Goal: Task Accomplishment & Management: Use online tool/utility

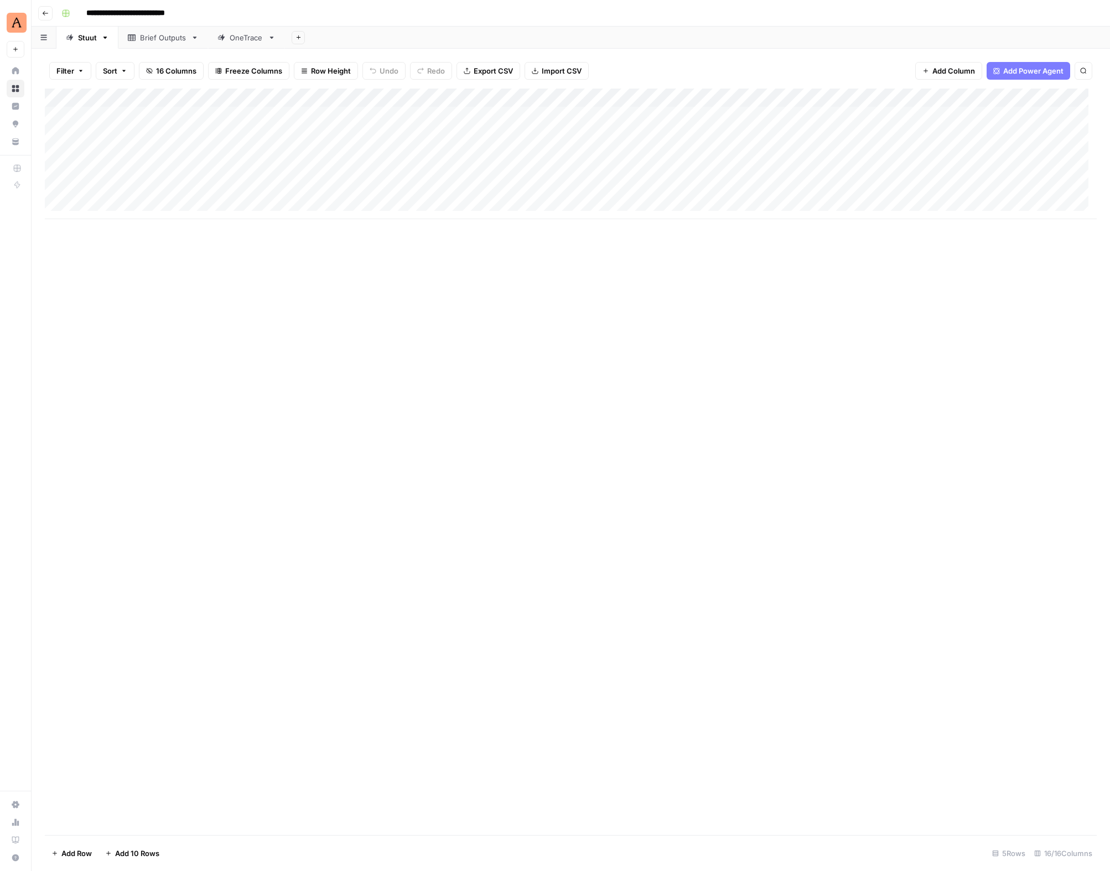
click at [234, 40] on div "OneTrace" at bounding box center [247, 37] width 34 height 11
click at [129, 116] on div "Add Column" at bounding box center [571, 201] width 1052 height 225
click at [294, 112] on div "Add Column" at bounding box center [571, 201] width 1052 height 225
click at [291, 116] on div "Add Column" at bounding box center [571, 201] width 1052 height 225
click at [287, 115] on div "Add Column" at bounding box center [571, 201] width 1052 height 225
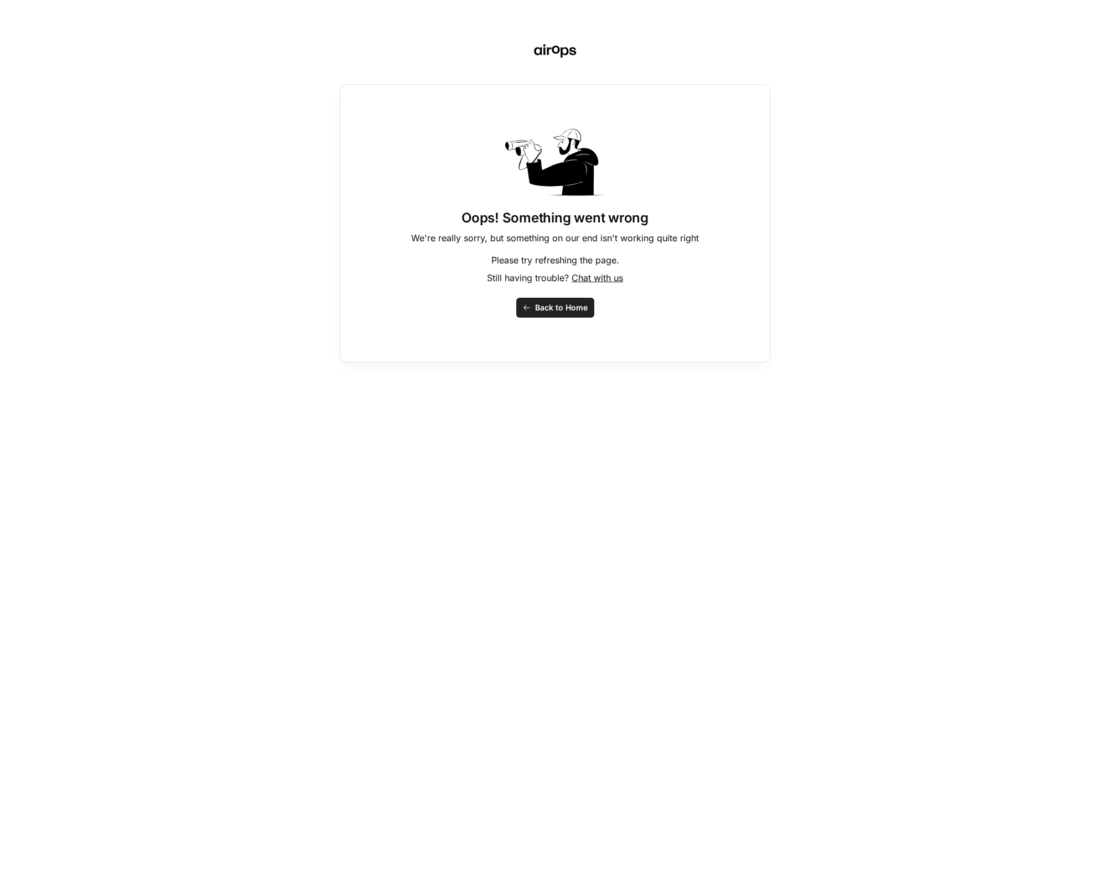
click at [557, 301] on button "Back to Home" at bounding box center [555, 308] width 78 height 20
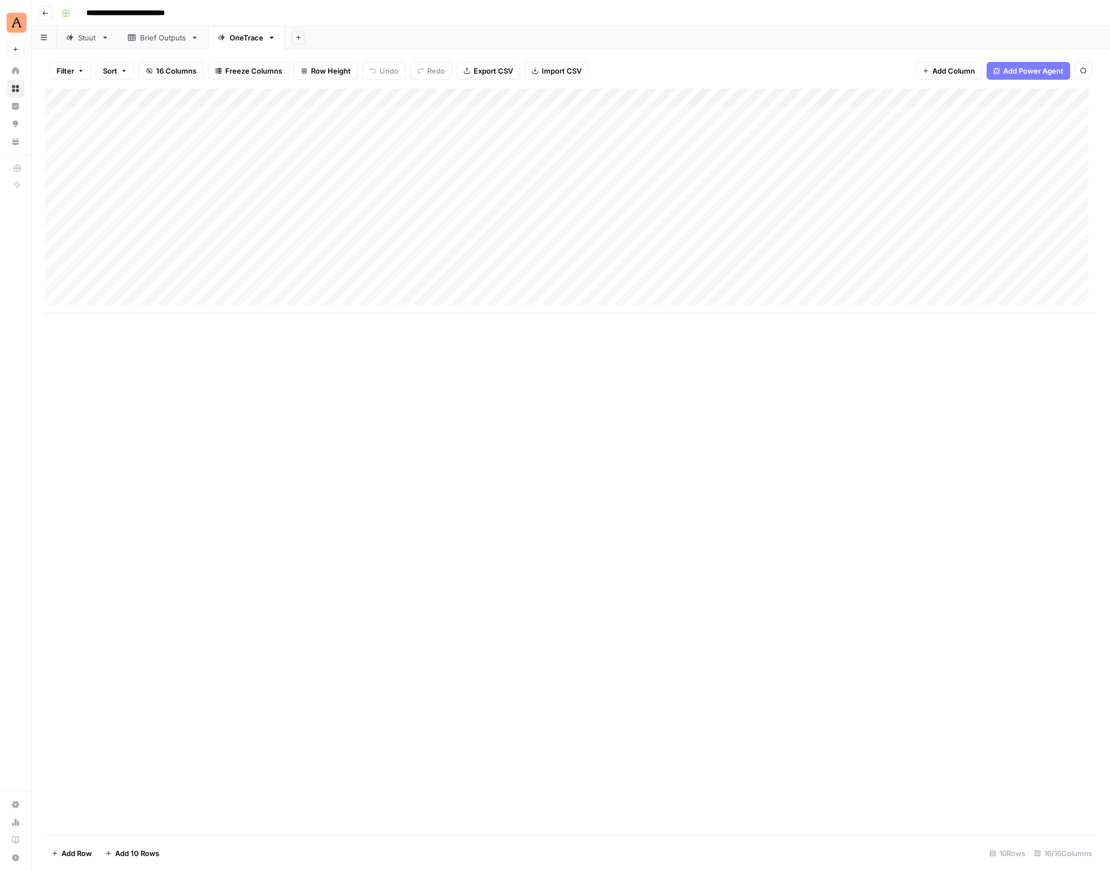
click at [280, 117] on div "Add Column" at bounding box center [571, 201] width 1052 height 225
click at [274, 116] on div "Add Column" at bounding box center [571, 201] width 1052 height 225
paste textarea "**********"
type textarea "**********"
click at [283, 140] on div "Add Column" at bounding box center [571, 201] width 1052 height 225
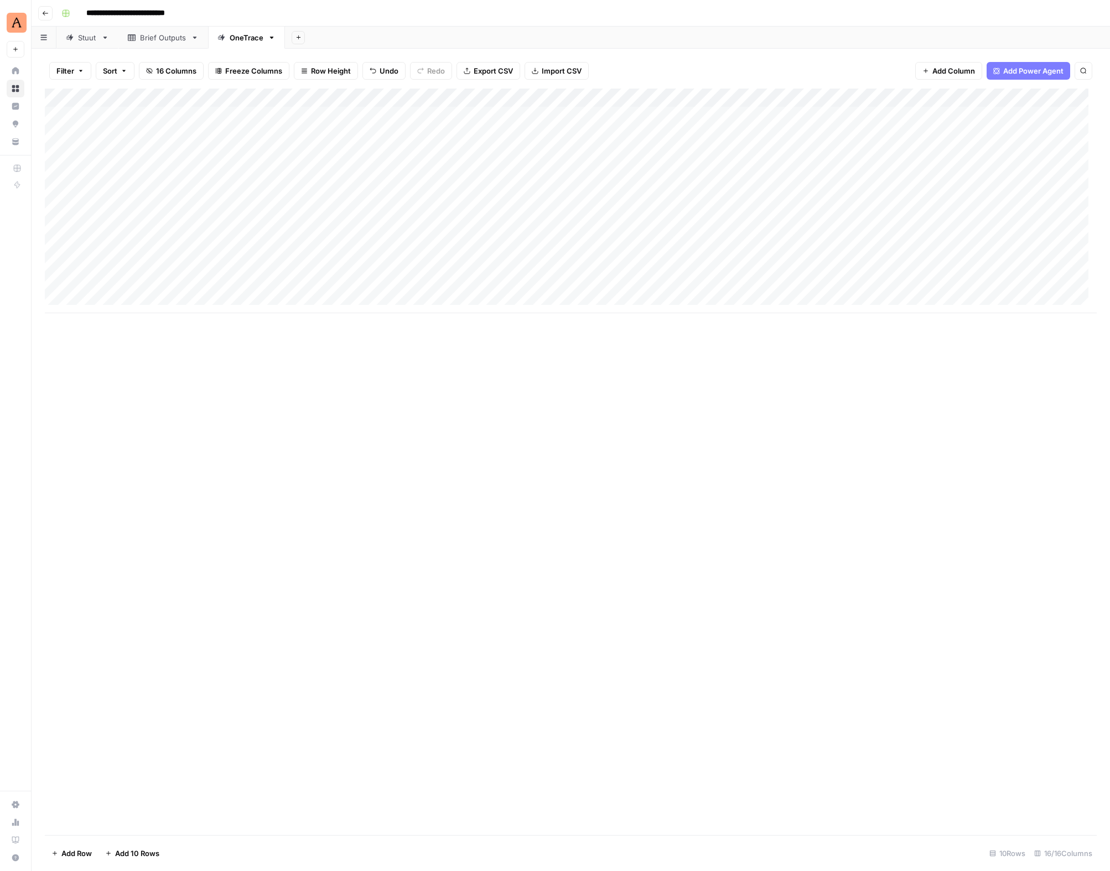
click at [265, 138] on div "Add Column" at bounding box center [571, 201] width 1052 height 225
type textarea "**********"
click at [274, 156] on div "Add Column" at bounding box center [571, 201] width 1052 height 225
click at [444, 112] on div "Add Column" at bounding box center [571, 201] width 1052 height 225
click at [441, 113] on div "Add Column" at bounding box center [571, 201] width 1052 height 225
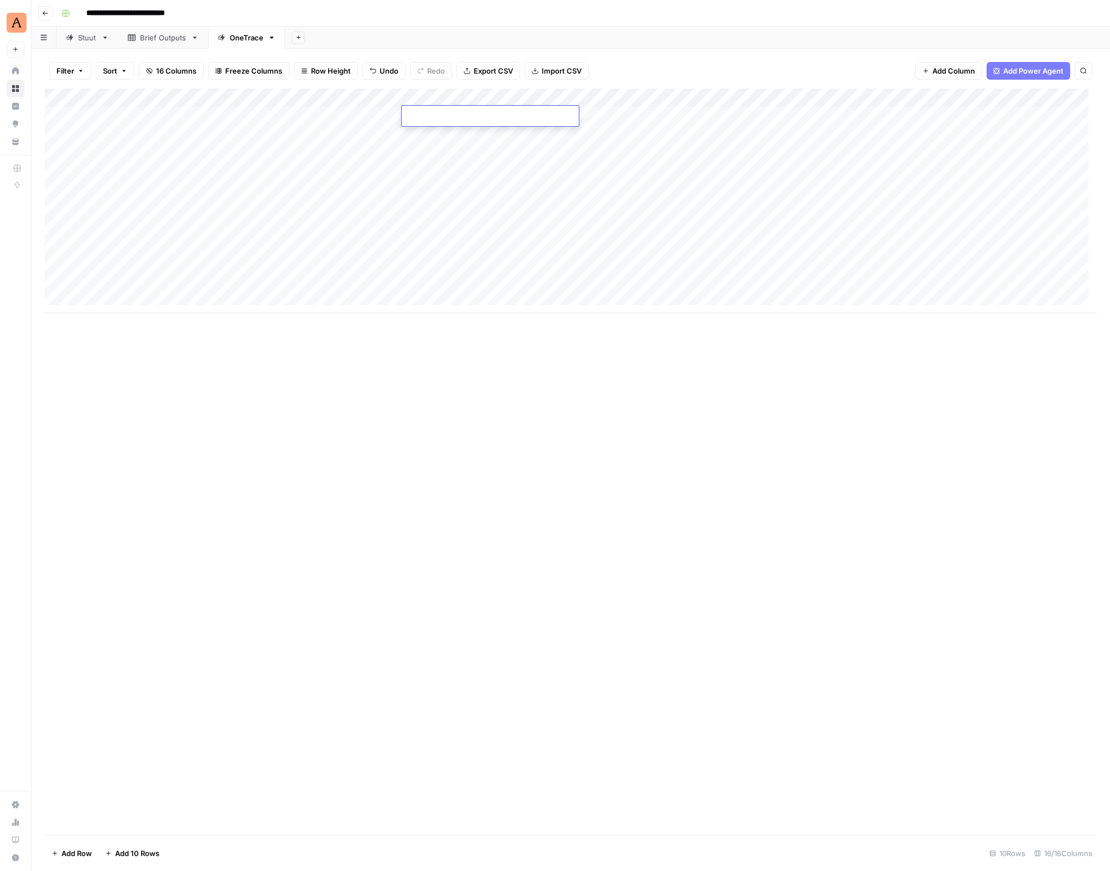
click at [441, 117] on textarea at bounding box center [490, 116] width 177 height 15
paste textarea "**********"
type textarea "**********"
click at [420, 131] on div "Add Column" at bounding box center [571, 201] width 1052 height 225
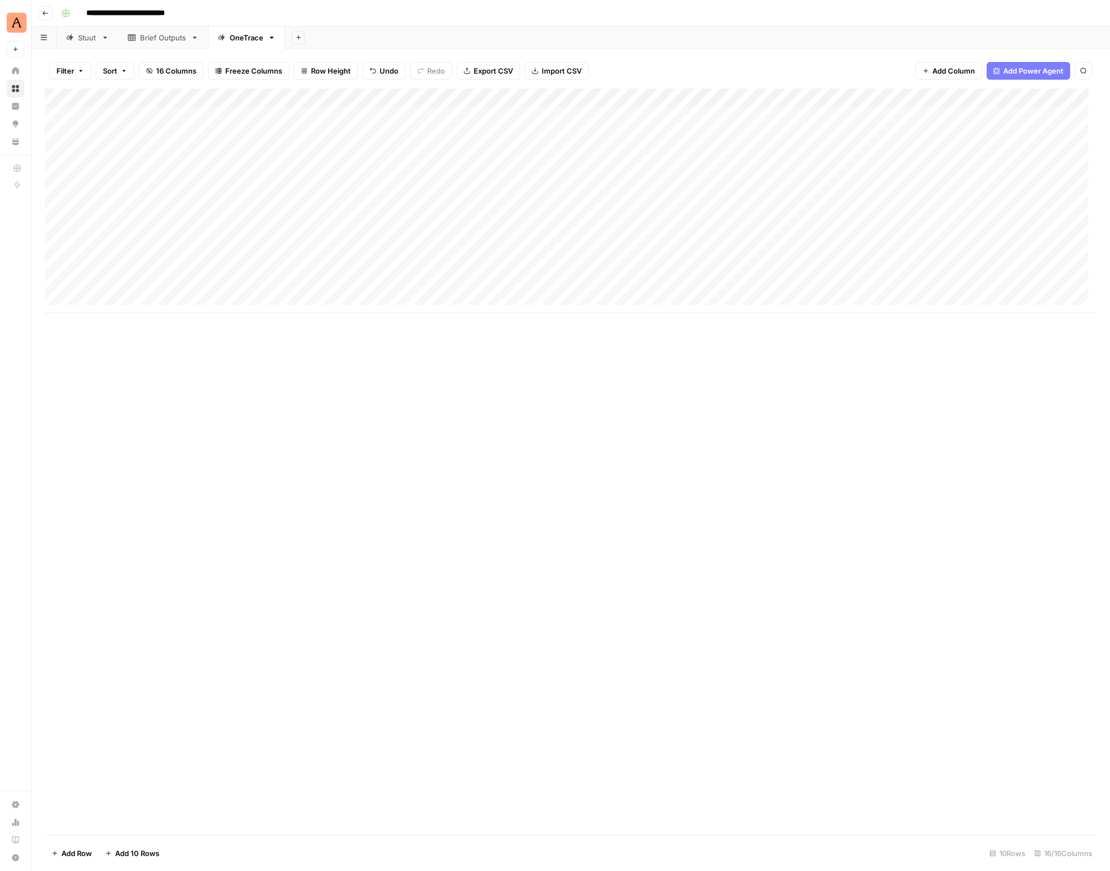
click at [424, 134] on div "Add Column" at bounding box center [571, 201] width 1052 height 225
type textarea "**********"
click at [436, 185] on div "Add Column" at bounding box center [571, 201] width 1052 height 225
click at [620, 114] on div "Add Column" at bounding box center [571, 201] width 1052 height 225
click at [618, 110] on div "Add Column" at bounding box center [571, 201] width 1052 height 225
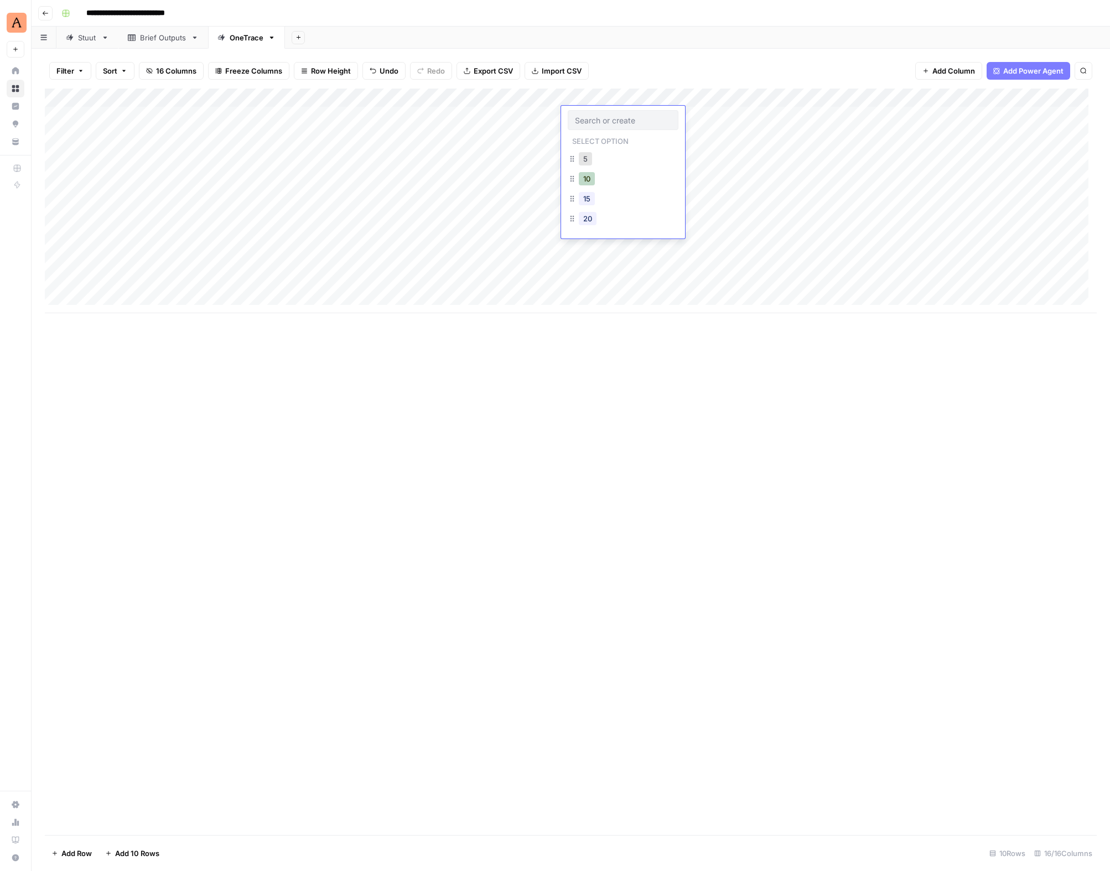
click at [582, 178] on button "10" at bounding box center [587, 178] width 16 height 13
click at [700, 115] on div "Add Column" at bounding box center [571, 201] width 1052 height 225
type textarea "**********"
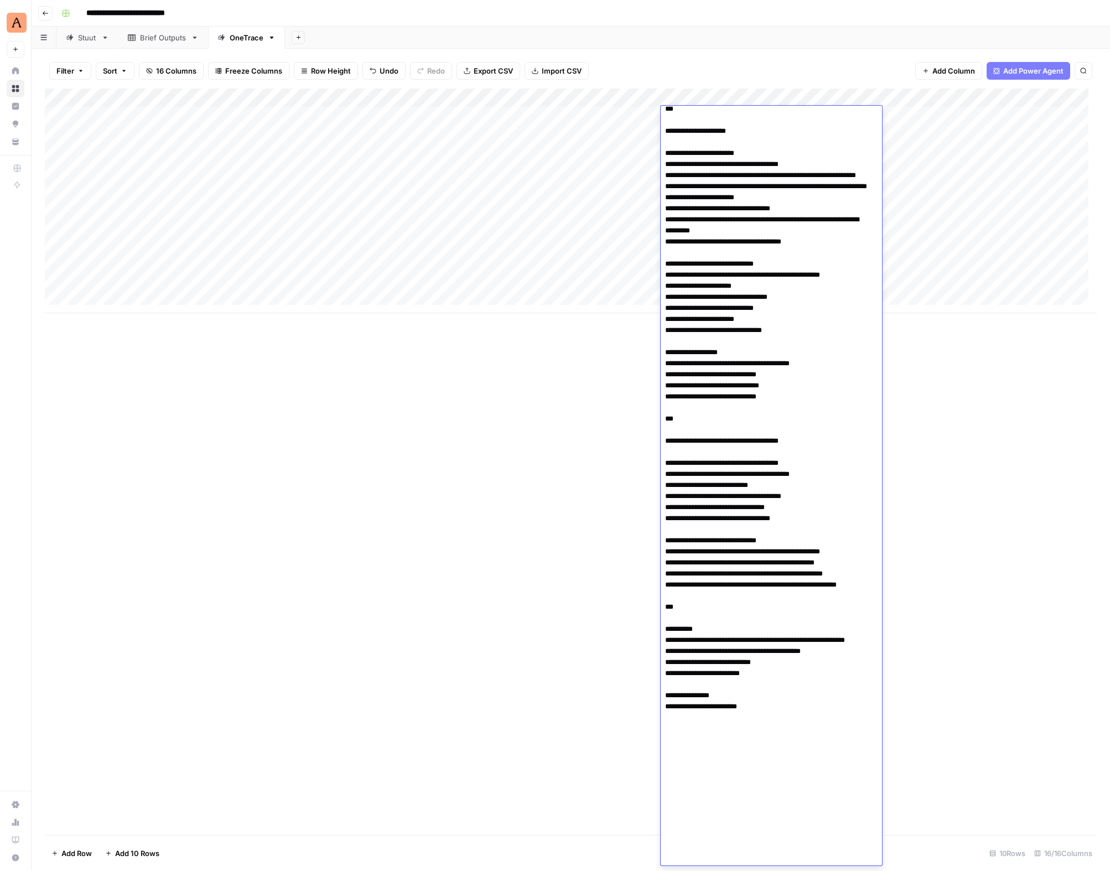
click at [577, 558] on div "Add Column" at bounding box center [571, 462] width 1052 height 747
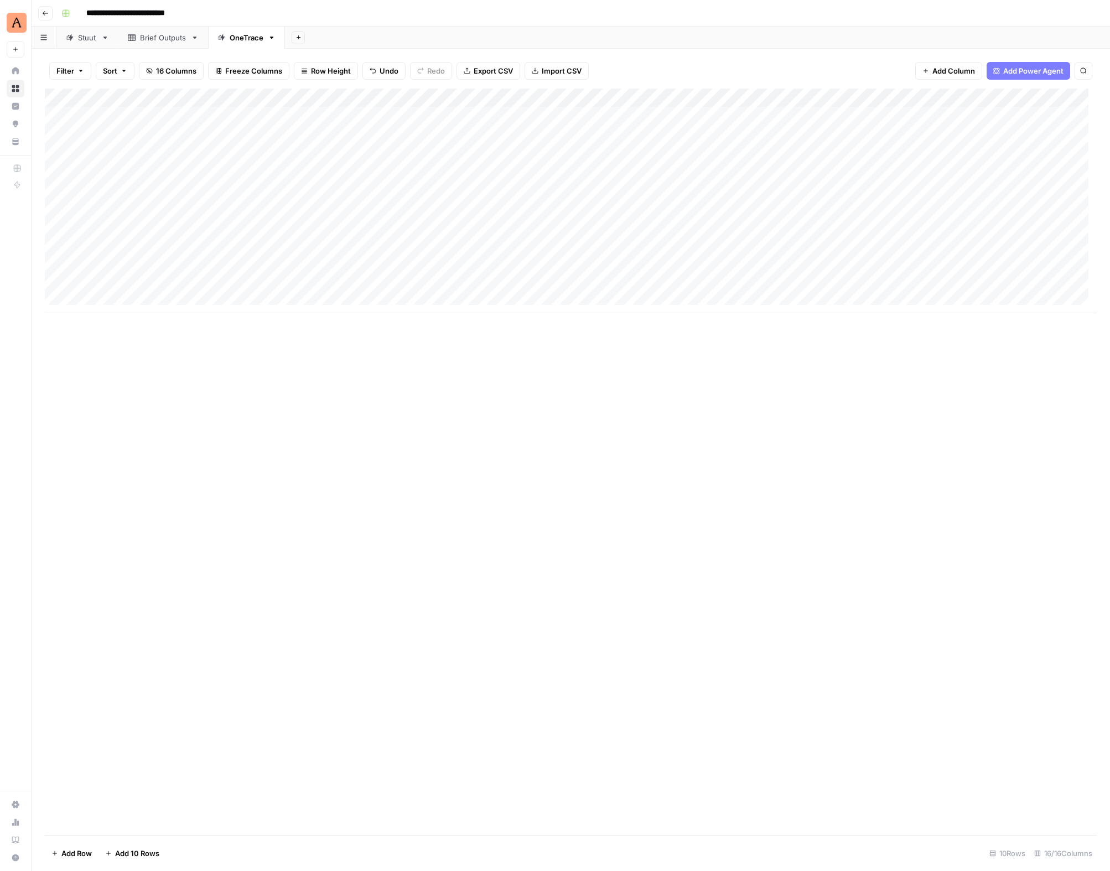
click at [692, 133] on div "Add Column" at bounding box center [571, 201] width 1052 height 225
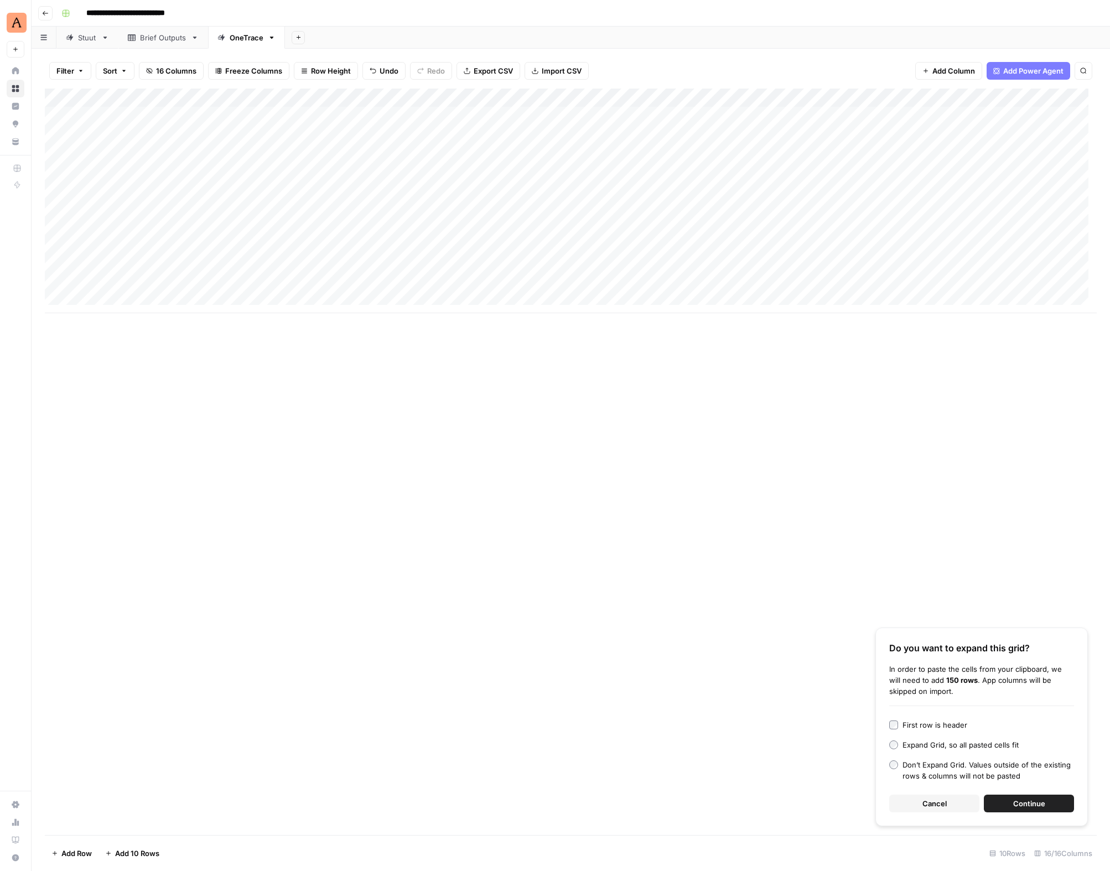
click at [914, 800] on button "Cancel" at bounding box center [934, 804] width 90 height 18
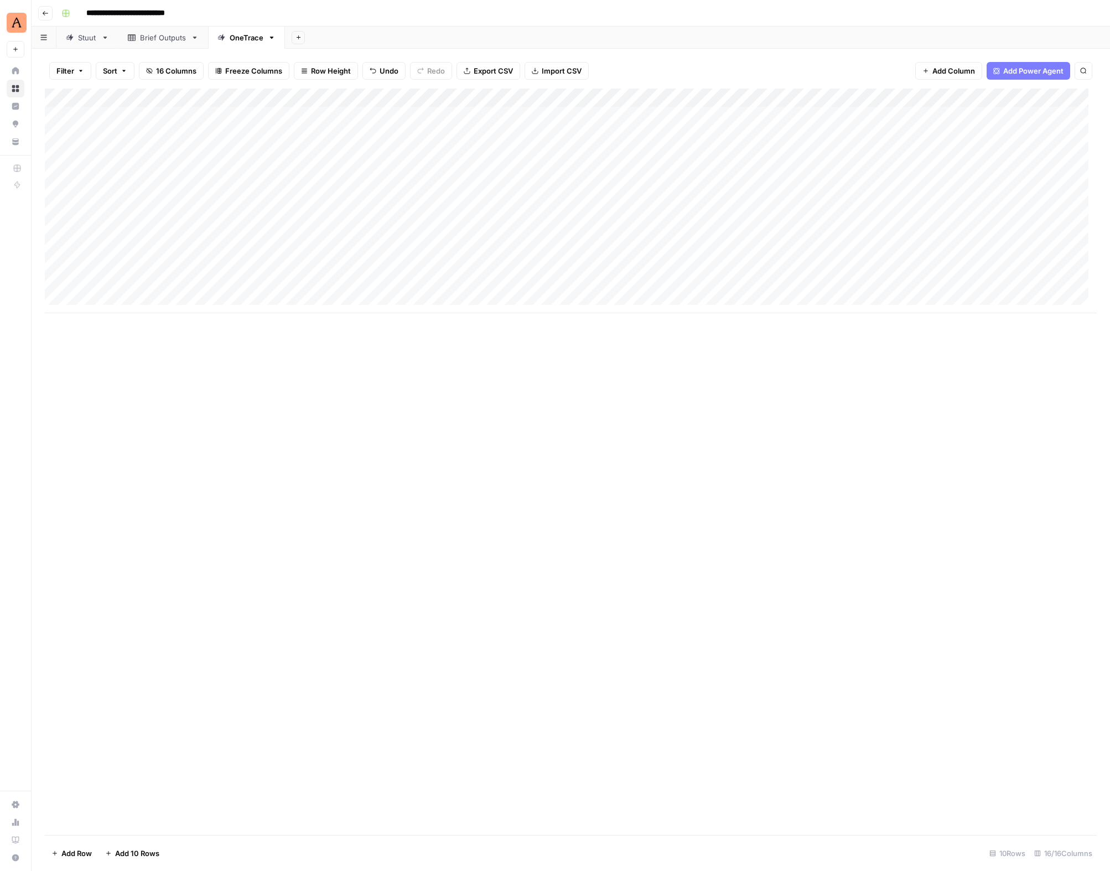
click at [693, 133] on div "Add Column" at bounding box center [571, 201] width 1052 height 225
click at [693, 133] on textarea at bounding box center [749, 135] width 177 height 15
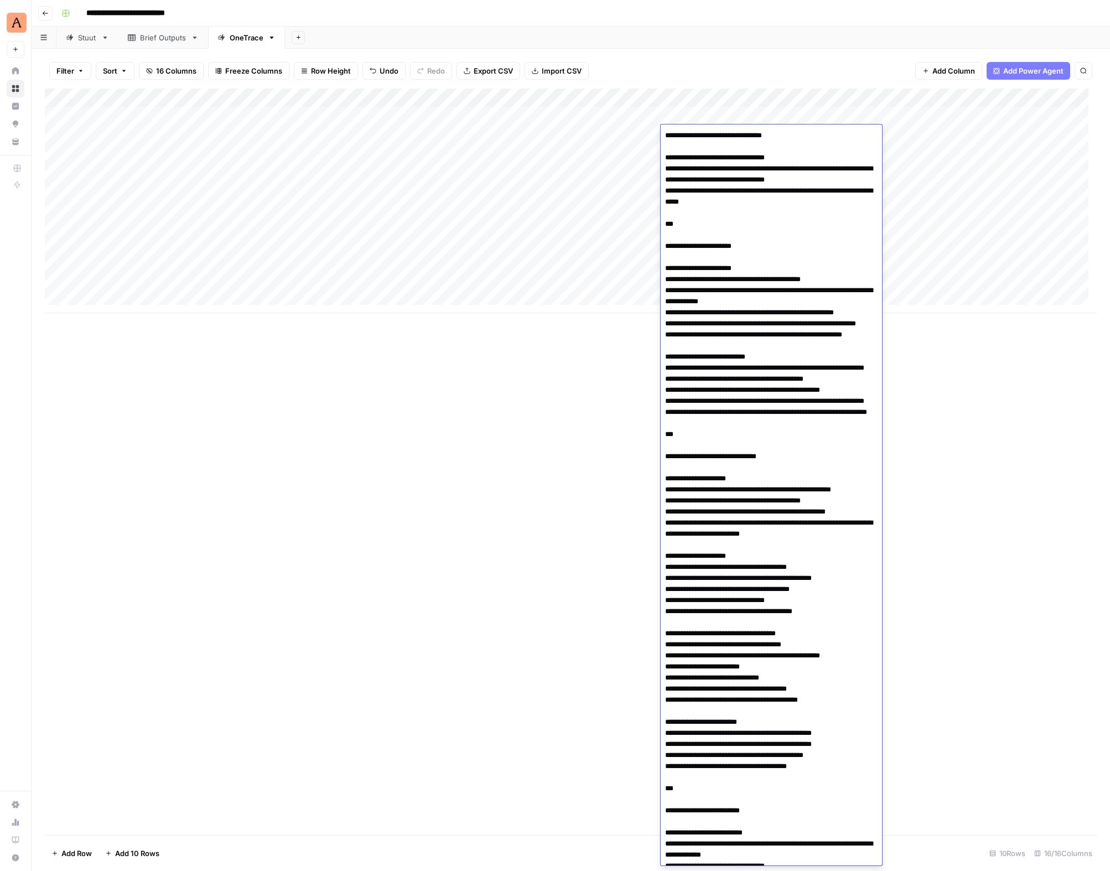
type textarea "**********"
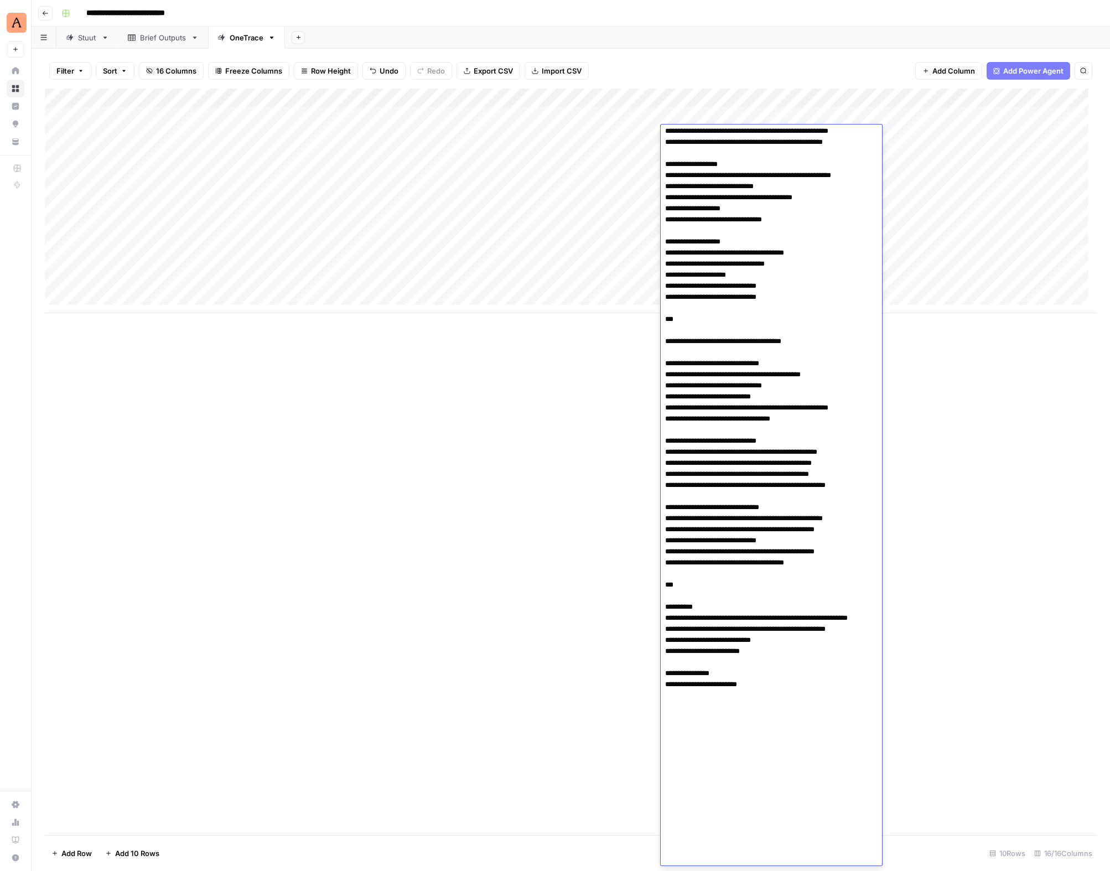
click at [535, 473] on div "Add Column" at bounding box center [571, 462] width 1052 height 747
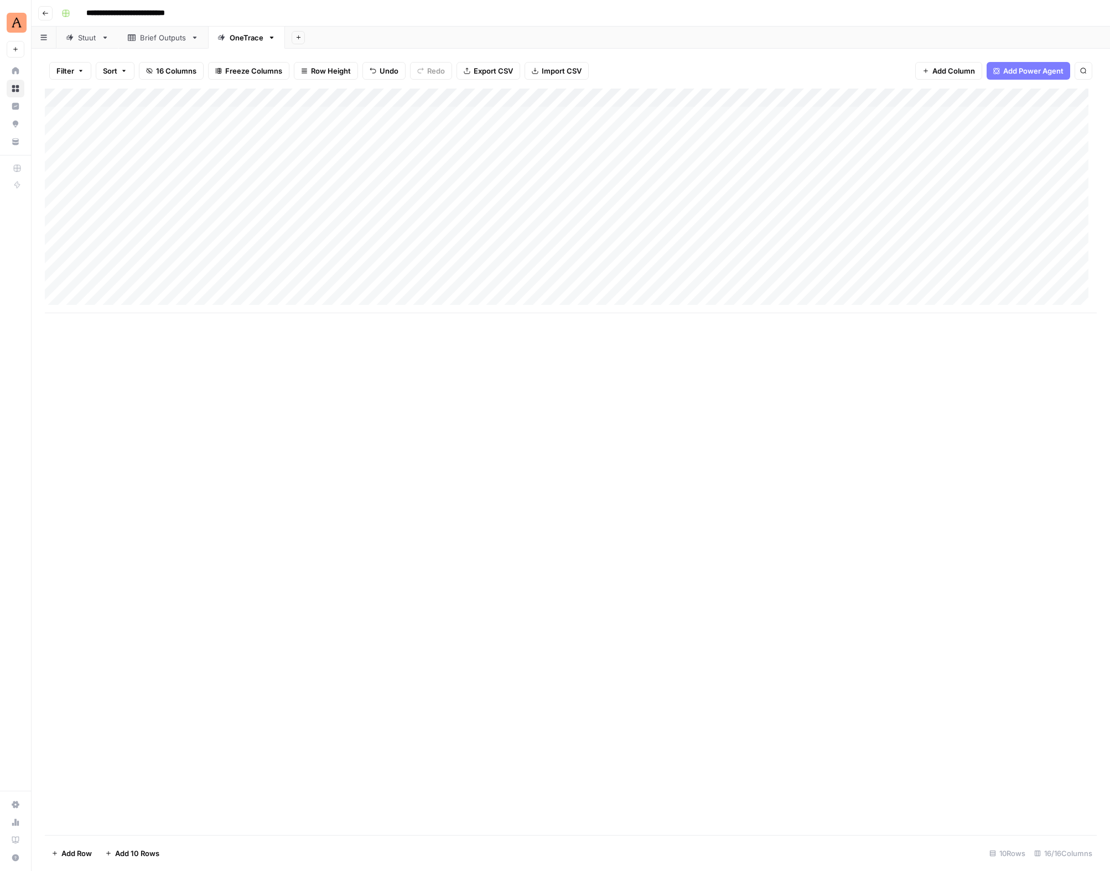
click at [862, 115] on div "Add Column" at bounding box center [571, 201] width 1052 height 225
click at [861, 114] on div "Add Column" at bounding box center [571, 201] width 1052 height 225
click at [712, 116] on div "Add Column" at bounding box center [571, 201] width 1052 height 225
click at [705, 117] on div "Add Column" at bounding box center [571, 201] width 1052 height 225
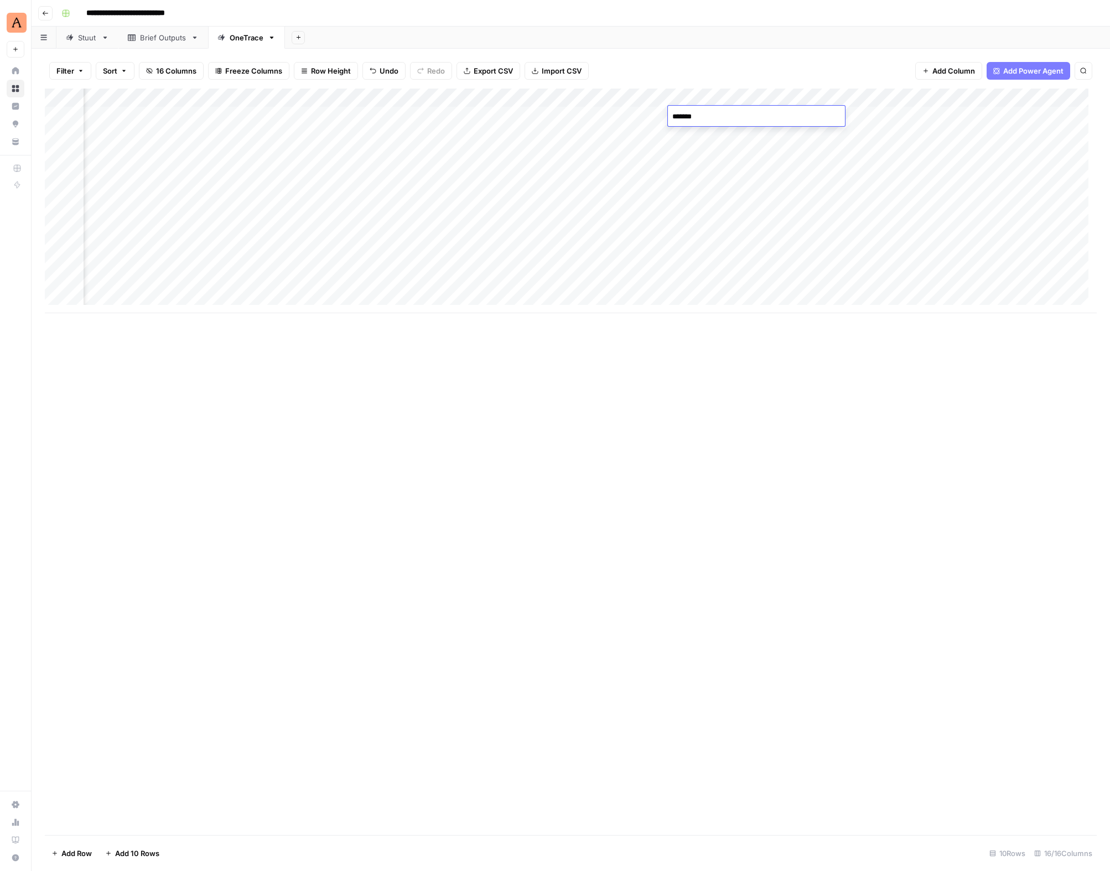
type textarea "********"
click at [214, 111] on div "Add Column" at bounding box center [571, 201] width 1052 height 225
type textarea "**********"
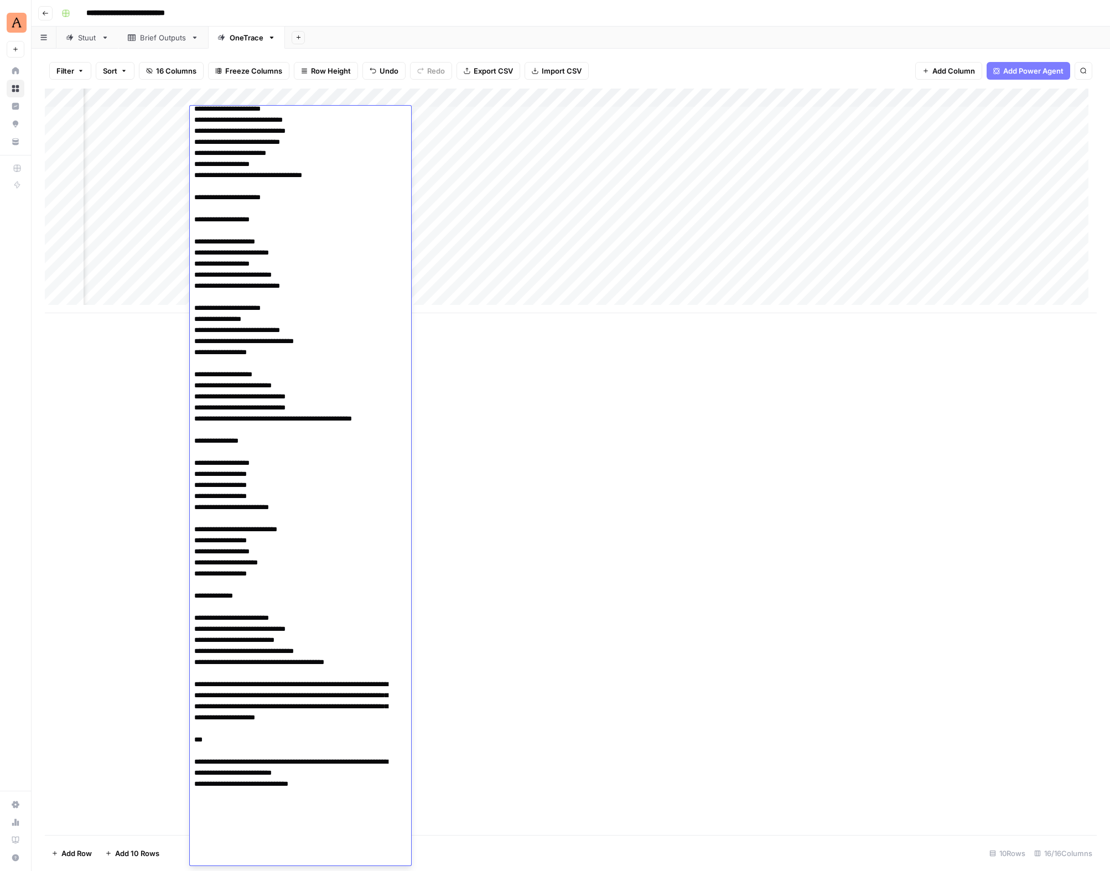
click at [148, 453] on div "Add Column" at bounding box center [571, 462] width 1052 height 747
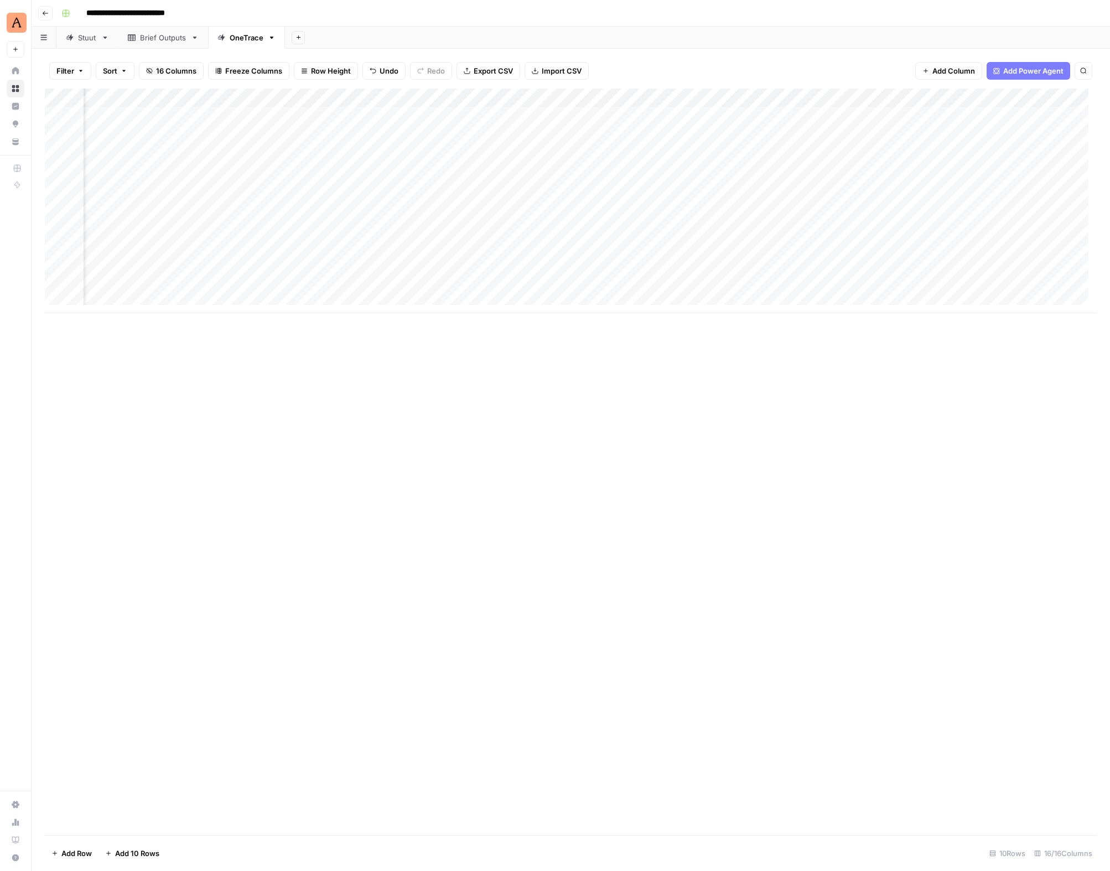
click at [227, 134] on div "Add Column" at bounding box center [571, 201] width 1052 height 225
click at [214, 135] on div "Add Column" at bounding box center [571, 201] width 1052 height 225
type textarea "**********"
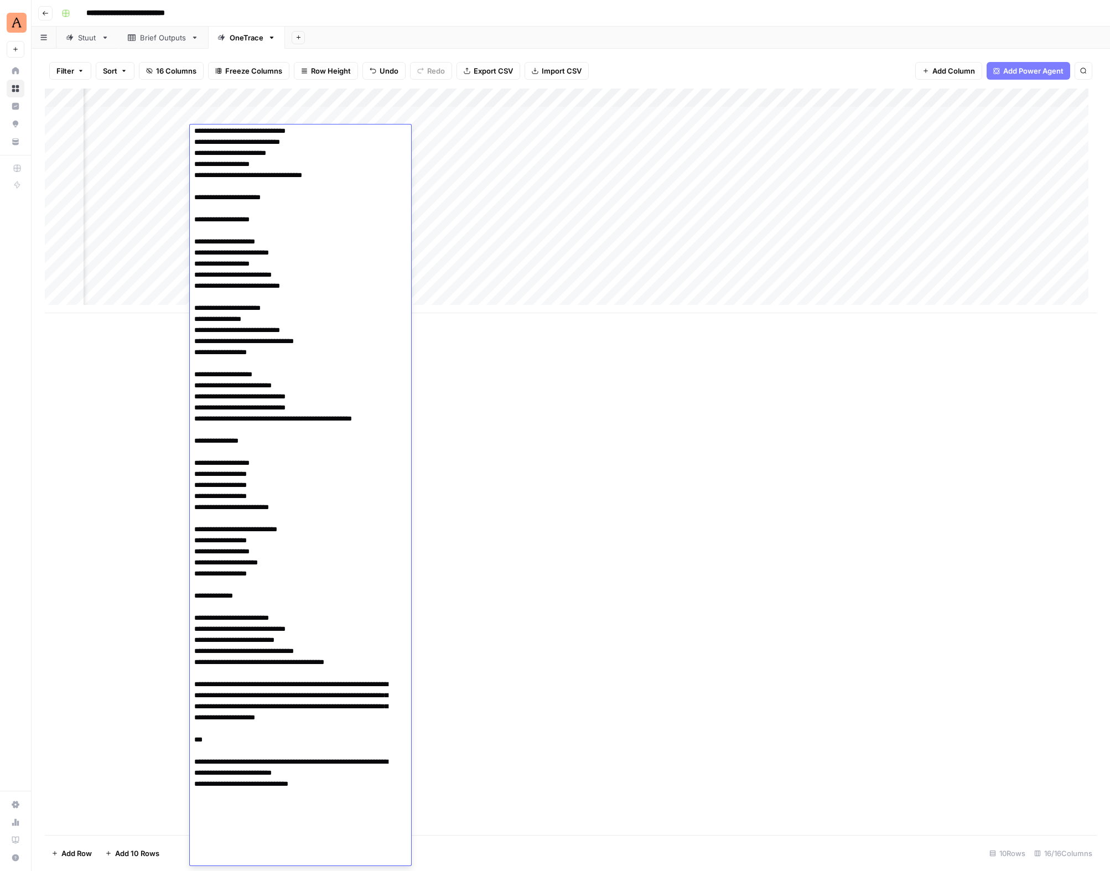
click at [147, 487] on div "Add Column" at bounding box center [571, 462] width 1052 height 747
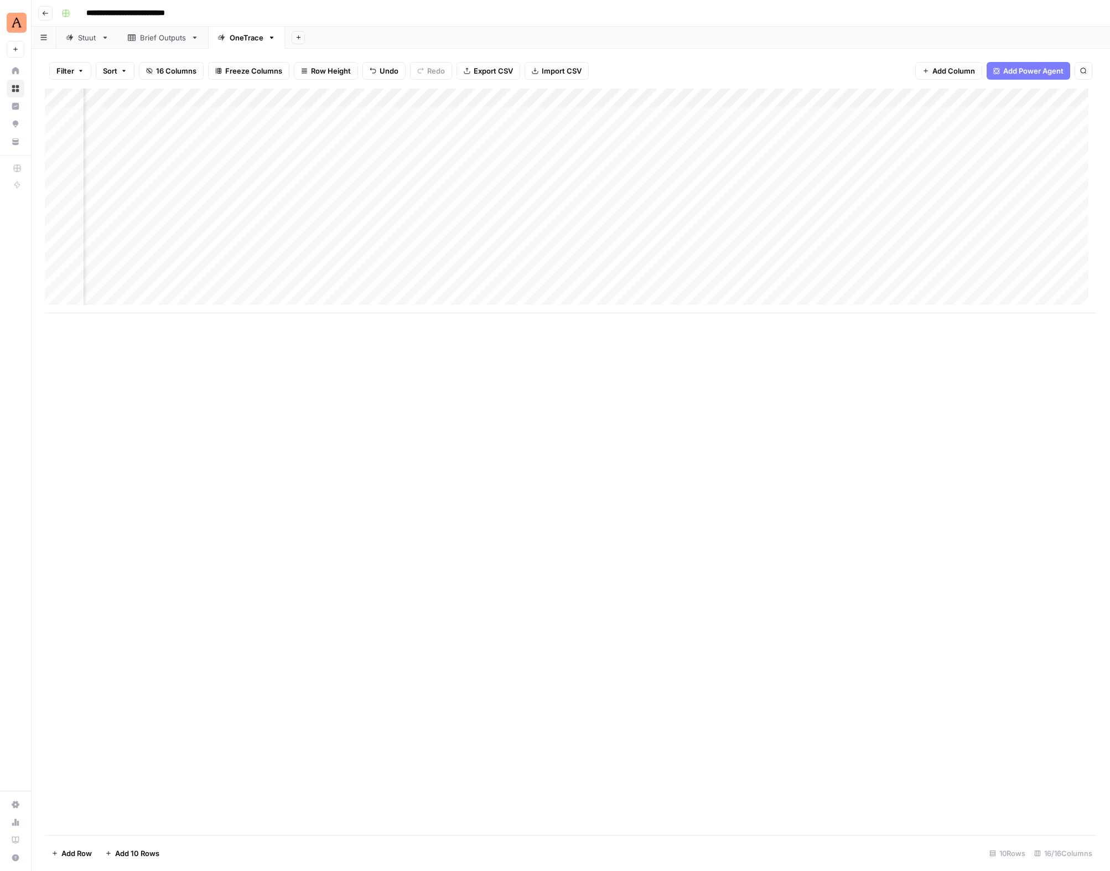
click at [431, 114] on div "Add Column" at bounding box center [571, 201] width 1052 height 225
click at [410, 112] on div "Add Column" at bounding box center [571, 201] width 1052 height 225
type textarea "**********"
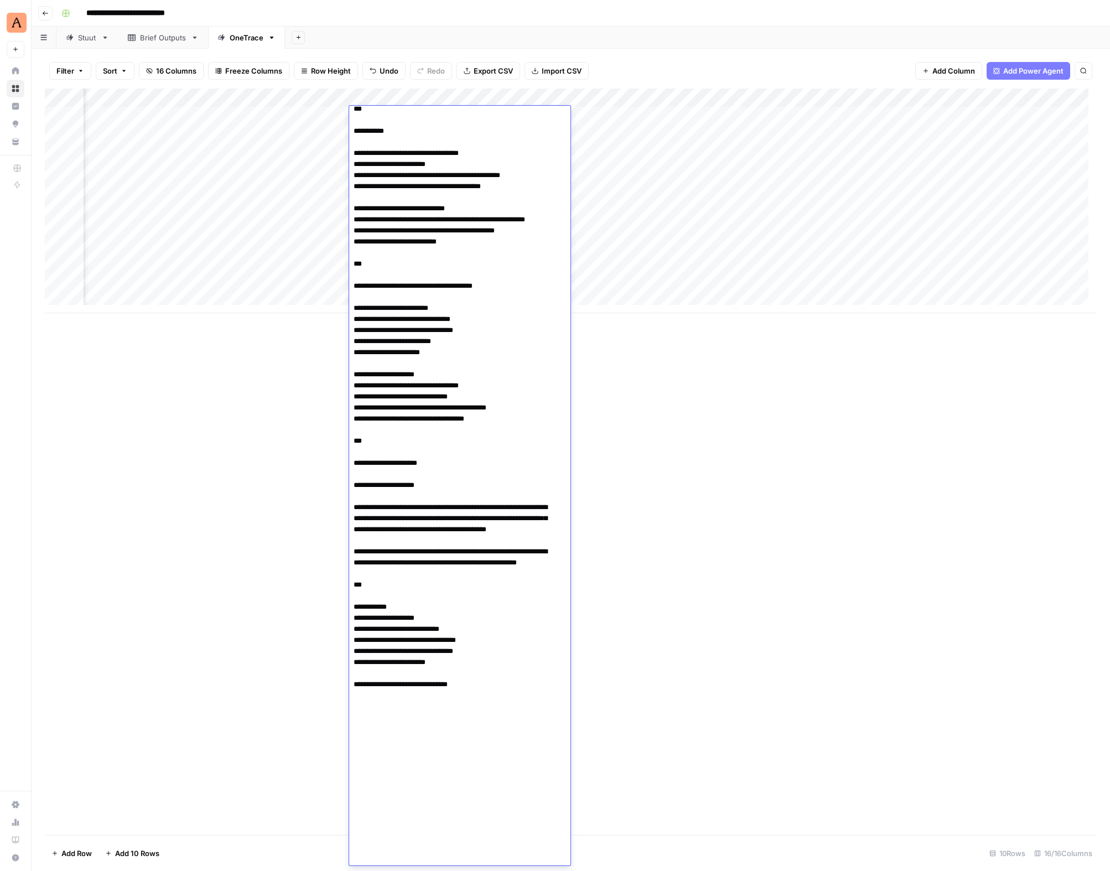
click at [235, 221] on div "Add Column" at bounding box center [571, 201] width 1052 height 225
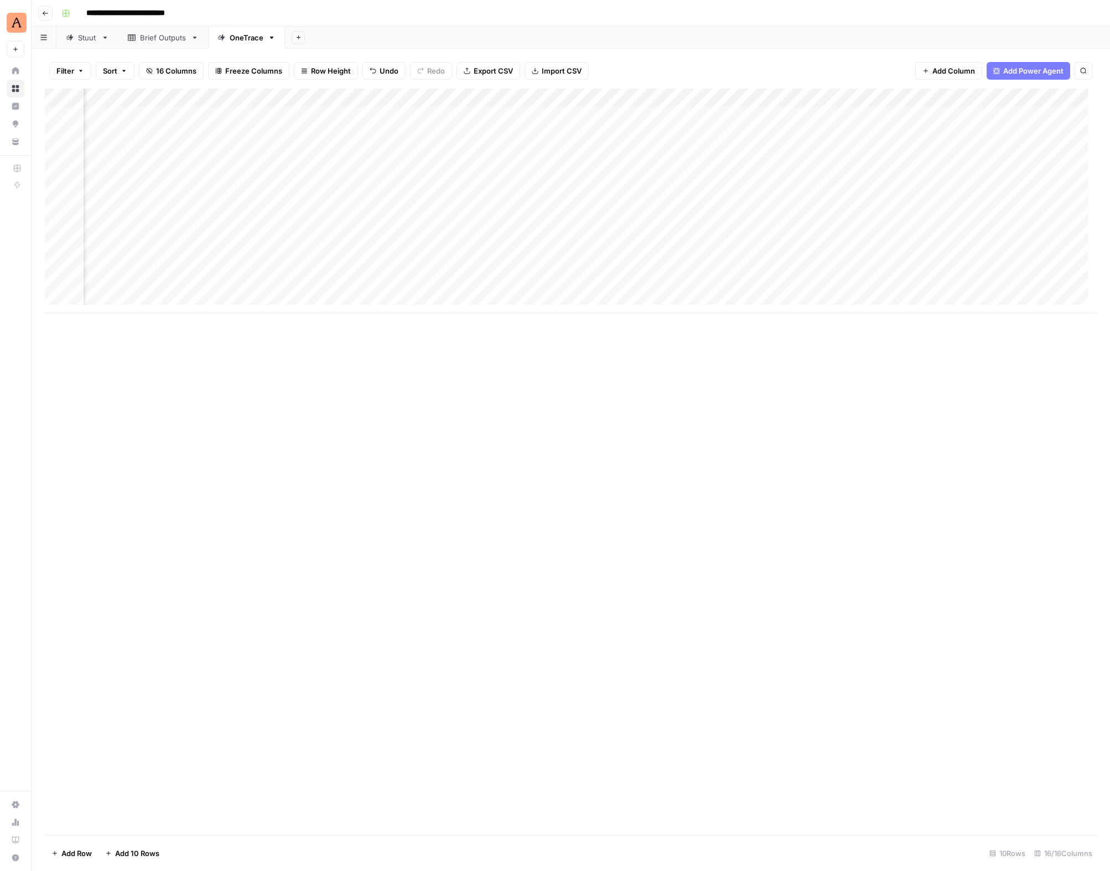
click at [401, 136] on div "Add Column" at bounding box center [571, 201] width 1052 height 225
click at [392, 136] on div "Add Column" at bounding box center [571, 201] width 1052 height 225
type textarea "**********"
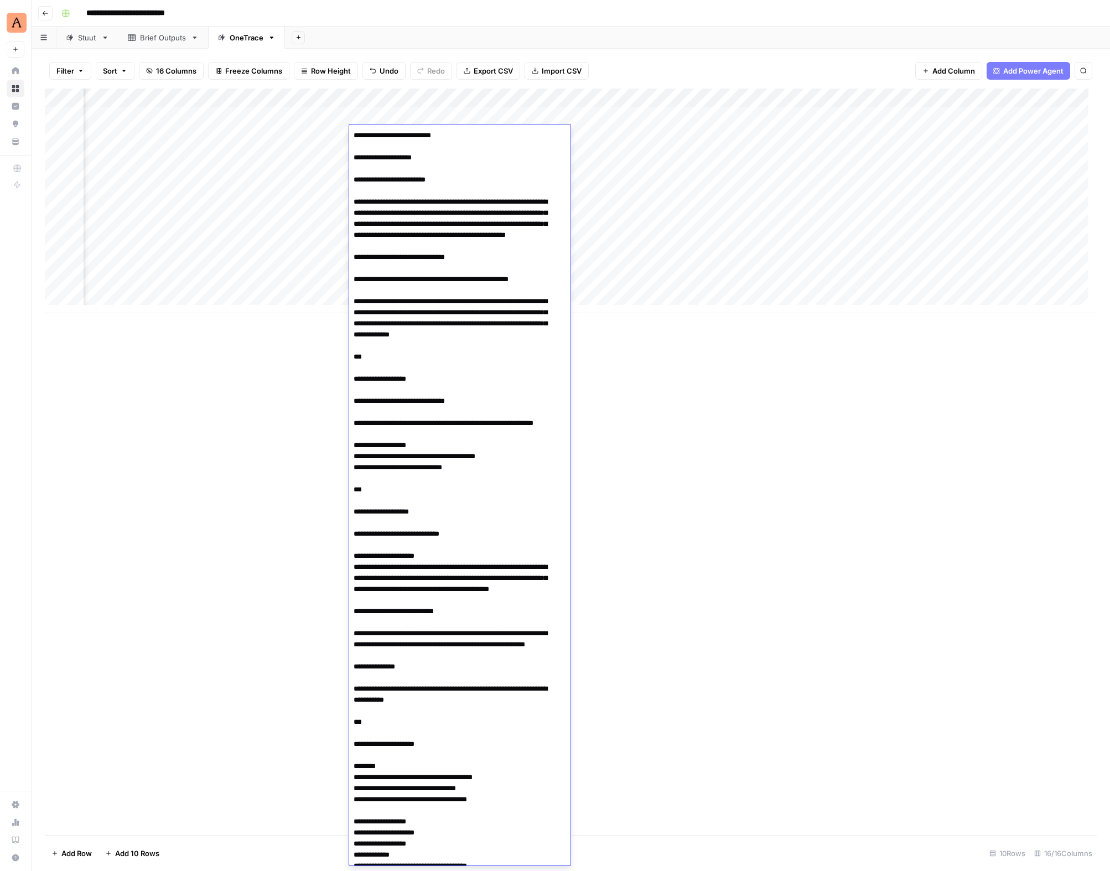
scroll to position [1820, 0]
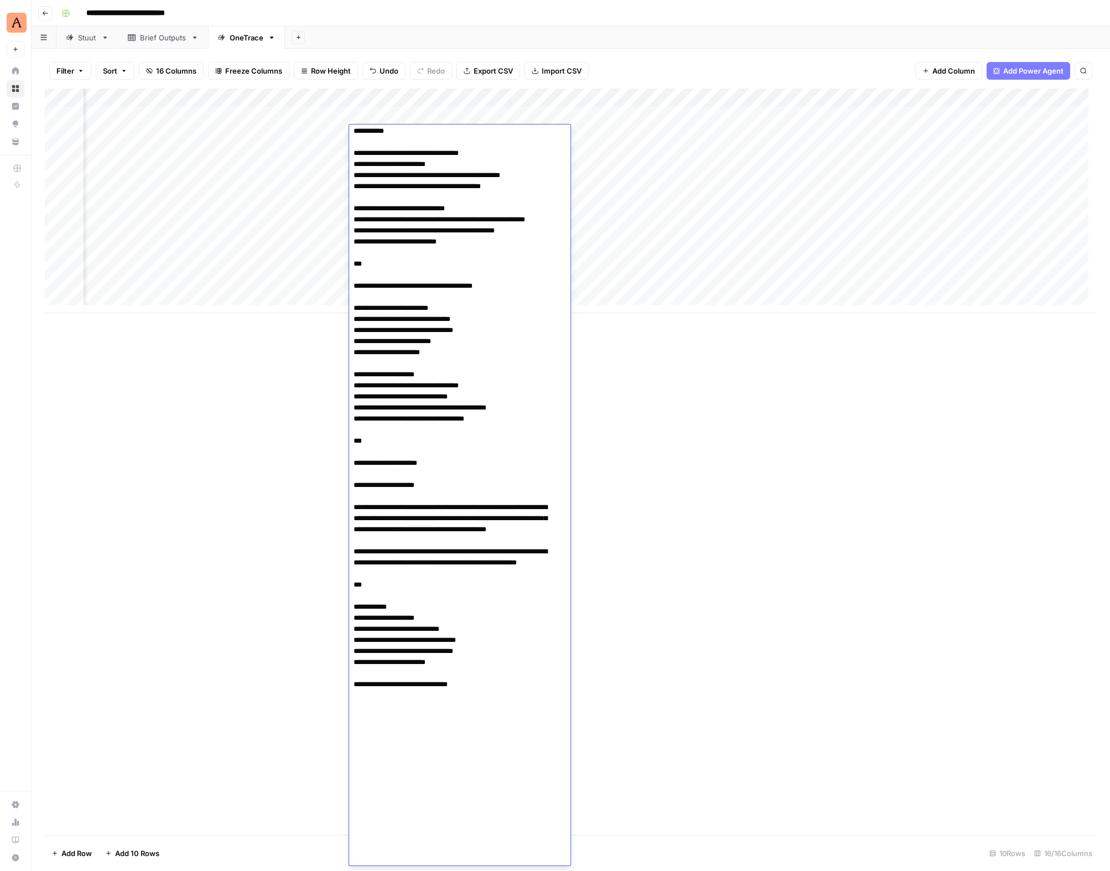
click at [256, 222] on div "Add Column" at bounding box center [571, 201] width 1052 height 225
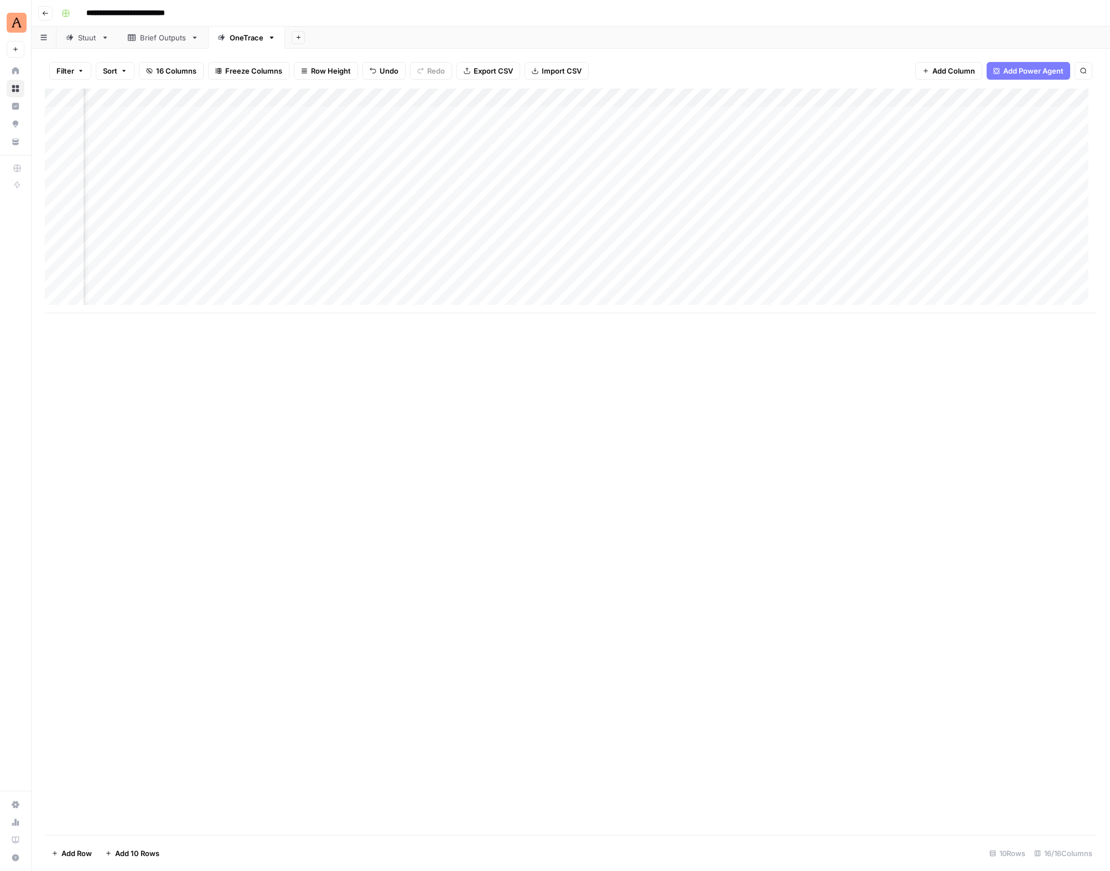
click at [542, 117] on div "Add Column" at bounding box center [571, 201] width 1052 height 225
click at [540, 115] on div "Add Column" at bounding box center [571, 201] width 1052 height 225
type textarea "**********"
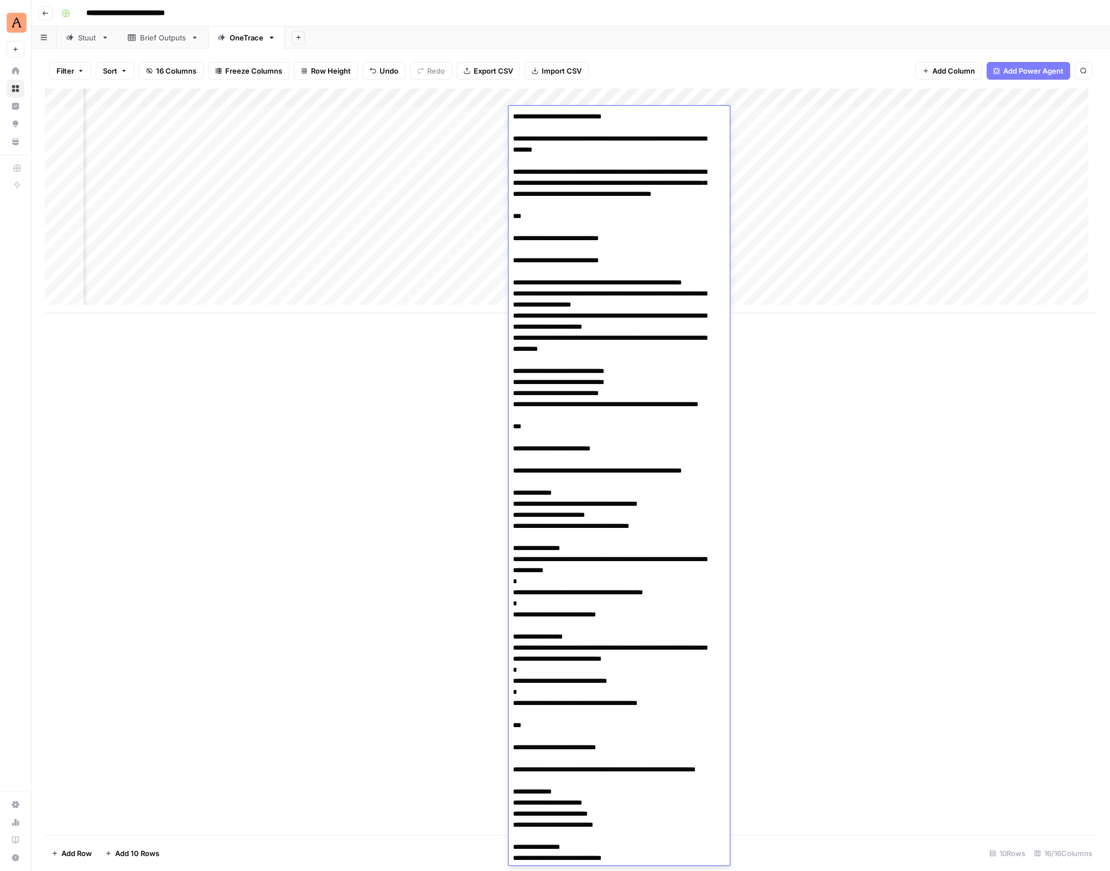
scroll to position [4391, 0]
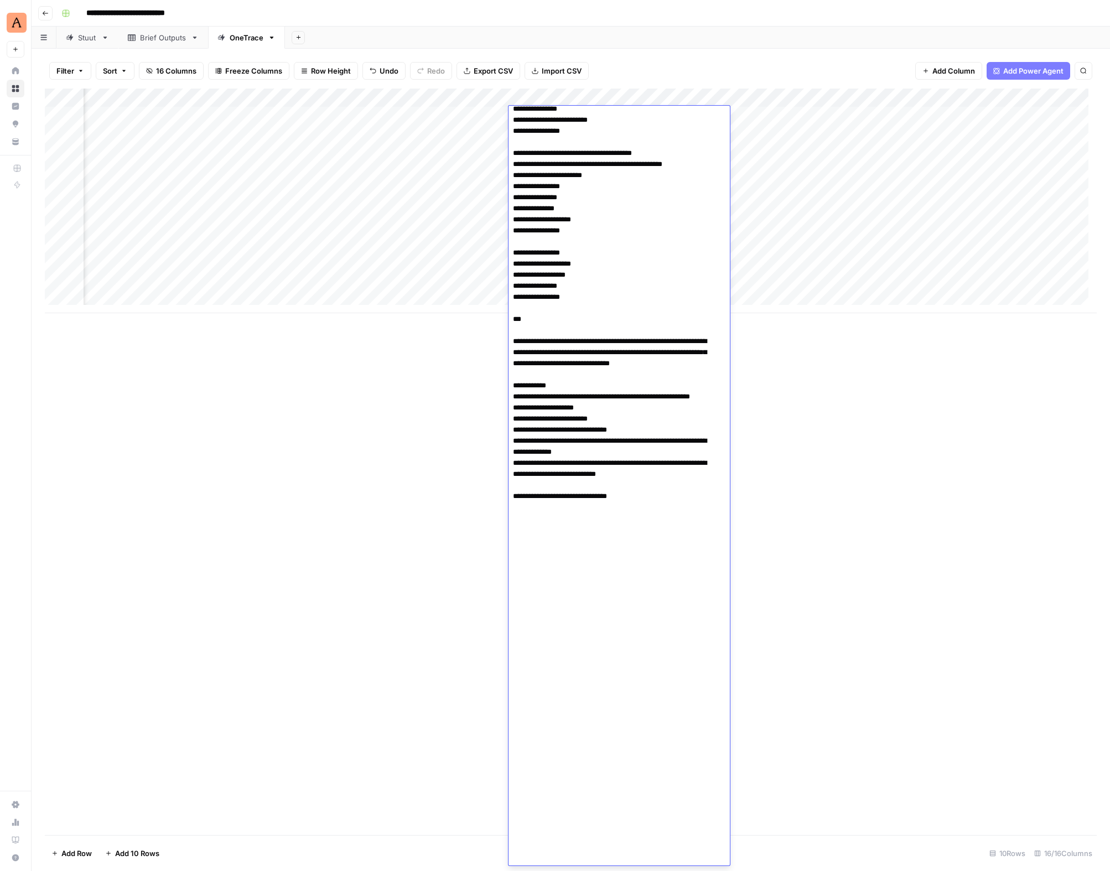
drag, startPoint x: 432, startPoint y: 184, endPoint x: 464, endPoint y: 172, distance: 34.1
click at [432, 183] on div "Add Column" at bounding box center [571, 201] width 1052 height 225
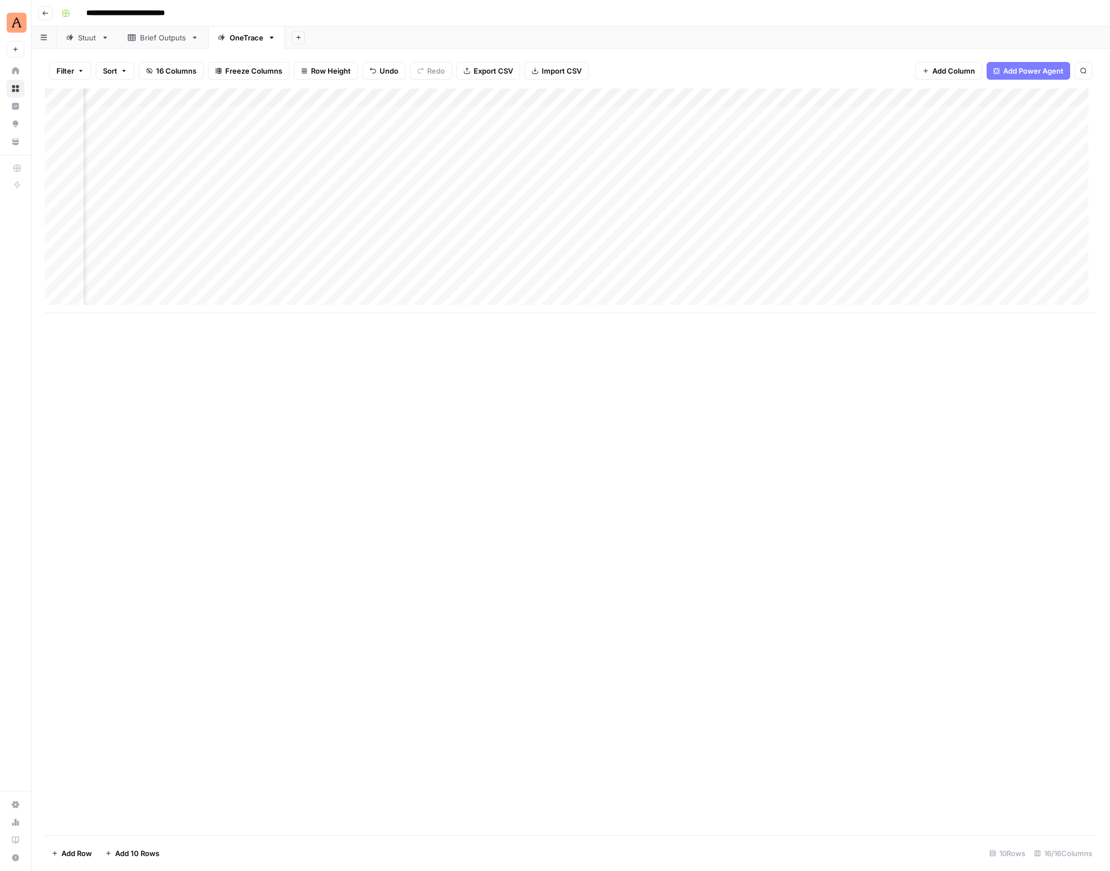
click at [520, 139] on div "Add Column" at bounding box center [571, 201] width 1052 height 225
click at [526, 132] on div "Add Column" at bounding box center [571, 201] width 1052 height 225
type textarea "**********"
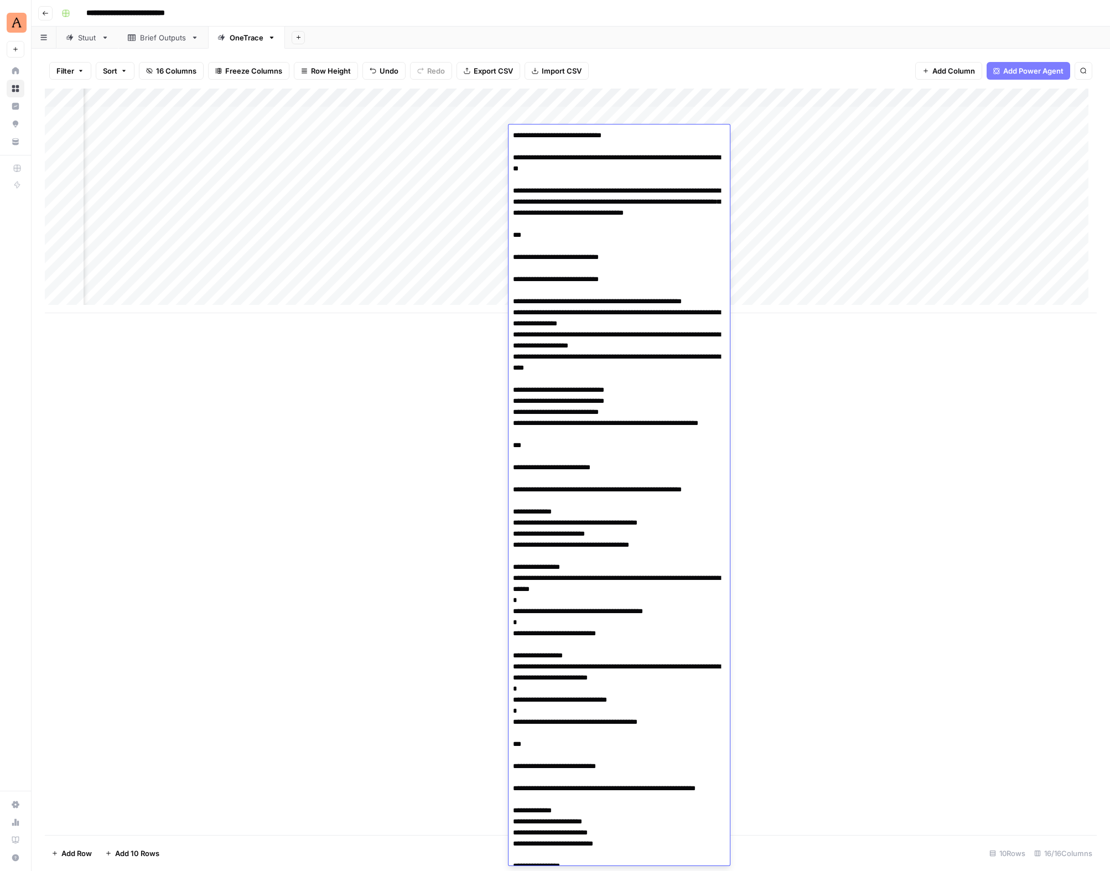
scroll to position [4410, 0]
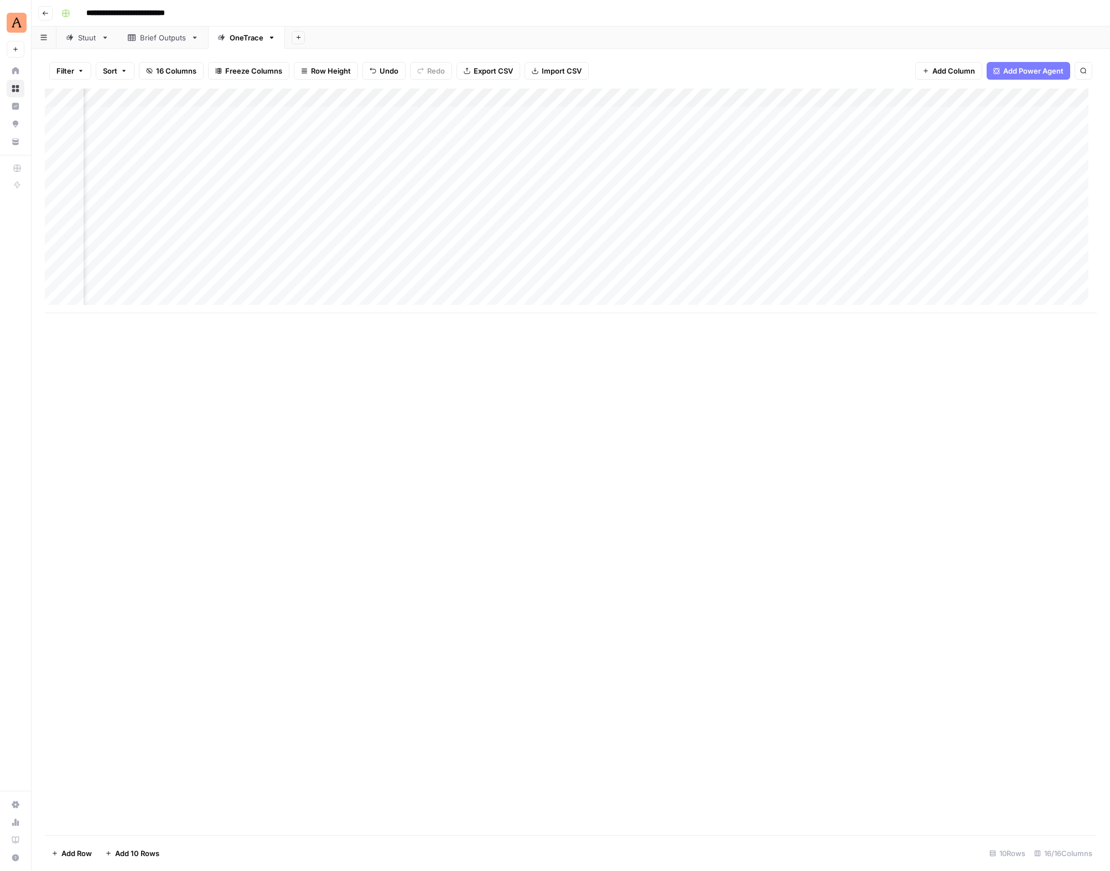
click at [393, 211] on div "Add Column" at bounding box center [571, 201] width 1052 height 225
click at [119, 116] on div "Add Column" at bounding box center [571, 201] width 1052 height 225
click at [159, 136] on div "Add Column" at bounding box center [571, 201] width 1052 height 225
click at [132, 132] on div "Add Column" at bounding box center [571, 201] width 1052 height 225
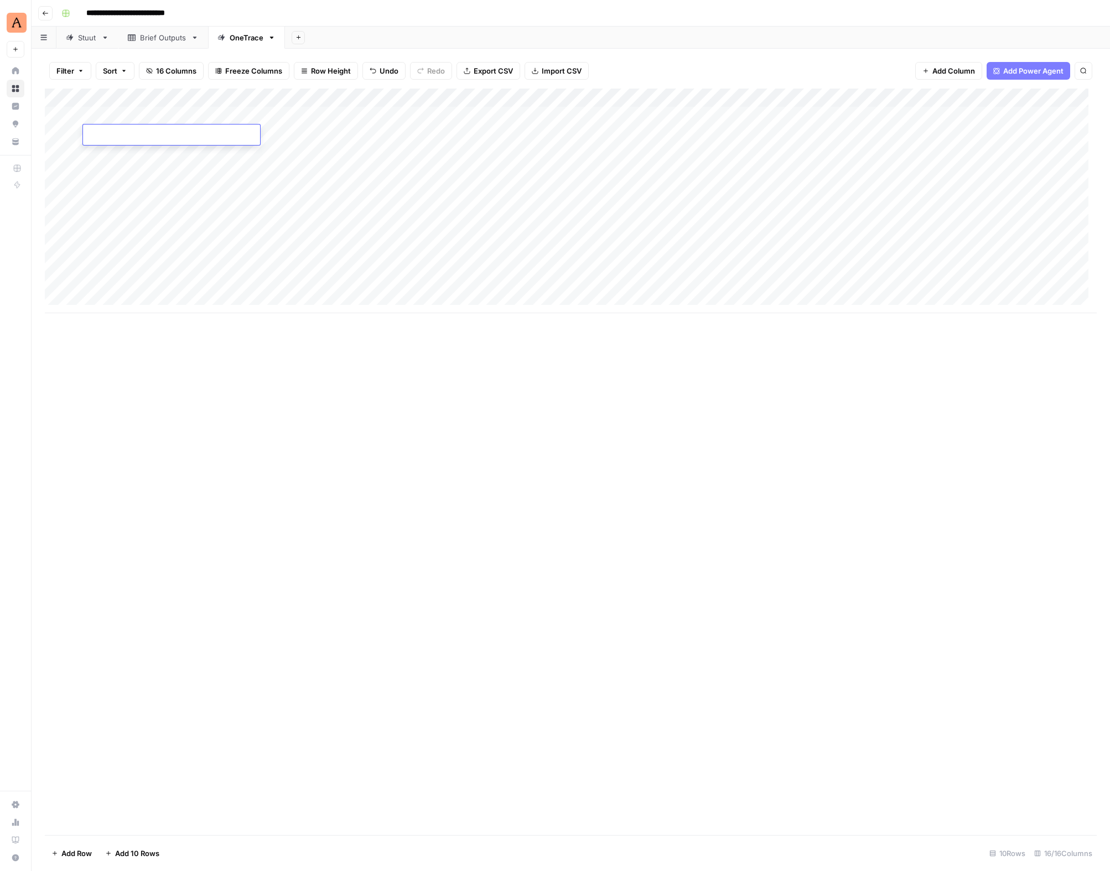
type textarea "**********"
click at [376, 468] on div "Add Column" at bounding box center [571, 462] width 1052 height 747
click at [160, 118] on div "Add Column" at bounding box center [571, 201] width 1052 height 225
click at [156, 117] on div "Add Column" at bounding box center [571, 201] width 1052 height 225
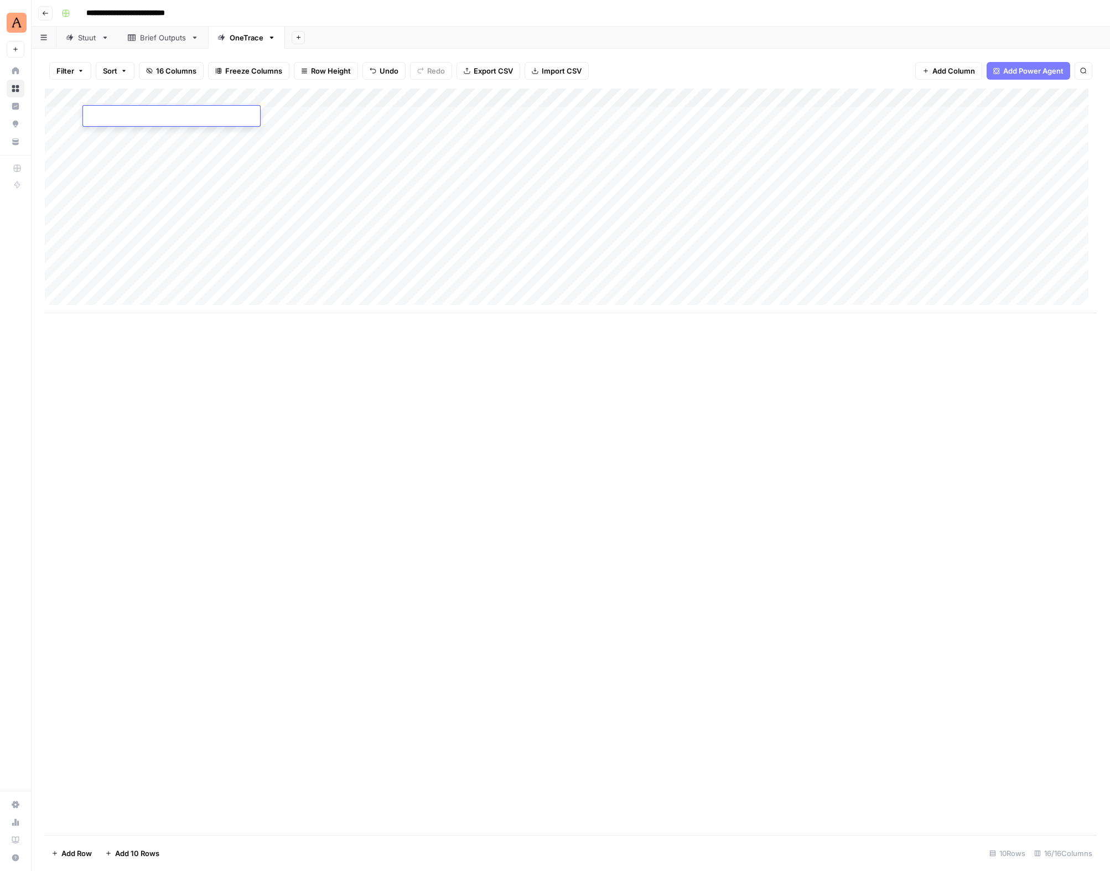
type textarea "**********"
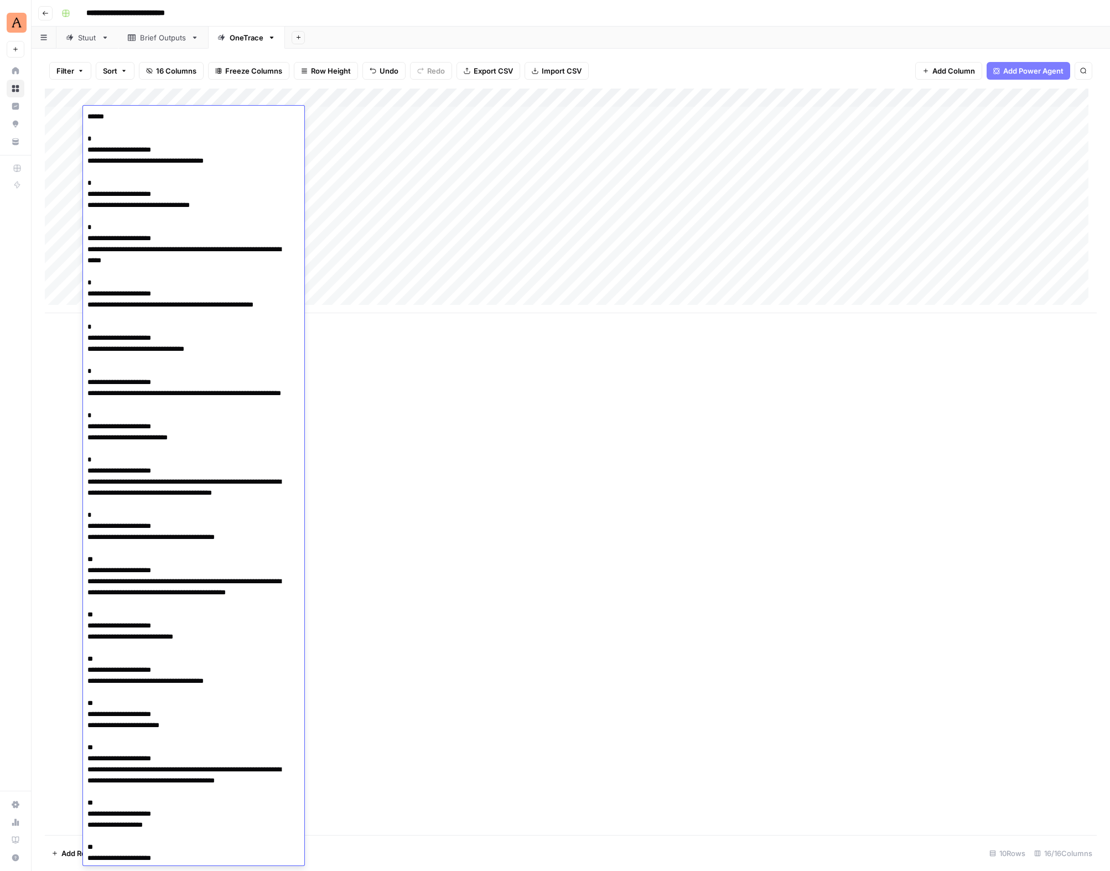
scroll to position [33680, 0]
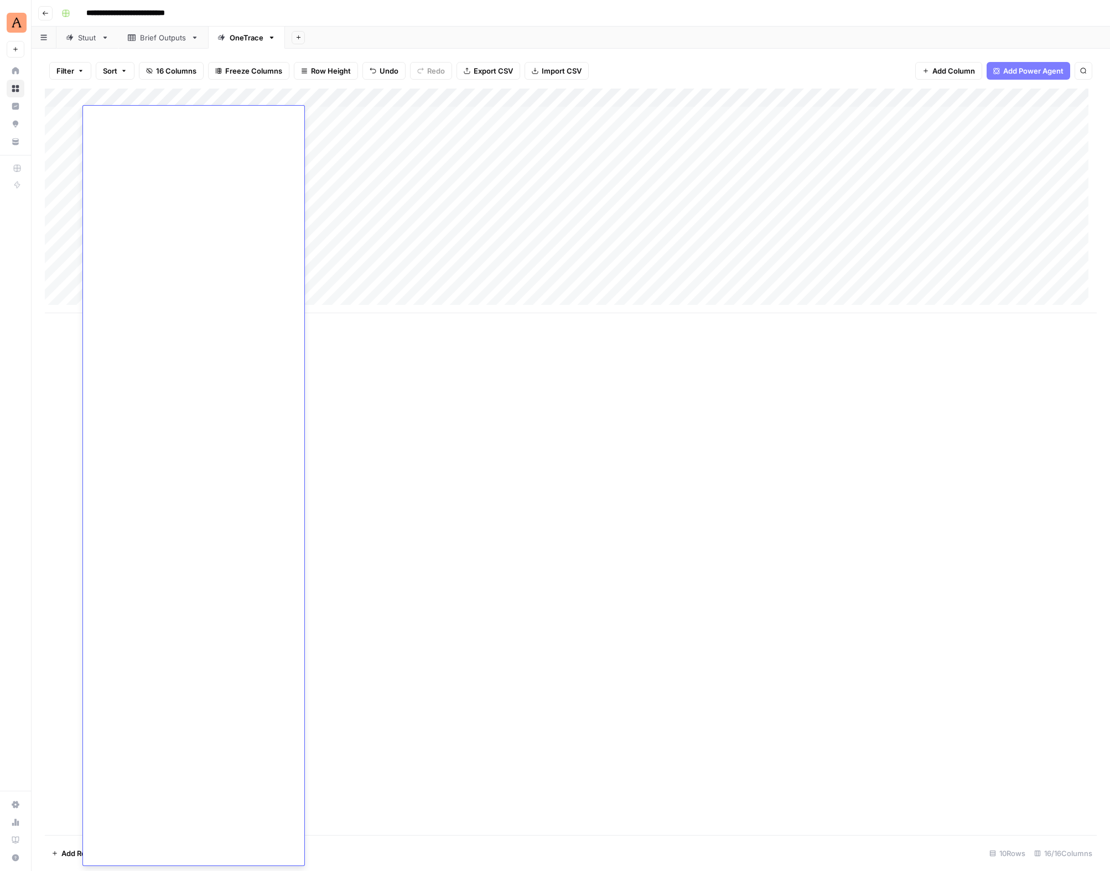
click at [480, 429] on div "Add Column" at bounding box center [571, 462] width 1052 height 747
click at [552, 117] on div "Add Column" at bounding box center [571, 201] width 1052 height 225
click at [547, 134] on div "Add Column" at bounding box center [571, 201] width 1052 height 225
drag, startPoint x: 482, startPoint y: 97, endPoint x: 414, endPoint y: 97, distance: 68.1
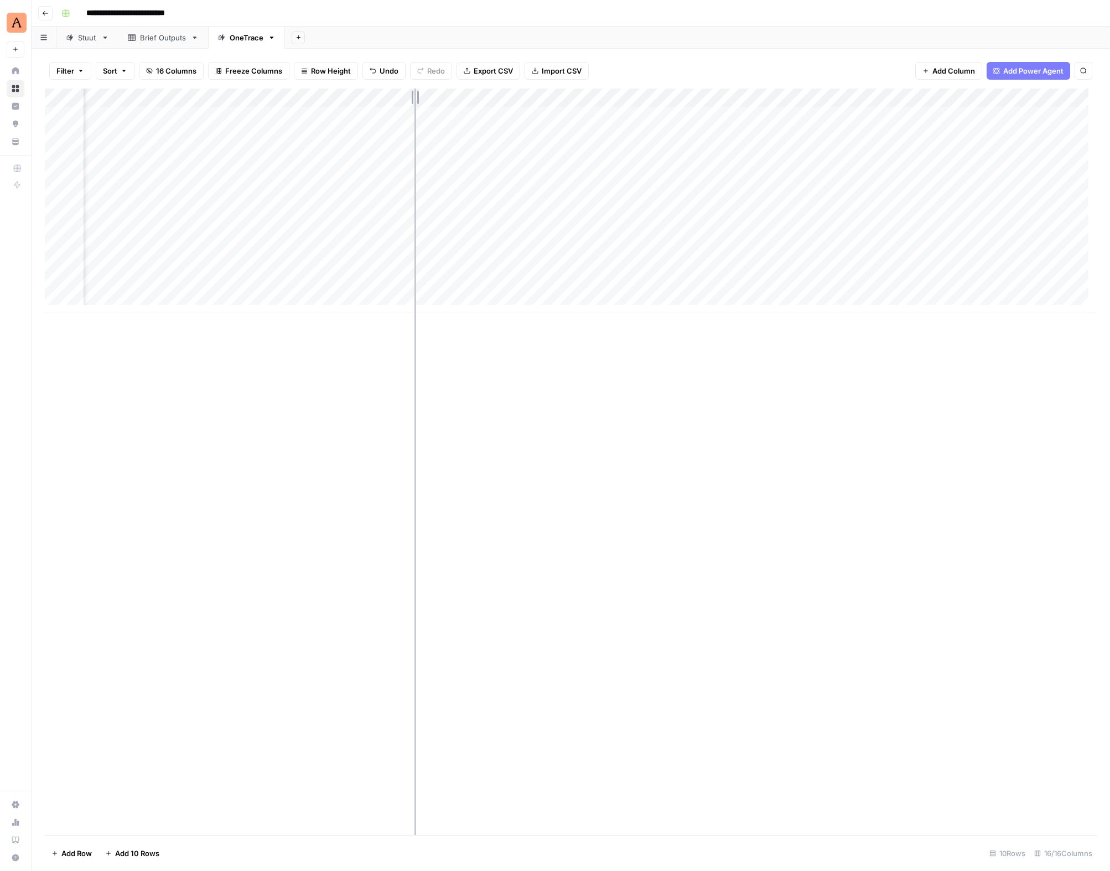
click at [414, 97] on div "Add Column" at bounding box center [571, 201] width 1052 height 225
drag, startPoint x: 404, startPoint y: 99, endPoint x: 324, endPoint y: 106, distance: 80.1
click at [324, 106] on div "Add Column" at bounding box center [571, 201] width 1052 height 225
drag, startPoint x: 482, startPoint y: 98, endPoint x: 415, endPoint y: 99, distance: 67.5
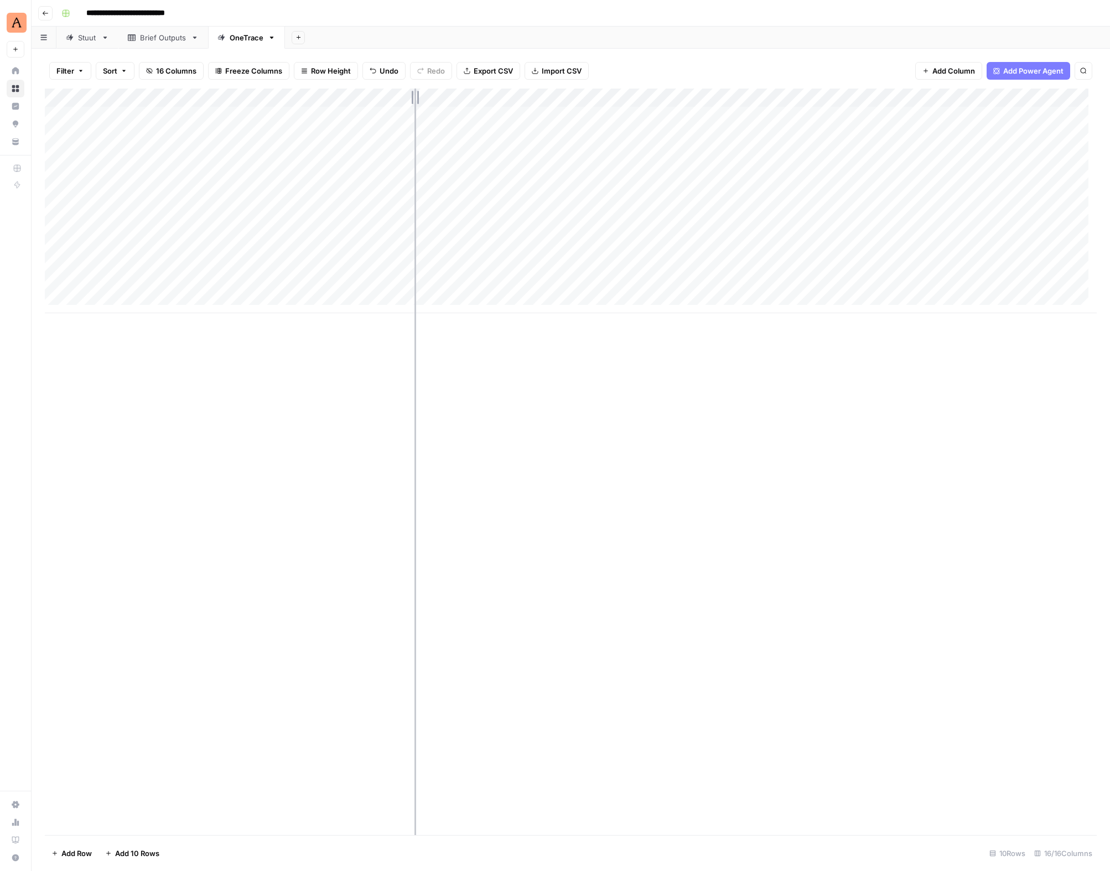
click at [415, 99] on div "Add Column" at bounding box center [571, 201] width 1052 height 225
drag, startPoint x: 513, startPoint y: 100, endPoint x: 465, endPoint y: 99, distance: 47.6
click at [465, 99] on div "Add Column" at bounding box center [571, 201] width 1052 height 225
drag, startPoint x: 468, startPoint y: 98, endPoint x: 490, endPoint y: 98, distance: 22.1
click at [490, 98] on div "Add Column" at bounding box center [571, 201] width 1052 height 225
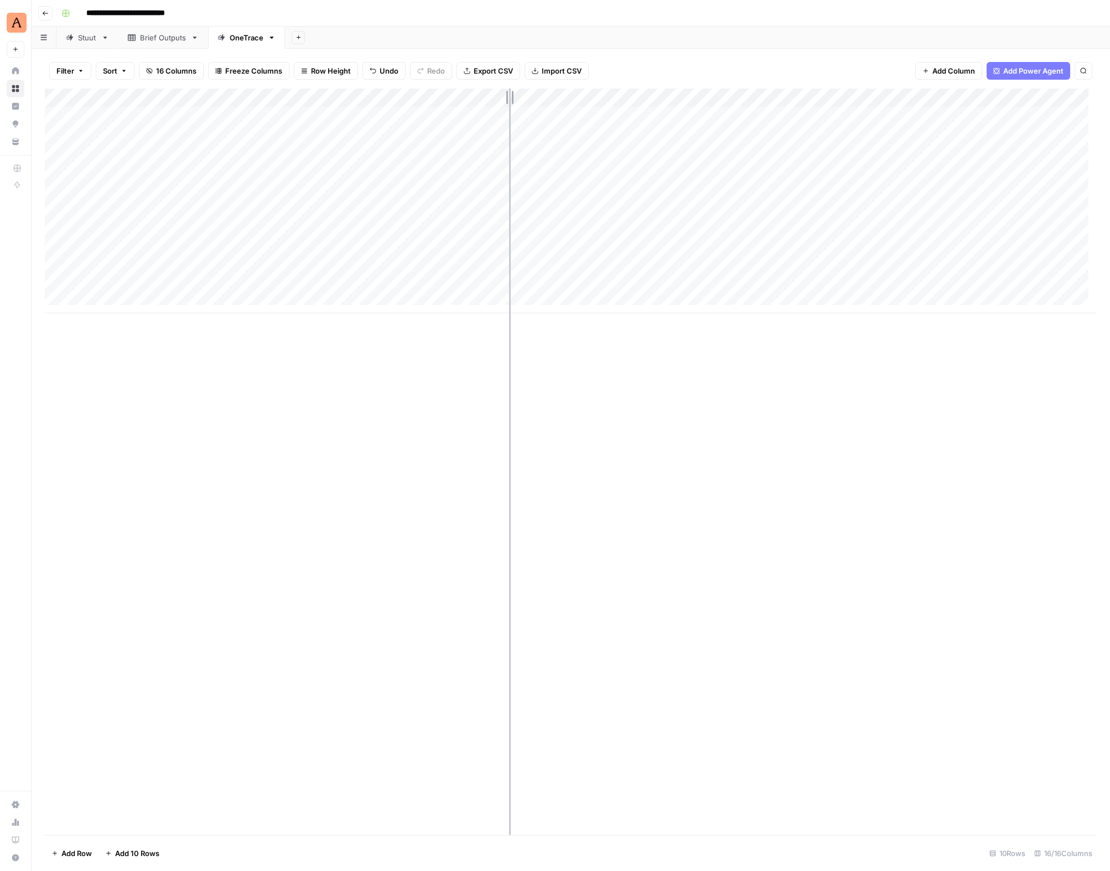
drag, startPoint x: 488, startPoint y: 100, endPoint x: 511, endPoint y: 101, distance: 23.3
click at [511, 101] on div "Add Column" at bounding box center [571, 201] width 1052 height 225
click at [193, 156] on div "Add Column" at bounding box center [571, 201] width 1052 height 225
click at [149, 151] on textarea at bounding box center [171, 154] width 177 height 15
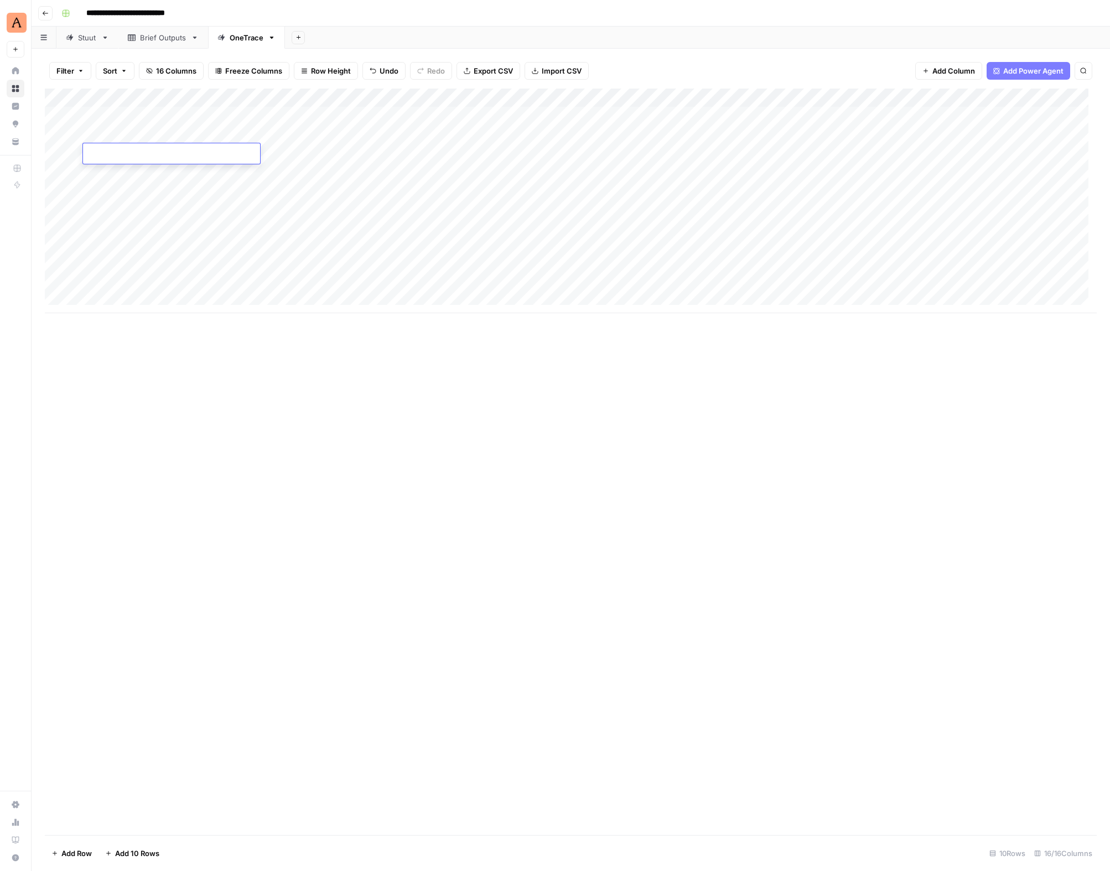
paste textarea "**********"
type textarea "**********"
click at [61, 207] on div "Add Column" at bounding box center [571, 201] width 1052 height 225
click at [113, 168] on div "Add Column" at bounding box center [571, 201] width 1052 height 225
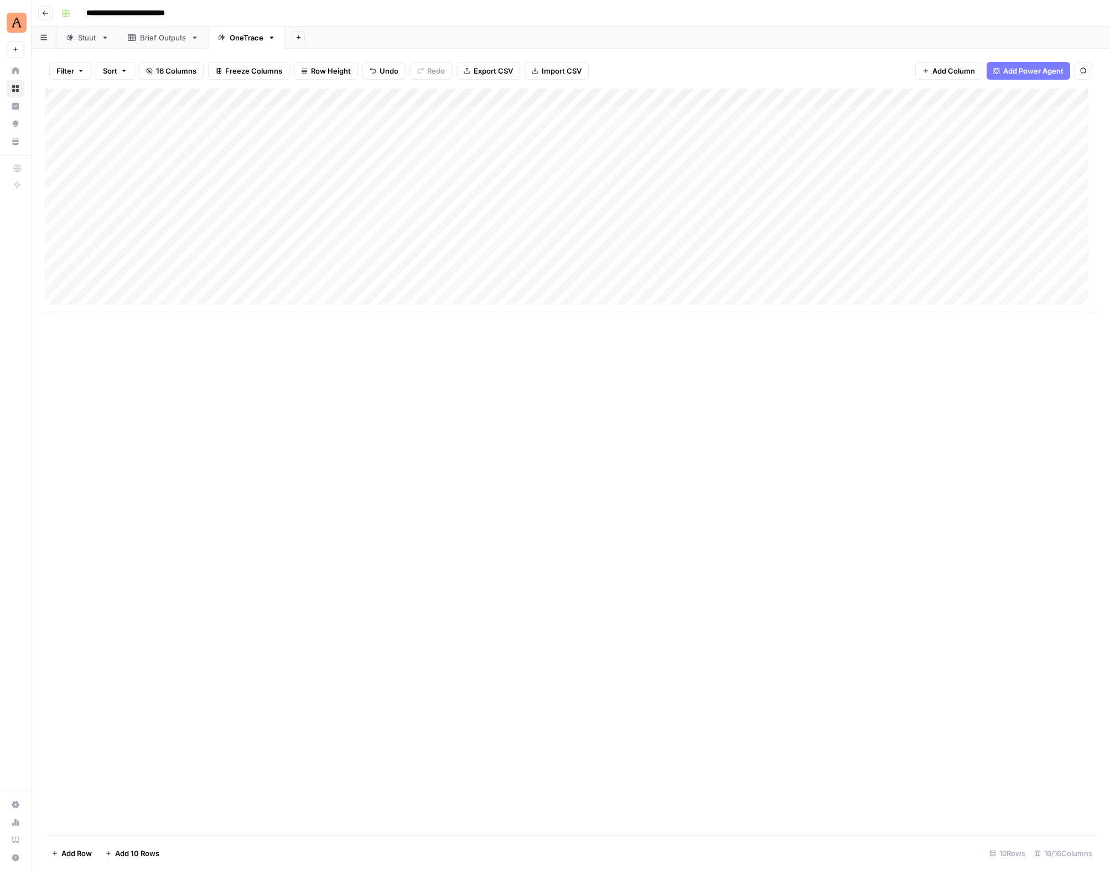
click at [110, 172] on div "Add Column" at bounding box center [571, 201] width 1052 height 225
type textarea "**********"
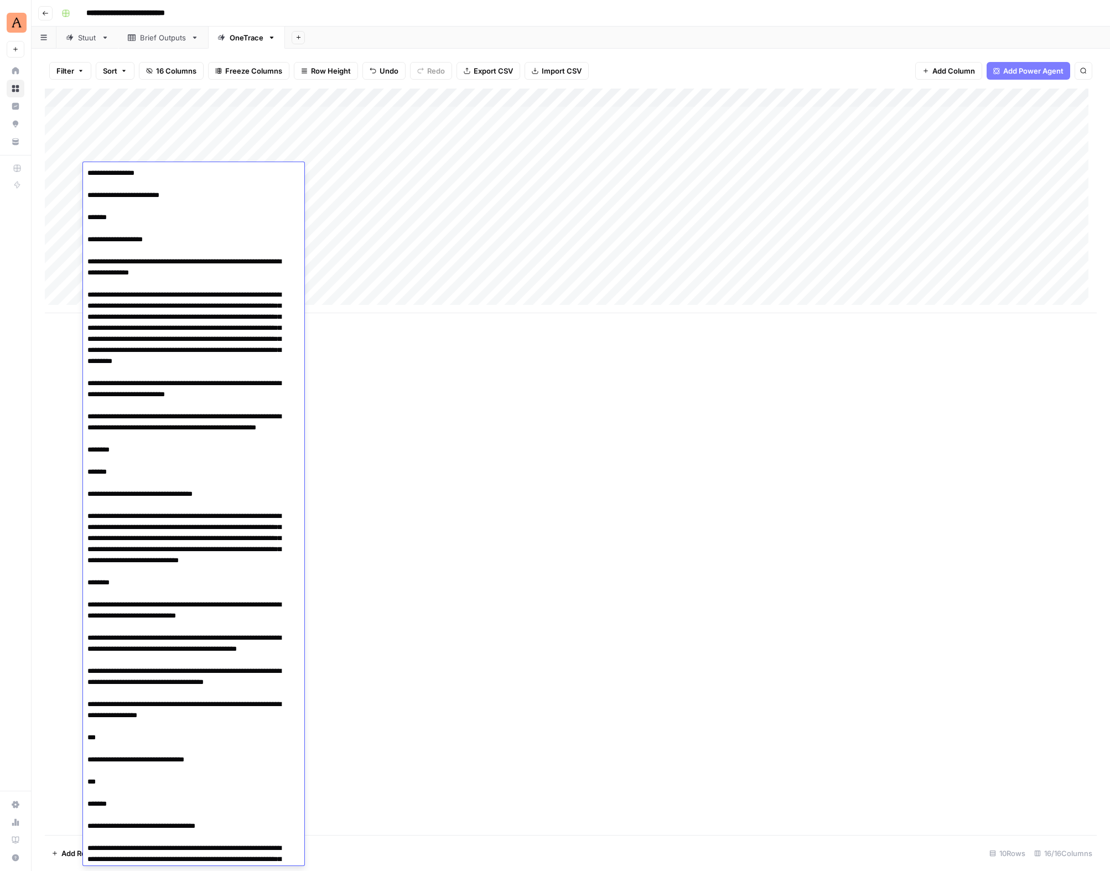
scroll to position [17741, 0]
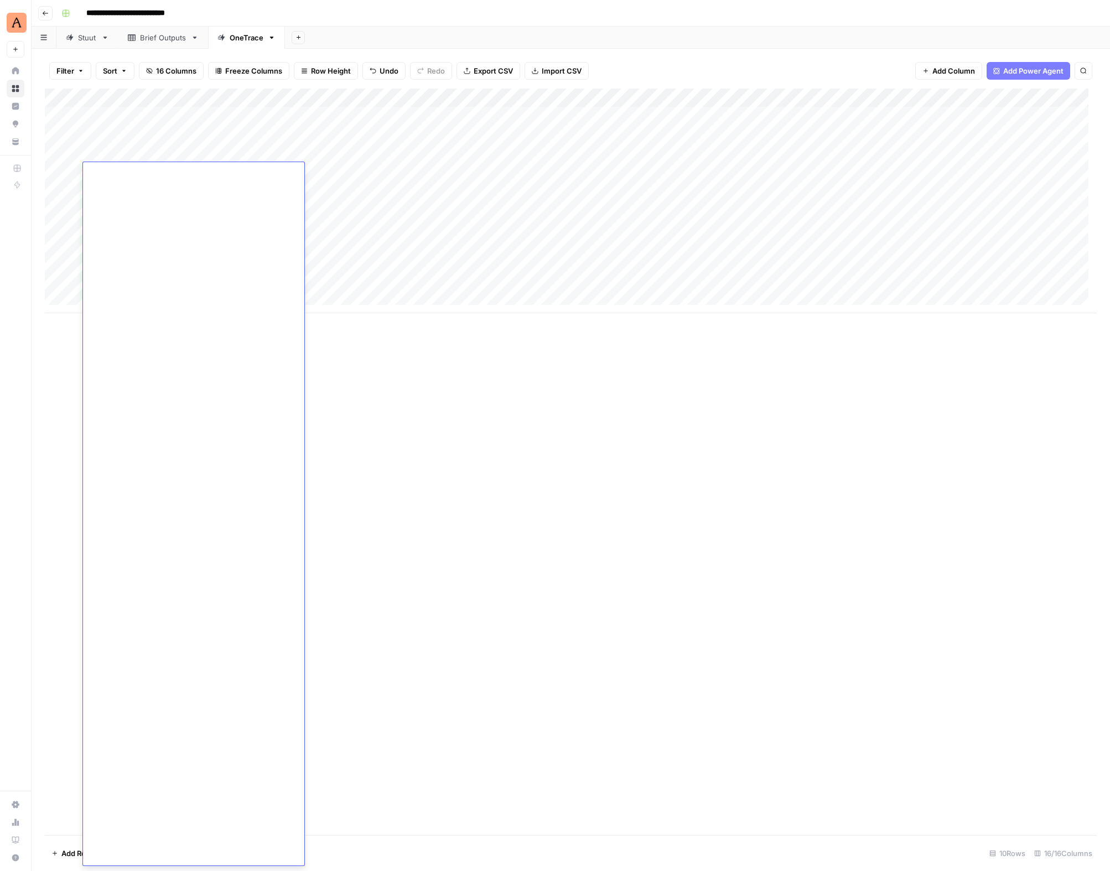
click at [384, 198] on div "Add Column" at bounding box center [571, 201] width 1052 height 225
click at [700, 153] on div "Add Column" at bounding box center [571, 201] width 1052 height 225
click at [724, 171] on div "Add Column" at bounding box center [571, 201] width 1052 height 225
click at [149, 37] on div "Brief Outputs" at bounding box center [163, 37] width 46 height 11
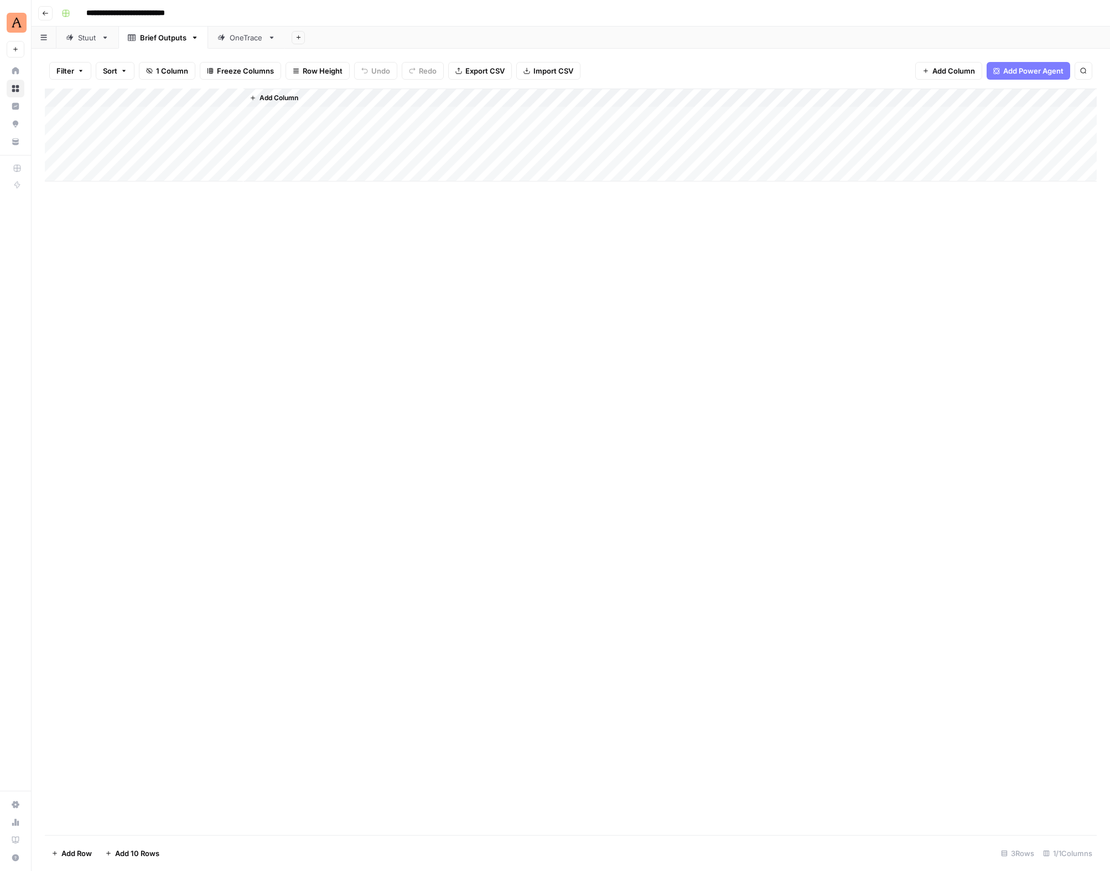
click at [247, 41] on div "OneTrace" at bounding box center [247, 37] width 34 height 11
click at [195, 40] on icon at bounding box center [195, 38] width 8 height 8
click at [194, 39] on icon "button" at bounding box center [195, 38] width 8 height 8
click at [206, 55] on icon "button" at bounding box center [204, 59] width 8 height 8
click at [144, 39] on input "**********" at bounding box center [164, 37] width 48 height 14
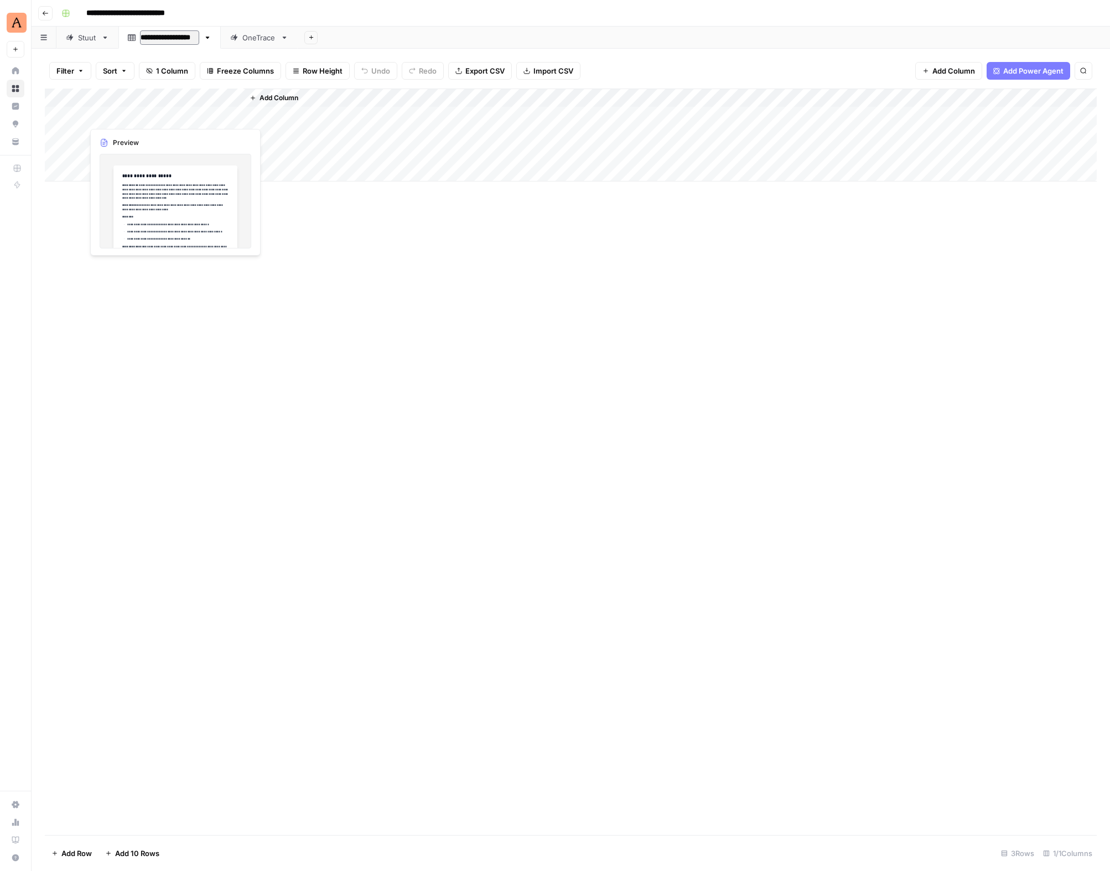
type input "**********"
click at [403, 360] on div "Add Column" at bounding box center [571, 462] width 1052 height 747
click at [291, 39] on div "OneTrace" at bounding box center [308, 37] width 34 height 11
click at [179, 42] on div "[PERSON_NAME] Brief Outputs" at bounding box center [193, 37] width 107 height 11
click at [291, 39] on div "OneTrace" at bounding box center [308, 37] width 34 height 11
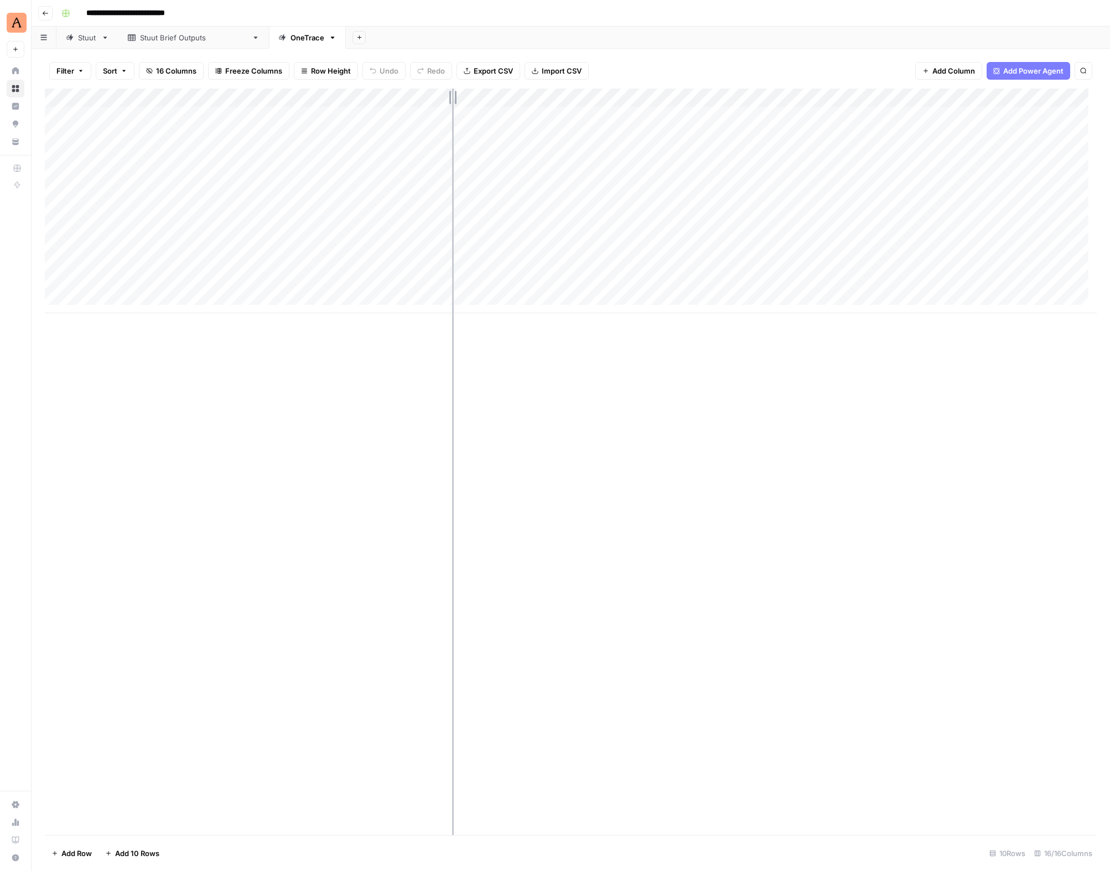
drag, startPoint x: 511, startPoint y: 98, endPoint x: 452, endPoint y: 95, distance: 59.3
click at [452, 95] on div "Add Column" at bounding box center [571, 201] width 1052 height 225
click at [493, 115] on div "Add Column" at bounding box center [571, 201] width 1052 height 225
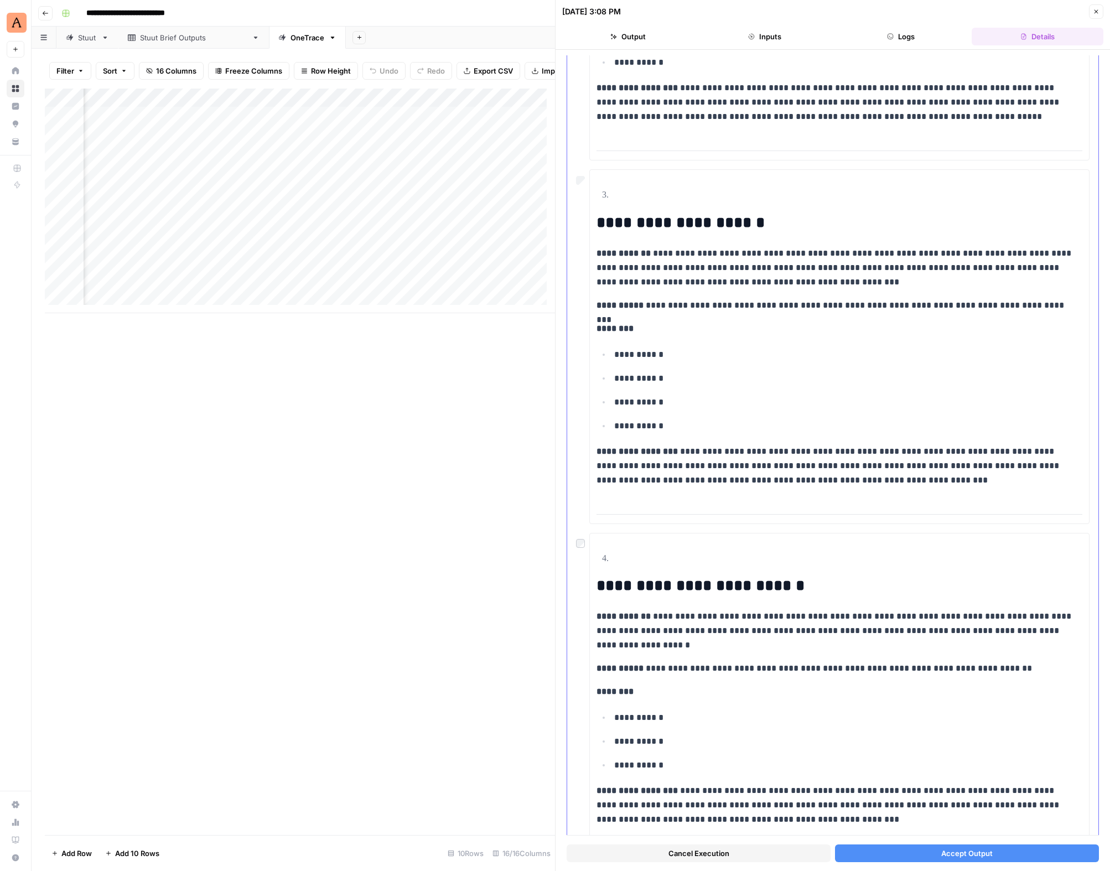
scroll to position [797, 0]
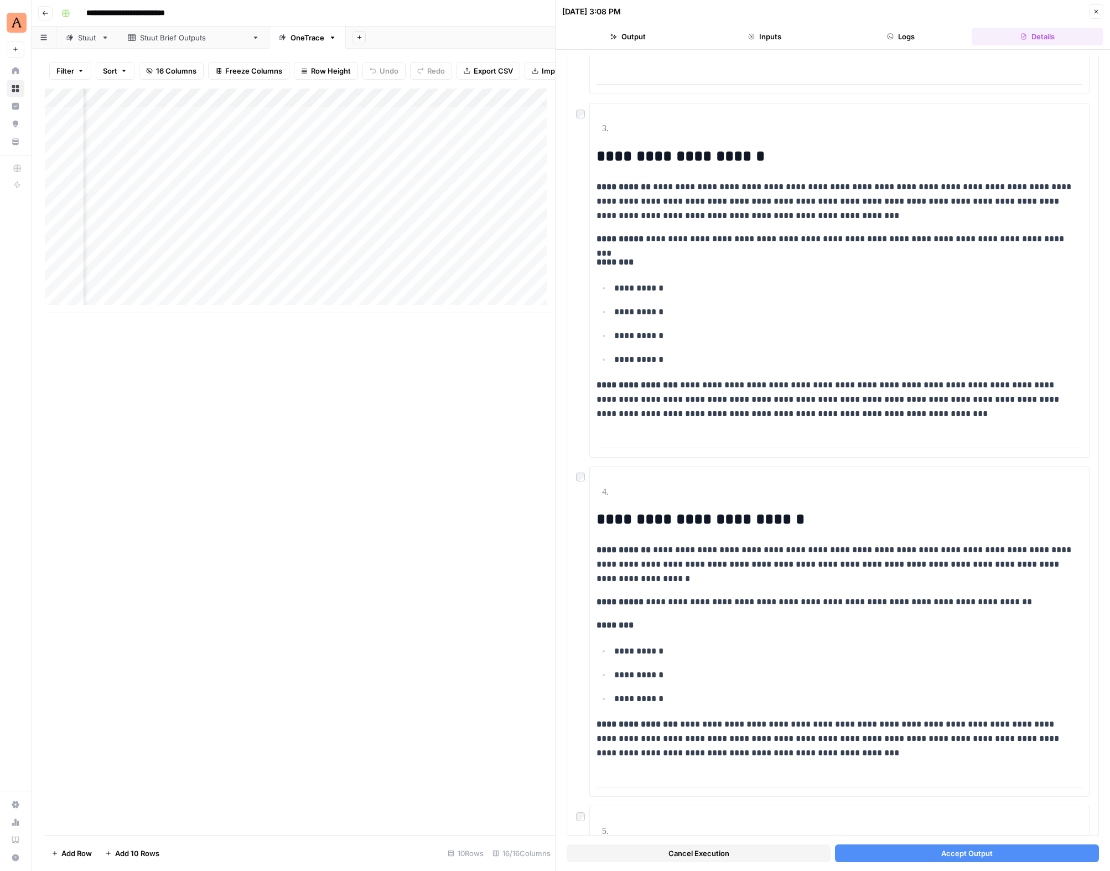
click at [971, 851] on span "Accept Output" at bounding box center [966, 853] width 51 height 11
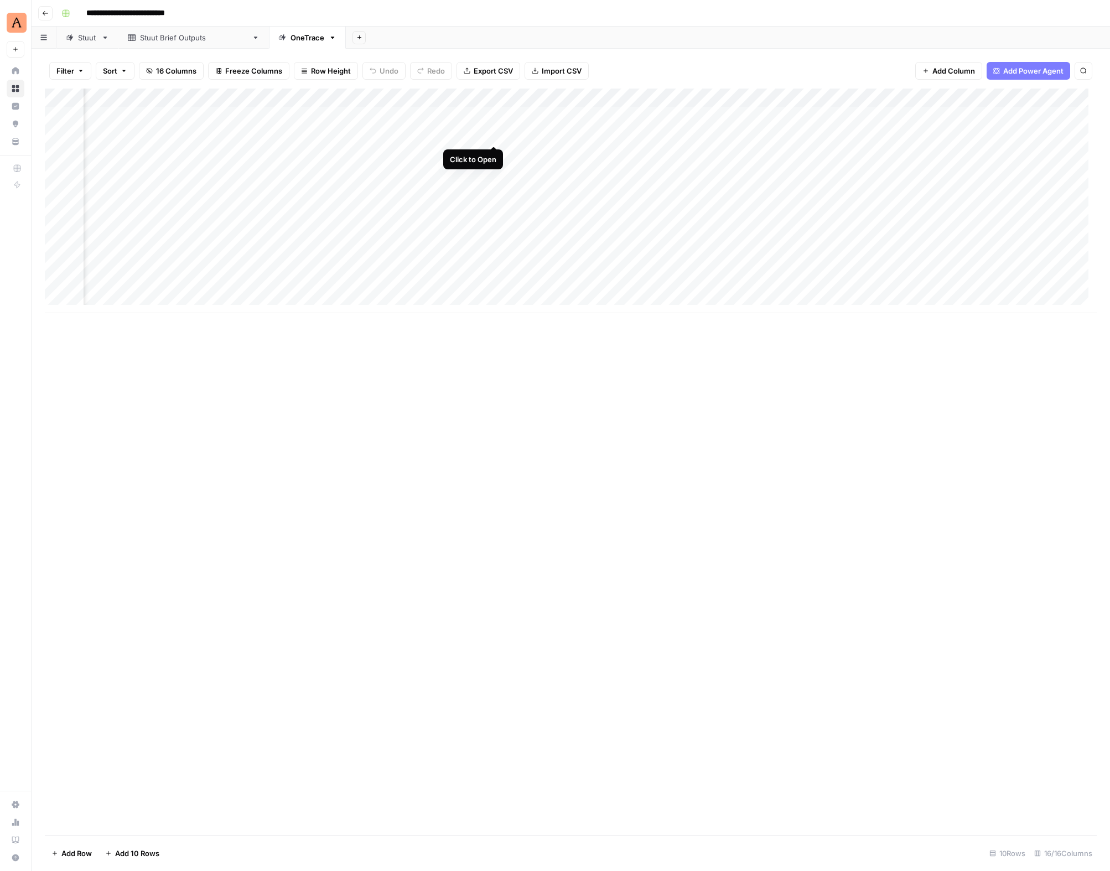
click at [495, 135] on div "Add Column" at bounding box center [571, 201] width 1052 height 225
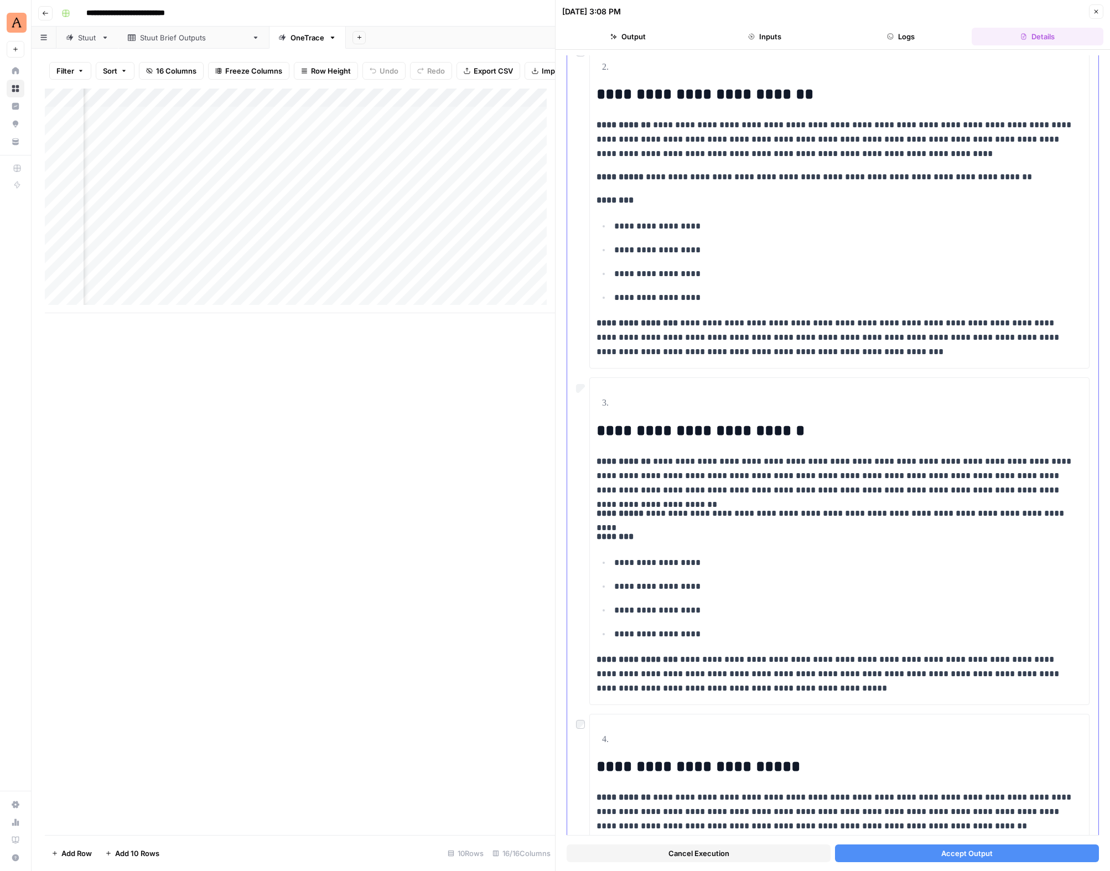
scroll to position [443, 0]
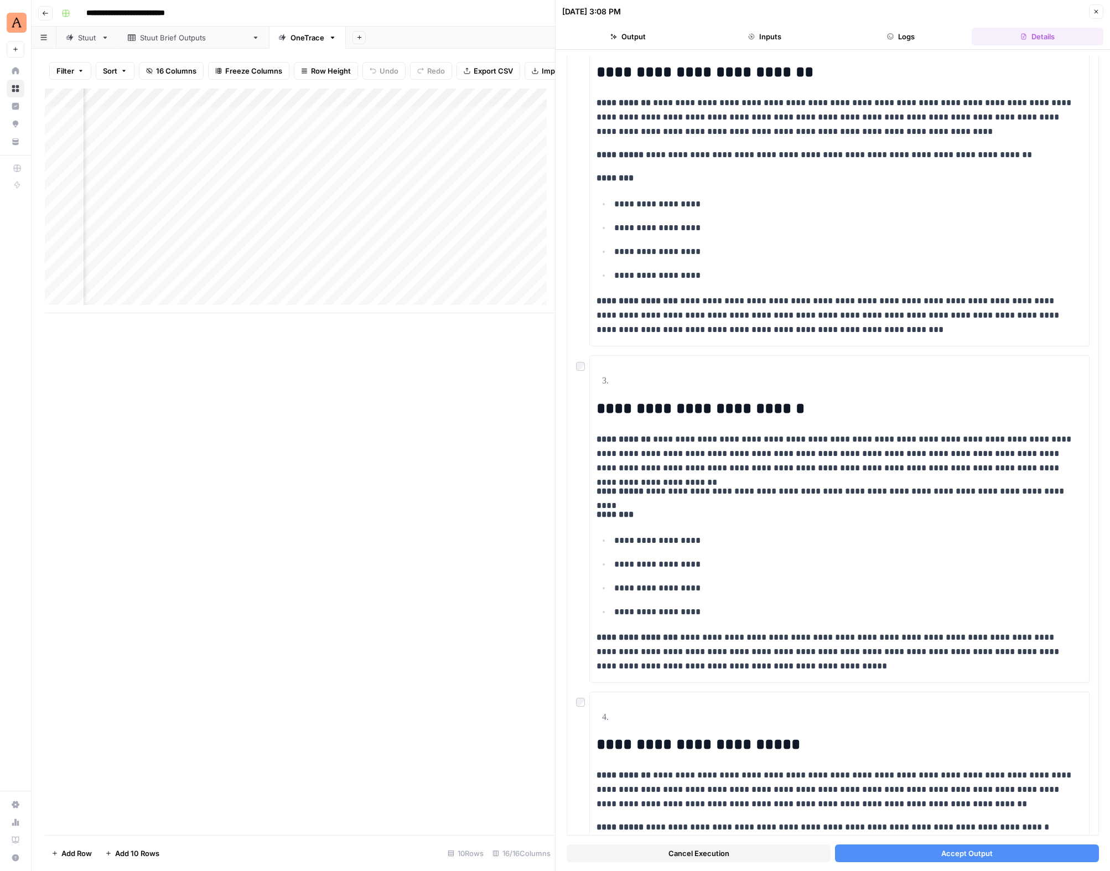
click at [972, 855] on span "Accept Output" at bounding box center [966, 853] width 51 height 11
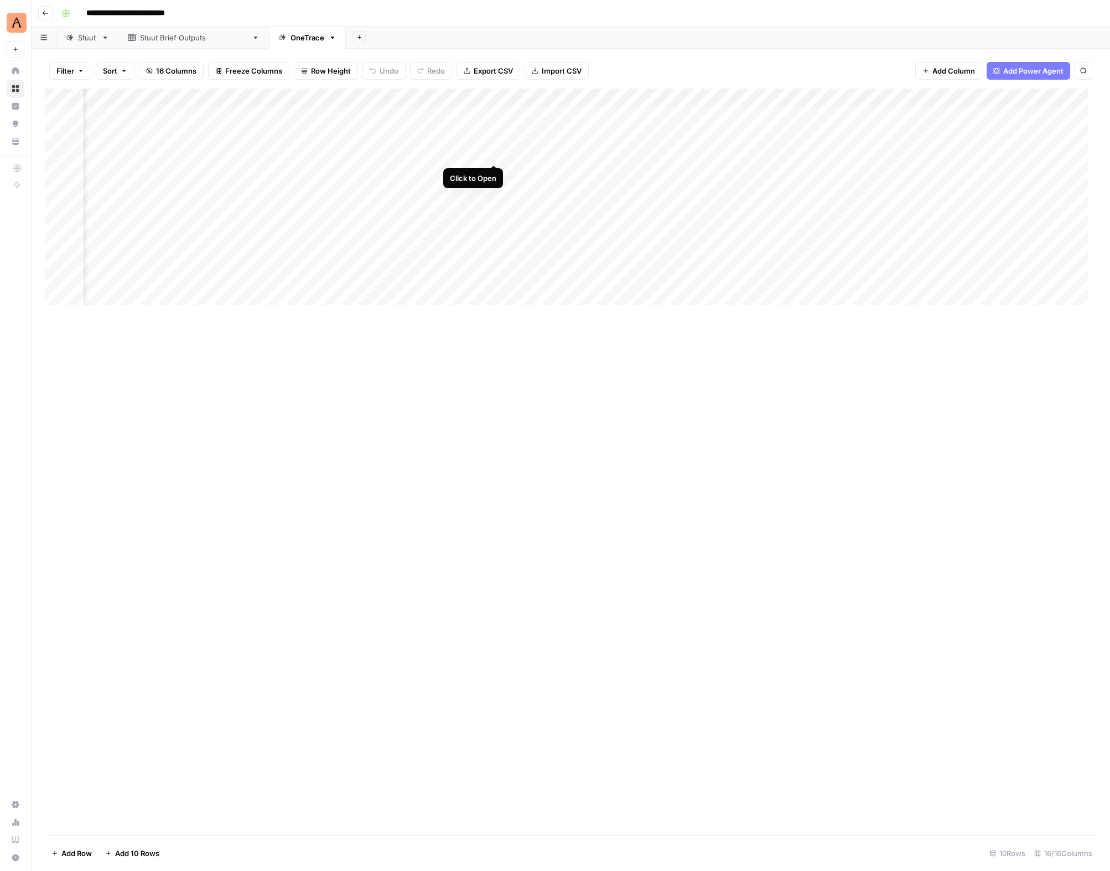
click at [493, 154] on div "Add Column" at bounding box center [571, 201] width 1052 height 225
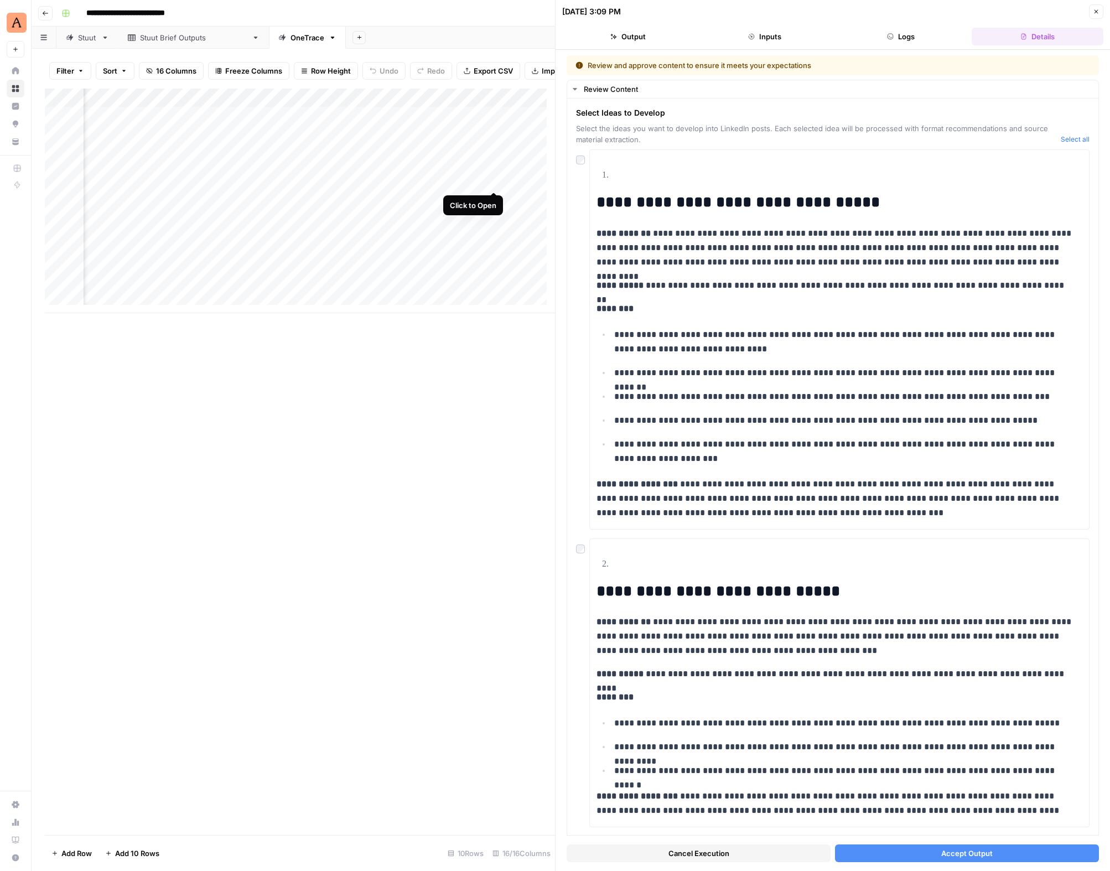
click at [493, 182] on div "Add Column" at bounding box center [300, 201] width 510 height 225
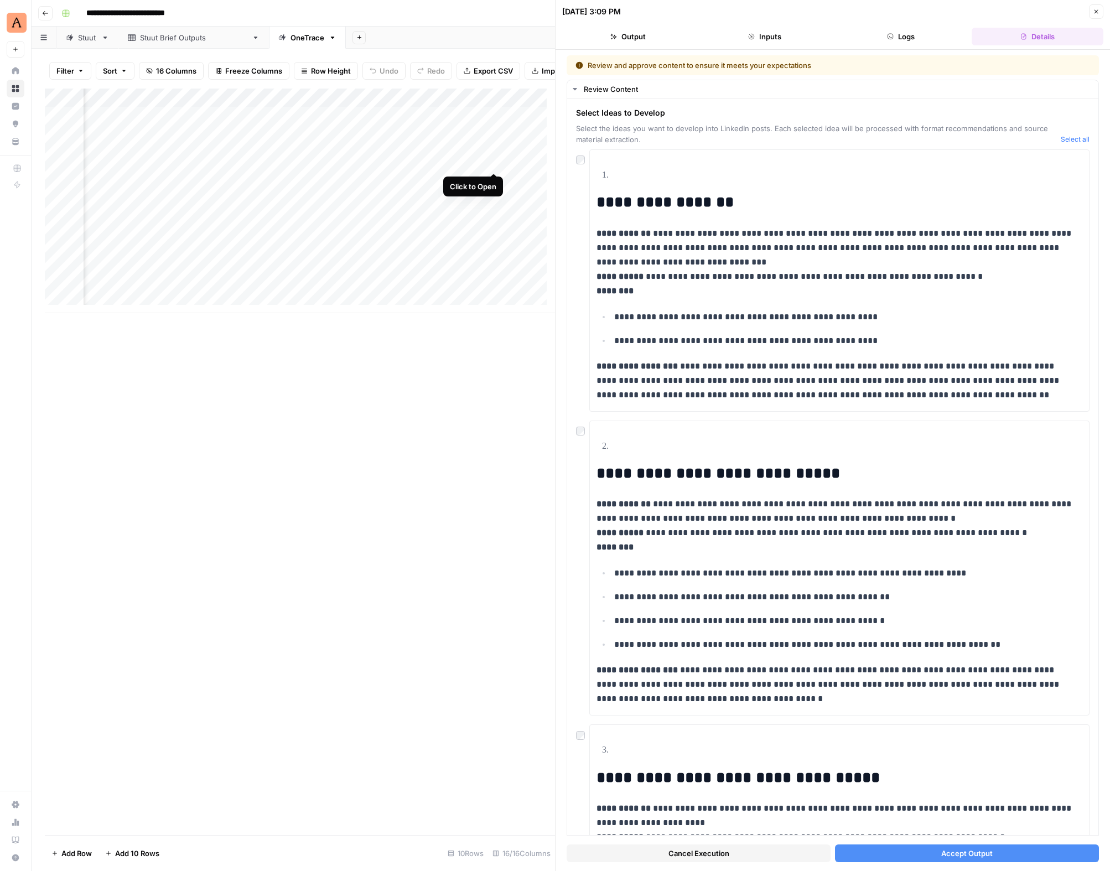
click at [496, 163] on div "Add Column" at bounding box center [300, 201] width 510 height 225
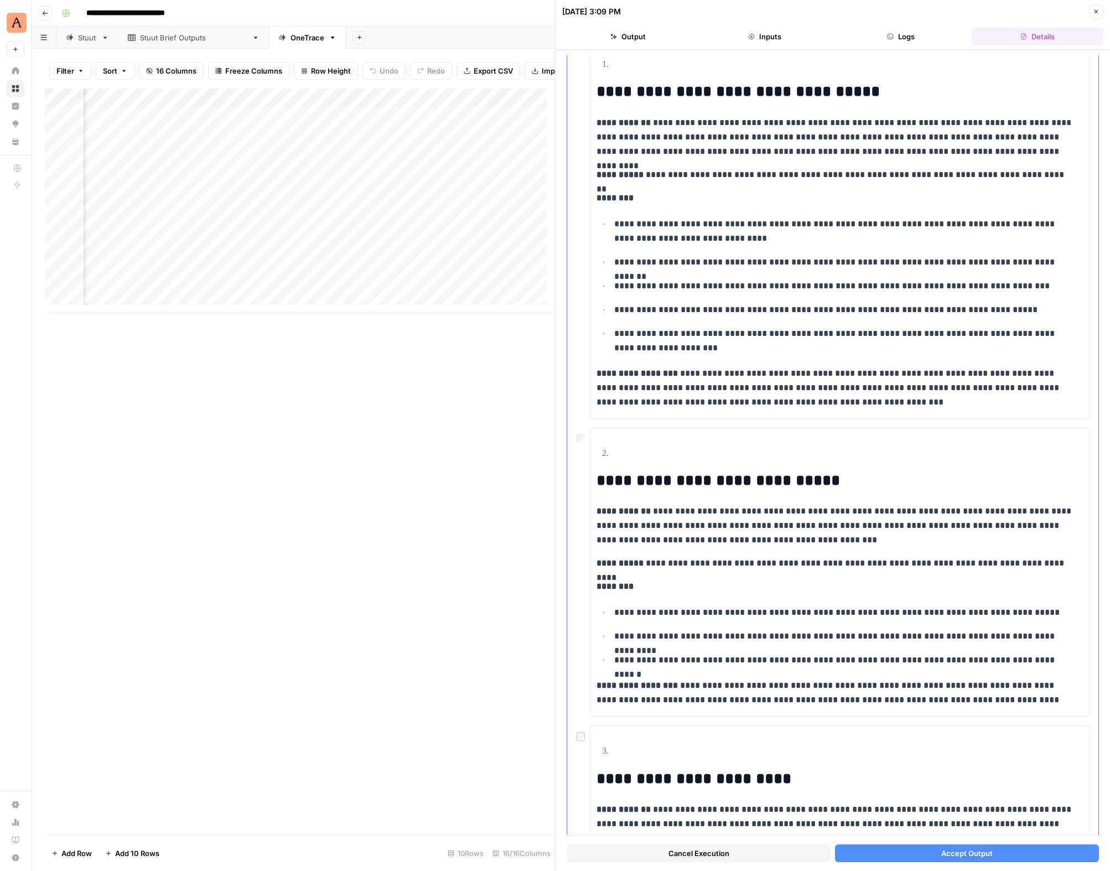
scroll to position [177, 0]
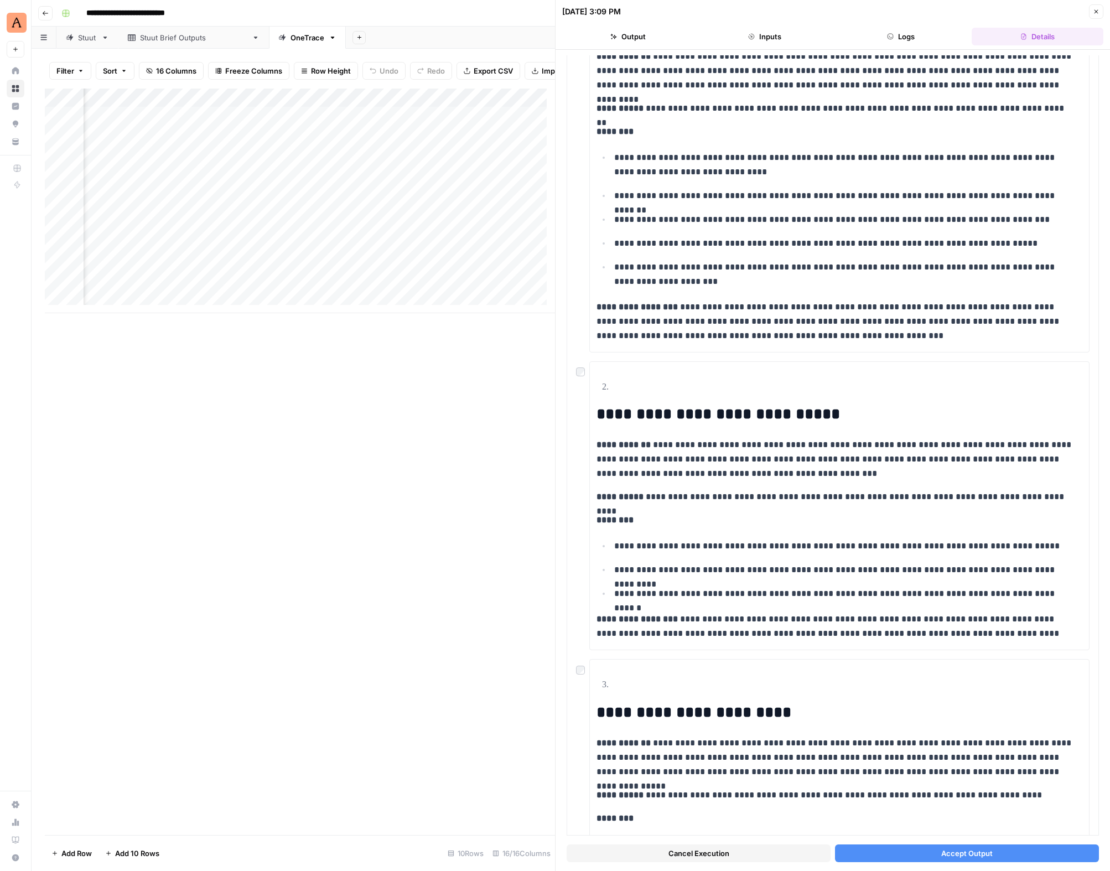
click at [931, 857] on button "Accept Output" at bounding box center [967, 854] width 264 height 18
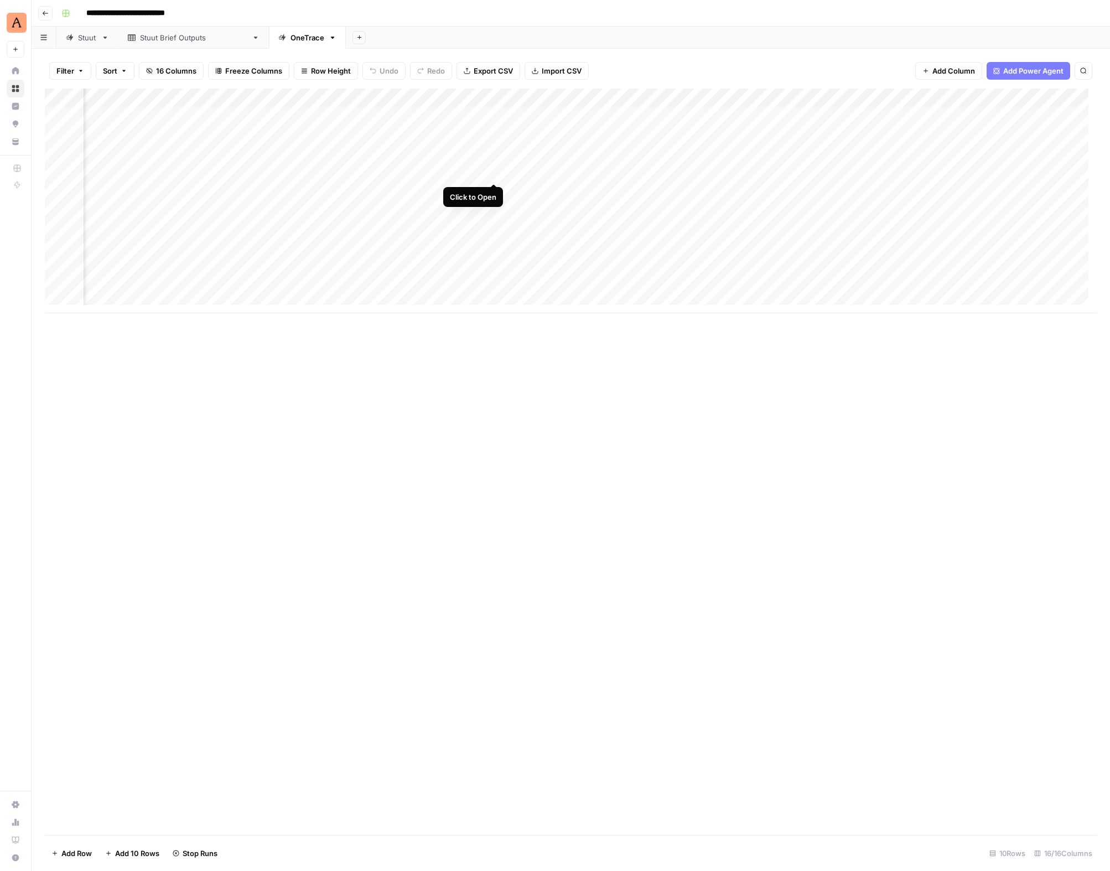
click at [493, 172] on div "Add Column" at bounding box center [571, 201] width 1052 height 225
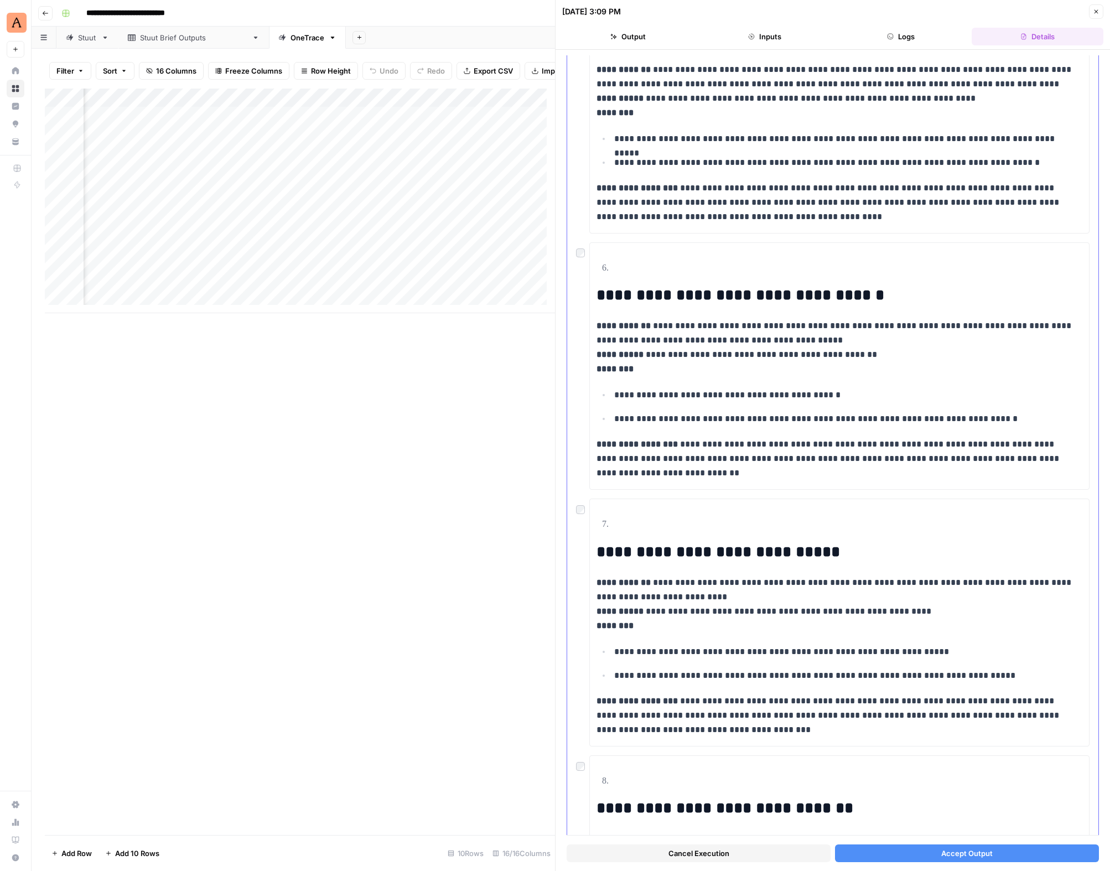
scroll to position [1306, 0]
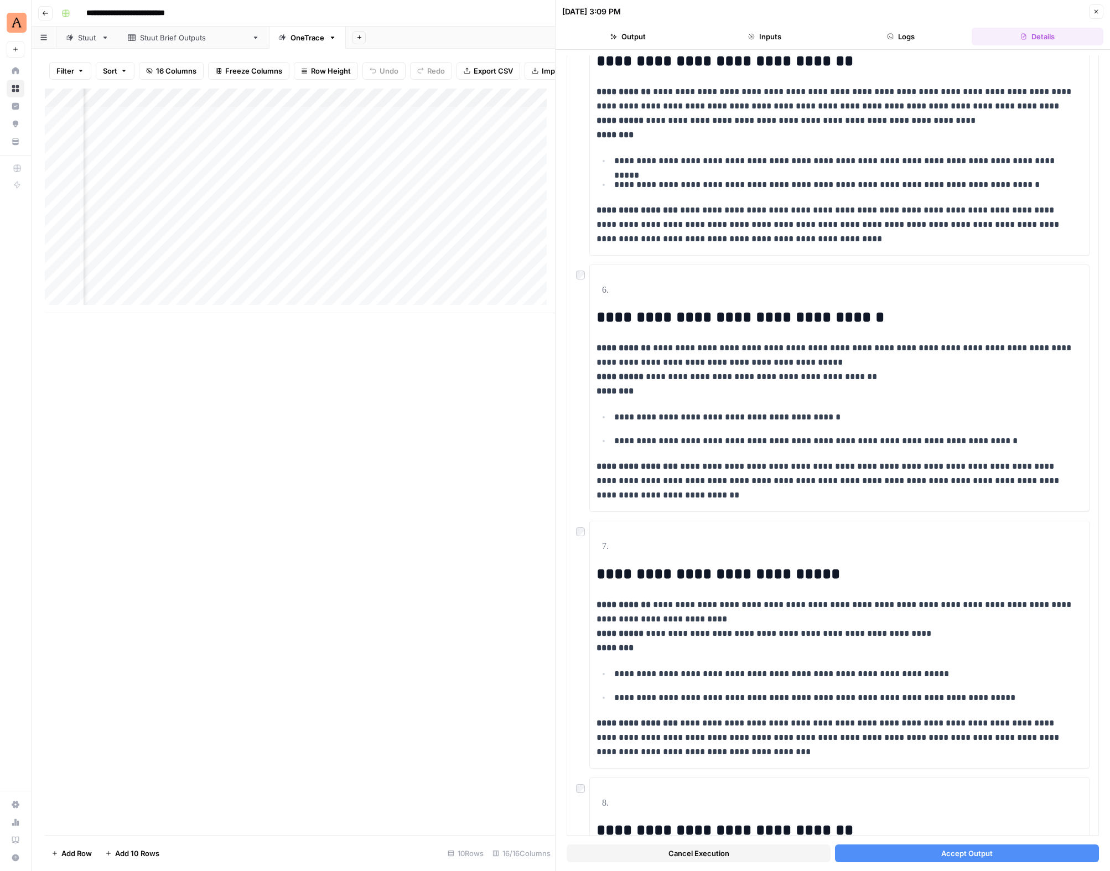
click at [941, 853] on span "Accept Output" at bounding box center [966, 853] width 51 height 11
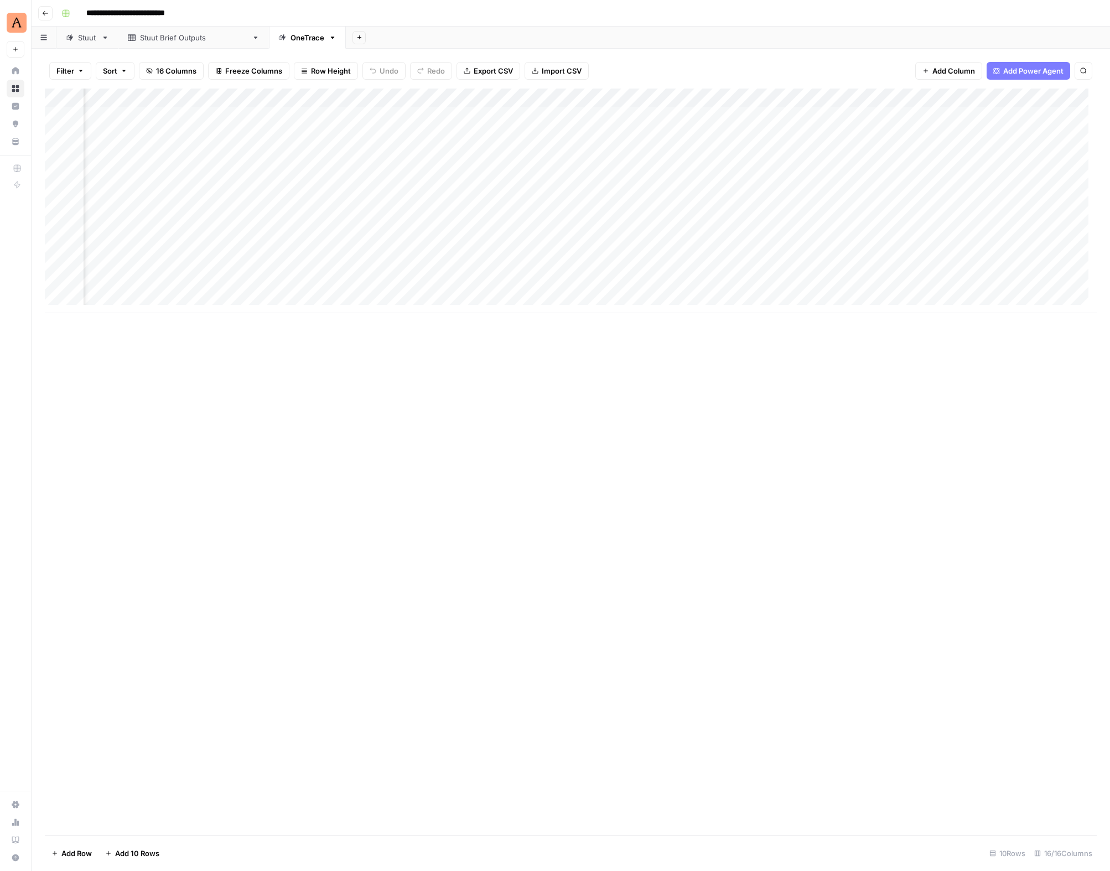
click at [160, 39] on div "[PERSON_NAME] Brief Outputs" at bounding box center [193, 37] width 107 height 11
click at [287, 101] on span "Add Column" at bounding box center [279, 98] width 39 height 10
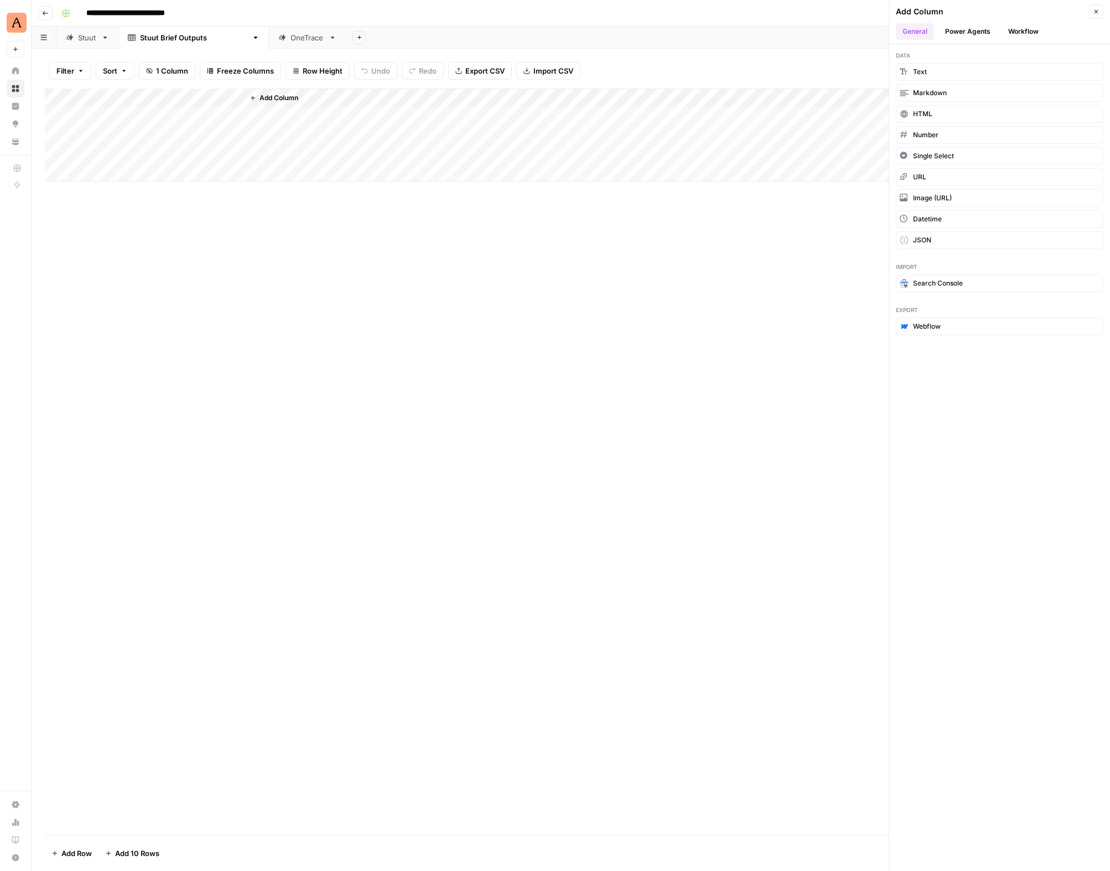
click at [1028, 29] on button "Workflow" at bounding box center [1024, 31] width 44 height 17
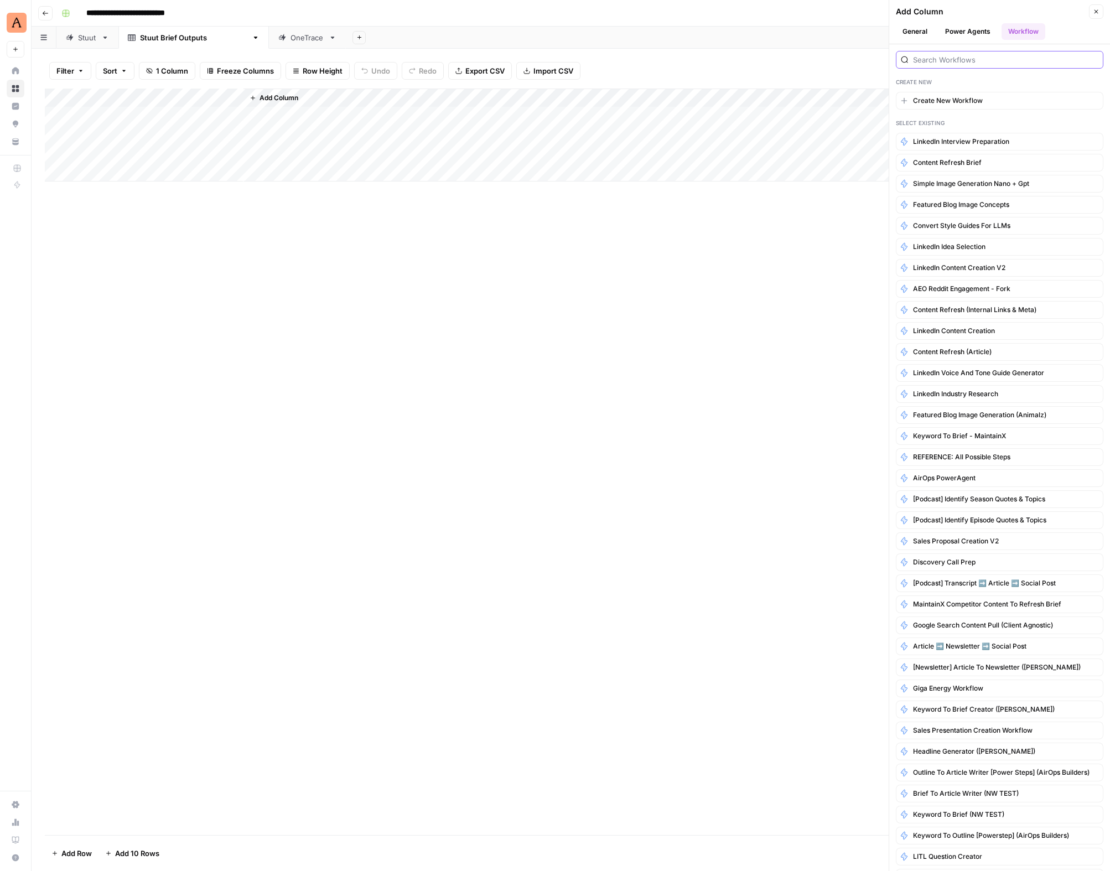
click at [943, 59] on input "search" at bounding box center [1005, 59] width 185 height 11
type input "linkedin"
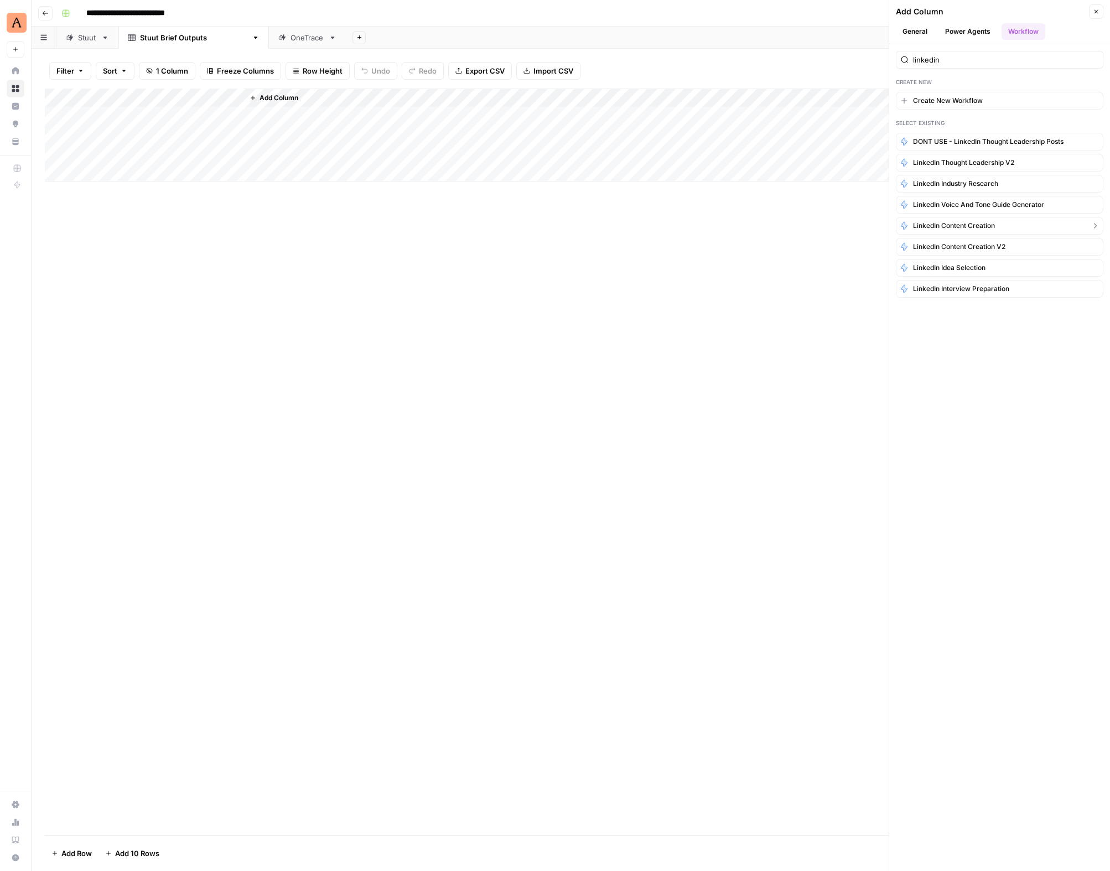
click at [965, 225] on span "LinkedIn Content Creation" at bounding box center [954, 226] width 82 height 10
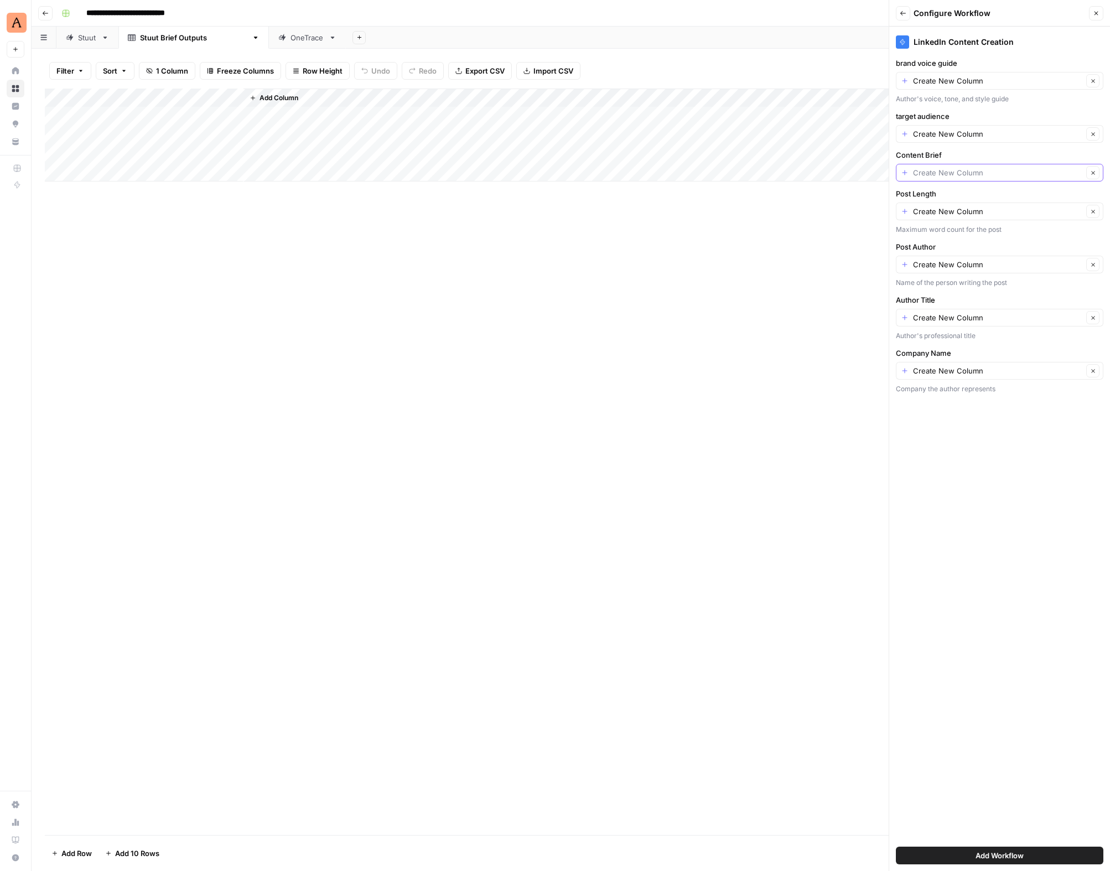
click at [995, 175] on input "Content Brief" at bounding box center [998, 172] width 170 height 11
click at [943, 234] on span "Generated Brief" at bounding box center [990, 234] width 171 height 11
type input "Generated Brief"
click at [993, 80] on input "brand voice guide" at bounding box center [998, 80] width 170 height 11
type input "Create New Column"
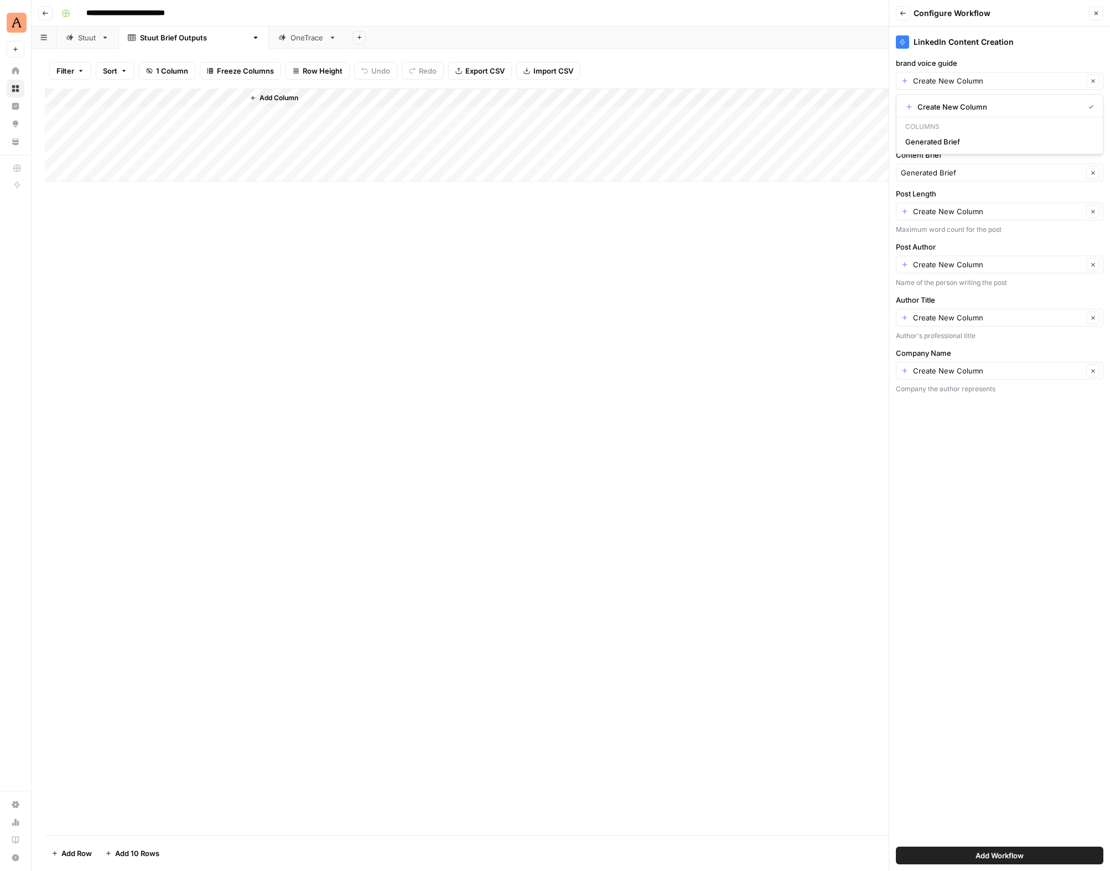
click at [818, 278] on div "Add Column" at bounding box center [571, 462] width 1052 height 747
click at [990, 855] on span "Add Workflow" at bounding box center [1000, 855] width 48 height 11
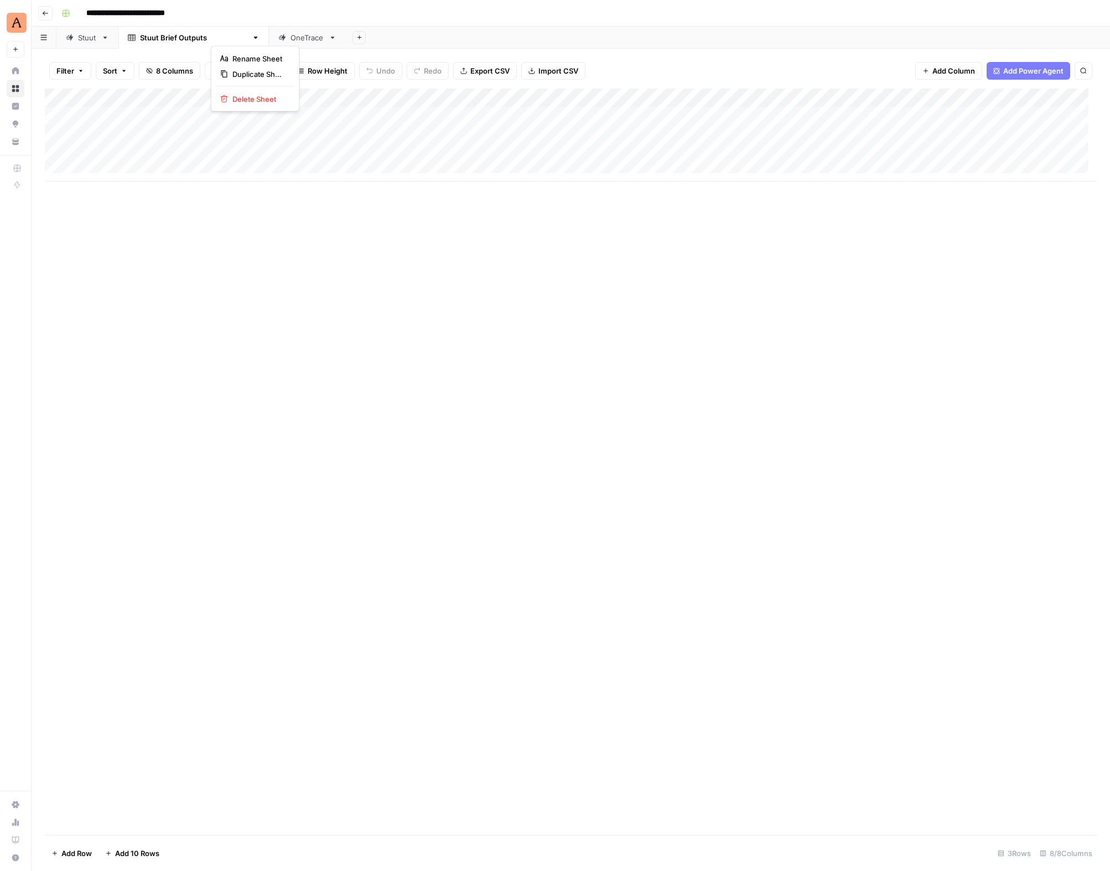
click at [254, 37] on icon "button" at bounding box center [256, 38] width 4 height 2
click at [248, 72] on span "Duplicate Sheet" at bounding box center [258, 74] width 53 height 11
click at [479, 38] on icon "button" at bounding box center [483, 38] width 8 height 8
click at [415, 54] on div "Rename Sheet" at bounding box center [442, 58] width 70 height 11
click at [367, 38] on input "**********" at bounding box center [401, 37] width 68 height 14
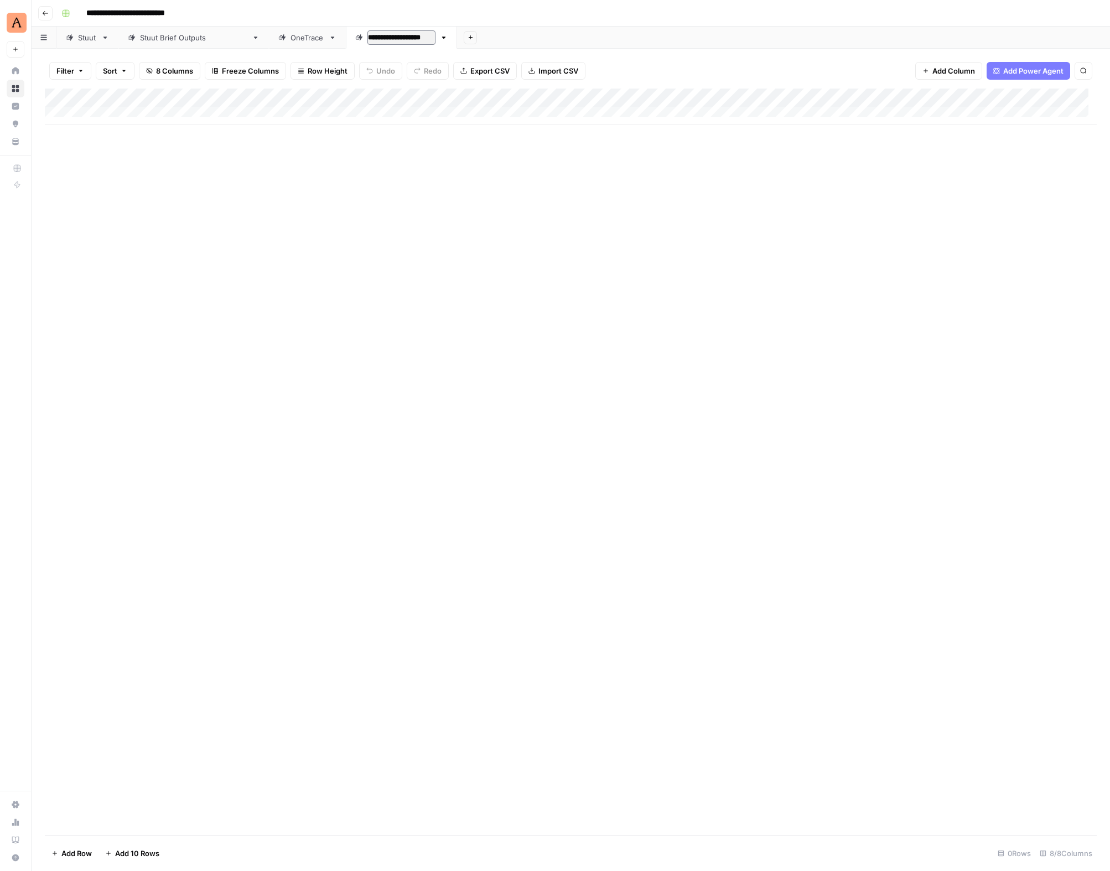
click at [367, 38] on input "**********" at bounding box center [401, 37] width 68 height 14
type input "**********"
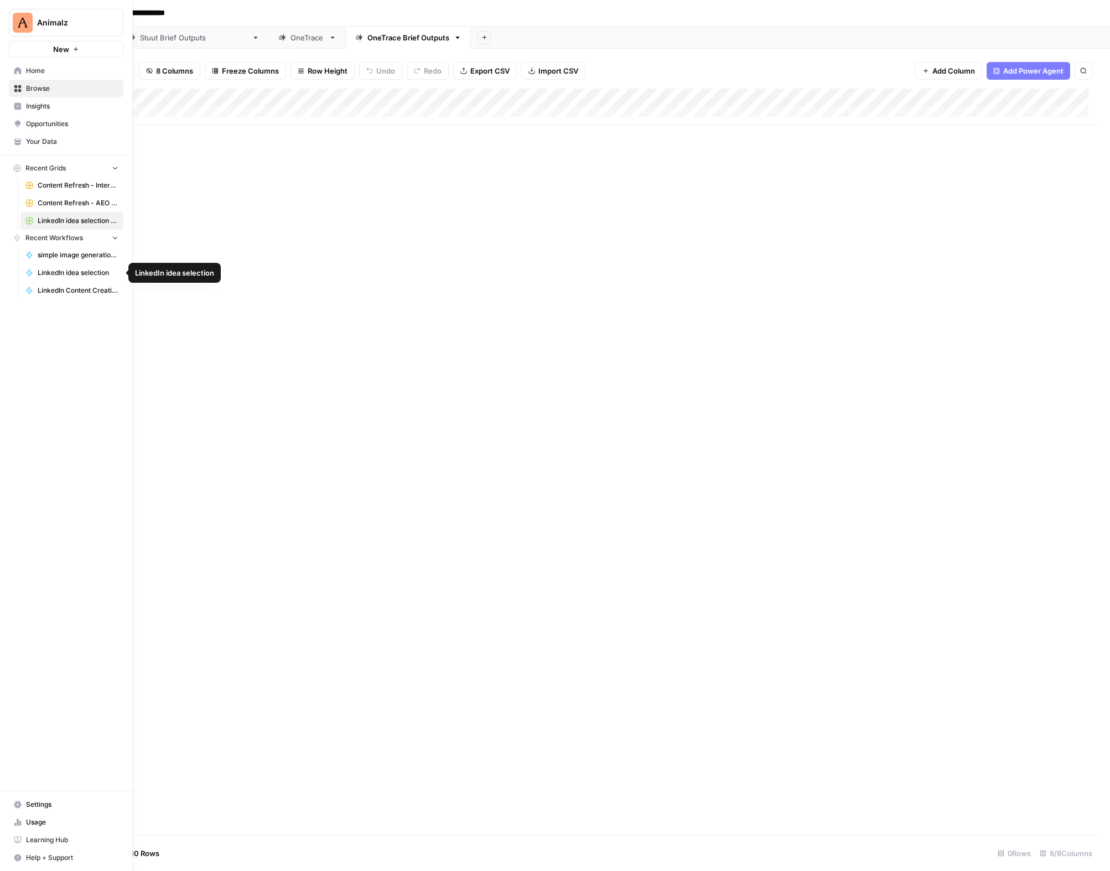
click at [70, 277] on span "LinkedIn idea selection" at bounding box center [78, 273] width 81 height 10
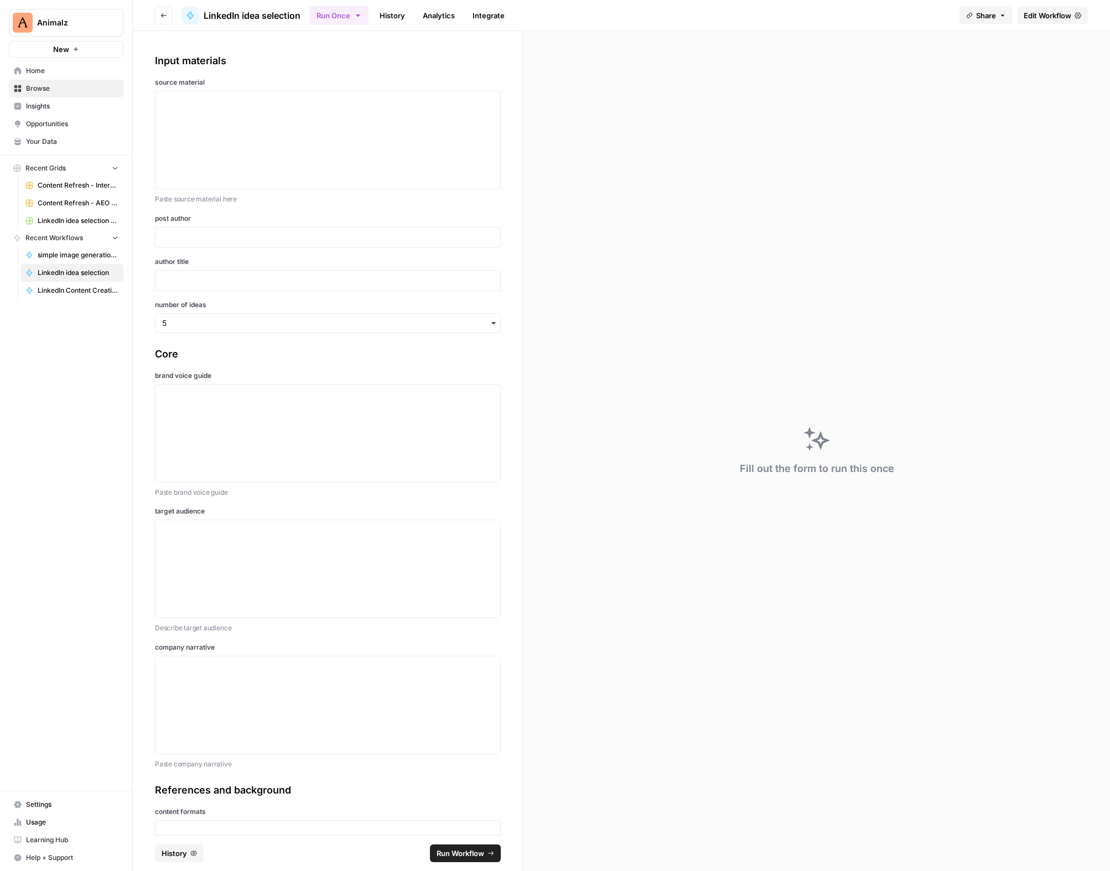
click at [1042, 19] on span "Edit Workflow" at bounding box center [1048, 15] width 48 height 11
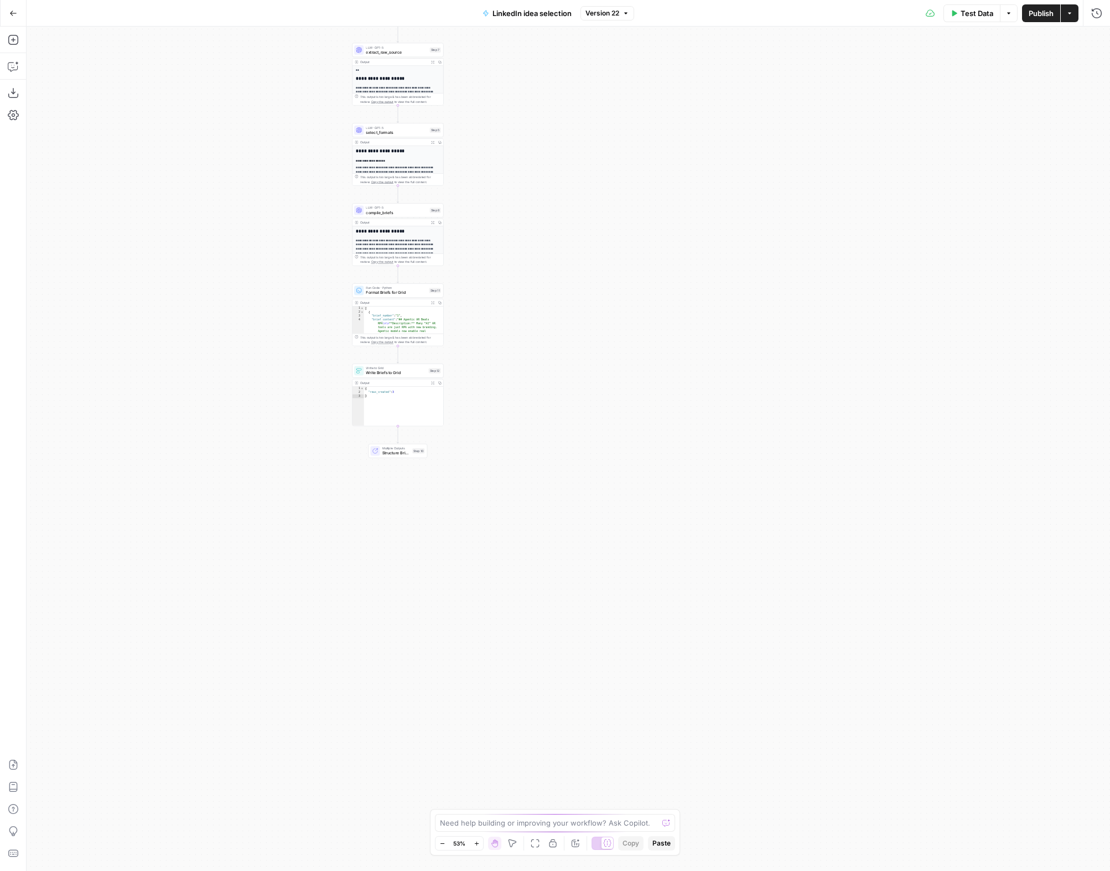
drag, startPoint x: 370, startPoint y: 549, endPoint x: 200, endPoint y: 174, distance: 411.6
click at [200, 174] on div "**********" at bounding box center [569, 449] width 1084 height 845
click at [398, 292] on span "Format Briefs for Grid" at bounding box center [396, 292] width 61 height 6
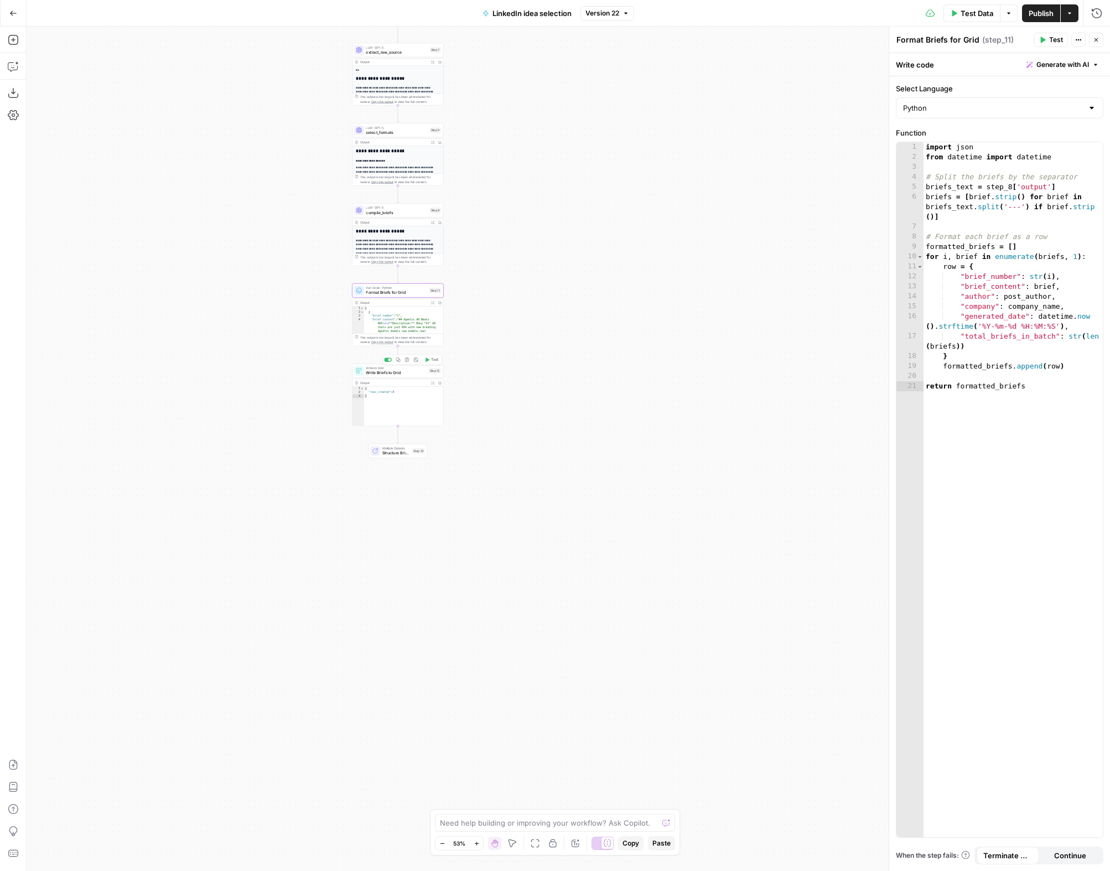
click at [396, 372] on span "Write Briefs to Grid" at bounding box center [396, 373] width 60 height 6
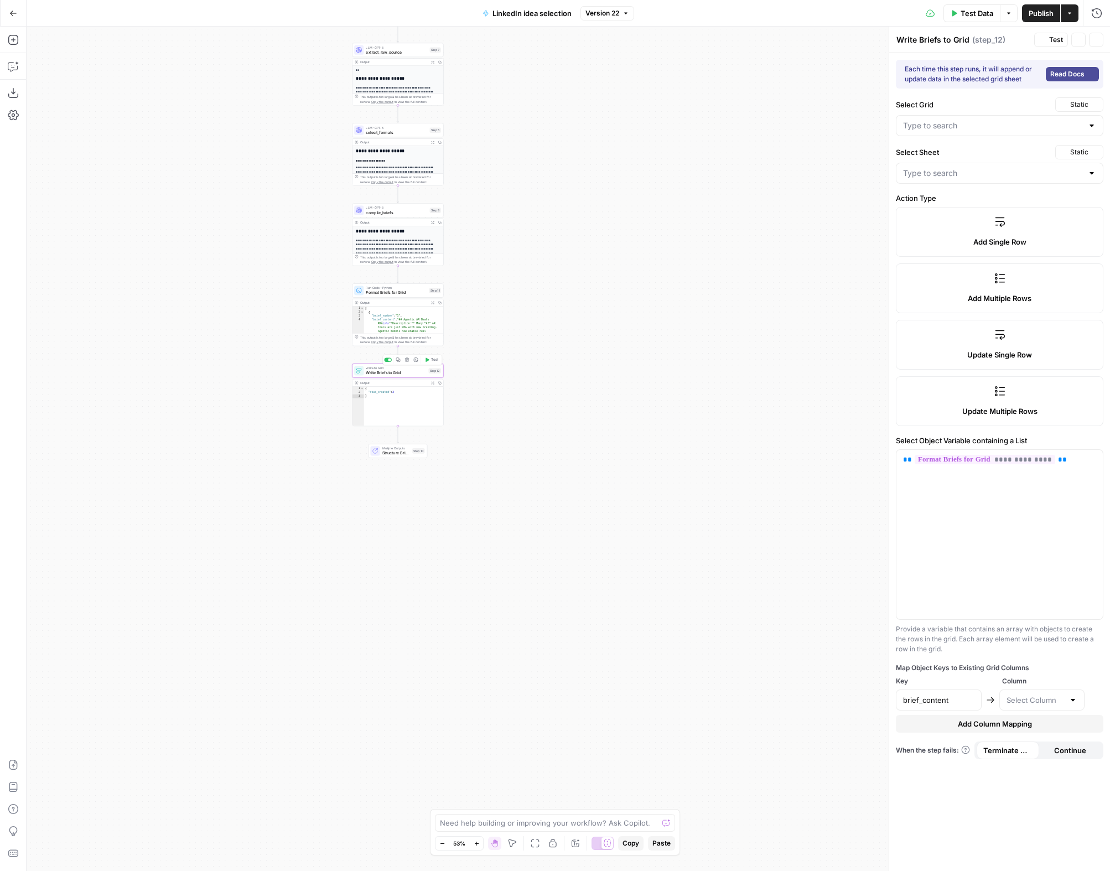
type input "Generated Brief"
type input "[PERSON_NAME] Brief Outputs"
type input "LinkedIn idea selection Grid"
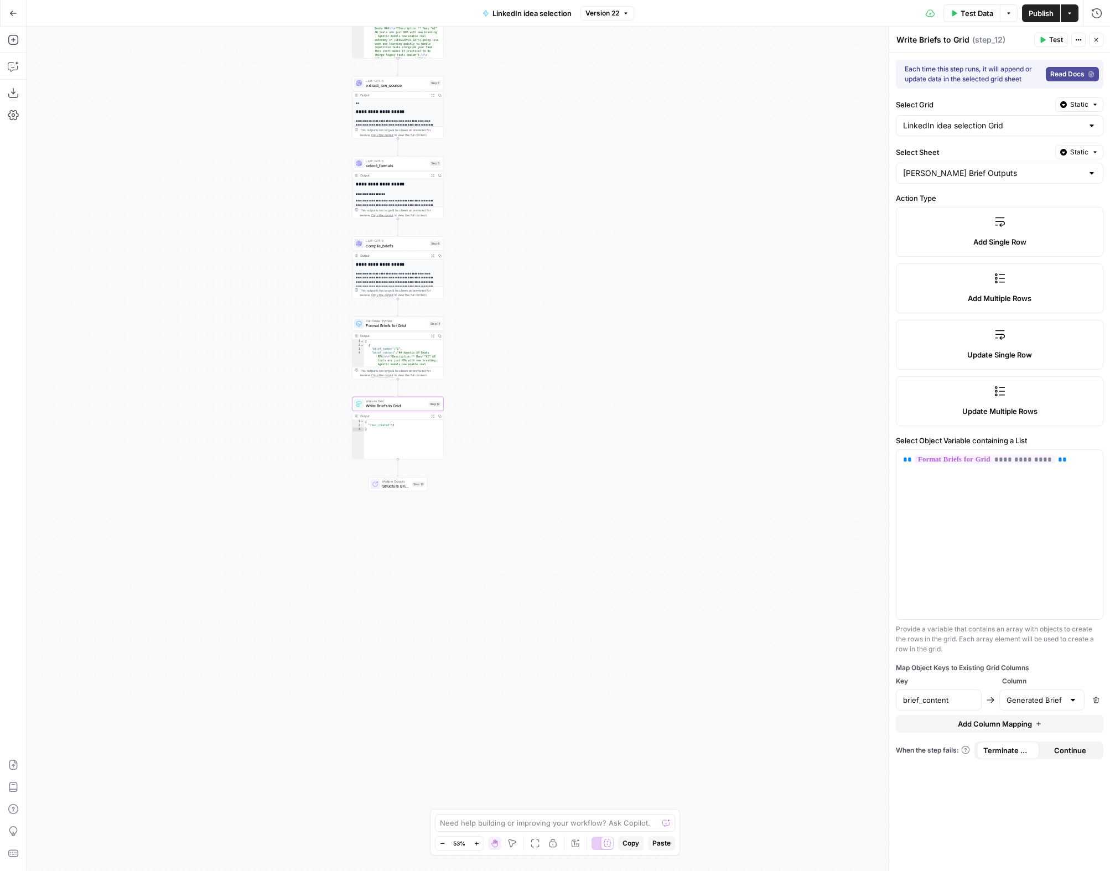
click at [618, 17] on span "Version 22" at bounding box center [603, 13] width 34 height 10
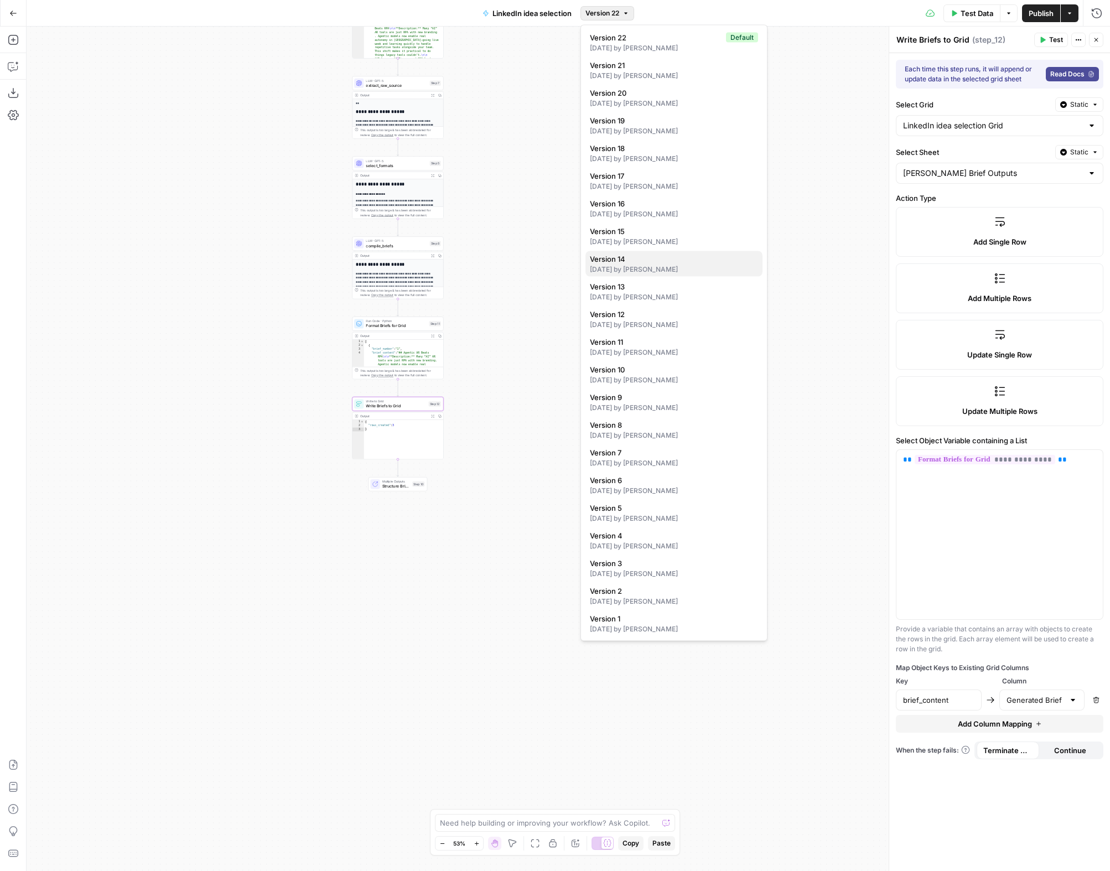
click at [670, 266] on div "7 days ago by Tim Metz" at bounding box center [674, 270] width 168 height 10
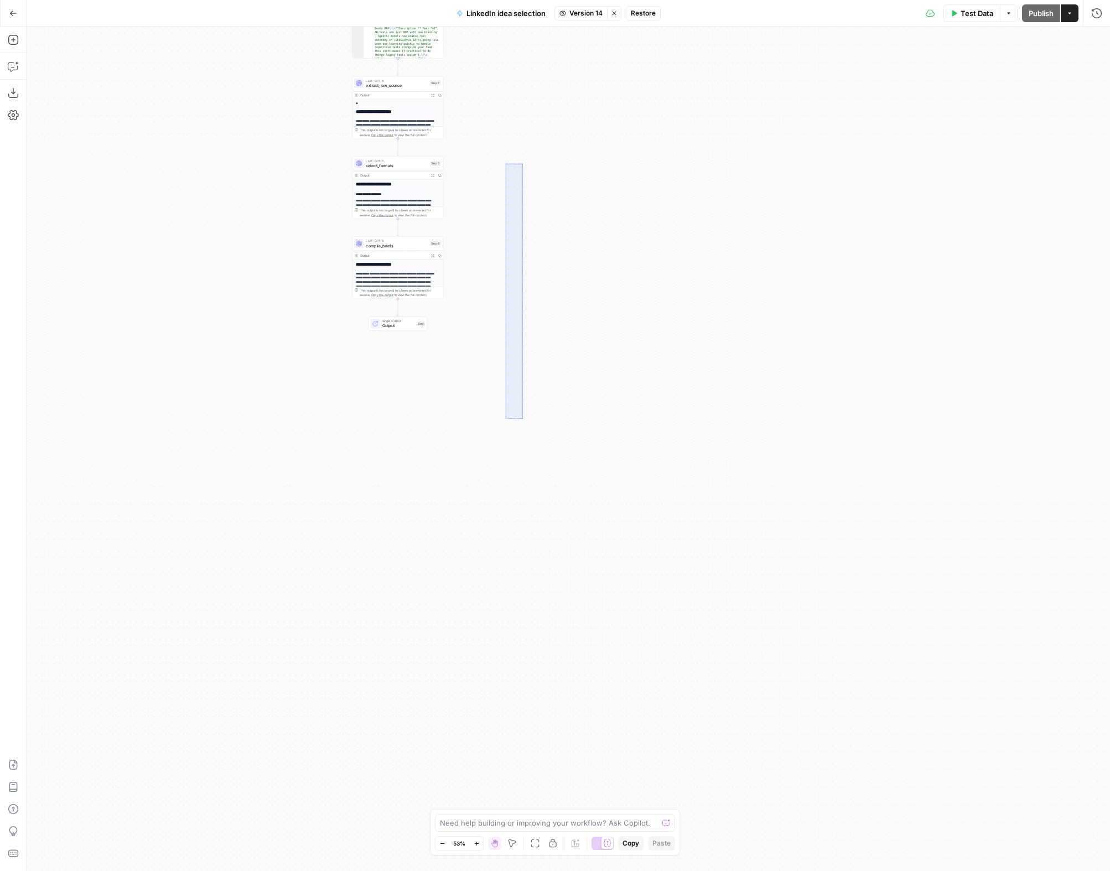
drag, startPoint x: 522, startPoint y: 163, endPoint x: 501, endPoint y: 478, distance: 315.7
click at [501, 478] on div "**********" at bounding box center [569, 449] width 1084 height 845
click at [282, 338] on div "**********" at bounding box center [569, 449] width 1084 height 845
click at [216, 188] on div "**********" at bounding box center [569, 449] width 1084 height 845
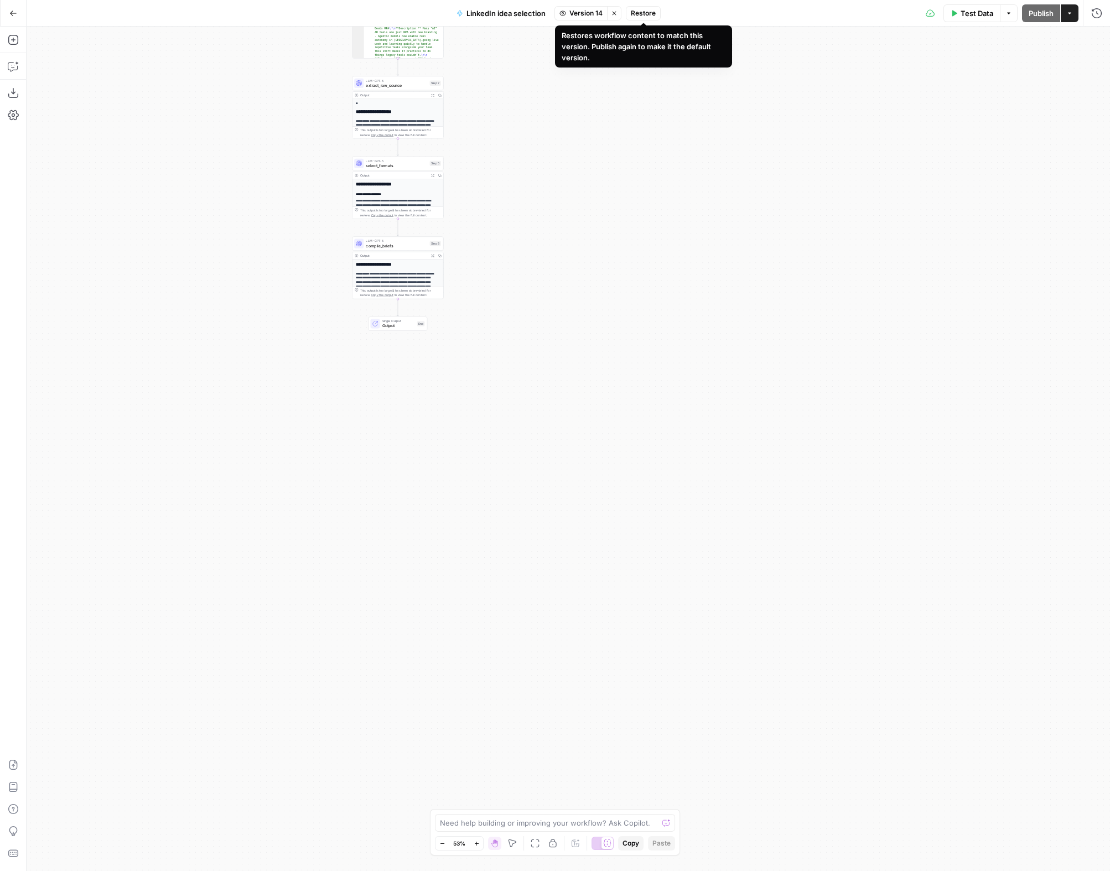
click at [644, 14] on span "Restore" at bounding box center [643, 13] width 25 height 10
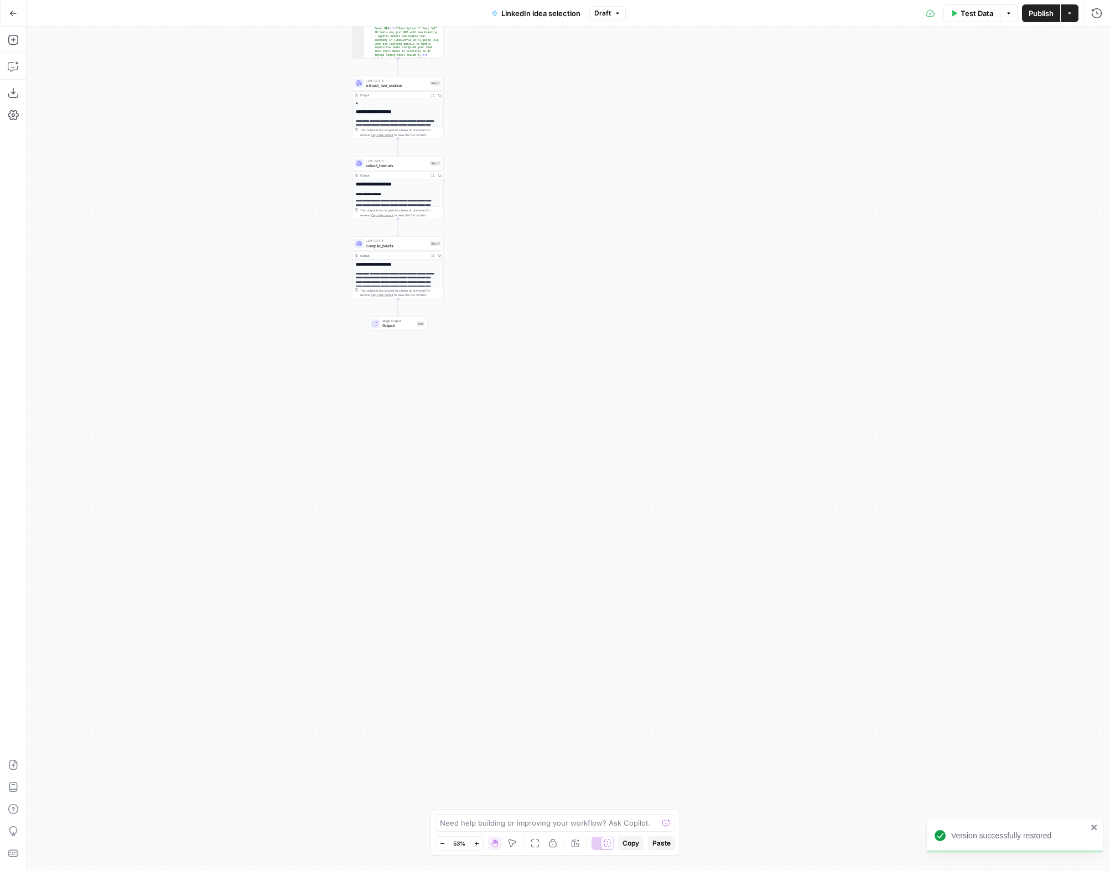
click at [604, 15] on span "Draft" at bounding box center [602, 13] width 17 height 10
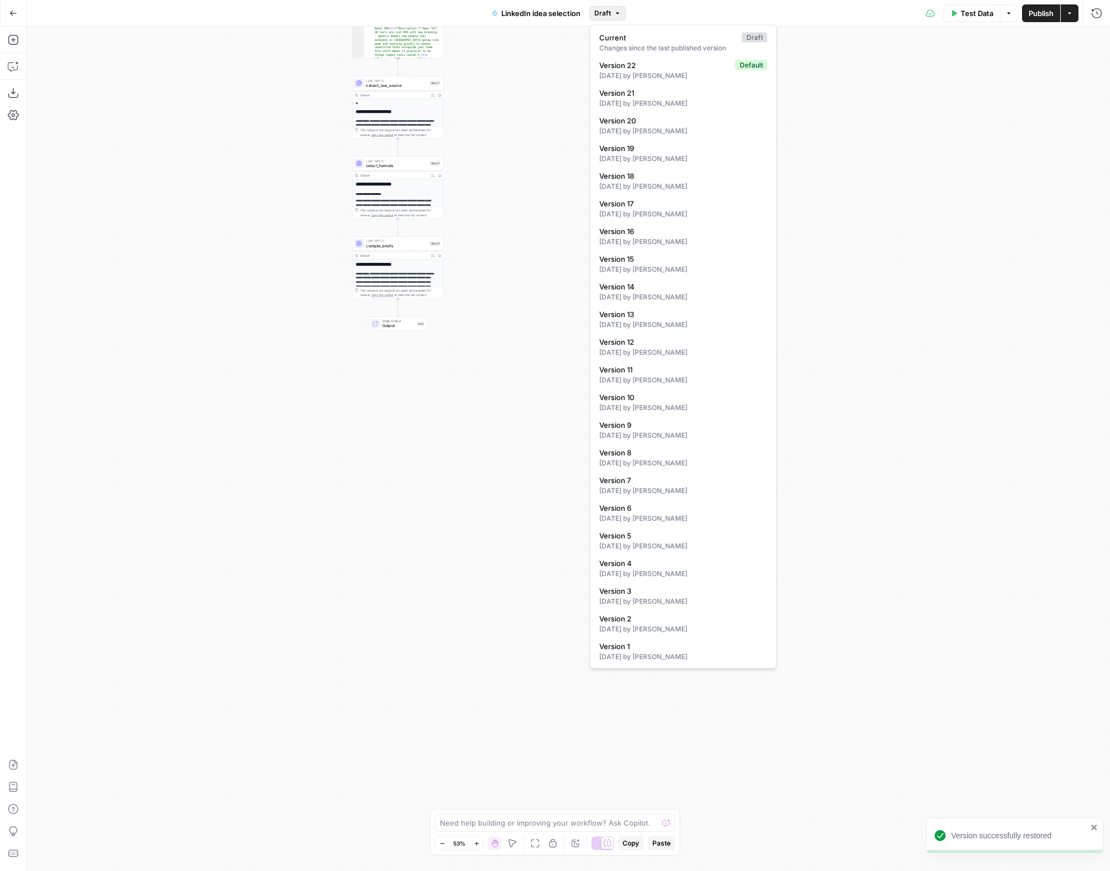
drag, startPoint x: 659, startPoint y: 14, endPoint x: 669, endPoint y: 17, distance: 10.2
click at [659, 15] on div "Test Data Options Publish Actions Run History" at bounding box center [868, 13] width 485 height 26
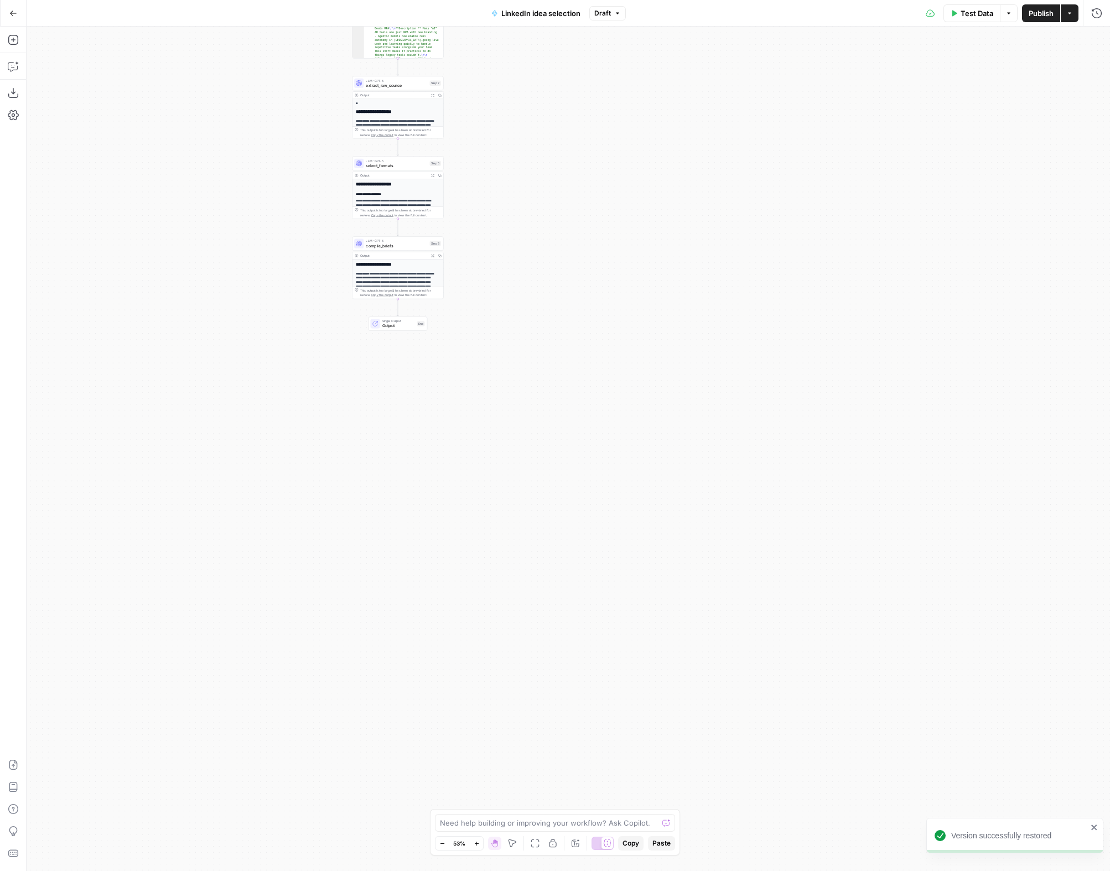
click at [1052, 11] on span "Publish" at bounding box center [1041, 13] width 25 height 11
click at [618, 11] on span "Version 23" at bounding box center [603, 13] width 34 height 10
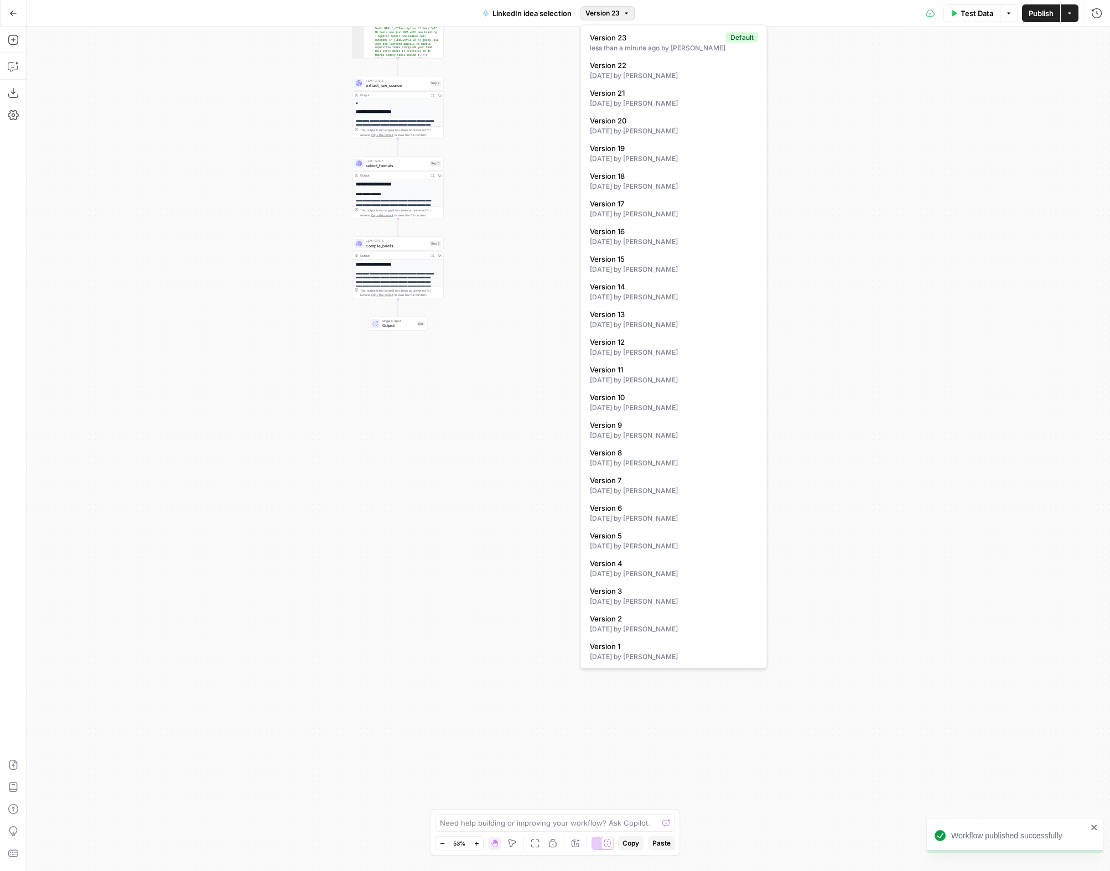
click at [232, 166] on div "**********" at bounding box center [569, 449] width 1084 height 845
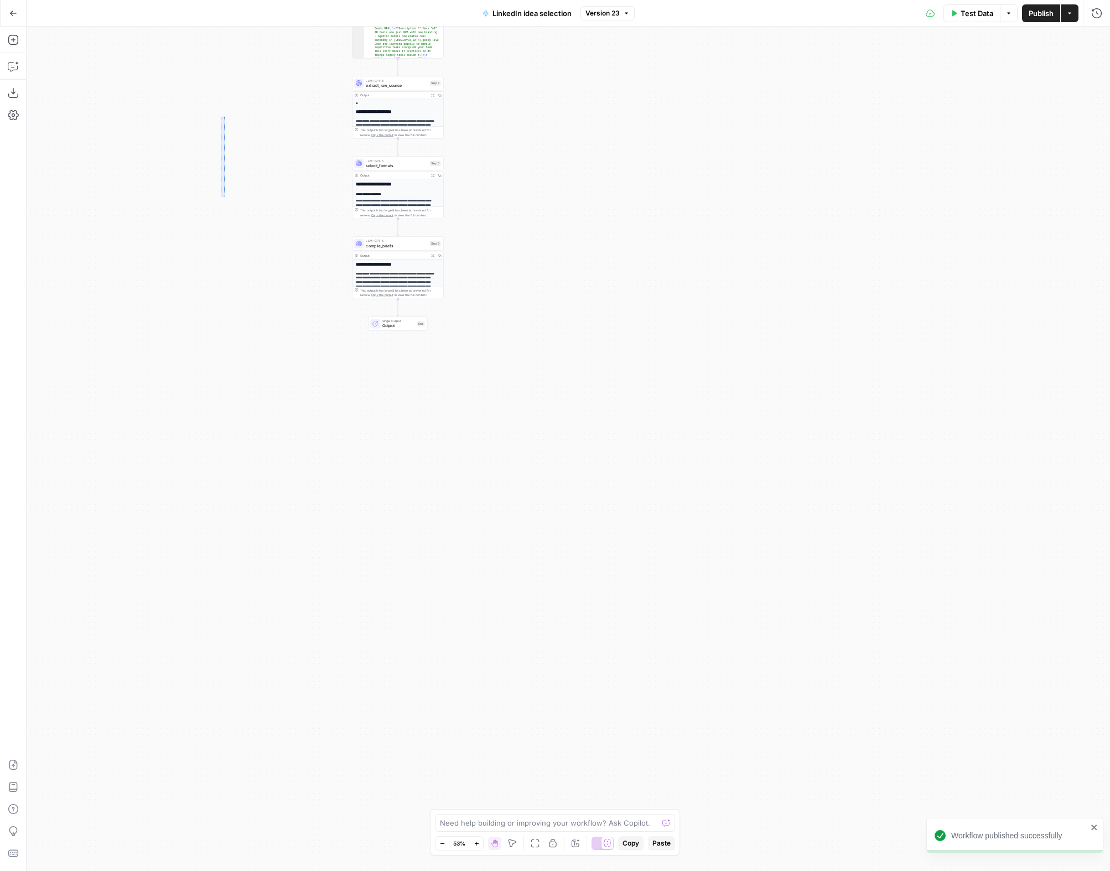
drag, startPoint x: 221, startPoint y: 196, endPoint x: 227, endPoint y: 507, distance: 310.5
click at [227, 507] on div "**********" at bounding box center [569, 449] width 1084 height 845
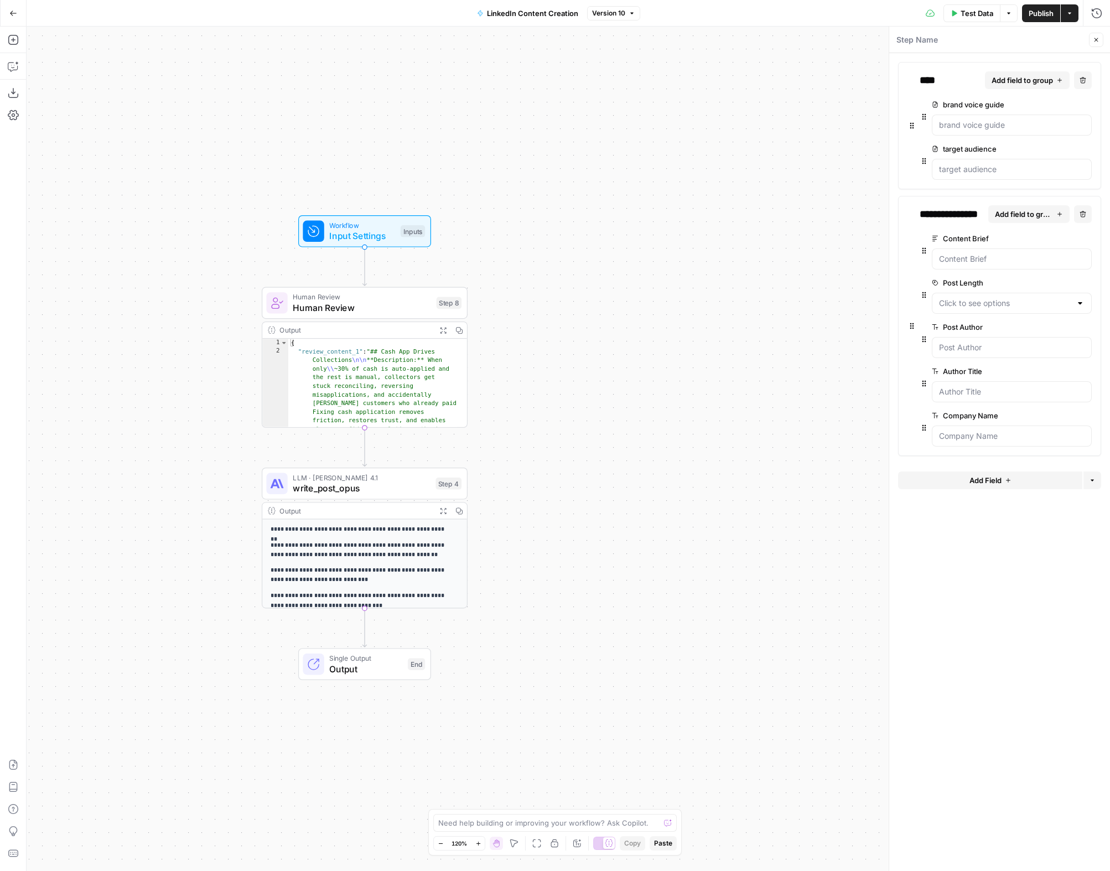
drag, startPoint x: 639, startPoint y: 287, endPoint x: 116, endPoint y: 296, distance: 522.5
click at [117, 295] on div "Workflow Input Settings Inputs Human Review Human Review Step 8 Output Expand O…" at bounding box center [569, 449] width 1084 height 845
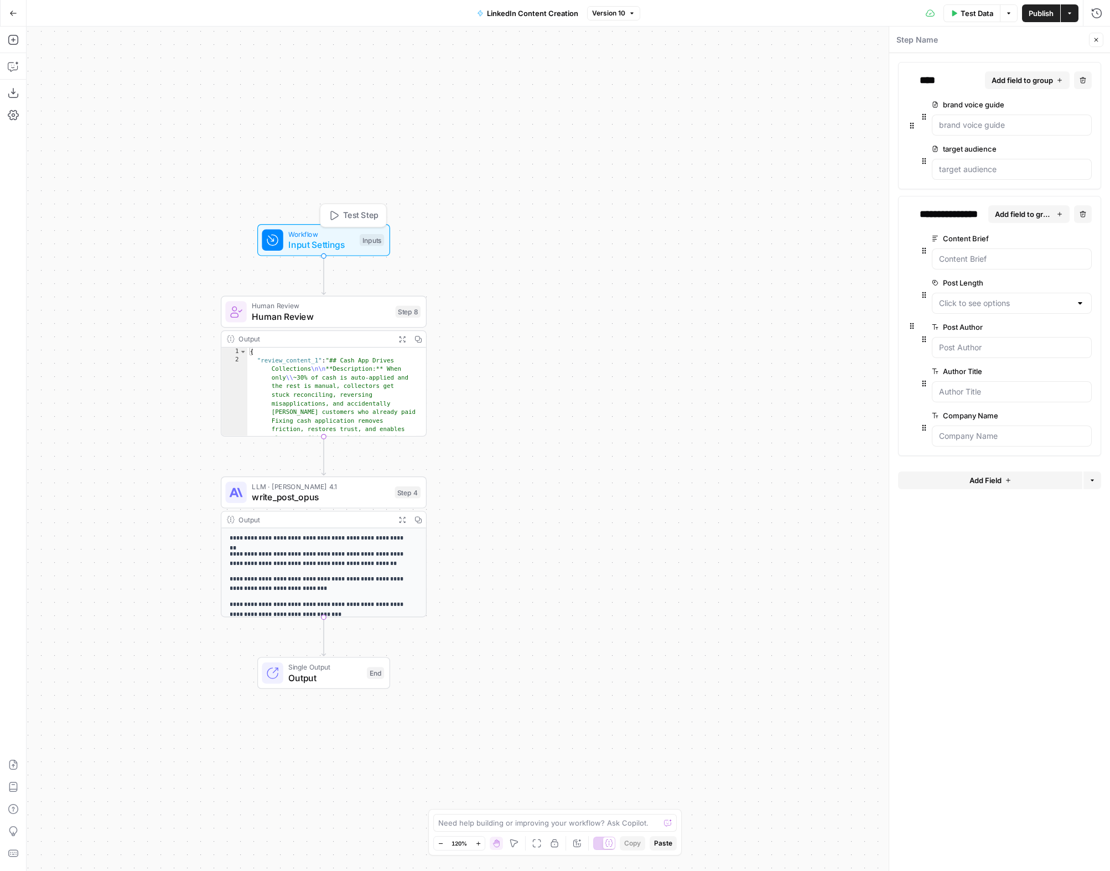
click at [338, 244] on span "Input Settings" at bounding box center [321, 244] width 66 height 13
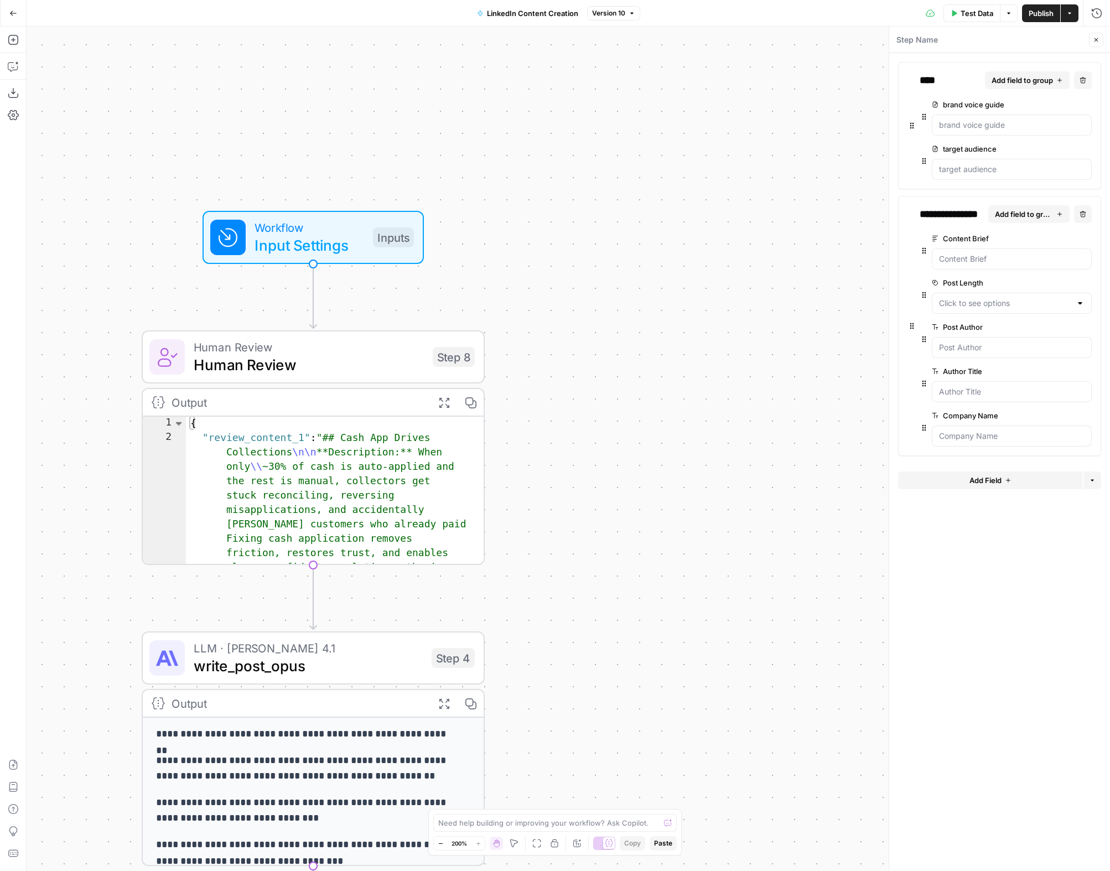
click at [1059, 107] on span "edit field" at bounding box center [1050, 104] width 24 height 9
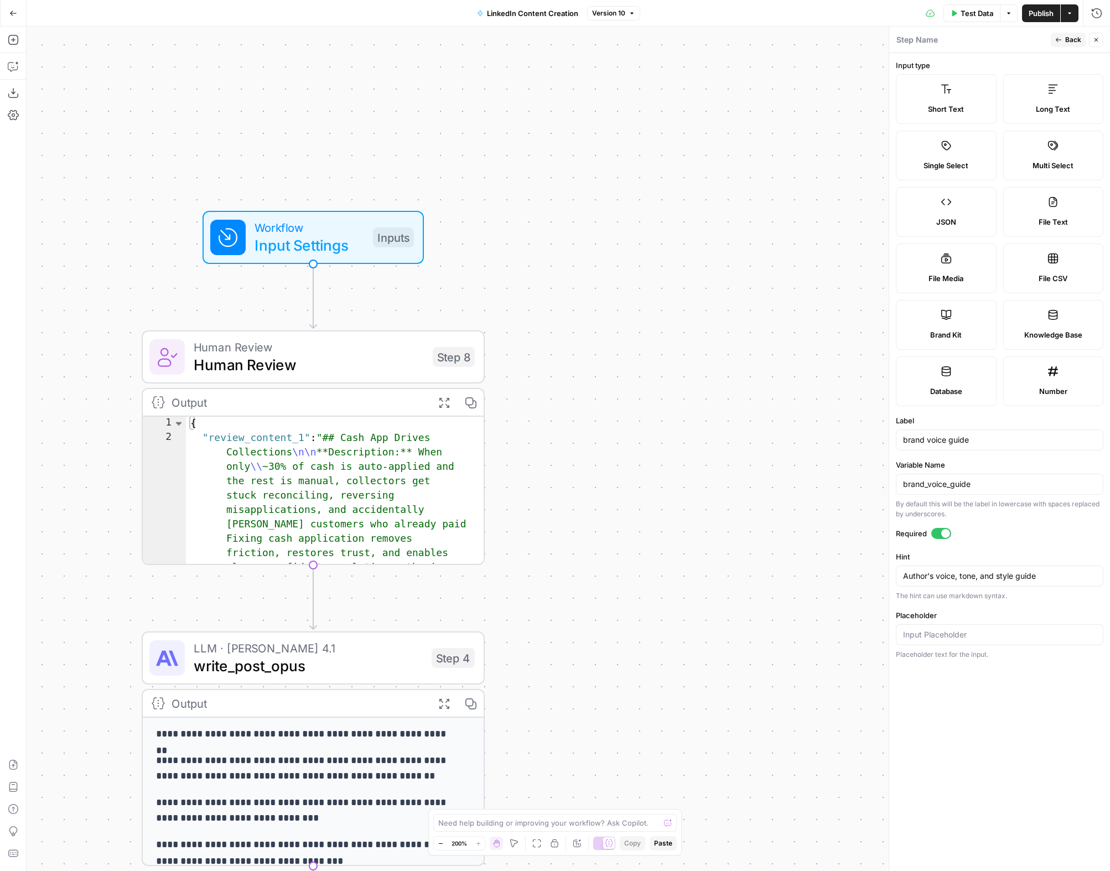
click at [1068, 102] on label "Long Text" at bounding box center [1053, 99] width 101 height 50
click at [1068, 39] on span "Back" at bounding box center [1073, 40] width 16 height 10
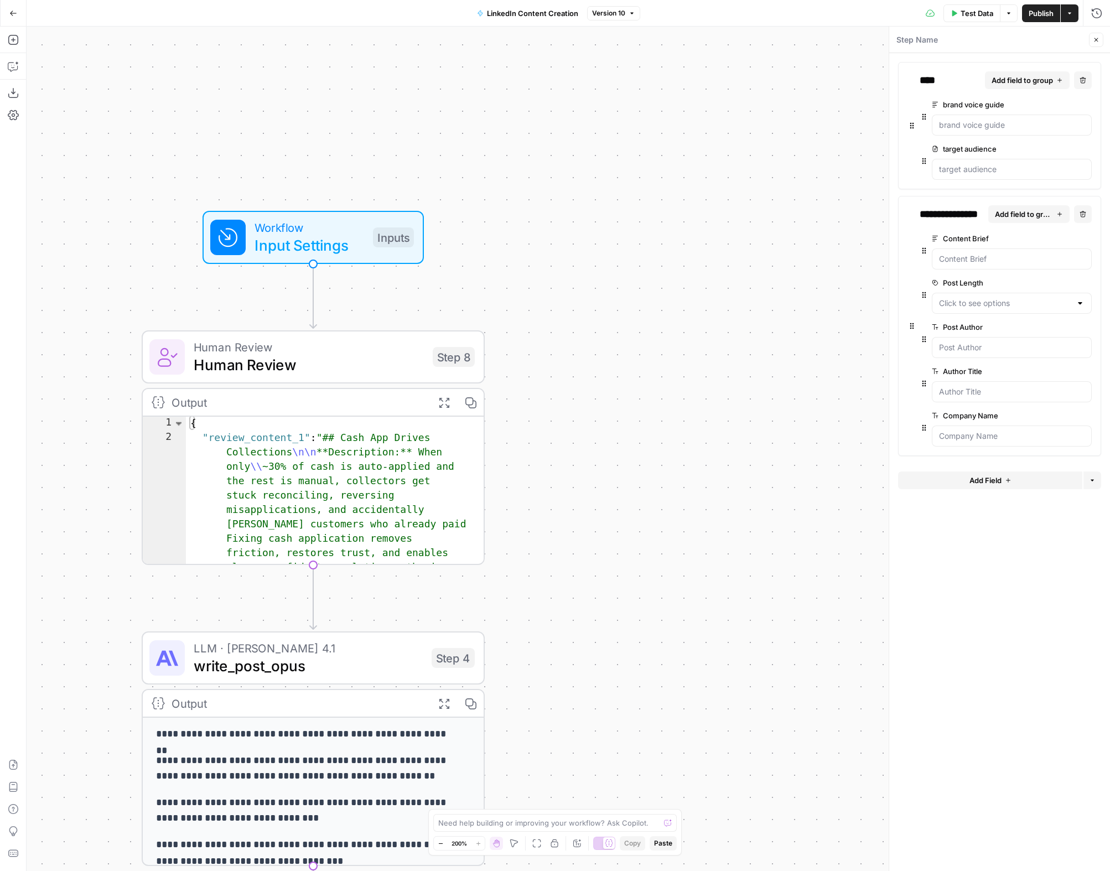
click at [1055, 148] on span "edit field" at bounding box center [1050, 148] width 24 height 9
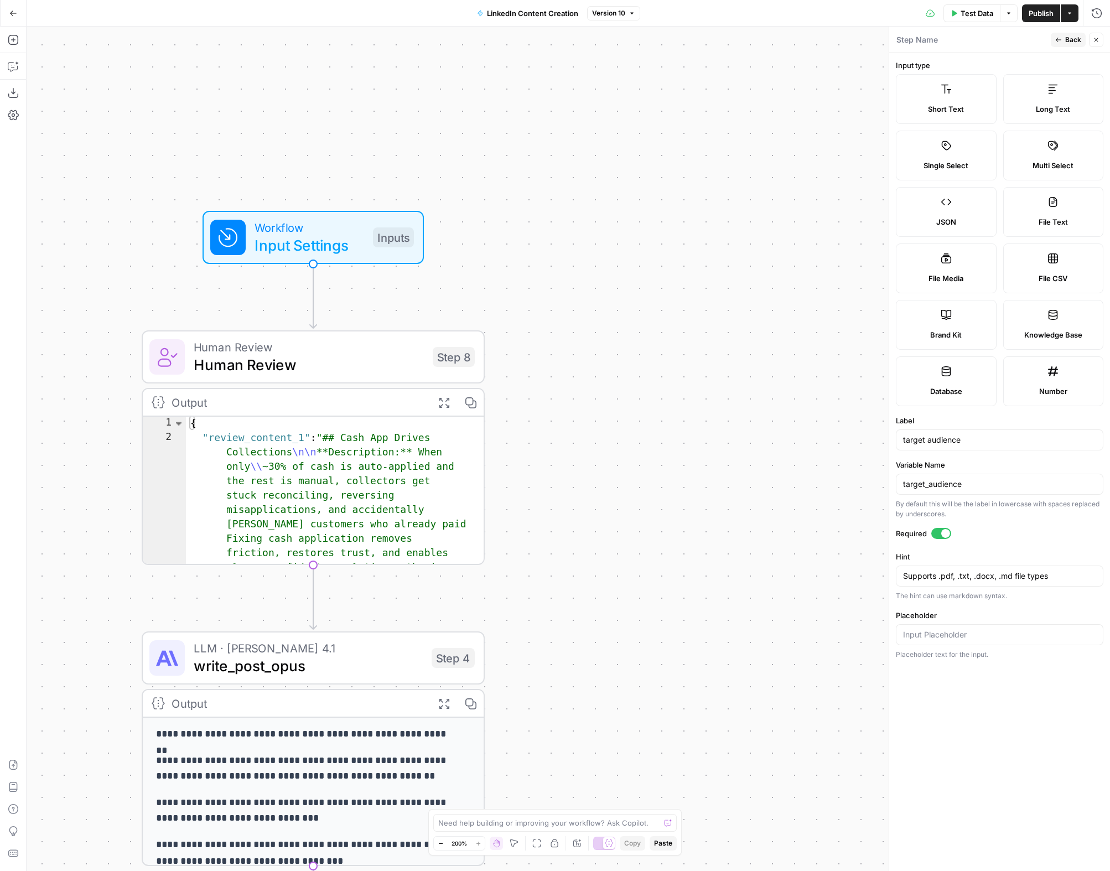
click at [1049, 100] on label "Long Text" at bounding box center [1053, 99] width 101 height 50
click at [1070, 37] on span "Back" at bounding box center [1073, 40] width 16 height 10
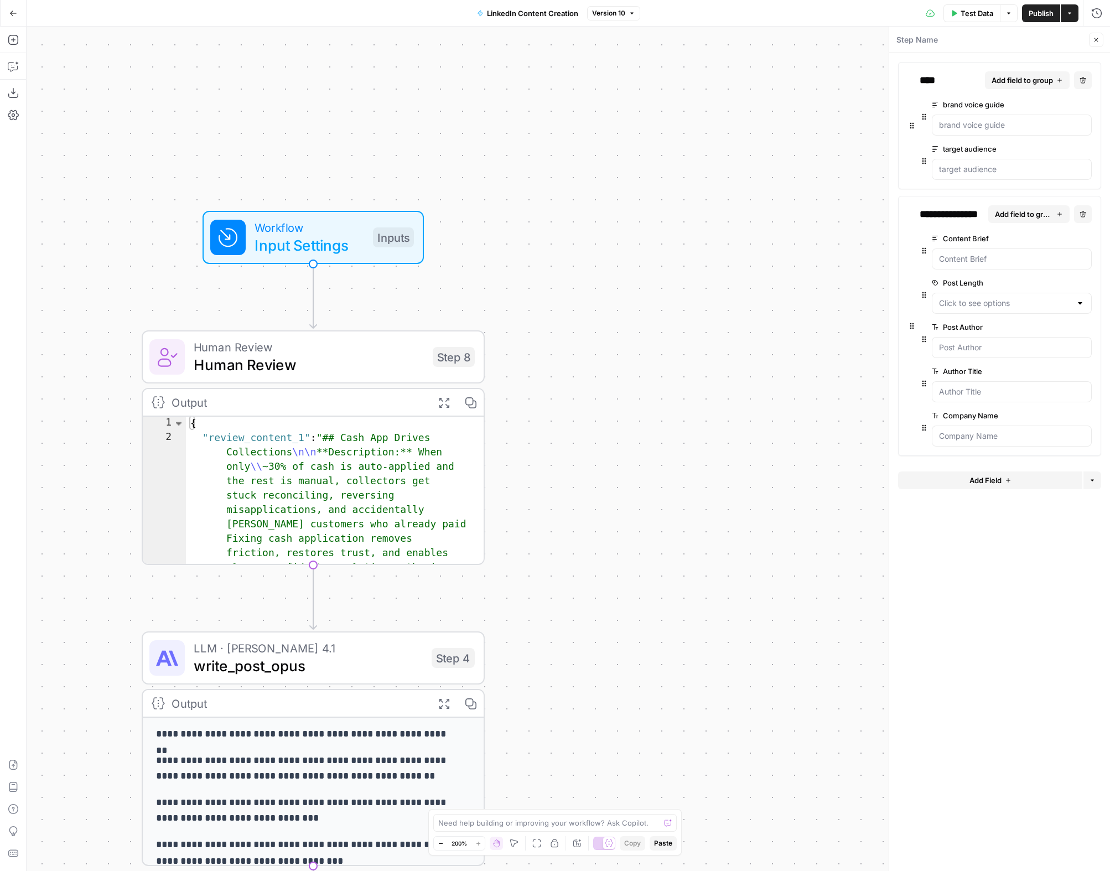
click at [1037, 11] on span "Publish" at bounding box center [1041, 13] width 25 height 11
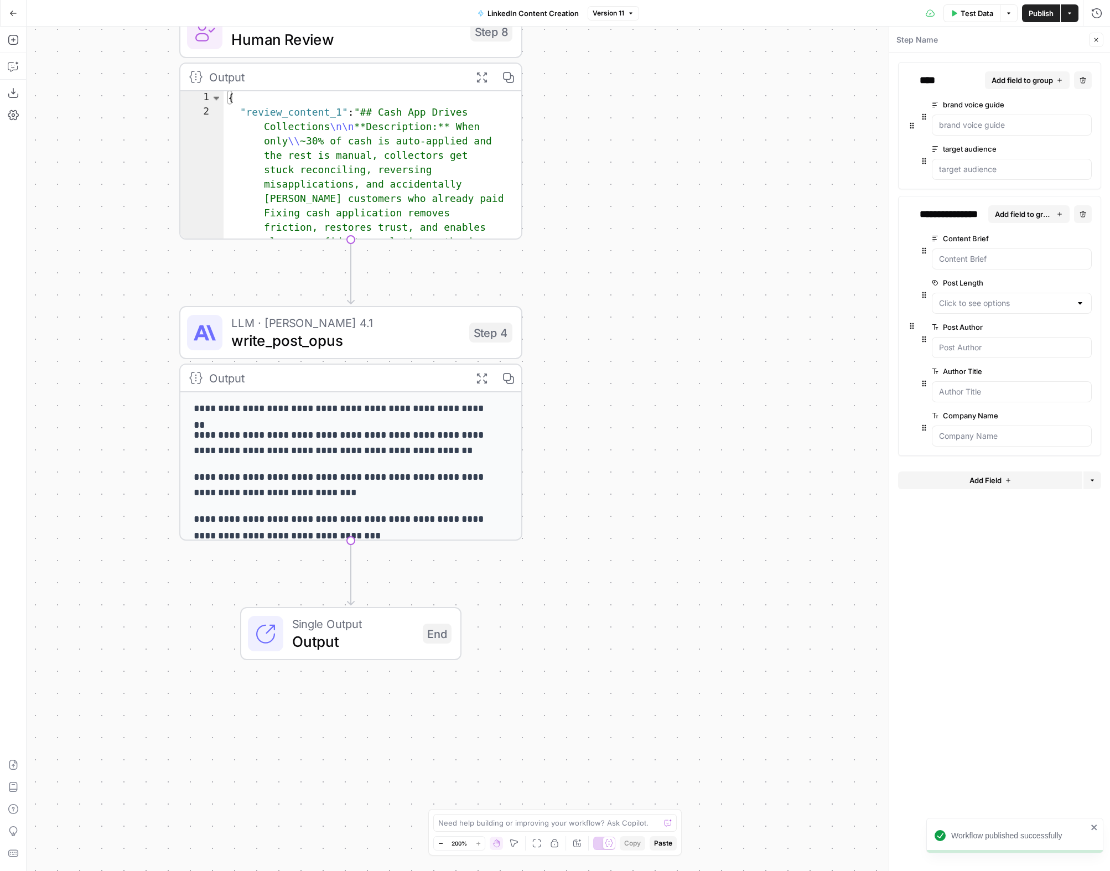
drag, startPoint x: 594, startPoint y: 405, endPoint x: 617, endPoint y: 151, distance: 255.1
click at [617, 150] on div "Workflow Input Settings Inputs Human Review Human Review Step 8 Output Expand O…" at bounding box center [569, 449] width 1084 height 845
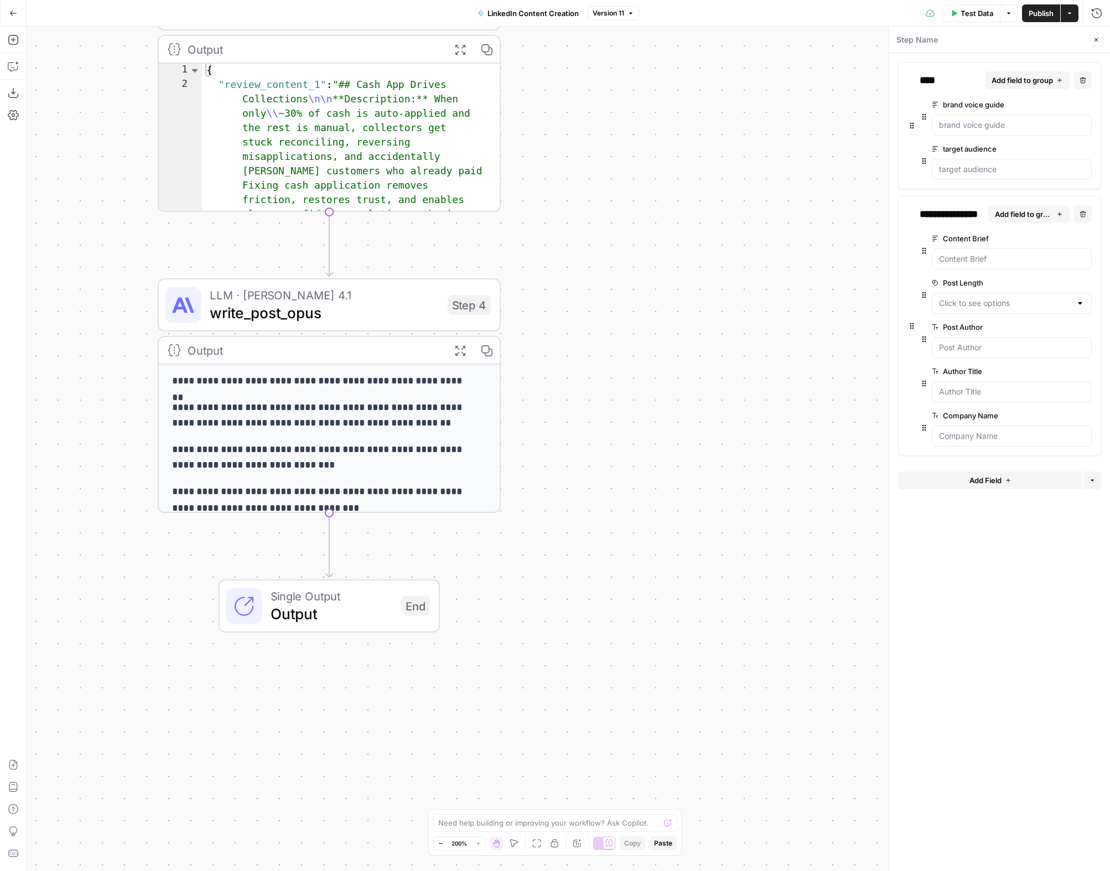
drag, startPoint x: 669, startPoint y: 233, endPoint x: 645, endPoint y: 209, distance: 34.0
click at [645, 209] on div "Workflow Input Settings Inputs Human Review Human Review Step 8 Output Expand O…" at bounding box center [569, 449] width 1084 height 845
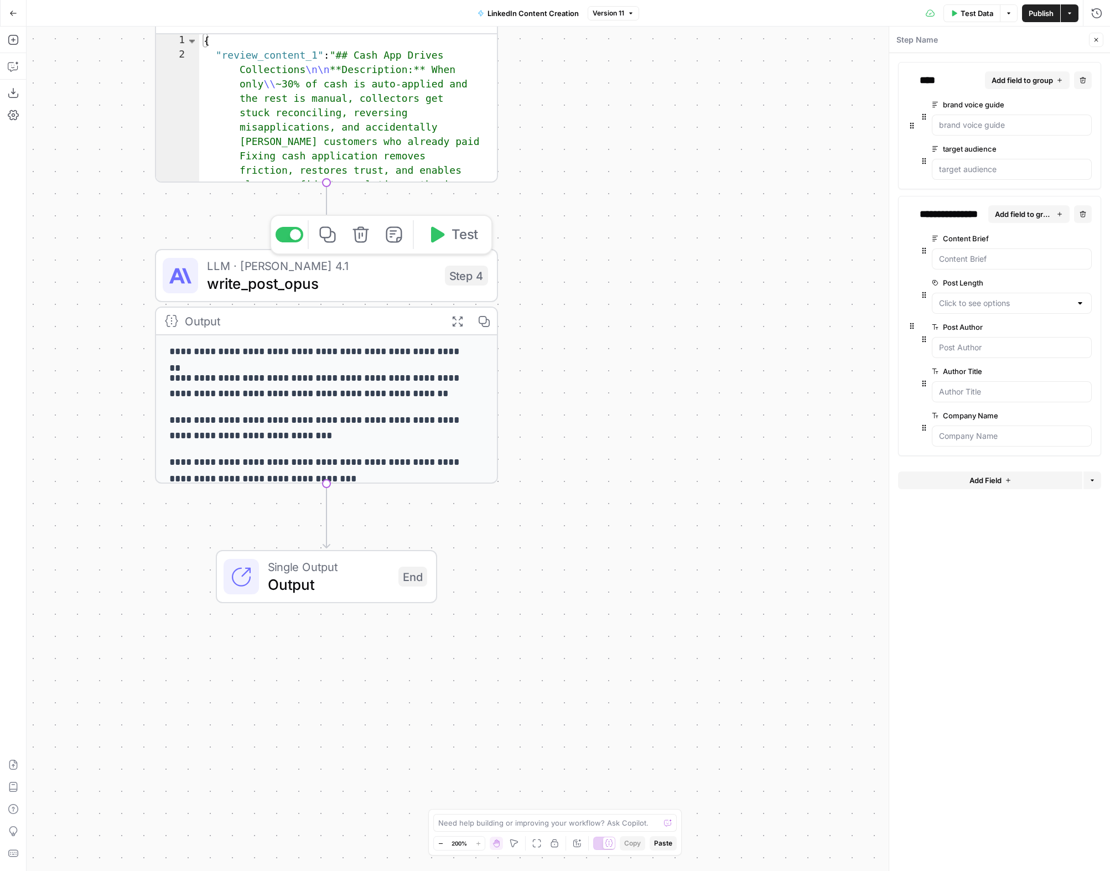
click at [329, 239] on icon "button" at bounding box center [328, 235] width 18 height 18
click at [328, 514] on icon "Edge from step_4 to end" at bounding box center [326, 516] width 7 height 64
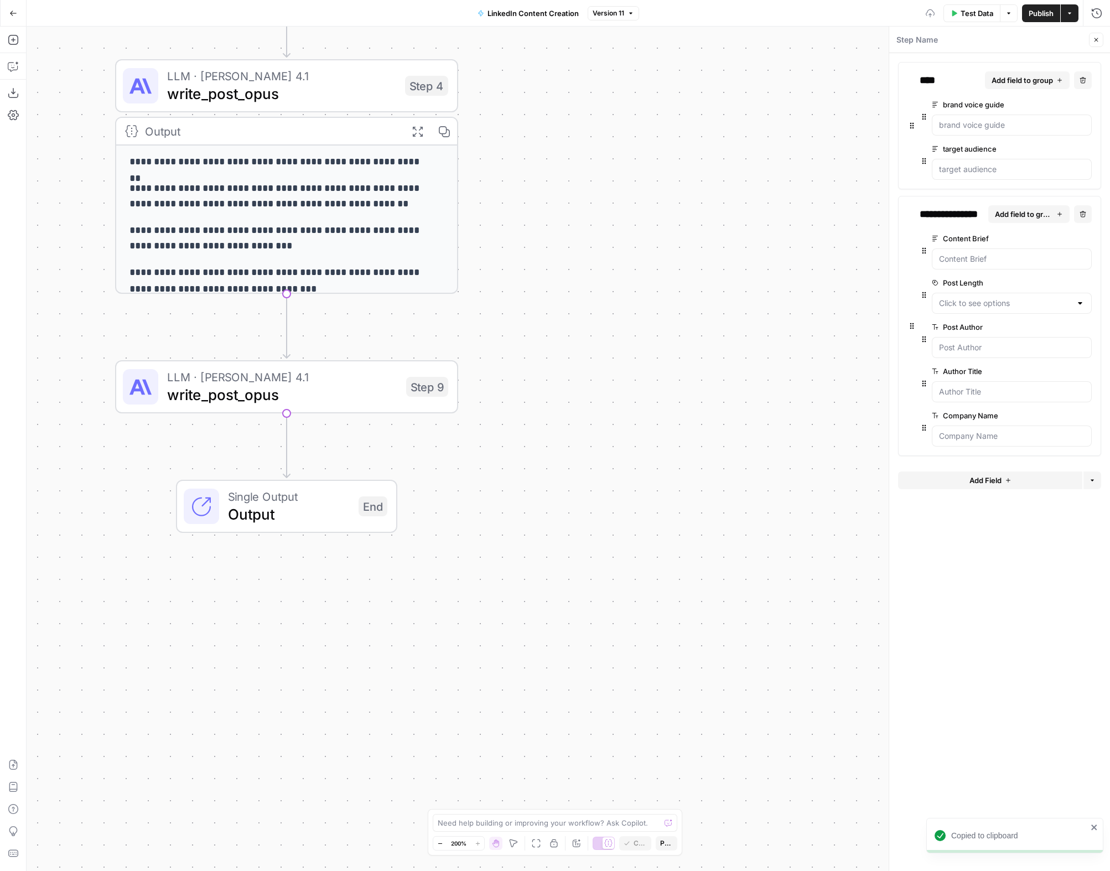
drag, startPoint x: 581, startPoint y: 641, endPoint x: 545, endPoint y: 451, distance: 194.3
click at [546, 451] on div "Workflow Input Settings Inputs Human Review Human Review Step 8 Output Expand O…" at bounding box center [569, 449] width 1084 height 845
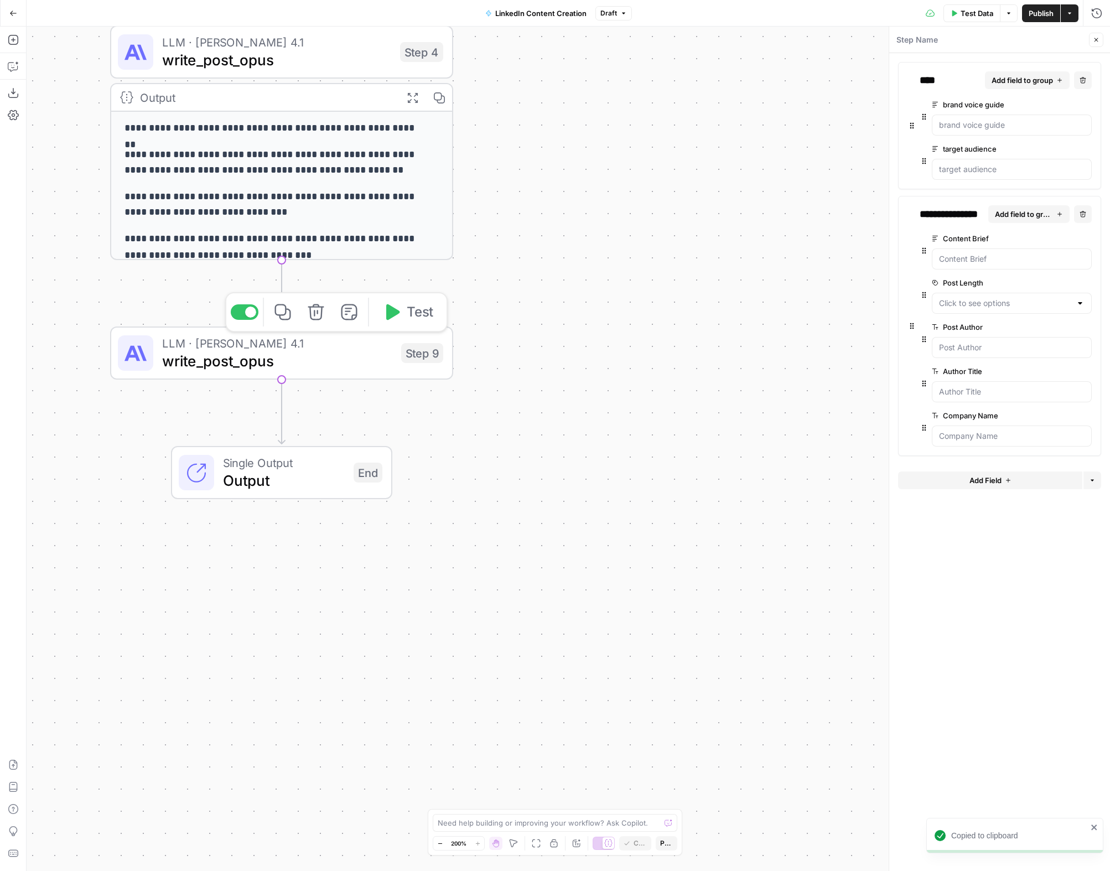
click at [310, 359] on span "write_post_opus" at bounding box center [277, 361] width 230 height 22
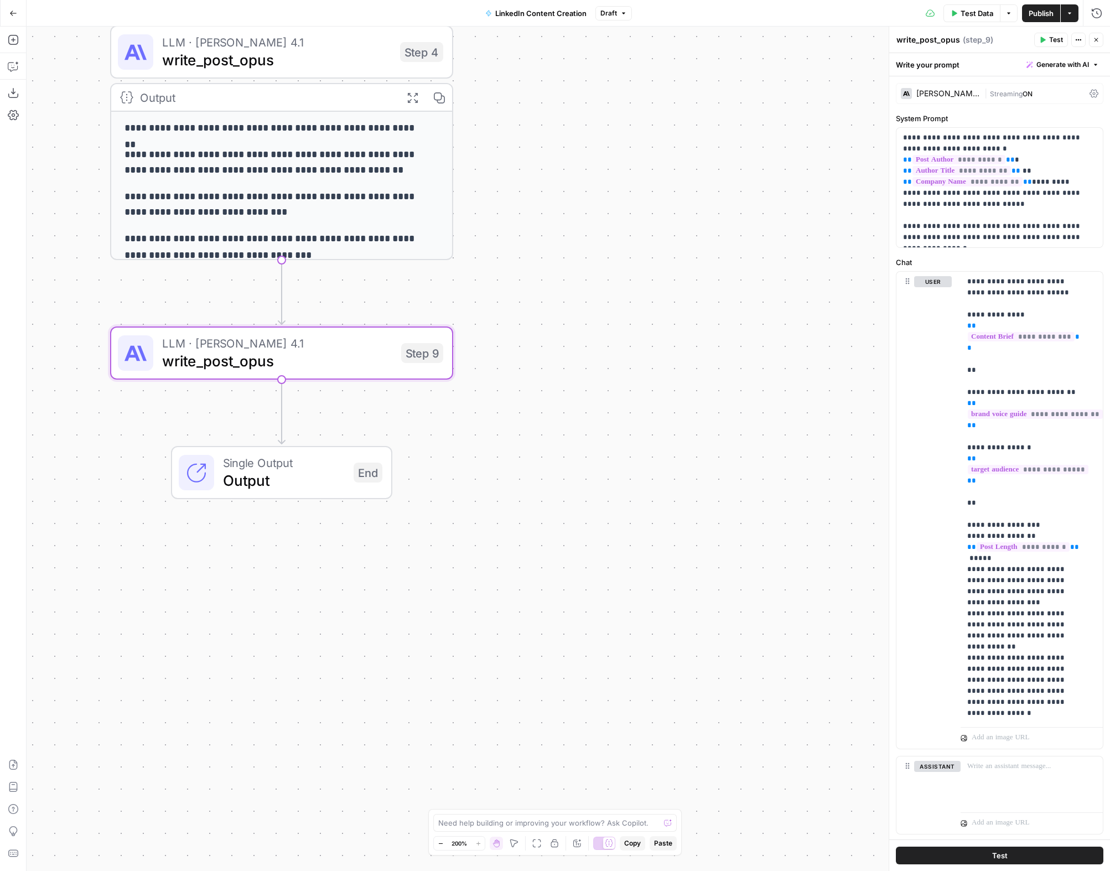
click at [957, 90] on div "Claude Opus 4.1" at bounding box center [949, 94] width 64 height 8
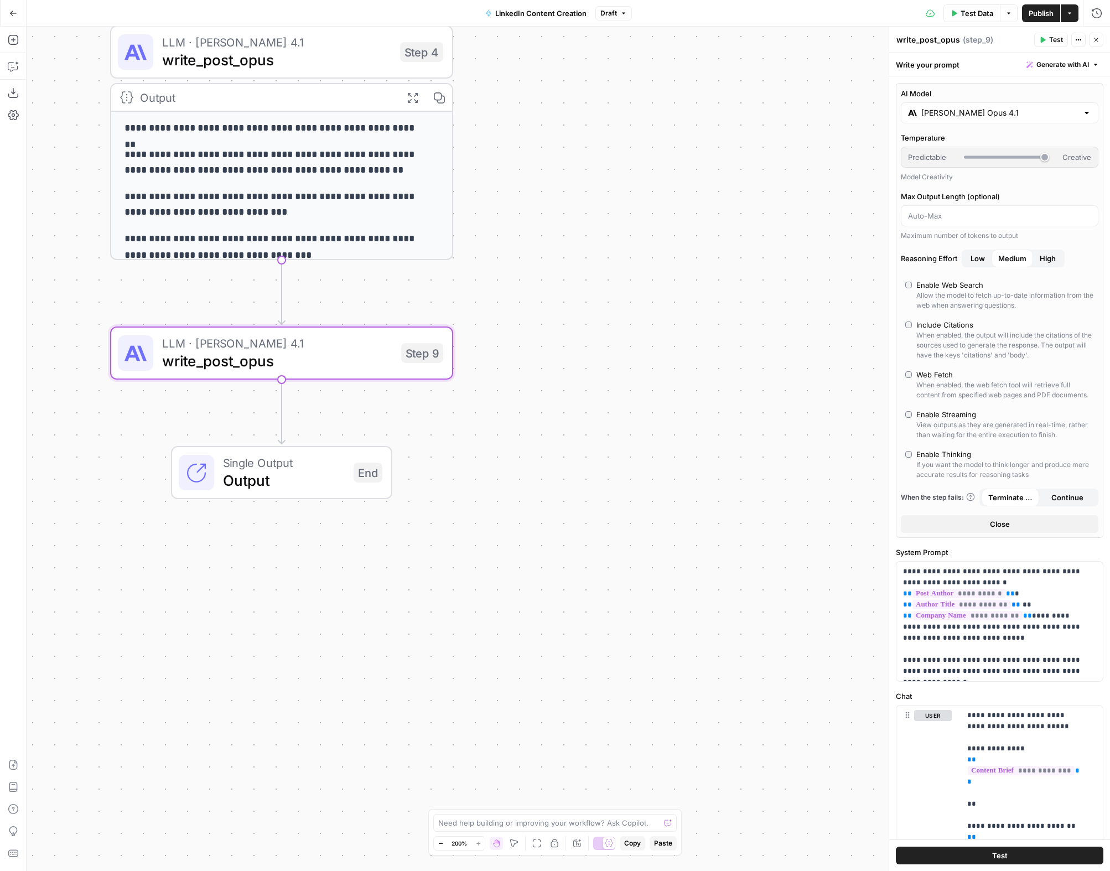
click at [1023, 113] on input "Claude Opus 4.1" at bounding box center [999, 112] width 157 height 11
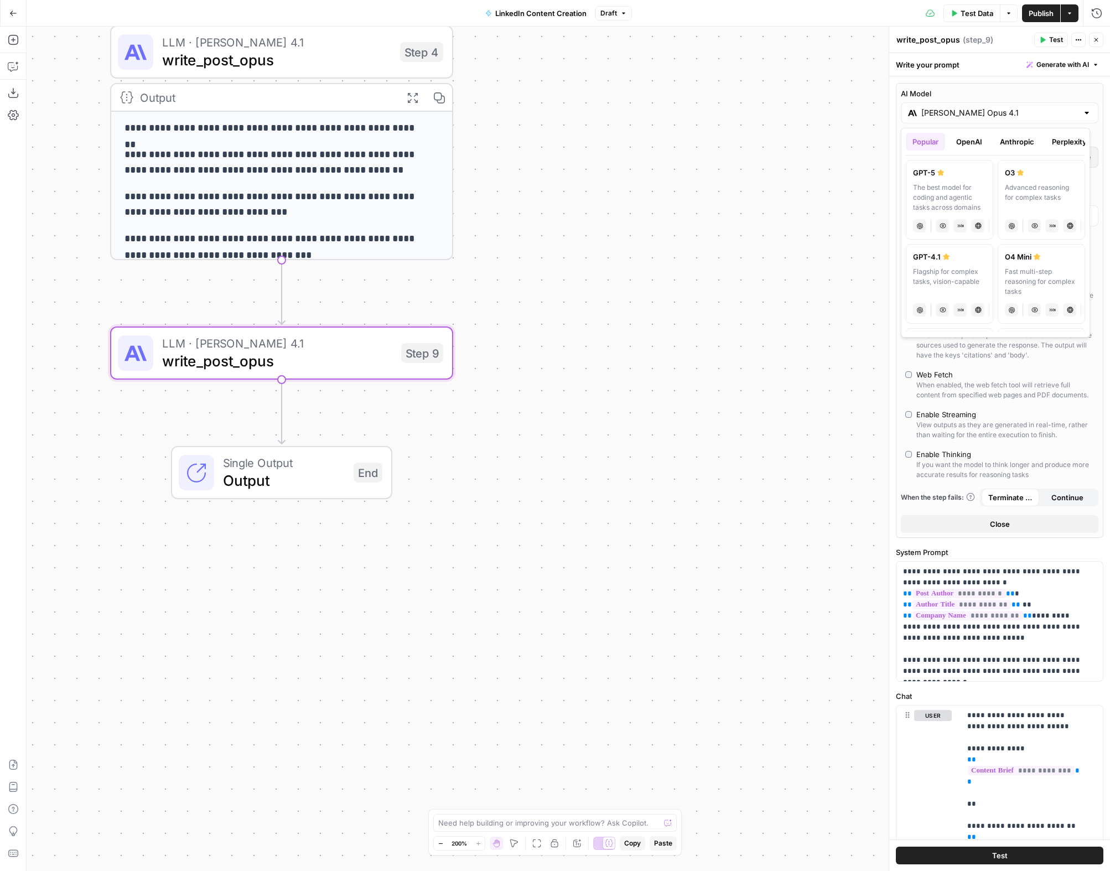
click at [1018, 144] on button "Anthropic" at bounding box center [1017, 142] width 48 height 18
click at [954, 184] on div "Hybrid reasoning: fast answers or deep thinking" at bounding box center [949, 198] width 73 height 30
type input "Claude Sonnet 4.5"
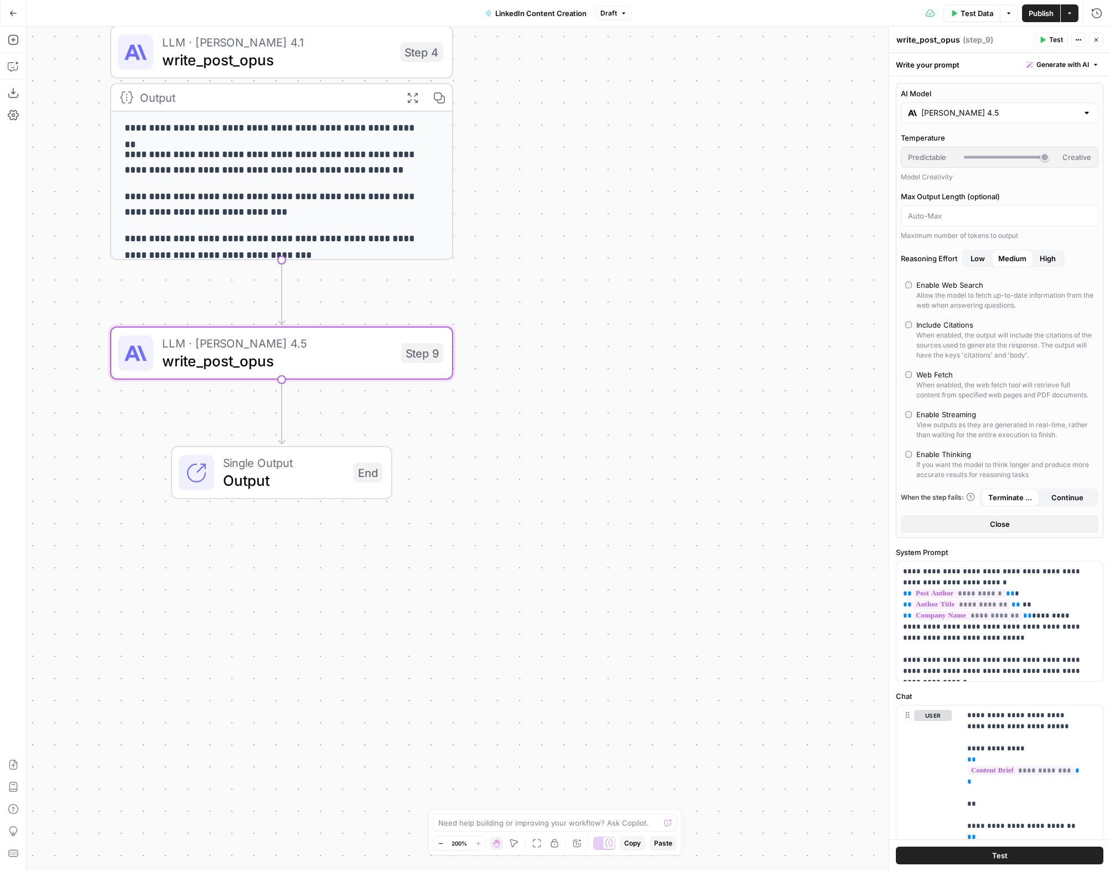
click at [941, 39] on textarea "write_post_opus" at bounding box center [929, 39] width 64 height 11
click at [945, 43] on textarea "write_post_opus" at bounding box center [929, 39] width 64 height 11
type textarea "write_post_sonnet-4-5"
click at [708, 364] on div "Workflow Input Settings Inputs Human Review Human Review Step 8 Output Expand O…" at bounding box center [569, 449] width 1084 height 845
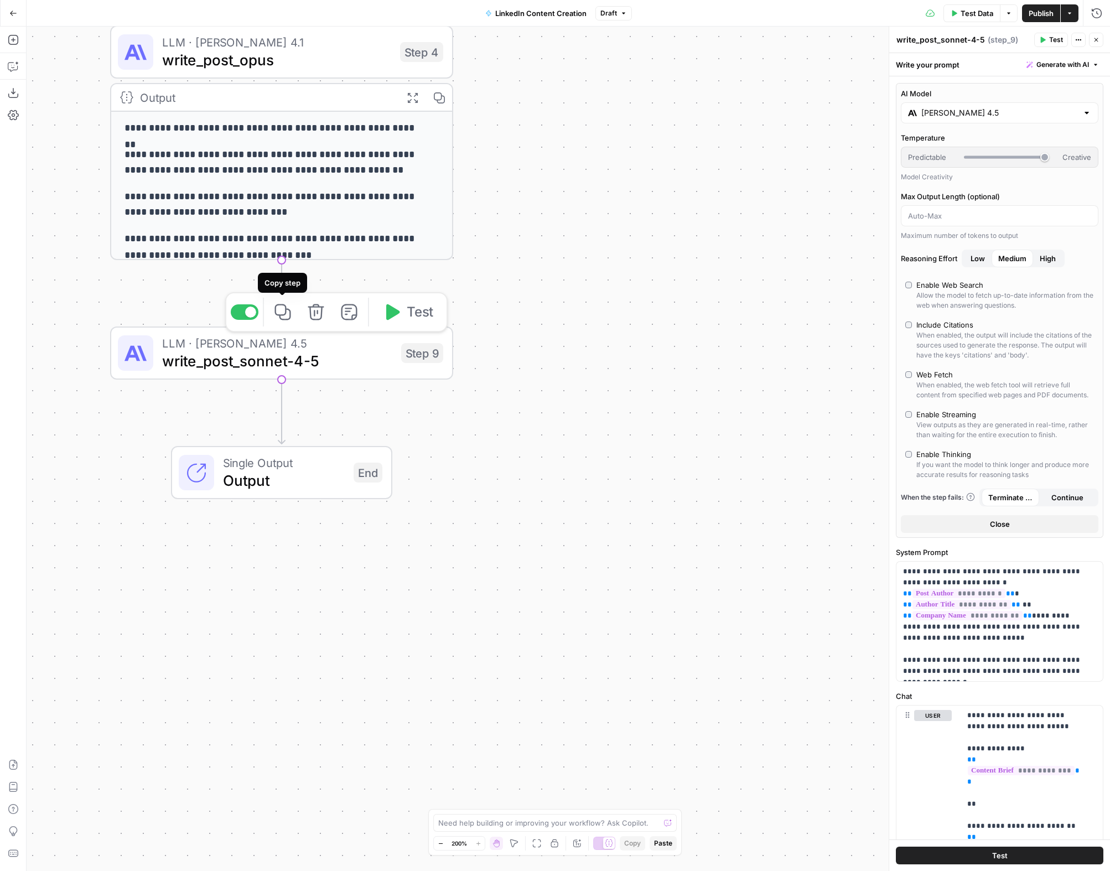
click at [287, 314] on icon "button" at bounding box center [283, 312] width 18 height 18
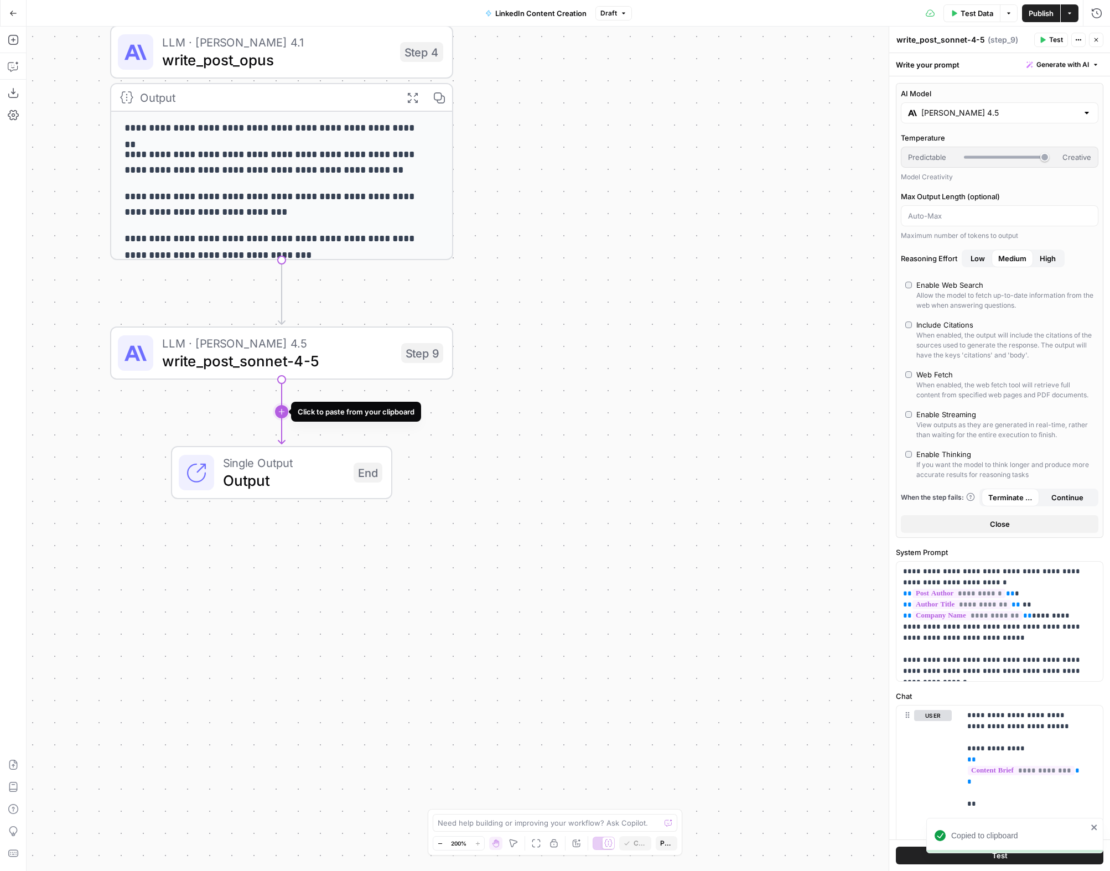
click at [281, 417] on icon "Edge from step_9 to end" at bounding box center [281, 412] width 7 height 64
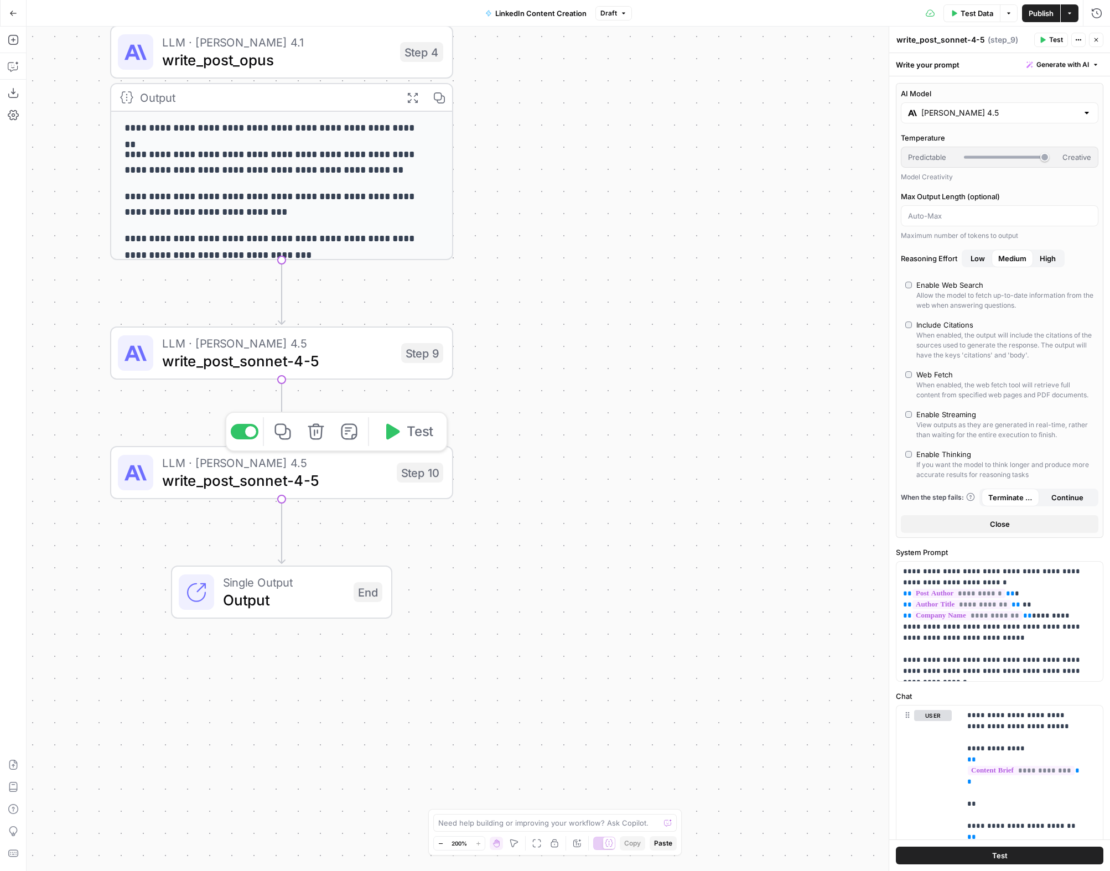
click at [320, 477] on span "write_post_sonnet-4-5" at bounding box center [275, 480] width 226 height 22
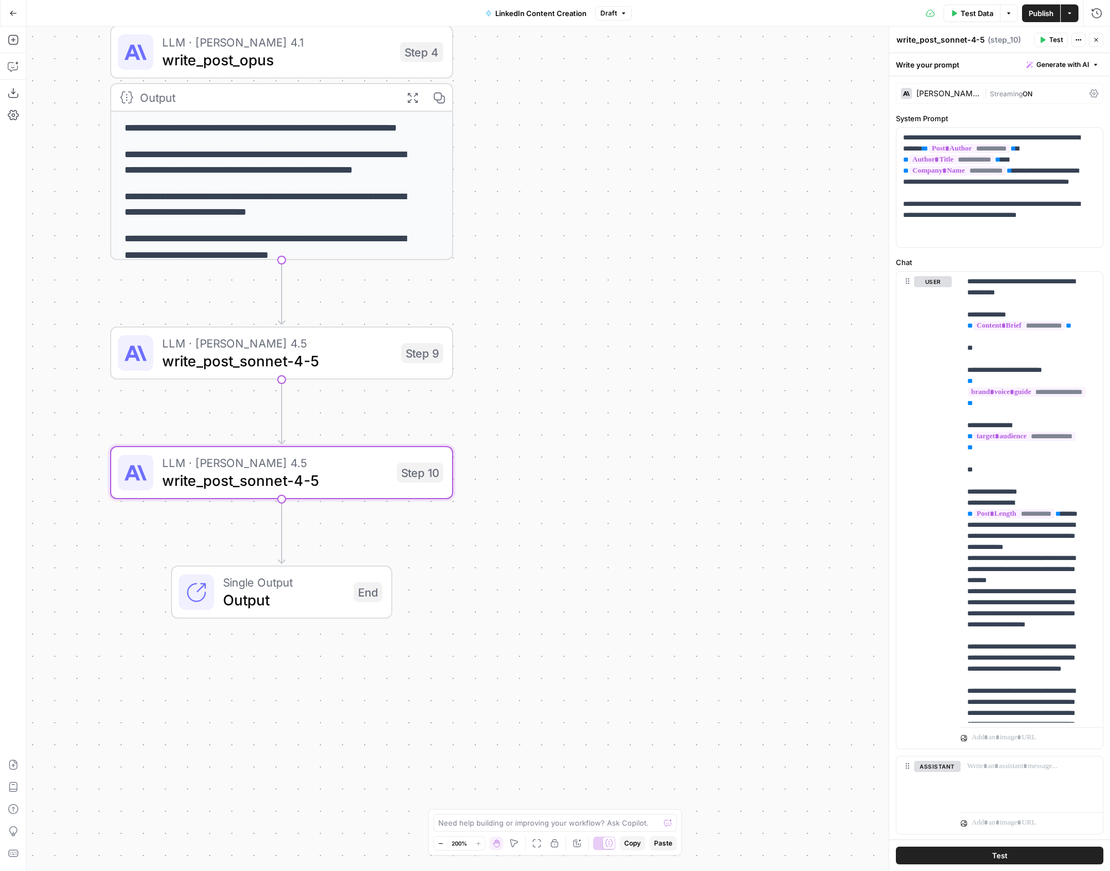
click at [957, 92] on div "Claude Sonnet 4.5" at bounding box center [949, 94] width 64 height 8
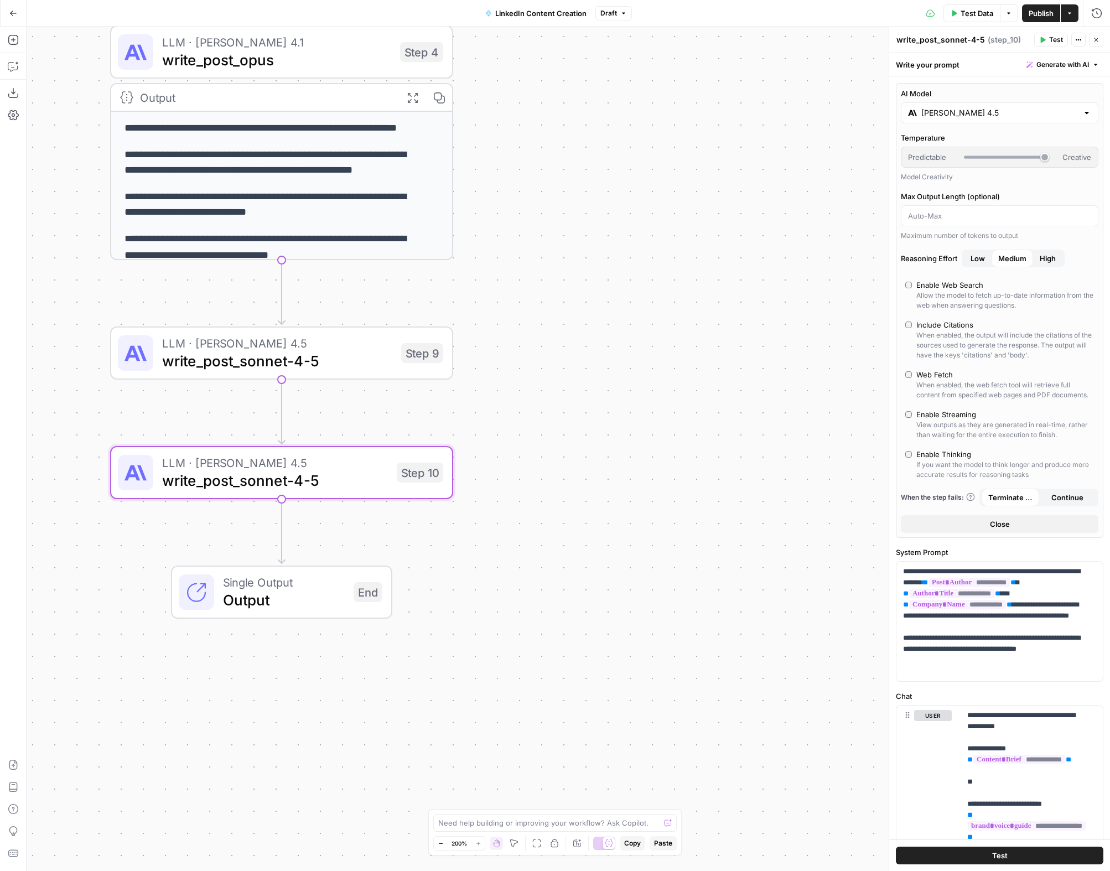
click at [953, 107] on input "Claude Sonnet 4.5" at bounding box center [999, 112] width 157 height 11
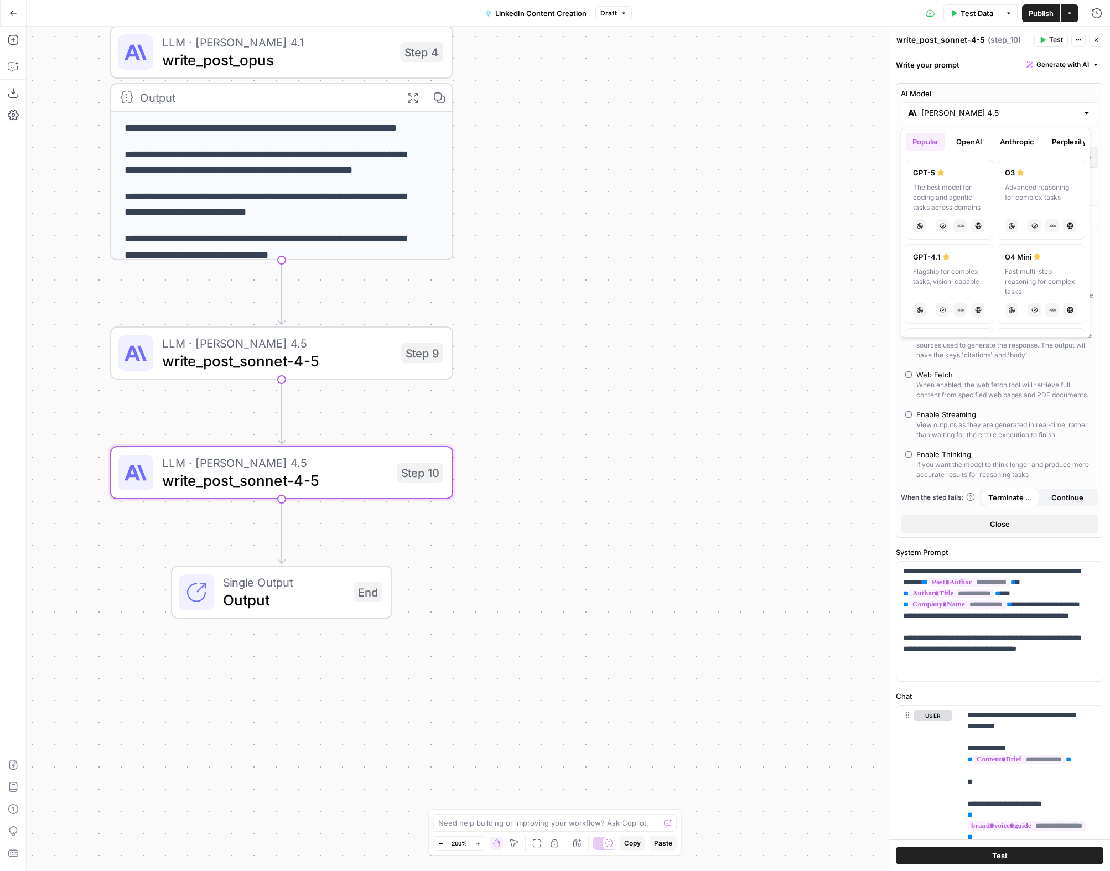
click at [928, 192] on div "The best model for coding and agentic tasks across domains" at bounding box center [949, 198] width 73 height 30
type input "GPT-5"
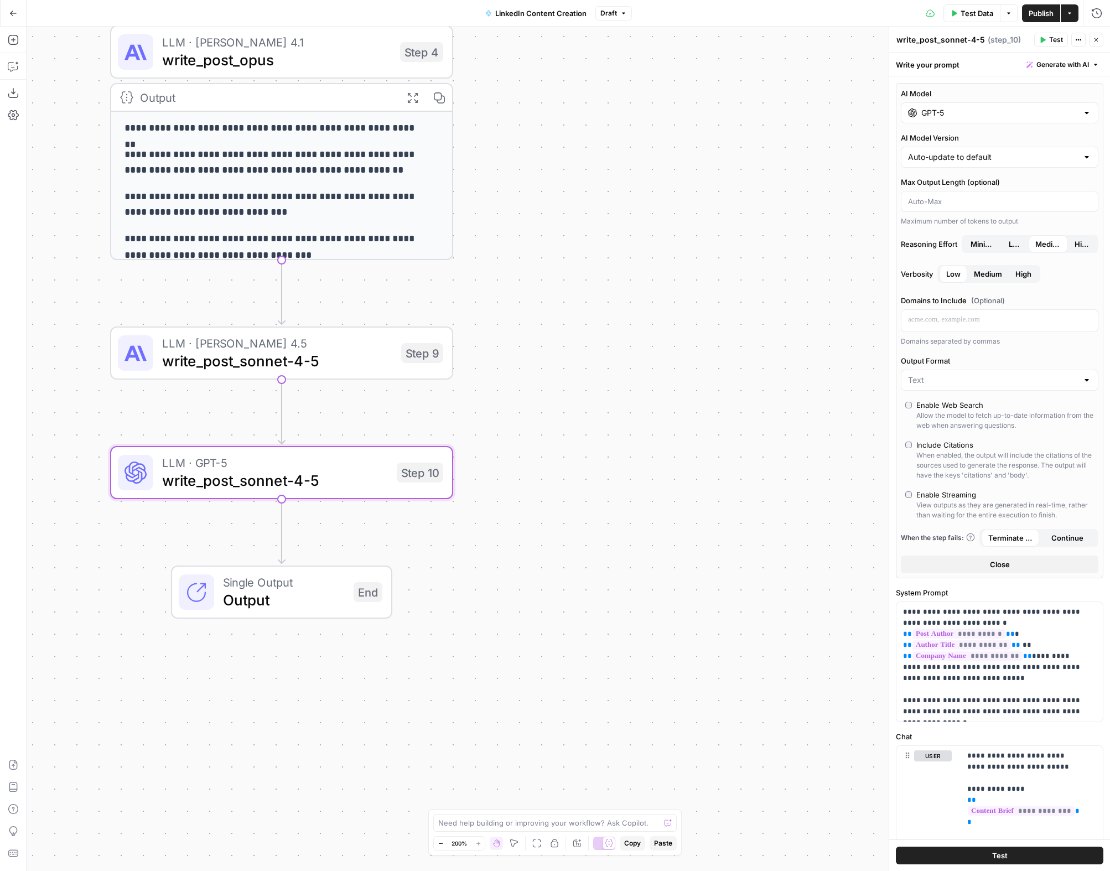
click at [977, 42] on textarea "write_post_sonnet-4-5" at bounding box center [941, 39] width 89 height 11
click at [971, 40] on textarea "write_post_sonnet-4-5" at bounding box center [941, 39] width 89 height 11
type textarea "write_post_gpt-5"
click at [735, 387] on div "Workflow Input Settings Inputs Human Review Human Review Step 8 Output Expand O…" at bounding box center [569, 449] width 1084 height 845
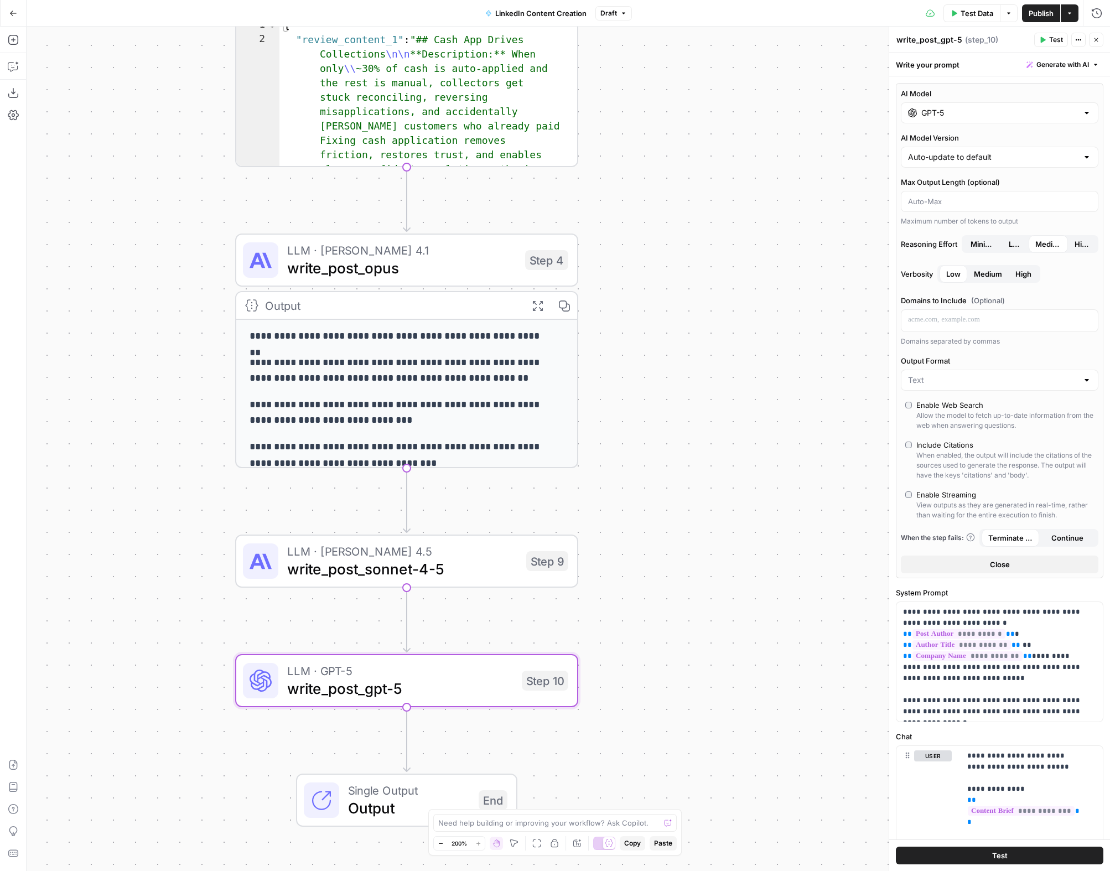
drag, startPoint x: 66, startPoint y: 396, endPoint x: 190, endPoint y: 604, distance: 242.2
click at [190, 604] on div "Workflow Input Settings Inputs Human Review Human Review Step 8 Output Expand O…" at bounding box center [569, 449] width 1084 height 845
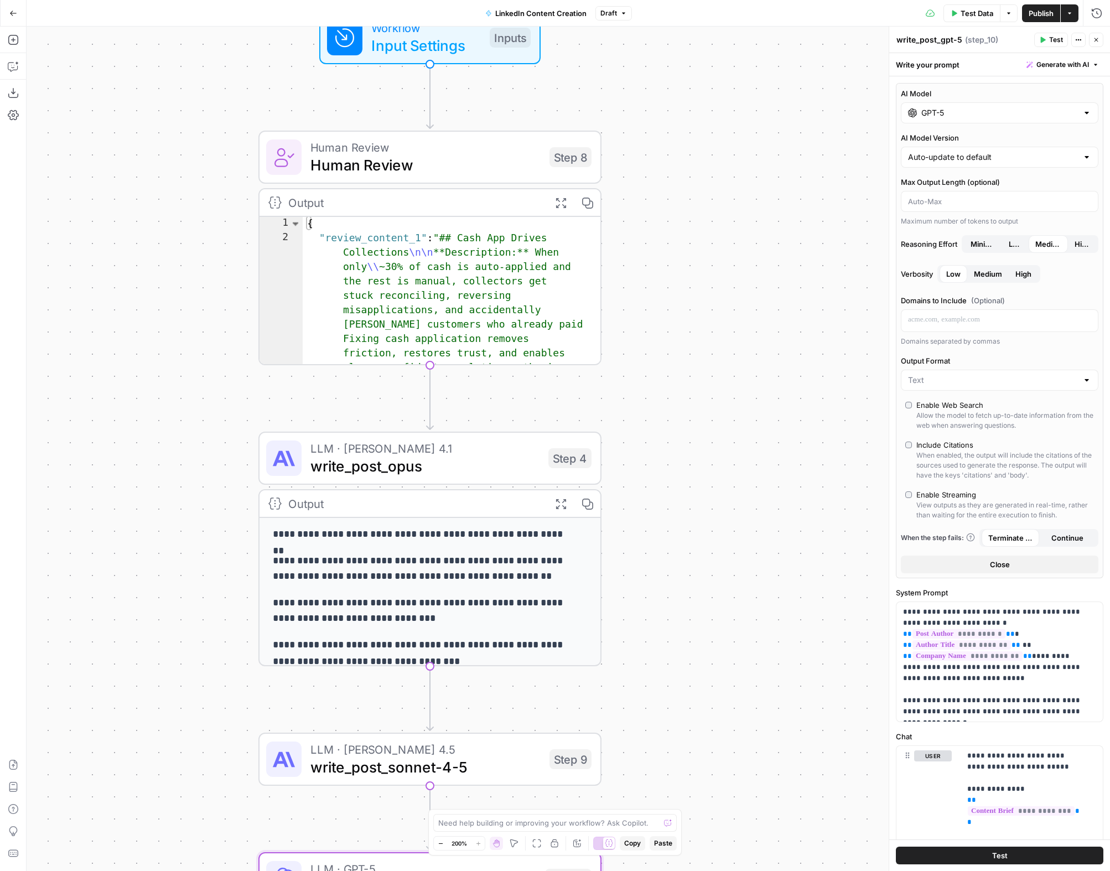
drag, startPoint x: 128, startPoint y: 207, endPoint x: 153, endPoint y: 402, distance: 196.4
click at [153, 402] on div "Workflow Input Settings Inputs Human Review Human Review Step 8 Output Expand O…" at bounding box center [569, 449] width 1084 height 845
click at [16, 43] on icon "button" at bounding box center [13, 39] width 11 height 11
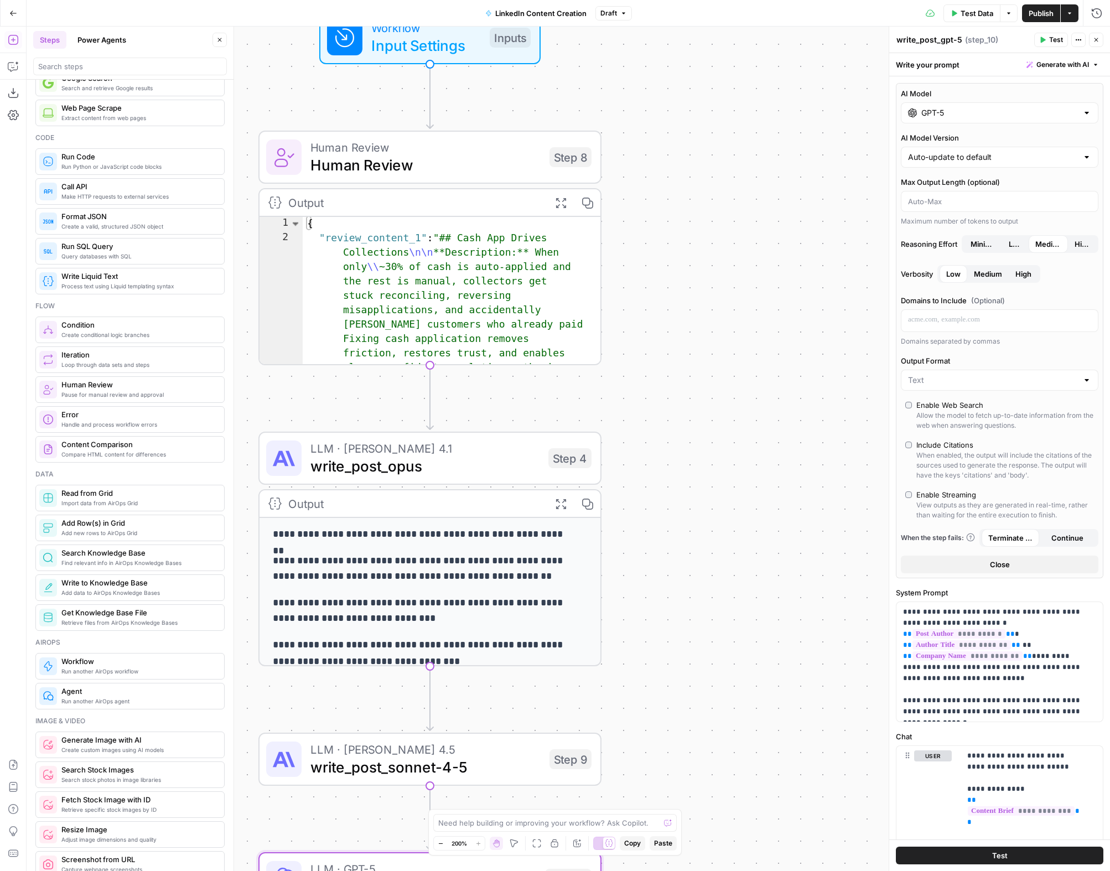
scroll to position [44, 0]
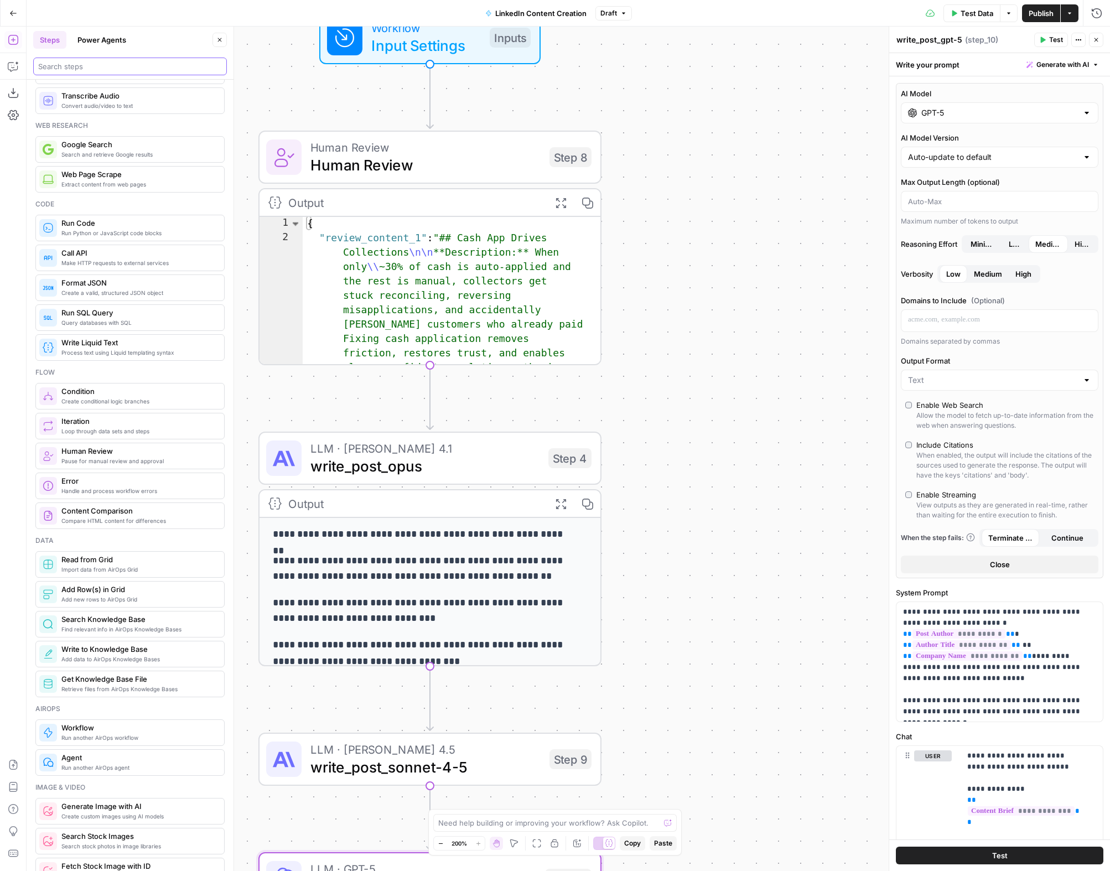
click at [88, 67] on input "search" at bounding box center [130, 66] width 184 height 11
type input "grid"
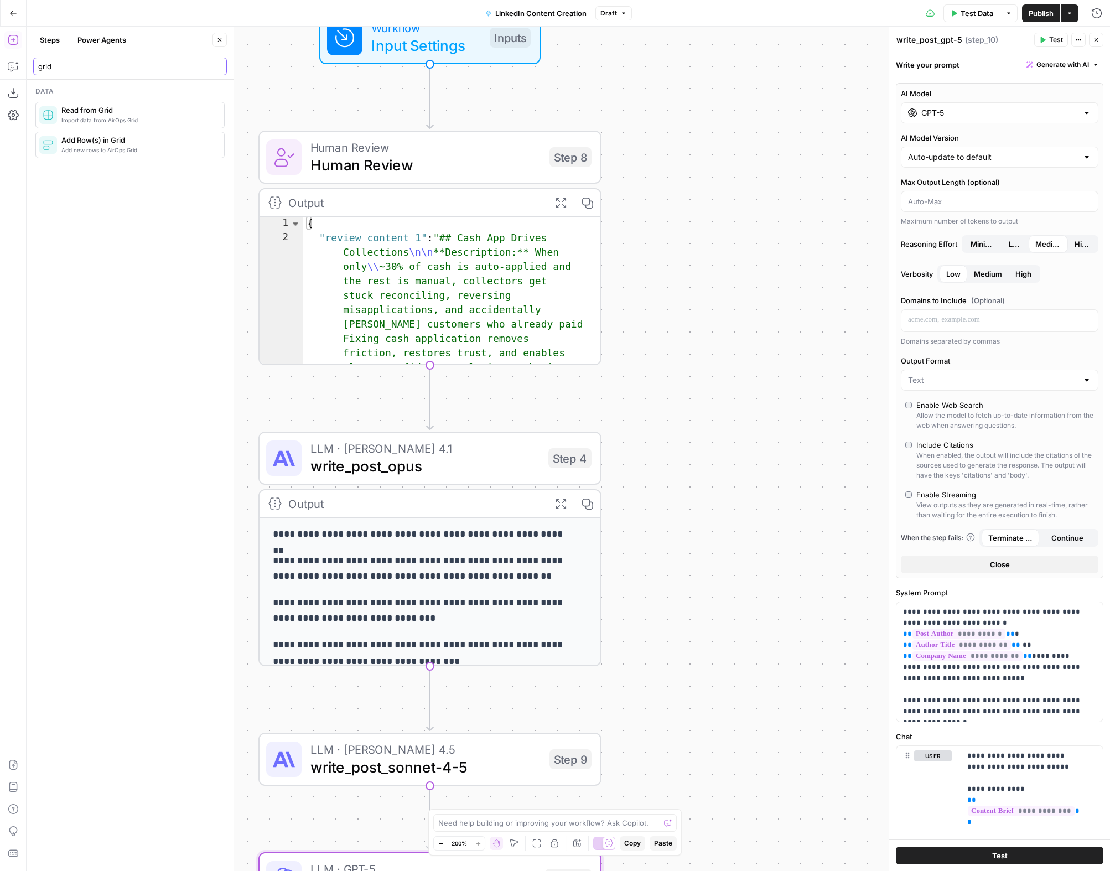
scroll to position [0, 0]
click at [683, 86] on div "Workflow Input Settings Inputs Test Step Human Review Human Review Step 8 Outpu…" at bounding box center [569, 449] width 1084 height 845
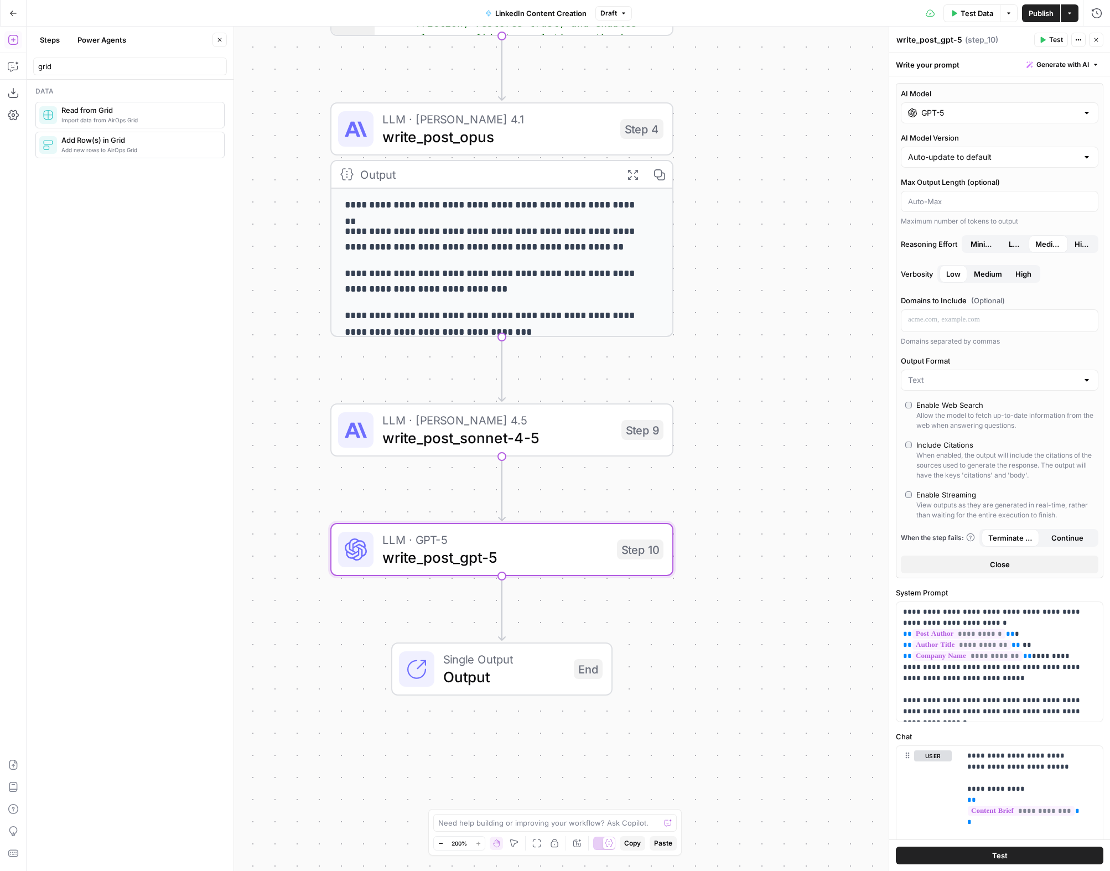
drag, startPoint x: 671, startPoint y: 543, endPoint x: 743, endPoint y: 215, distance: 336.0
click at [743, 215] on div "Workflow Input Settings Inputs Human Review Human Review Step 8 Output Expand O…" at bounding box center [569, 449] width 1084 height 845
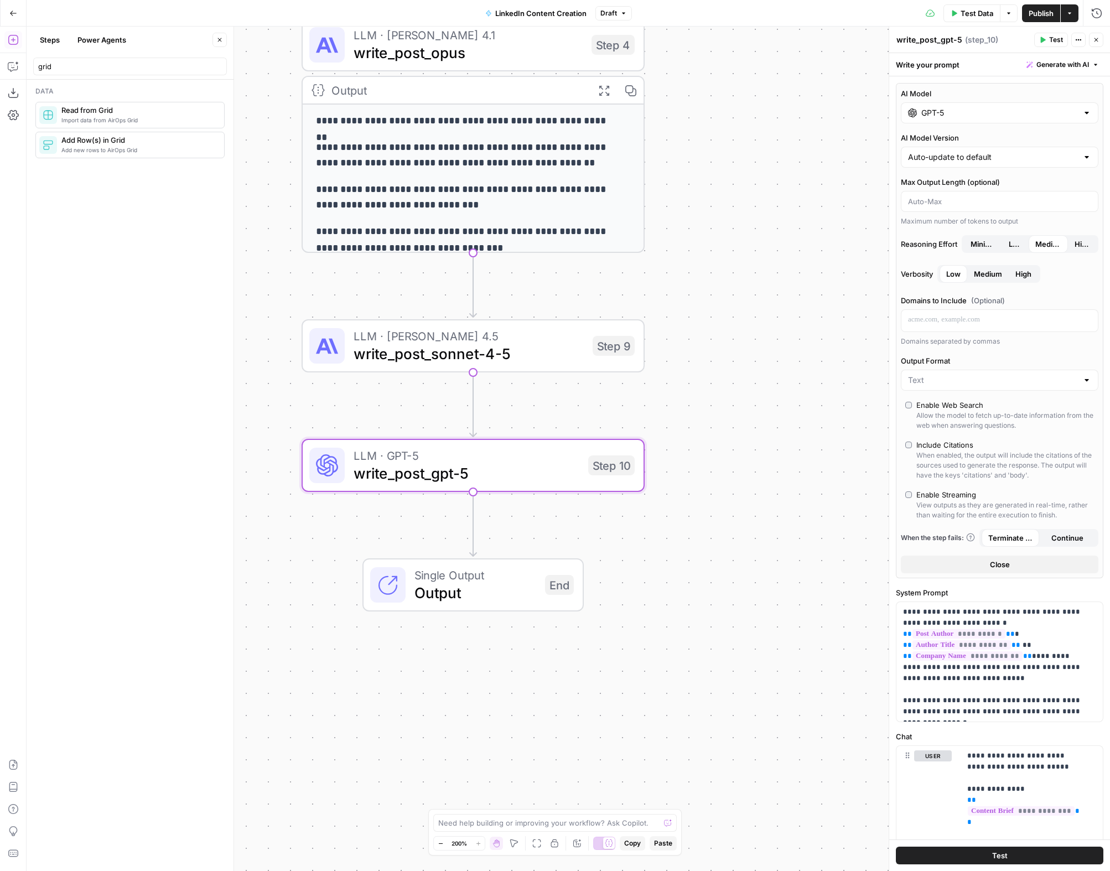
drag, startPoint x: 771, startPoint y: 278, endPoint x: 759, endPoint y: 253, distance: 27.0
click at [759, 253] on div "Workflow Input Settings Inputs Human Review Human Review Step 8 Output Expand O…" at bounding box center [569, 449] width 1084 height 845
click at [8, 68] on icon "button" at bounding box center [13, 66] width 11 height 11
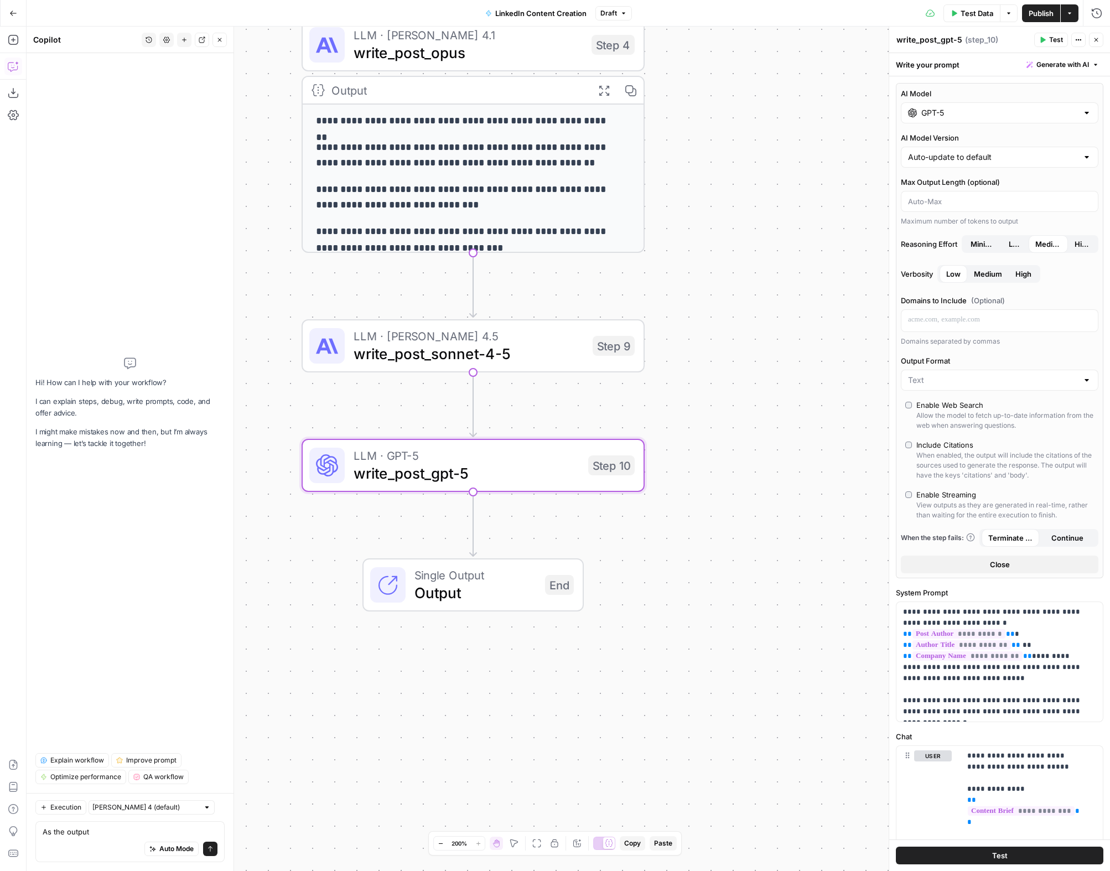
type textarea "As the output"
click at [164, 812] on input "text" at bounding box center [145, 807] width 106 height 11
type input "Claude Sonnet 4 (default)"
click at [65, 838] on div "Auto Mode Send" at bounding box center [130, 849] width 175 height 24
click at [113, 830] on textarea "As the output" at bounding box center [130, 831] width 175 height 11
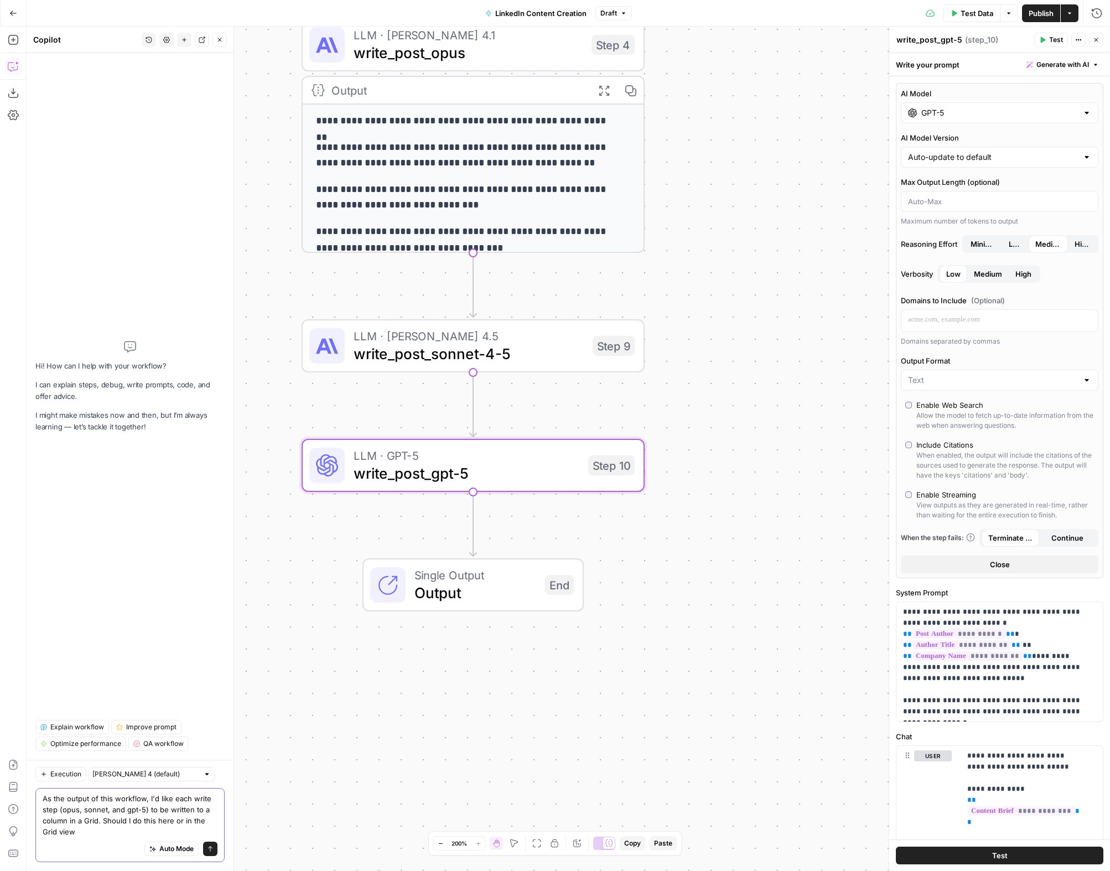
type textarea "As the output of this workflow, I'd like each write step (opus, sonnet, and gpt…"
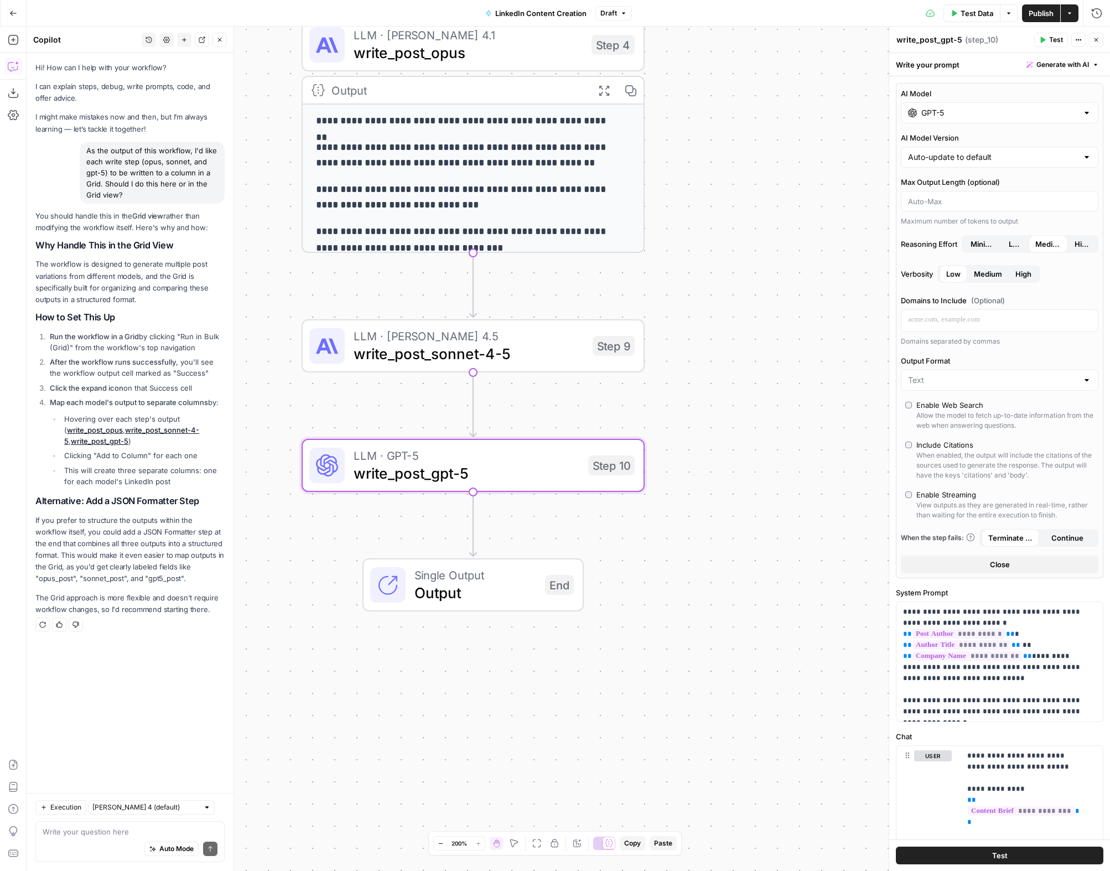
click at [1036, 17] on span "Publish" at bounding box center [1041, 13] width 25 height 11
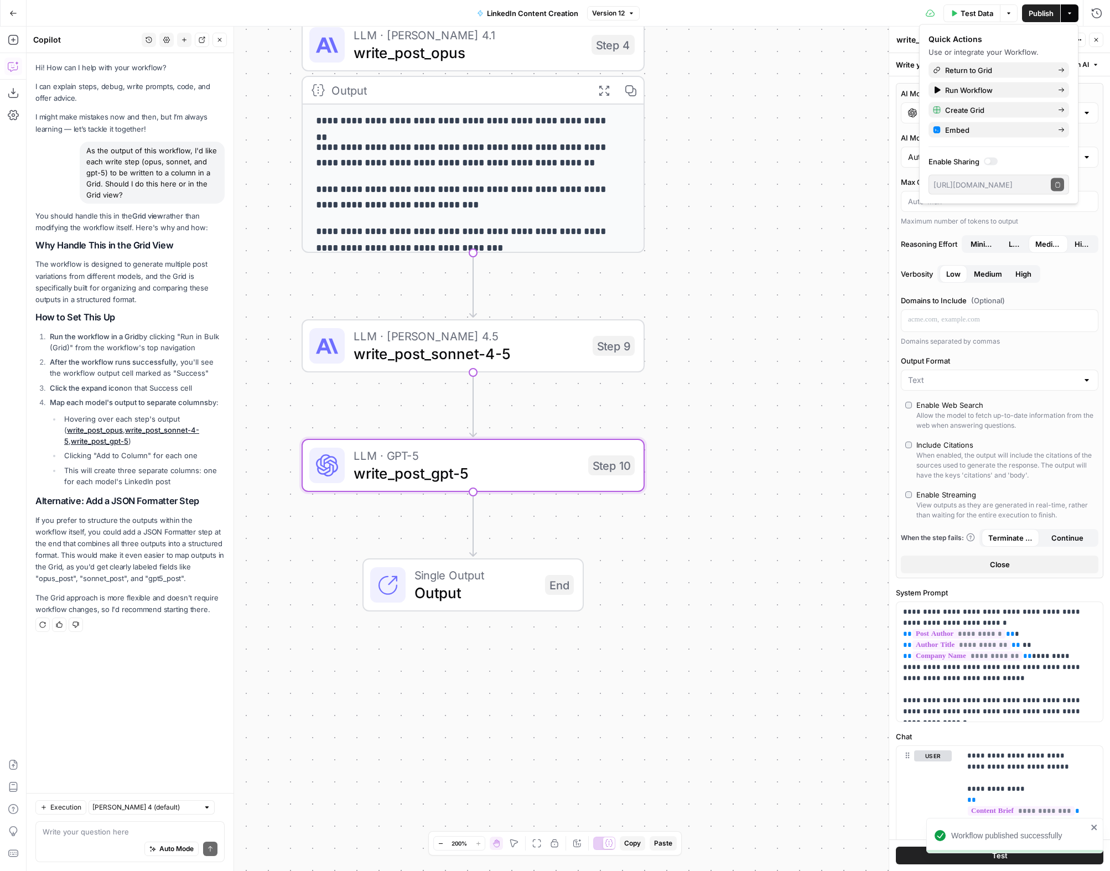
click at [15, 19] on button "Go Back" at bounding box center [13, 13] width 20 height 20
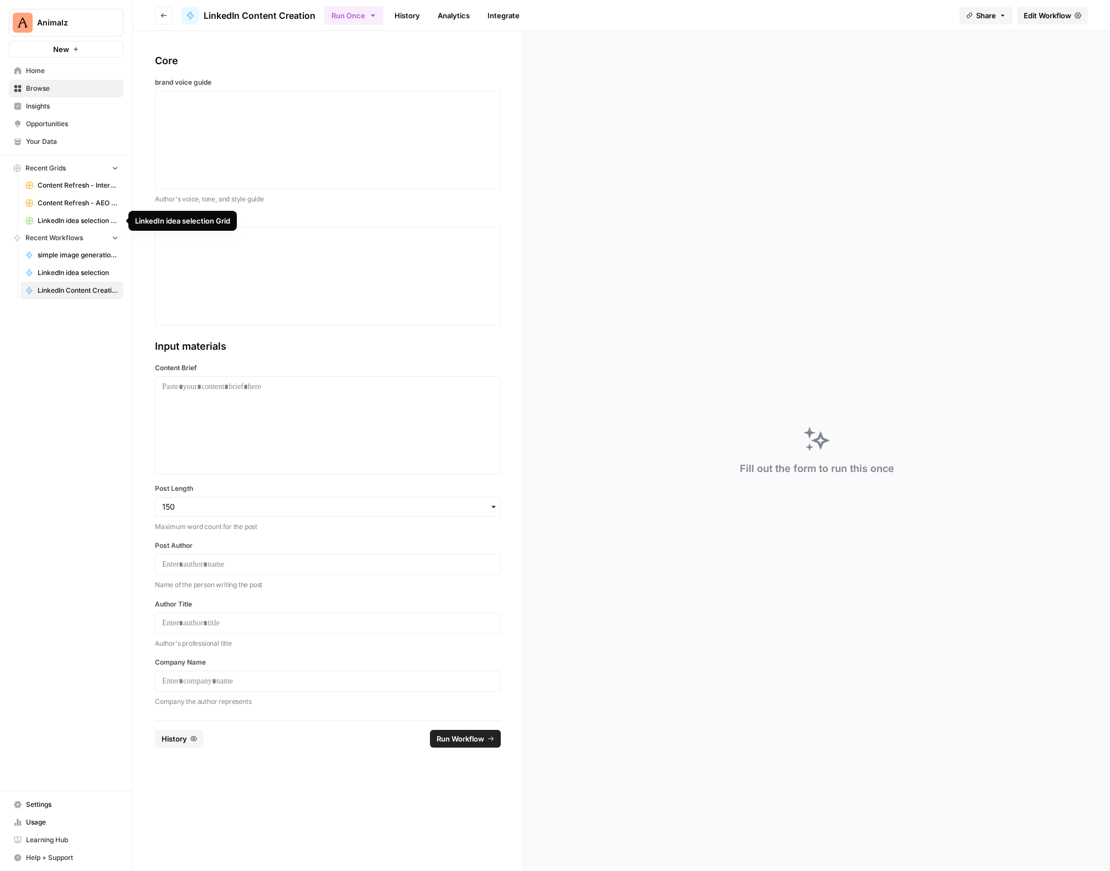
click at [62, 222] on span "LinkedIn idea selection Grid" at bounding box center [78, 221] width 81 height 10
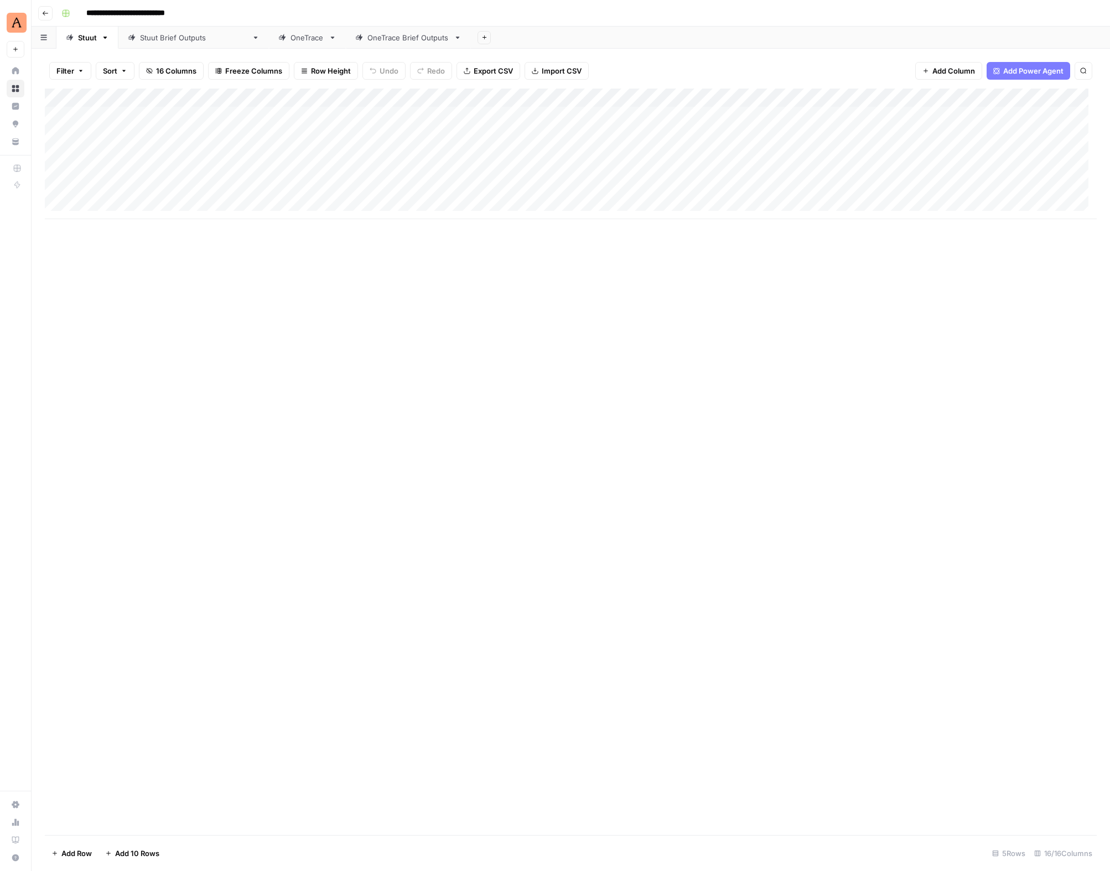
click at [132, 14] on input "**********" at bounding box center [137, 13] width 113 height 18
click at [128, 15] on input "**********" at bounding box center [137, 13] width 113 height 18
type input "**********"
click at [291, 42] on div "OneTrace" at bounding box center [308, 37] width 34 height 11
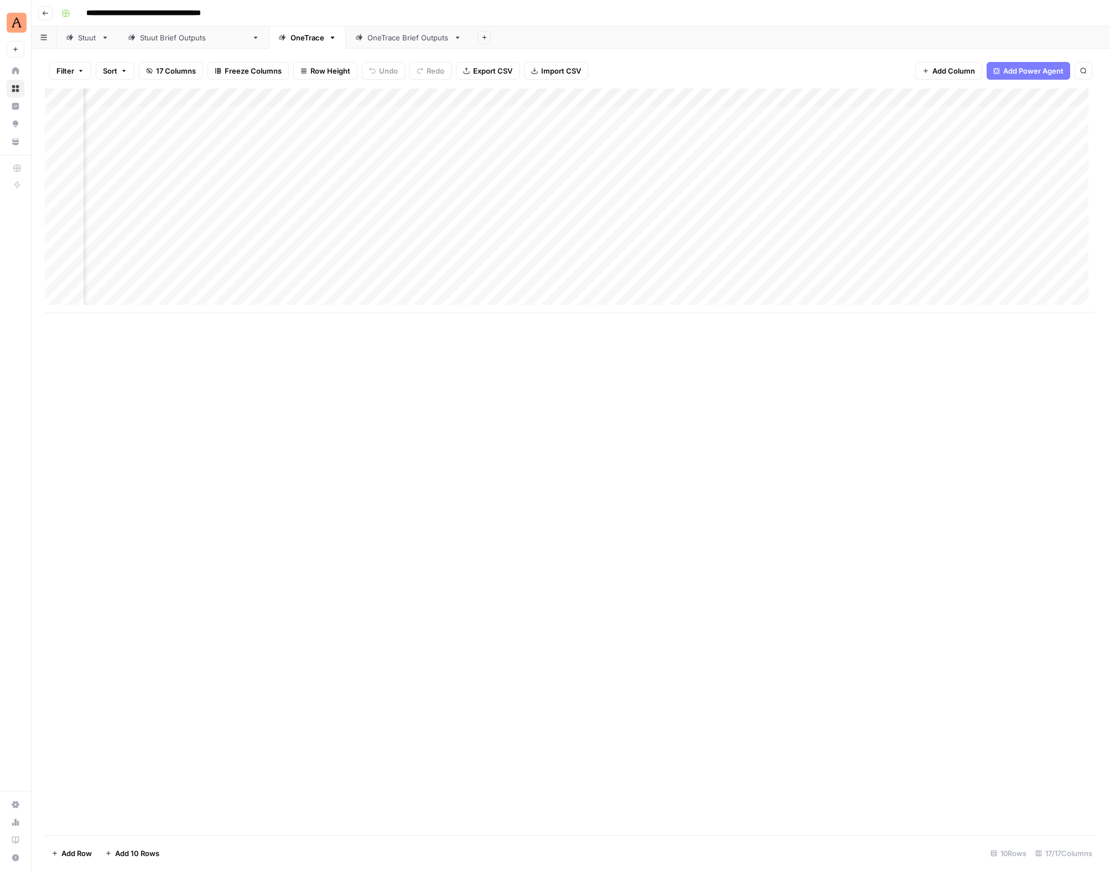
scroll to position [0, 1000]
click at [175, 41] on div "[PERSON_NAME] Brief Outputs" at bounding box center [193, 37] width 107 height 11
click at [118, 172] on div "Add Column" at bounding box center [571, 201] width 1052 height 225
click at [367, 36] on div "OneTrace Brief Outputs" at bounding box center [408, 37] width 82 height 11
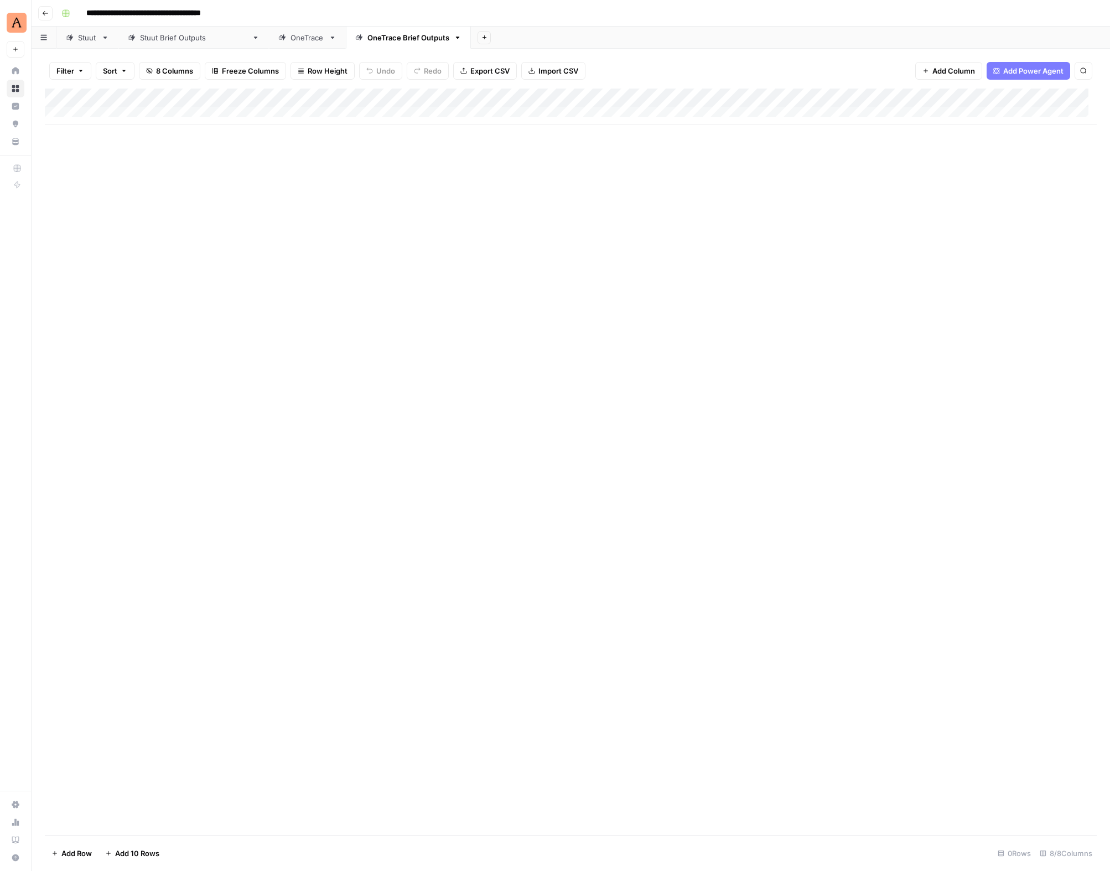
click at [139, 848] on span "Add 10 Rows" at bounding box center [137, 853] width 44 height 11
click at [139, 113] on div "Add Column" at bounding box center [571, 201] width 1052 height 225
click at [150, 196] on div "Add Column" at bounding box center [571, 201] width 1052 height 225
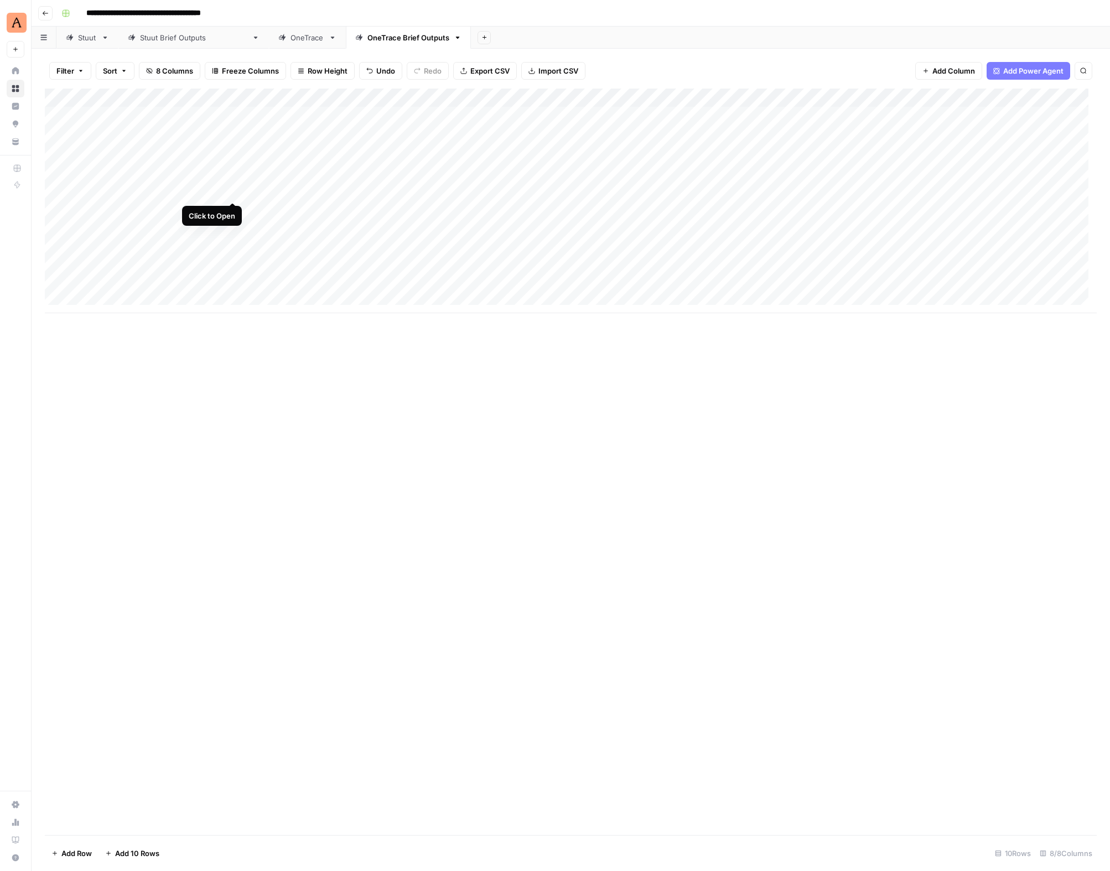
click at [233, 193] on div "Add Column" at bounding box center [571, 201] width 1052 height 225
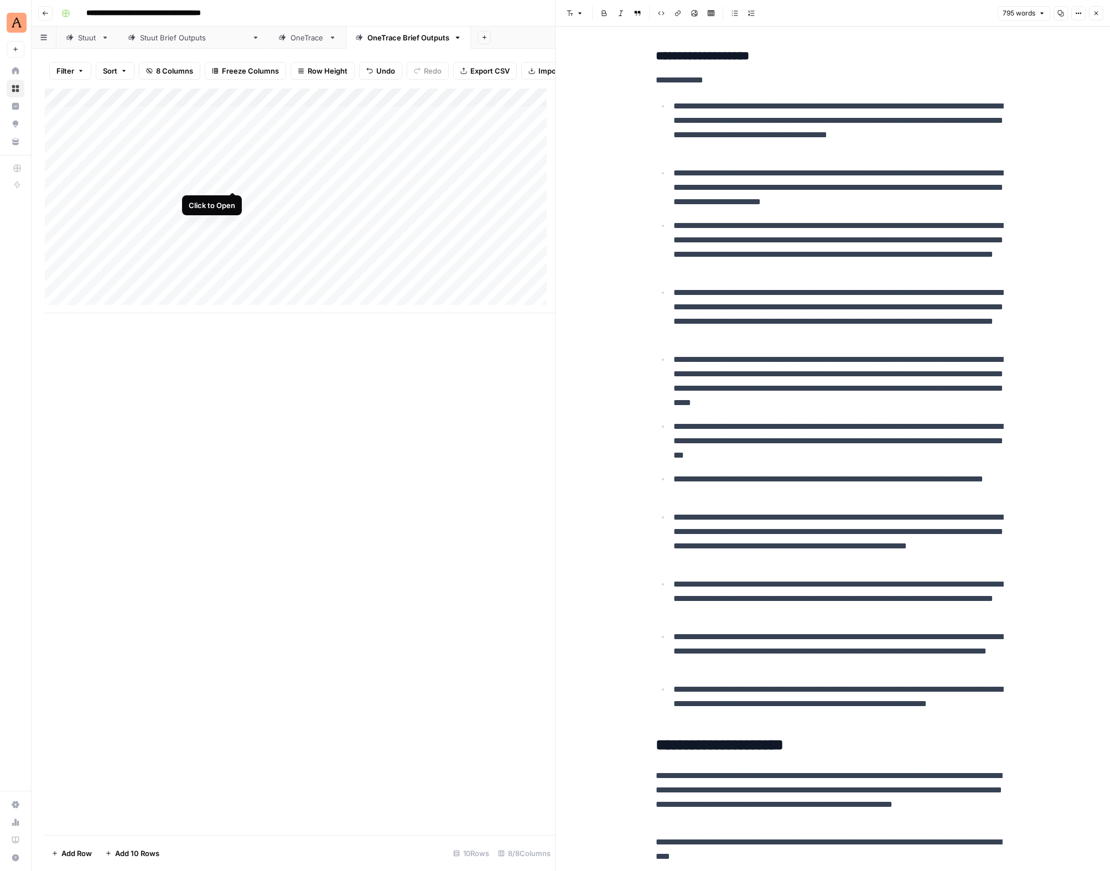
click at [234, 181] on div "Add Column" at bounding box center [300, 201] width 510 height 225
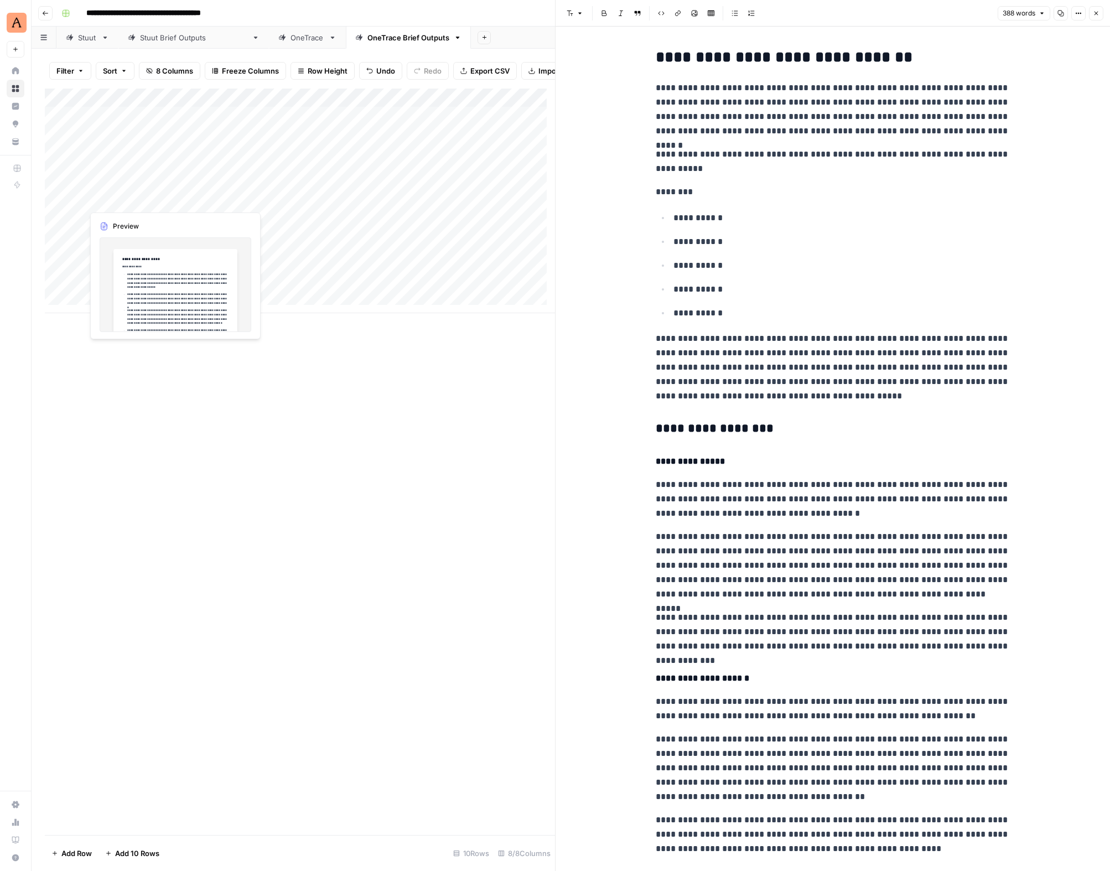
click at [149, 200] on div "Add Column" at bounding box center [300, 201] width 510 height 225
click at [188, 223] on div "Add Column" at bounding box center [300, 201] width 510 height 225
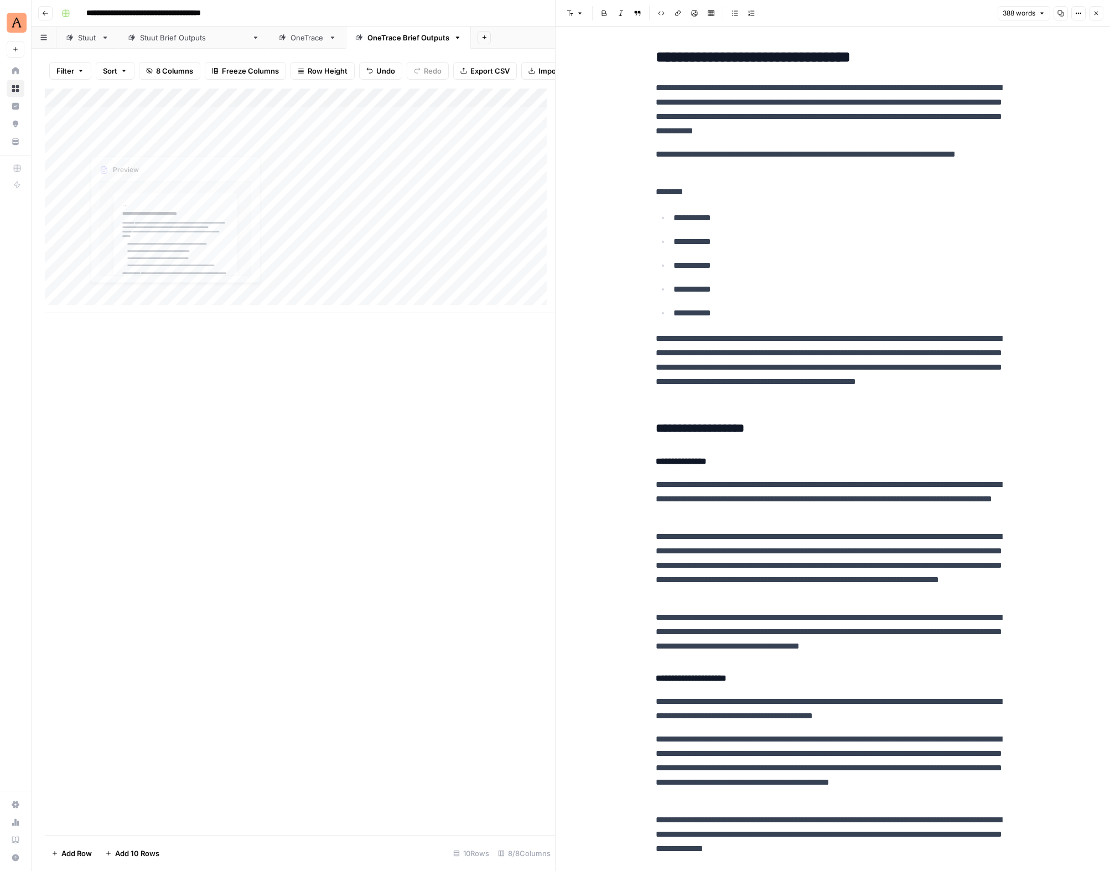
click at [157, 127] on div "Add Column" at bounding box center [300, 201] width 510 height 225
click at [232, 123] on div "Add Column" at bounding box center [300, 201] width 510 height 225
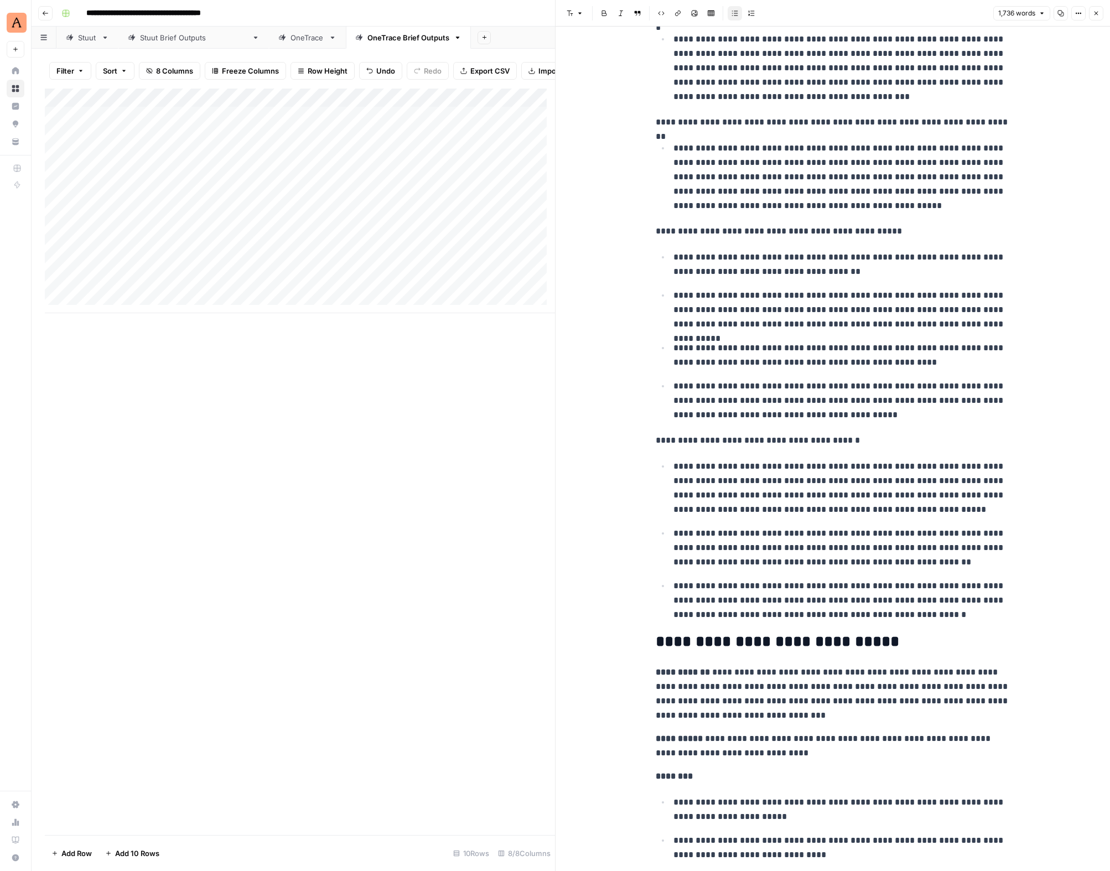
scroll to position [1550, 0]
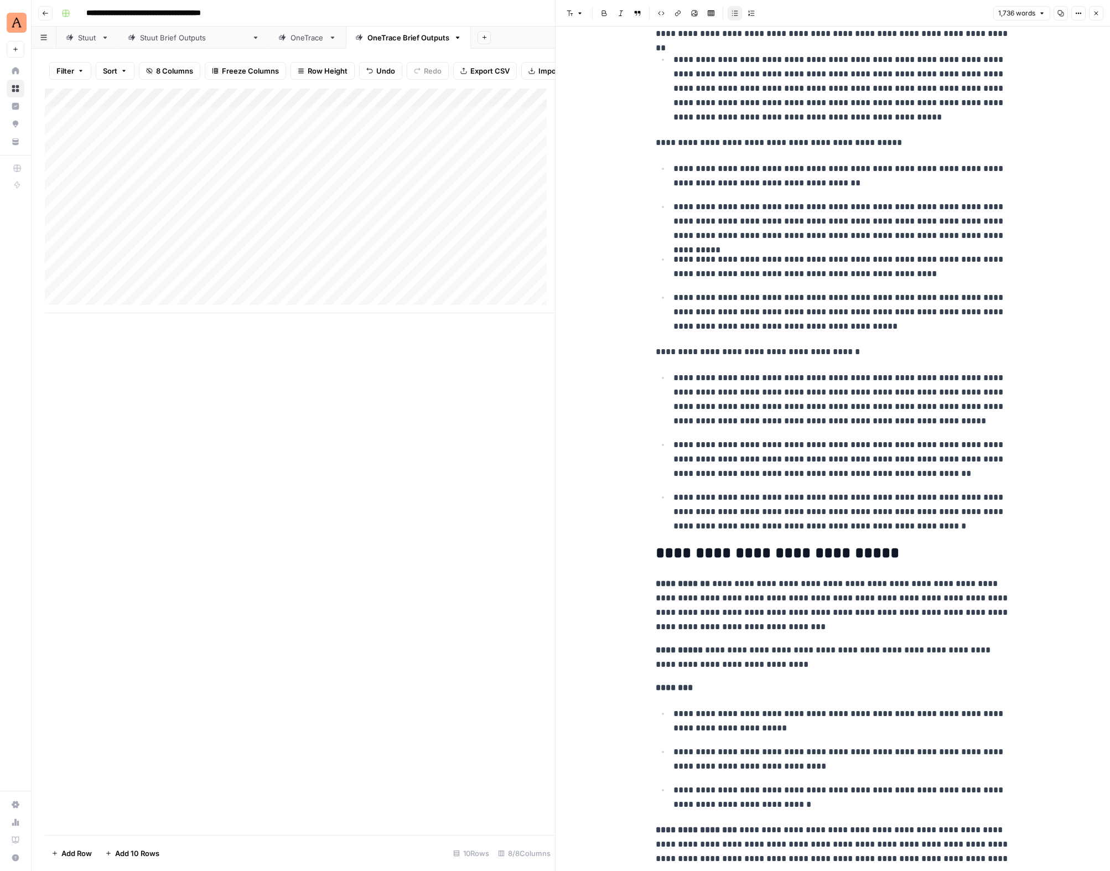
click at [291, 39] on div "OneTrace" at bounding box center [308, 37] width 34 height 11
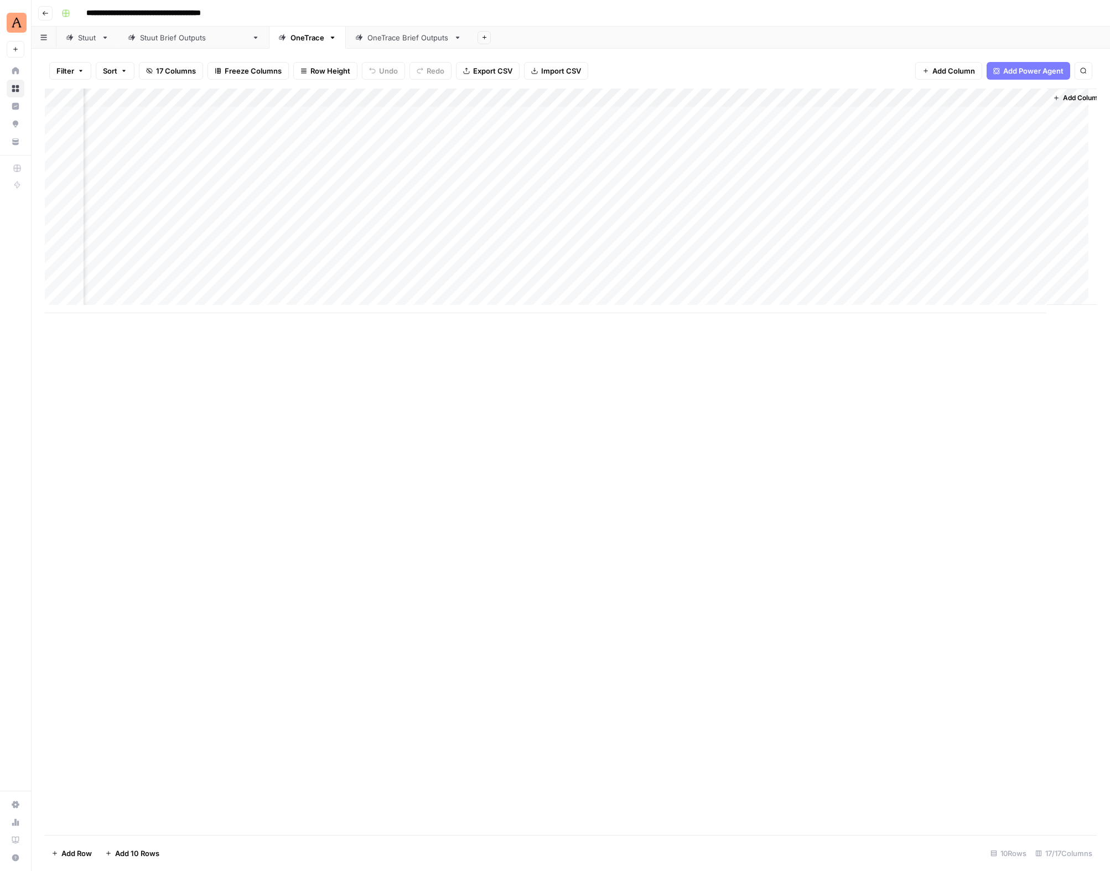
scroll to position [0, 1000]
click at [421, 153] on div "Add Column" at bounding box center [571, 201] width 1052 height 225
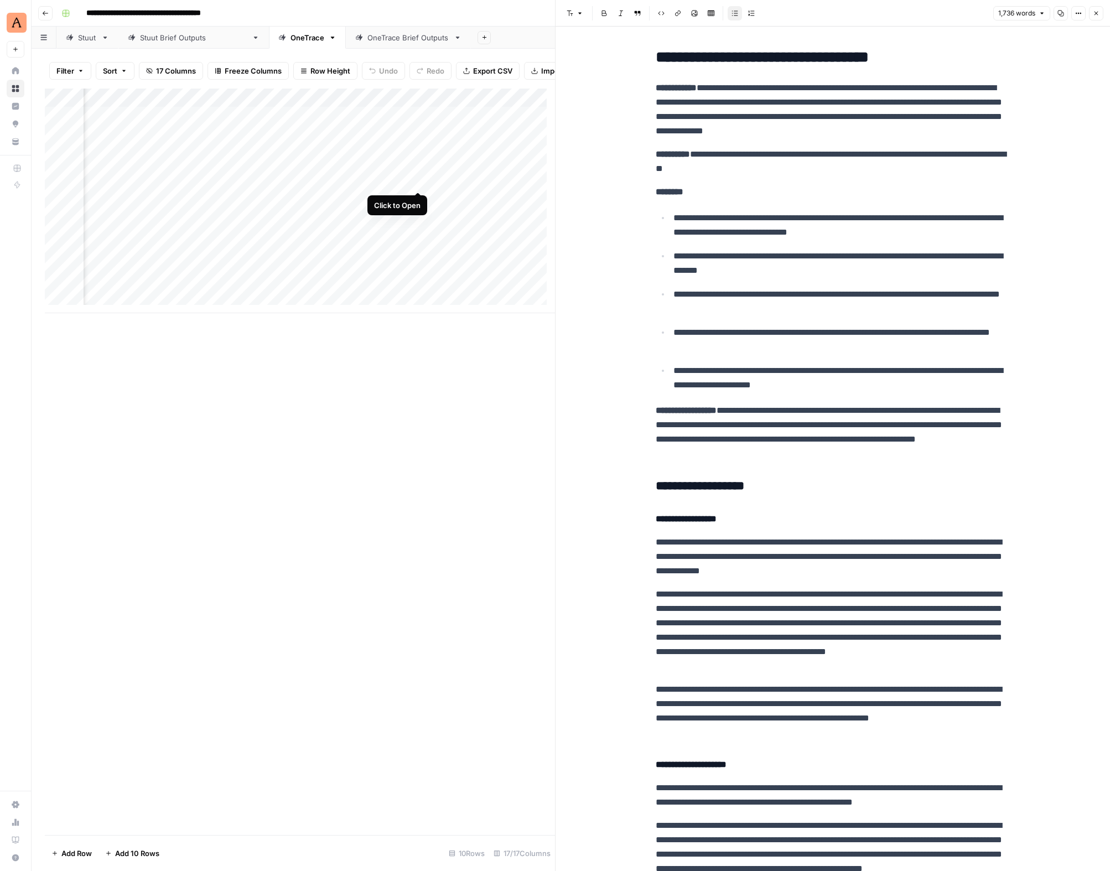
click at [421, 179] on div "Add Column" at bounding box center [300, 201] width 510 height 225
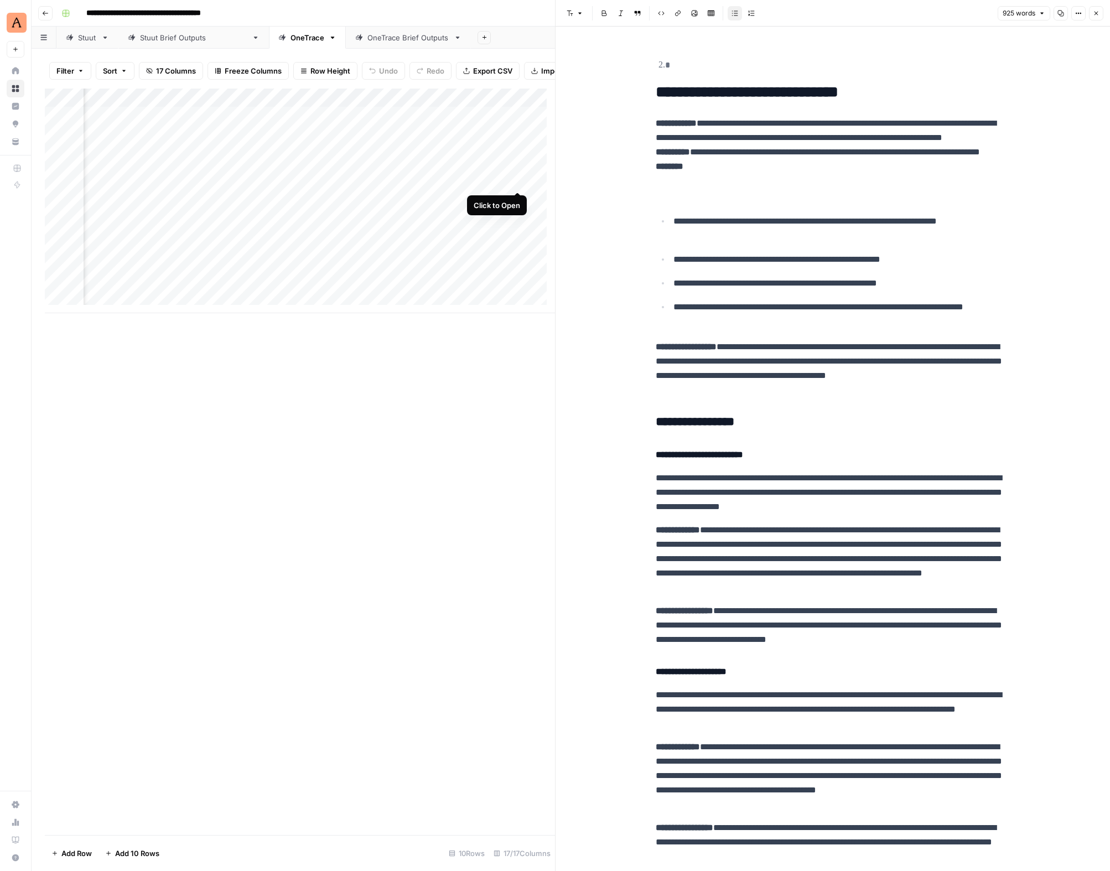
click at [517, 183] on div "Add Column" at bounding box center [300, 201] width 510 height 225
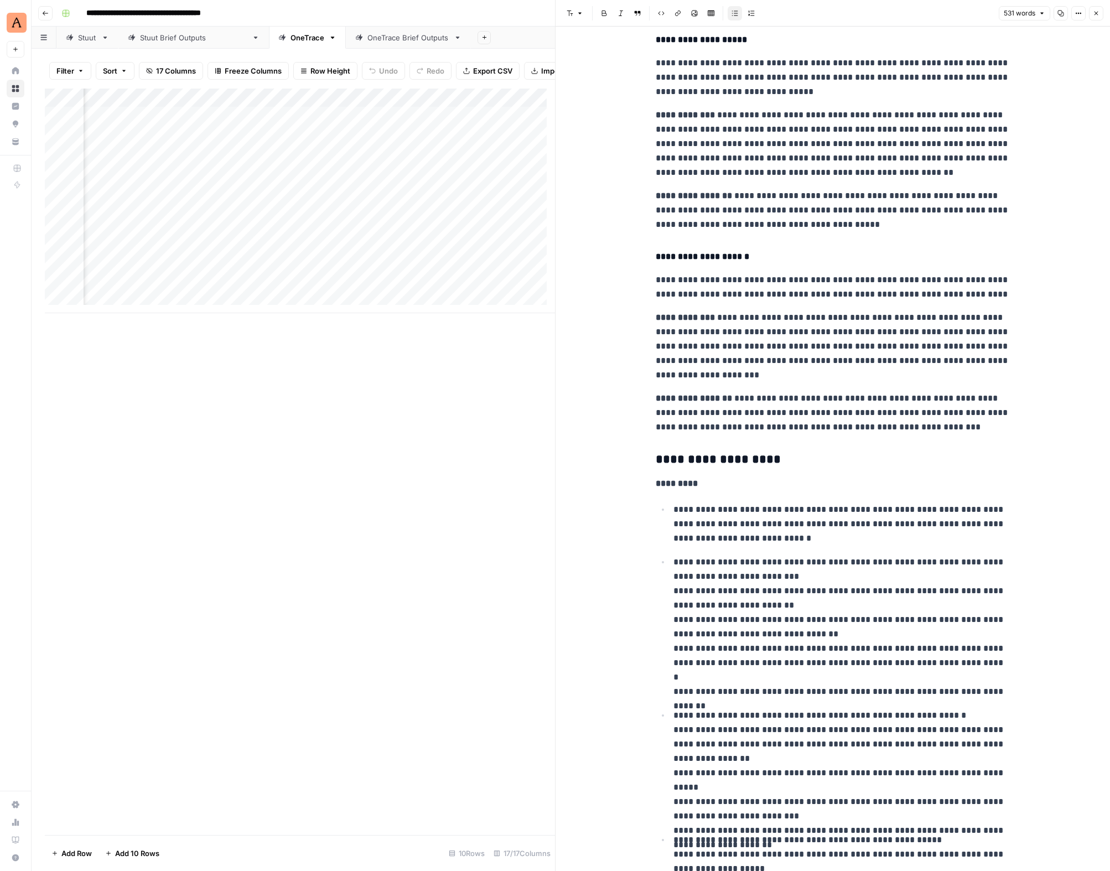
scroll to position [359, 0]
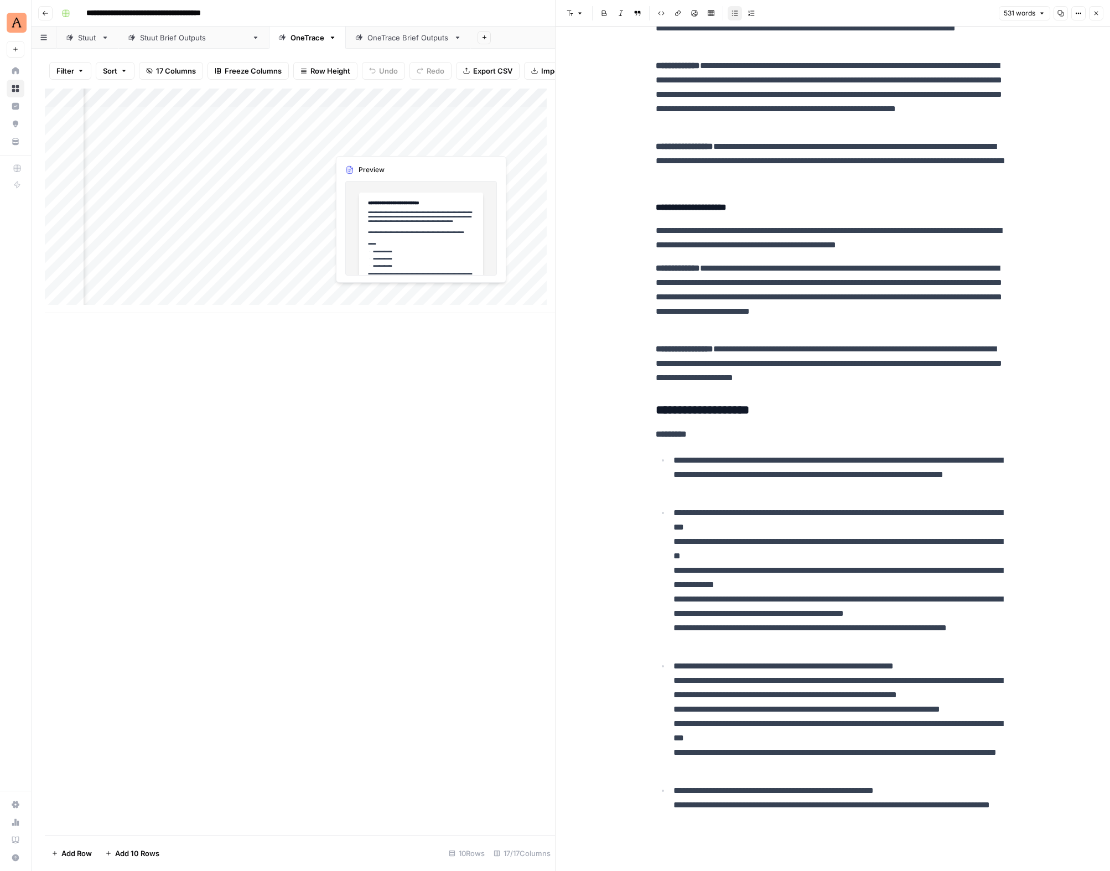
click at [376, 146] on div "Add Column" at bounding box center [300, 201] width 510 height 225
click at [418, 142] on div "Add Column" at bounding box center [300, 201] width 510 height 225
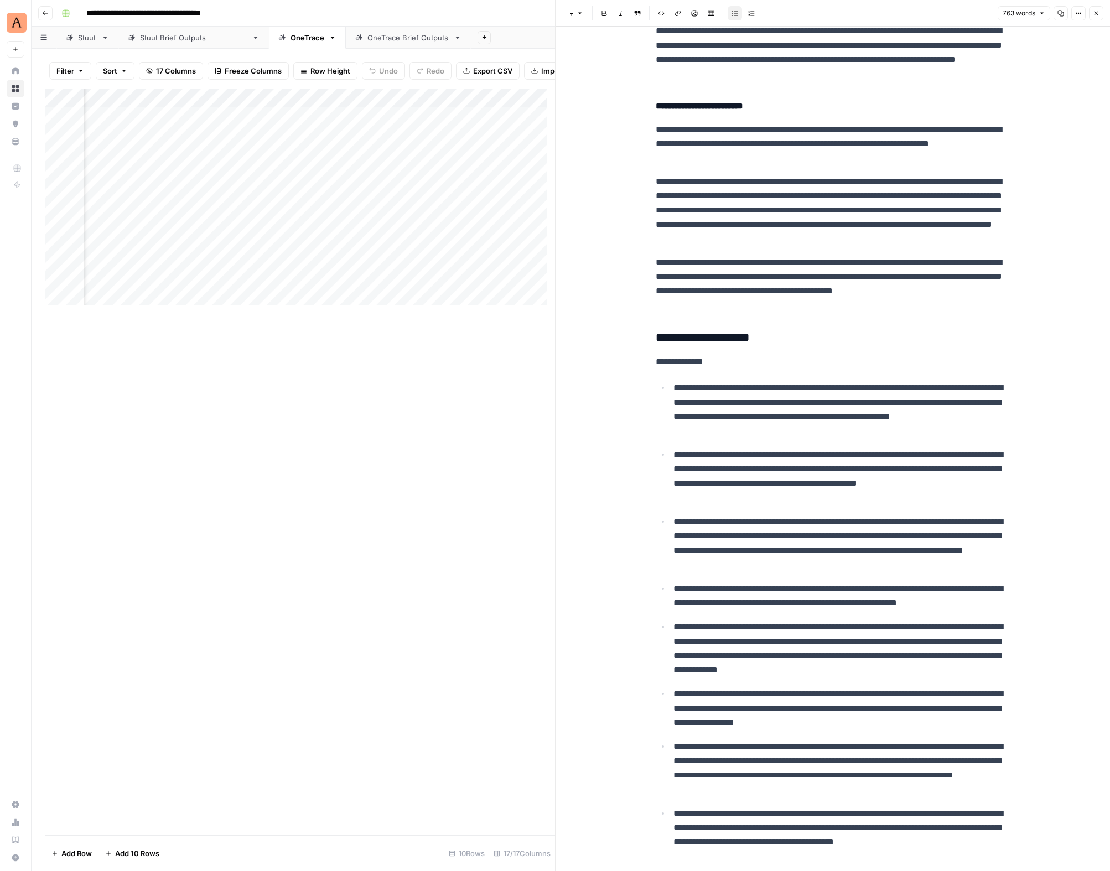
scroll to position [576, 0]
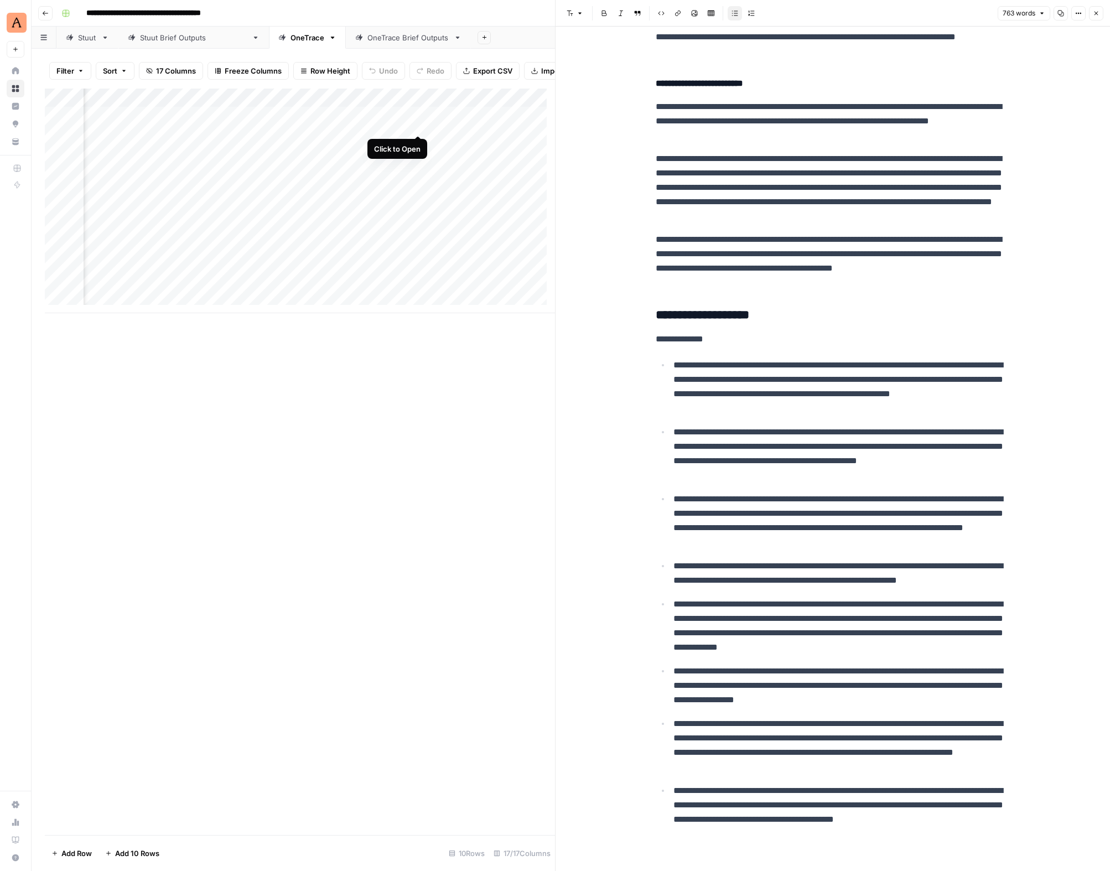
click at [420, 125] on div "Add Column" at bounding box center [300, 201] width 510 height 225
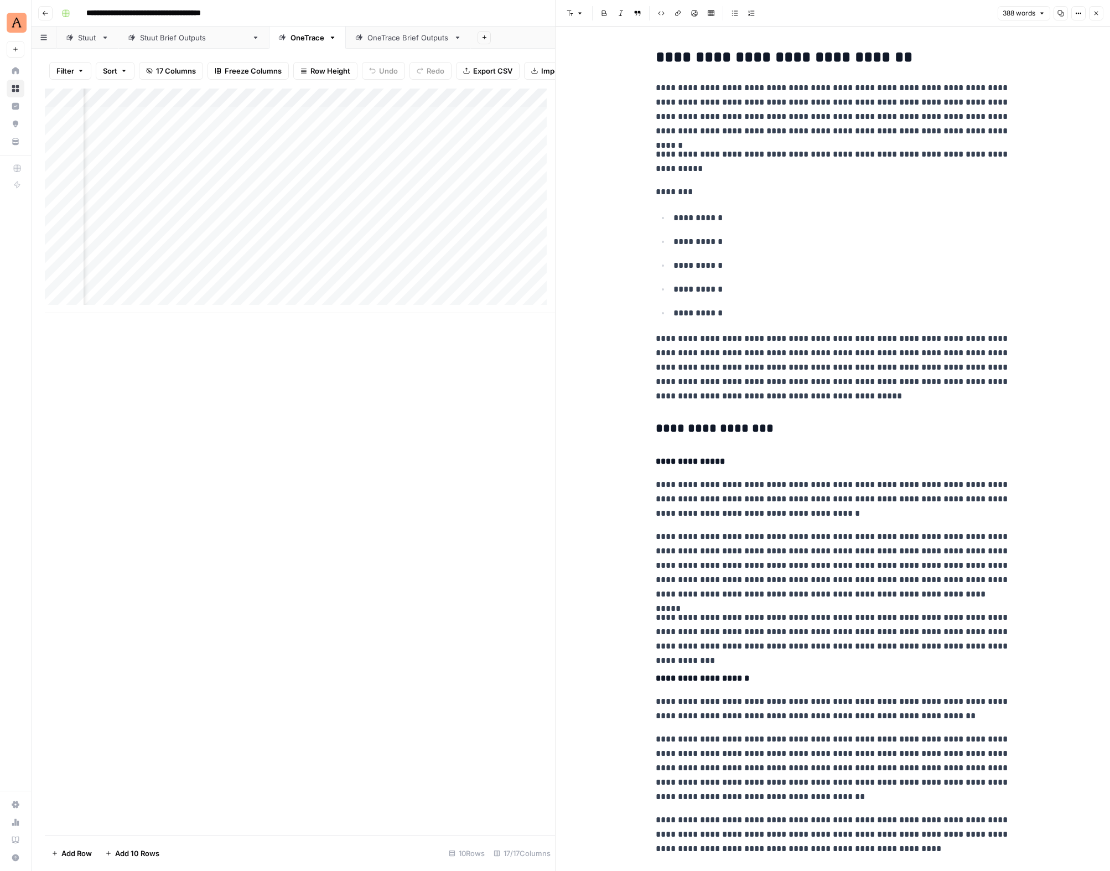
scroll to position [25, 0]
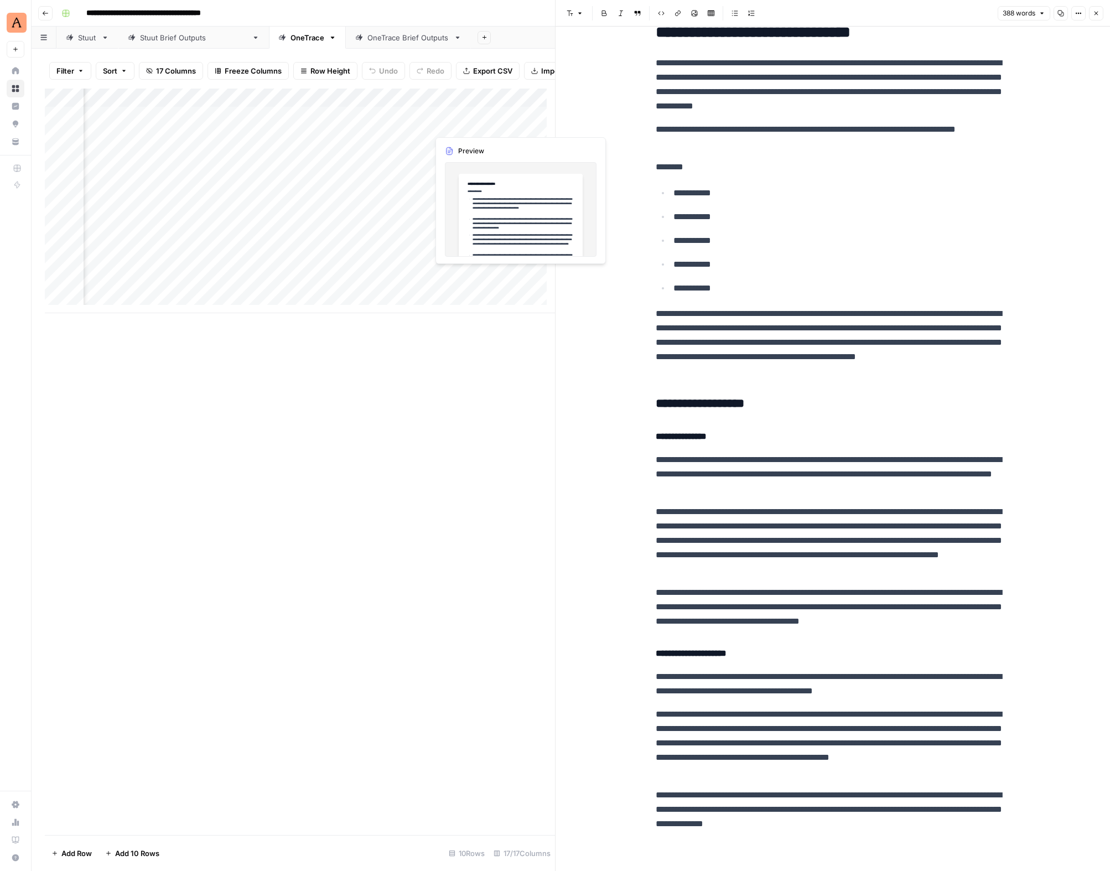
click at [484, 123] on div "Add Column" at bounding box center [300, 201] width 510 height 225
click at [519, 124] on div "Add Column" at bounding box center [300, 201] width 510 height 225
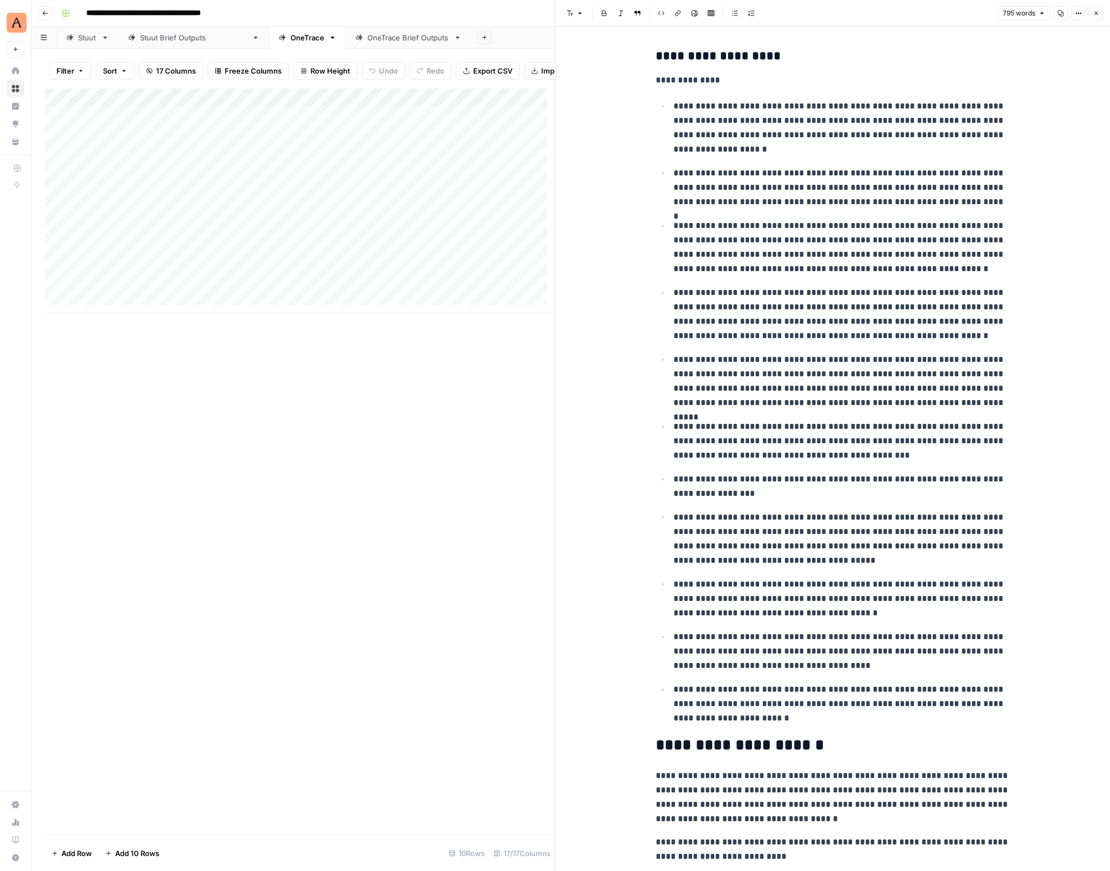
click at [173, 125] on div "Add Column" at bounding box center [300, 201] width 510 height 225
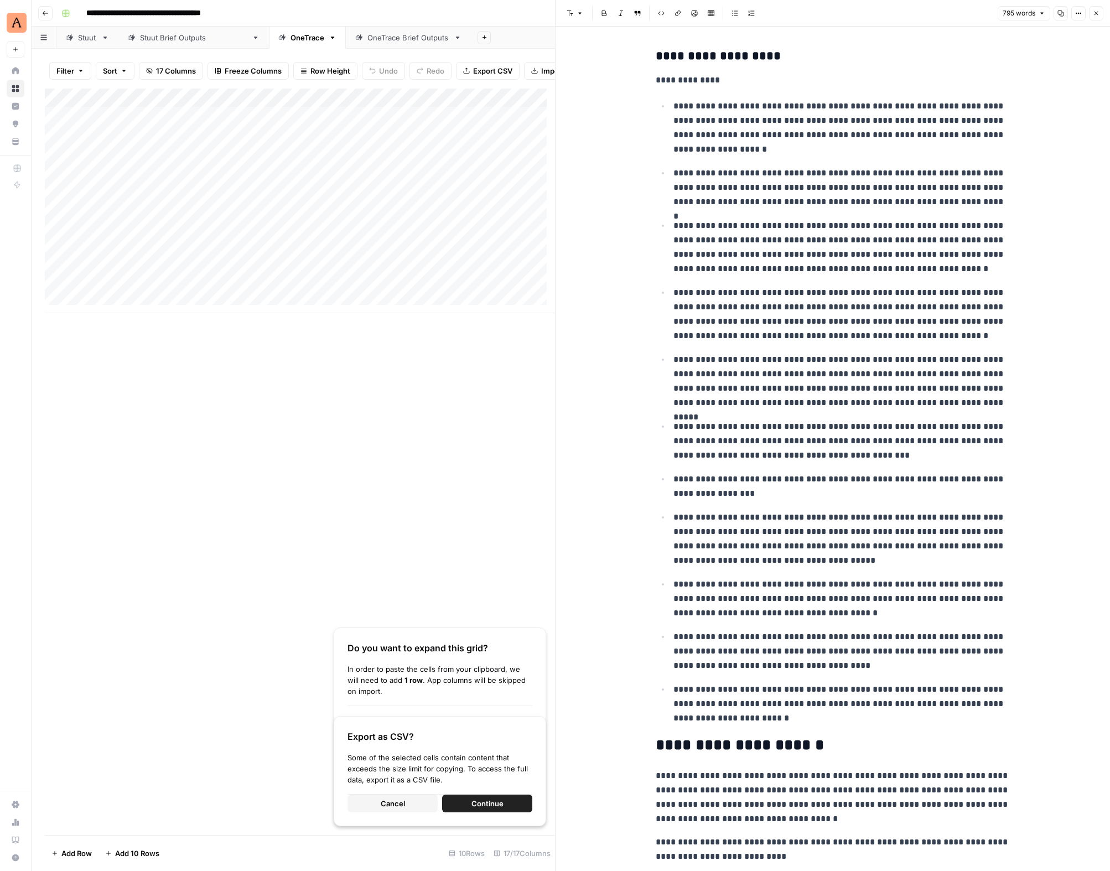
click at [412, 804] on button "Cancel" at bounding box center [393, 804] width 90 height 18
click at [384, 799] on span "Cancel" at bounding box center [393, 803] width 24 height 11
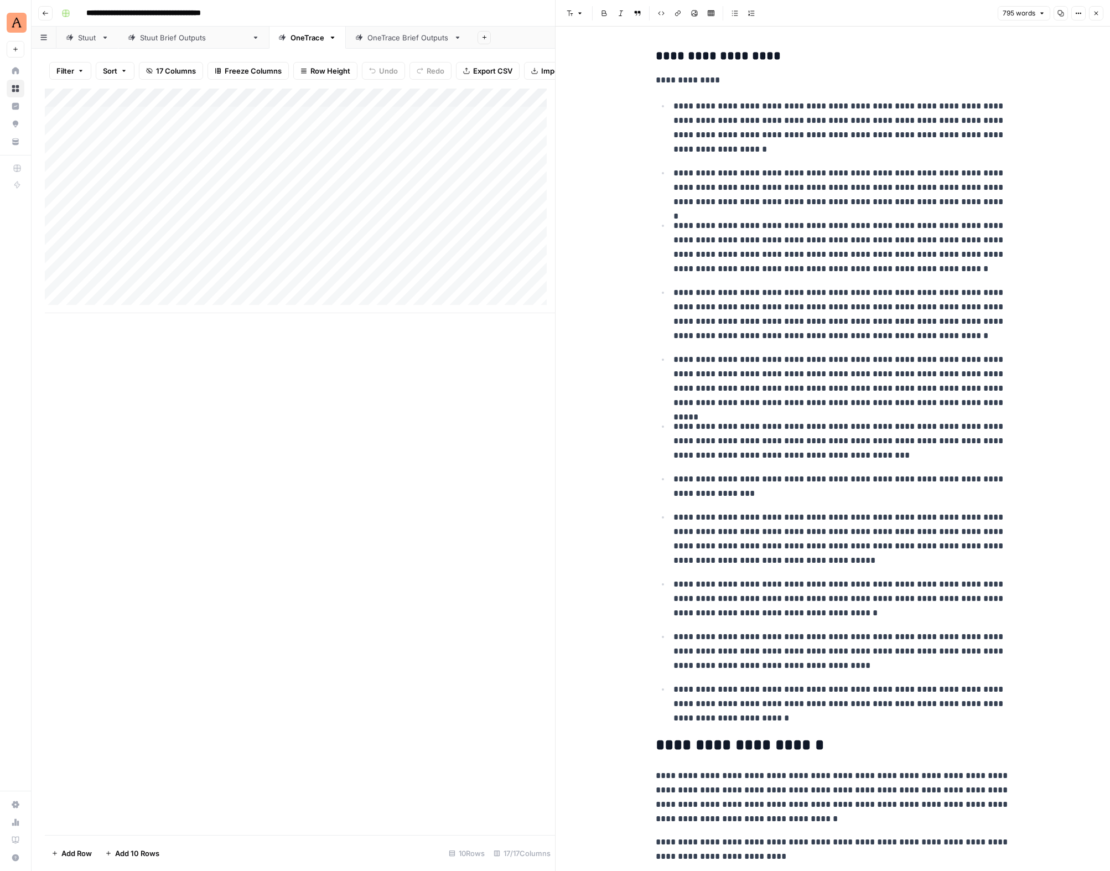
click at [154, 235] on div "Add Column" at bounding box center [300, 201] width 510 height 225
click at [126, 199] on div "Add Column" at bounding box center [300, 201] width 510 height 225
click at [156, 204] on div "Add Column" at bounding box center [300, 201] width 510 height 225
type textarea "**********"
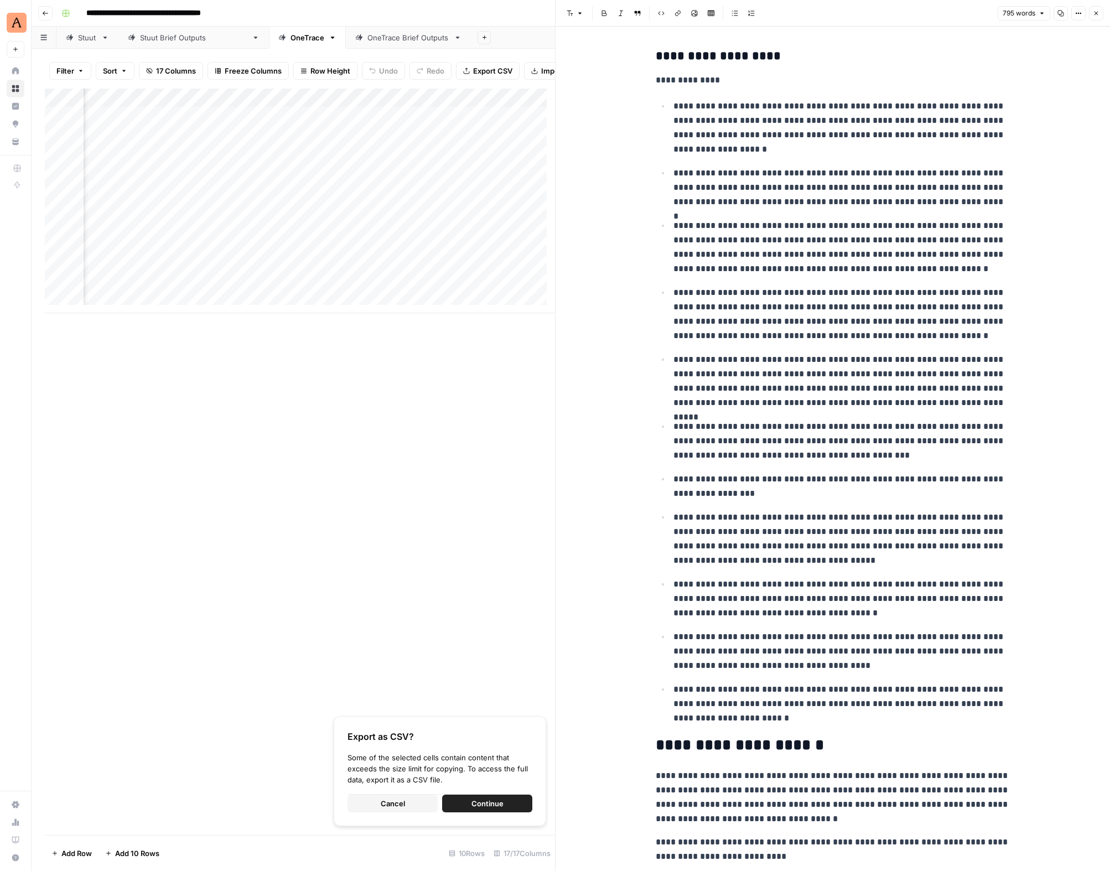
click at [394, 801] on span "Cancel" at bounding box center [393, 803] width 24 height 11
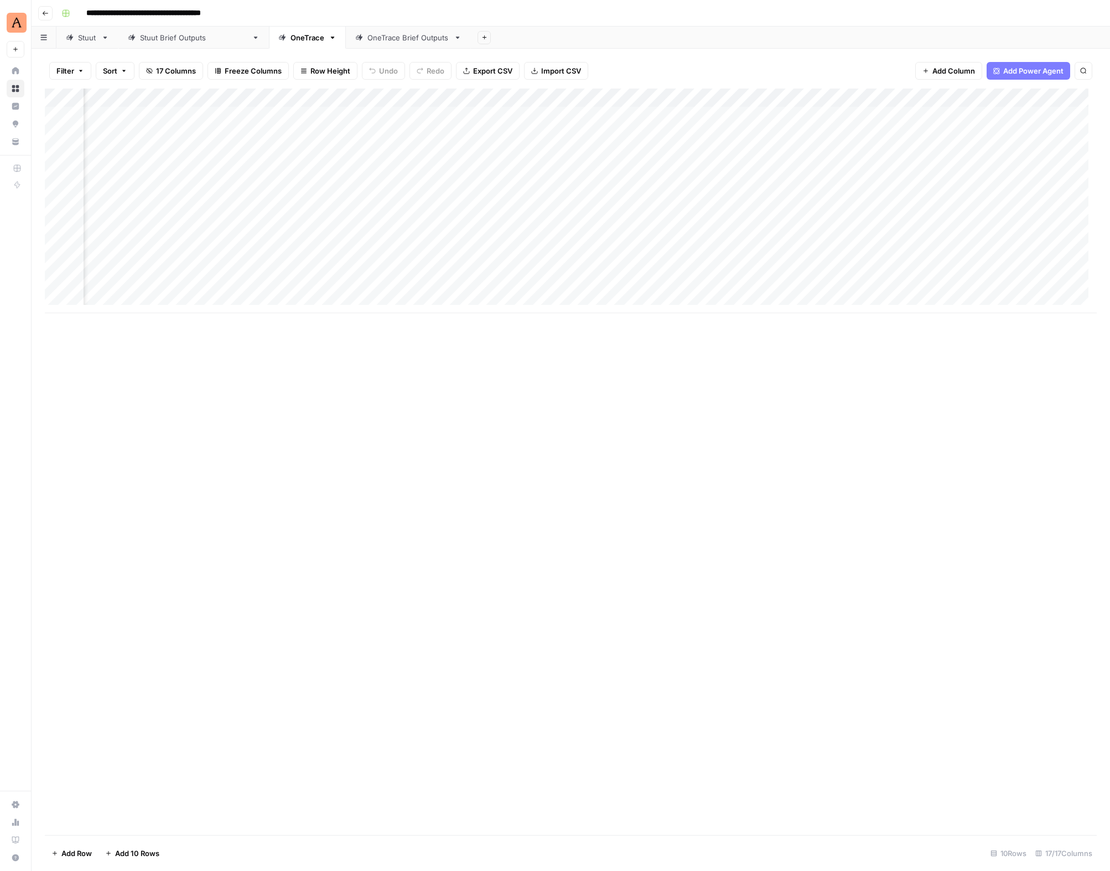
click at [210, 199] on div "Add Column" at bounding box center [571, 201] width 1052 height 225
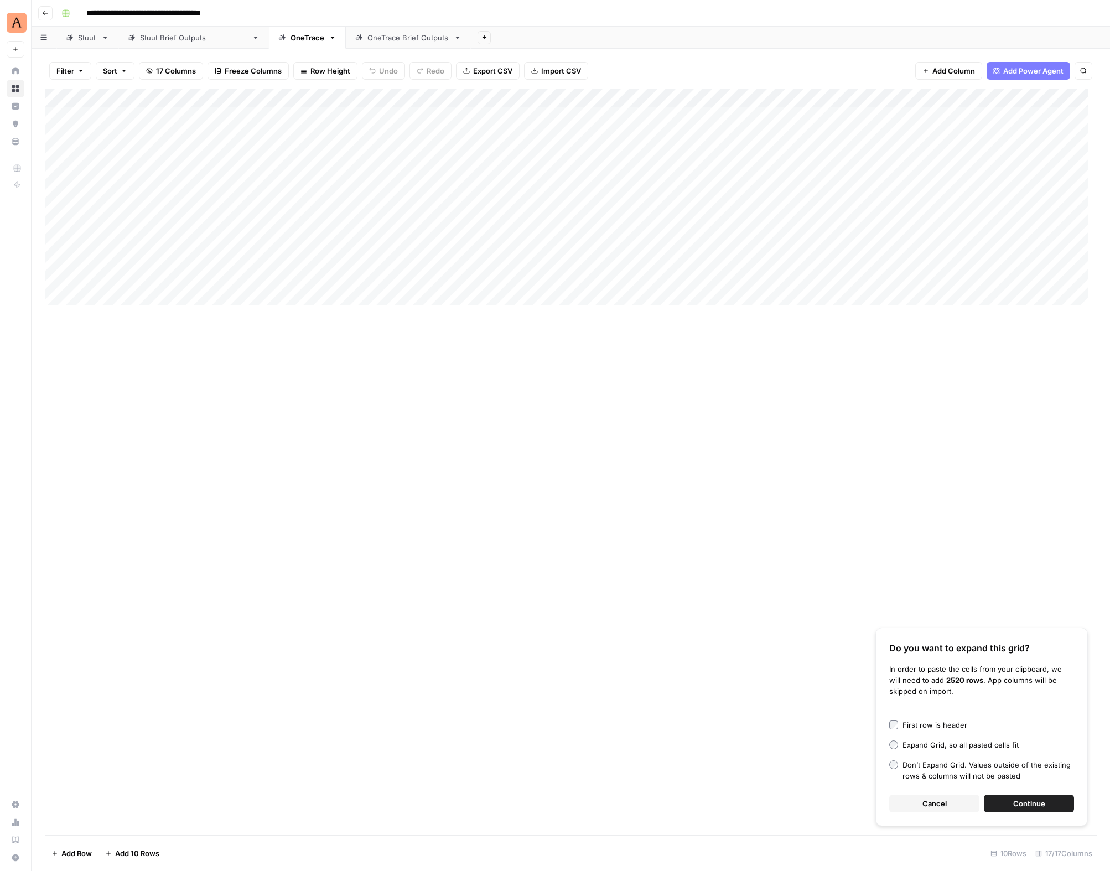
click at [932, 803] on span "Cancel" at bounding box center [935, 803] width 24 height 11
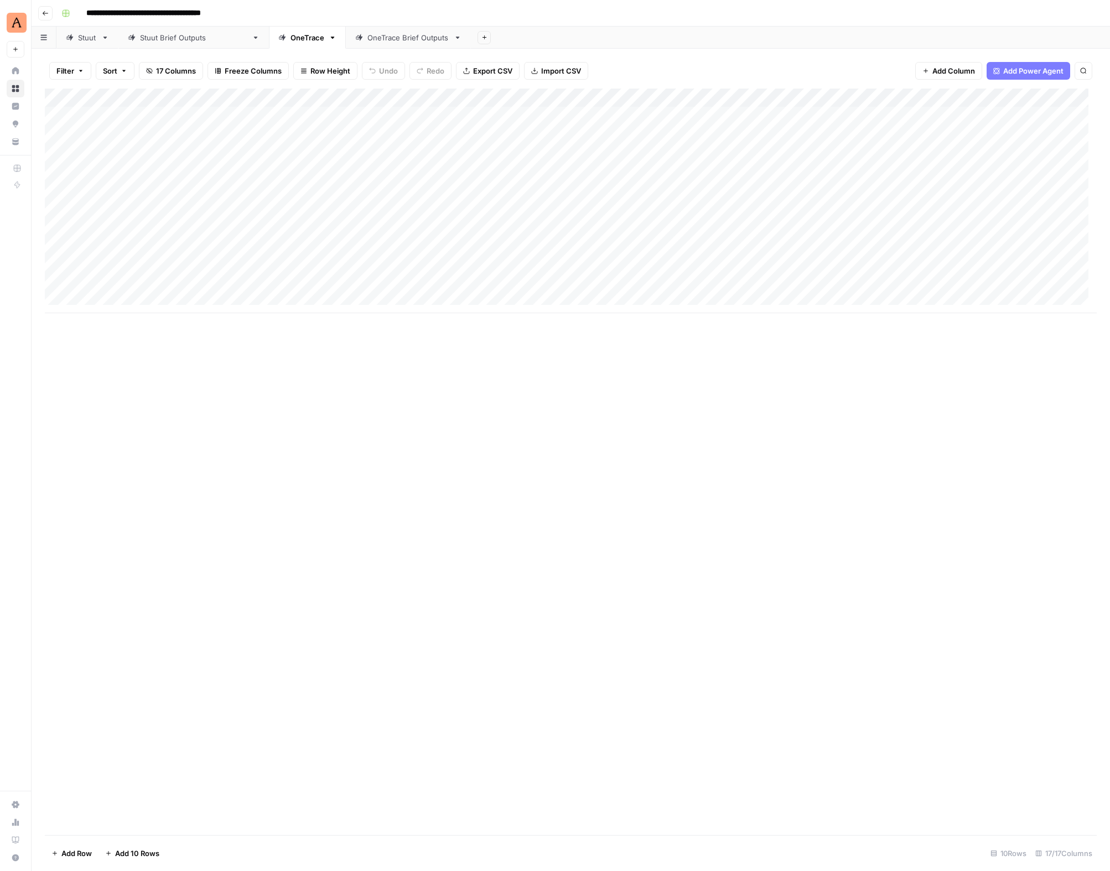
click at [146, 189] on div "Add Column" at bounding box center [571, 201] width 1052 height 225
type textarea "**********"
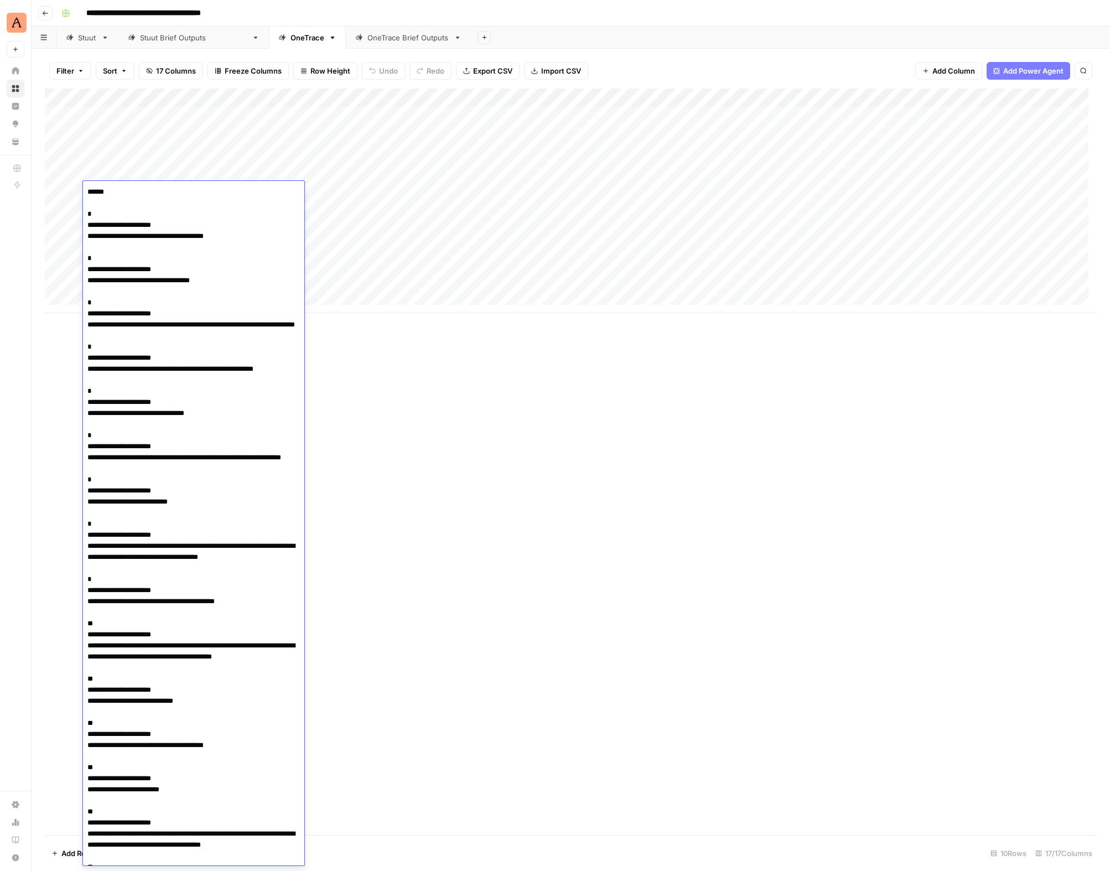
scroll to position [33755, 0]
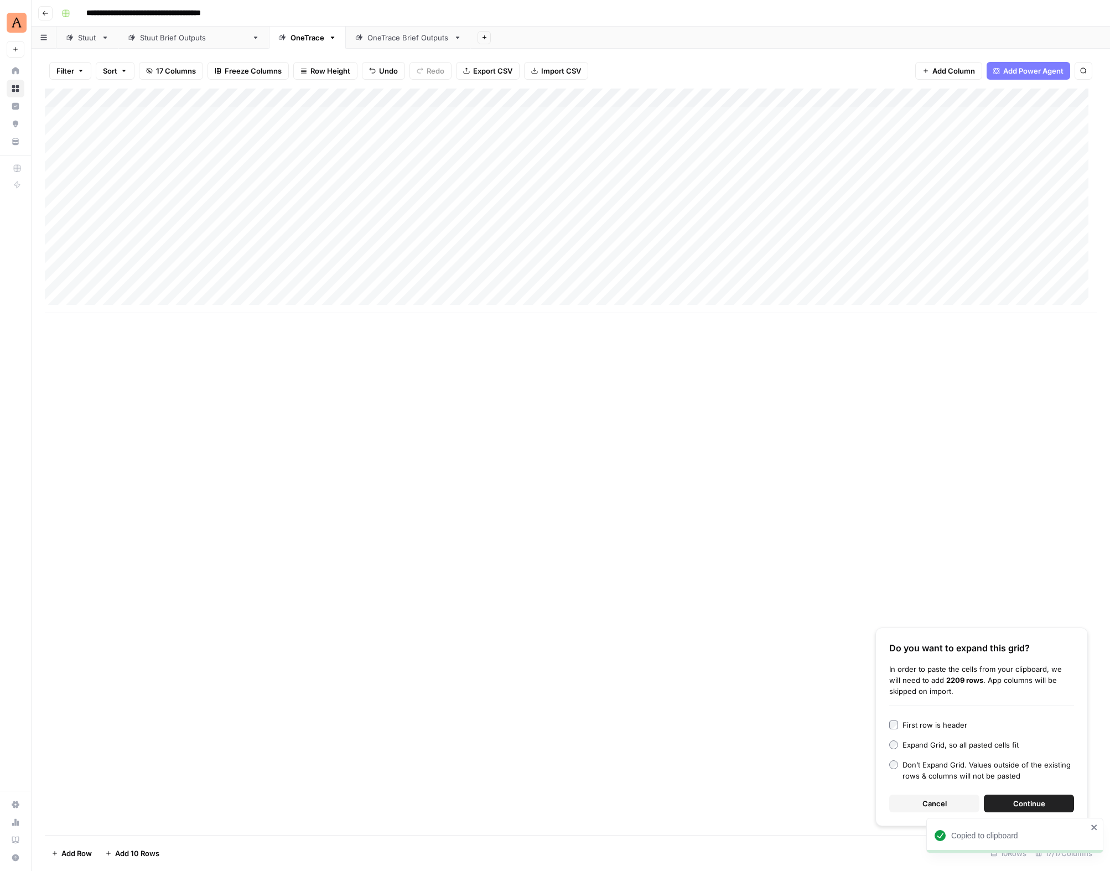
click at [124, 138] on div "Add Column" at bounding box center [571, 201] width 1052 height 225
click at [118, 213] on div "Add Column" at bounding box center [571, 201] width 1052 height 225
type textarea "**********"
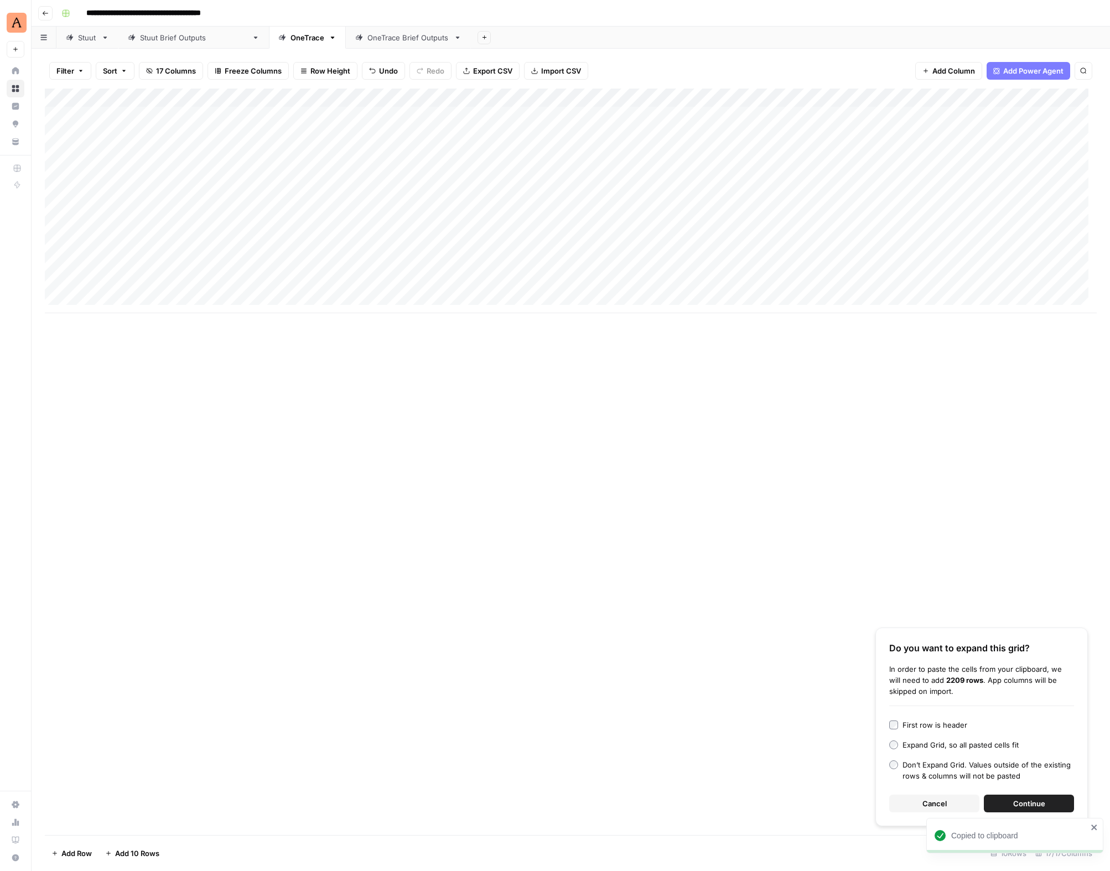
click at [407, 227] on div "Add Column" at bounding box center [571, 201] width 1052 height 225
click at [148, 153] on div "Add Column" at bounding box center [571, 201] width 1052 height 225
click at [148, 153] on div at bounding box center [163, 153] width 161 height 20
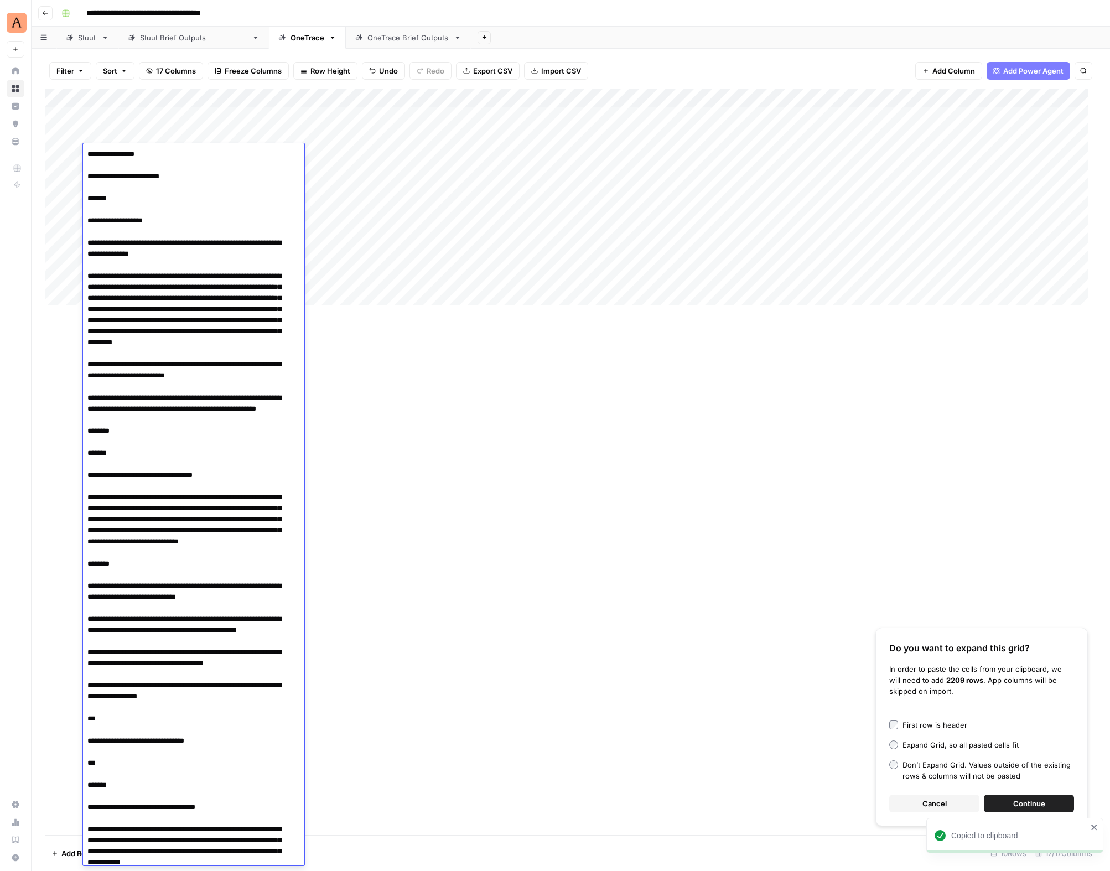
click at [387, 193] on div "Add Column" at bounding box center [571, 201] width 1052 height 225
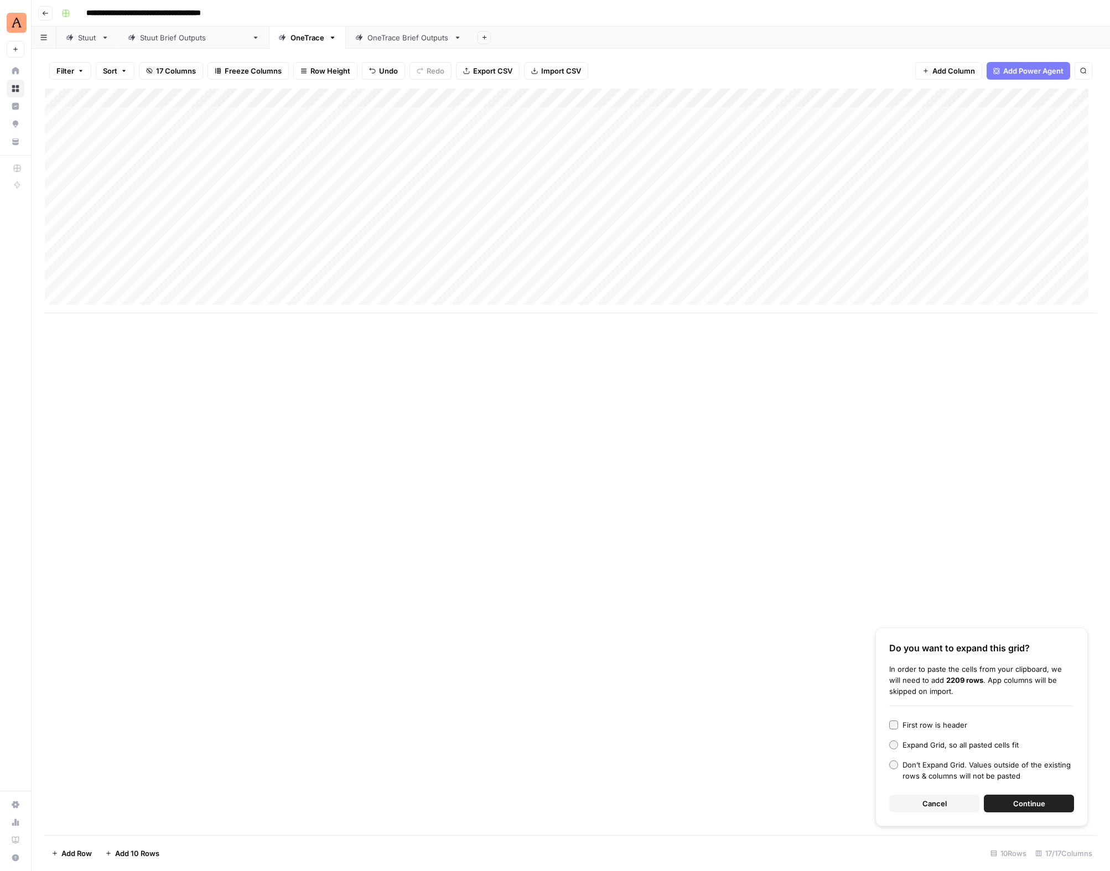
click at [121, 232] on div "Add Column" at bounding box center [571, 201] width 1052 height 225
type textarea "**********"
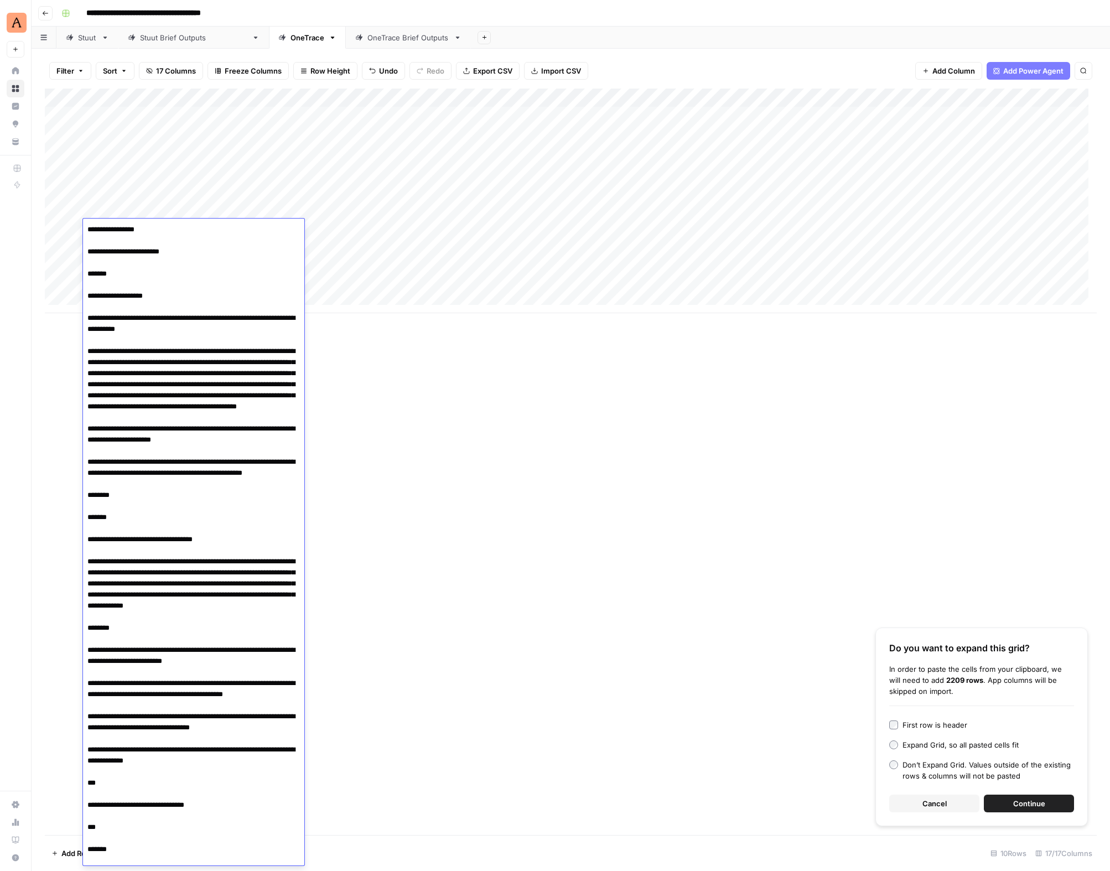
scroll to position [17798, 0]
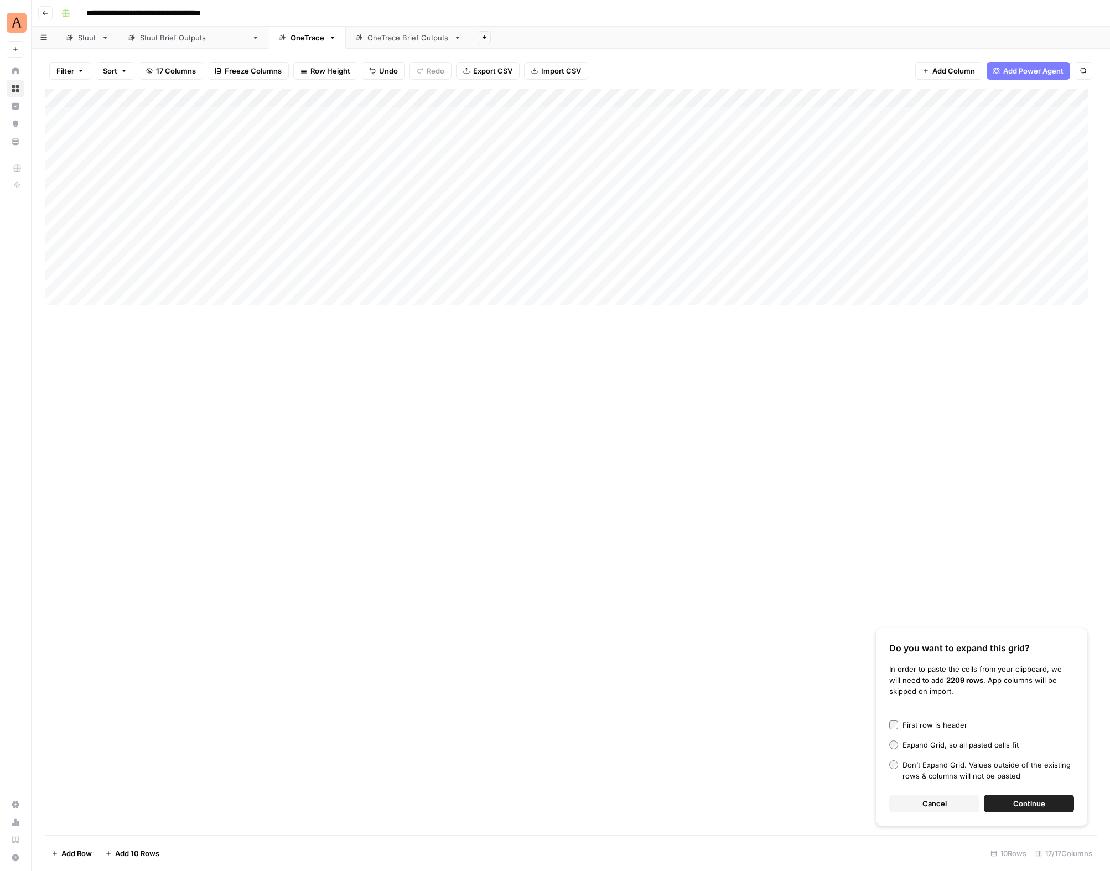
click at [403, 222] on div "Add Column" at bounding box center [571, 201] width 1052 height 225
click at [118, 173] on div "Add Column" at bounding box center [571, 201] width 1052 height 225
click at [118, 173] on div at bounding box center [163, 172] width 161 height 20
drag, startPoint x: 315, startPoint y: 255, endPoint x: 291, endPoint y: 236, distance: 31.6
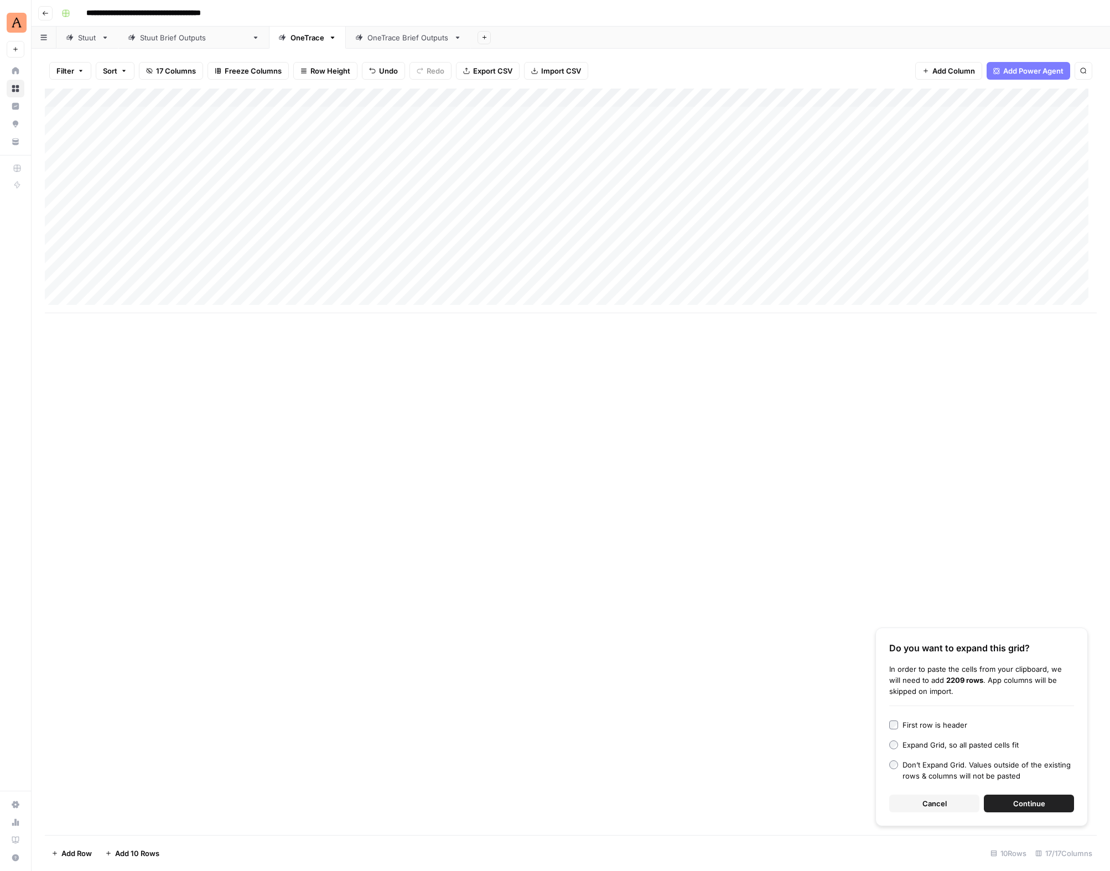
click at [315, 254] on div "Add Column" at bounding box center [571, 201] width 1052 height 225
click at [154, 171] on div "Add Column" at bounding box center [571, 201] width 1052 height 225
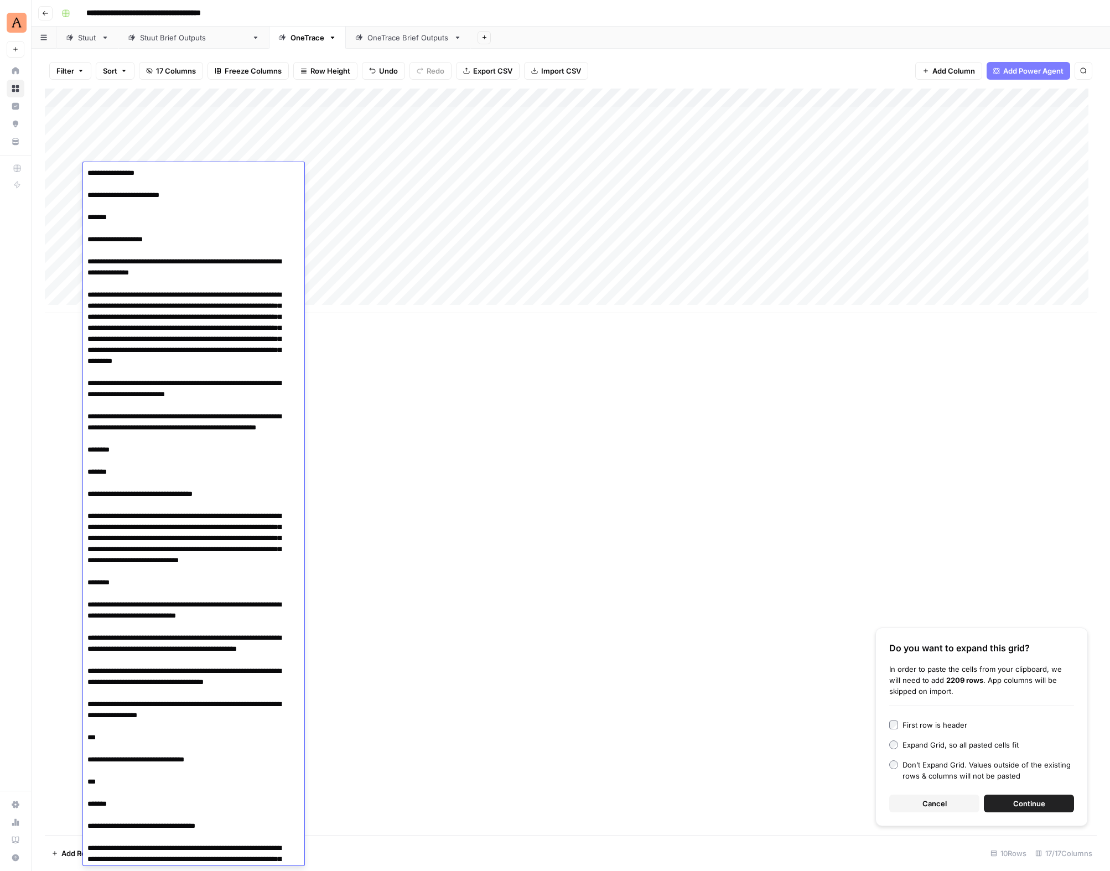
scroll to position [17745, 0]
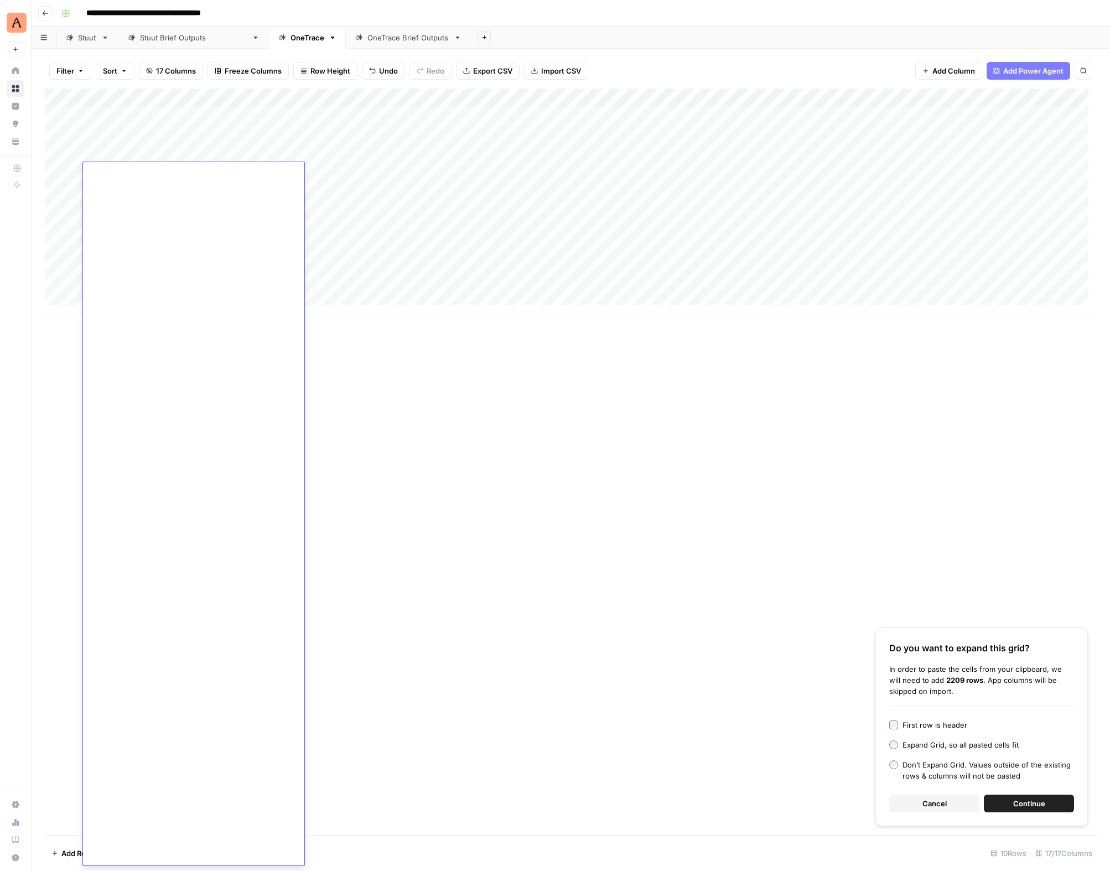
click at [426, 245] on div "Add Column" at bounding box center [571, 201] width 1052 height 225
click at [123, 246] on div "Add Column" at bounding box center [571, 201] width 1052 height 225
click at [159, 252] on div "Add Column" at bounding box center [571, 201] width 1052 height 225
type textarea "**********"
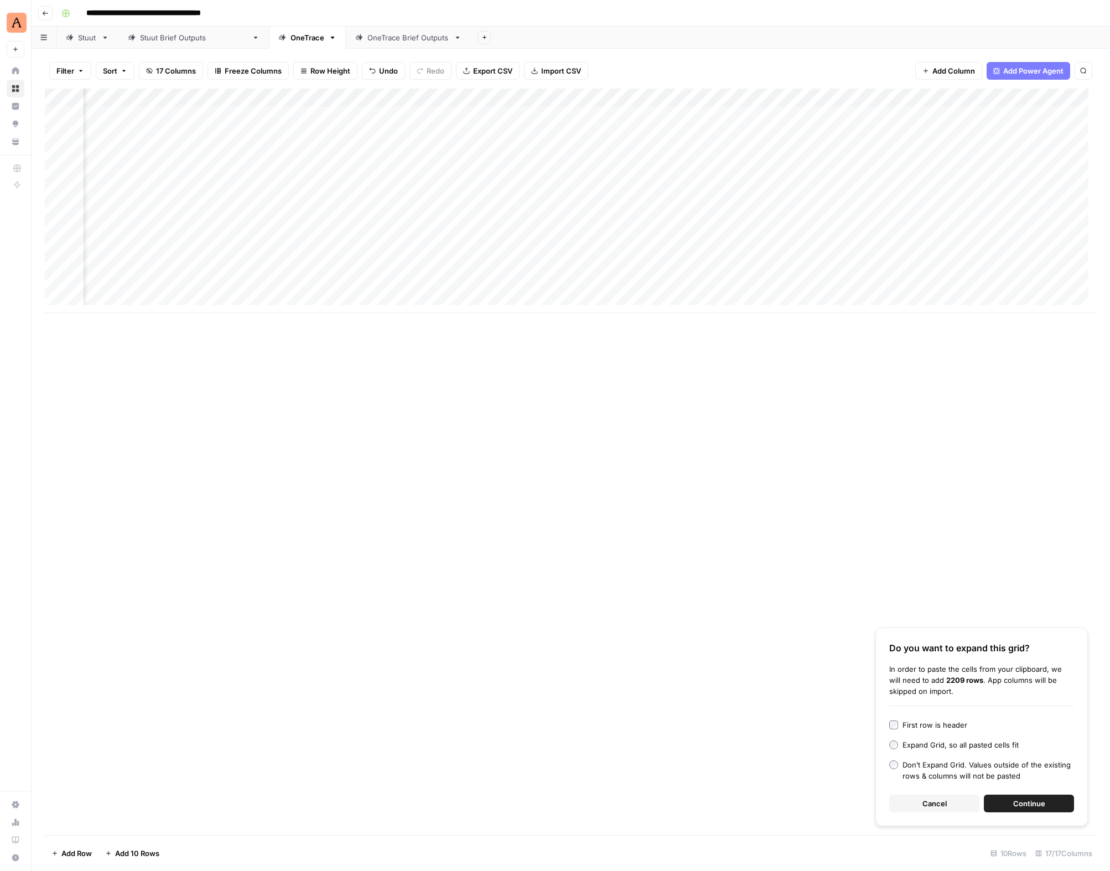
click at [1018, 190] on div "Add Column" at bounding box center [571, 201] width 1052 height 225
click at [1022, 213] on div "Add Column" at bounding box center [571, 201] width 1052 height 225
click at [1022, 231] on div "Add Column" at bounding box center [571, 201] width 1052 height 225
click at [1022, 246] on div "Add Column" at bounding box center [571, 201] width 1052 height 225
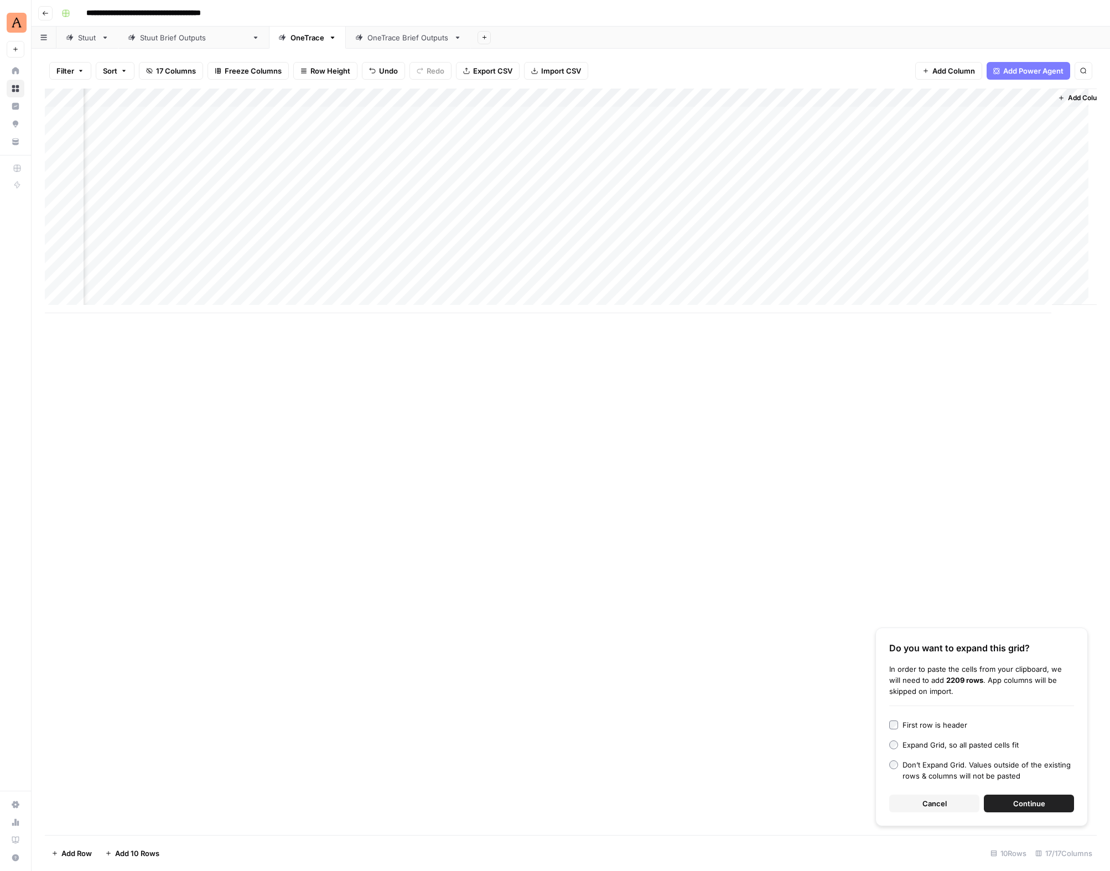
click at [934, 800] on span "Cancel" at bounding box center [935, 803] width 24 height 11
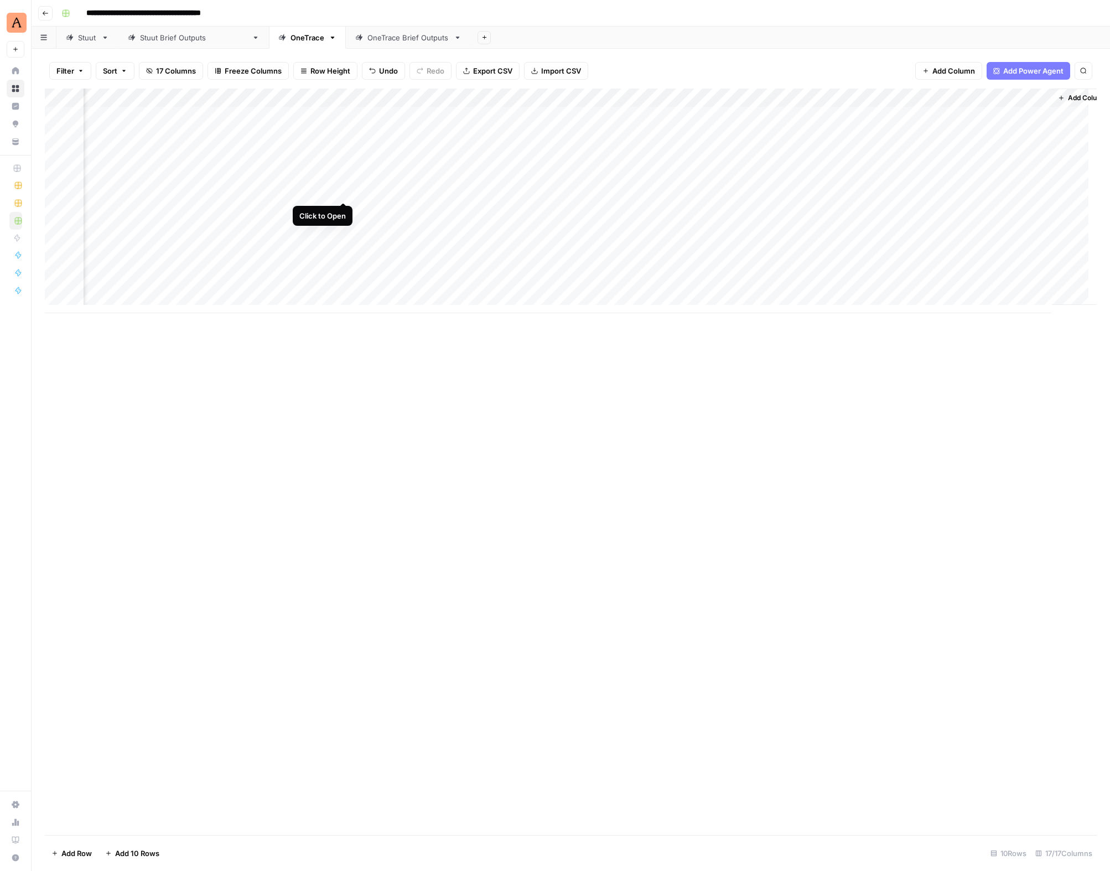
click at [341, 191] on div "Add Column" at bounding box center [571, 201] width 1052 height 225
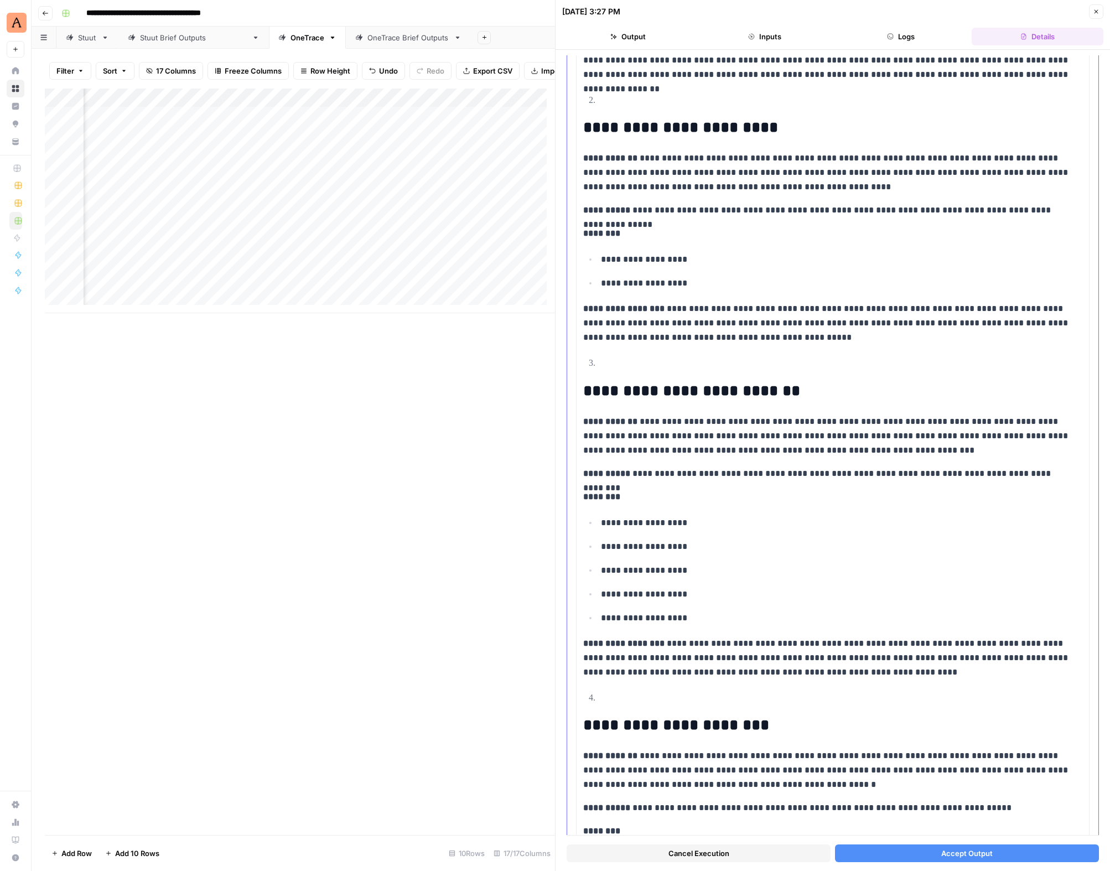
scroll to position [465, 0]
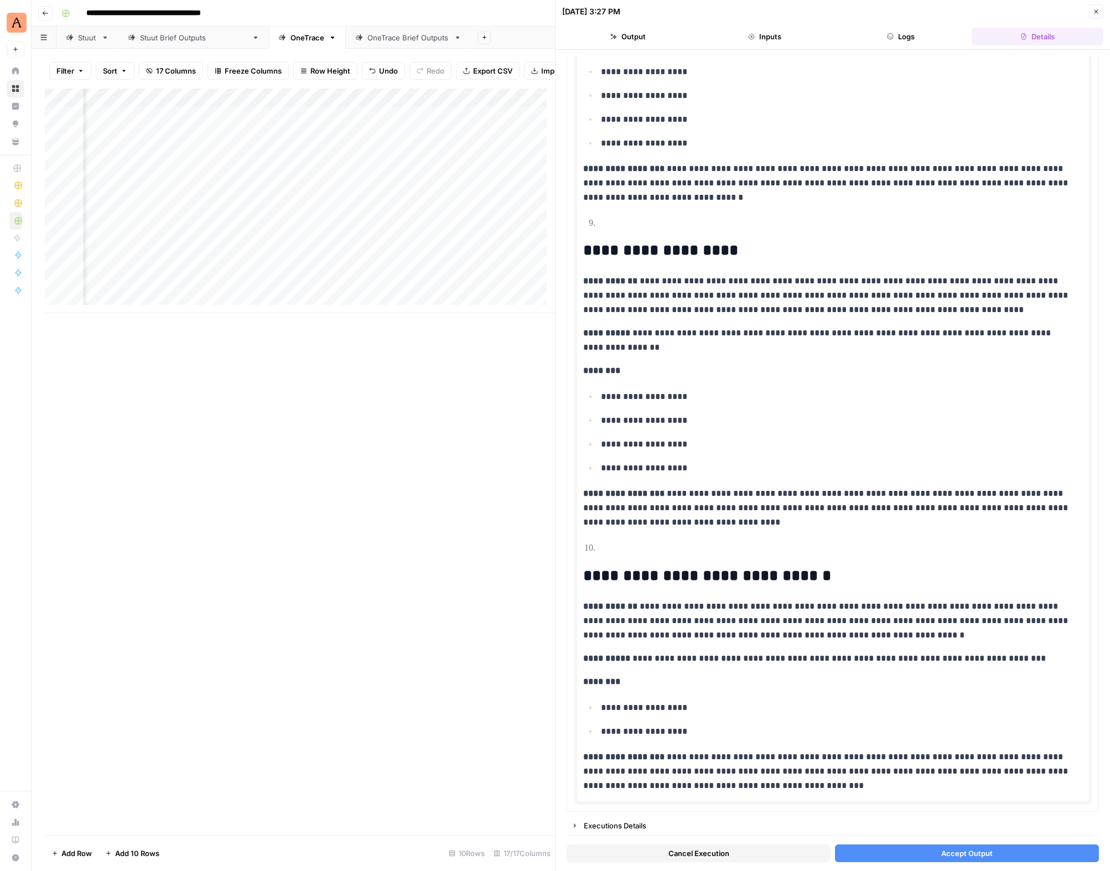
drag, startPoint x: 589, startPoint y: 632, endPoint x: 613, endPoint y: 871, distance: 239.7
click at [613, 871] on div "**********" at bounding box center [833, 460] width 555 height 821
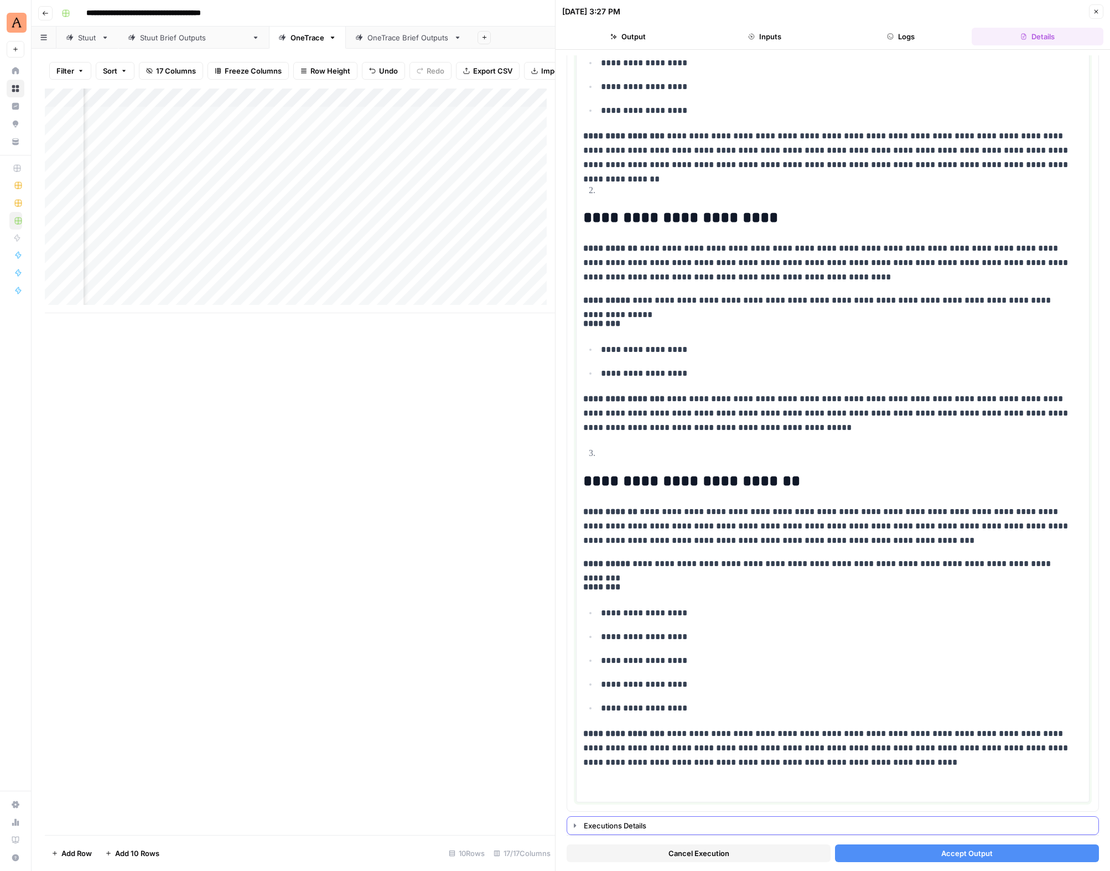
scroll to position [308, 0]
click at [955, 852] on span "Accept Output" at bounding box center [966, 853] width 51 height 11
click at [344, 218] on div "Add Column" at bounding box center [300, 201] width 510 height 225
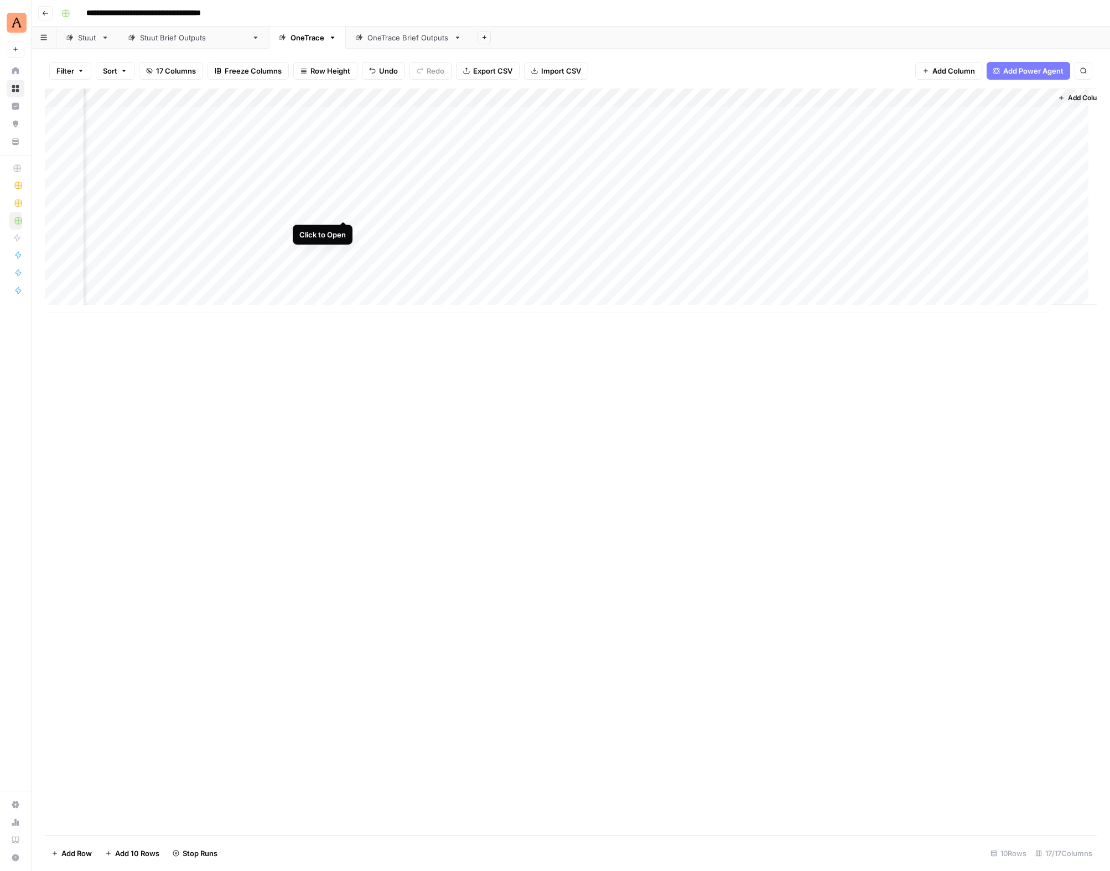
click at [346, 211] on div "Add Column" at bounding box center [571, 201] width 1052 height 225
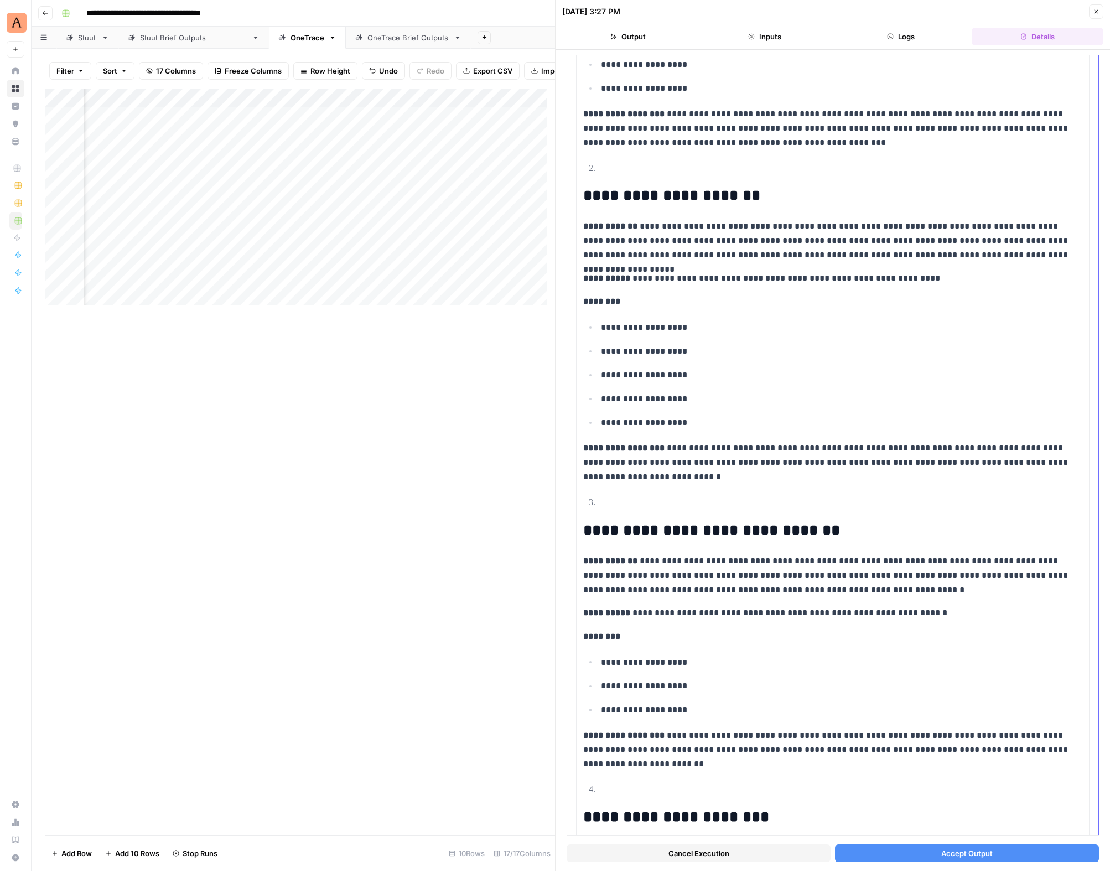
scroll to position [398, 0]
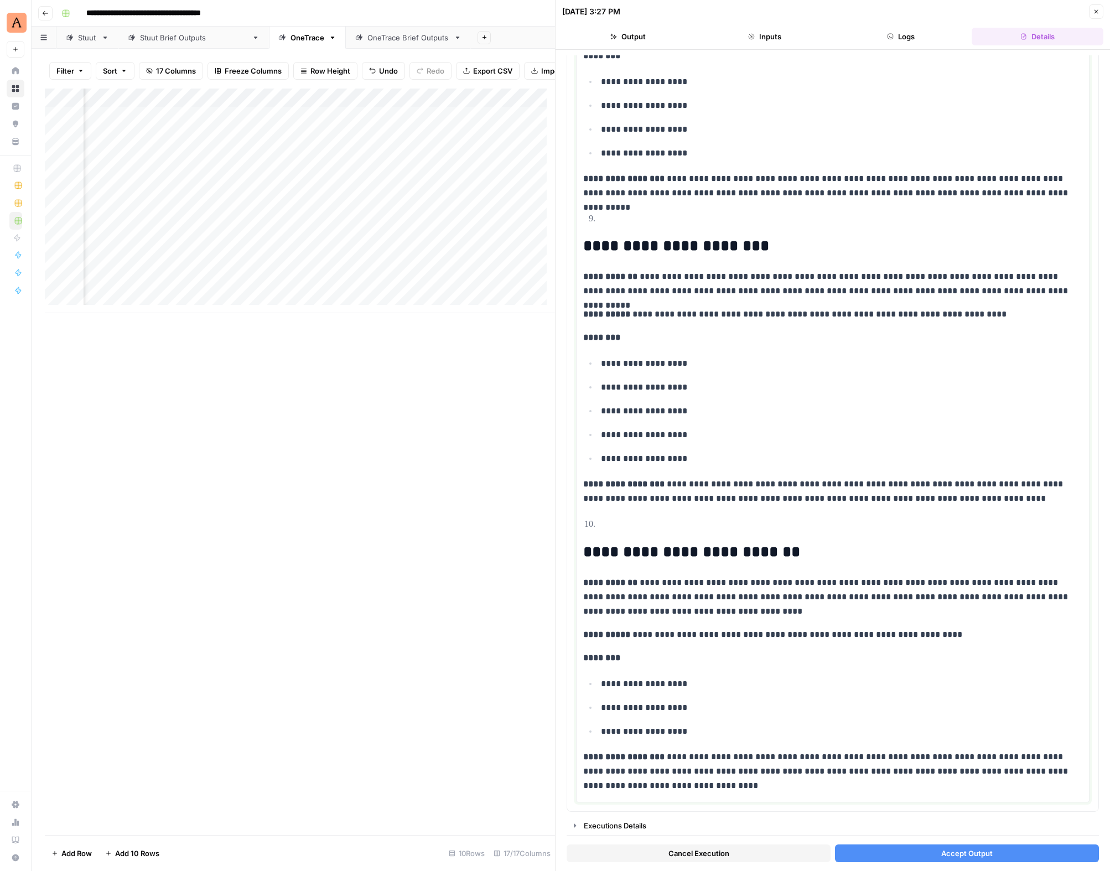
drag, startPoint x: 587, startPoint y: 747, endPoint x: 758, endPoint y: 871, distance: 210.8
click at [758, 871] on div "**********" at bounding box center [833, 460] width 555 height 821
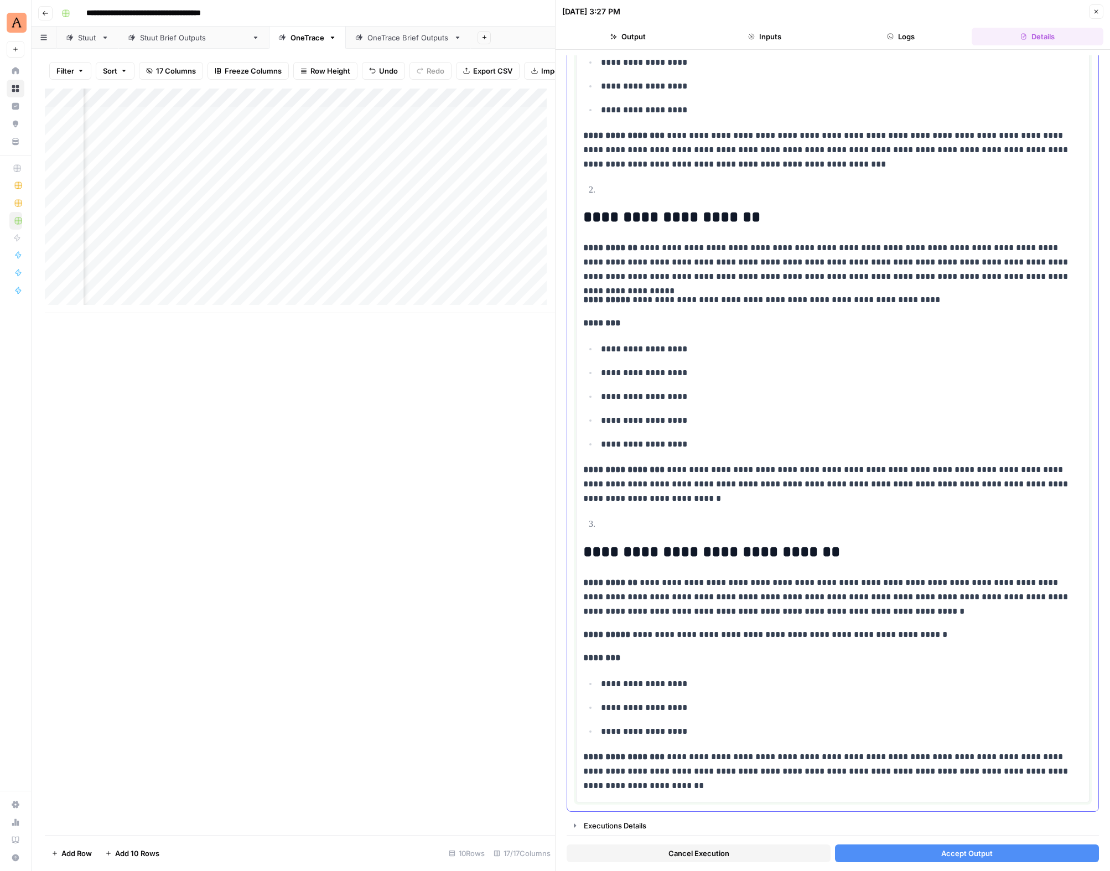
scroll to position [333, 0]
click at [951, 855] on span "Accept Output" at bounding box center [966, 853] width 51 height 11
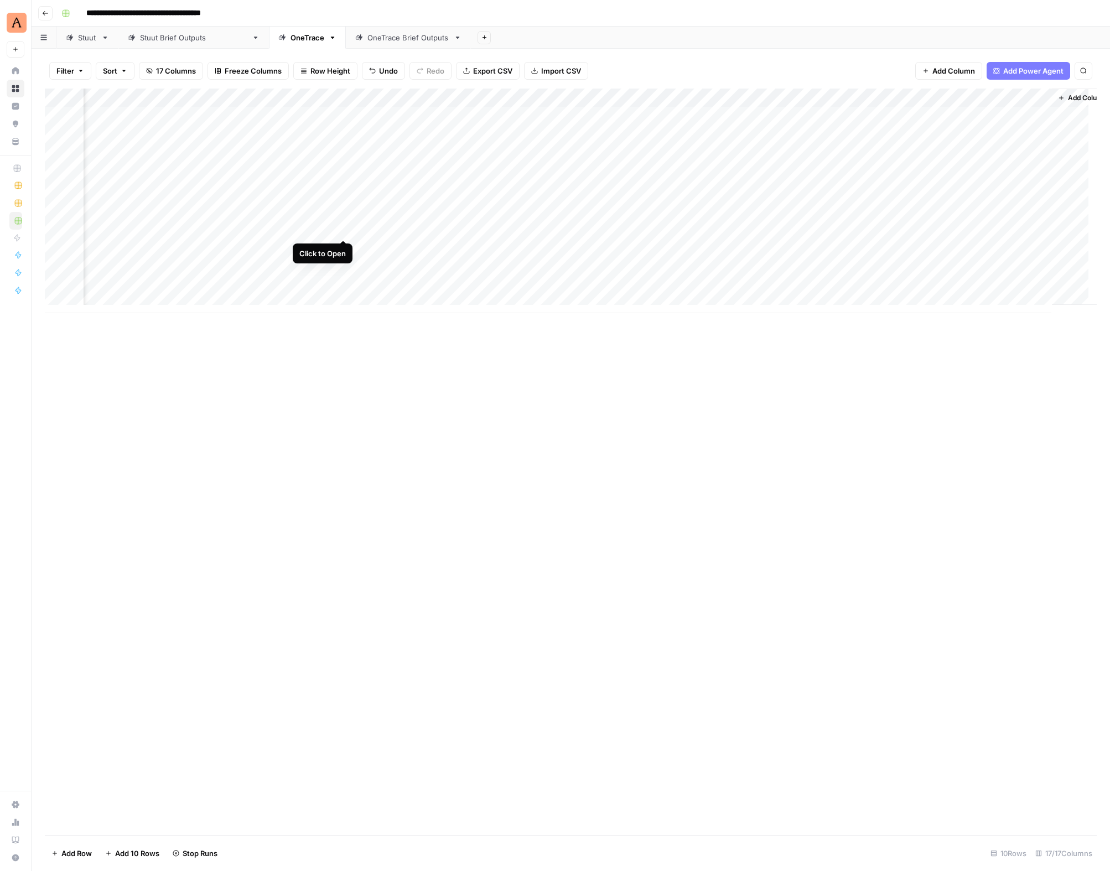
click at [343, 229] on div "Add Column" at bounding box center [571, 201] width 1052 height 225
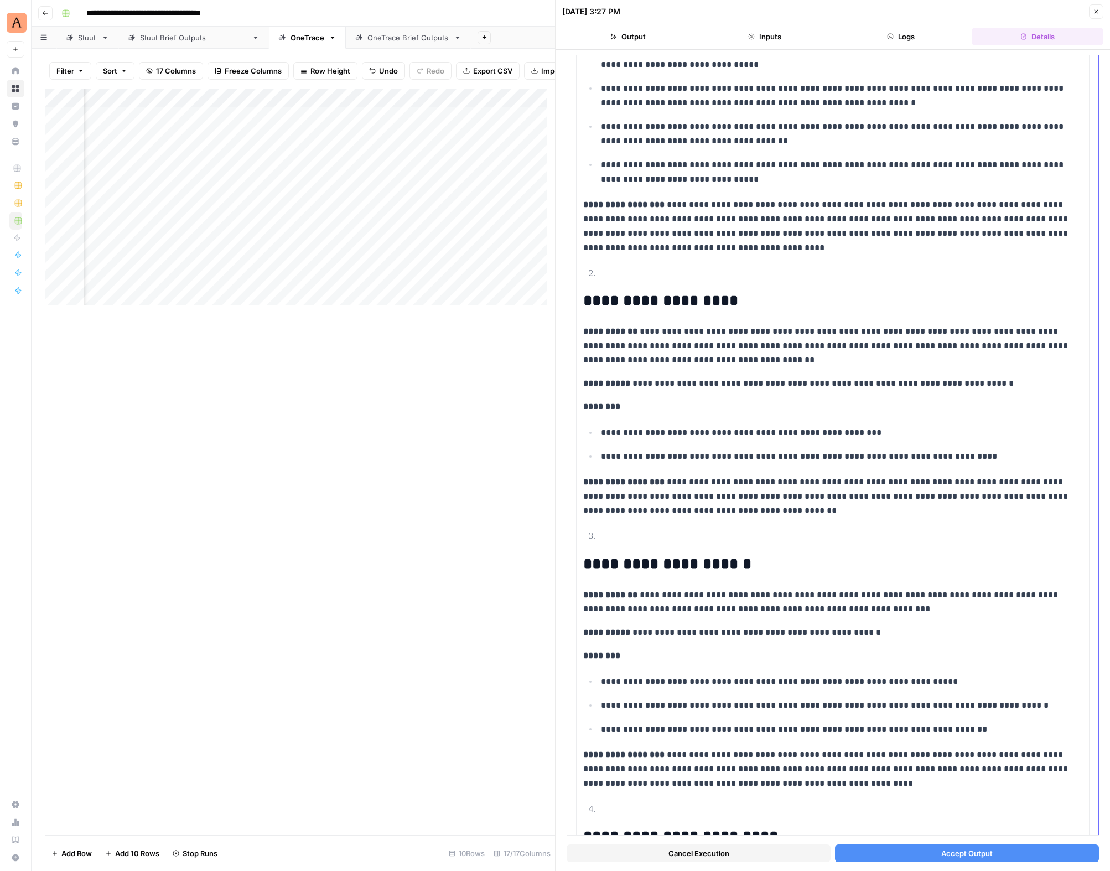
scroll to position [398, 0]
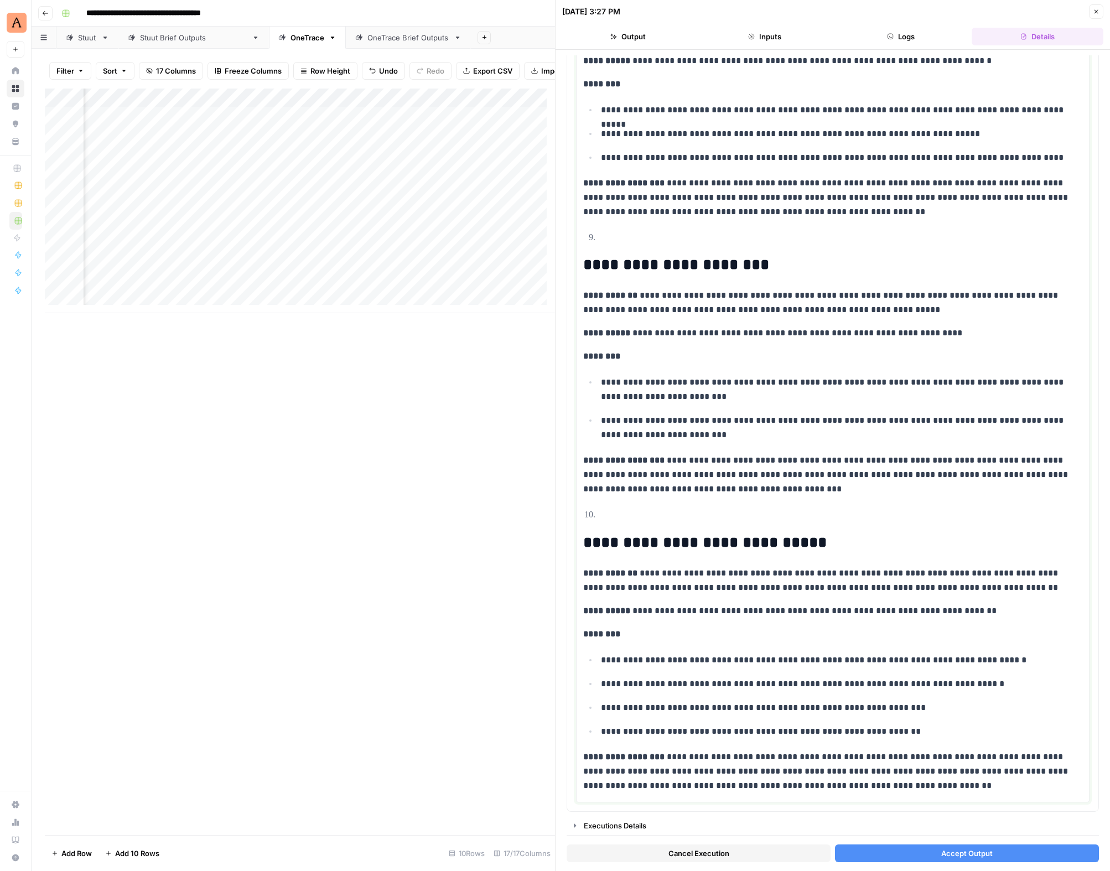
drag, startPoint x: 587, startPoint y: 422, endPoint x: 697, endPoint y: 871, distance: 461.5
click at [697, 871] on div "**********" at bounding box center [833, 460] width 555 height 821
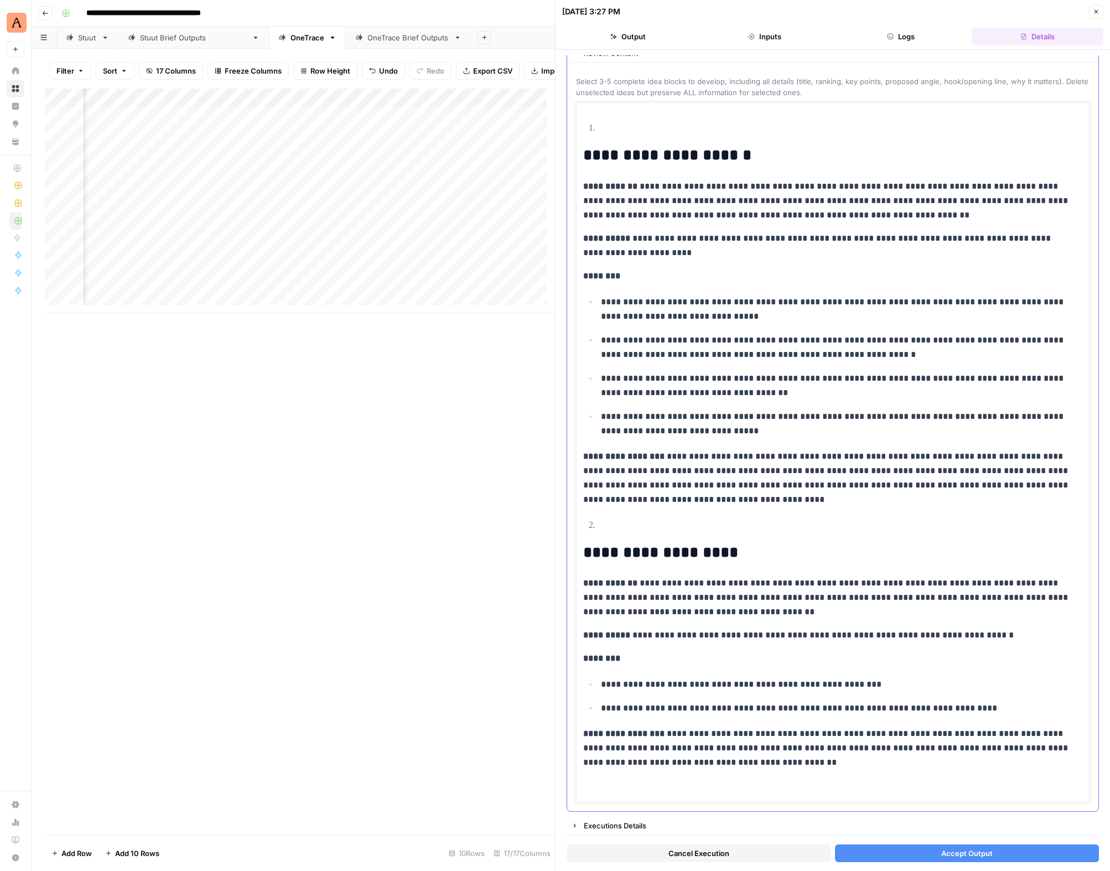
scroll to position [13, 0]
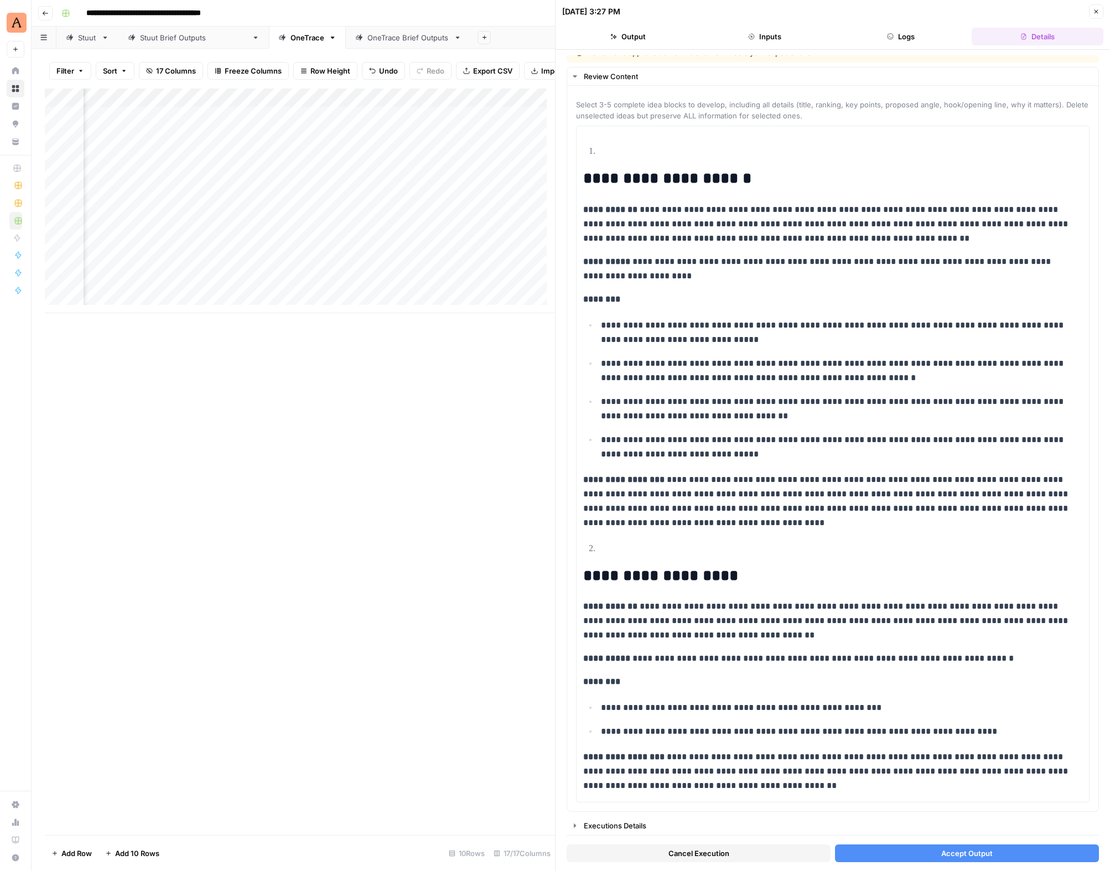
click at [924, 851] on button "Accept Output" at bounding box center [967, 854] width 264 height 18
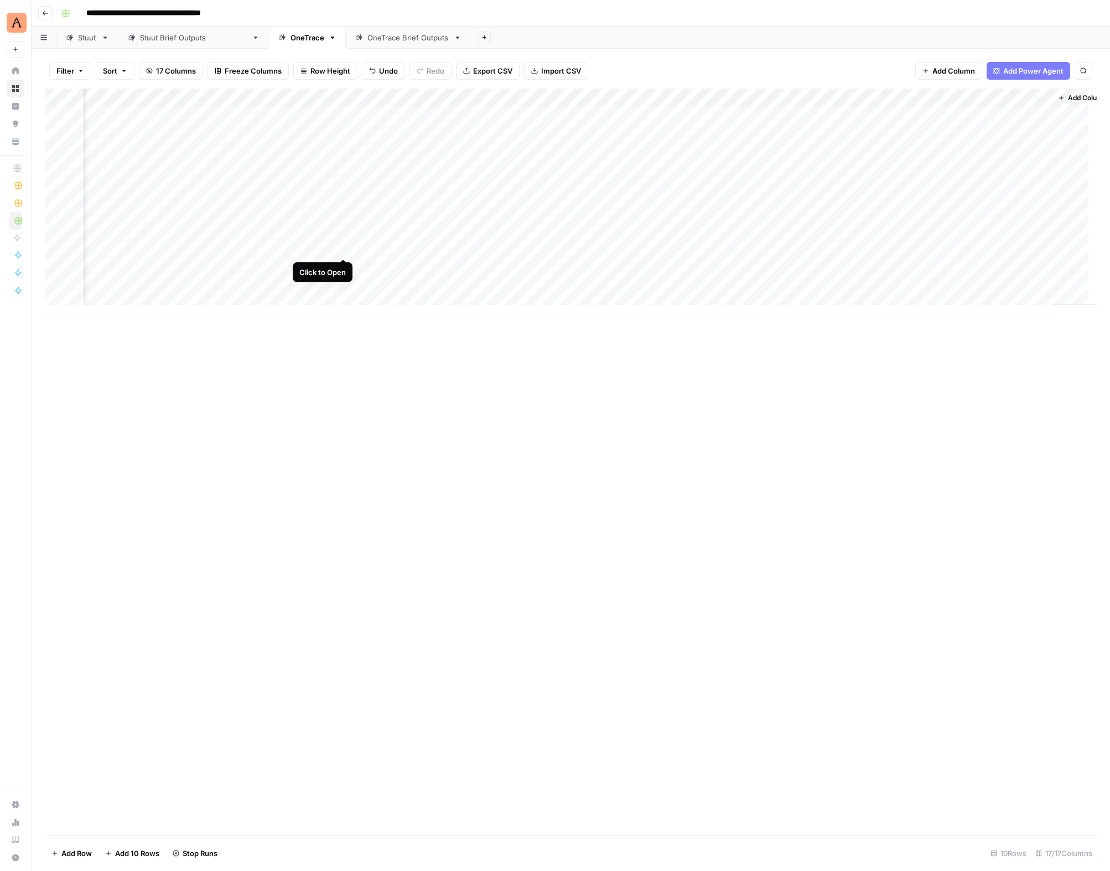
click at [344, 247] on div "Add Column" at bounding box center [571, 201] width 1052 height 225
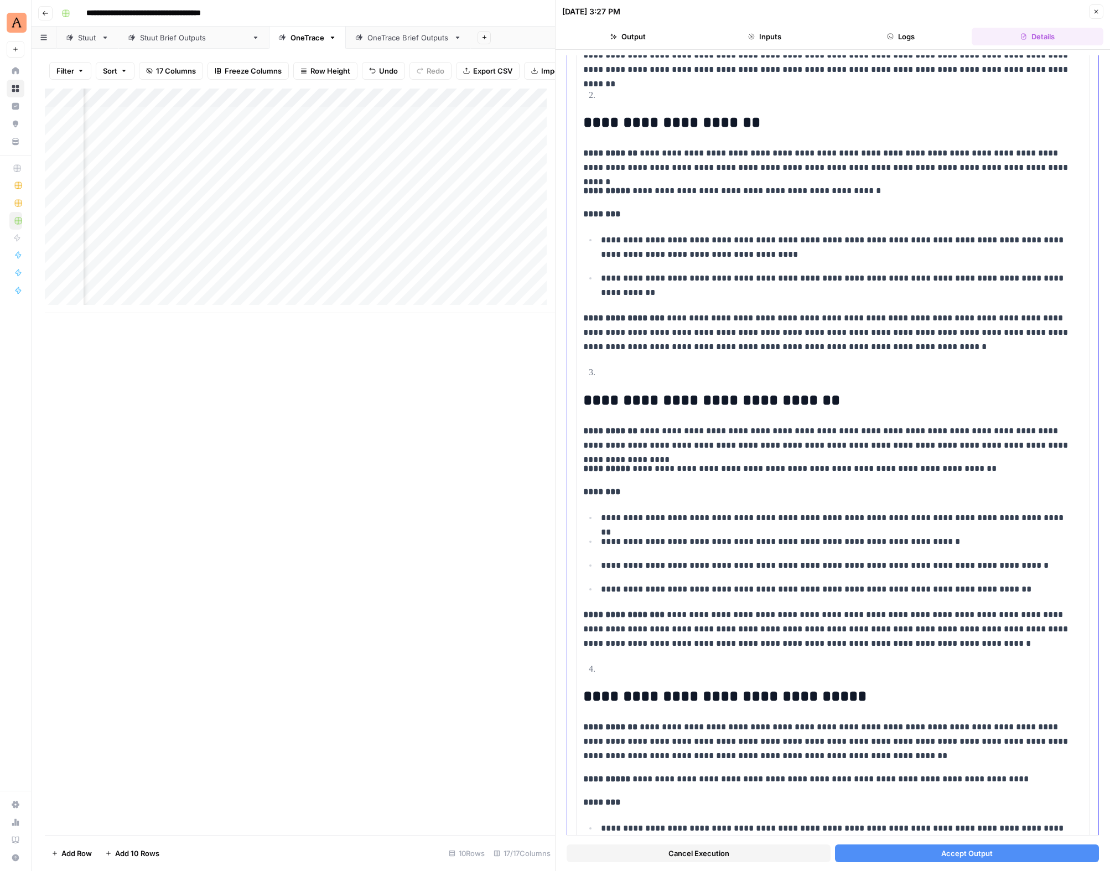
scroll to position [398, 0]
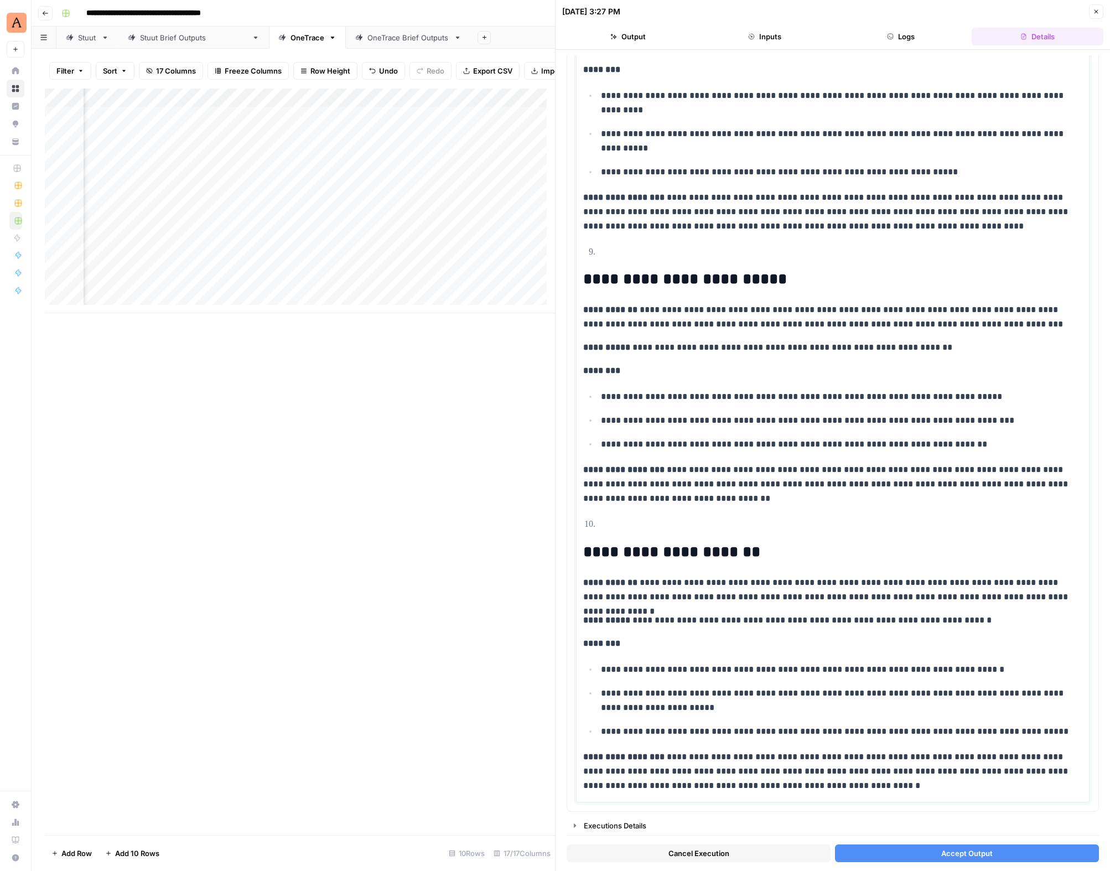
drag, startPoint x: 607, startPoint y: 605, endPoint x: 679, endPoint y: 871, distance: 274.5
click at [679, 871] on div "**********" at bounding box center [833, 460] width 555 height 821
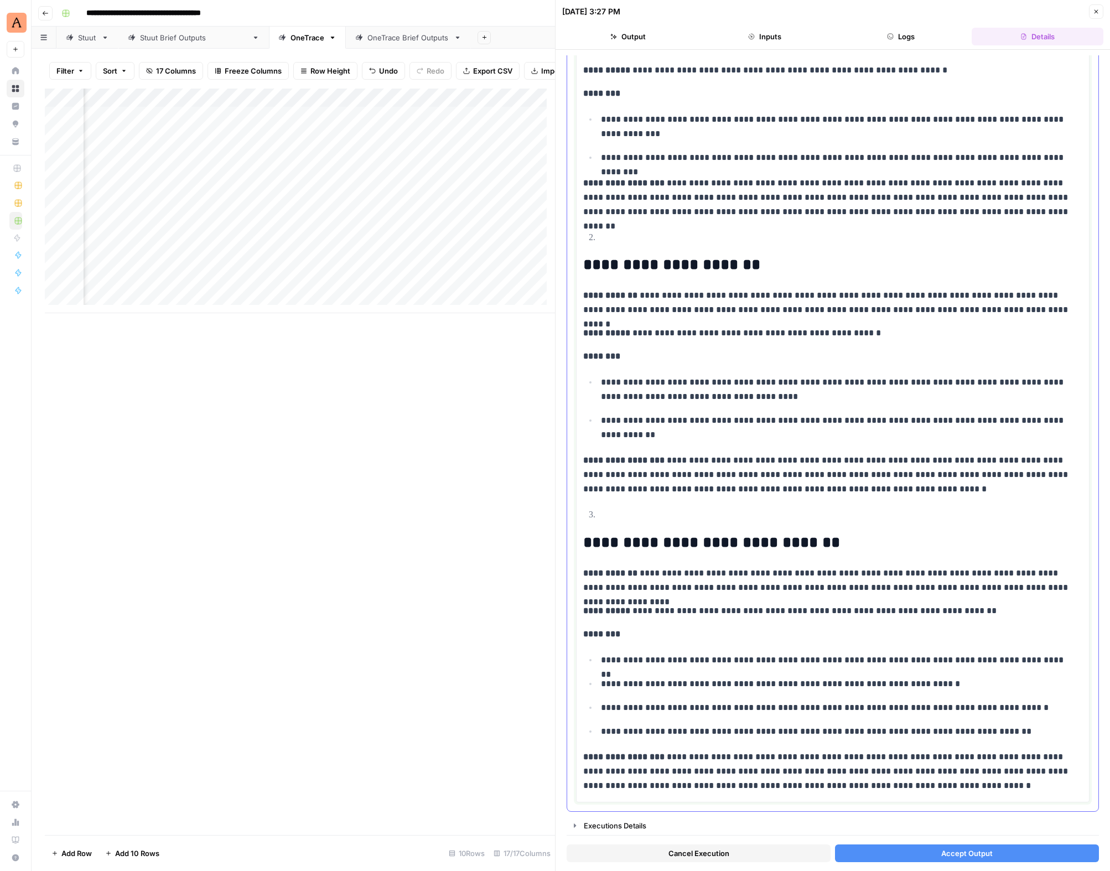
scroll to position [190, 0]
click at [967, 852] on span "Accept Output" at bounding box center [966, 853] width 51 height 11
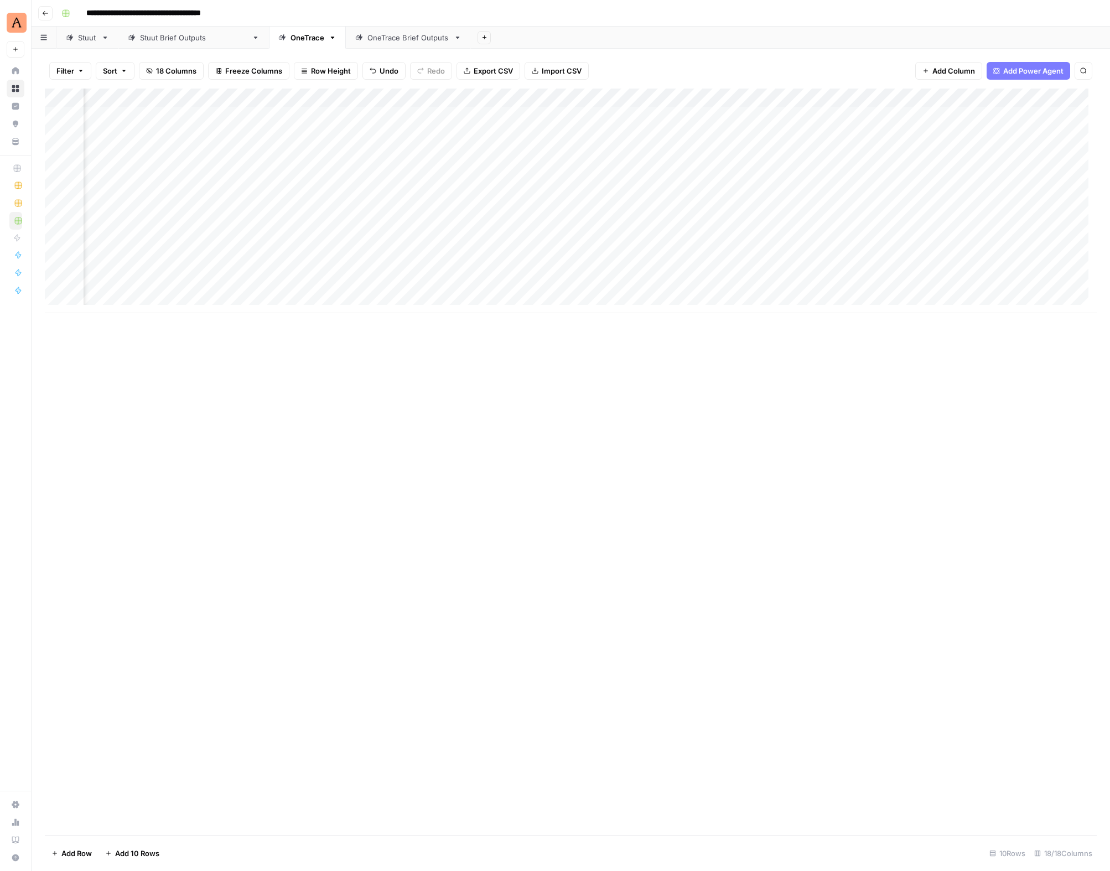
scroll to position [0, 975]
click at [329, 193] on div "Add Column" at bounding box center [571, 201] width 1052 height 225
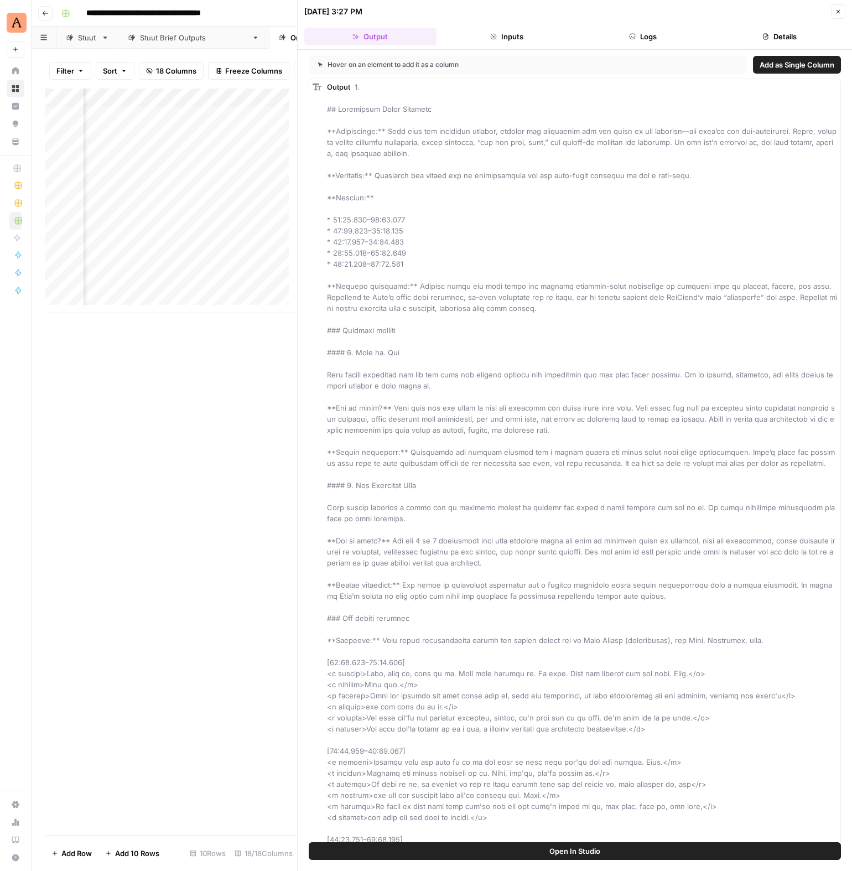
click at [781, 63] on span "Add as Single Column" at bounding box center [797, 64] width 75 height 11
click at [249, 199] on div "Add Column" at bounding box center [171, 201] width 252 height 225
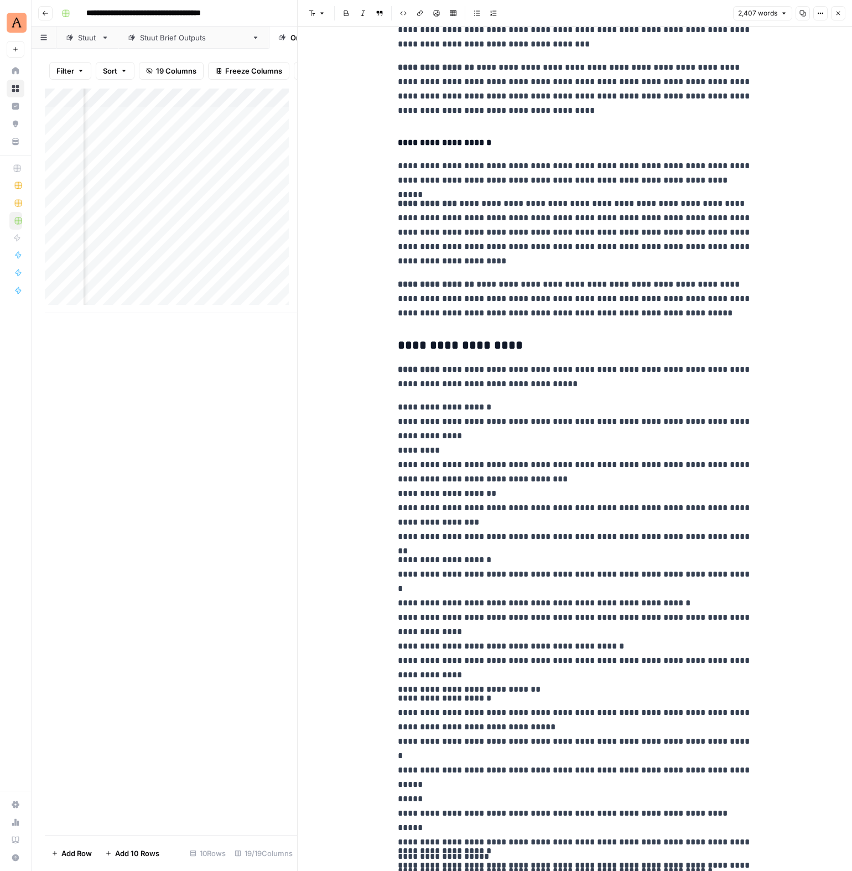
scroll to position [598, 0]
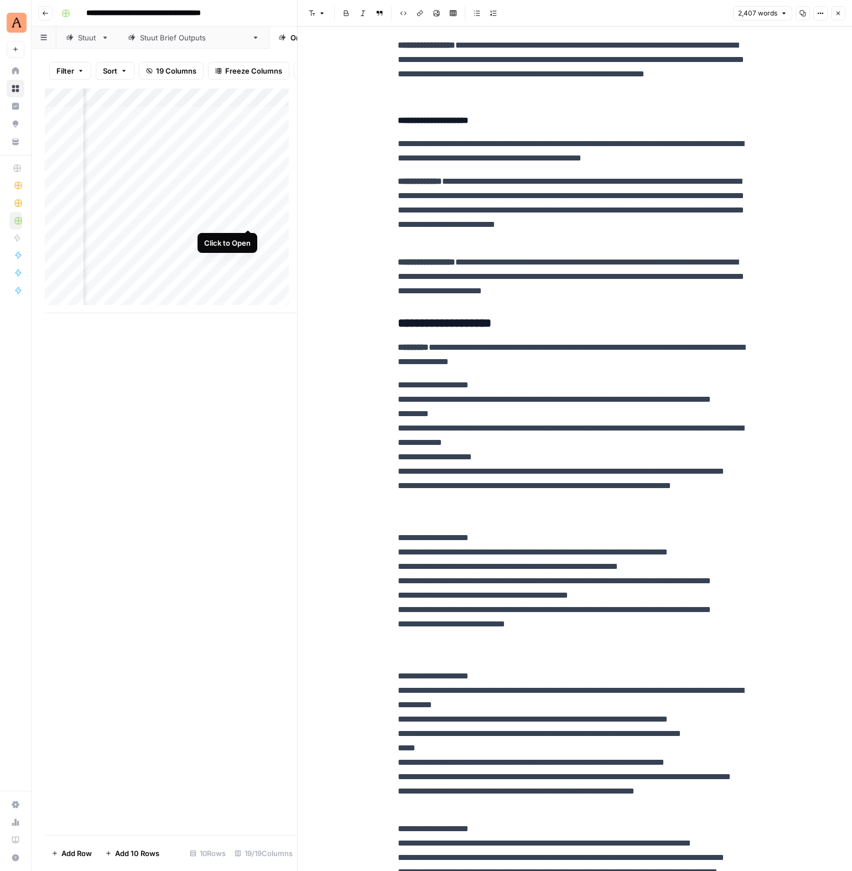
click at [250, 219] on div "Add Column" at bounding box center [171, 201] width 252 height 225
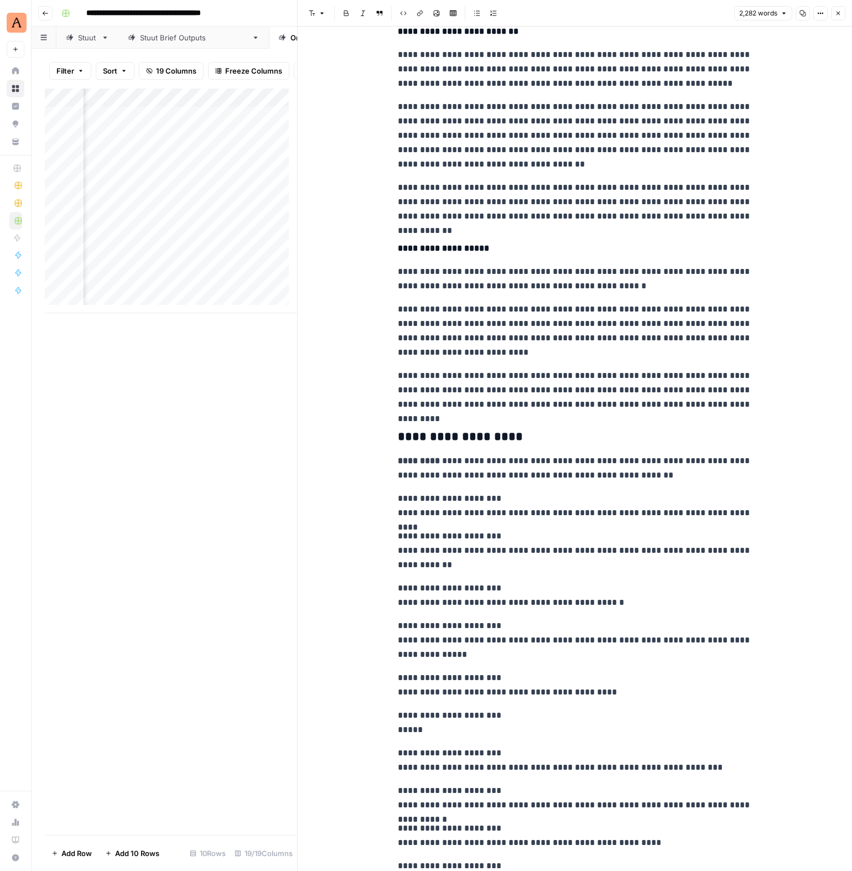
scroll to position [598, 0]
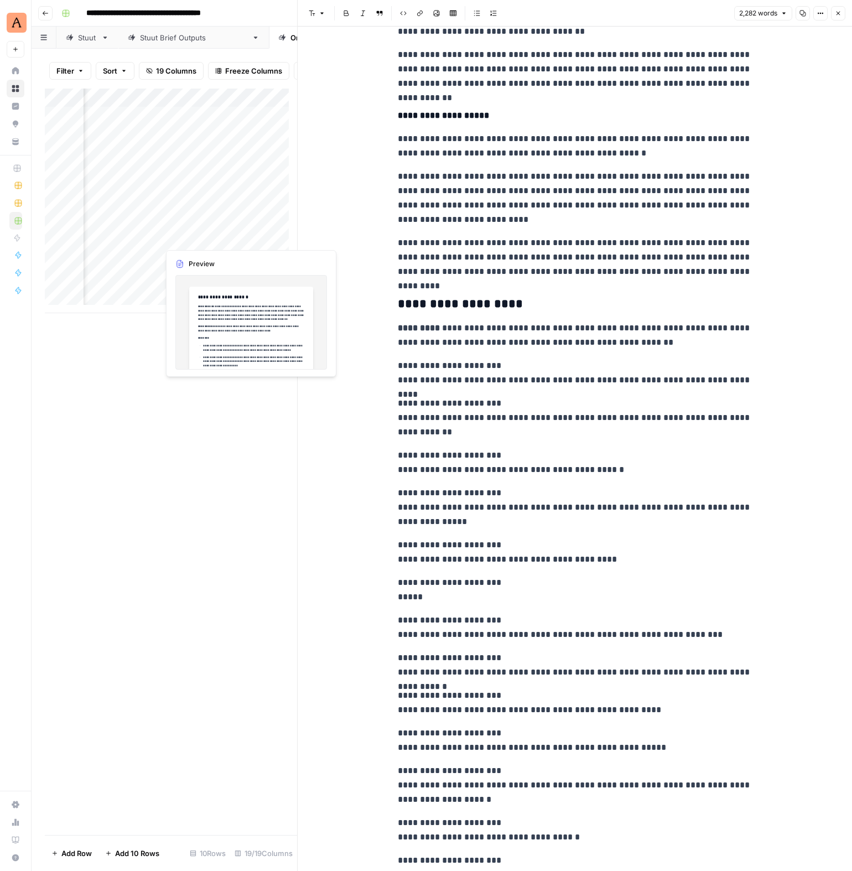
click at [246, 238] on div "Add Column" at bounding box center [171, 201] width 252 height 225
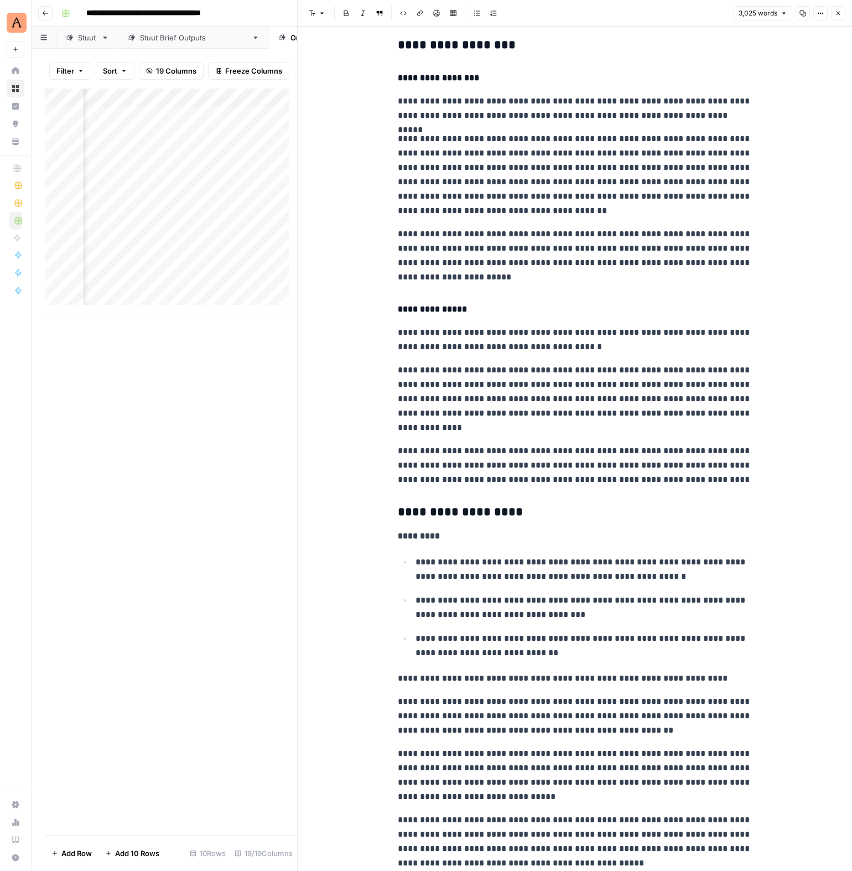
scroll to position [434, 0]
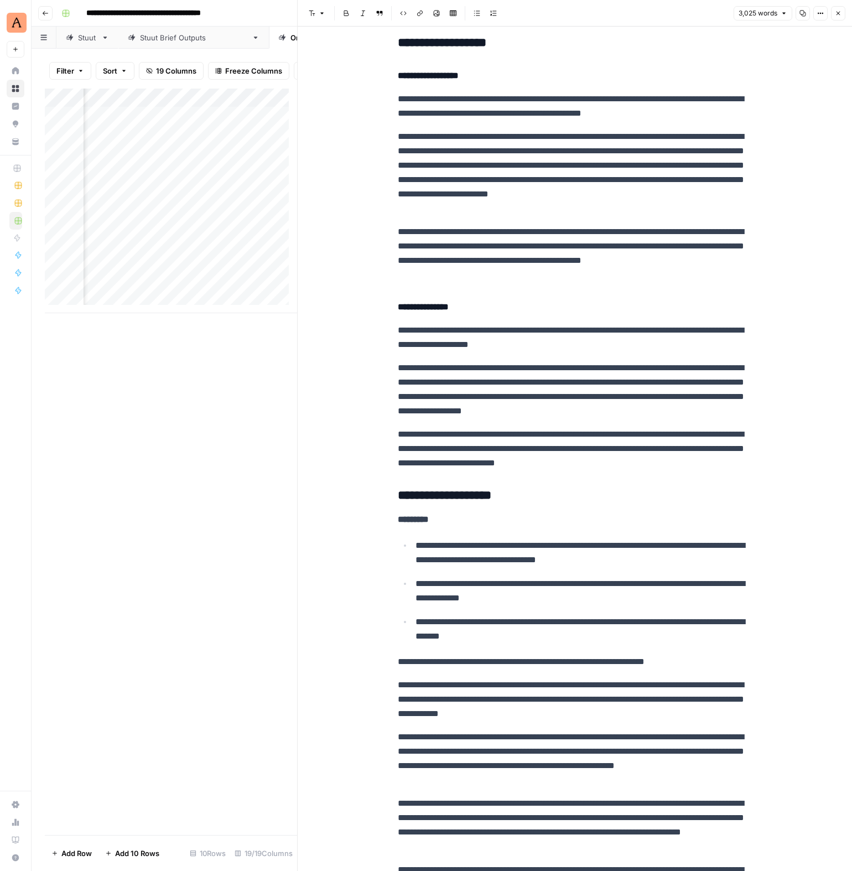
click at [218, 257] on div "Add Column" at bounding box center [171, 201] width 252 height 225
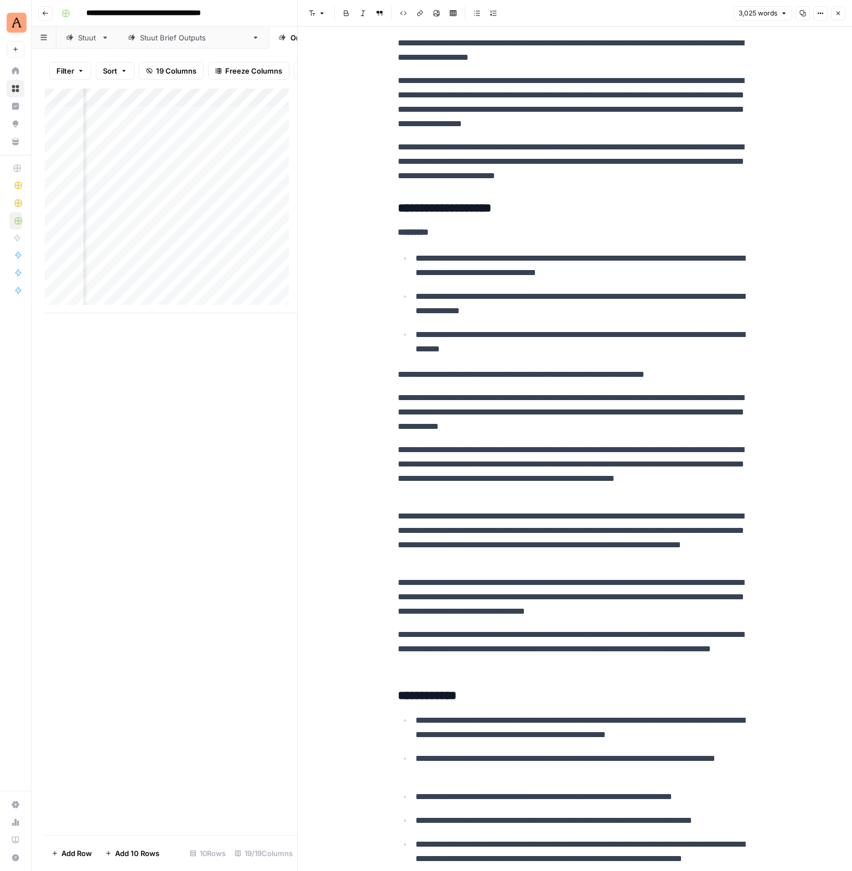
scroll to position [625, 0]
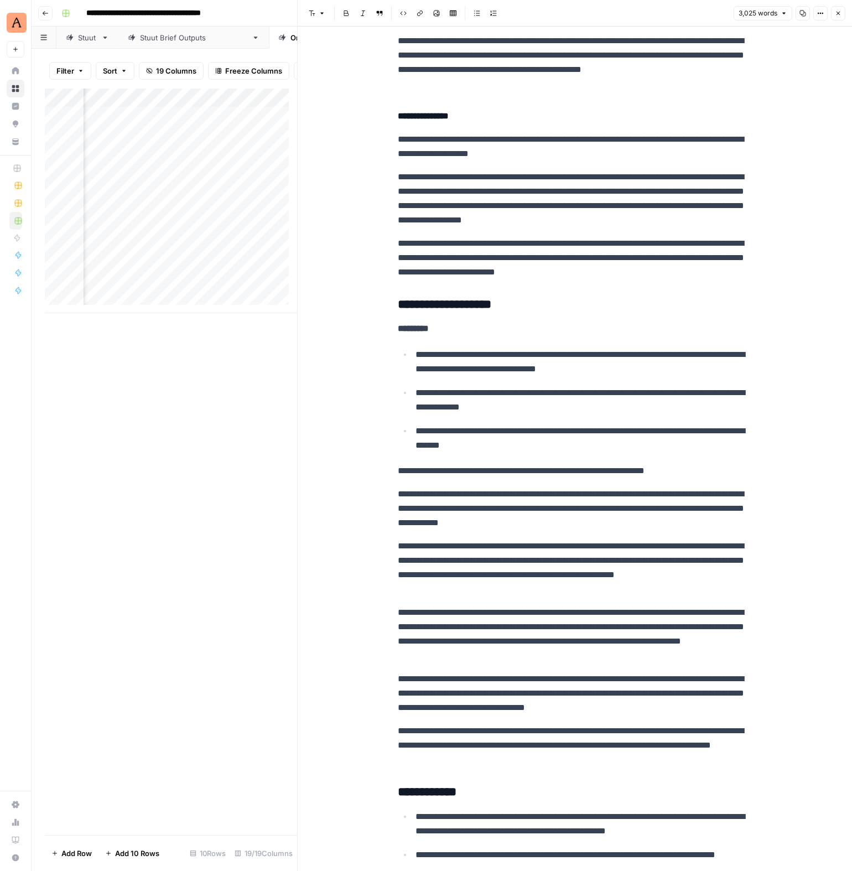
click at [837, 16] on icon "button" at bounding box center [838, 13] width 7 height 7
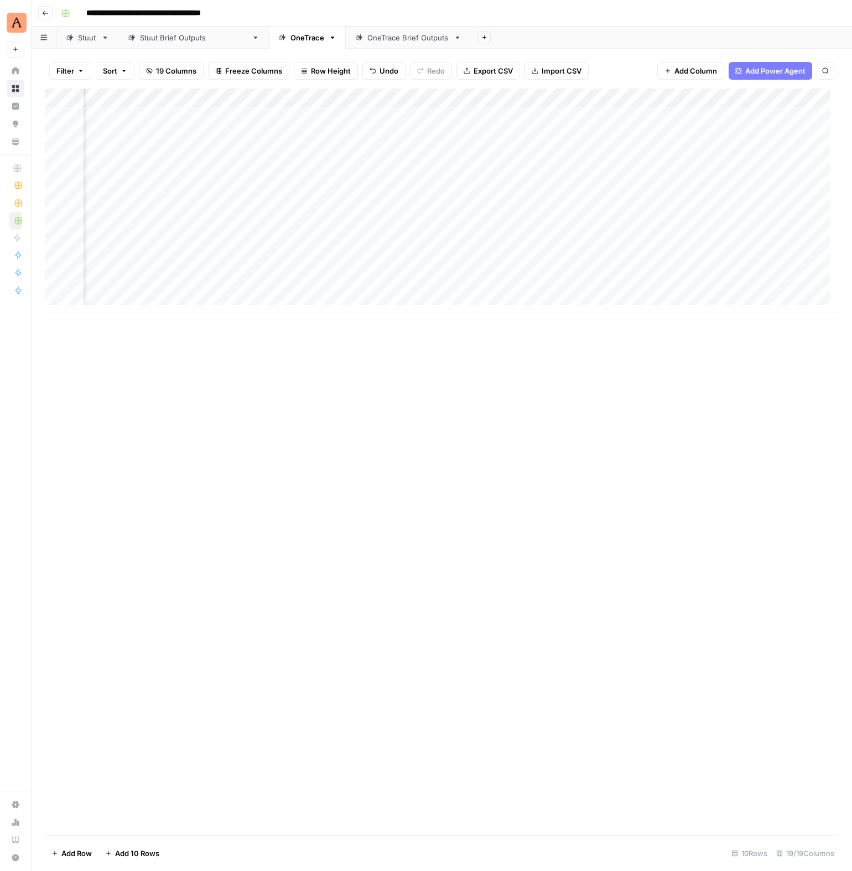
click at [292, 198] on div "Add Column" at bounding box center [442, 201] width 794 height 225
click at [367, 38] on div "OneTrace Brief Outputs" at bounding box center [408, 37] width 82 height 11
click at [333, 154] on div "Add Column" at bounding box center [442, 201] width 794 height 225
click at [234, 116] on div "Add Column" at bounding box center [442, 201] width 794 height 225
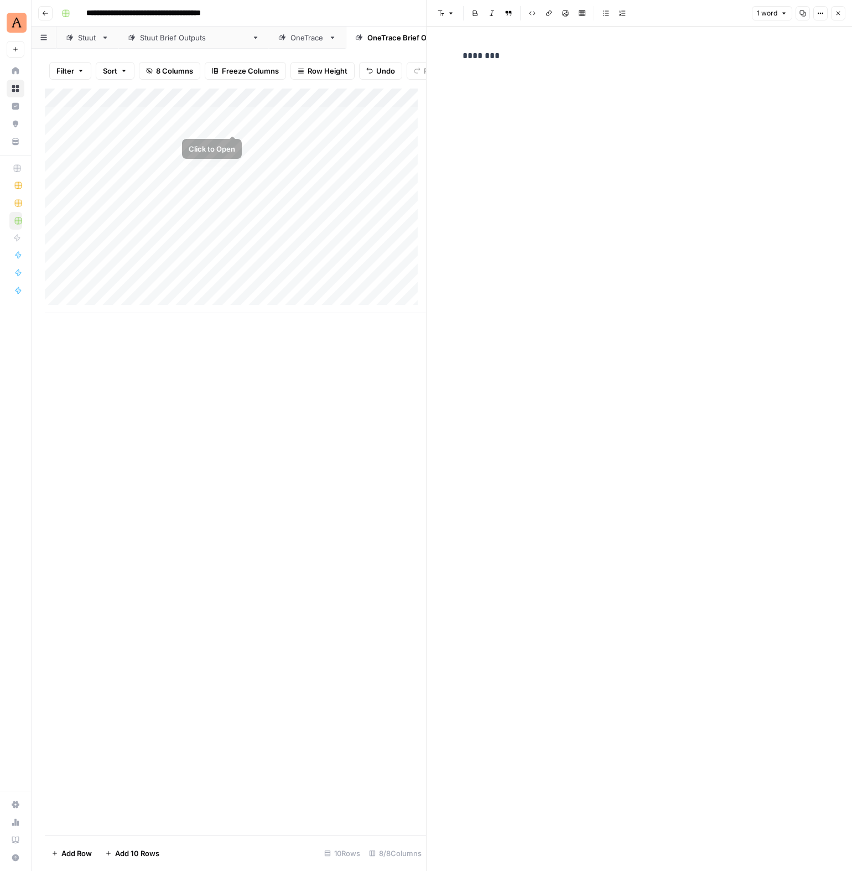
click at [275, 189] on div "Add Column" at bounding box center [235, 201] width 381 height 225
click at [341, 131] on div "Add Column" at bounding box center [235, 201] width 381 height 225
click at [185, 121] on div "Add Column" at bounding box center [235, 201] width 381 height 225
click at [291, 38] on div "OneTrace" at bounding box center [308, 37] width 34 height 11
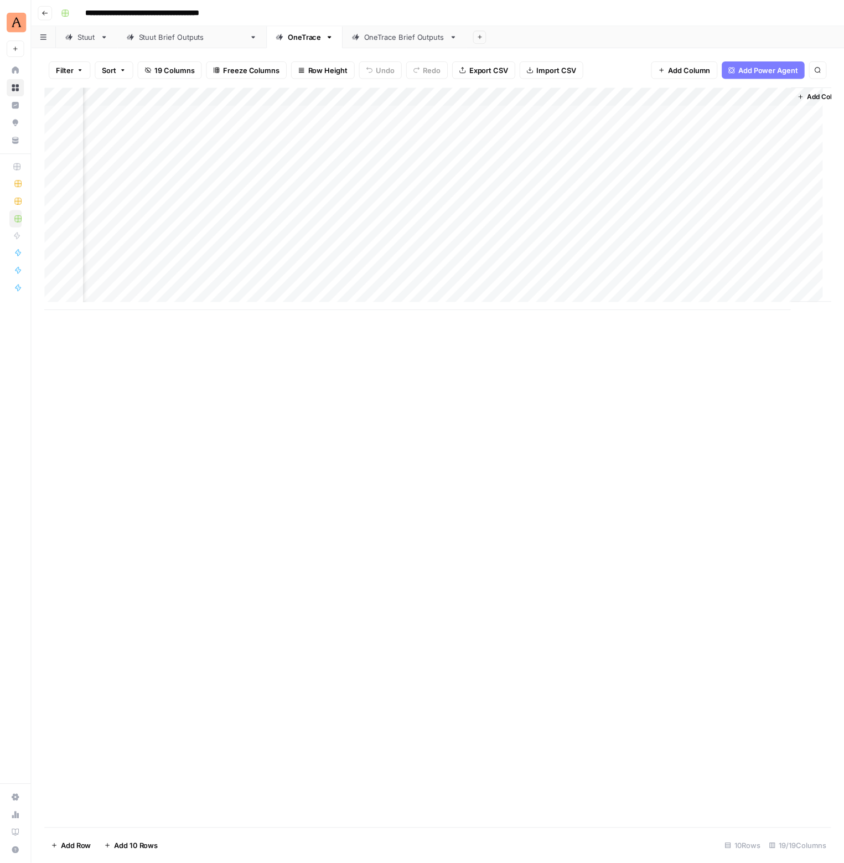
scroll to position [0, 1457]
click at [758, 190] on div "Add Column" at bounding box center [442, 201] width 794 height 225
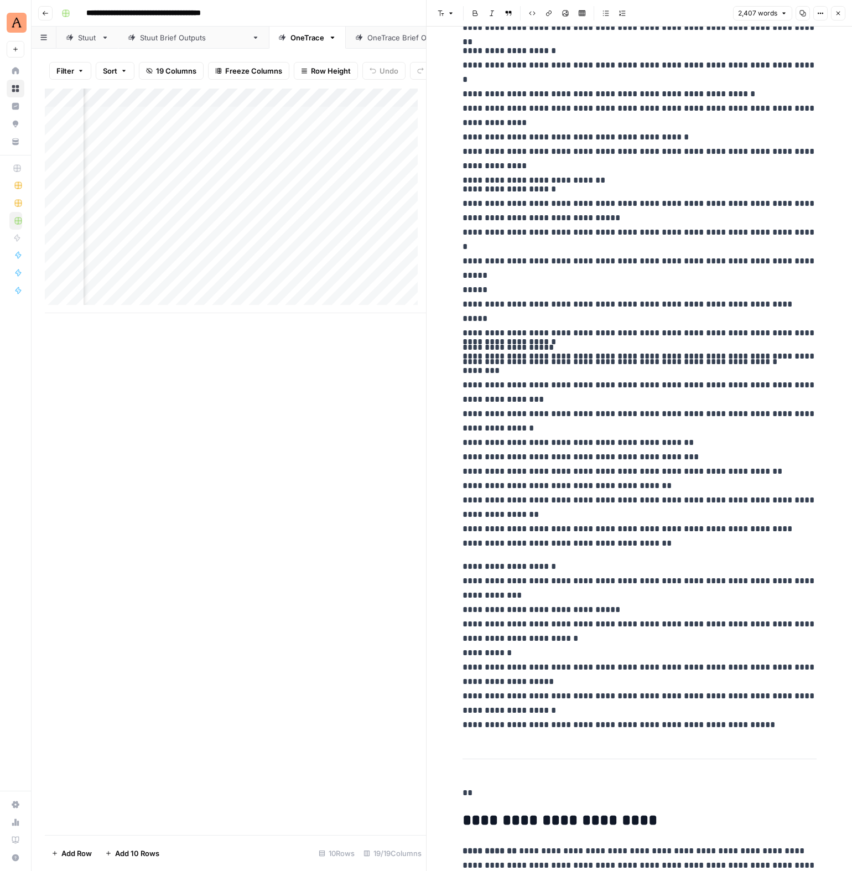
scroll to position [1129, 0]
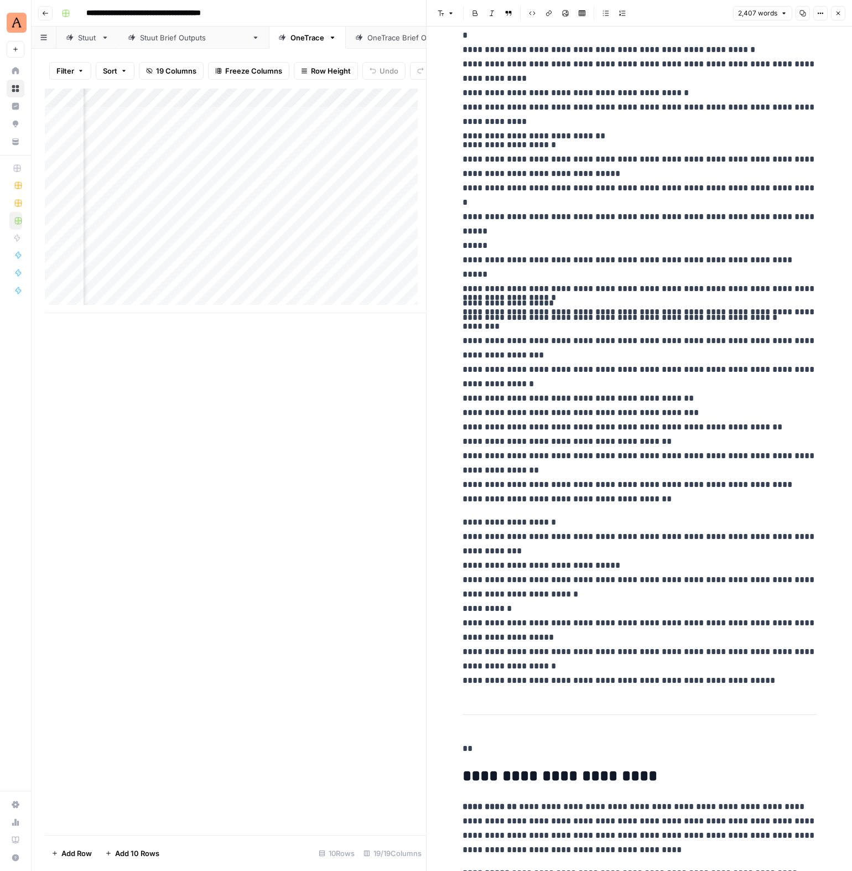
click at [753, 680] on p "**********" at bounding box center [640, 601] width 354 height 173
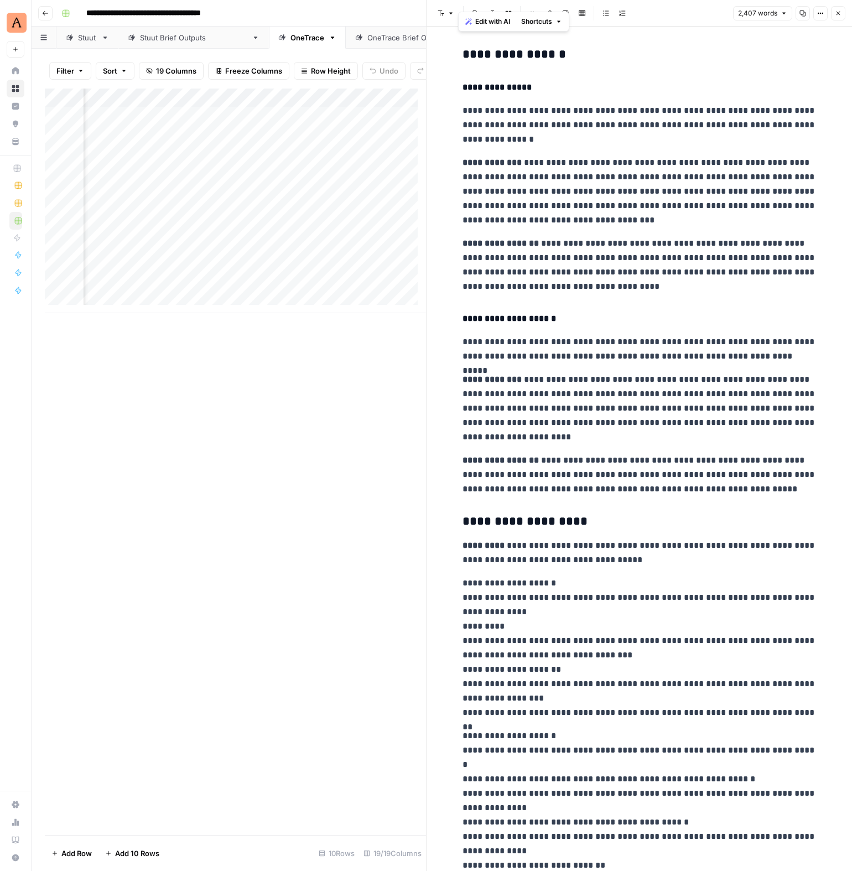
scroll to position [0, 0]
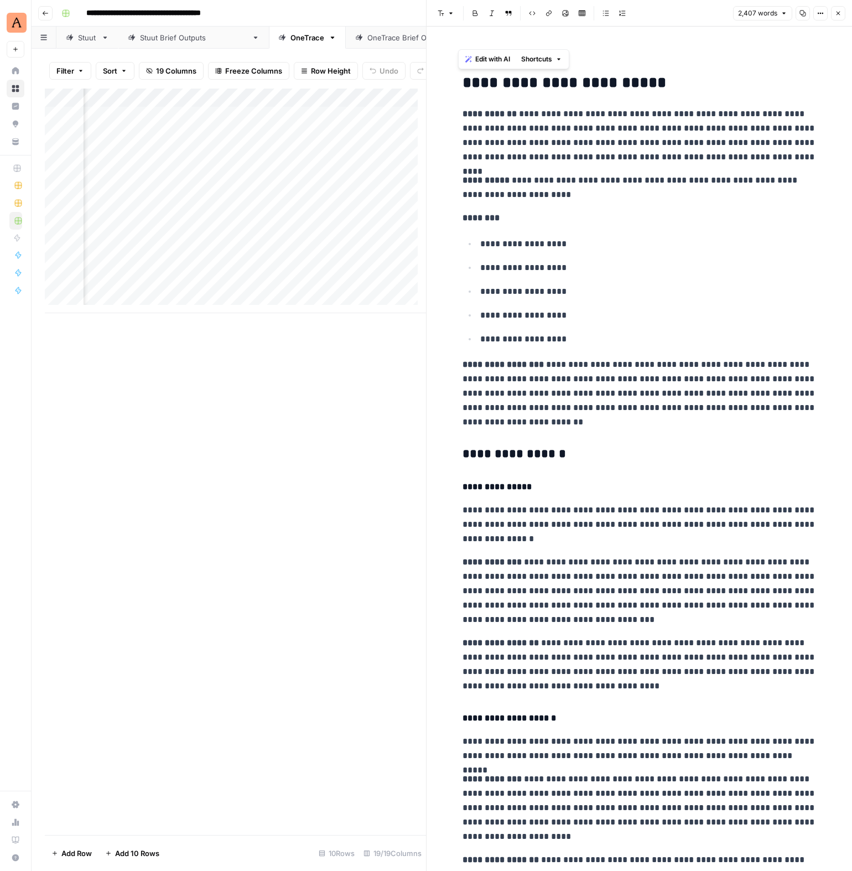
drag, startPoint x: 754, startPoint y: 681, endPoint x: 453, endPoint y: 80, distance: 671.5
copy div "**********"
click at [285, 216] on div "Add Column" at bounding box center [235, 201] width 381 height 225
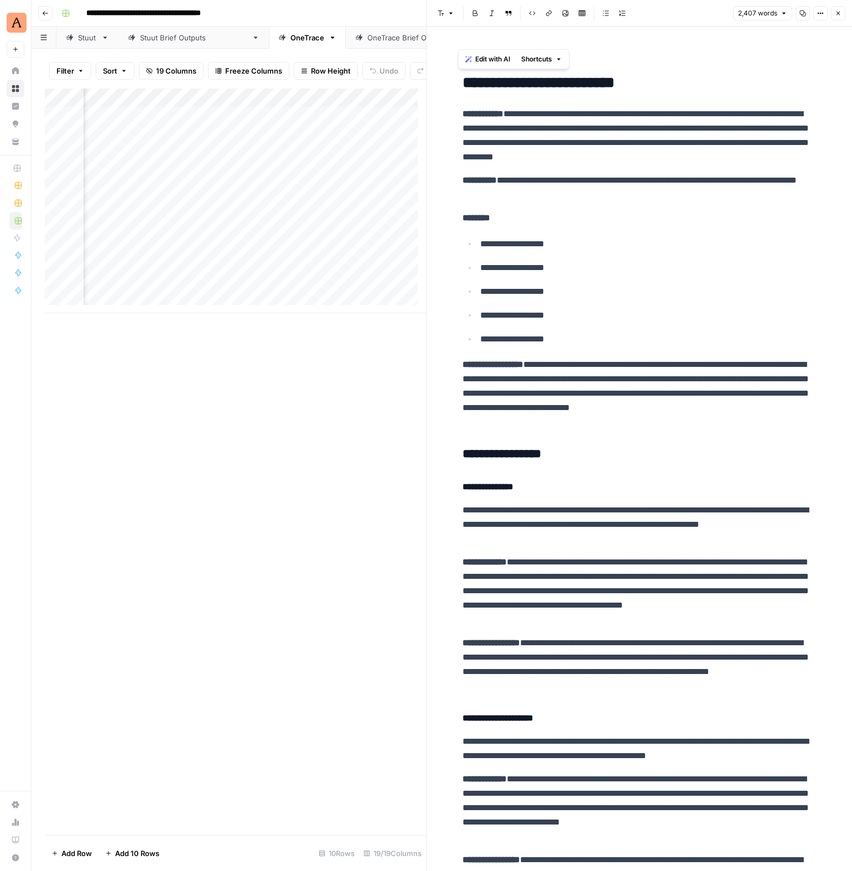
click at [367, 41] on div "OneTrace Brief Outputs" at bounding box center [408, 37] width 82 height 11
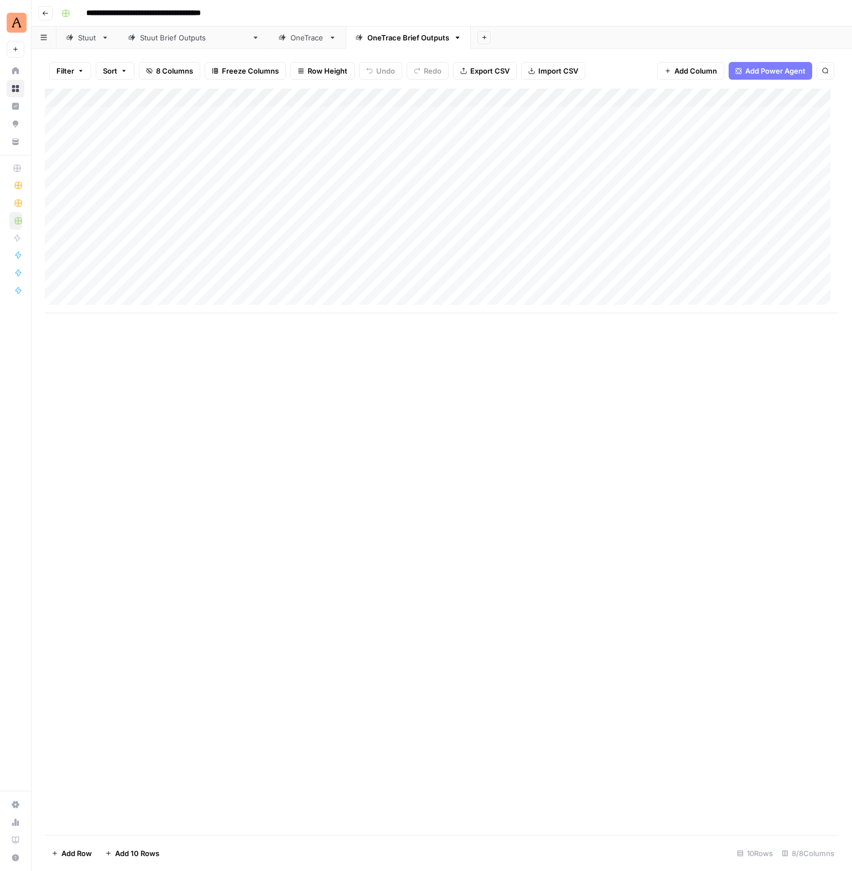
click at [138, 116] on div "Add Column" at bounding box center [442, 201] width 794 height 225
click at [138, 115] on div "Add Column" at bounding box center [442, 201] width 794 height 225
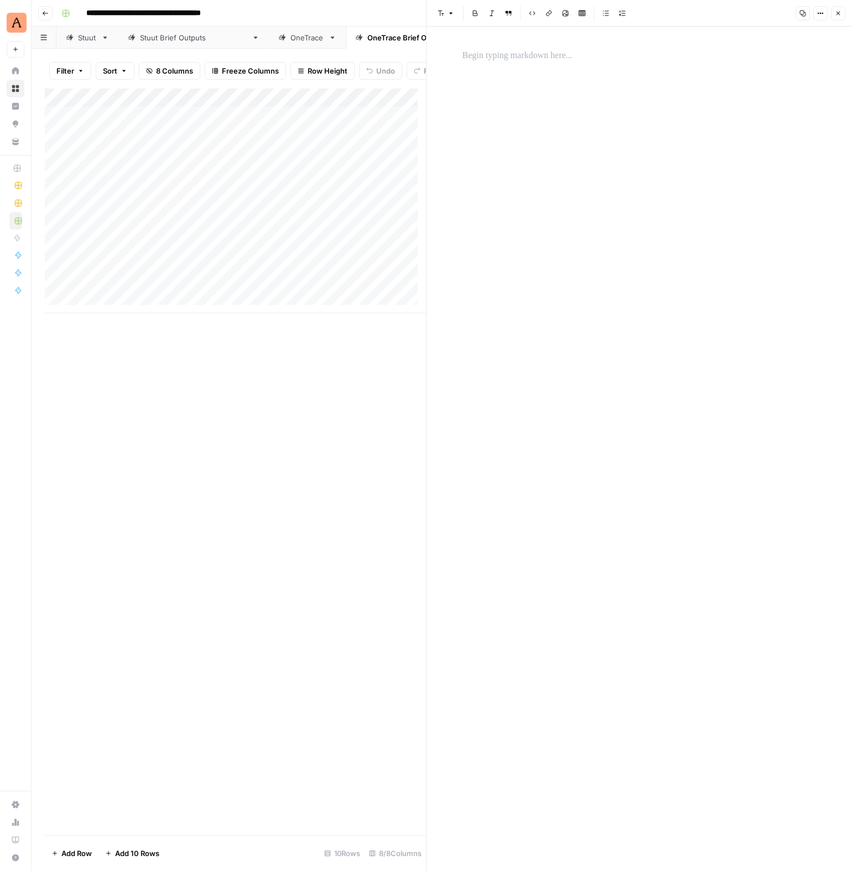
click at [133, 128] on div "Add Column" at bounding box center [235, 201] width 381 height 225
click at [133, 128] on div at bounding box center [163, 124] width 161 height 20
click at [134, 124] on div at bounding box center [163, 124] width 161 height 20
click at [130, 127] on div at bounding box center [163, 124] width 161 height 20
click at [157, 105] on div "Add Column" at bounding box center [235, 201] width 381 height 225
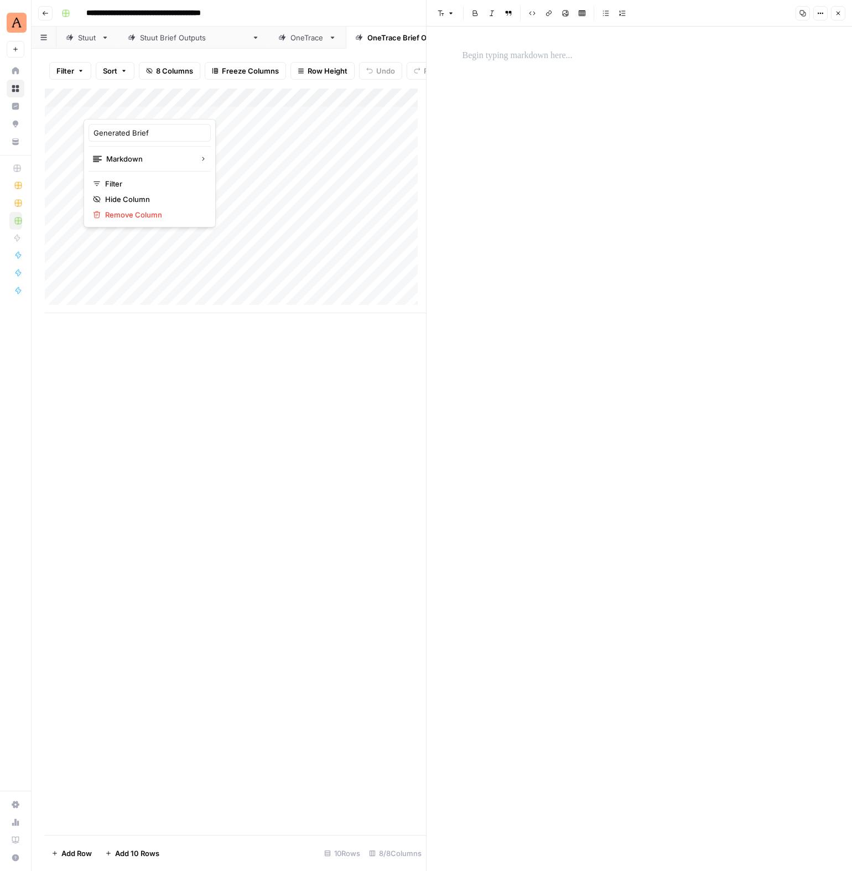
click at [279, 184] on div "Add Column" at bounding box center [235, 201] width 381 height 225
click at [115, 122] on div "Add Column" at bounding box center [235, 201] width 381 height 225
click at [112, 122] on div "Add Column" at bounding box center [235, 201] width 381 height 225
click at [110, 123] on div at bounding box center [163, 124] width 161 height 20
click at [105, 141] on div "Add Column" at bounding box center [235, 201] width 381 height 225
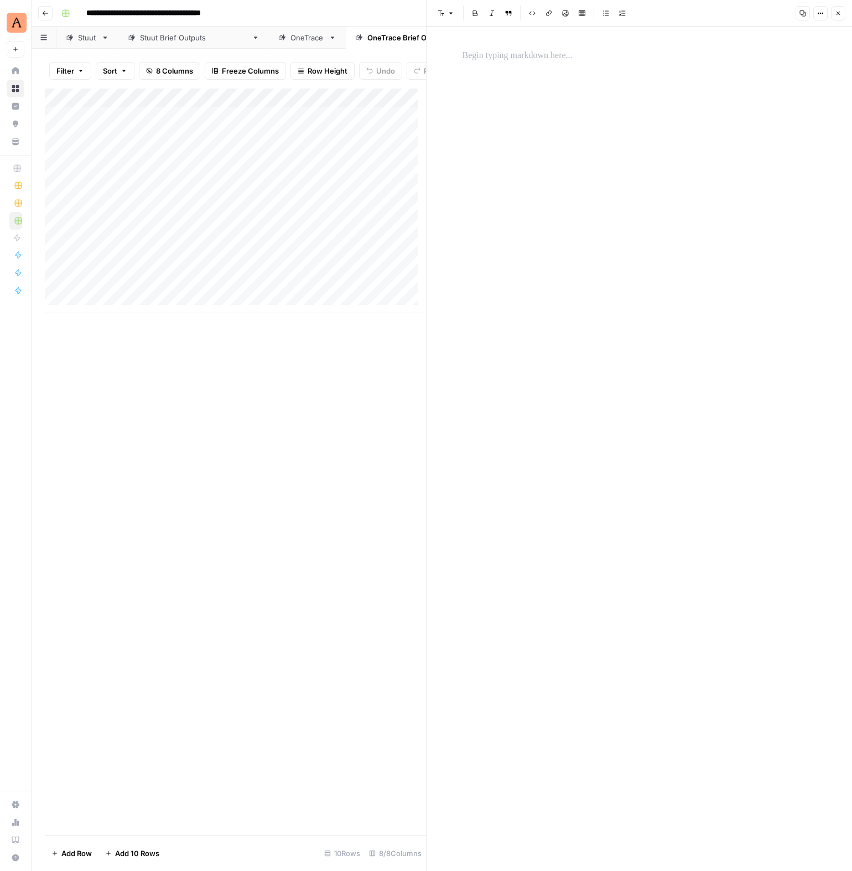
click at [105, 141] on div "Add Column" at bounding box center [235, 201] width 381 height 225
click at [108, 127] on div "Add Column" at bounding box center [235, 201] width 381 height 225
click at [522, 53] on p at bounding box center [640, 56] width 354 height 14
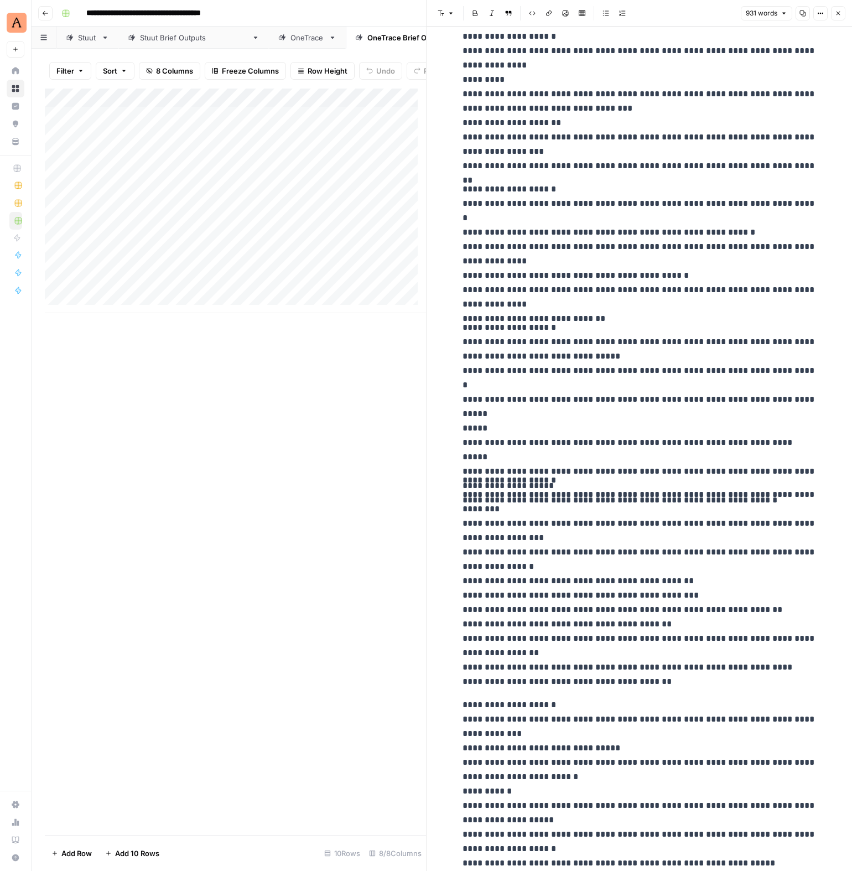
click at [284, 154] on div "Add Column" at bounding box center [235, 201] width 381 height 225
click at [151, 147] on div "Add Column" at bounding box center [235, 201] width 381 height 225
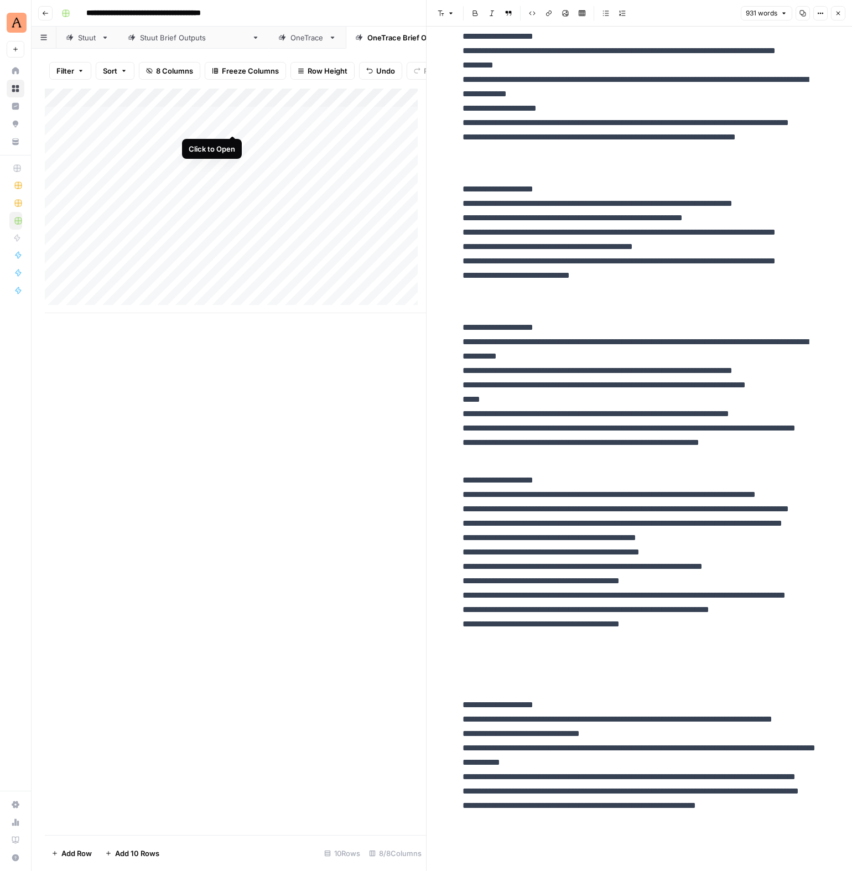
click at [229, 123] on div "Add Column" at bounding box center [235, 201] width 381 height 225
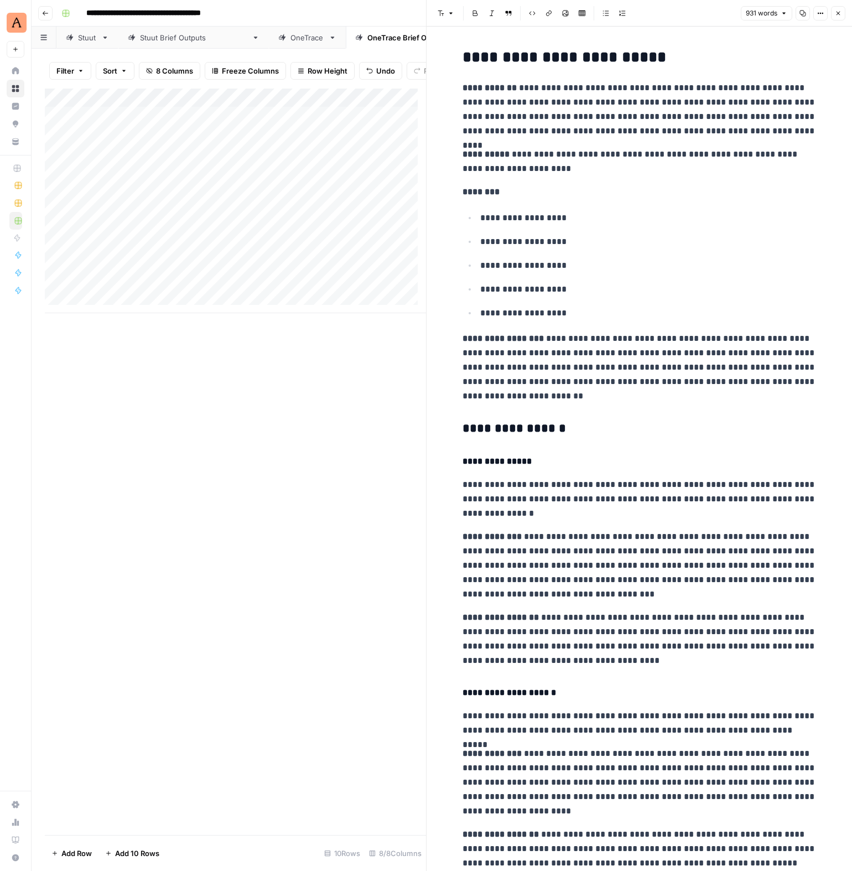
click at [292, 125] on div "Add Column" at bounding box center [235, 201] width 381 height 225
click at [292, 126] on div "Add Column" at bounding box center [235, 201] width 381 height 225
click at [291, 37] on div "OneTrace" at bounding box center [308, 37] width 34 height 11
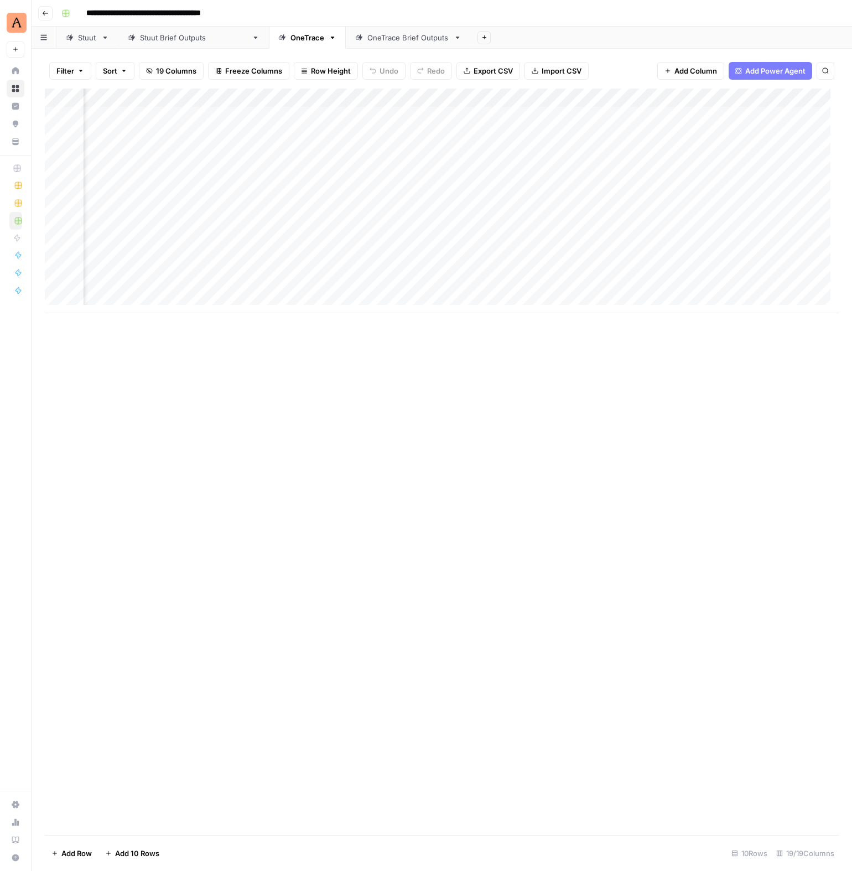
scroll to position [0, 881]
click at [180, 185] on div "Add Column" at bounding box center [442, 201] width 794 height 225
click at [367, 37] on div "OneTrace Brief Outputs" at bounding box center [408, 37] width 82 height 11
click at [706, 116] on div "Add Column" at bounding box center [442, 201] width 794 height 225
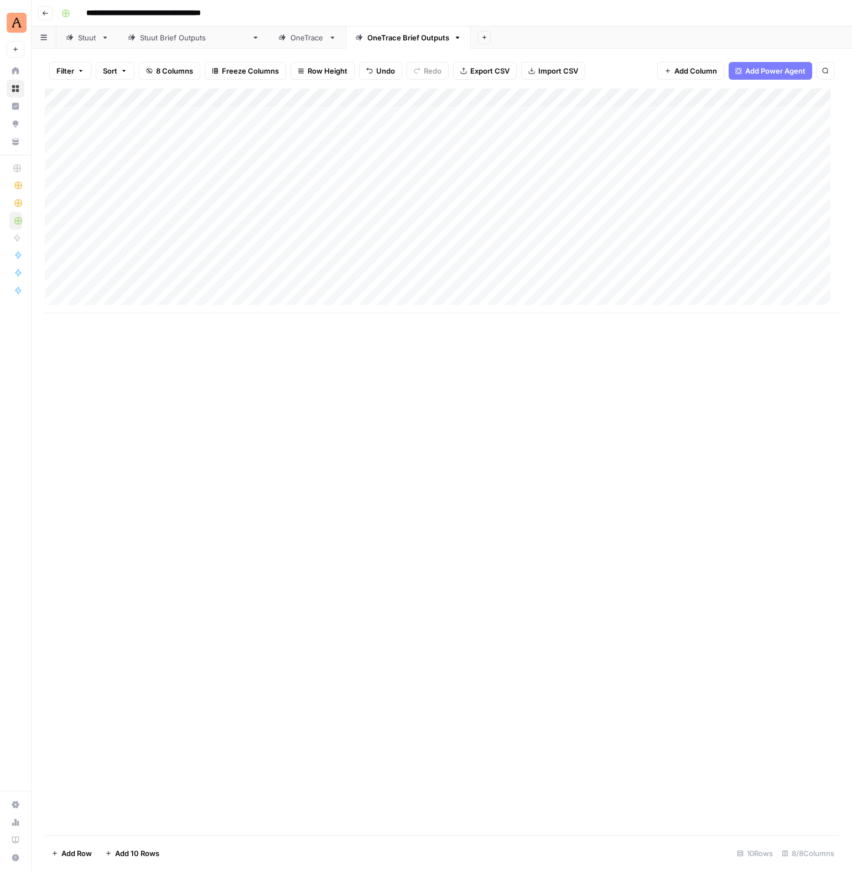
click at [291, 39] on div "OneTrace" at bounding box center [308, 37] width 34 height 11
click at [321, 189] on div "Add Column" at bounding box center [442, 201] width 794 height 225
click at [367, 39] on div "OneTrace Brief Outputs" at bounding box center [408, 37] width 82 height 11
click at [282, 114] on div "Add Column" at bounding box center [442, 201] width 794 height 225
click at [291, 42] on div "OneTrace" at bounding box center [308, 37] width 34 height 11
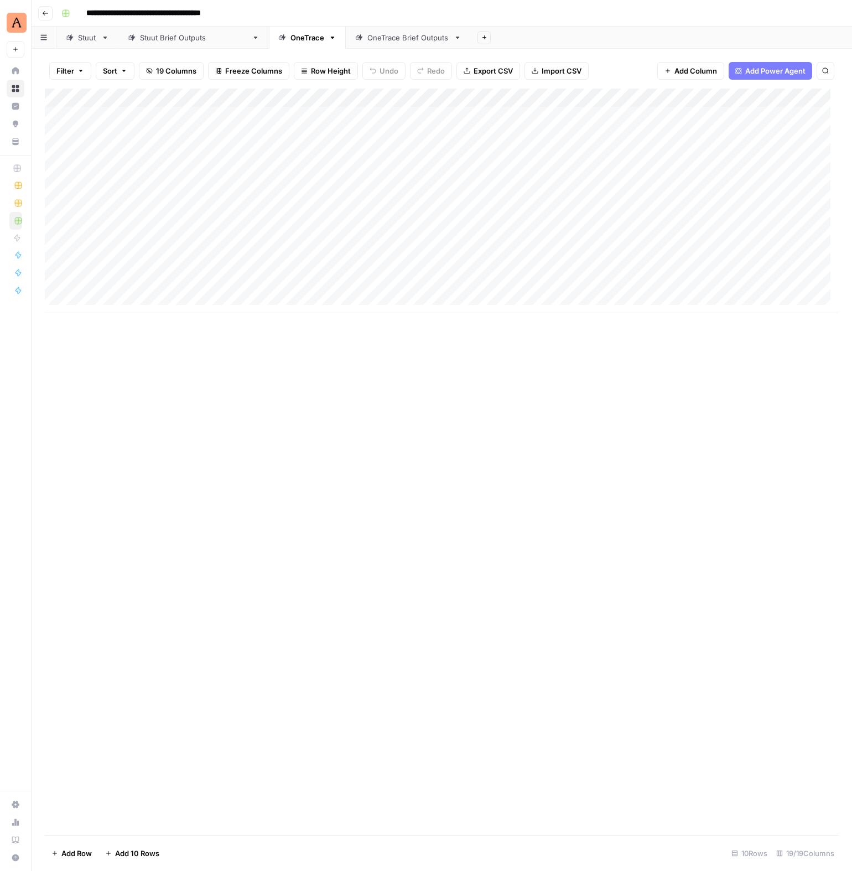
click at [551, 162] on div "Add Column" at bounding box center [442, 201] width 794 height 225
click at [373, 37] on div "OneTrace Brief Outputs" at bounding box center [408, 37] width 82 height 11
click at [445, 117] on div "Add Column" at bounding box center [442, 201] width 794 height 225
click at [655, 117] on div "Add Column" at bounding box center [442, 201] width 794 height 225
click at [585, 203] on button "150" at bounding box center [589, 198] width 20 height 13
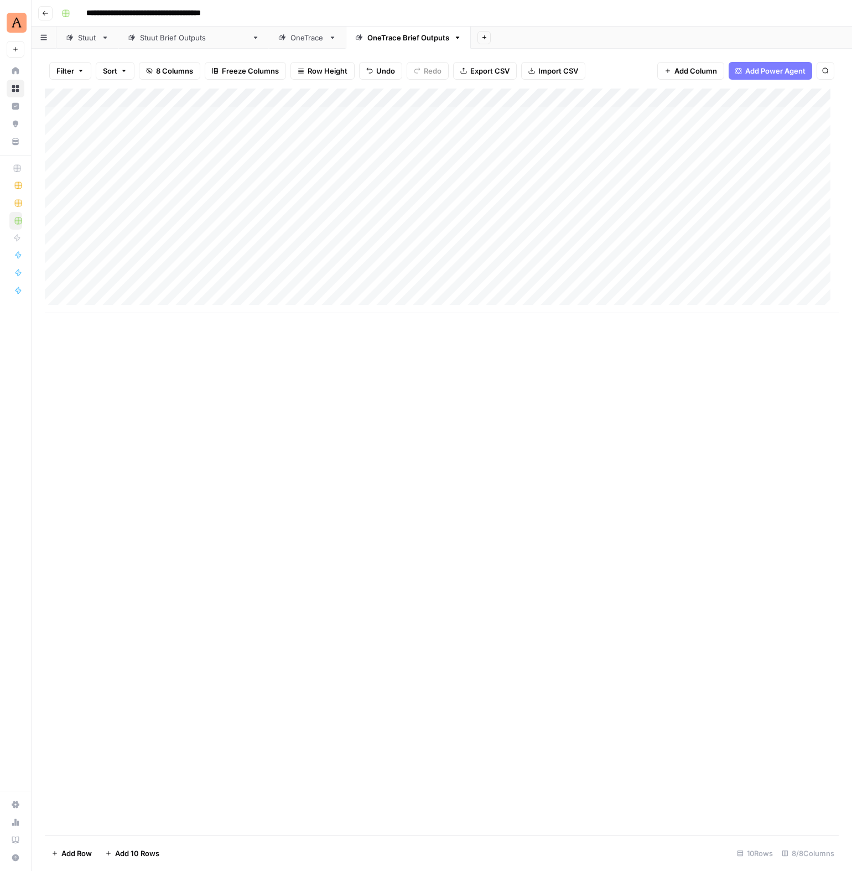
scroll to position [0, 150]
click at [291, 39] on div "OneTrace" at bounding box center [308, 37] width 34 height 11
click at [358, 232] on div "Add Column" at bounding box center [442, 201] width 794 height 225
click at [367, 40] on div "OneTrace Brief Outputs" at bounding box center [408, 37] width 82 height 11
click at [722, 116] on div "Add Column" at bounding box center [442, 201] width 794 height 225
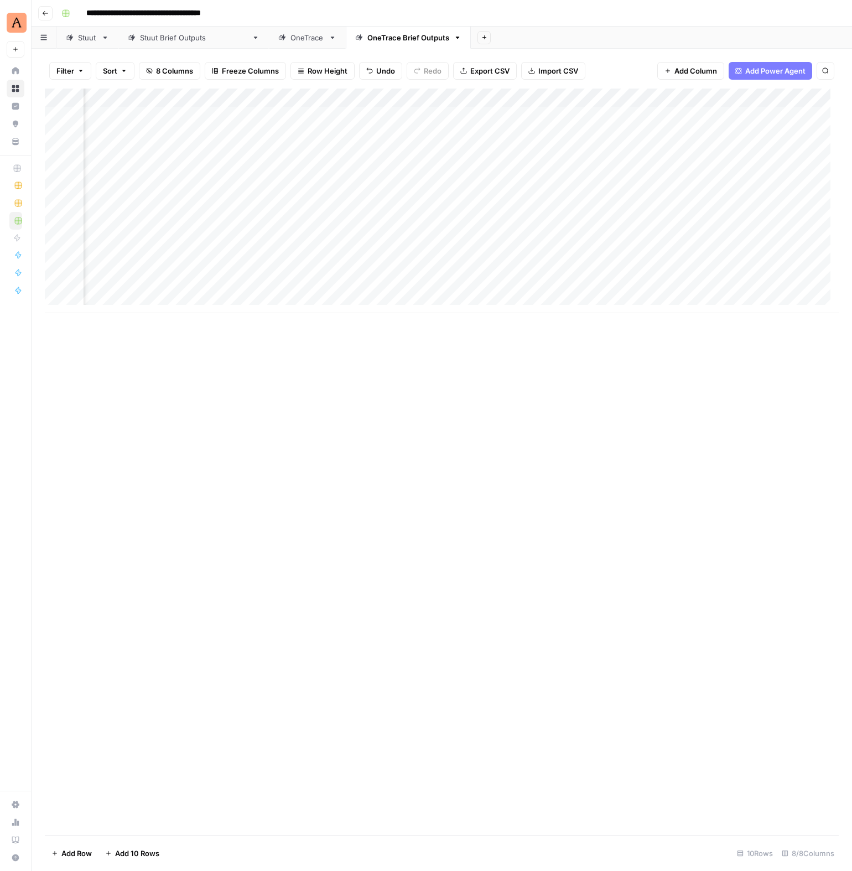
scroll to position [0, 451]
type textarea "********"
click at [759, 118] on div "Add Column" at bounding box center [442, 201] width 794 height 225
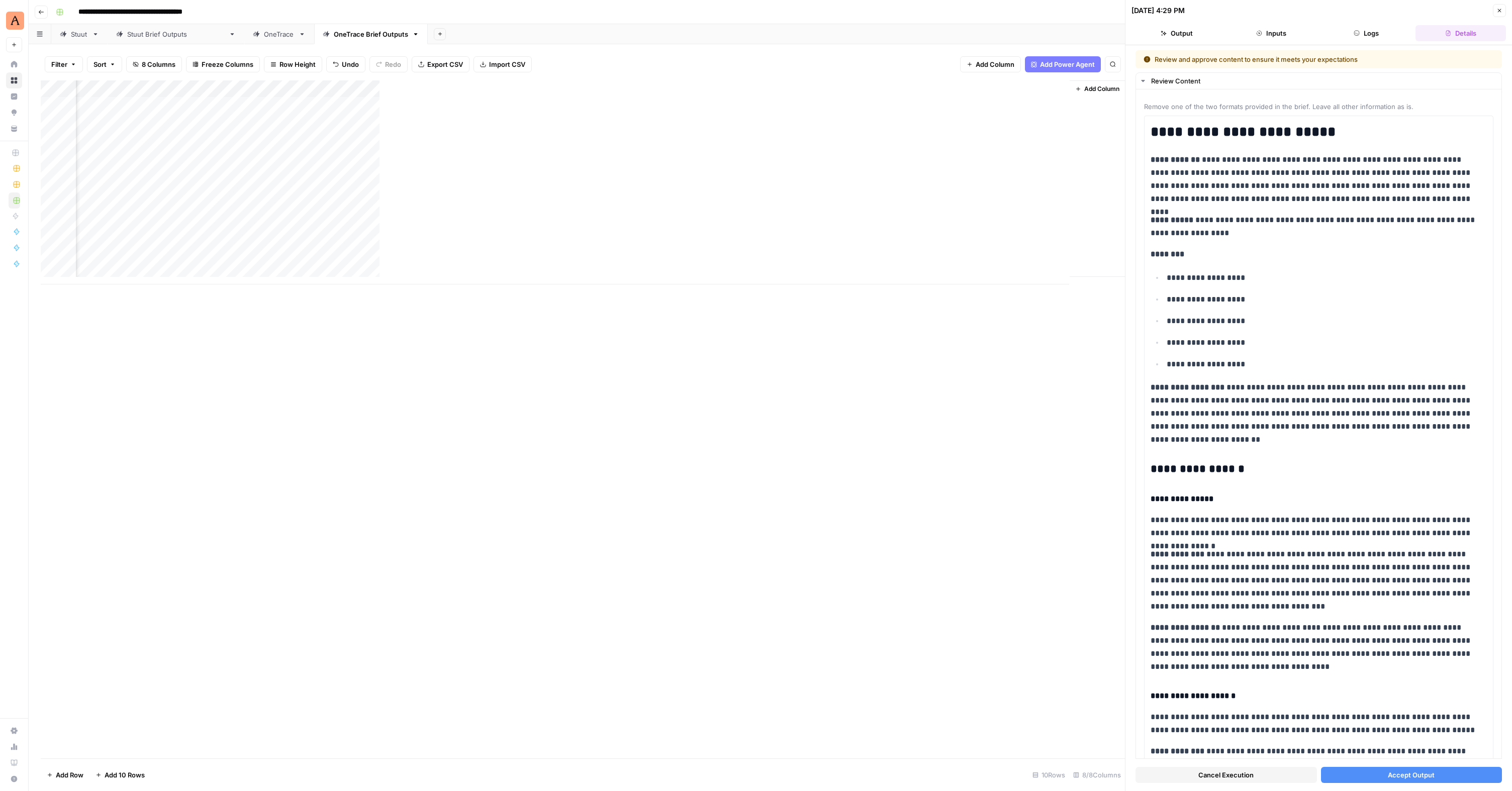
scroll to position [0, 103]
click at [1008, 106] on div "Add Column" at bounding box center [583, 183] width 1084 height 204
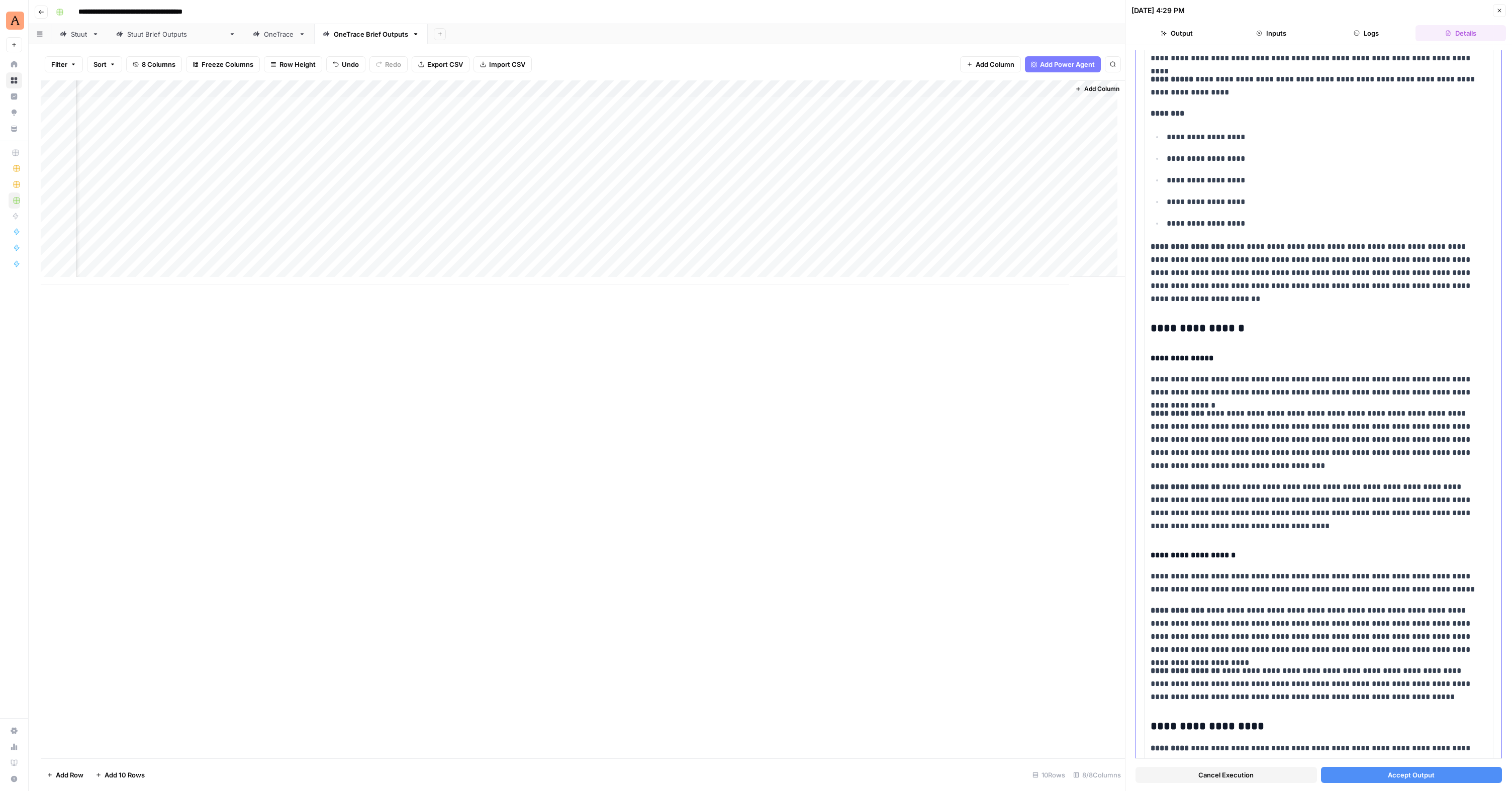
scroll to position [201, 0]
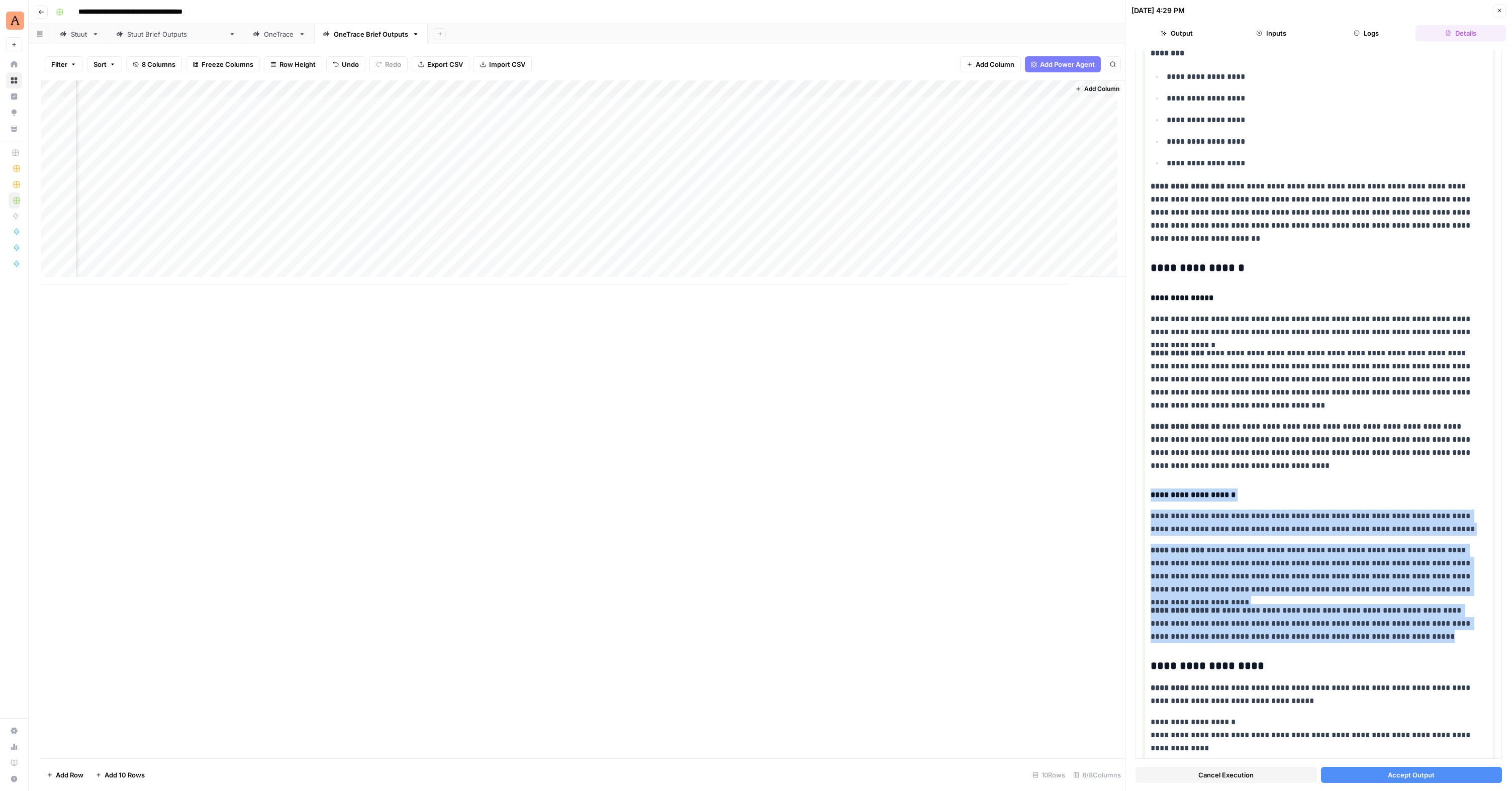
drag, startPoint x: 1388, startPoint y: 638, endPoint x: 1132, endPoint y: 479, distance: 301.4
click at [1132, 479] on div "**********" at bounding box center [1319, 418] width 387 height 746
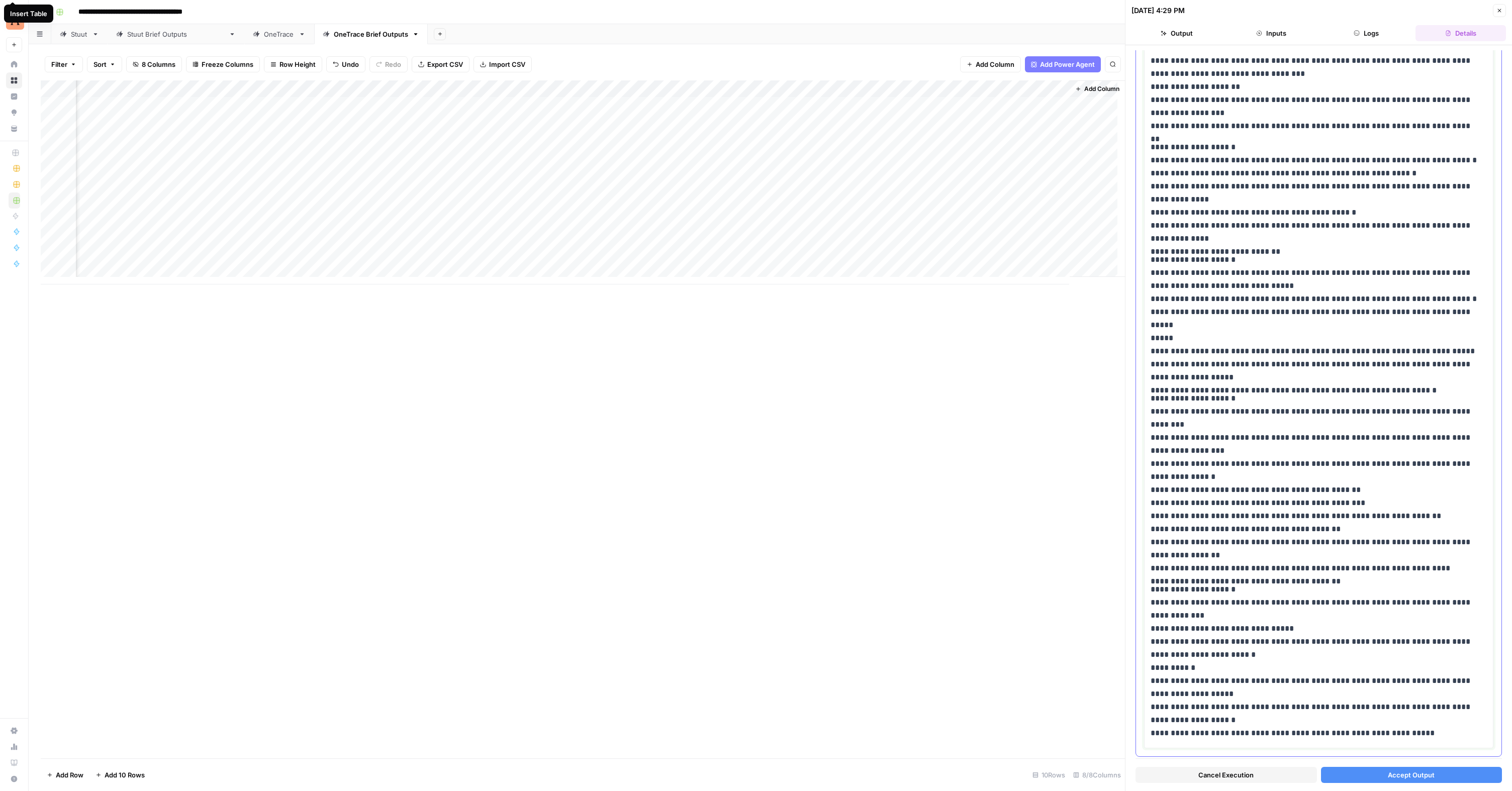
scroll to position [764, 0]
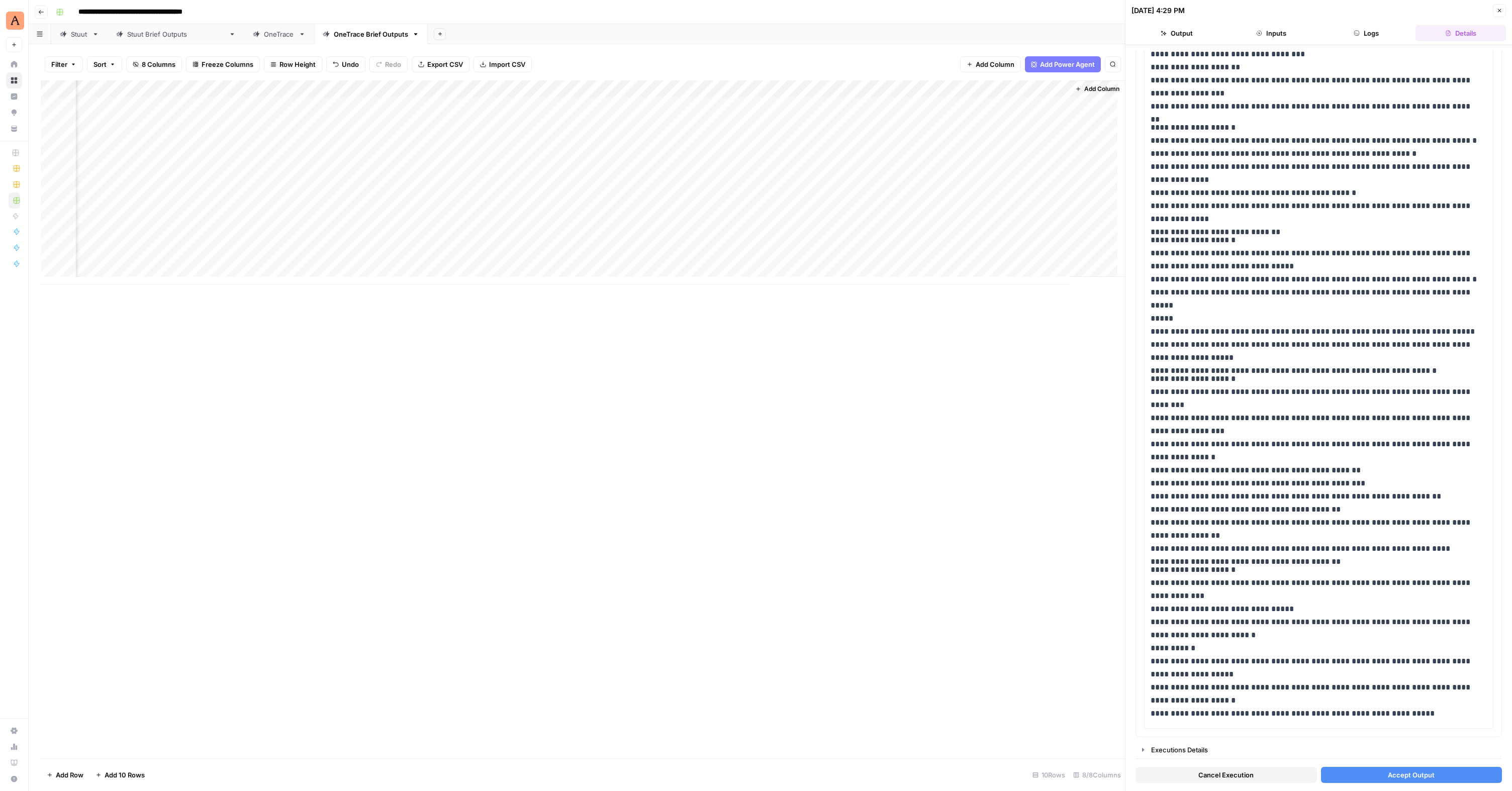
click at [1418, 777] on span "Accept Output" at bounding box center [1410, 775] width 46 height 10
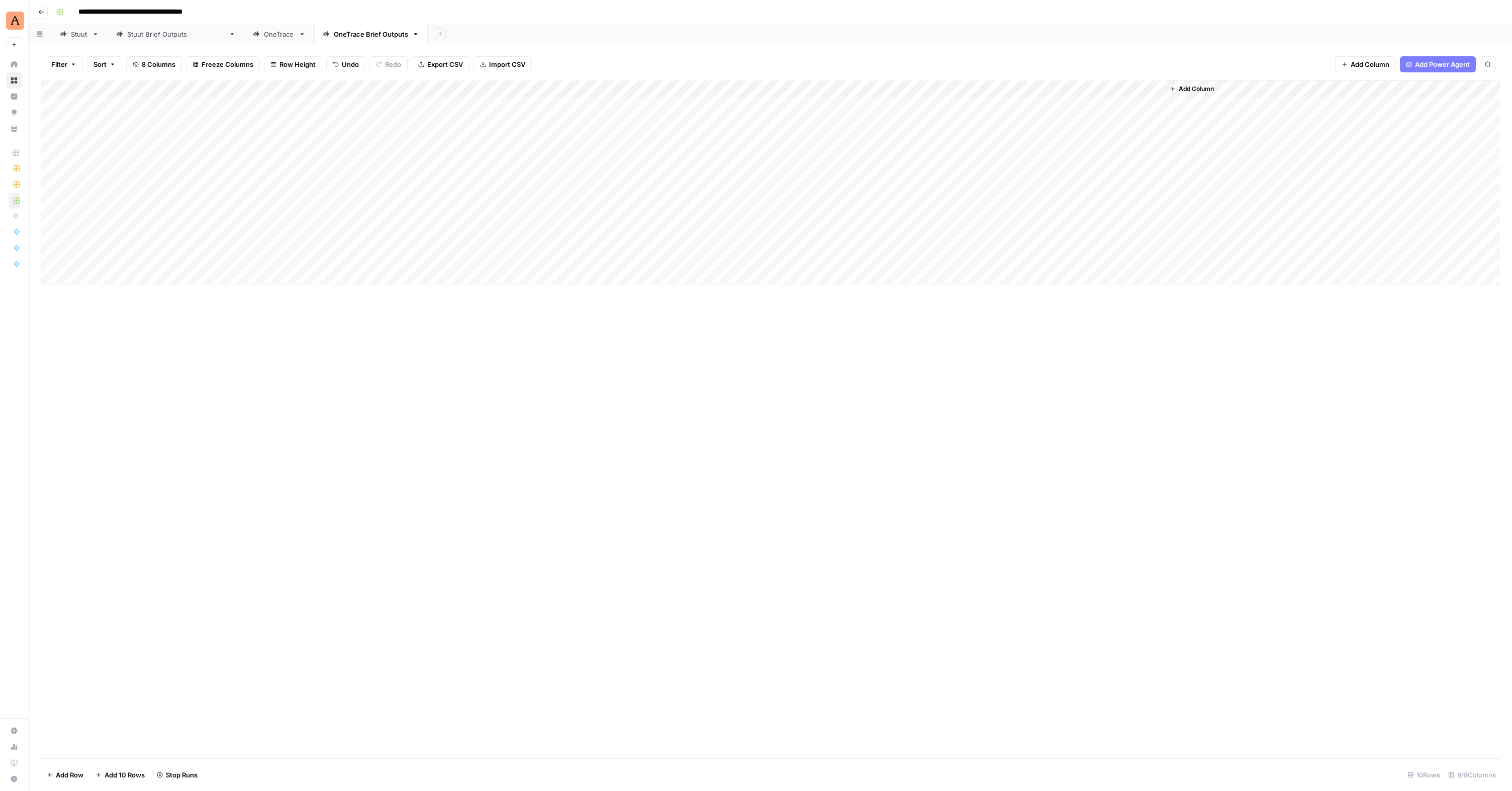
click at [264, 36] on div "OneTrace" at bounding box center [280, 34] width 31 height 10
click at [1318, 183] on div "Add Column" at bounding box center [770, 183] width 1459 height 204
click at [333, 36] on div "OneTrace Brief Outputs" at bounding box center [371, 34] width 74 height 10
click at [125, 121] on div "Add Column" at bounding box center [770, 183] width 1459 height 204
click at [264, 35] on div "OneTrace" at bounding box center [280, 34] width 31 height 10
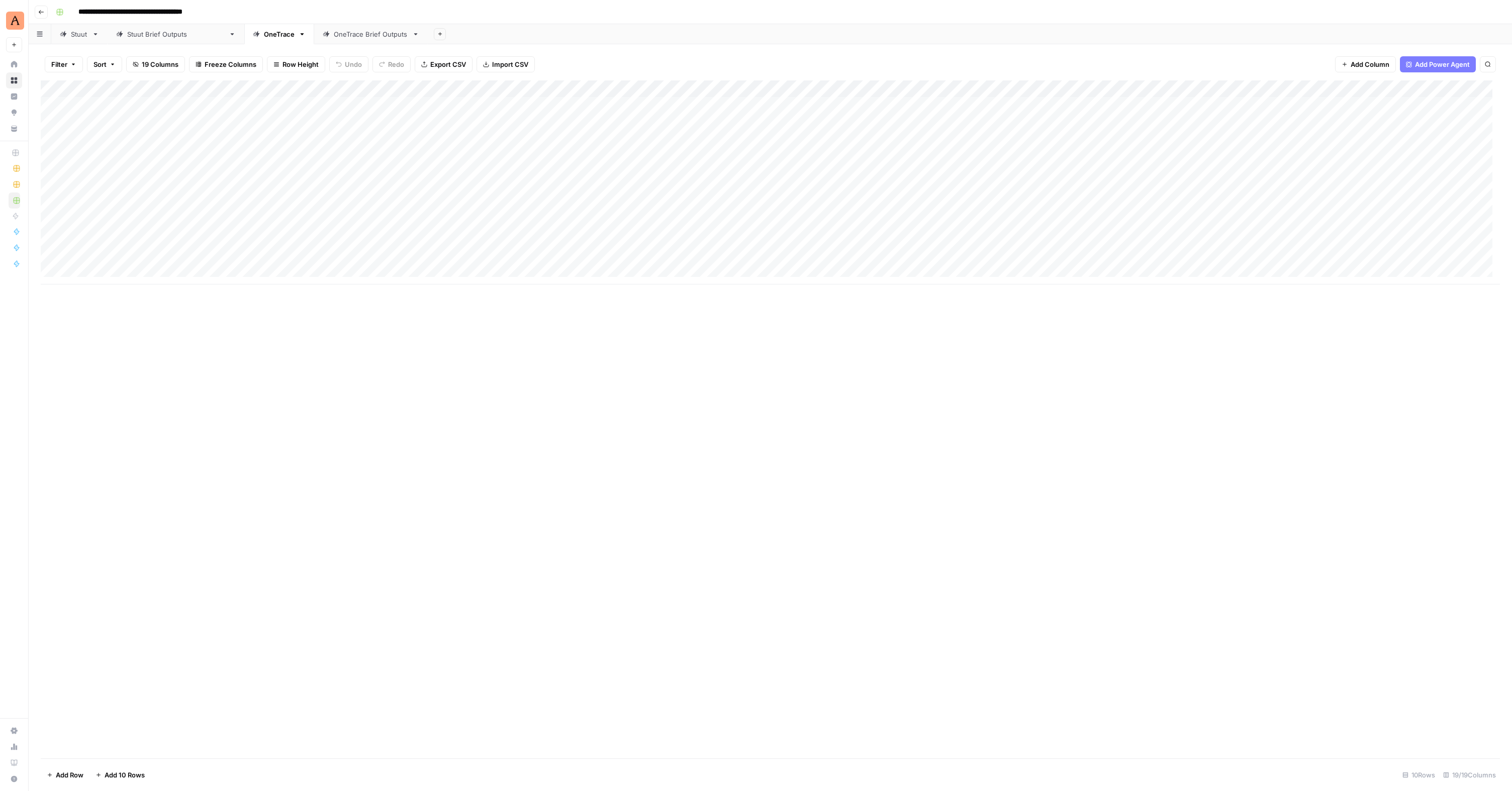
click at [480, 153] on div "Add Column" at bounding box center [770, 183] width 1459 height 204
click at [333, 33] on div "OneTrace Brief Outputs" at bounding box center [371, 34] width 74 height 10
click at [249, 122] on div "Add Column" at bounding box center [770, 183] width 1459 height 204
click at [264, 36] on div "OneTrace" at bounding box center [280, 34] width 31 height 10
click at [504, 191] on div "Add Column" at bounding box center [770, 183] width 1459 height 204
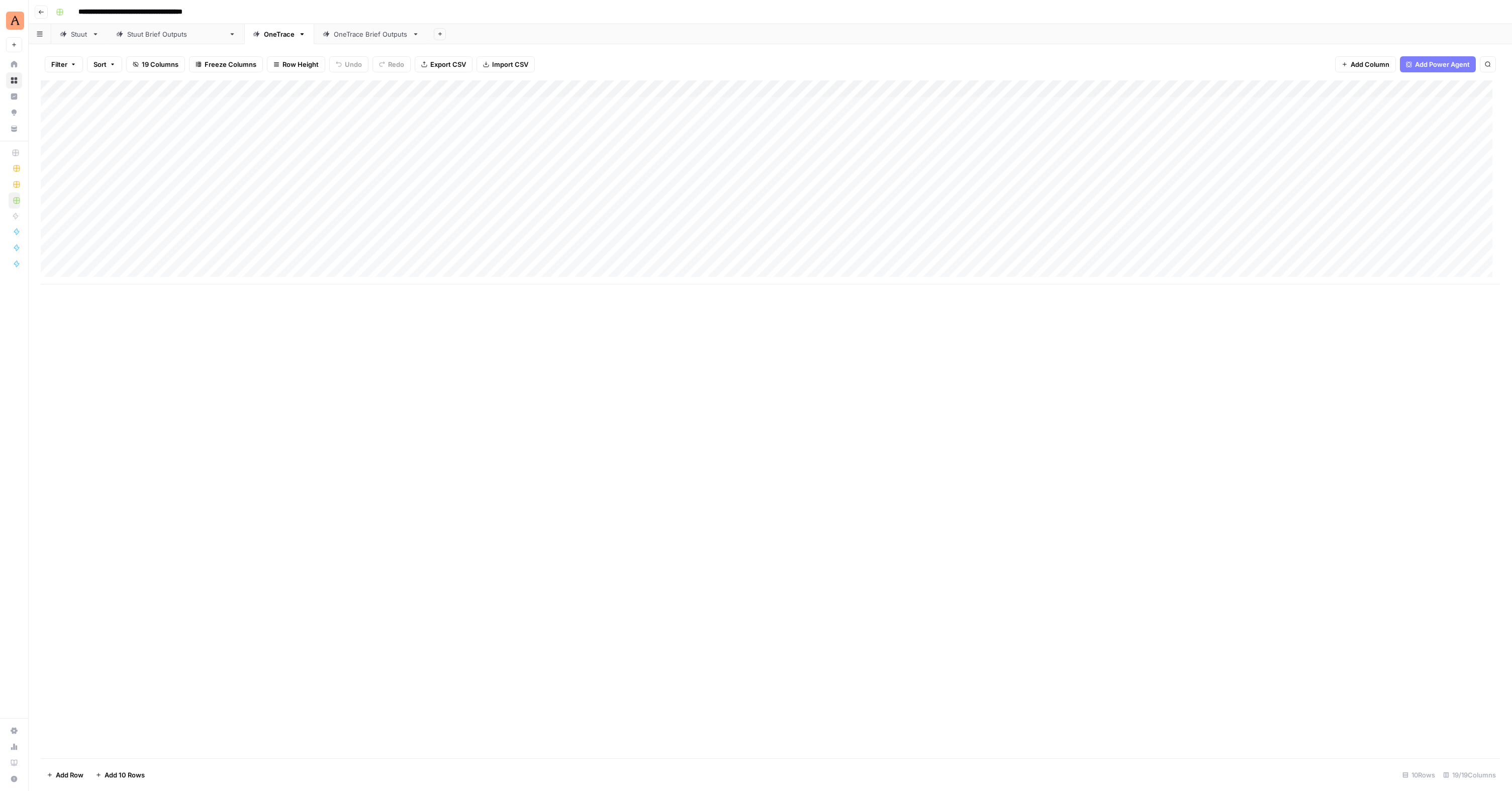
click at [314, 39] on link "OneTrace Brief Outputs" at bounding box center [371, 35] width 114 height 20
click at [650, 123] on div "Add Column" at bounding box center [770, 183] width 1459 height 204
click at [792, 121] on div "Add Column" at bounding box center [770, 183] width 1459 height 204
click at [264, 34] on div "OneTrace" at bounding box center [280, 34] width 31 height 10
click at [617, 194] on div "Add Column" at bounding box center [770, 183] width 1459 height 204
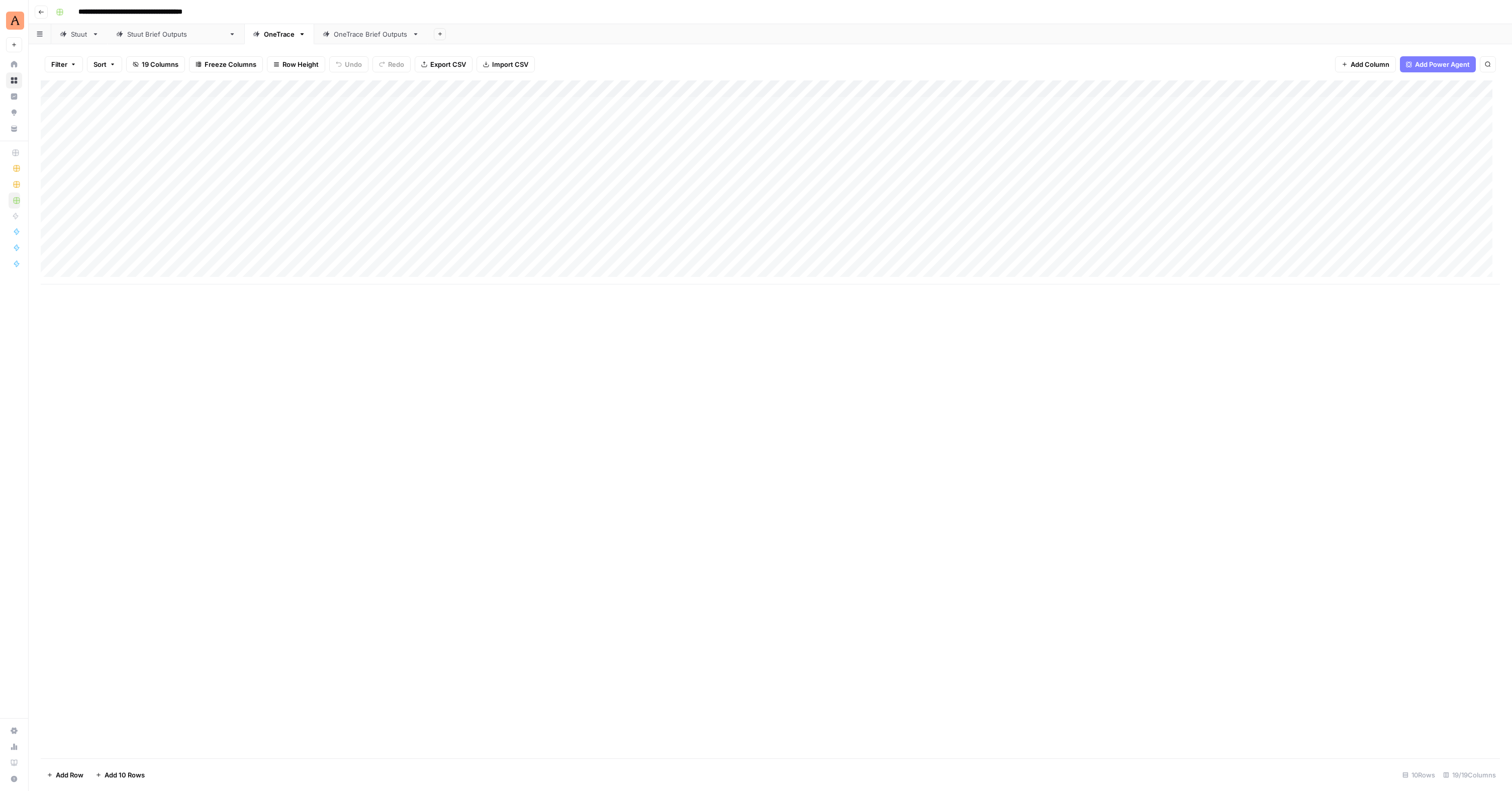
click at [333, 35] on div "OneTrace Brief Outputs" at bounding box center [371, 34] width 74 height 10
click at [820, 121] on div "Add Column" at bounding box center [770, 183] width 1459 height 204
click at [1098, 124] on div "Add Column" at bounding box center [770, 183] width 1459 height 204
click at [252, 36] on div "OneTrace" at bounding box center [273, 34] width 42 height 10
click at [938, 215] on div "Add Column" at bounding box center [770, 183] width 1459 height 204
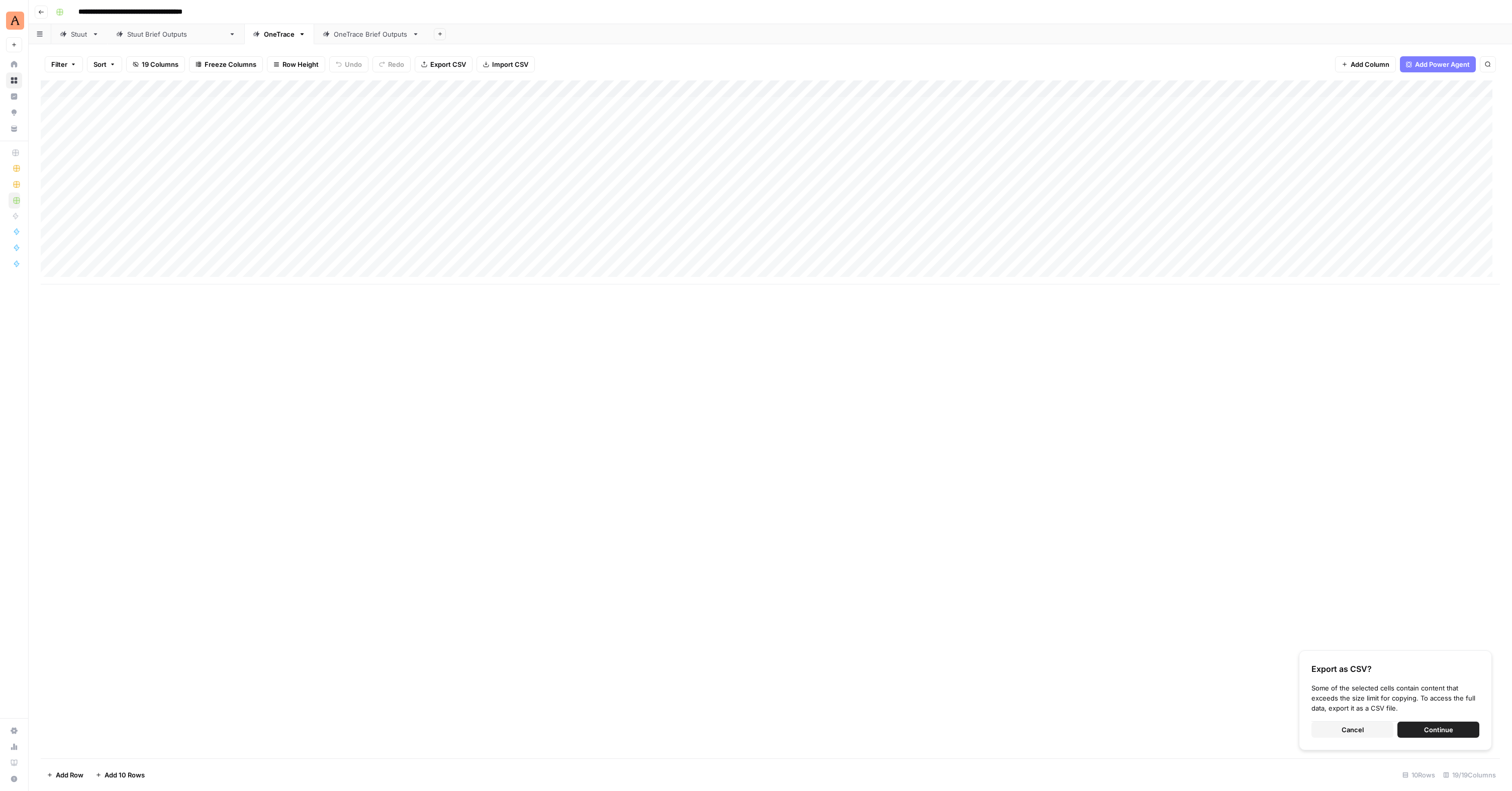
click at [333, 35] on div "OneTrace Brief Outputs" at bounding box center [371, 34] width 74 height 10
click at [264, 35] on div "OneTrace" at bounding box center [280, 34] width 31 height 10
click at [251, 174] on div "Add Column" at bounding box center [770, 183] width 1459 height 204
click at [1291, 172] on div "Add Column" at bounding box center [770, 183] width 1459 height 204
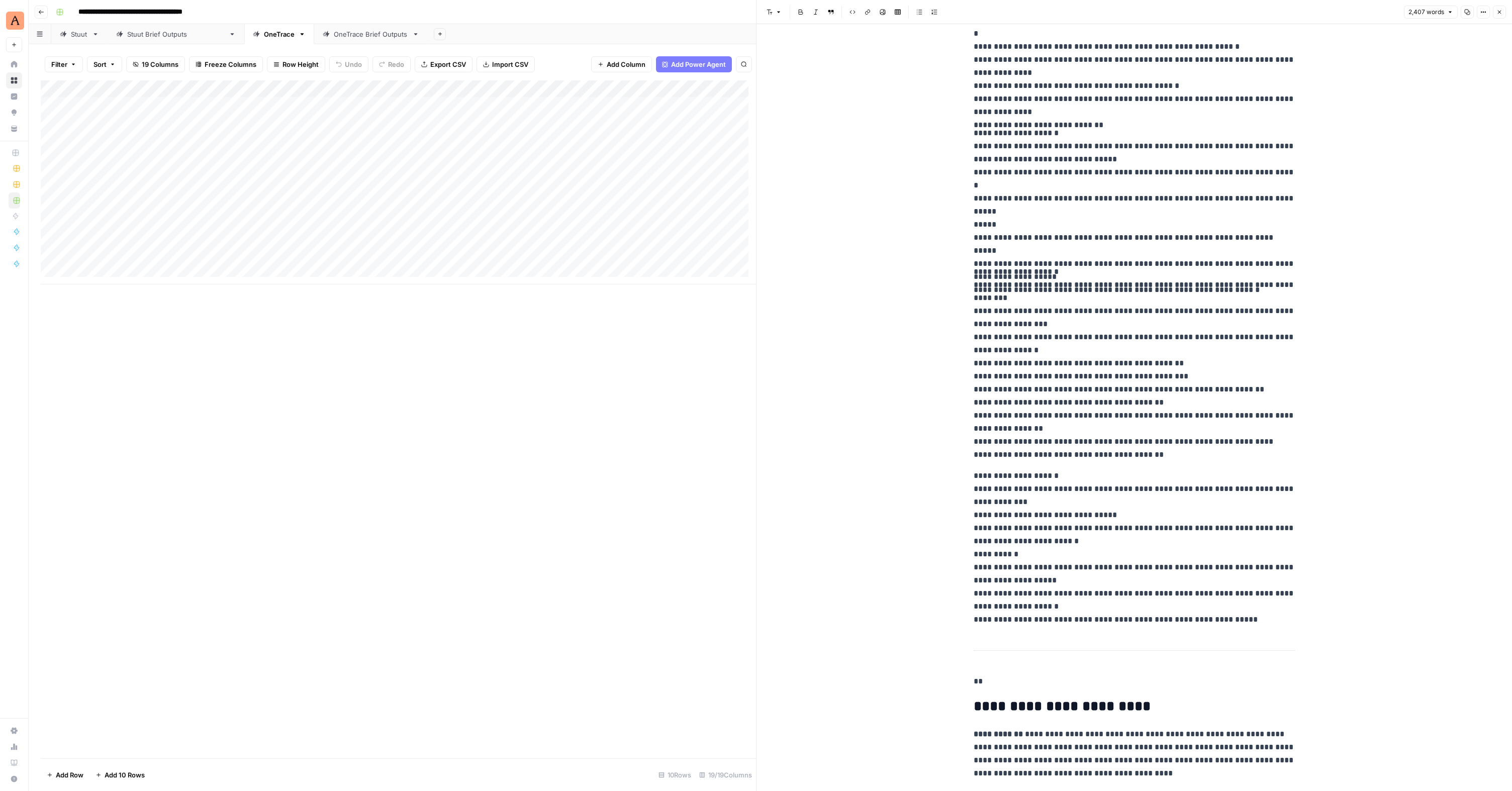
scroll to position [1063, 0]
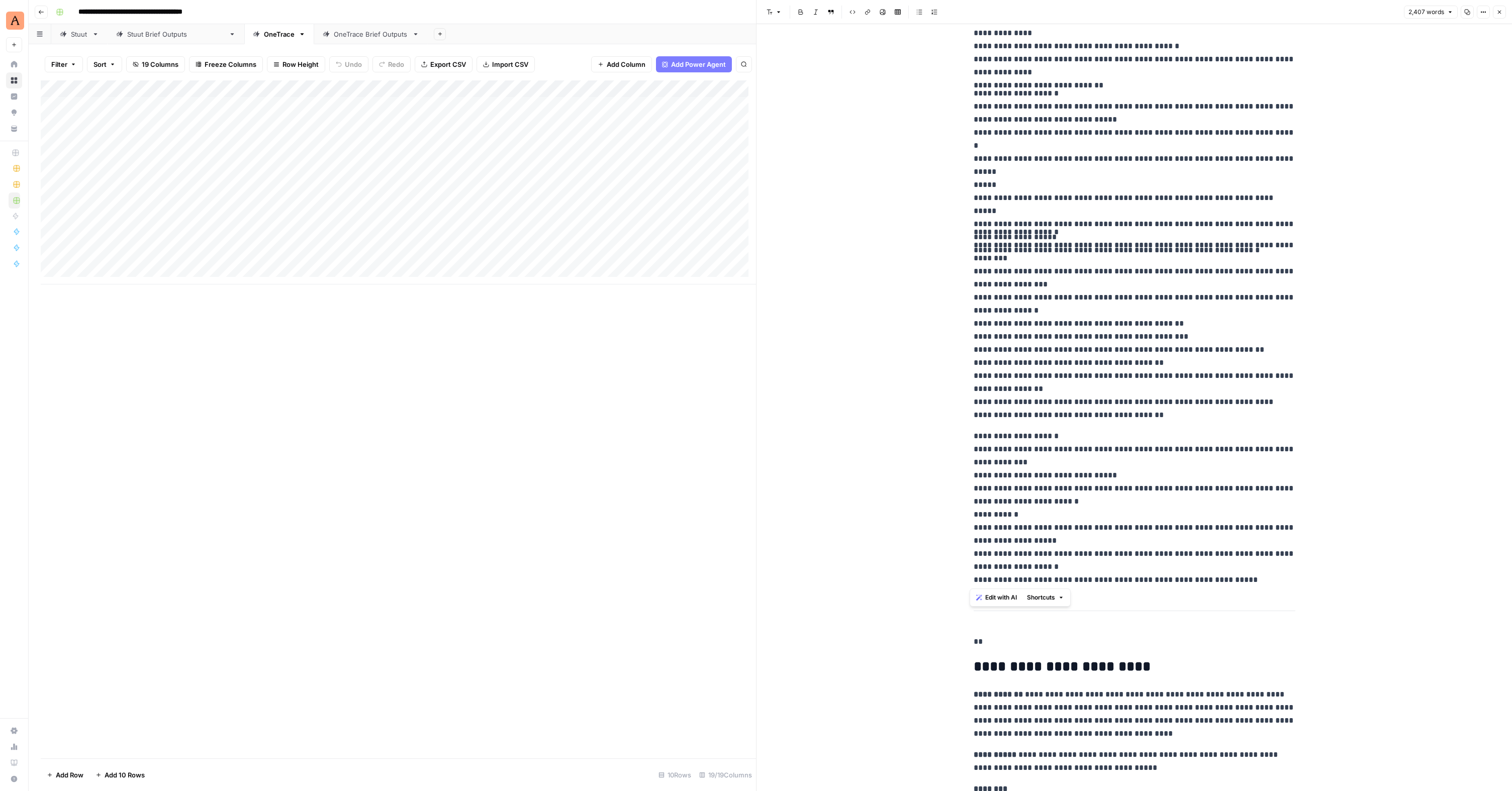
drag, startPoint x: 970, startPoint y: 72, endPoint x: 1238, endPoint y: 578, distance: 572.6
copy div "**********"
click at [1111, 697] on p "**********" at bounding box center [1134, 715] width 321 height 53
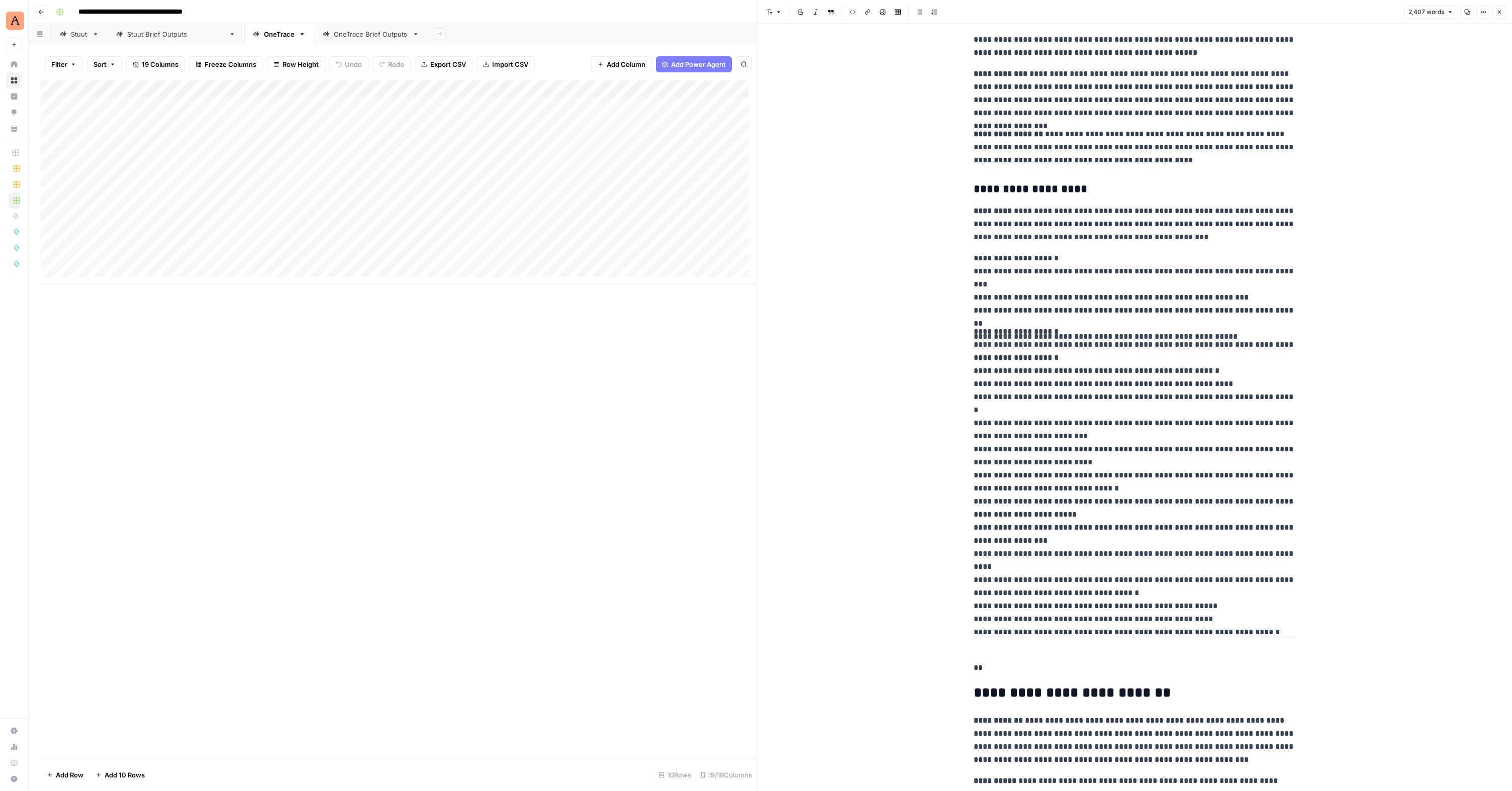
scroll to position [2218, 0]
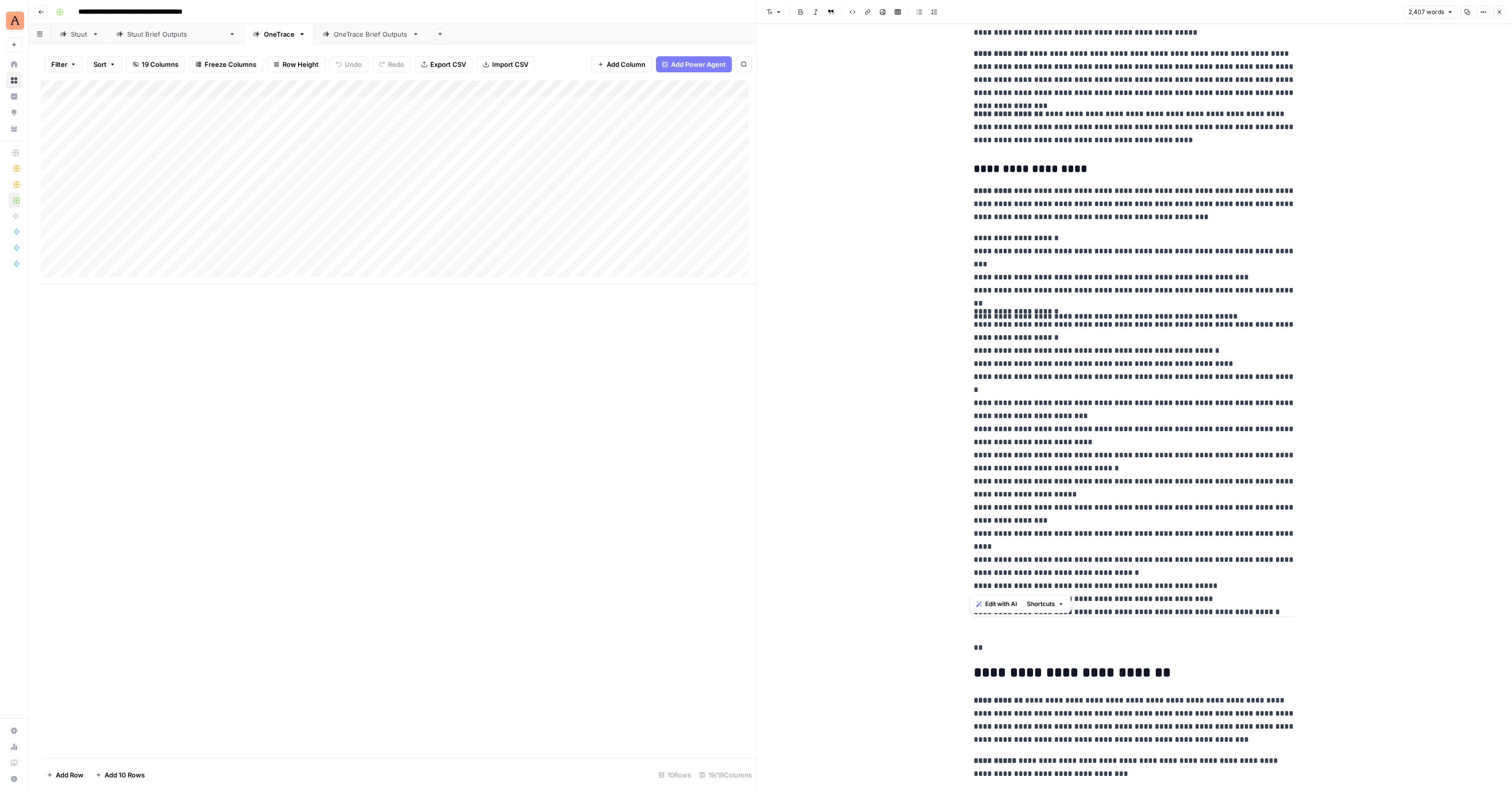
drag, startPoint x: 969, startPoint y: 668, endPoint x: 1282, endPoint y: 584, distance: 324.1
copy div "**********"
click at [1093, 465] on p "**********" at bounding box center [1134, 449] width 321 height 288
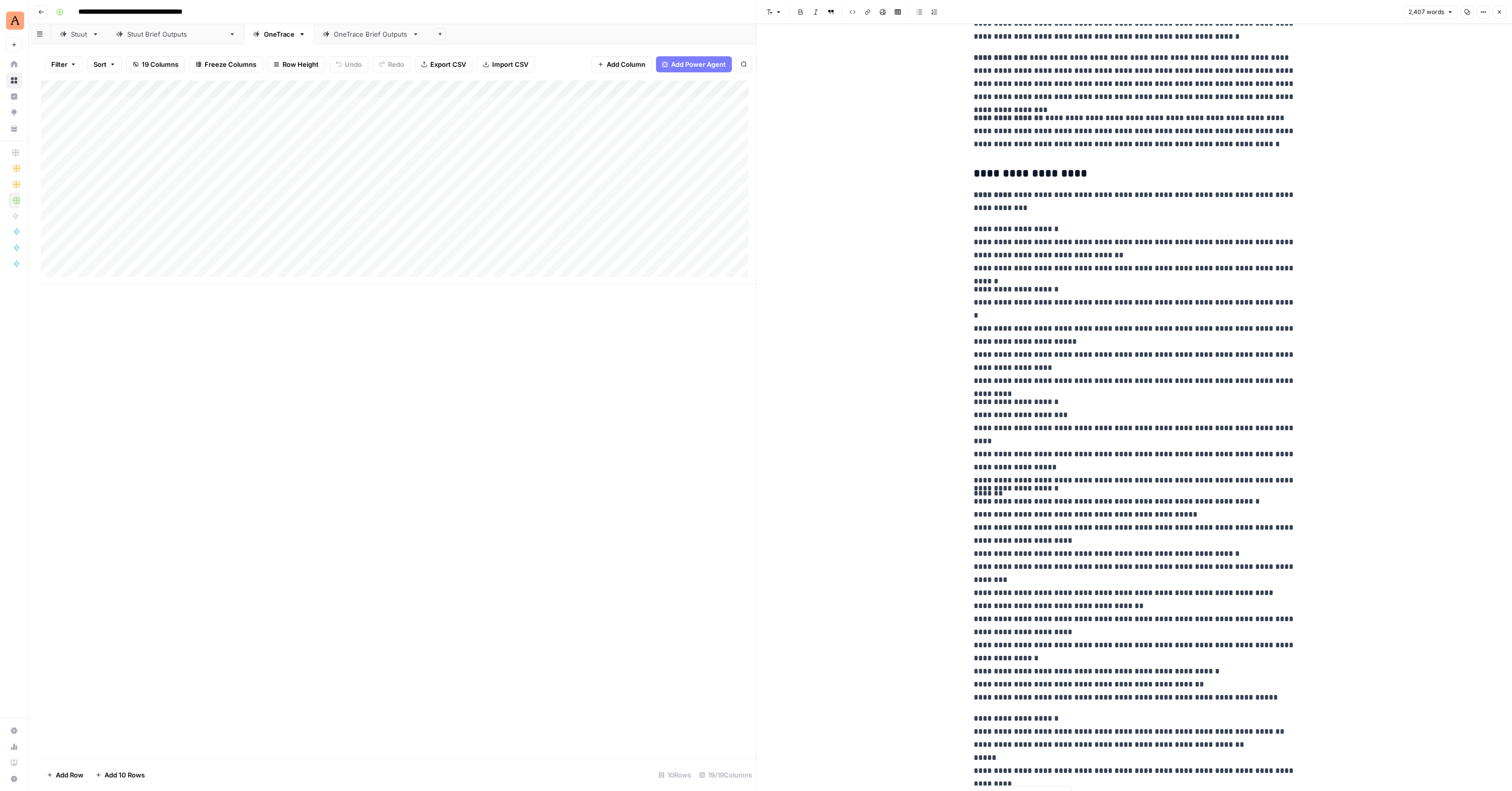
scroll to position [3449, 0]
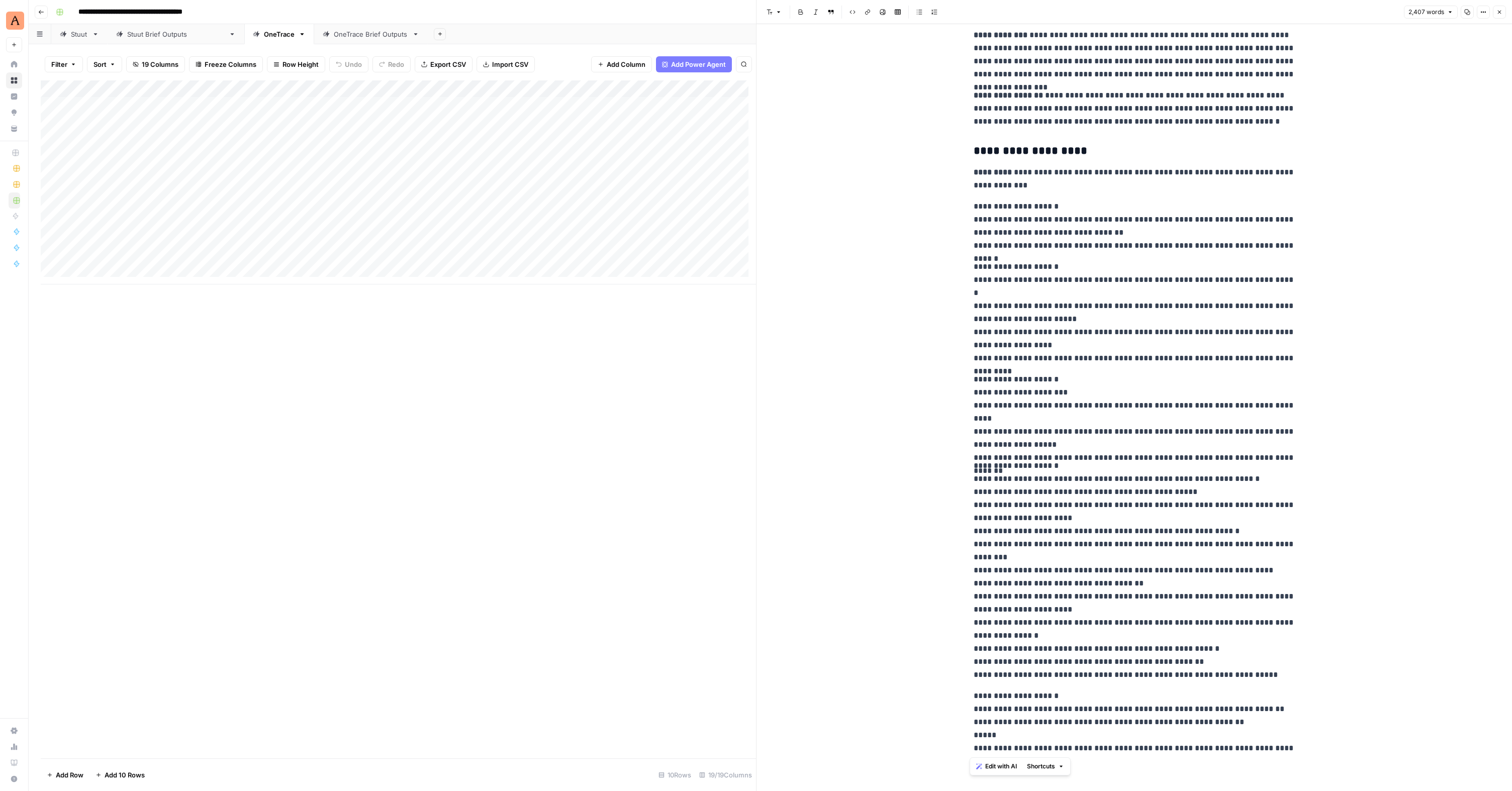
drag, startPoint x: 970, startPoint y: 491, endPoint x: 1308, endPoint y: 749, distance: 425.2
copy div "**********"
click at [625, 206] on div "Add Column" at bounding box center [399, 183] width 716 height 204
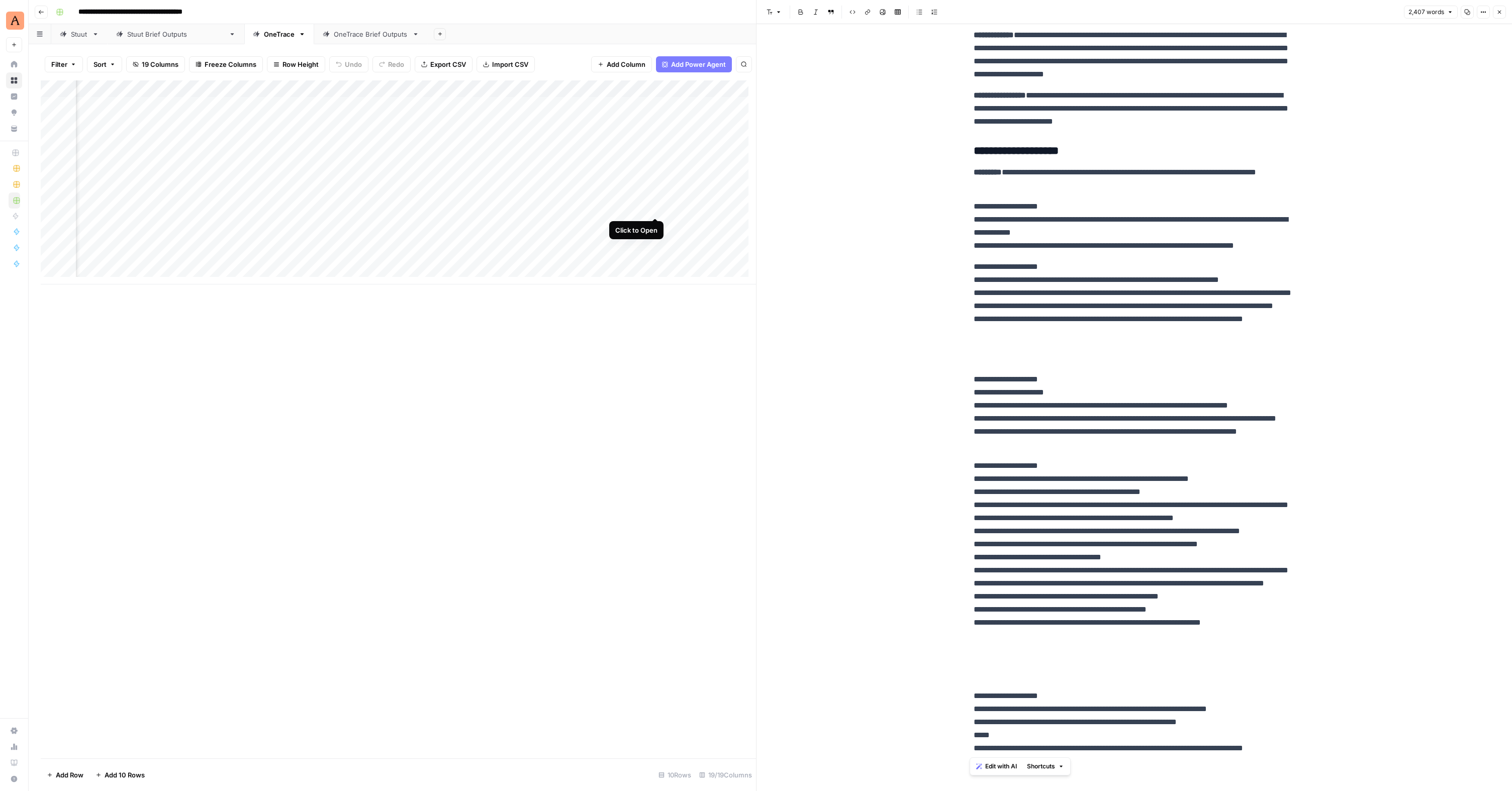
click at [657, 205] on div "Add Column" at bounding box center [399, 183] width 716 height 204
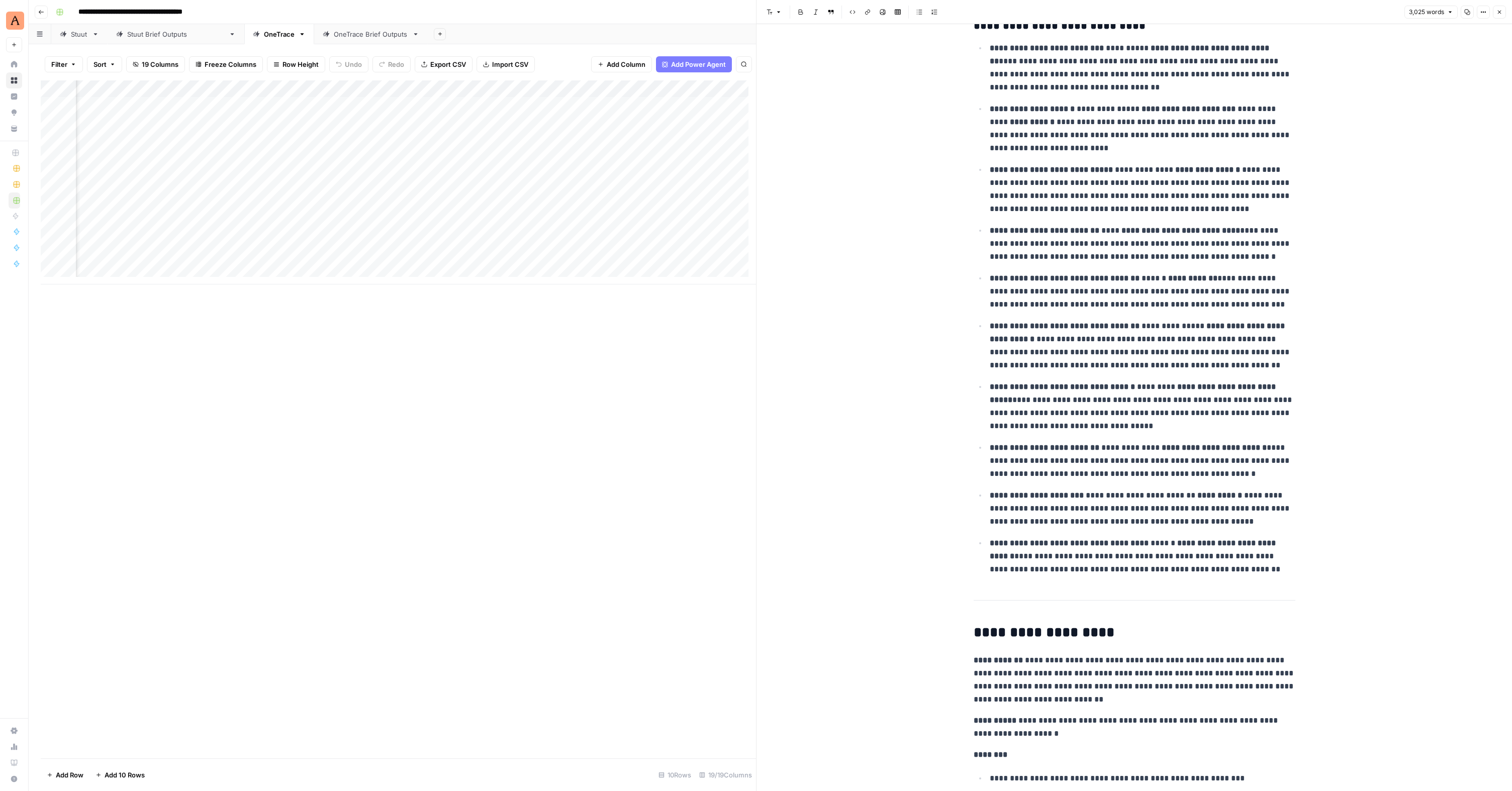
scroll to position [3765, 0]
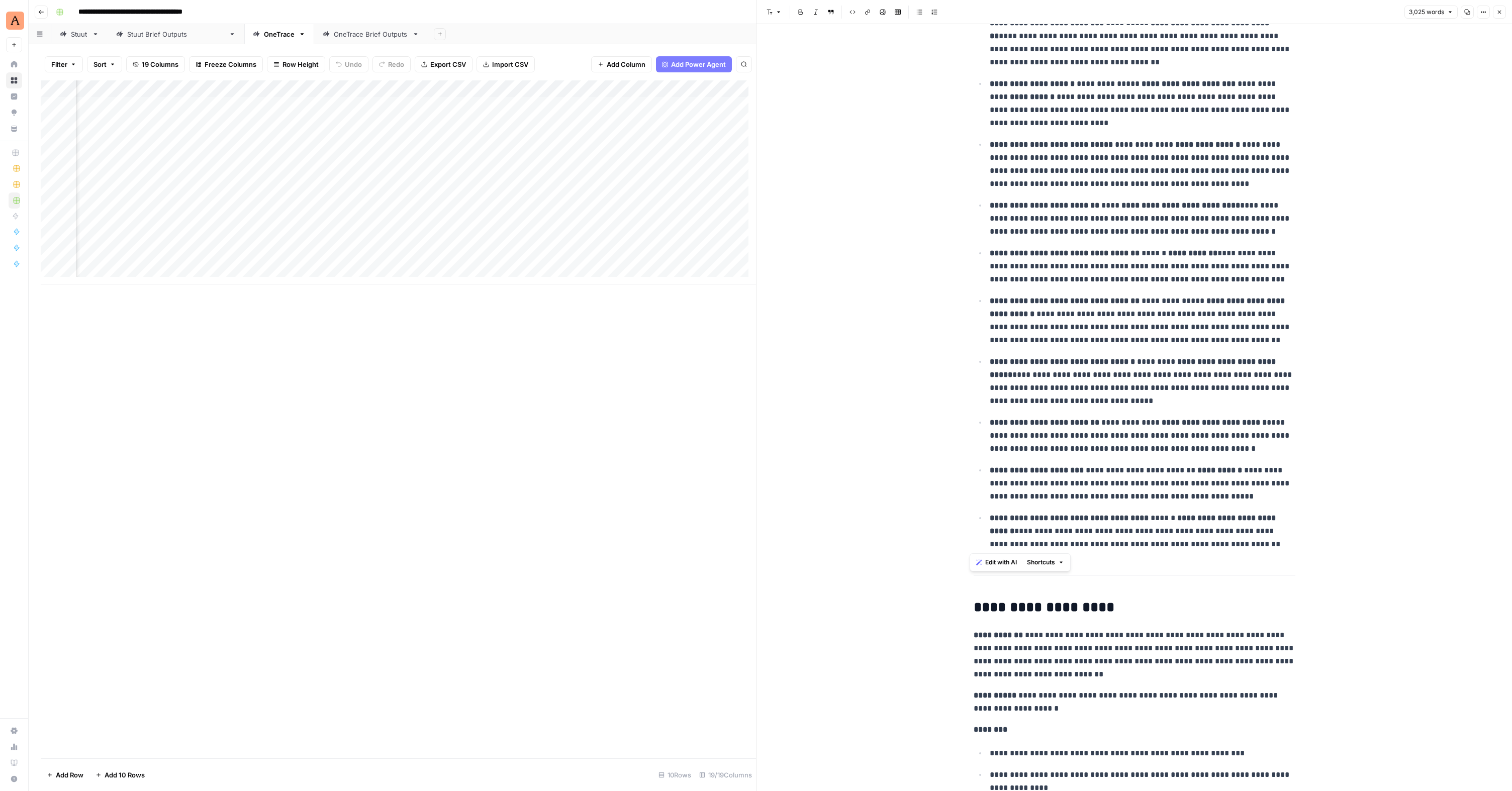
drag, startPoint x: 971, startPoint y: 53, endPoint x: 1197, endPoint y: 546, distance: 542.3
copy div "**********"
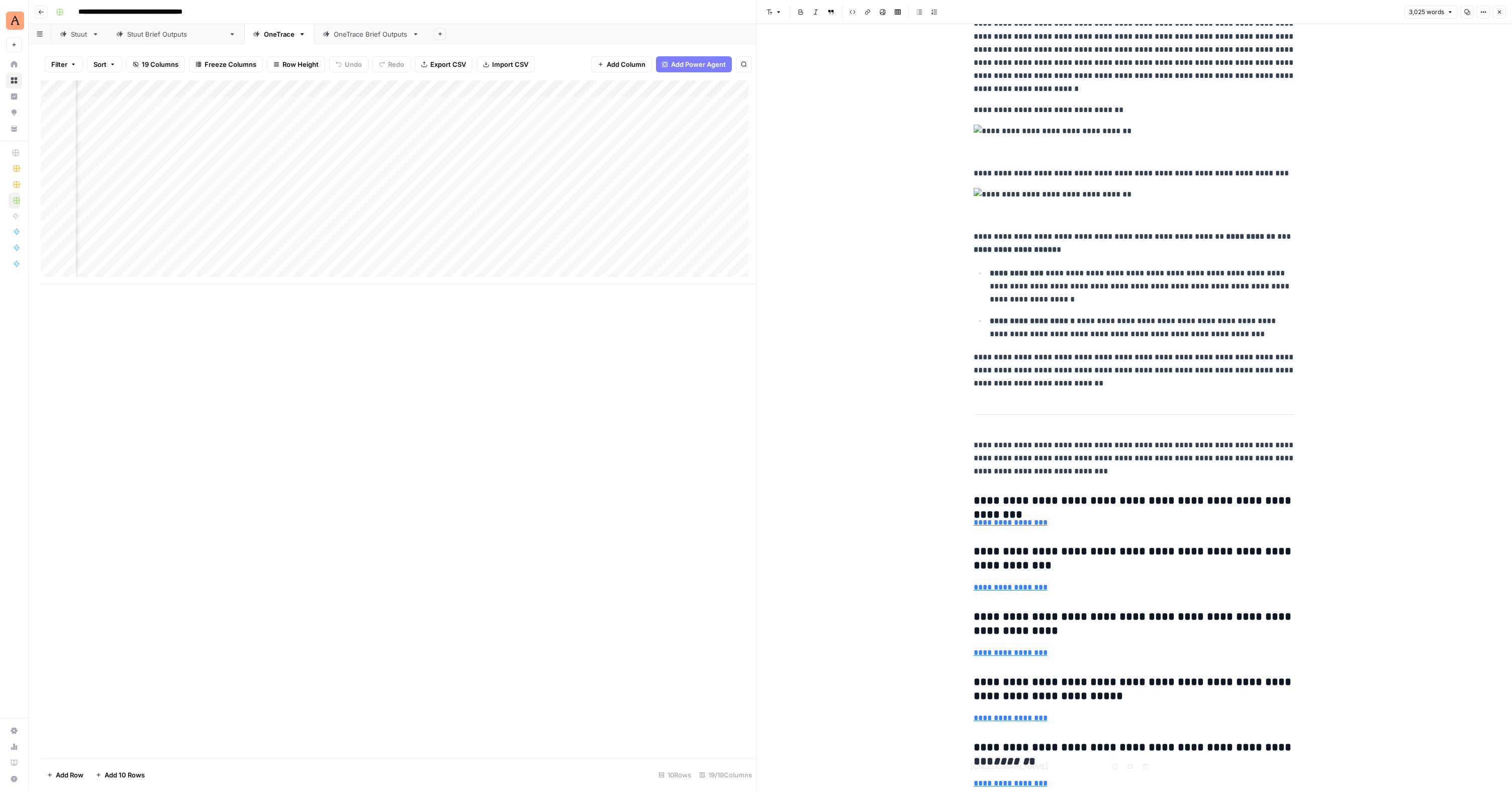
type input "[URL][DOMAIN_NAME]"
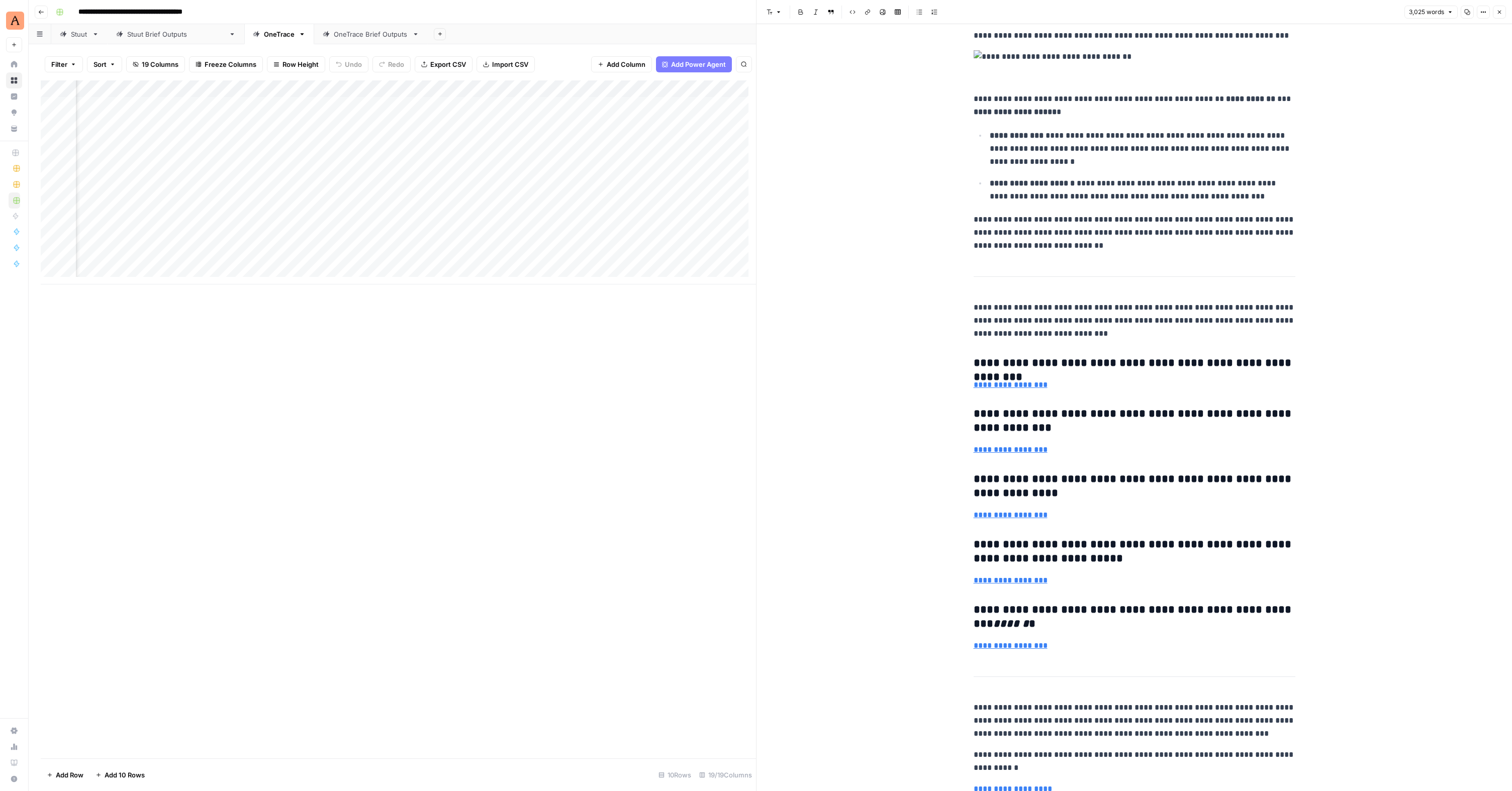
scroll to position [5310, 0]
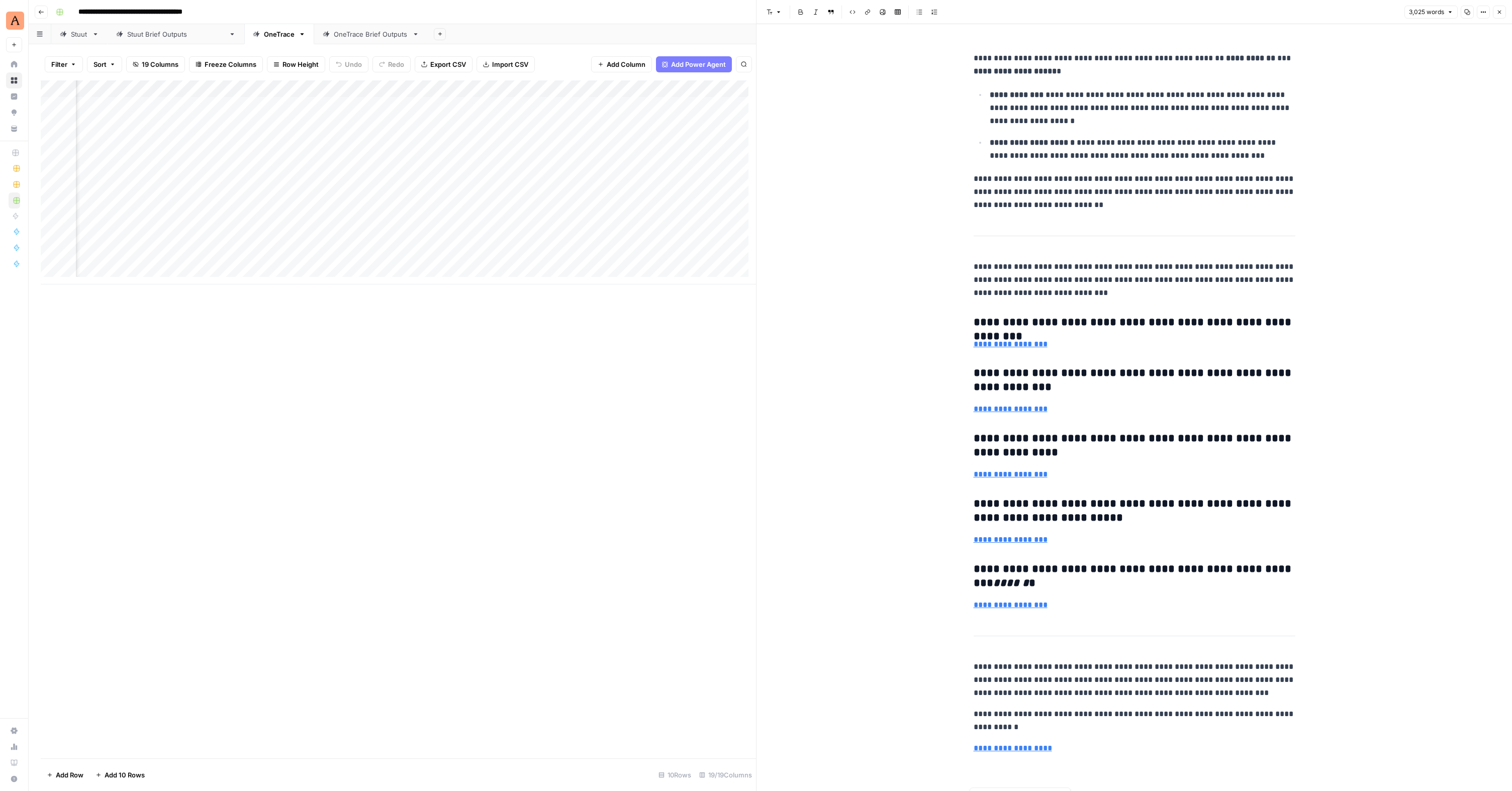
drag, startPoint x: 983, startPoint y: 618, endPoint x: 1026, endPoint y: 791, distance: 178.3
click at [1026, 791] on body "**********" at bounding box center [756, 395] width 1512 height 791
copy div "**********"
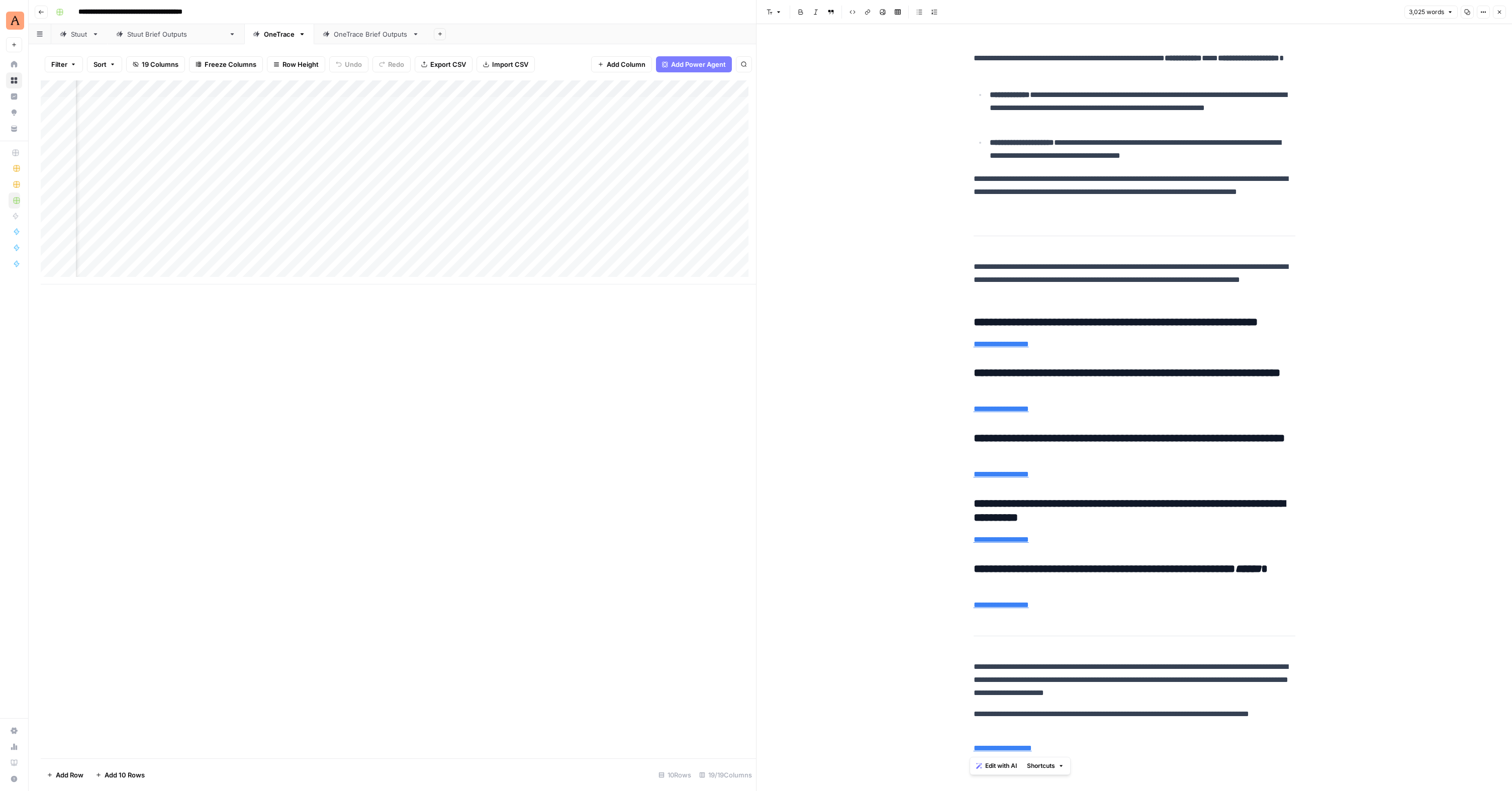
scroll to position [0, 730]
click at [558, 191] on div "Add Column" at bounding box center [399, 183] width 716 height 204
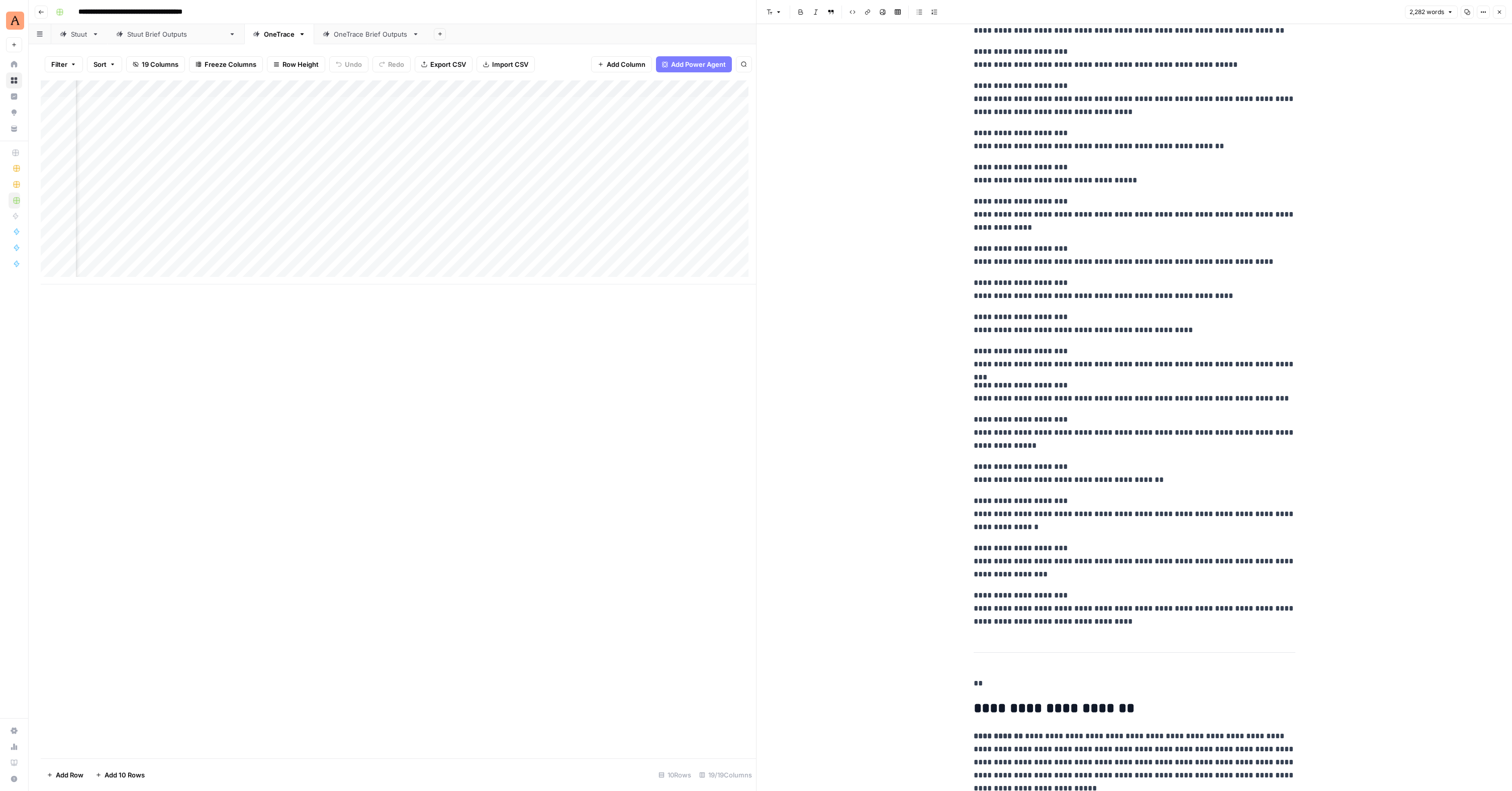
scroll to position [1546, 0]
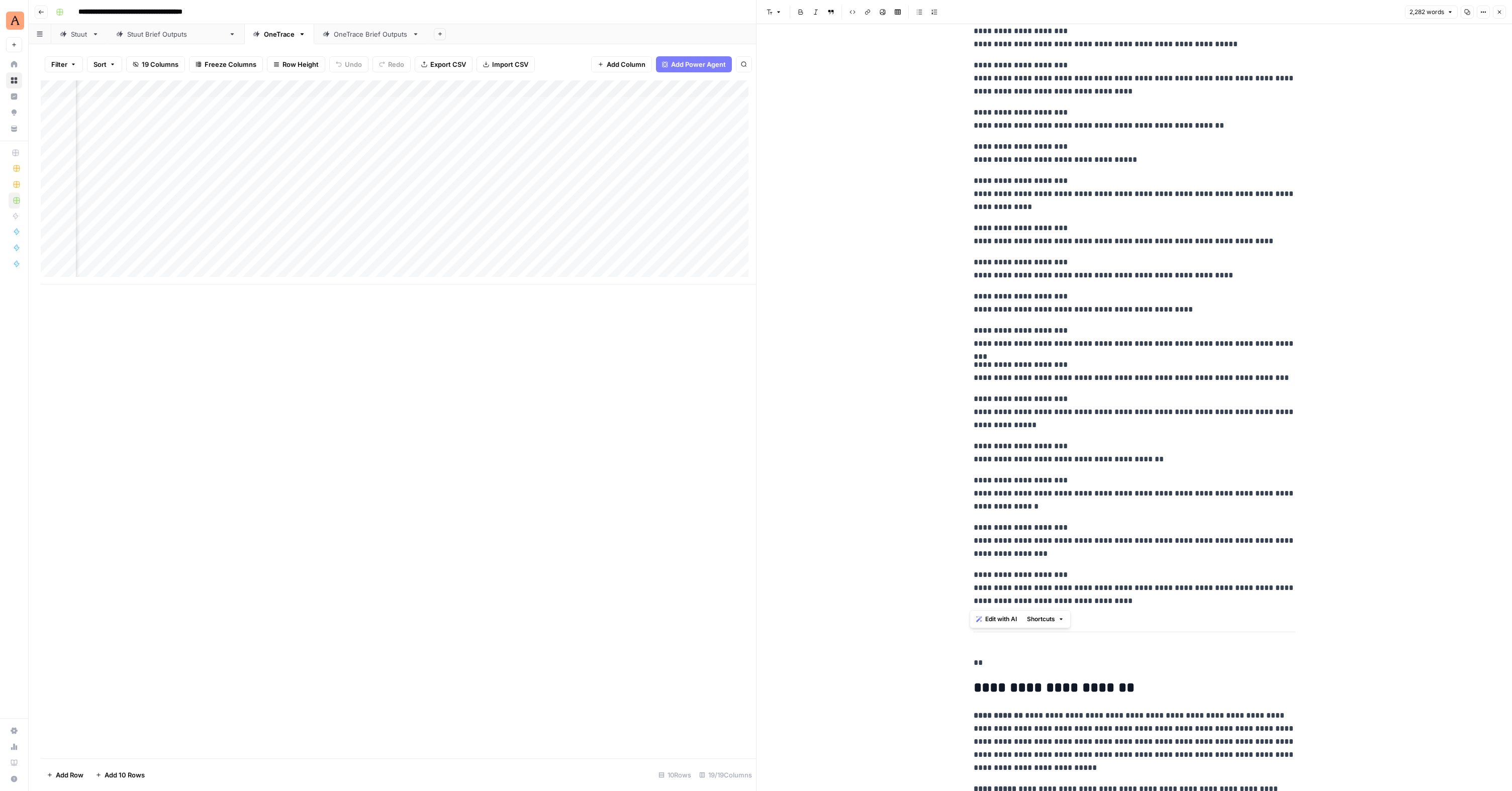
drag, startPoint x: 969, startPoint y: 77, endPoint x: 1116, endPoint y: 600, distance: 543.3
copy div "**********"
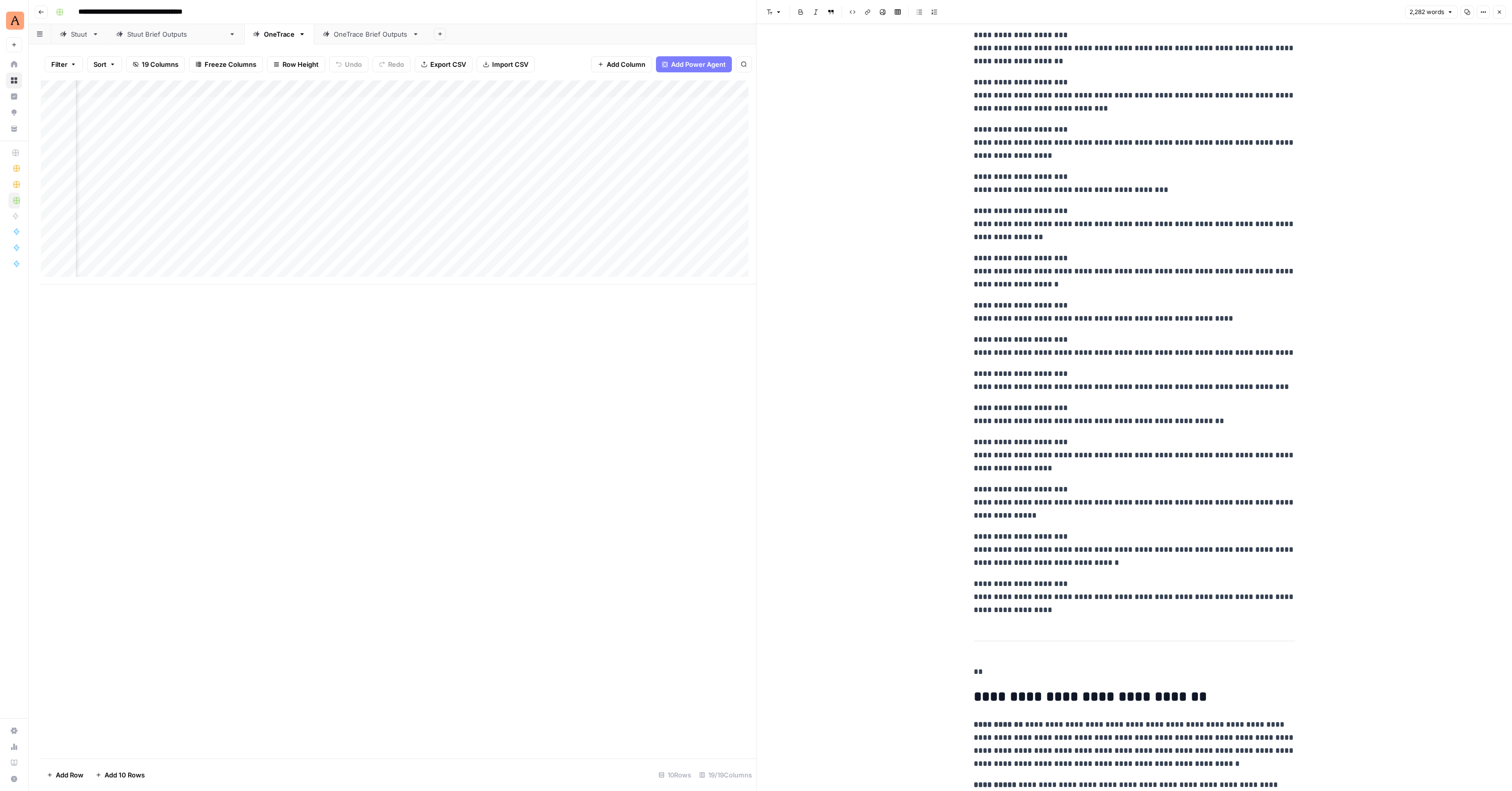
scroll to position [3079, 0]
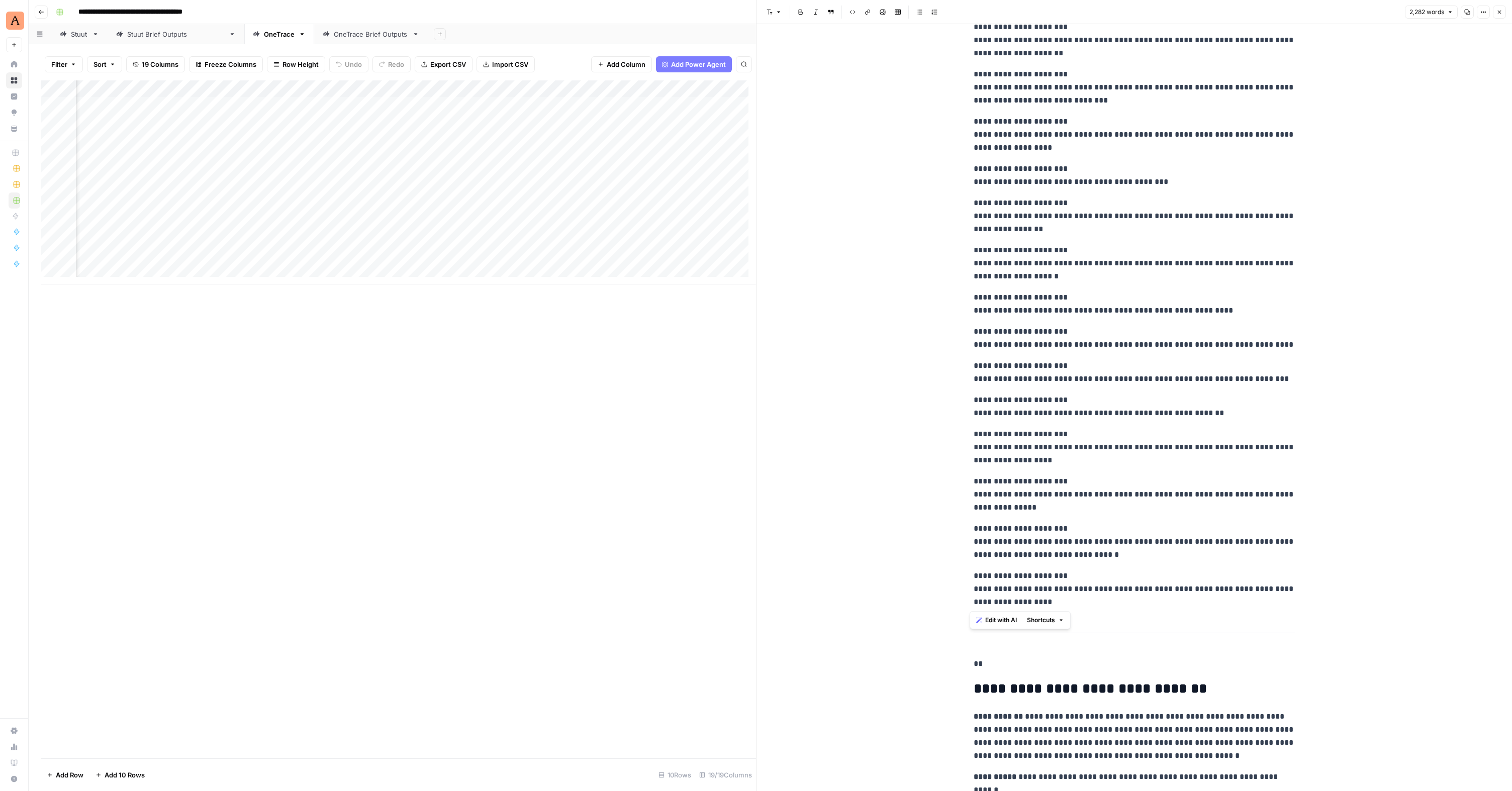
drag, startPoint x: 972, startPoint y: 689, endPoint x: 1030, endPoint y: 599, distance: 107.1
copy div "**********"
click at [988, 697] on h2 "**********" at bounding box center [1134, 689] width 321 height 16
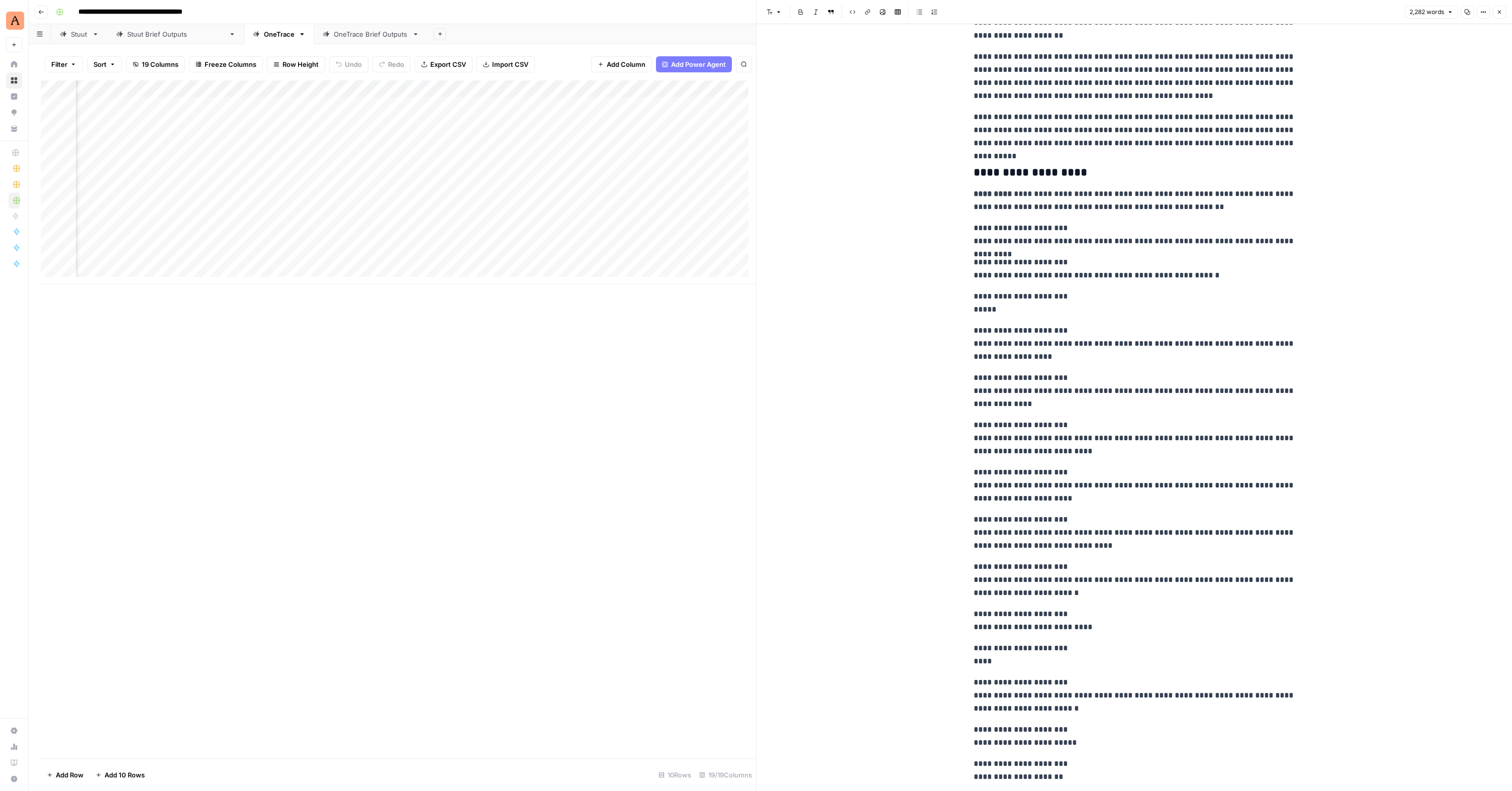
scroll to position [4264, 0]
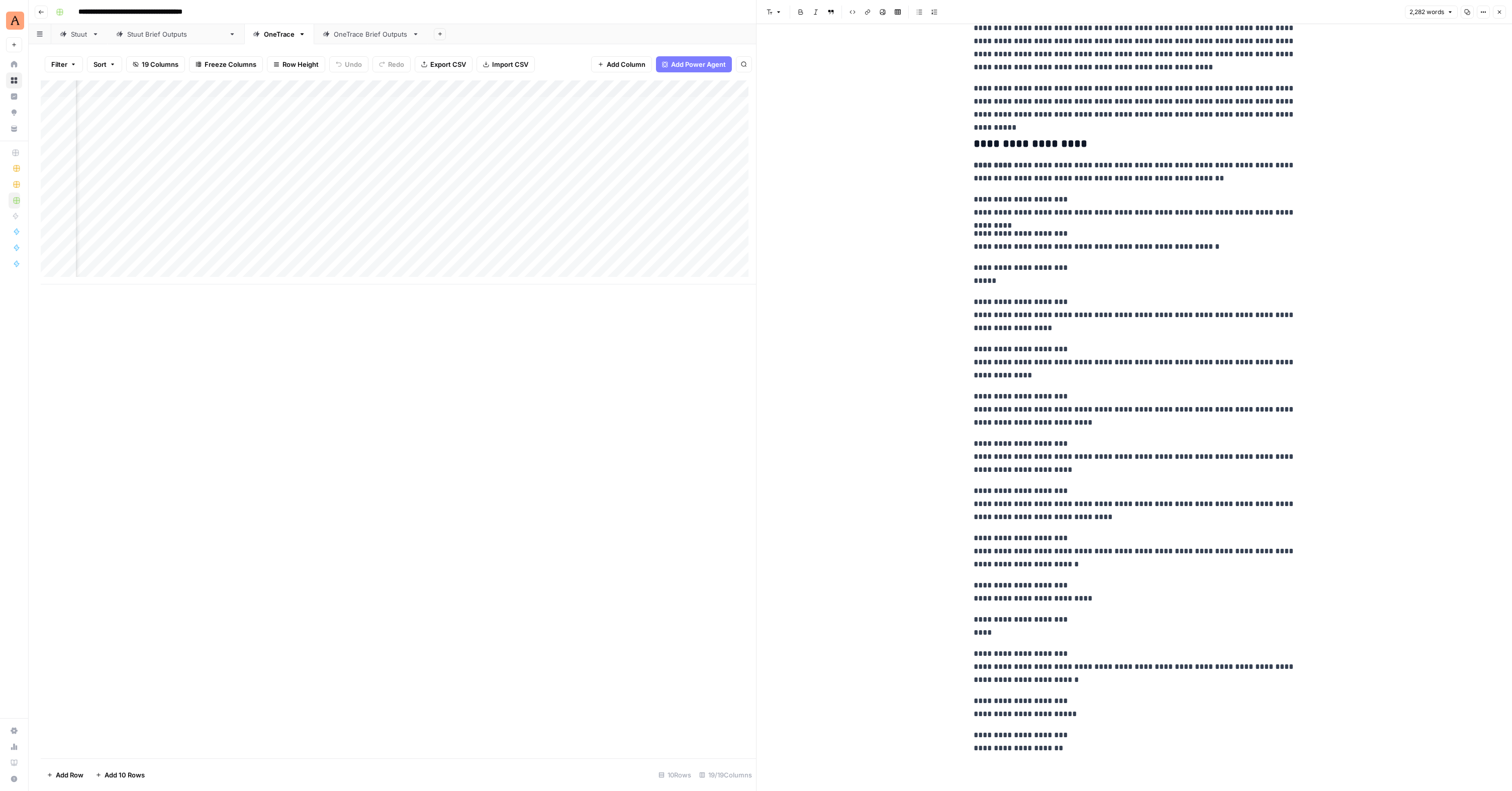
drag, startPoint x: 971, startPoint y: 688, endPoint x: 1108, endPoint y: 778, distance: 163.9
copy div "**********"
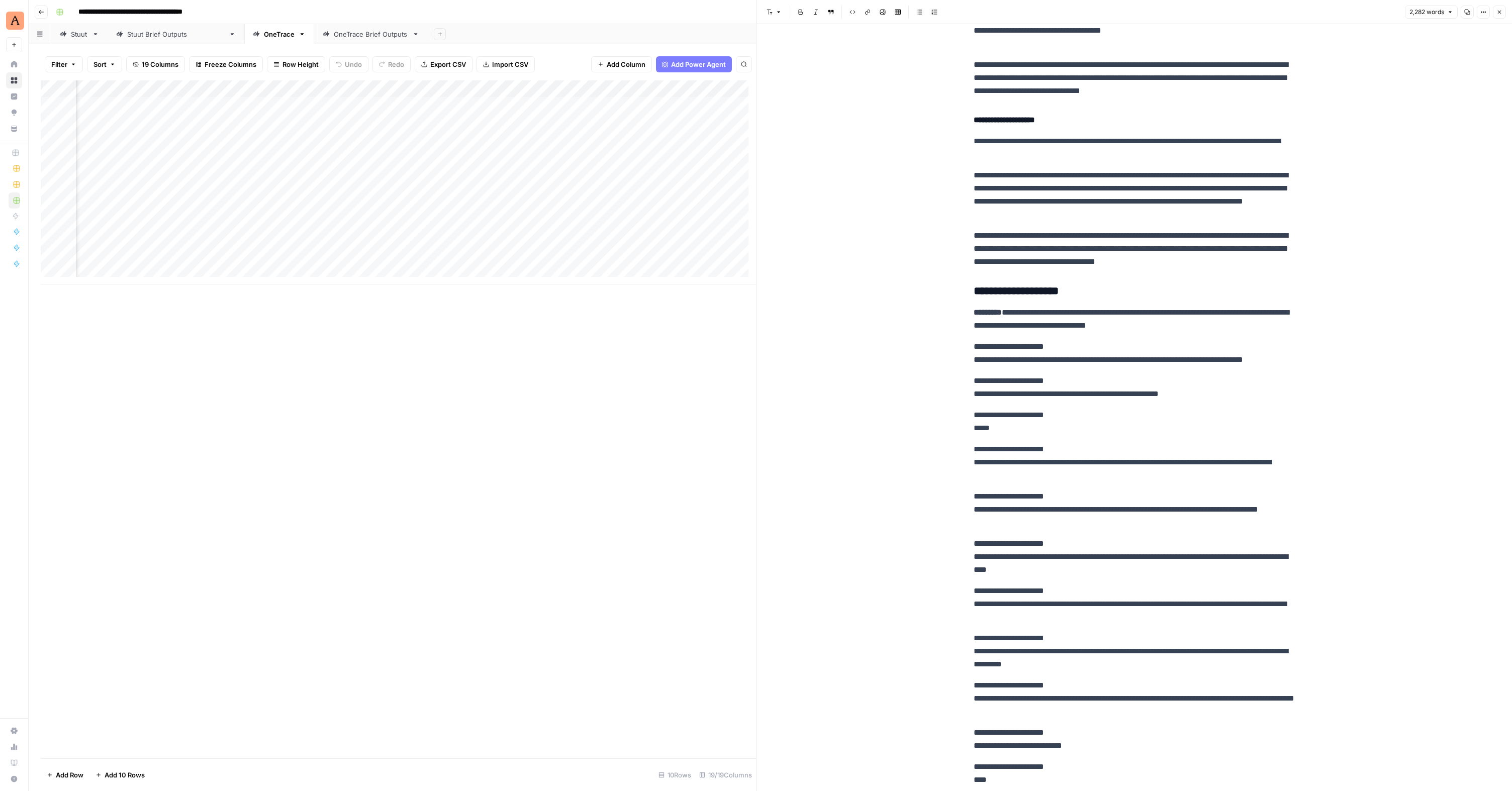
scroll to position [0, 778]
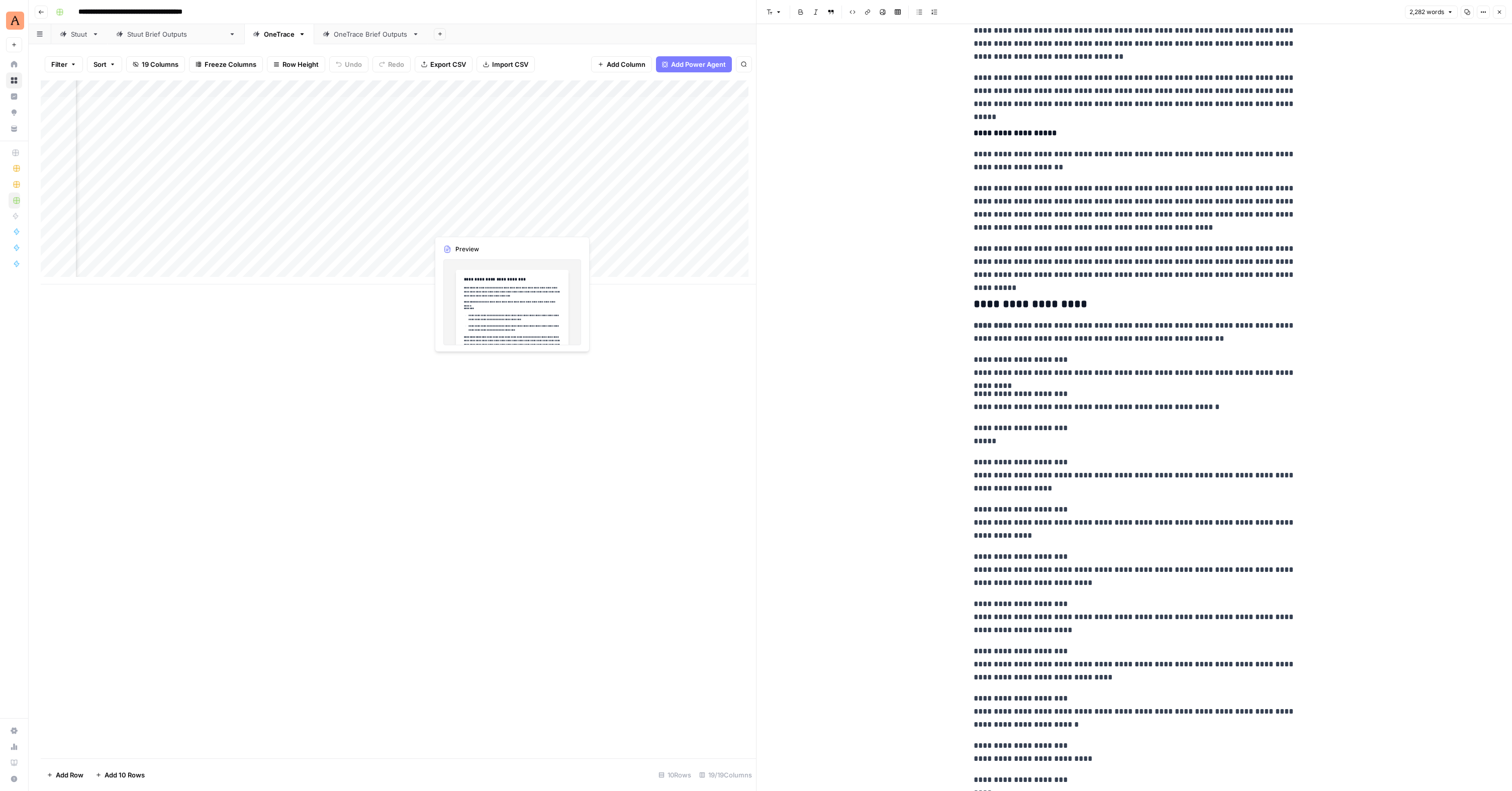
click at [509, 223] on div "Add Column" at bounding box center [399, 183] width 716 height 204
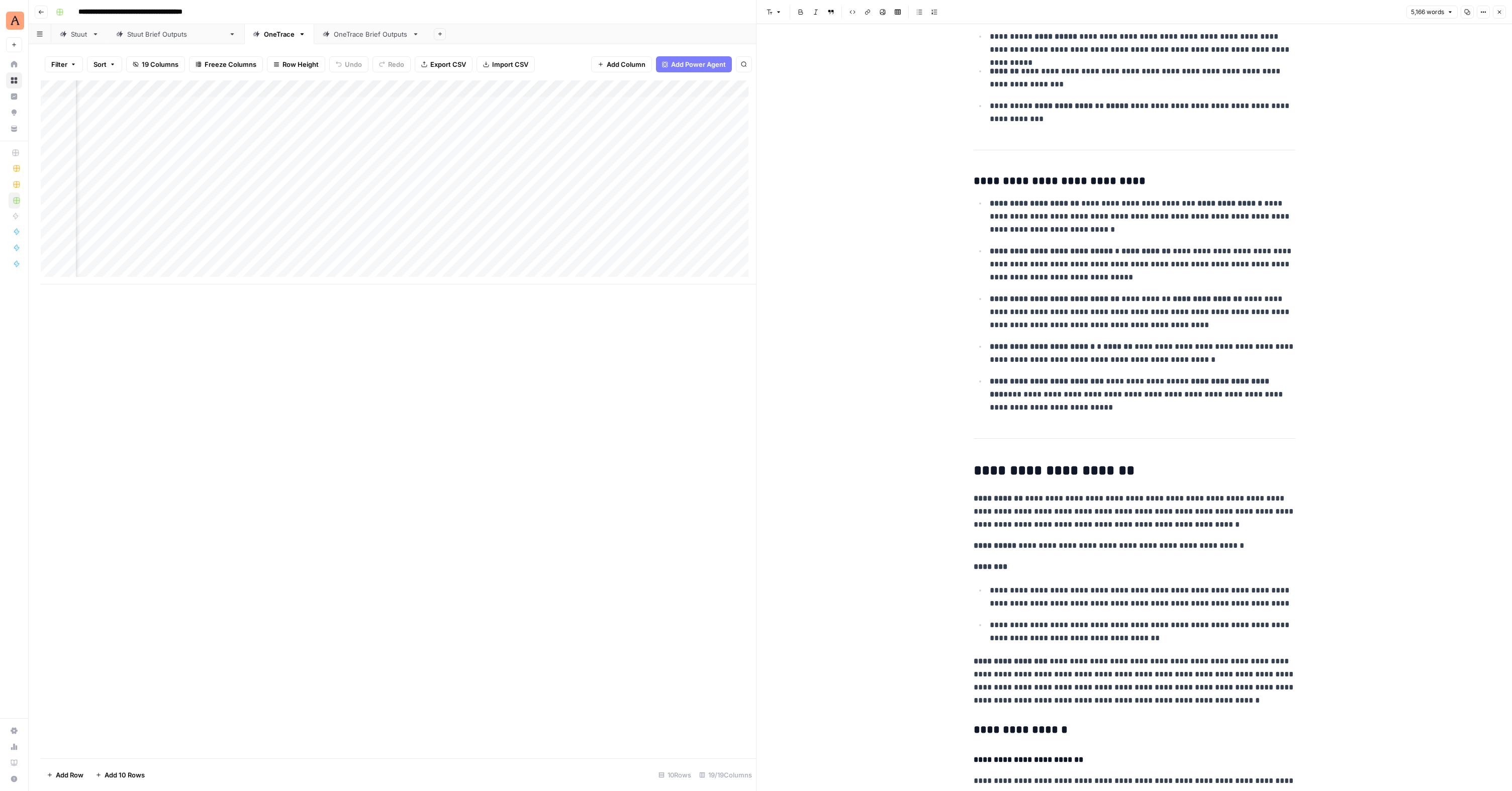
scroll to position [1823, 0]
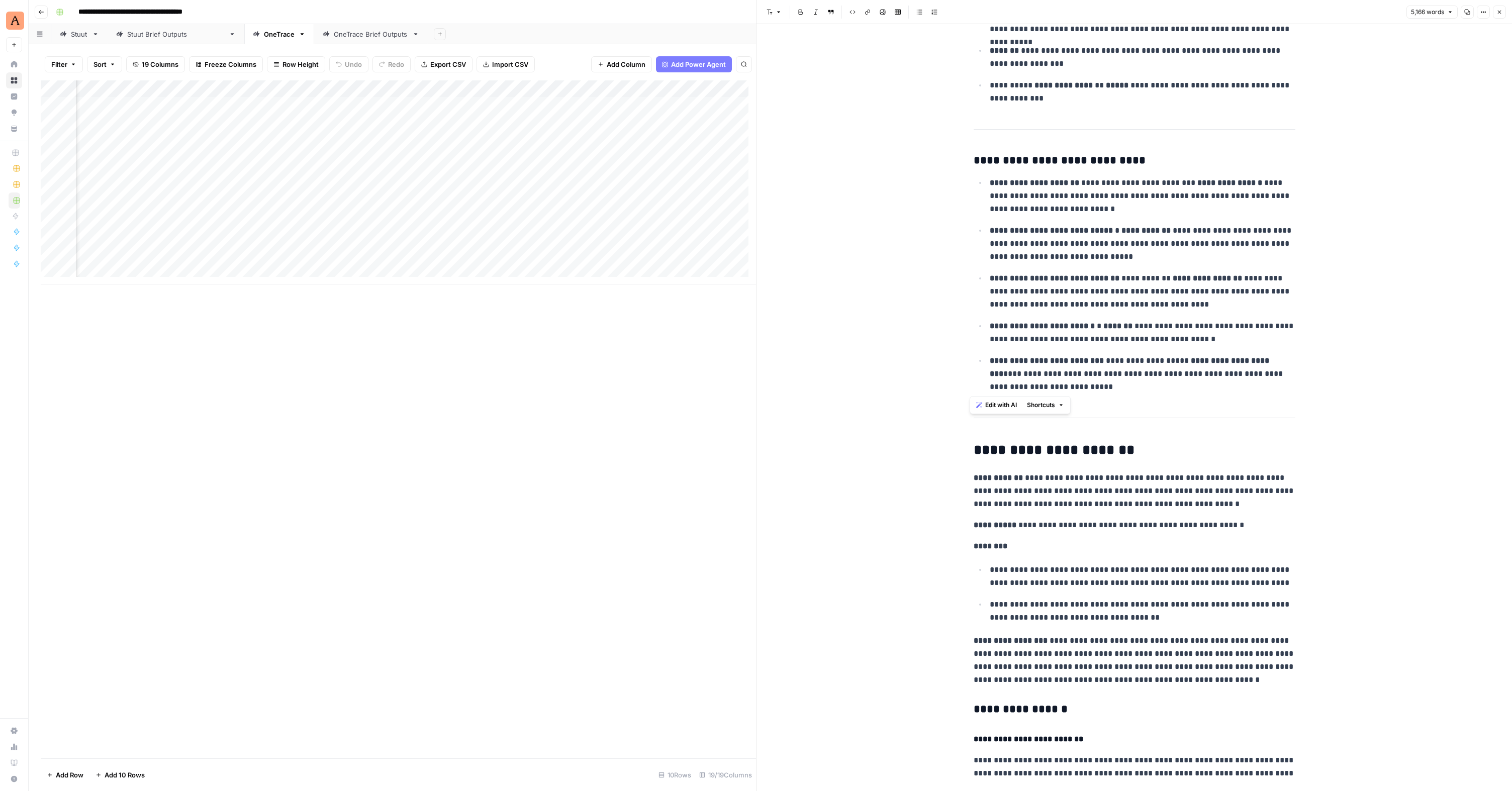
drag, startPoint x: 971, startPoint y: 53, endPoint x: 1074, endPoint y: 385, distance: 347.6
copy div "**********"
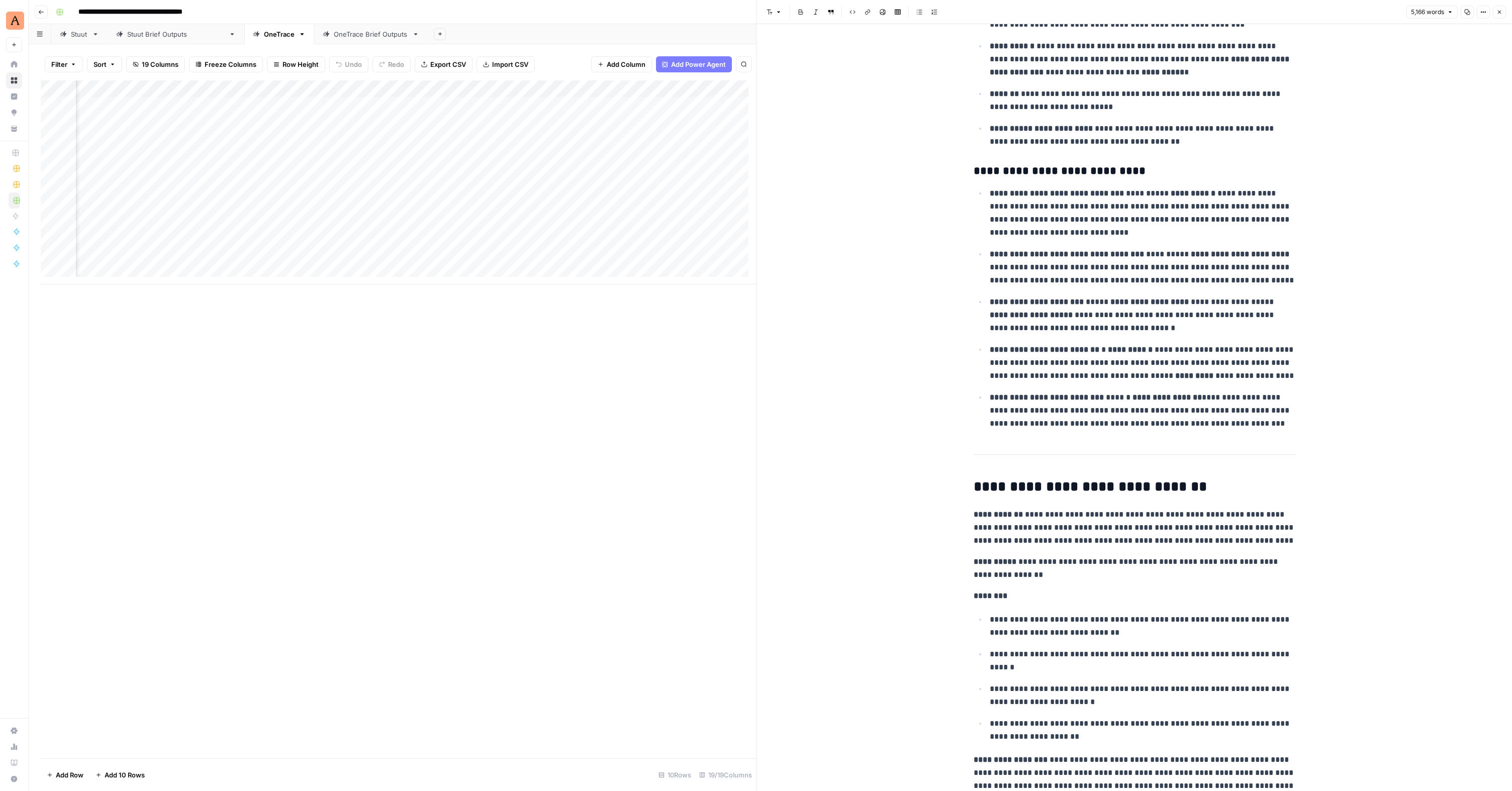
scroll to position [4729, 0]
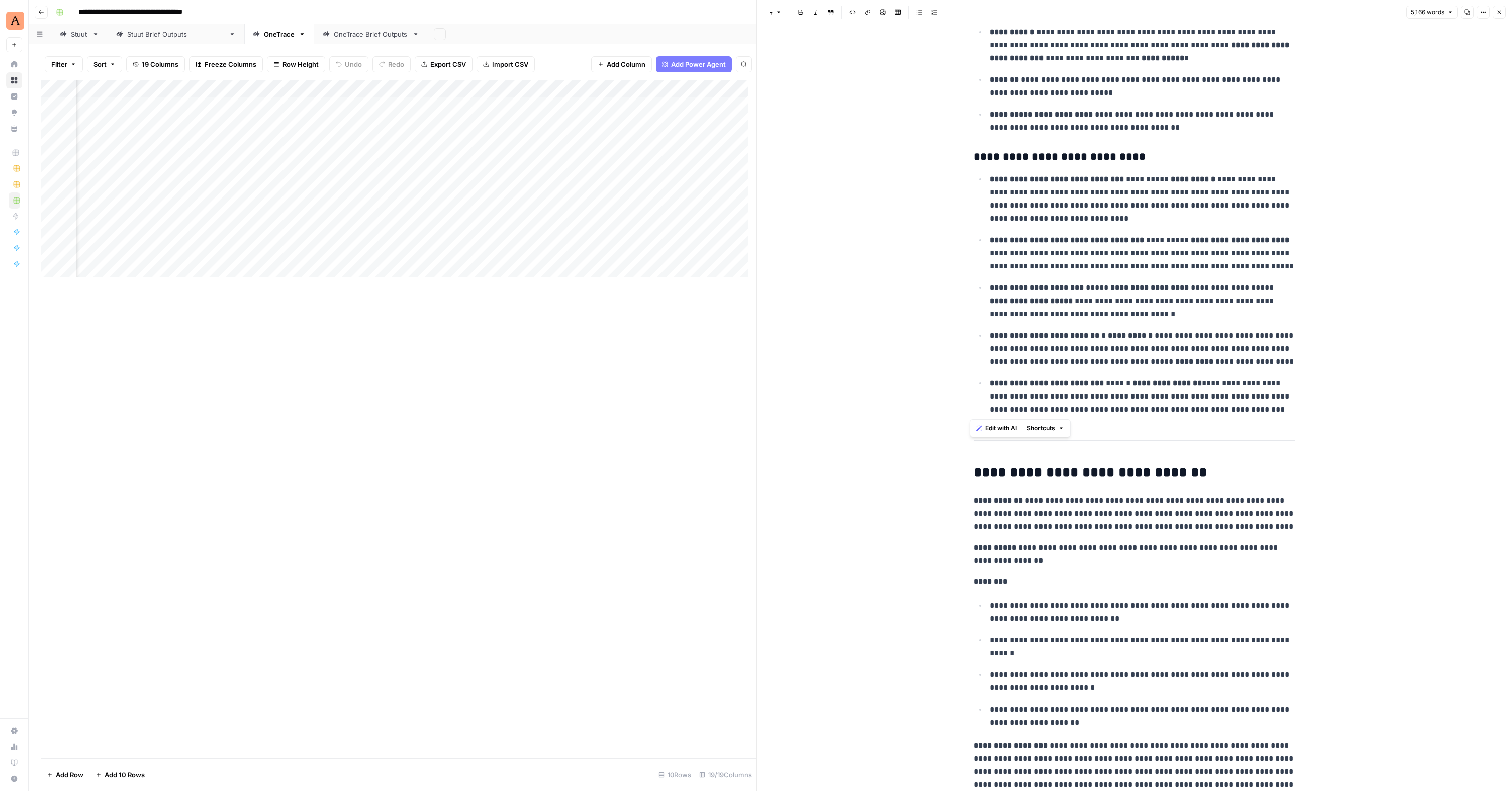
drag, startPoint x: 973, startPoint y: 450, endPoint x: 1318, endPoint y: 410, distance: 347.3
click at [1318, 410] on div "**********" at bounding box center [1134, 561] width 756 height 10531
copy div "**********"
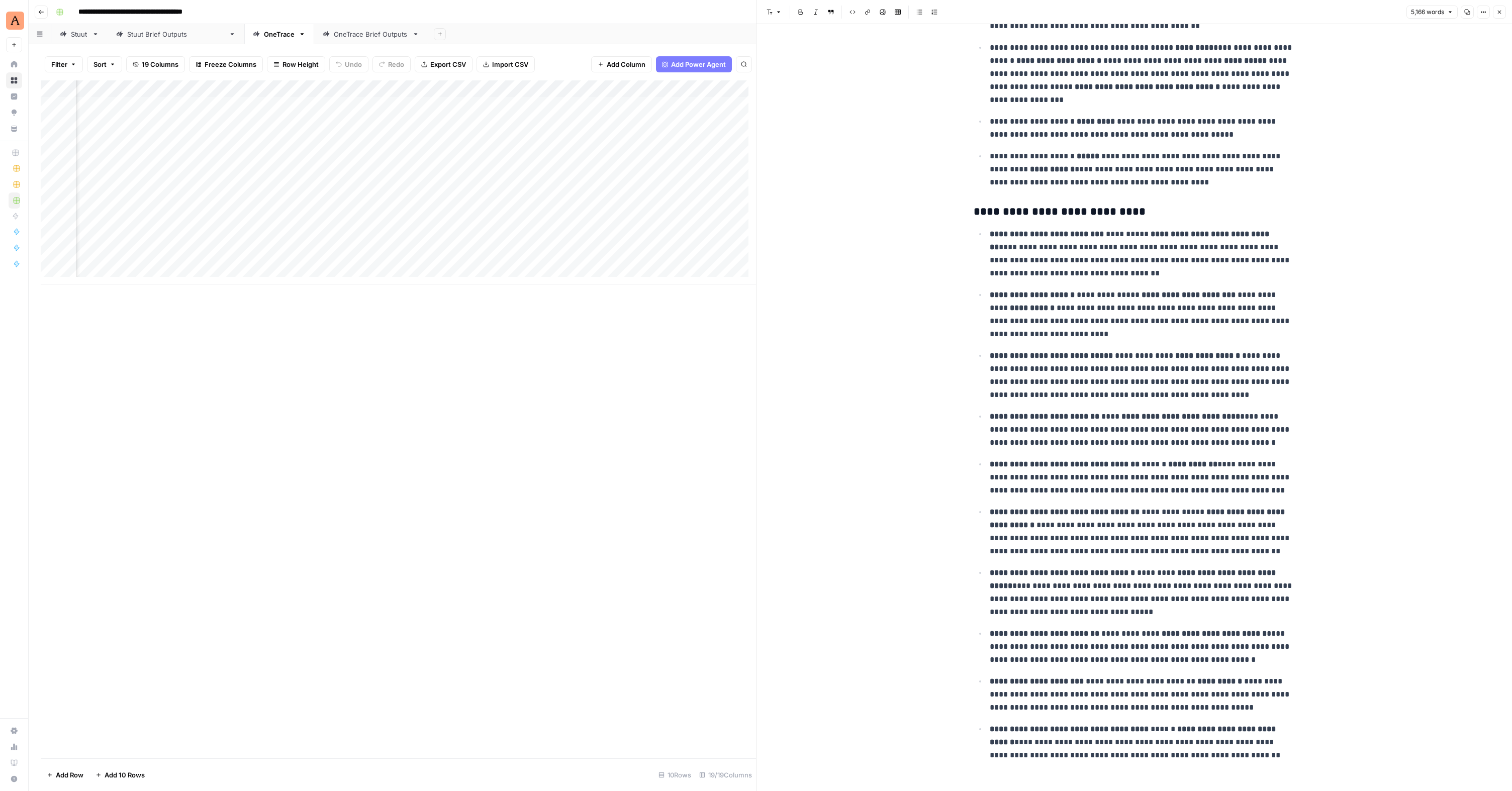
scroll to position [9764, 0]
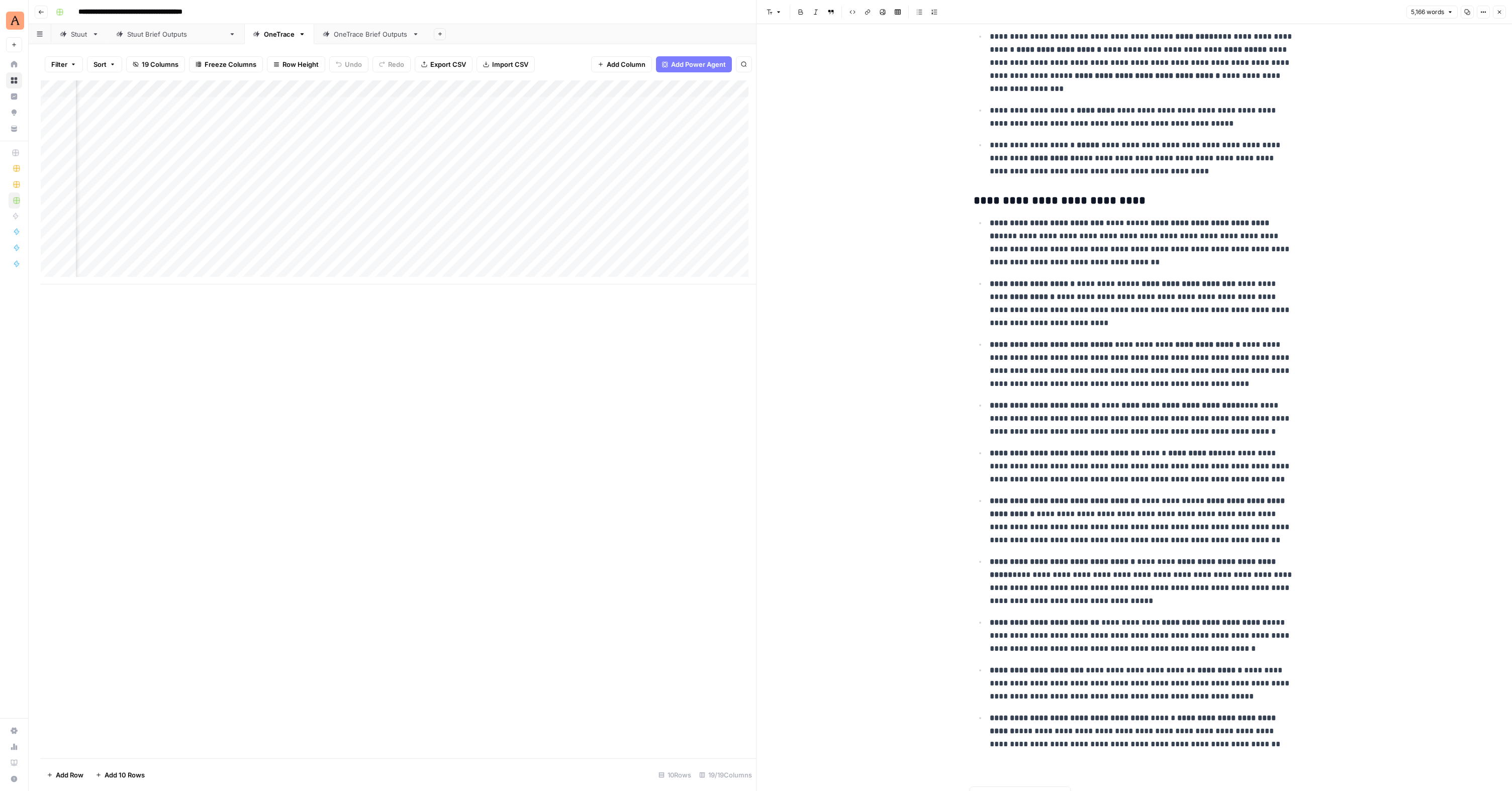
drag, startPoint x: 973, startPoint y: 472, endPoint x: 1110, endPoint y: 791, distance: 347.2
click at [1110, 791] on div "**********" at bounding box center [1134, 408] width 756 height 767
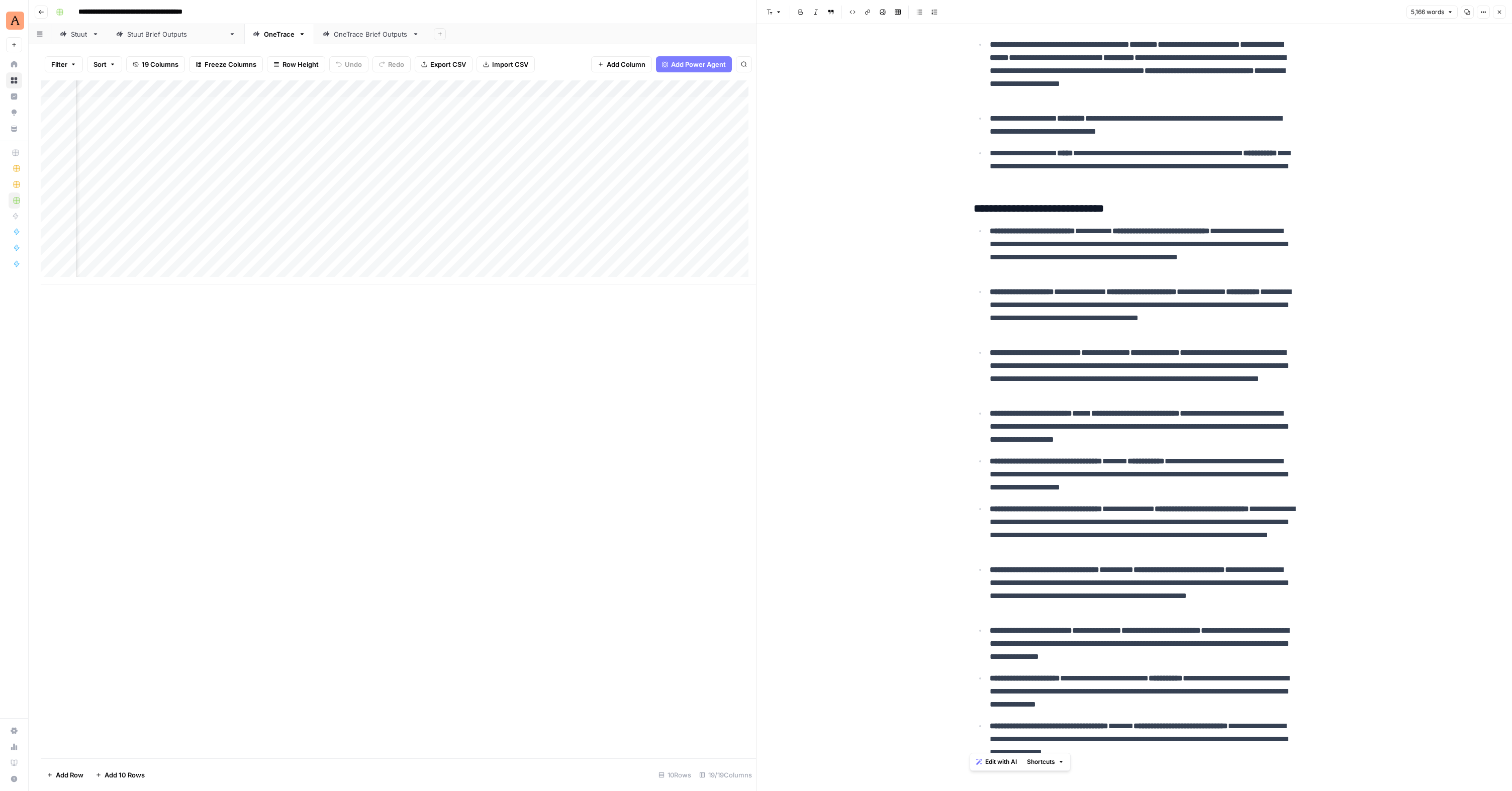
click at [333, 34] on div "OneTrace Brief Outputs" at bounding box center [371, 34] width 74 height 10
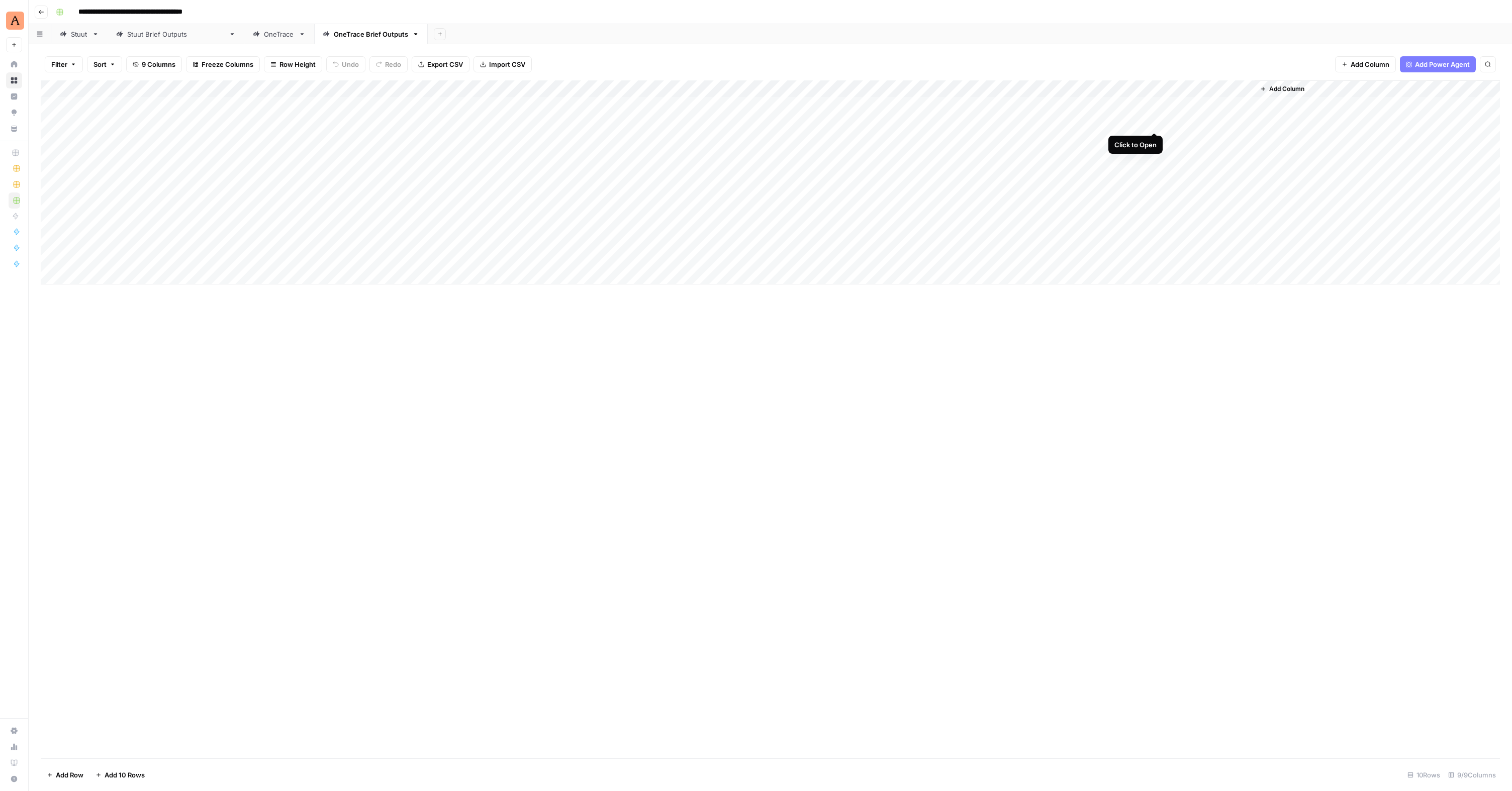
click at [1153, 122] on div "Add Column" at bounding box center [770, 183] width 1459 height 204
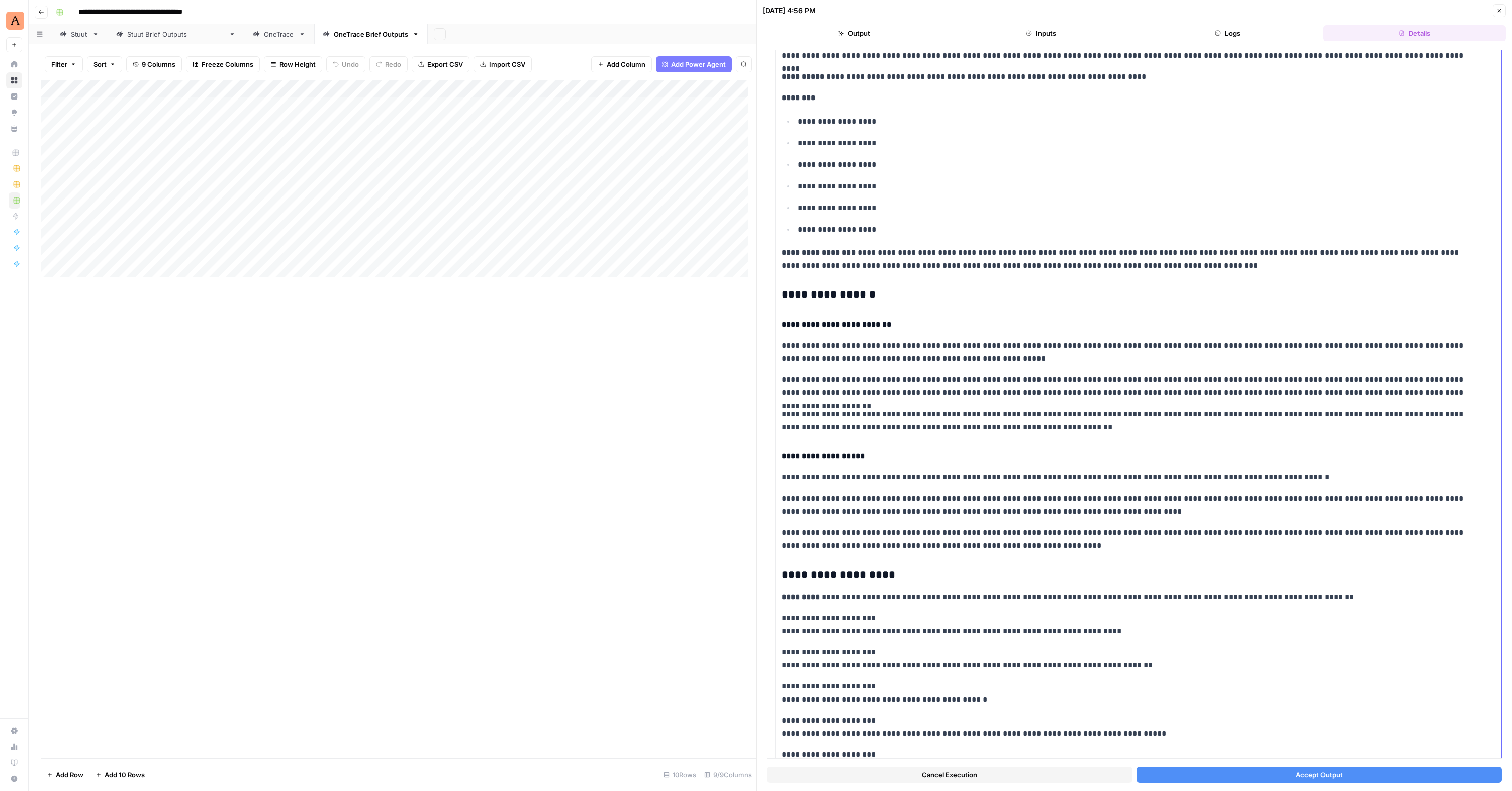
scroll to position [201, 0]
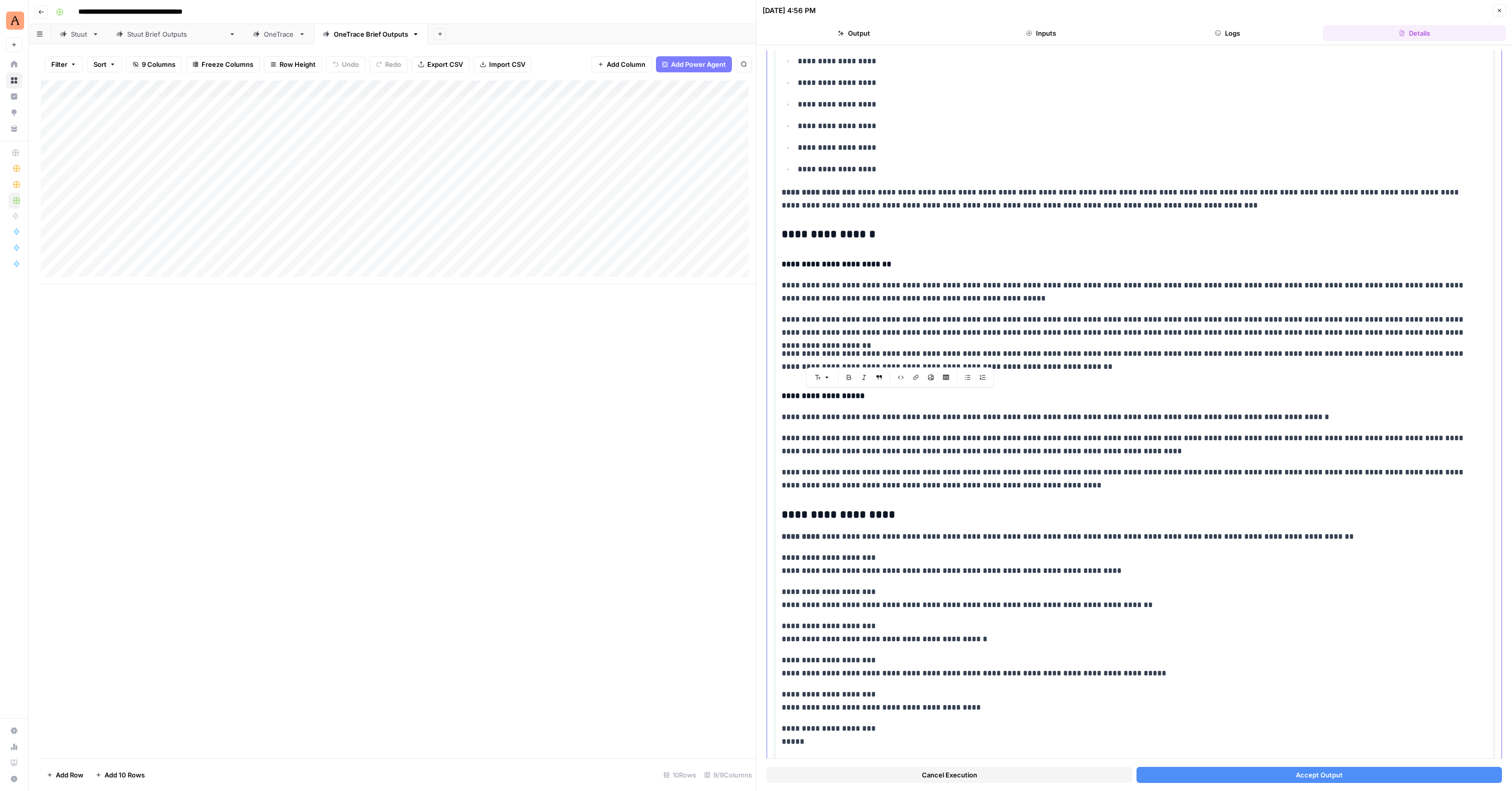
drag, startPoint x: 783, startPoint y: 394, endPoint x: 1017, endPoint y: 480, distance: 249.3
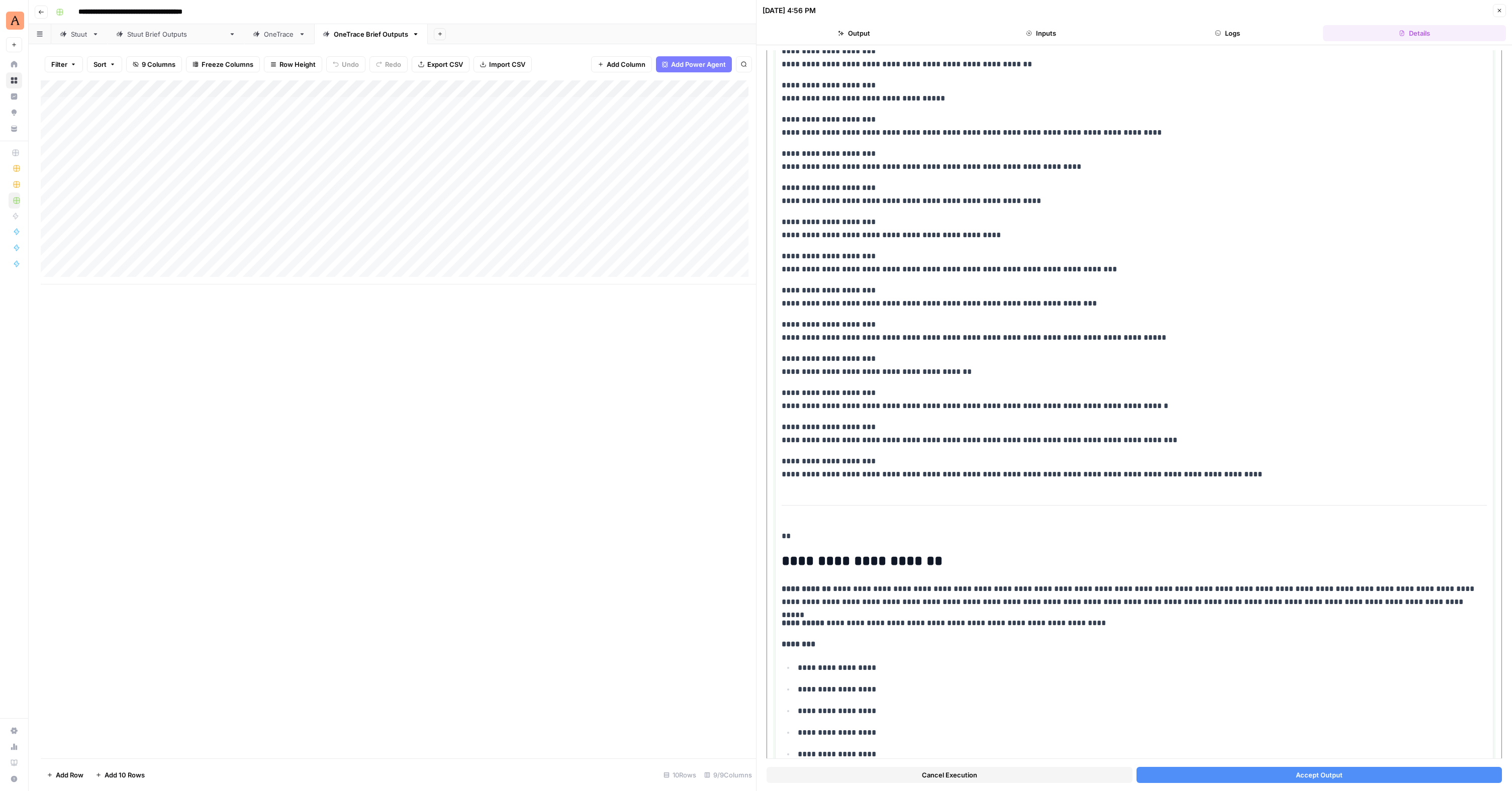
scroll to position [1388, 0]
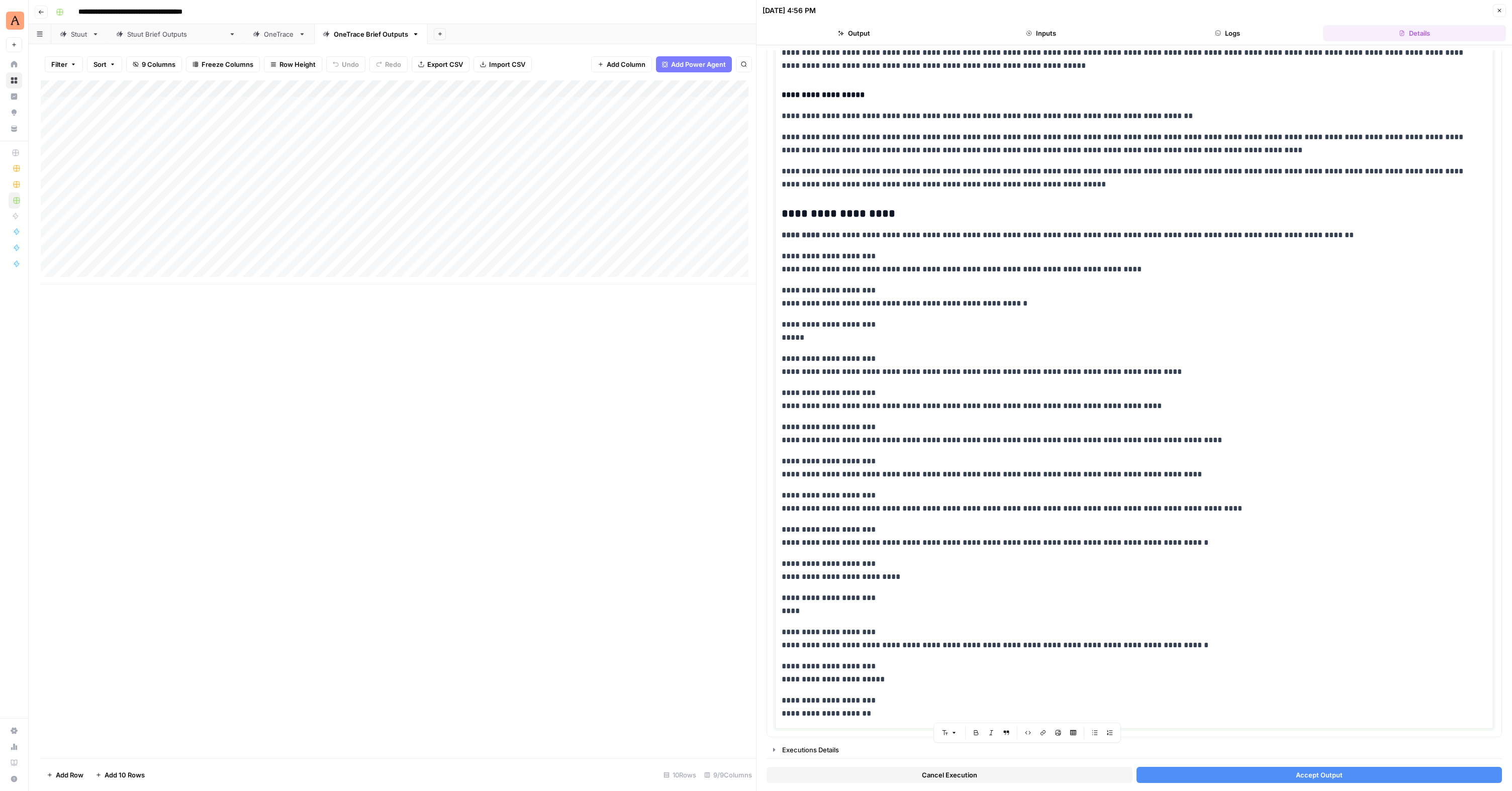
drag, startPoint x: 1220, startPoint y: 393, endPoint x: 1158, endPoint y: 791, distance: 402.8
click at [1158, 791] on div "**********" at bounding box center [1134, 418] width 756 height 746
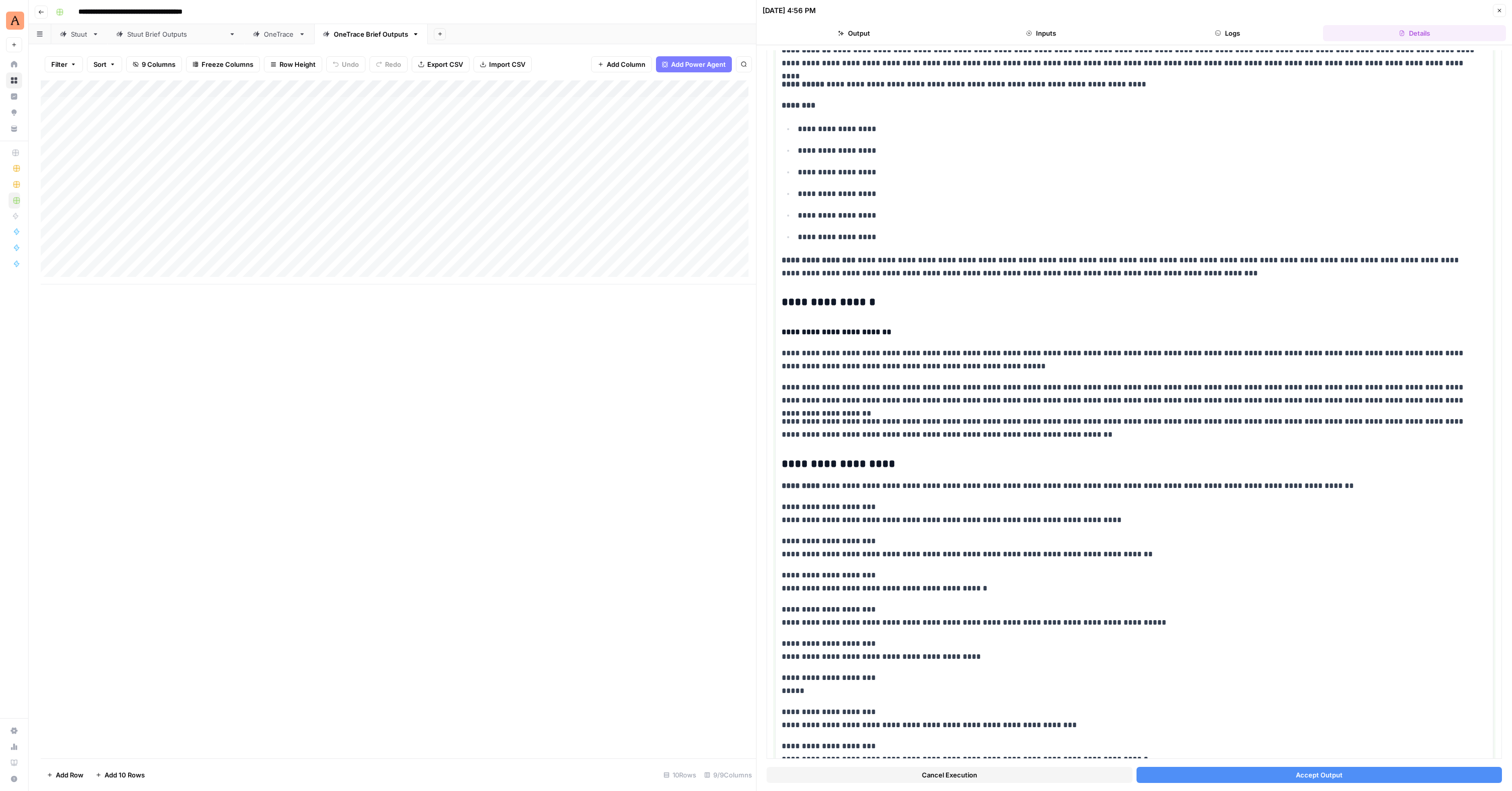
scroll to position [0, 0]
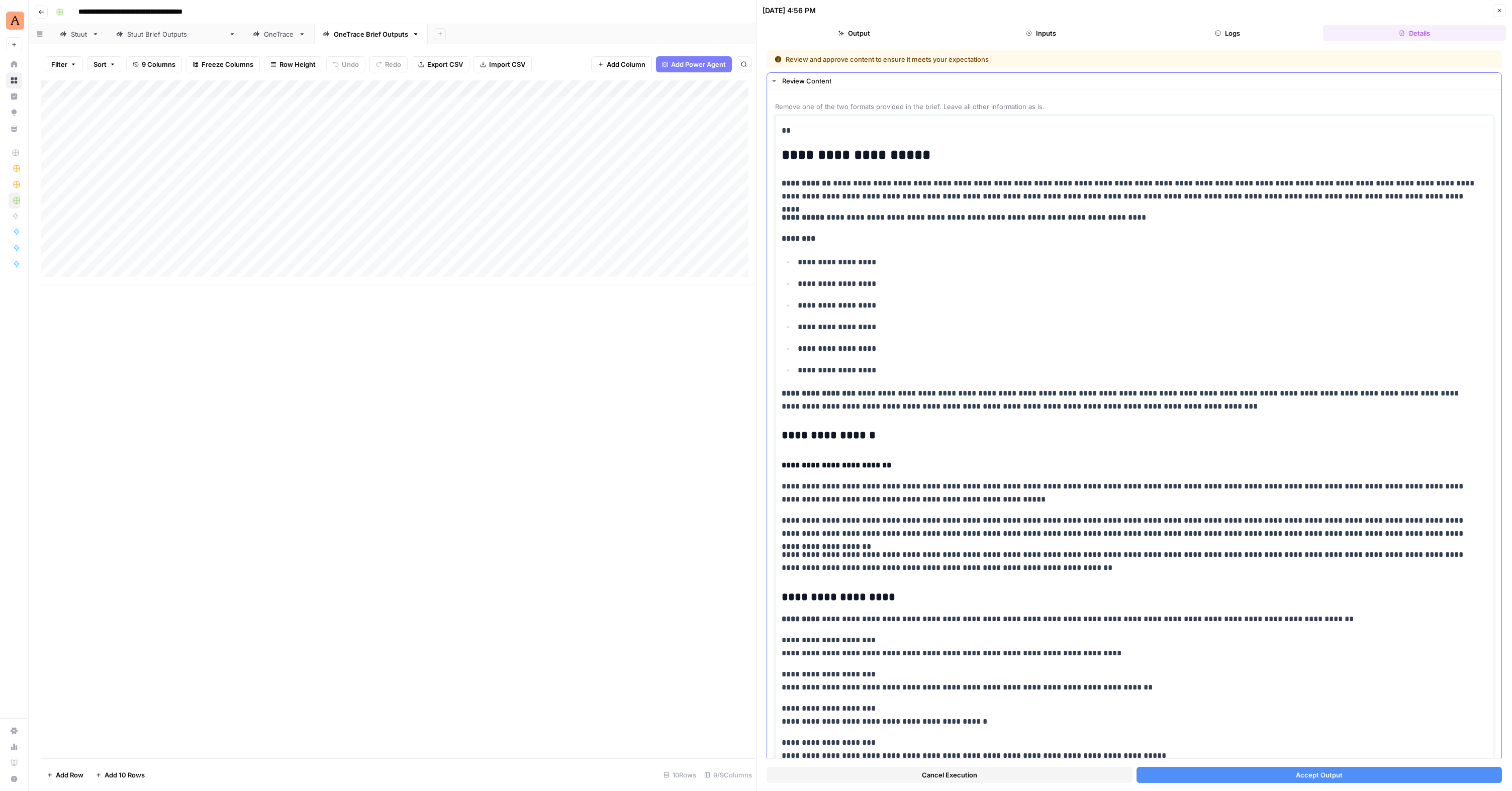
click at [783, 157] on h2 "**********" at bounding box center [1131, 155] width 697 height 16
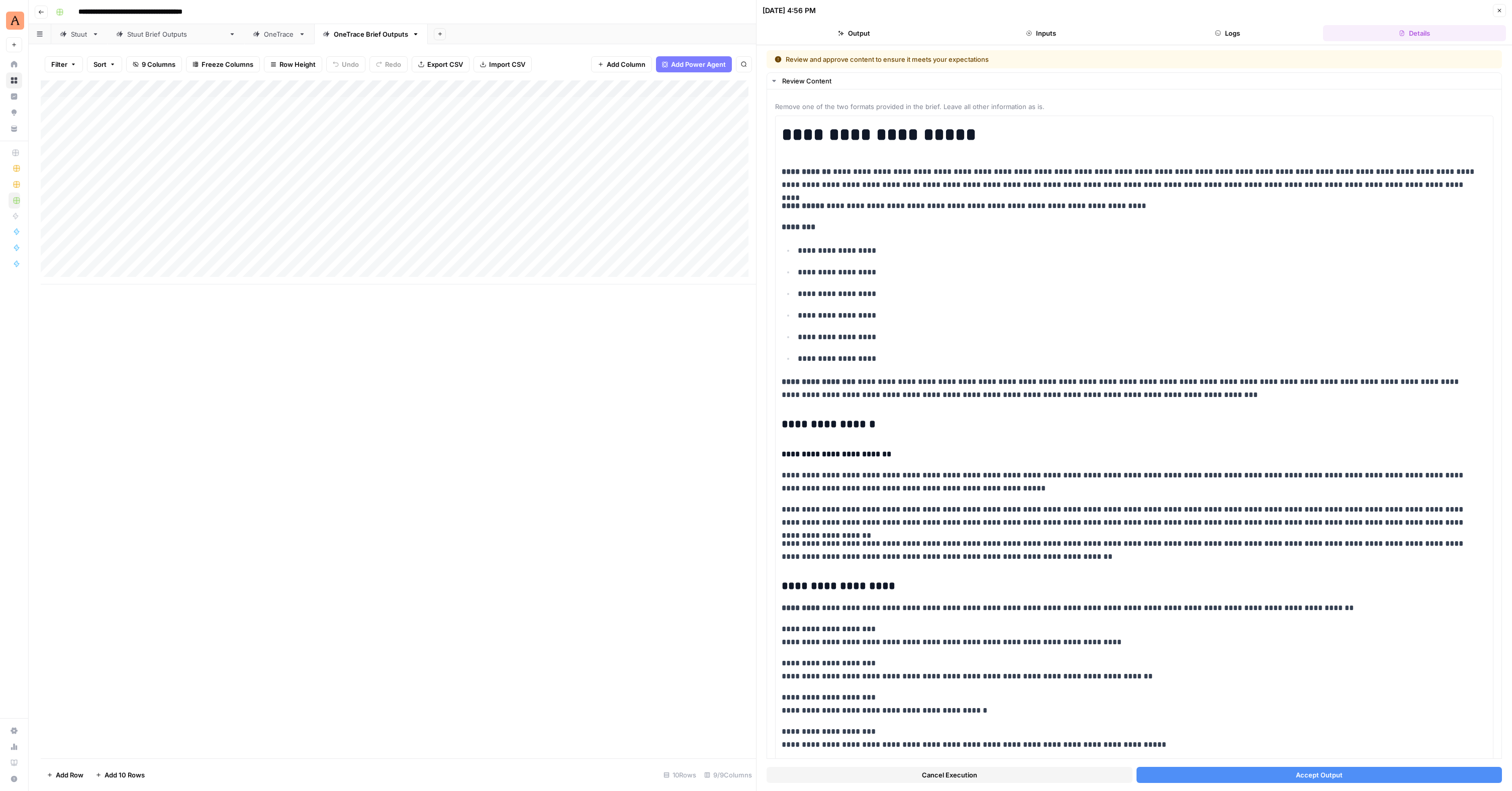
click at [1306, 771] on span "Accept Output" at bounding box center [1319, 775] width 46 height 10
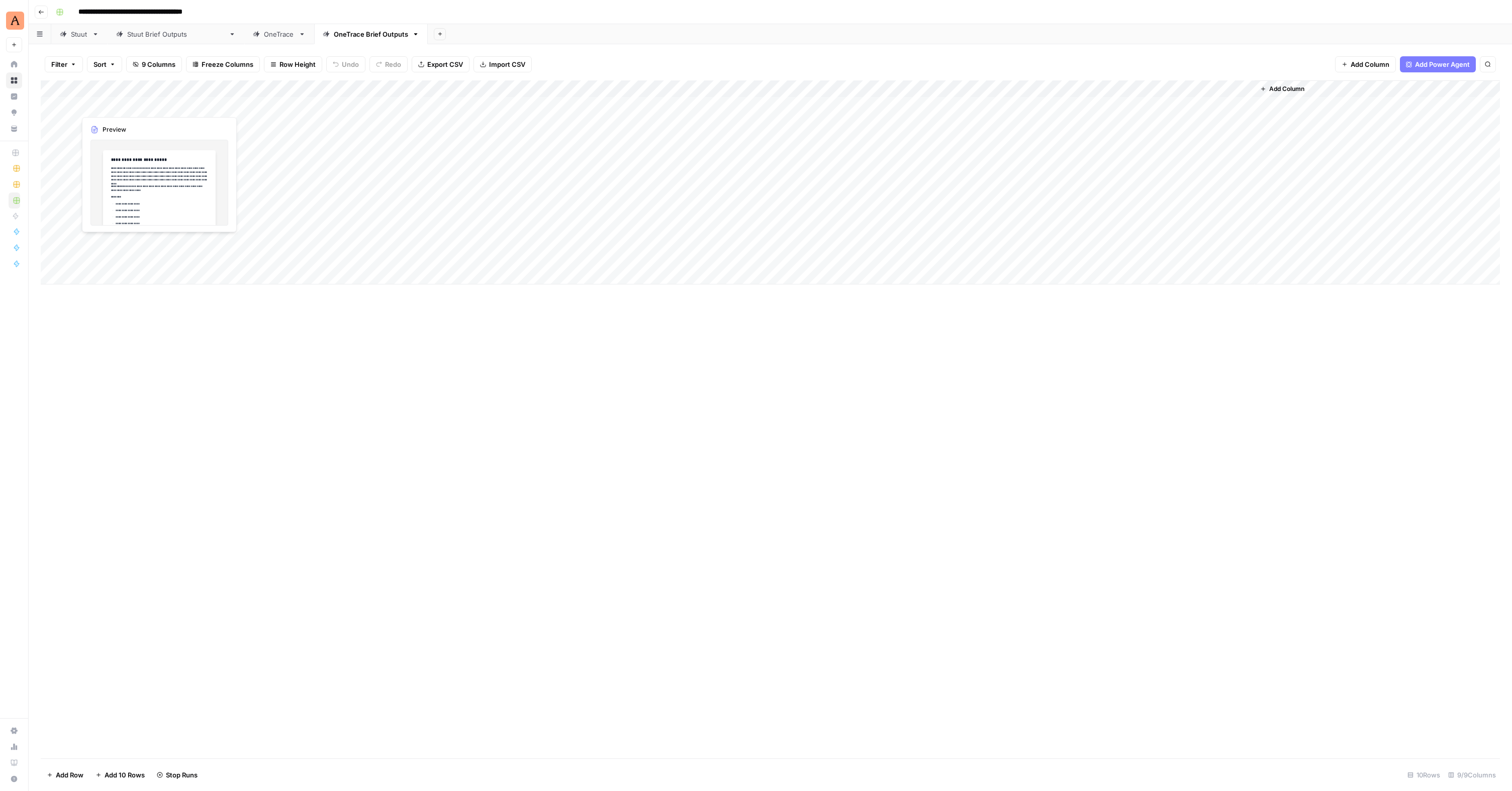
click at [149, 103] on div "Add Column" at bounding box center [770, 183] width 1459 height 204
click at [210, 104] on div "Add Column" at bounding box center [770, 183] width 1459 height 204
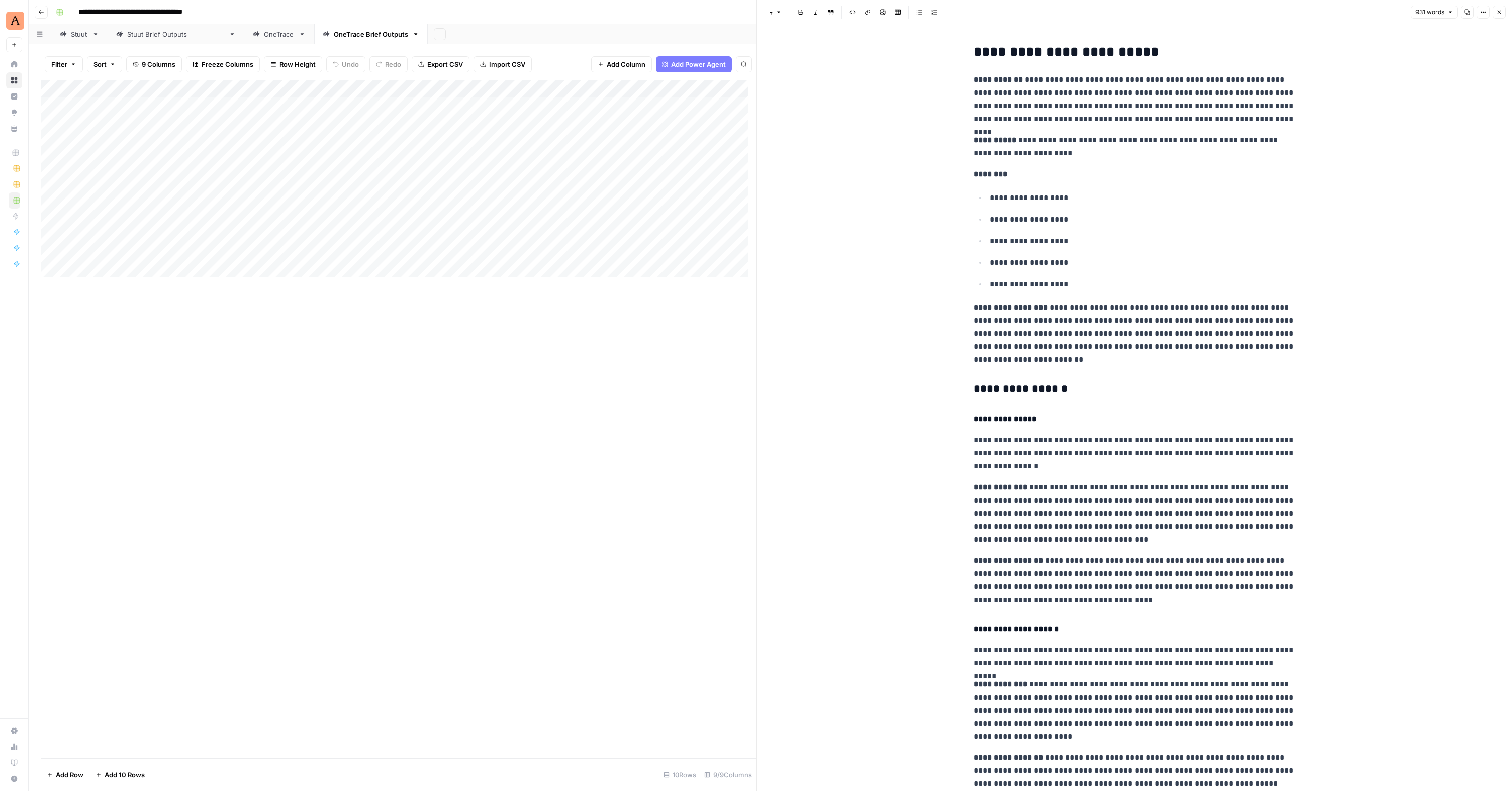
click at [265, 167] on div "Add Column" at bounding box center [399, 183] width 716 height 204
click at [110, 141] on div "Add Column" at bounding box center [399, 183] width 716 height 204
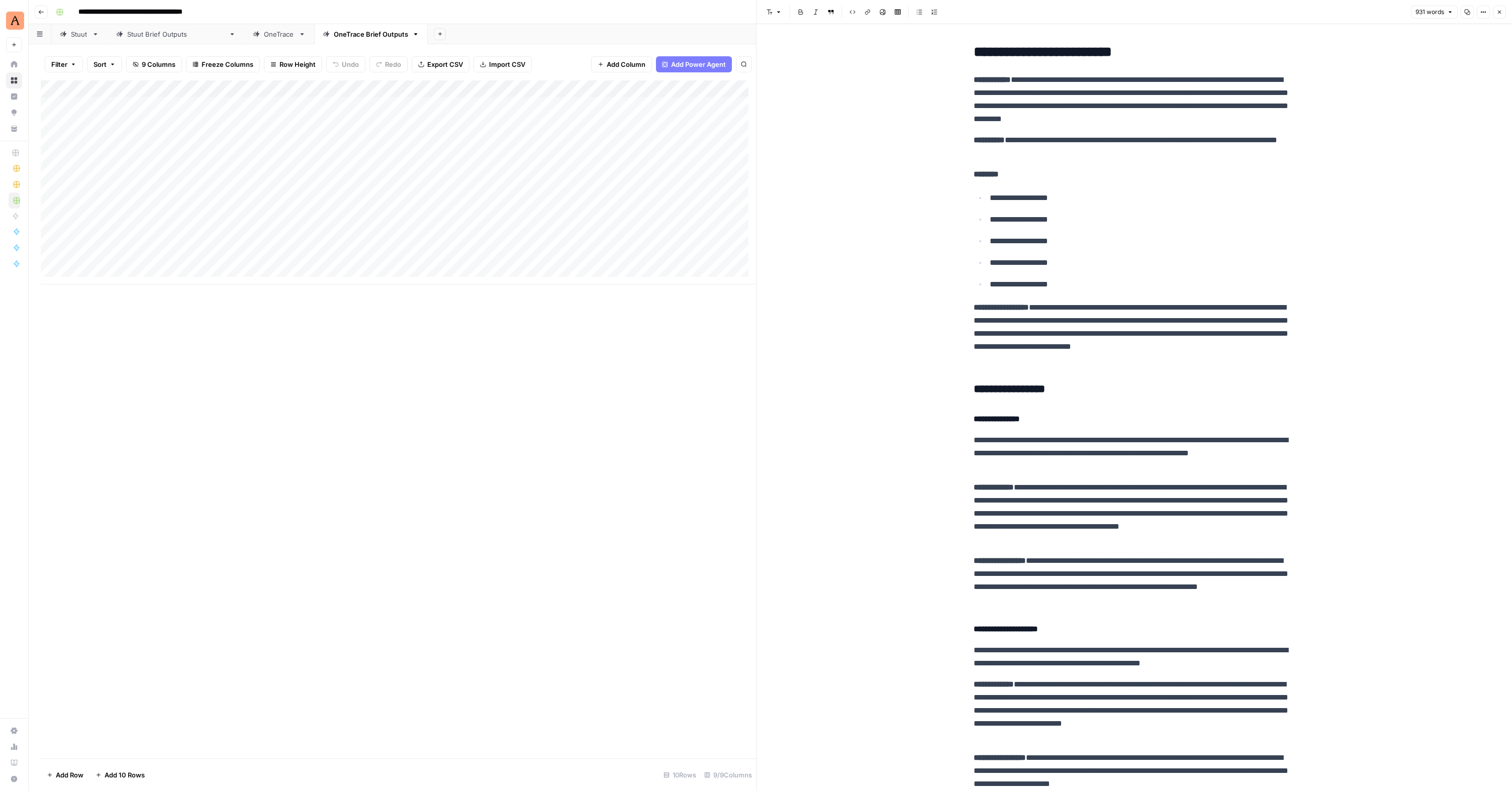
click at [100, 140] on div "Add Column" at bounding box center [399, 183] width 716 height 204
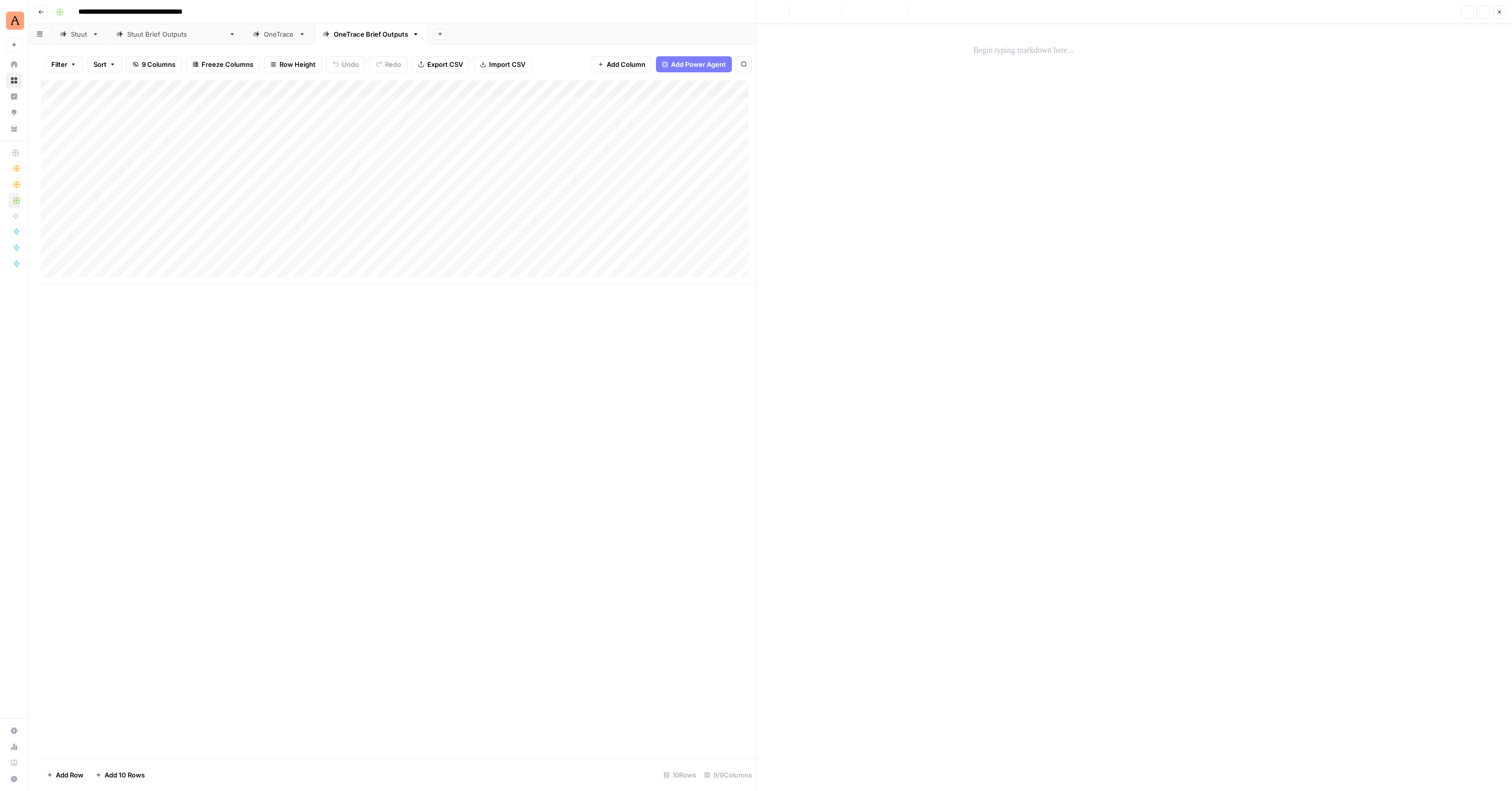
click at [100, 140] on div at bounding box center [148, 139] width 146 height 18
click at [873, 64] on div "New Text" at bounding box center [1134, 408] width 756 height 767
click at [1014, 60] on div at bounding box center [1133, 50] width 333 height 21
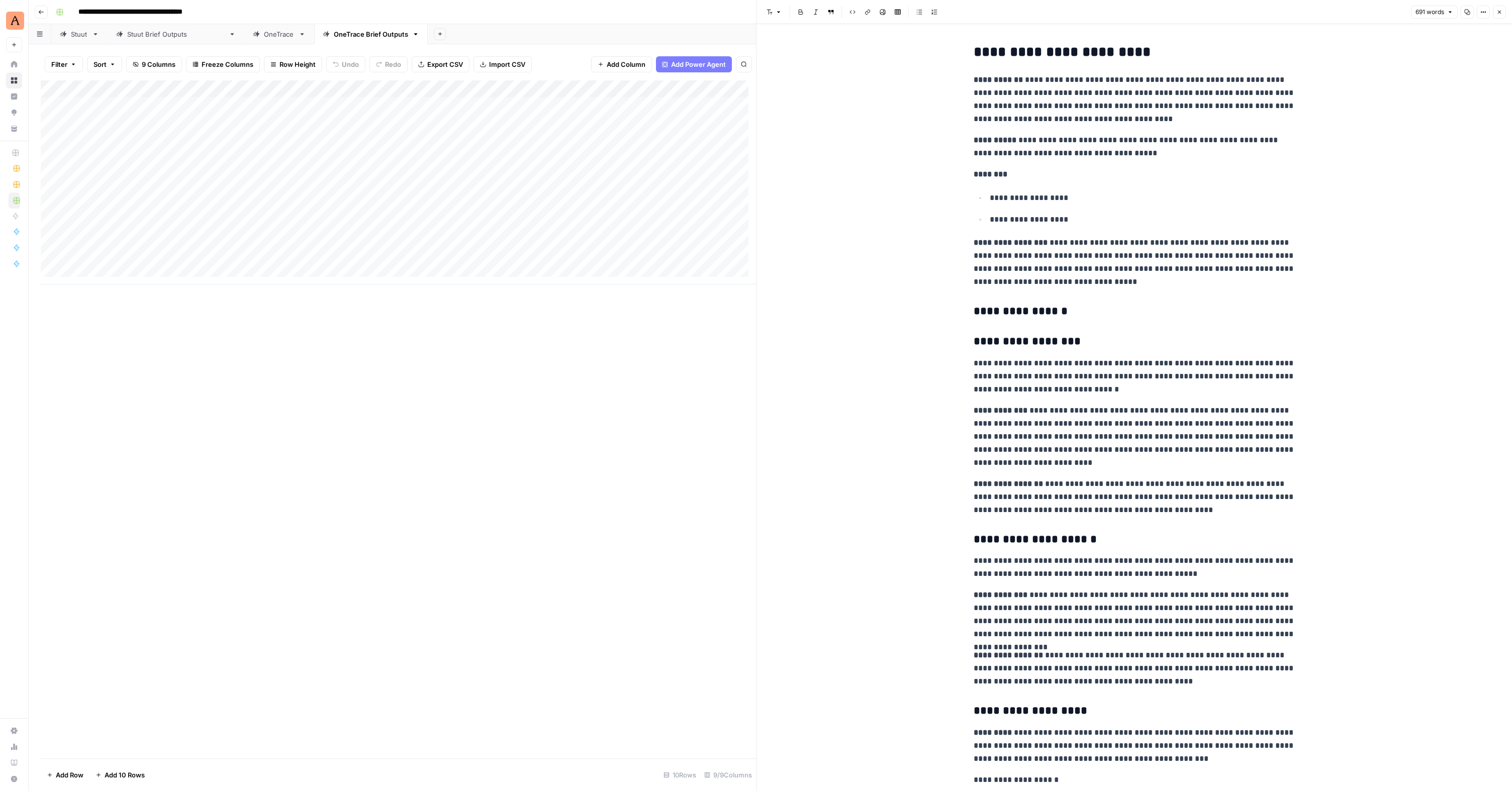
click at [134, 162] on div "Add Column" at bounding box center [399, 183] width 716 height 204
click at [163, 156] on div "Add Column" at bounding box center [399, 183] width 716 height 204
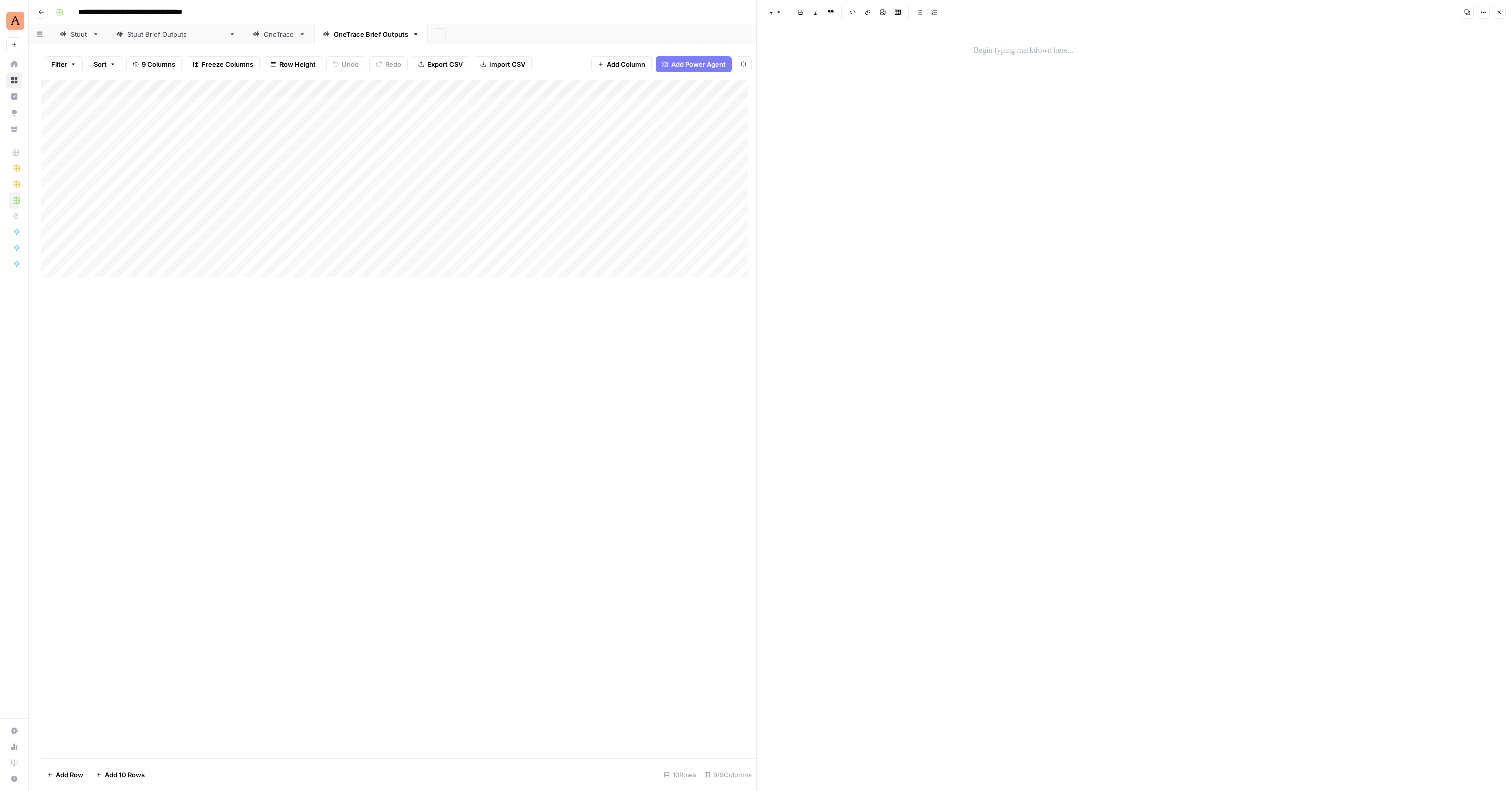
click at [210, 156] on div at bounding box center [148, 156] width 146 height 18
click at [201, 158] on div at bounding box center [148, 156] width 146 height 18
click at [1027, 57] on p at bounding box center [1134, 51] width 321 height 13
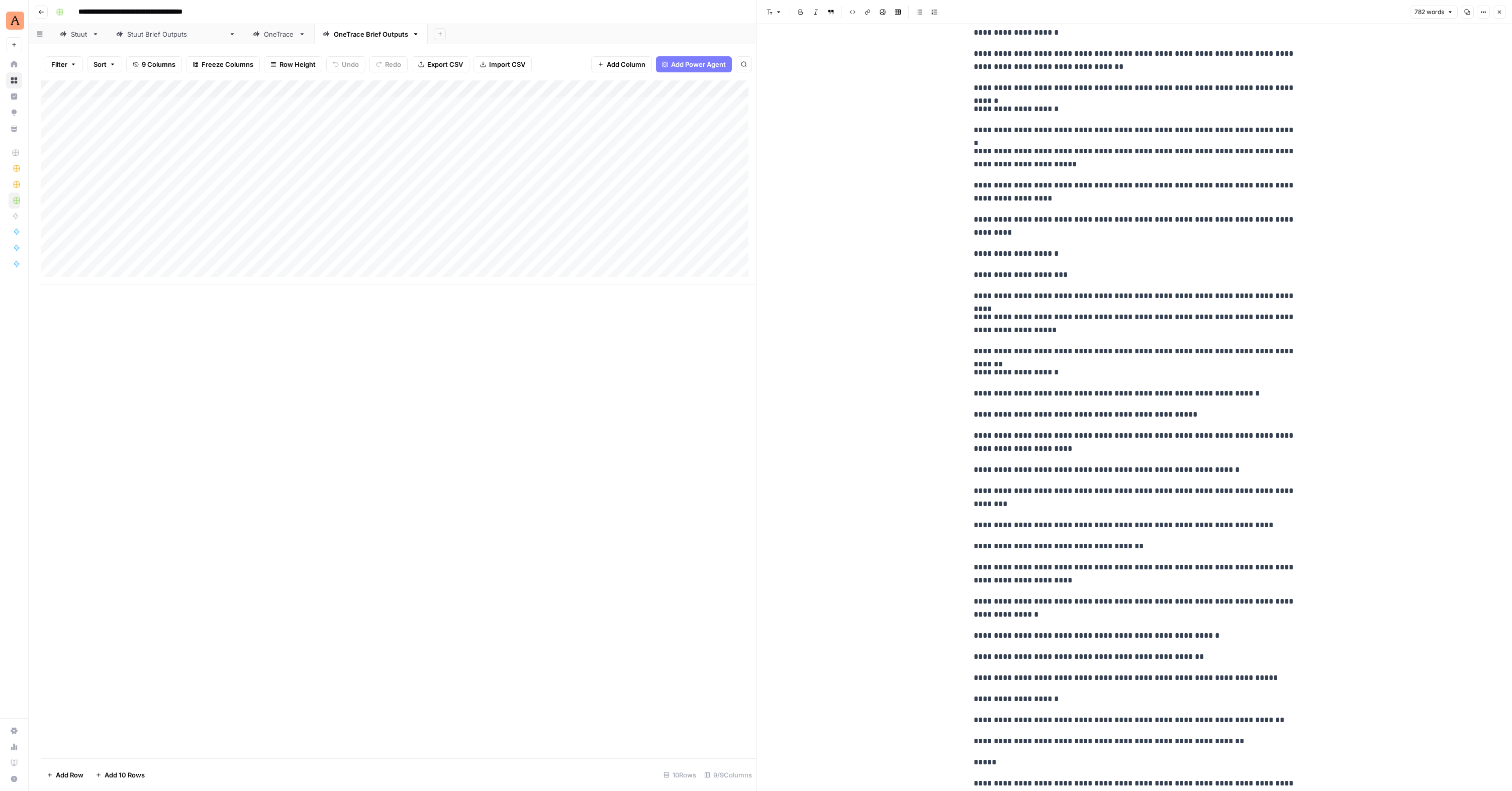
click at [118, 168] on div "Add Column" at bounding box center [399, 183] width 716 height 204
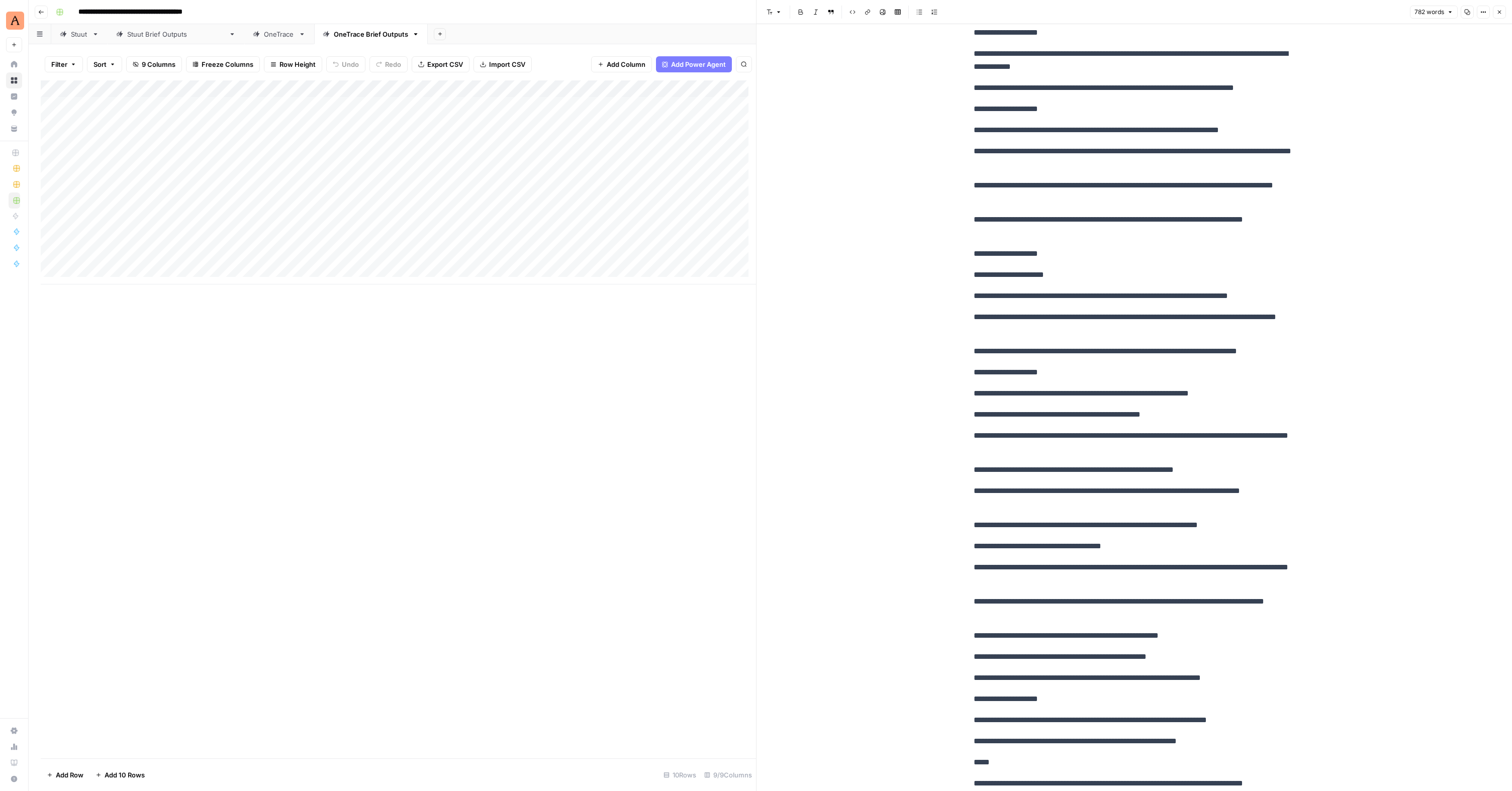
click at [129, 173] on div "Add Column" at bounding box center [399, 183] width 716 height 204
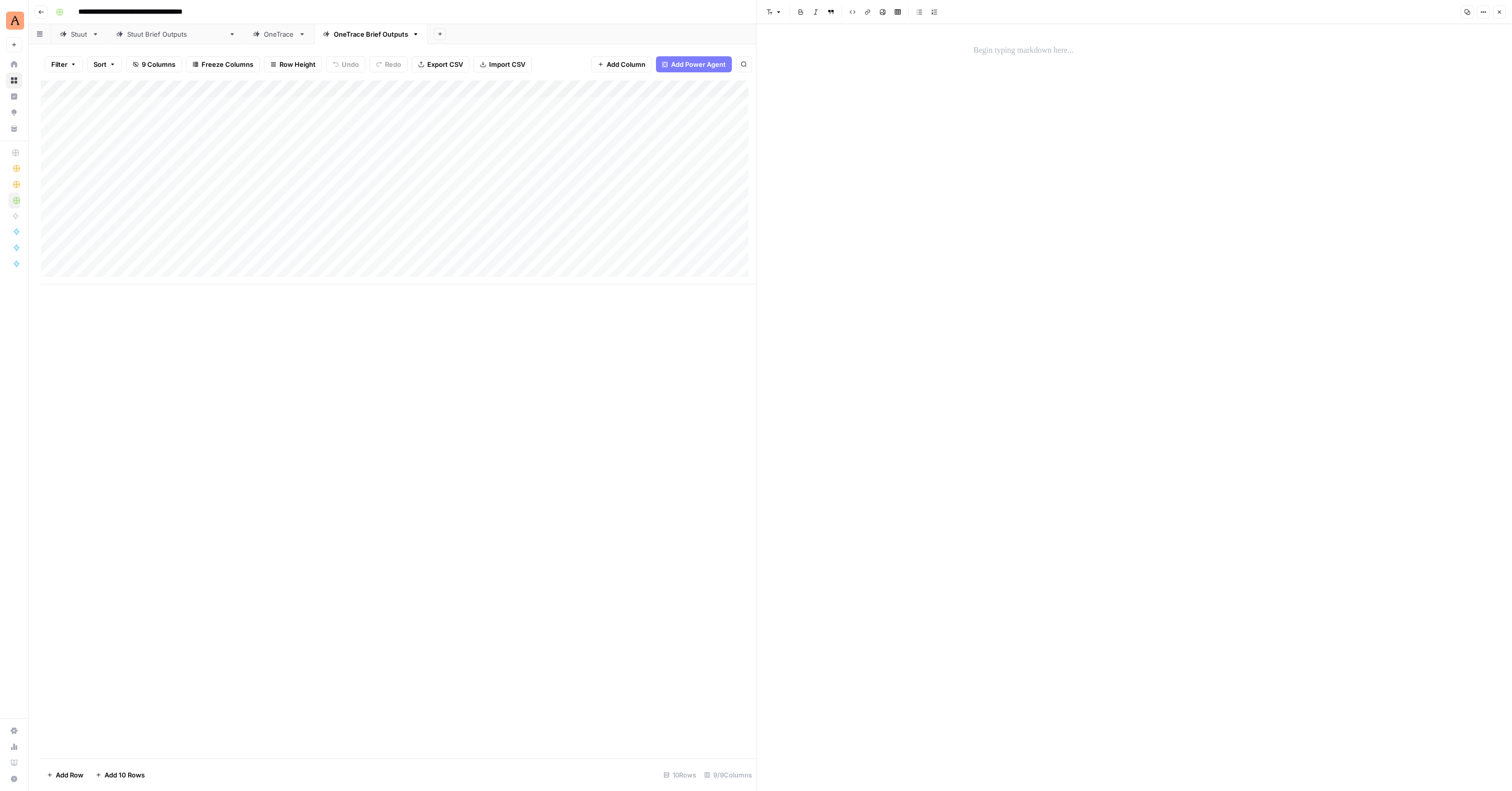
click at [1000, 42] on div at bounding box center [1133, 50] width 333 height 21
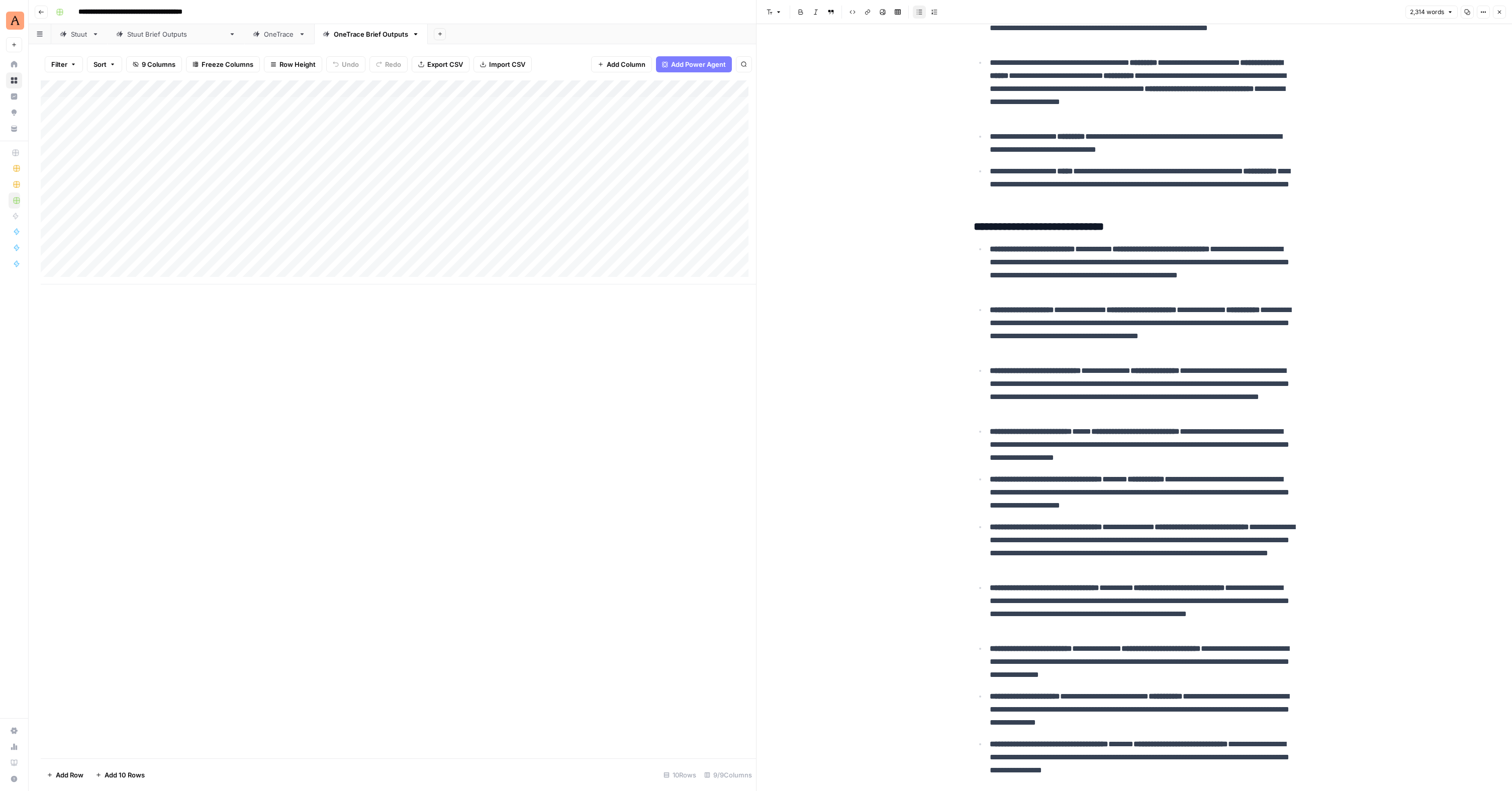
click at [154, 193] on div "Add Column" at bounding box center [399, 183] width 716 height 204
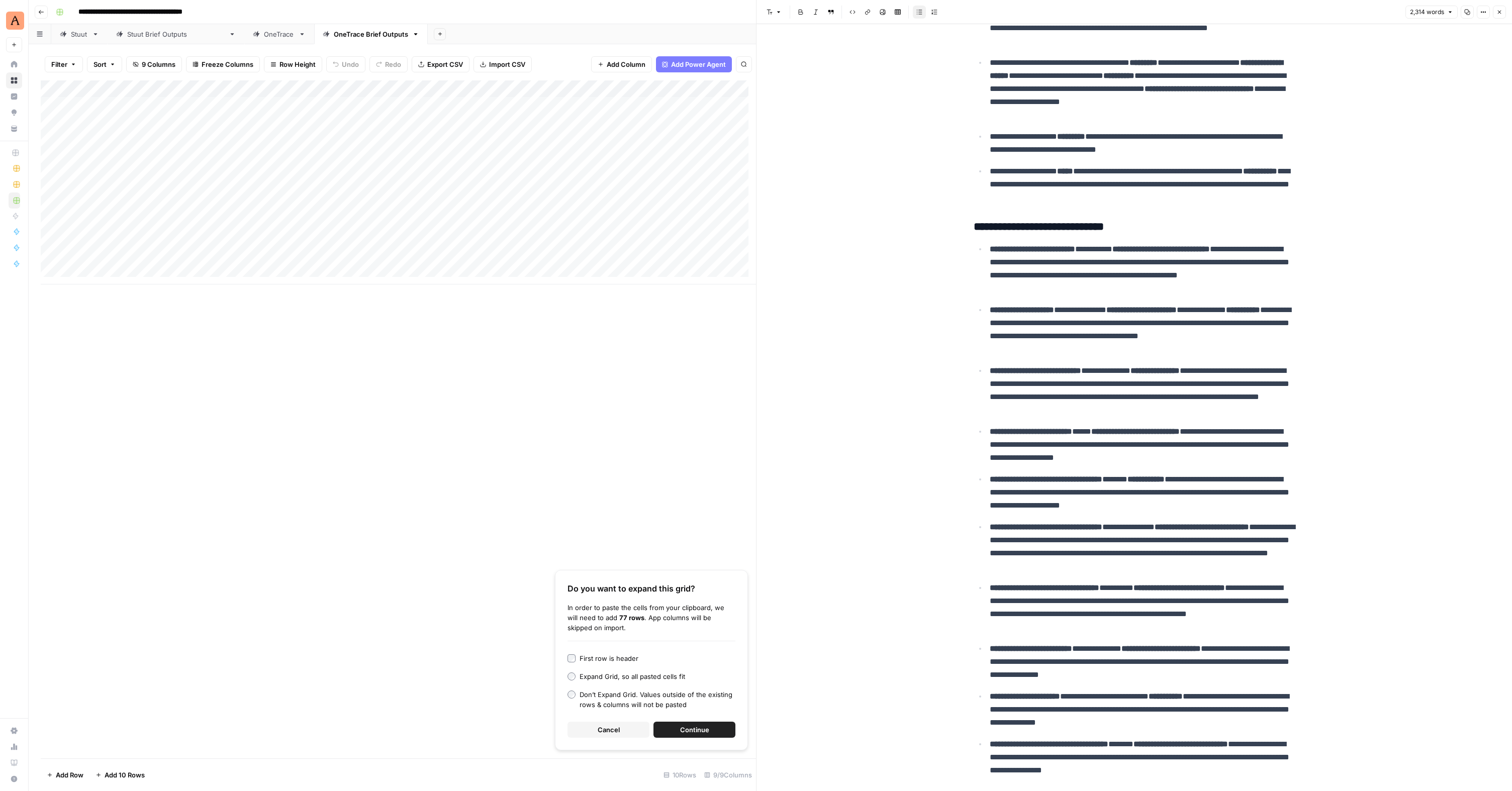
drag, startPoint x: 594, startPoint y: 728, endPoint x: 585, endPoint y: 713, distance: 17.5
click at [594, 727] on button "Cancel" at bounding box center [608, 730] width 82 height 16
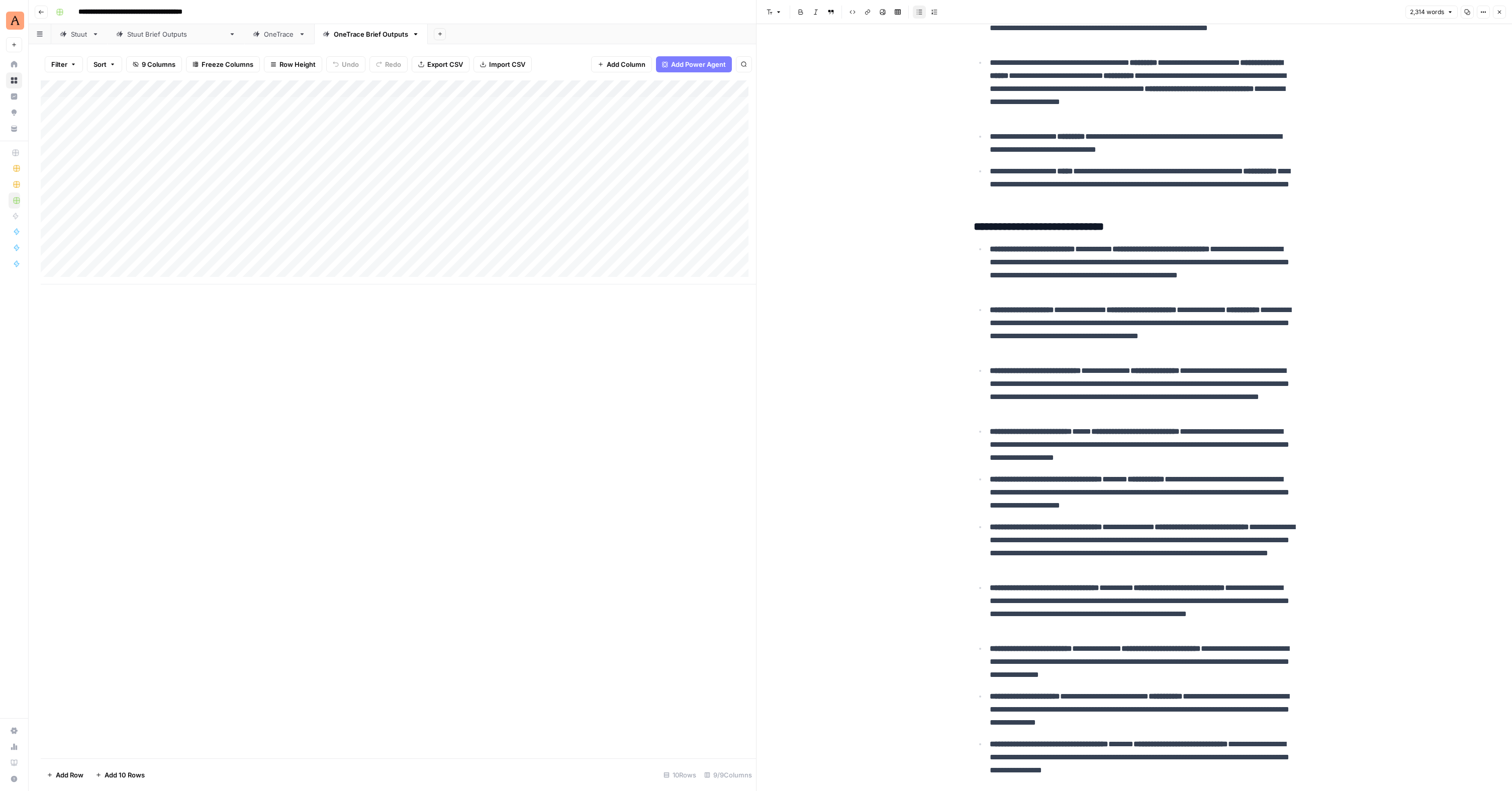
click at [152, 193] on div "Add Column" at bounding box center [399, 183] width 716 height 204
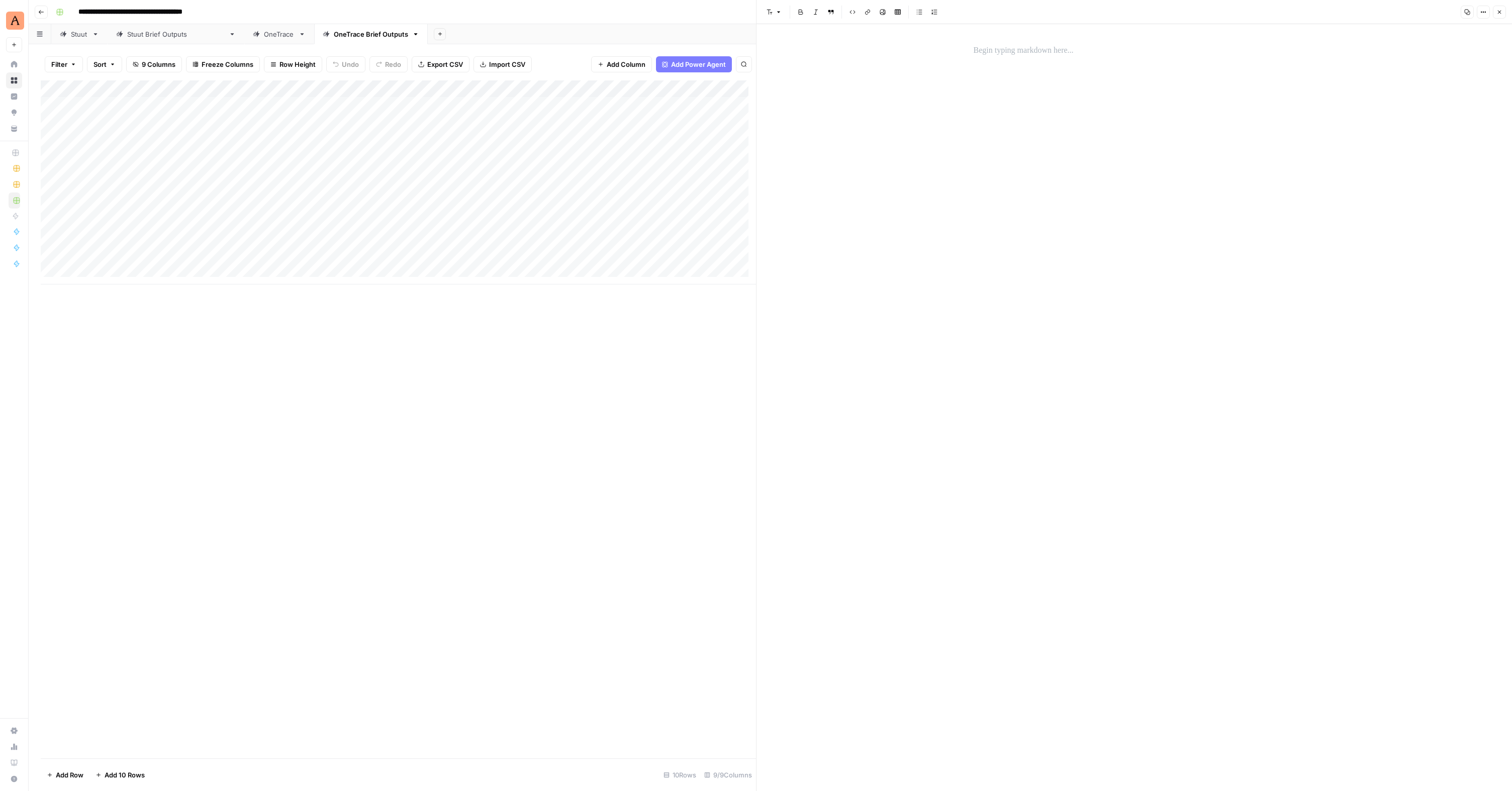
click at [1026, 52] on p at bounding box center [1134, 51] width 321 height 13
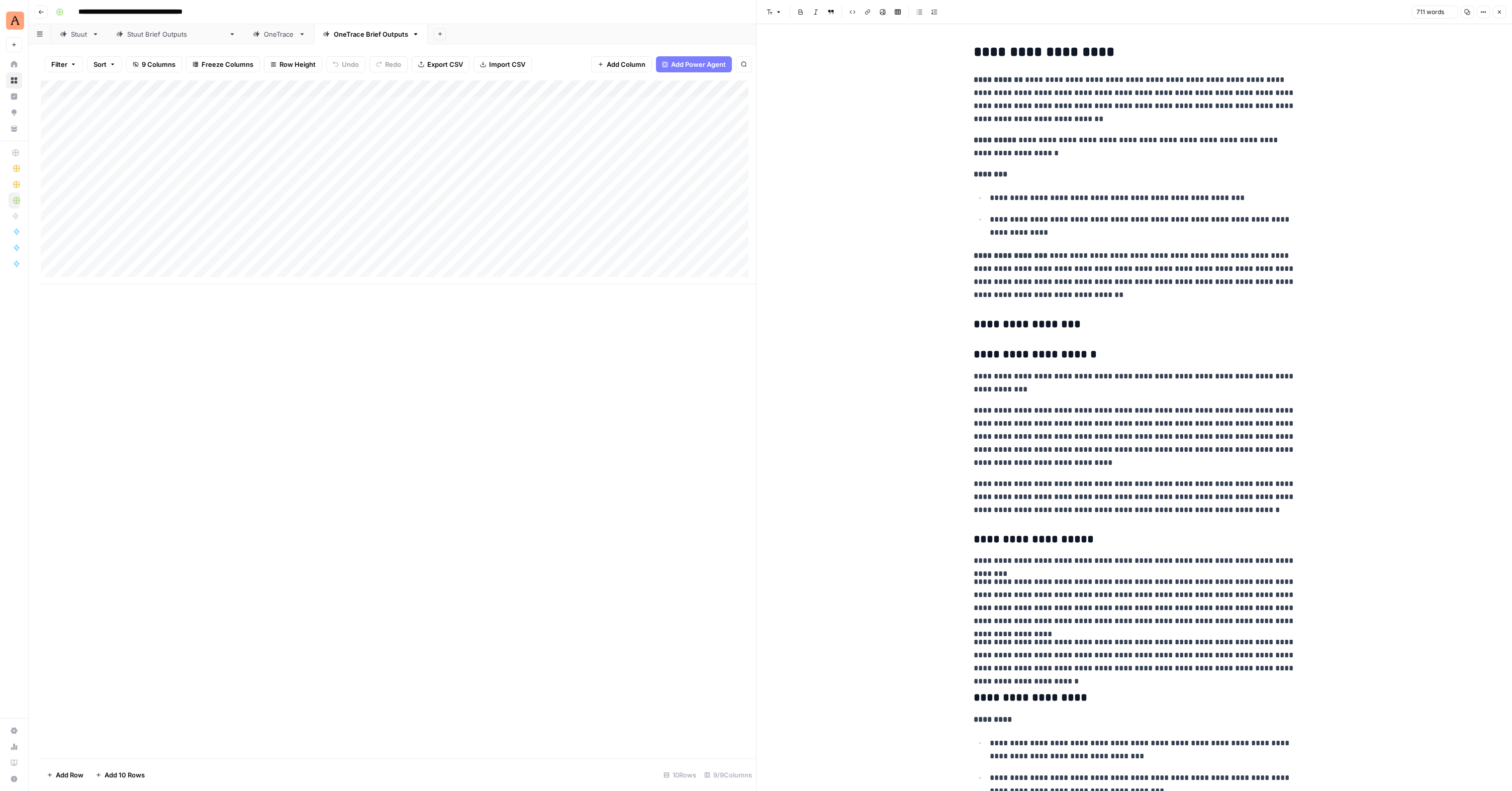
scroll to position [830, 0]
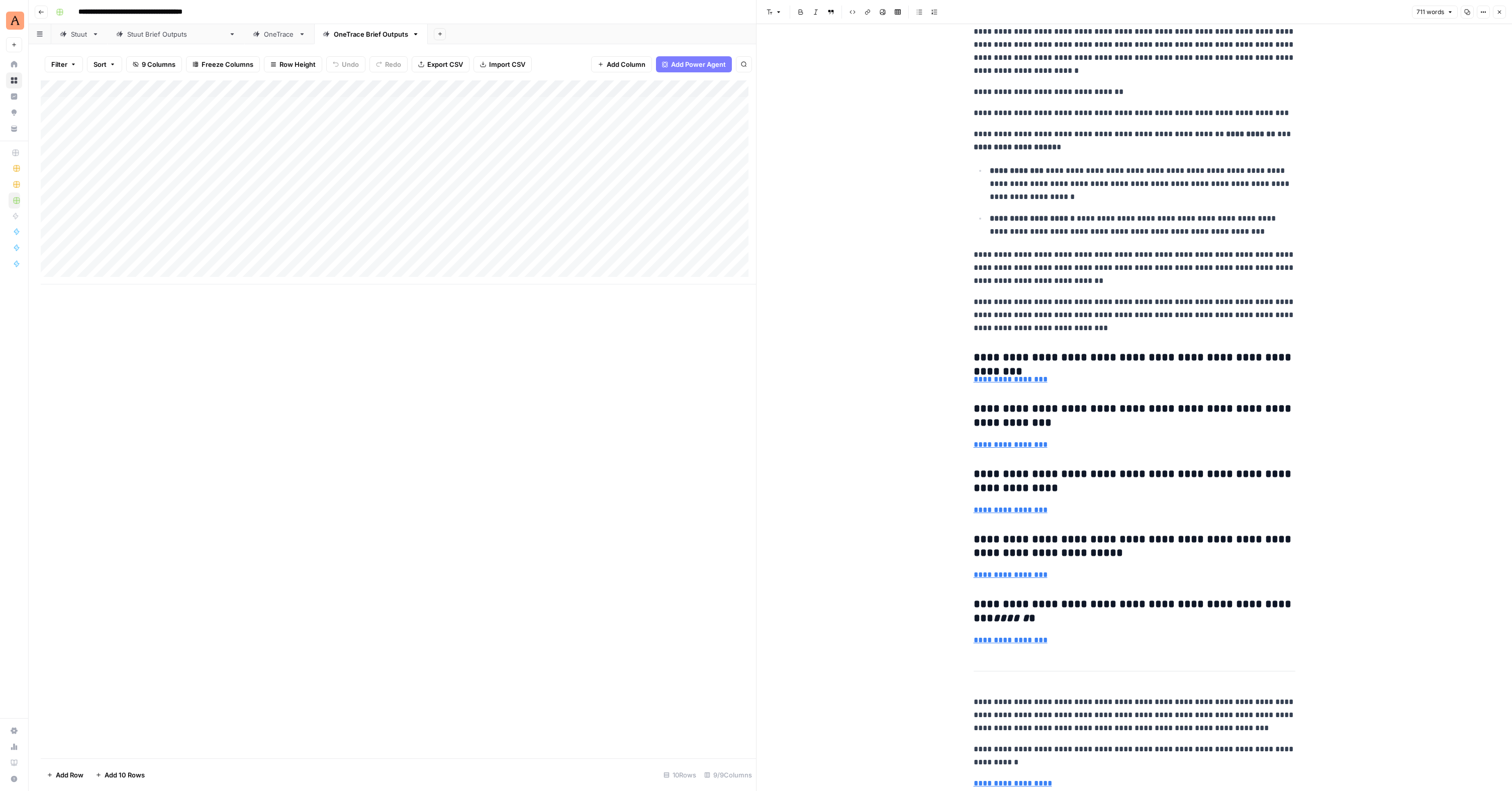
click at [273, 198] on div "Add Column" at bounding box center [399, 183] width 716 height 204
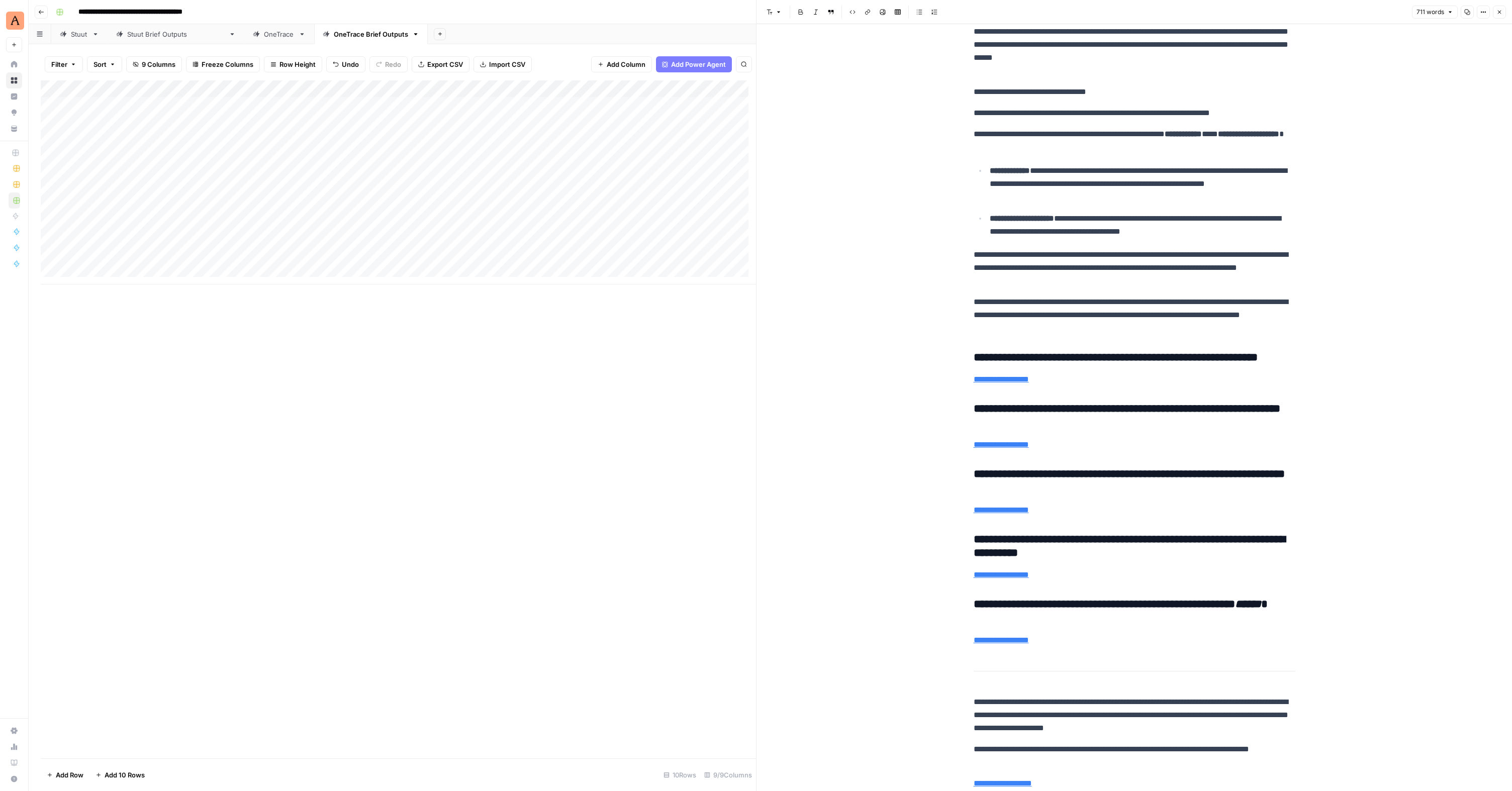
click at [172, 203] on div "Add Column" at bounding box center [399, 183] width 716 height 204
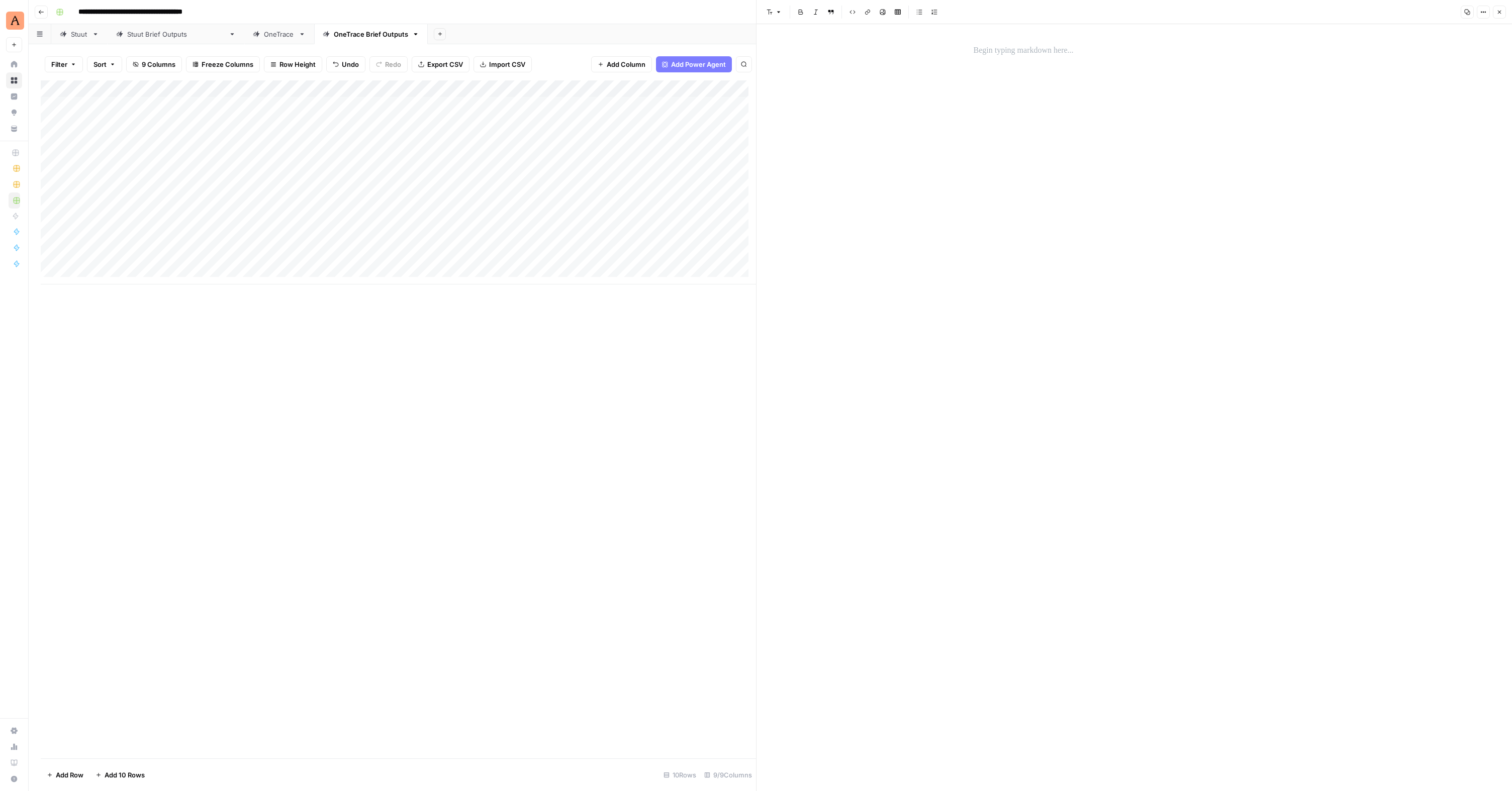
click at [1057, 88] on div at bounding box center [1133, 408] width 333 height 767
click at [1042, 53] on p at bounding box center [1134, 51] width 321 height 13
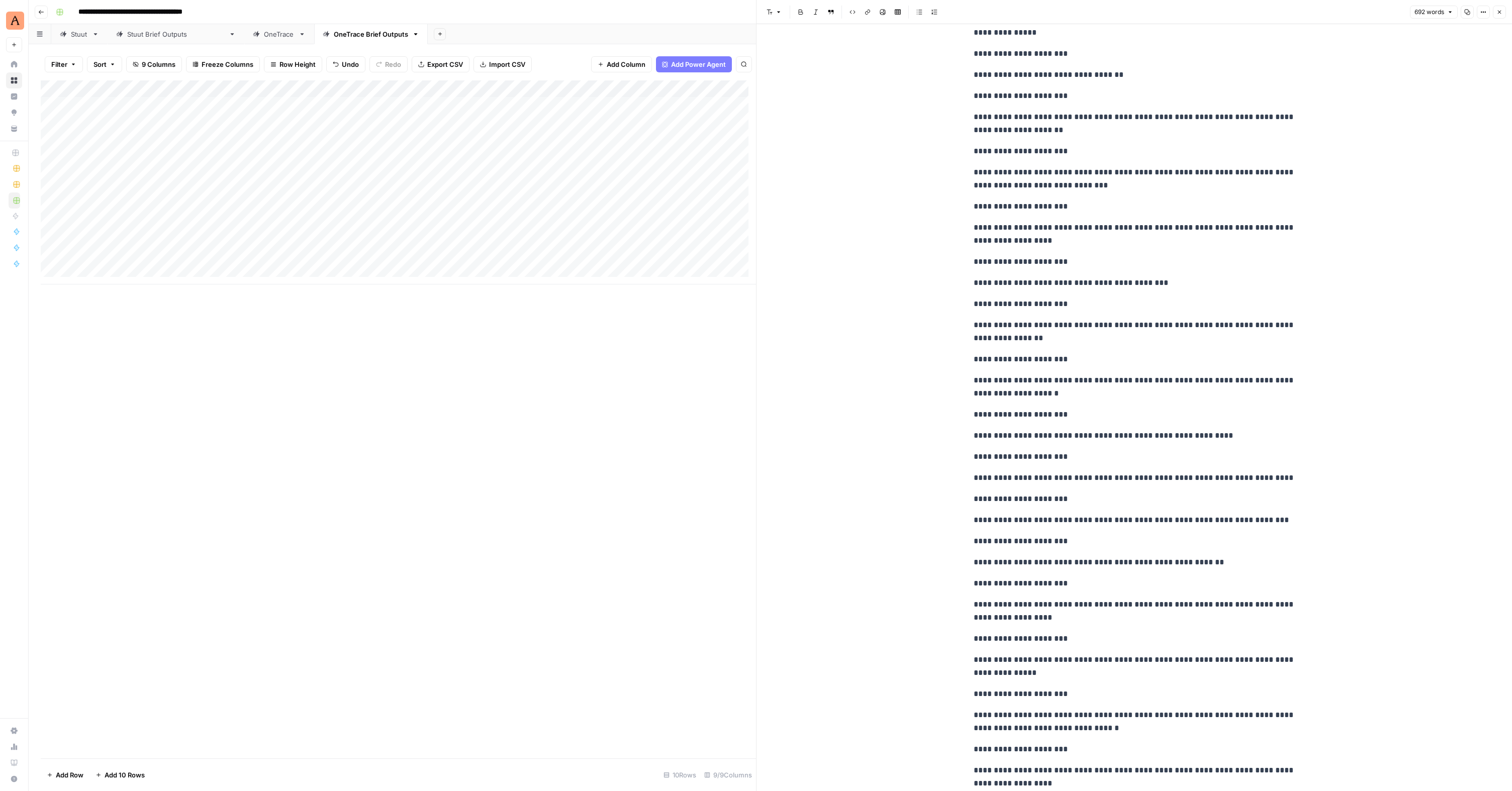
click at [149, 230] on div "Add Column" at bounding box center [399, 183] width 716 height 204
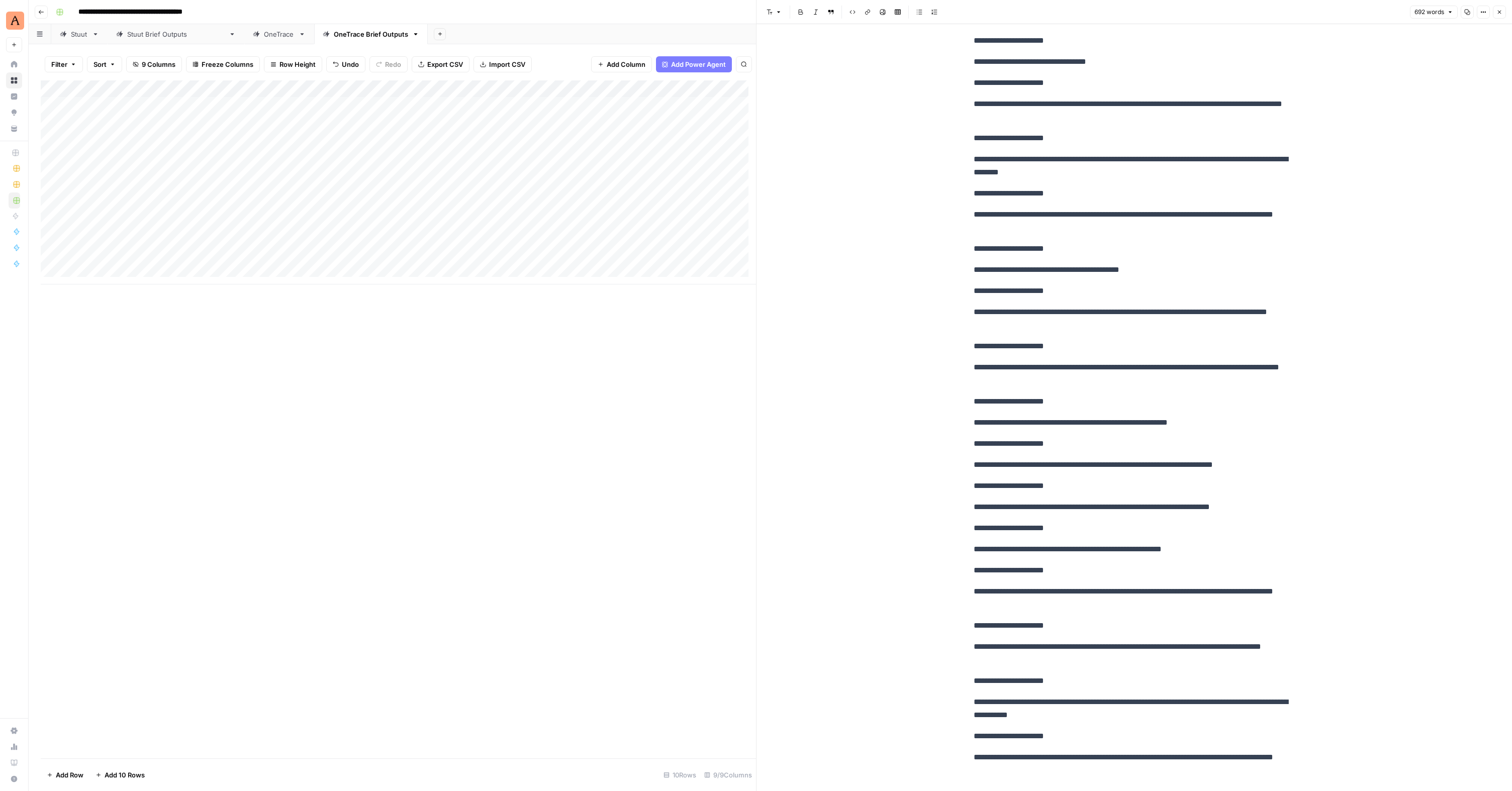
click at [118, 222] on div "Add Column" at bounding box center [399, 183] width 716 height 204
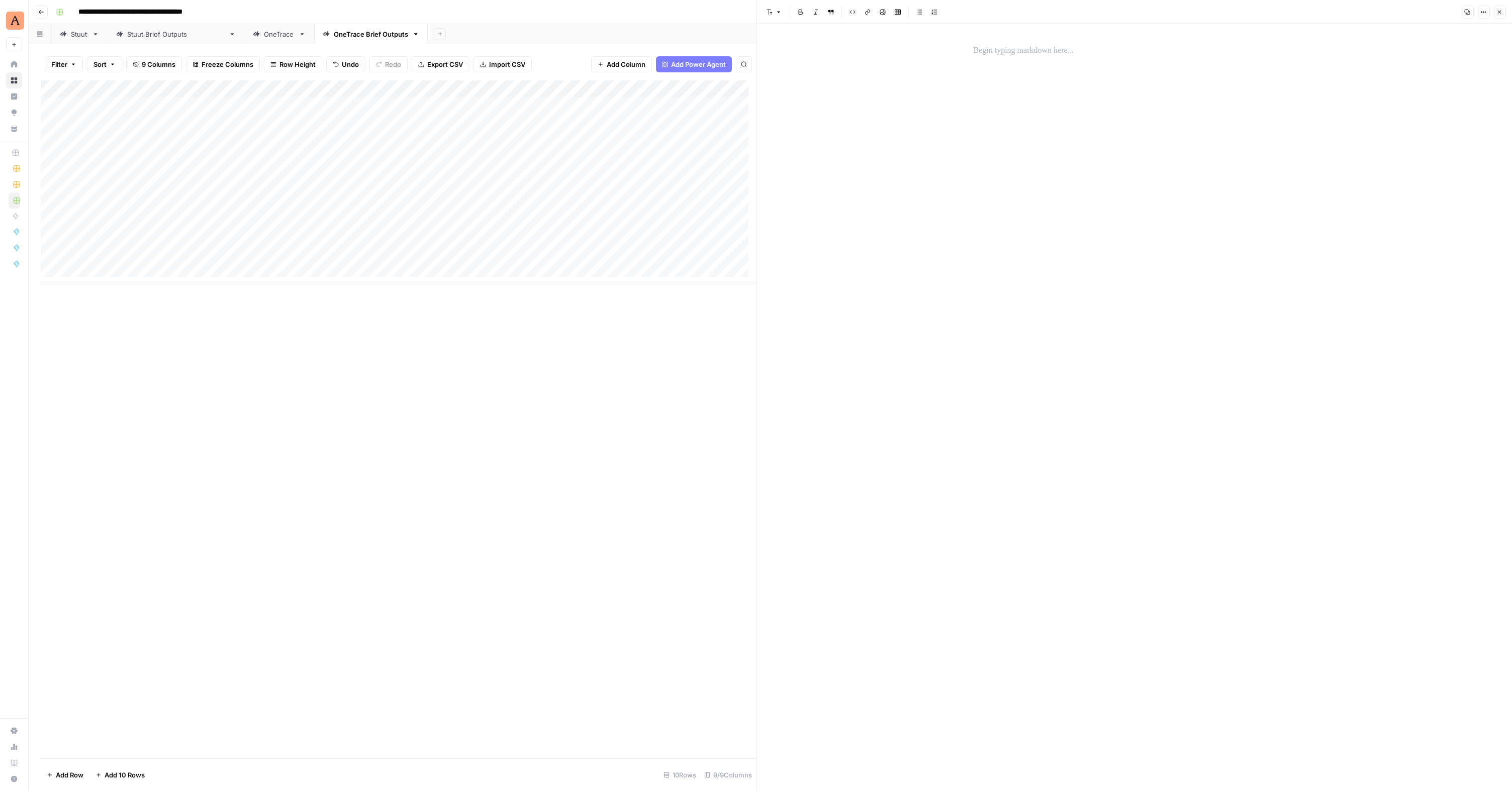
click at [1013, 45] on p at bounding box center [1134, 51] width 321 height 13
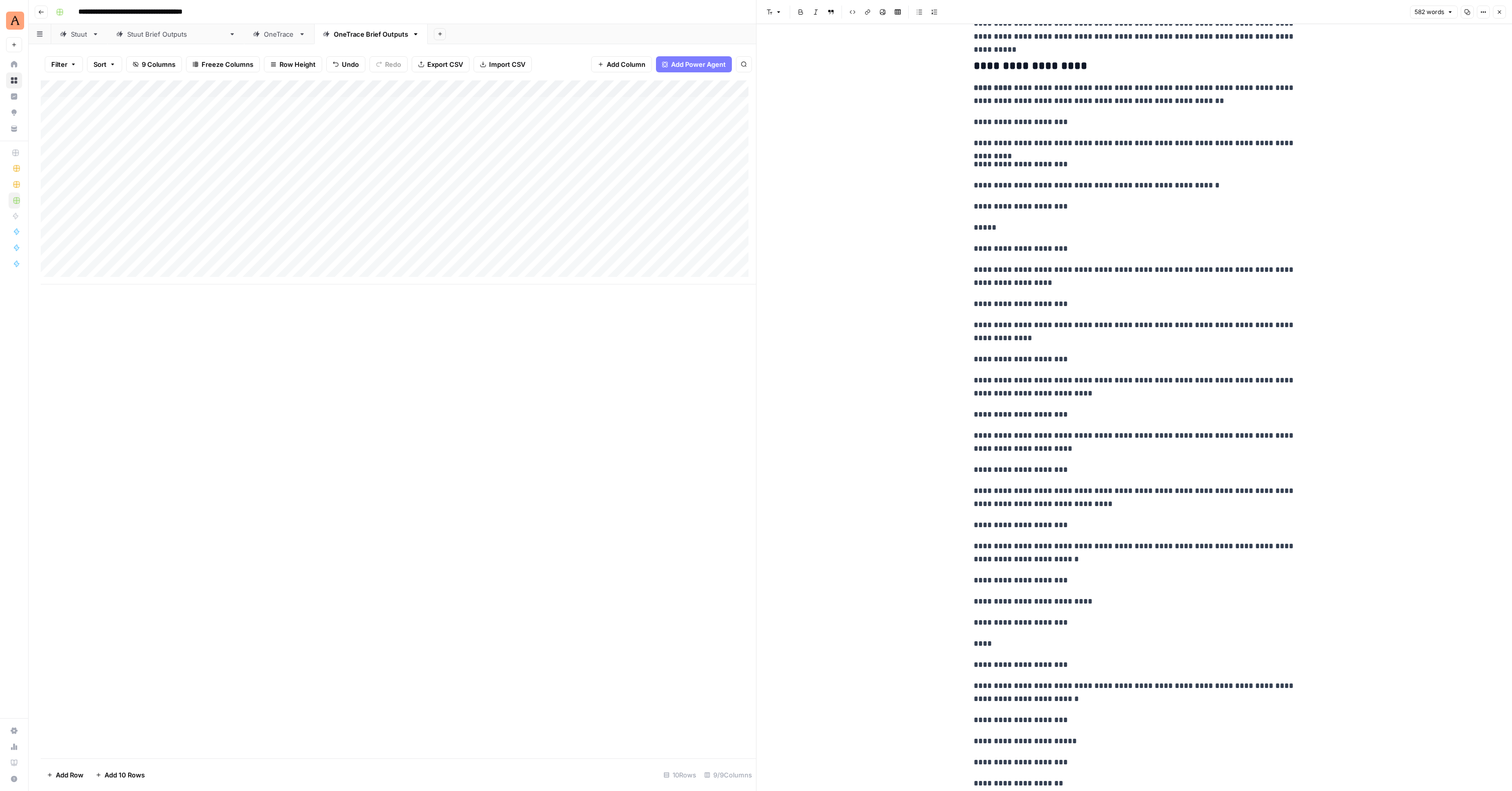
click at [120, 243] on div "Add Column" at bounding box center [399, 183] width 716 height 204
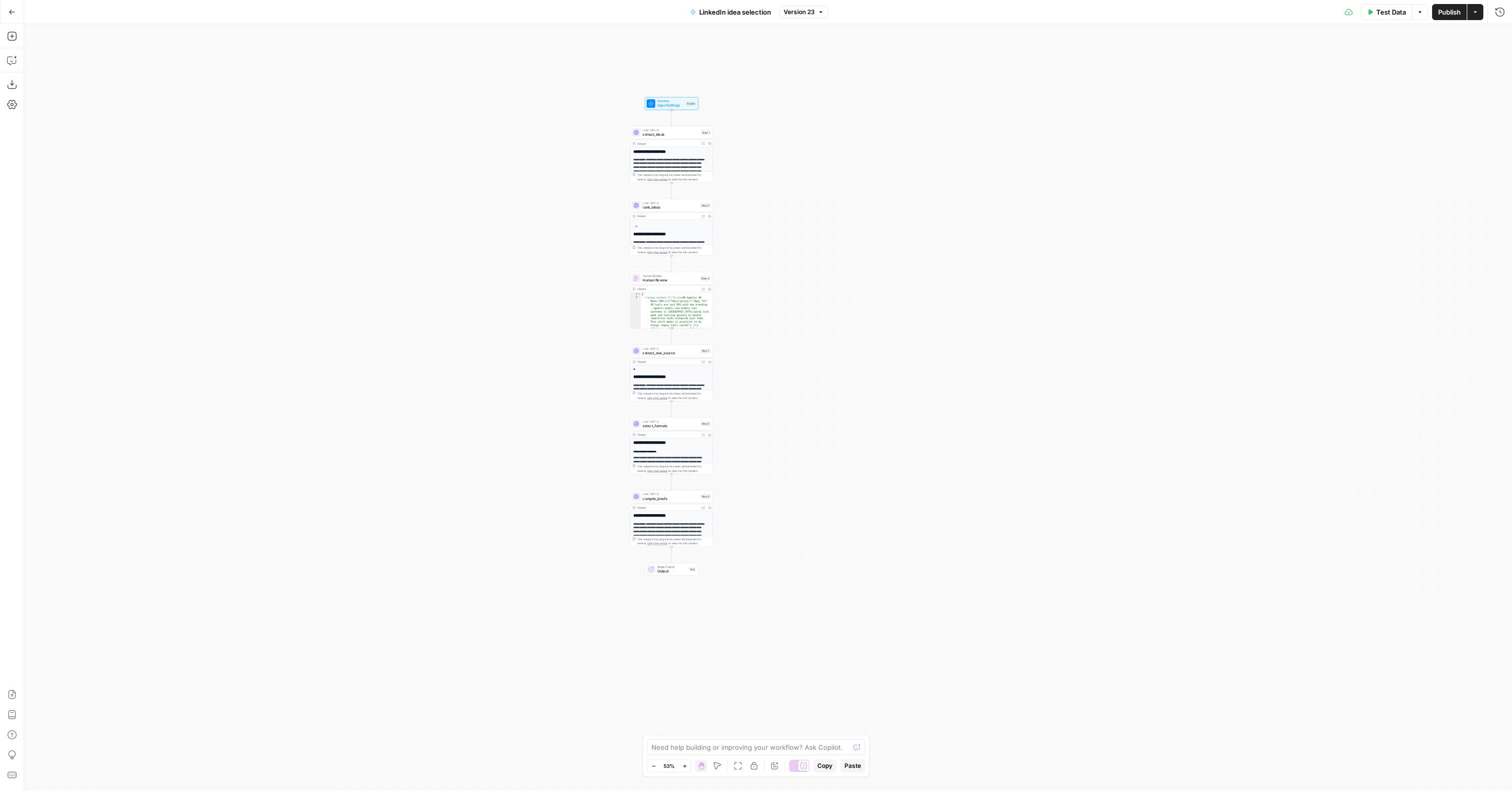
drag, startPoint x: 122, startPoint y: 111, endPoint x: 432, endPoint y: 386, distance: 414.4
click at [432, 386] on div "**********" at bounding box center [768, 408] width 1487 height 767
click at [16, 15] on button "Go Back" at bounding box center [12, 12] width 18 height 18
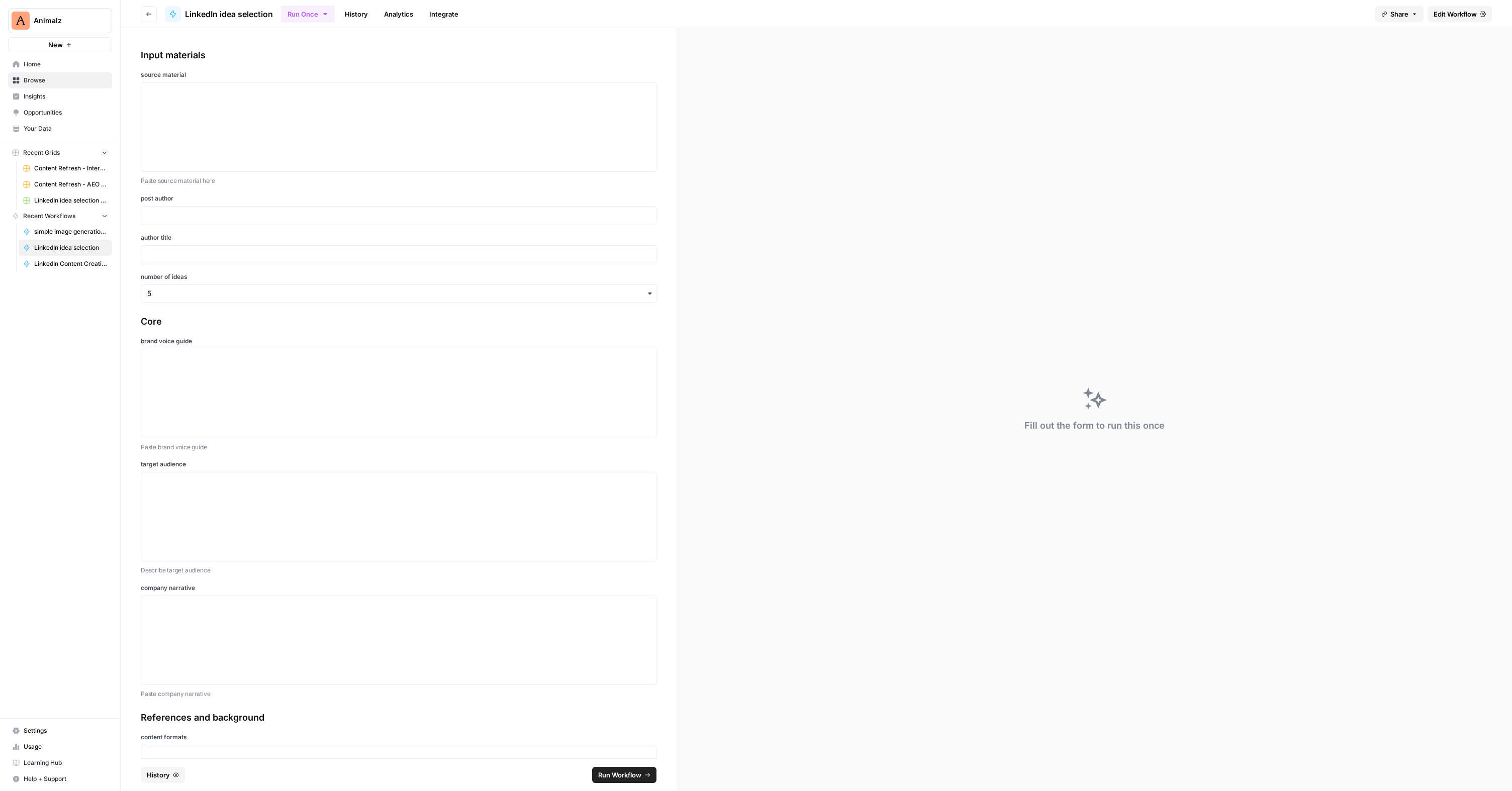
click at [64, 260] on span "LinkedIn Content Creation" at bounding box center [71, 264] width 74 height 9
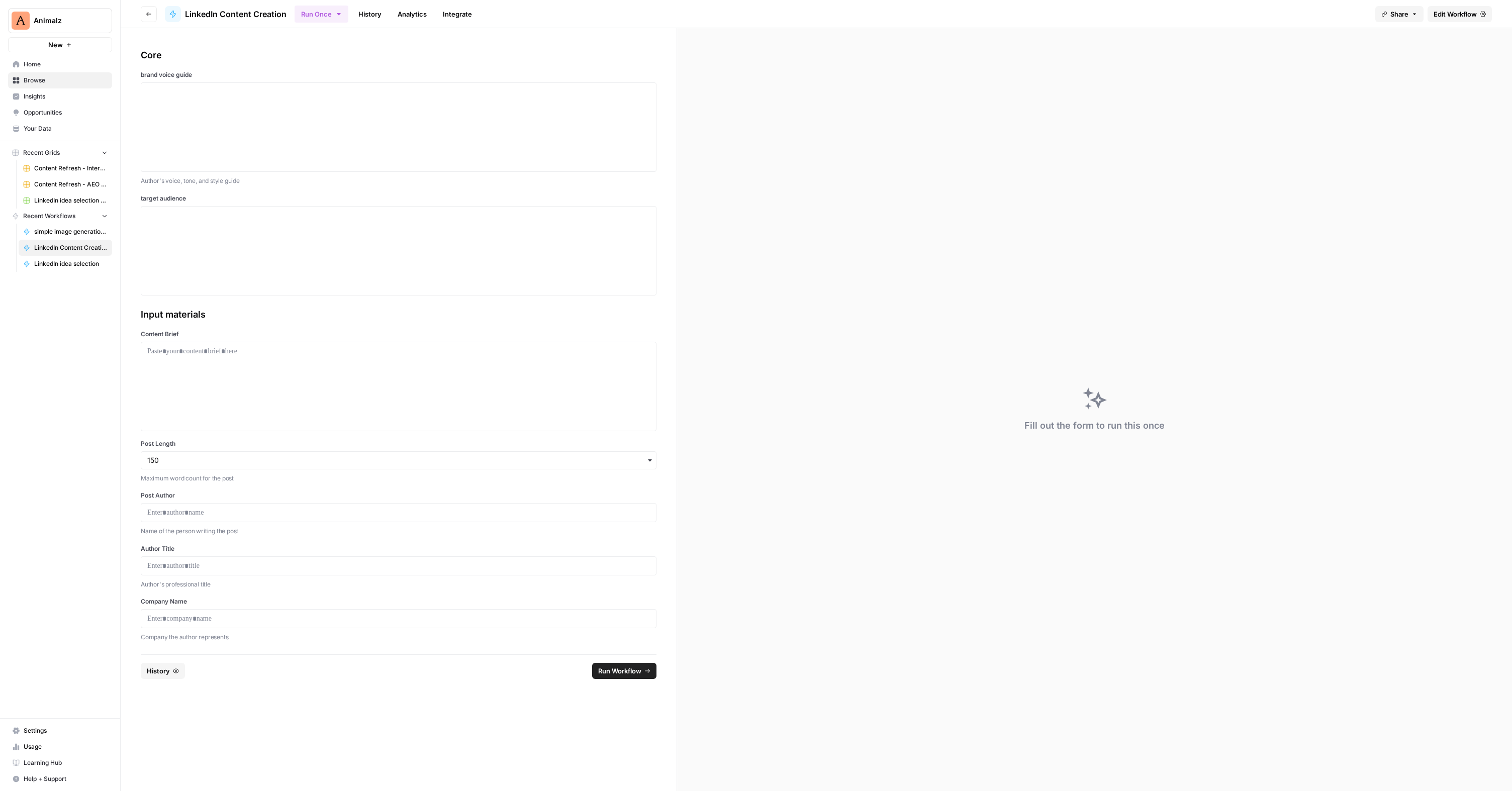
click at [1441, 19] on link "Edit Workflow" at bounding box center [1459, 15] width 64 height 16
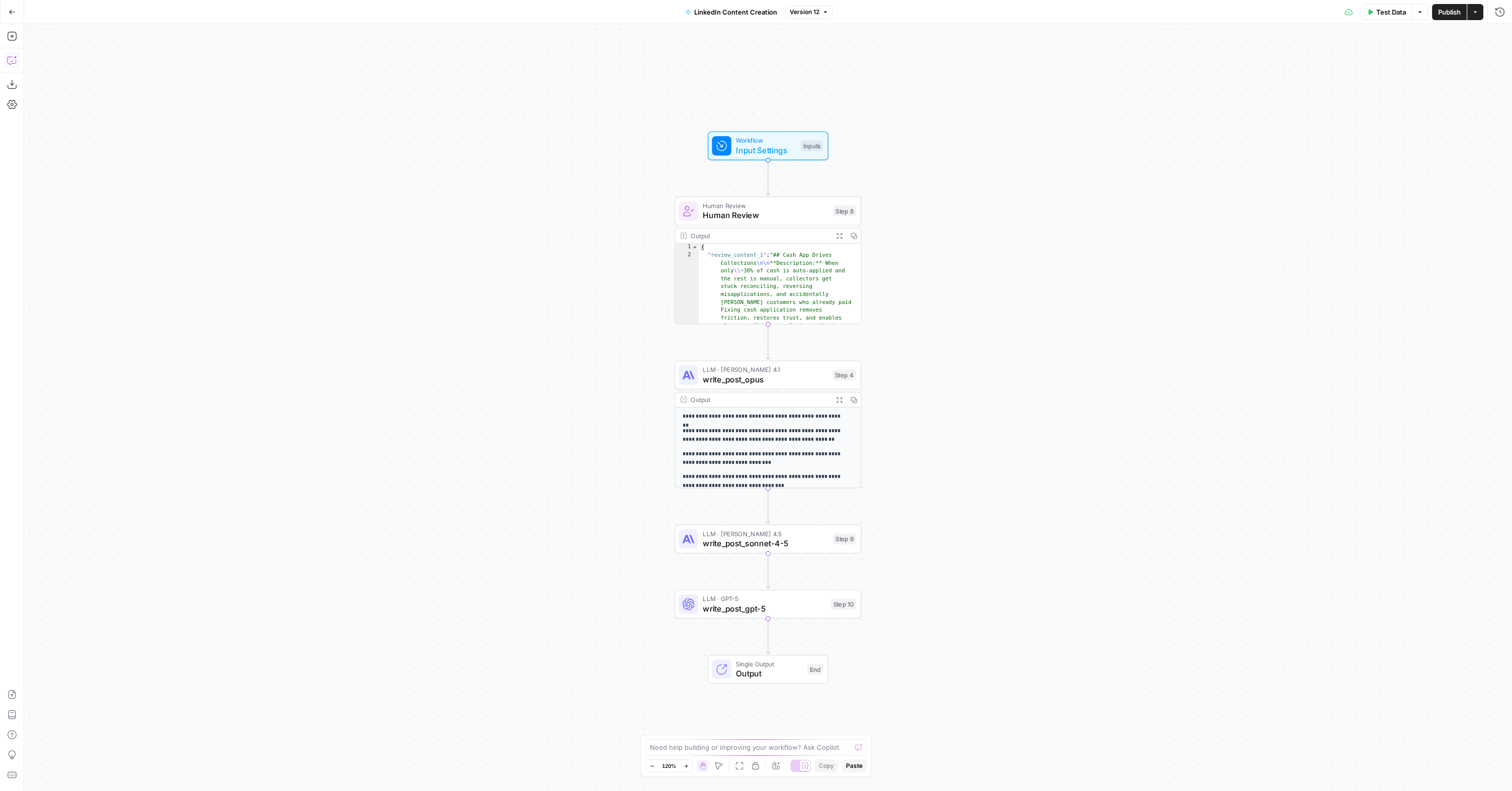
click at [16, 60] on icon "button" at bounding box center [12, 60] width 10 height 10
click at [135, 35] on icon "button" at bounding box center [135, 36] width 6 height 6
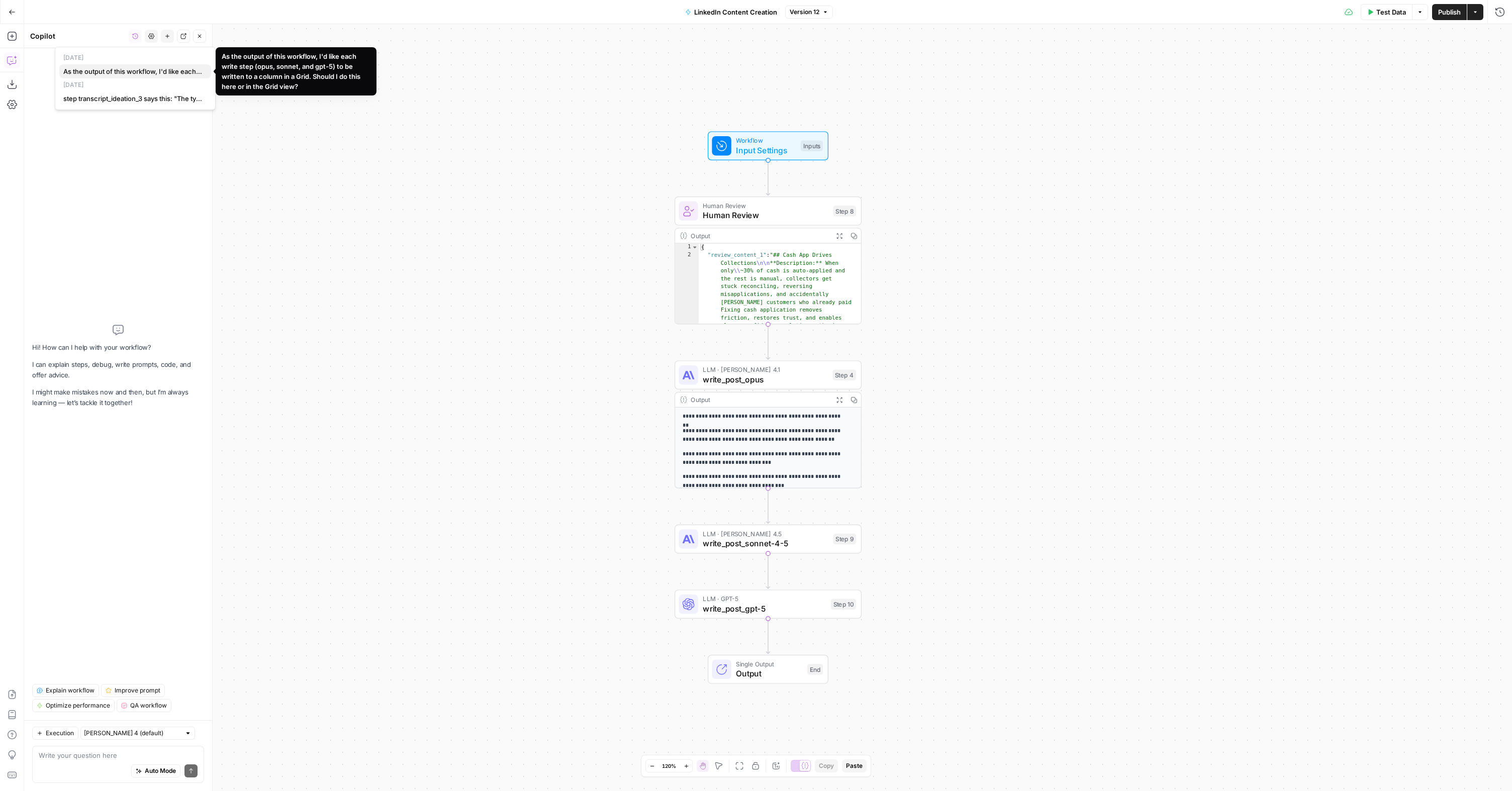
click at [106, 73] on span "As the output of this workflow, I'd like each write step (opus, sonnet, and gpt…" at bounding box center [133, 71] width 140 height 10
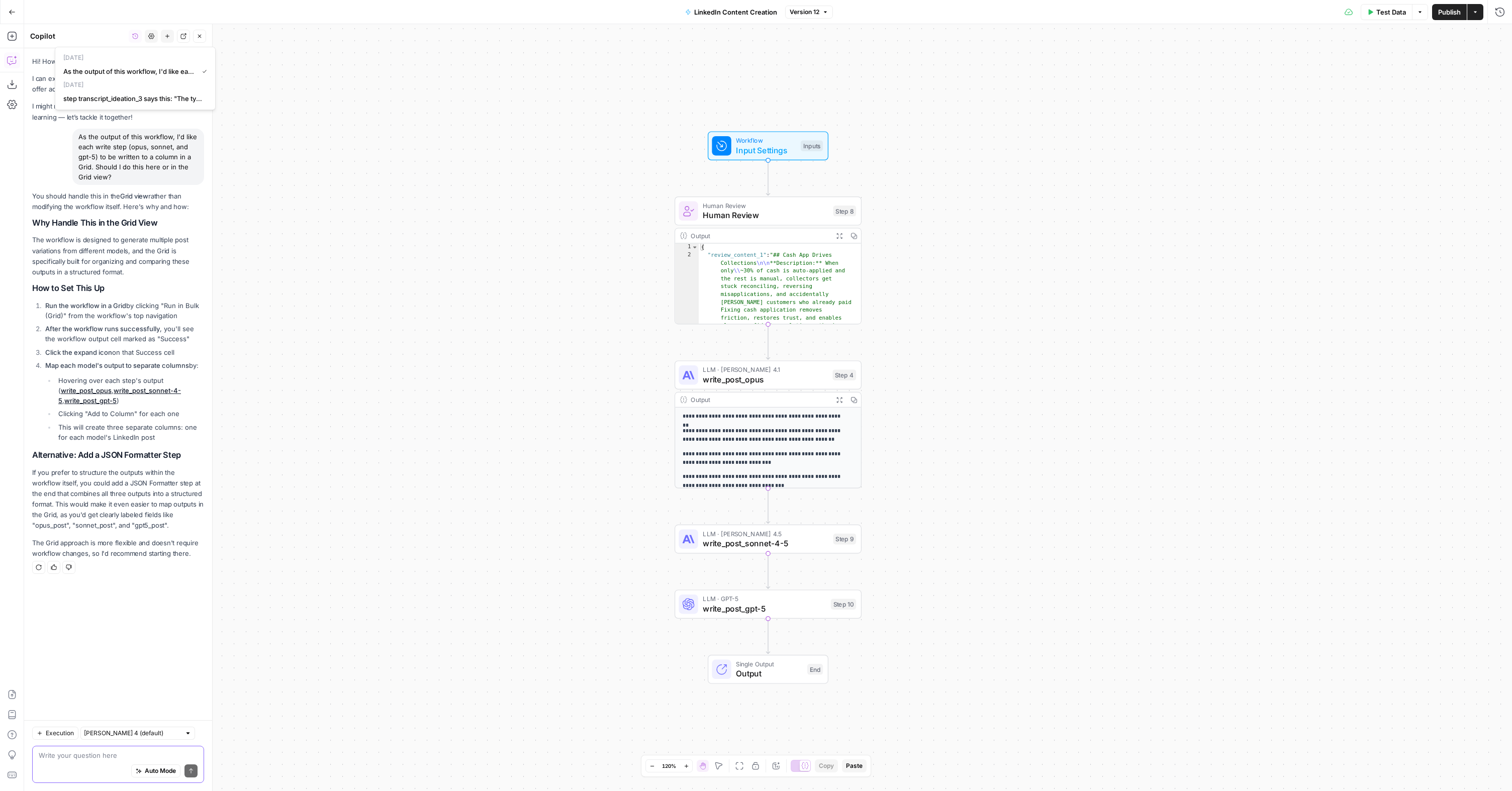
click at [64, 754] on textarea at bounding box center [118, 755] width 159 height 10
type textarea "I don't see that option. The final putput is only the output of the last step. …"
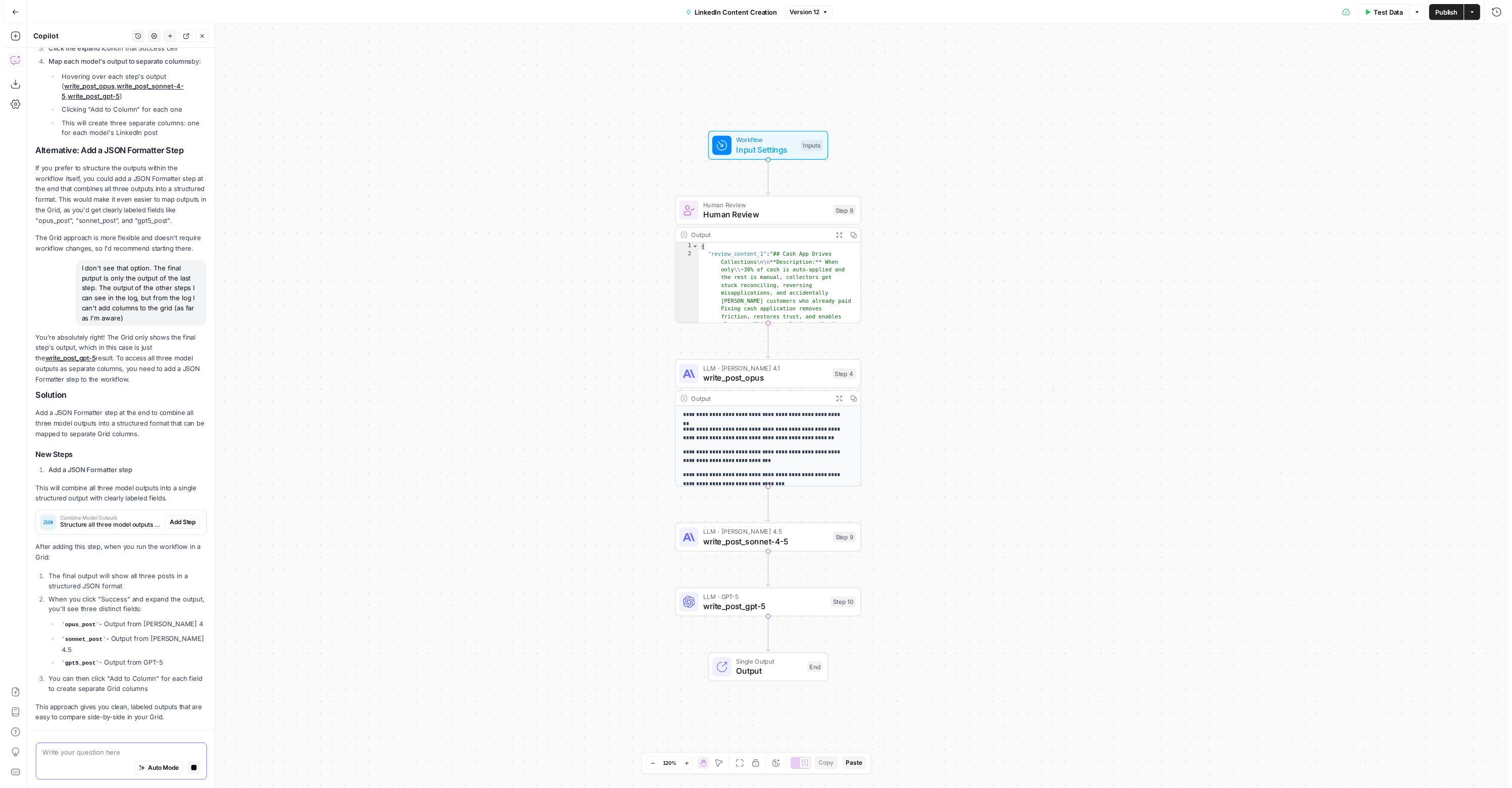
scroll to position [357, 0]
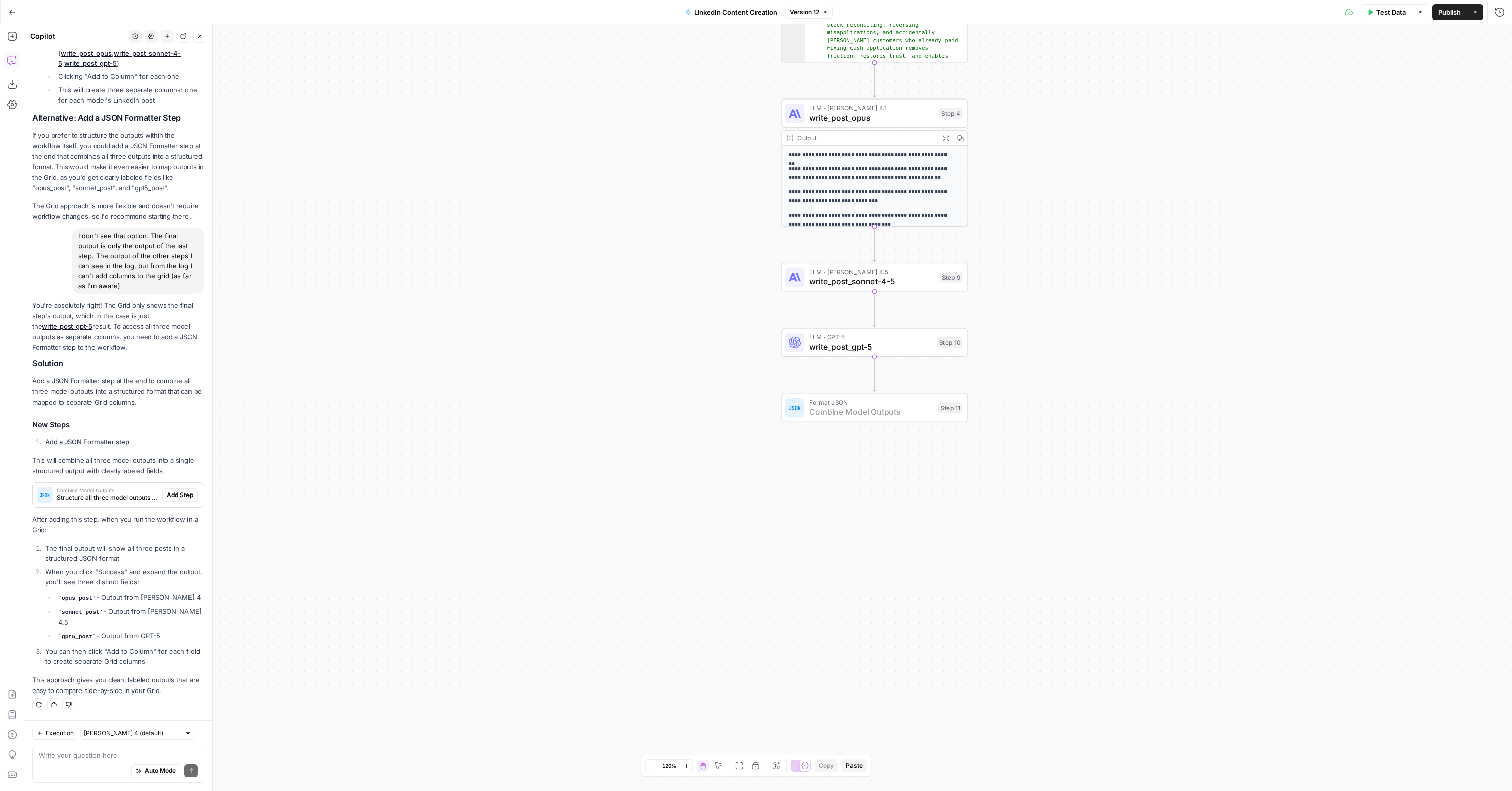
click at [170, 499] on span "Add Step" at bounding box center [180, 495] width 26 height 9
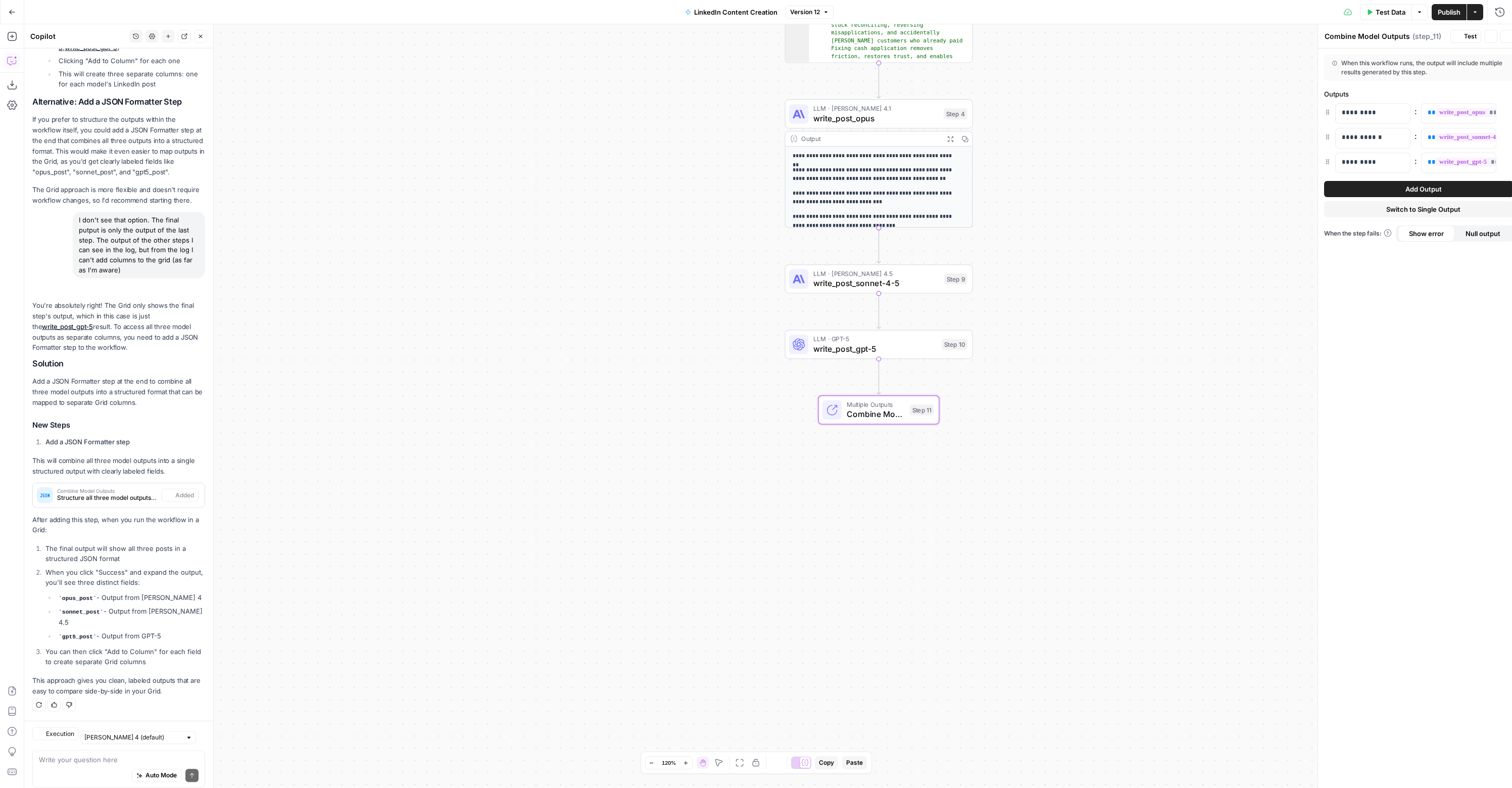
scroll to position [373, 0]
click at [1428, 190] on span "Add Output" at bounding box center [1424, 188] width 37 height 10
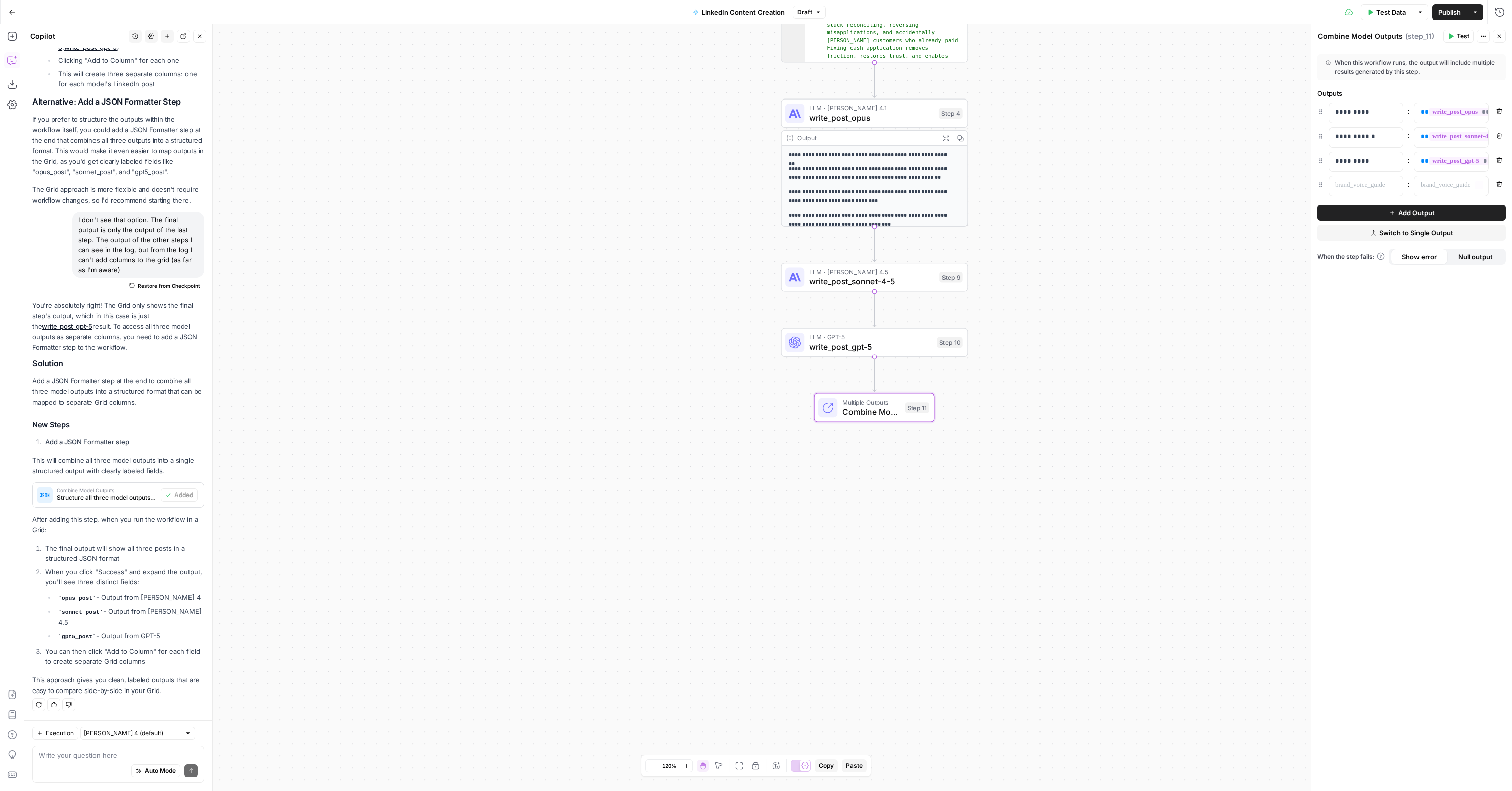
click at [1497, 183] on icon "button" at bounding box center [1499, 184] width 5 height 5
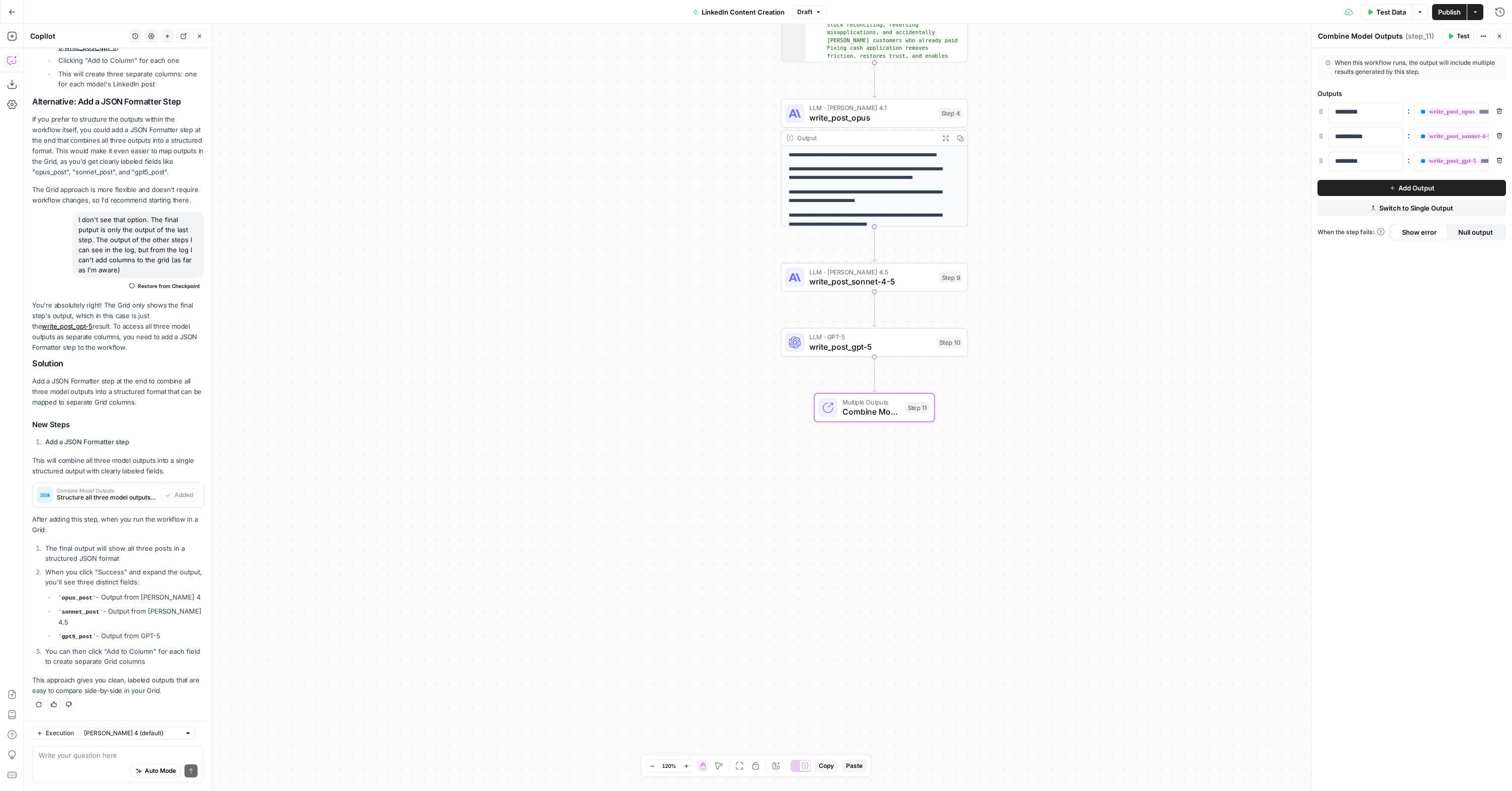
click at [1177, 323] on div "Workflow Input Settings Inputs Human Review Human Review Step 8 Output Expand O…" at bounding box center [768, 408] width 1487 height 767
click at [850, 342] on span "write_post_gpt-5" at bounding box center [871, 346] width 124 height 12
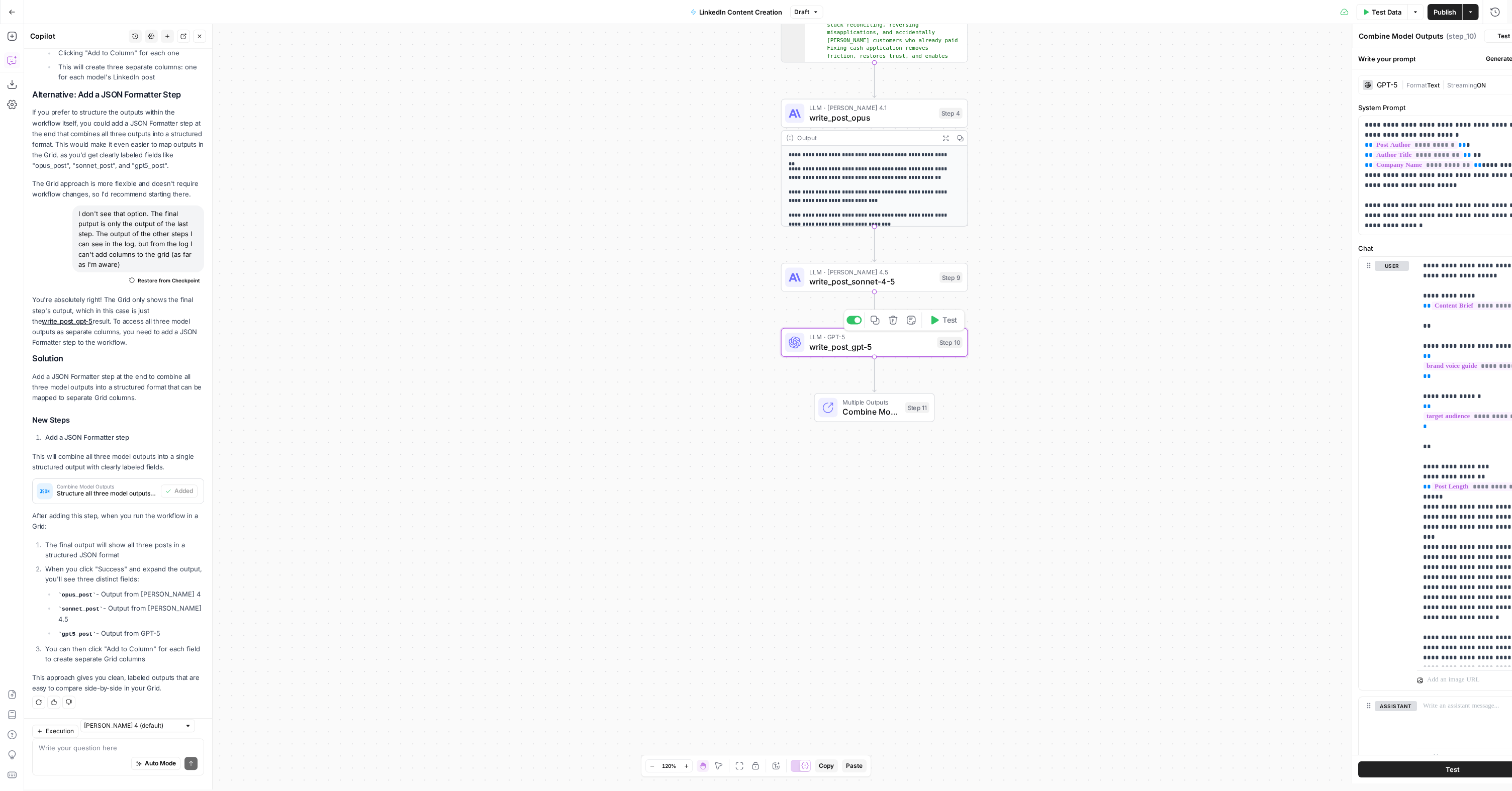
type textarea "write_post_gpt-5"
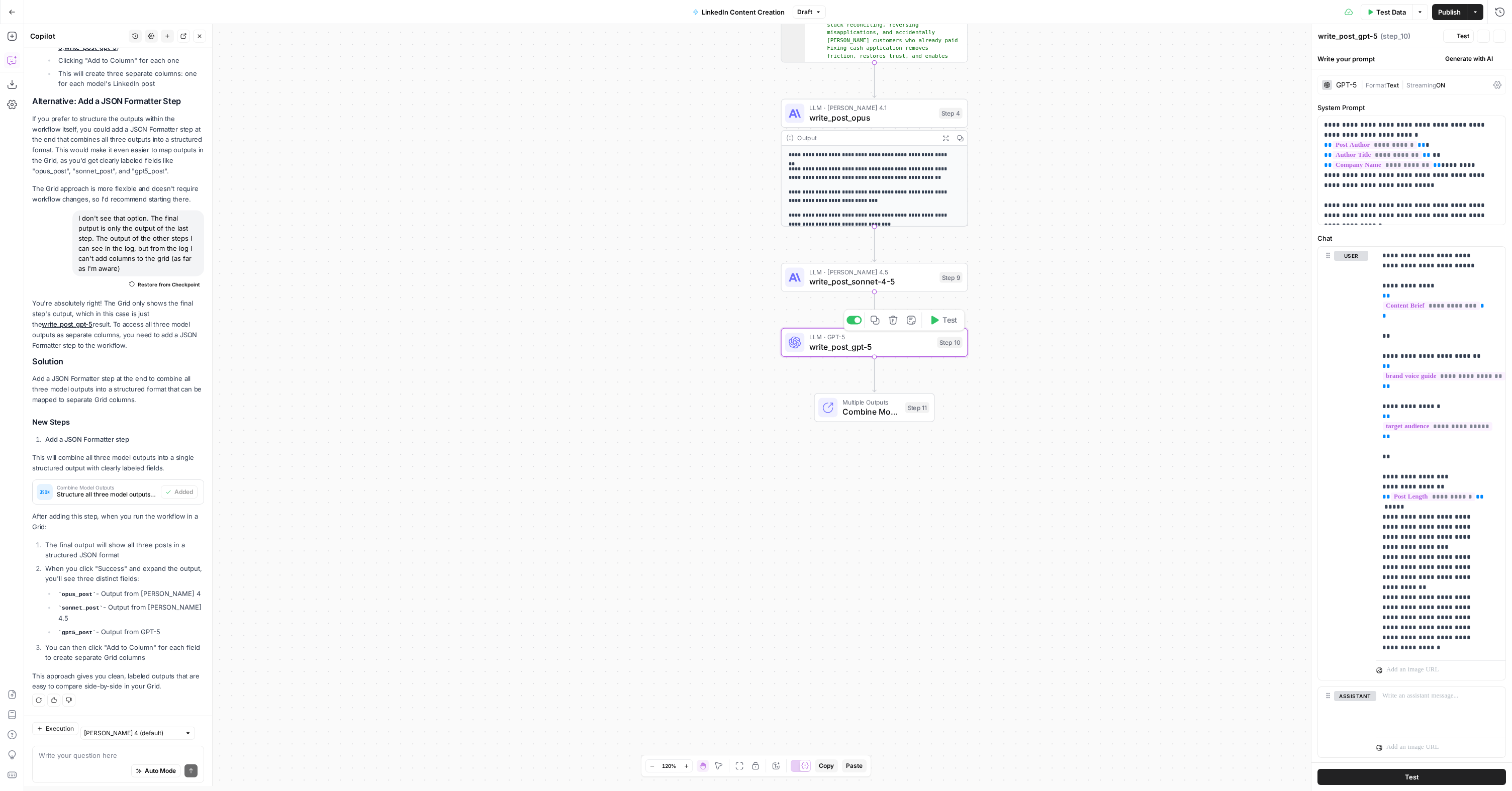
drag, startPoint x: 878, startPoint y: 402, endPoint x: 1004, endPoint y: 478, distance: 147.1
click at [878, 402] on span "Multiple Outputs" at bounding box center [872, 402] width 58 height 10
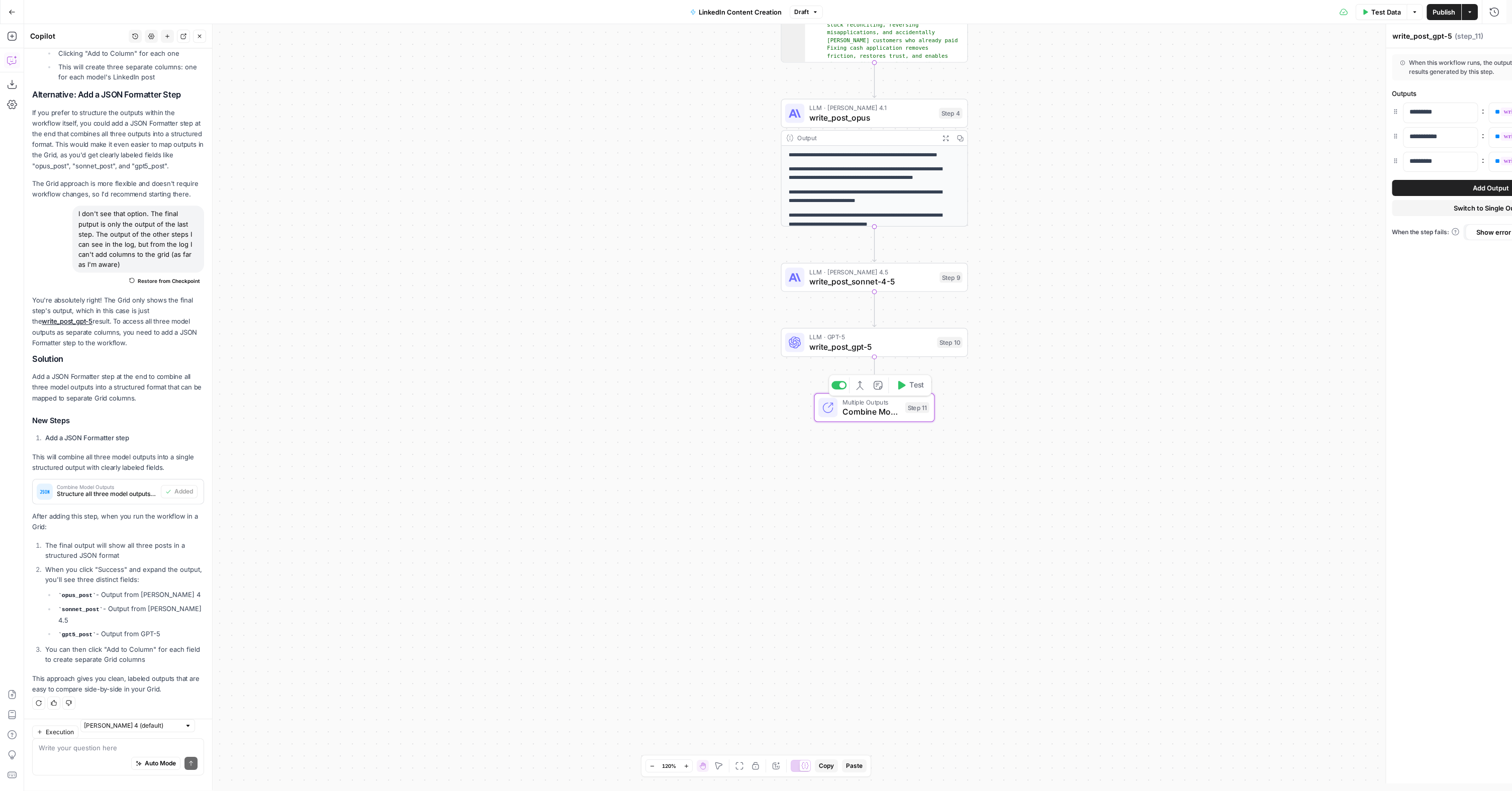
type textarea "Combine Model Outputs"
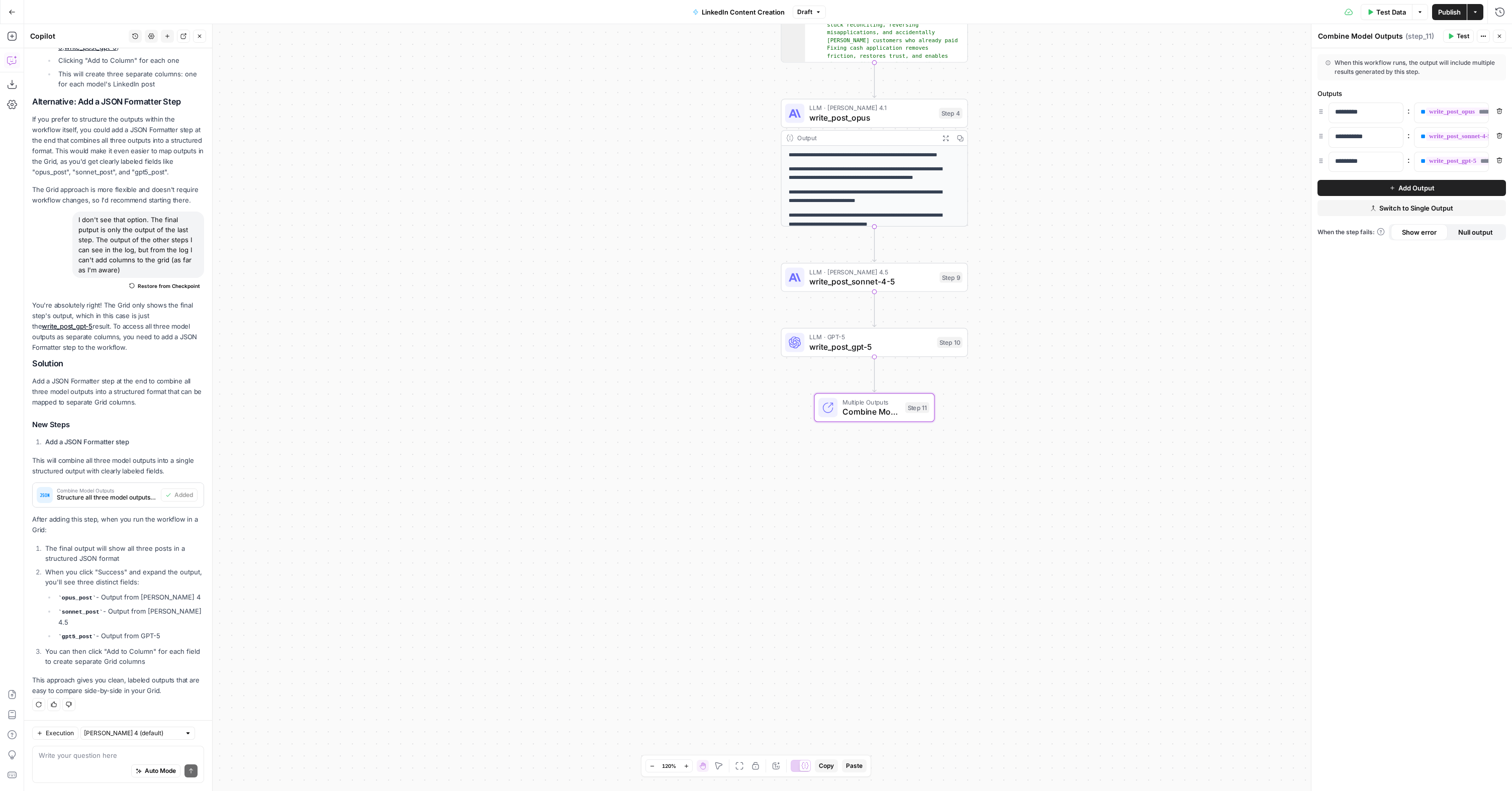
click at [1443, 15] on span "Publish" at bounding box center [1448, 12] width 23 height 10
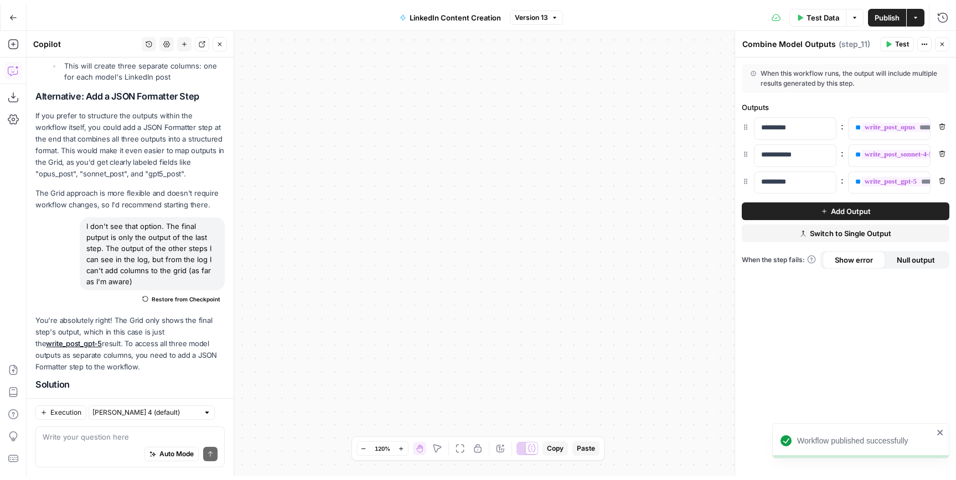
scroll to position [800, 0]
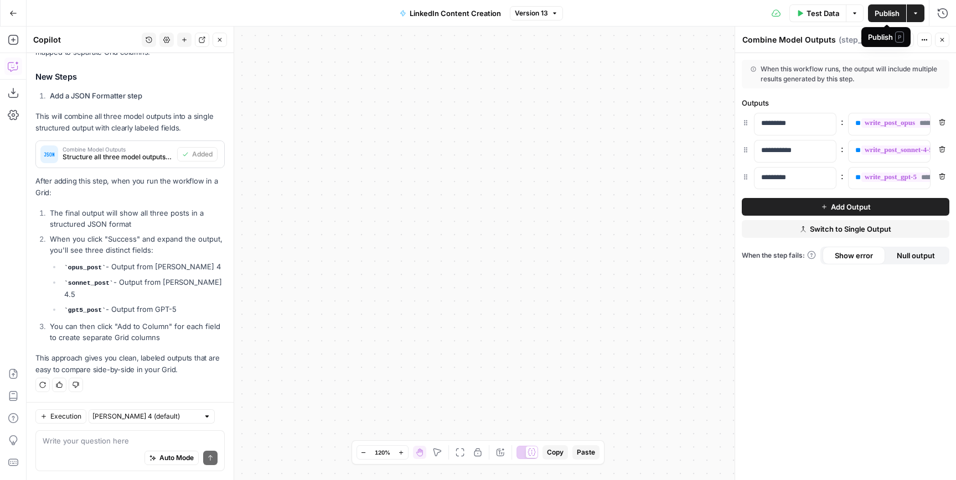
click at [886, 13] on span "Publish" at bounding box center [886, 13] width 25 height 11
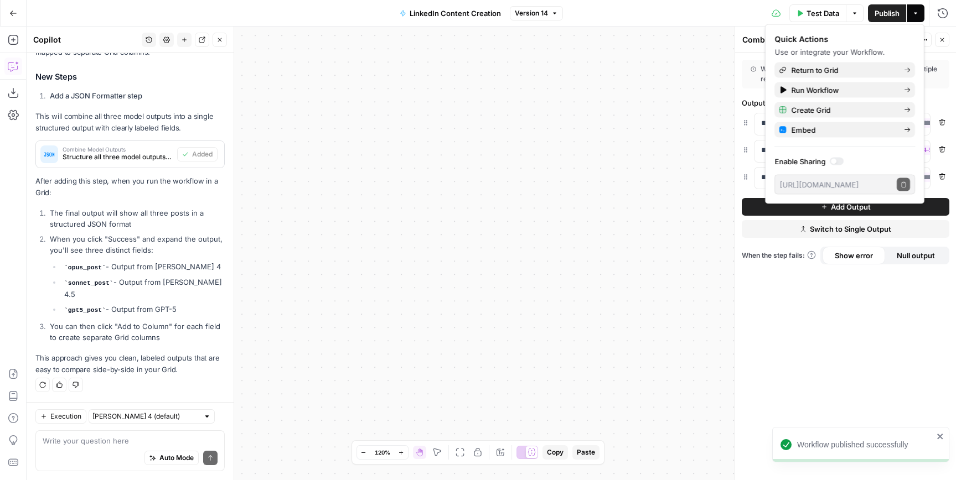
click at [394, 79] on div "Workflow Input Settings Inputs Human Review Human Review Step 8 Output Expand O…" at bounding box center [491, 254] width 929 height 454
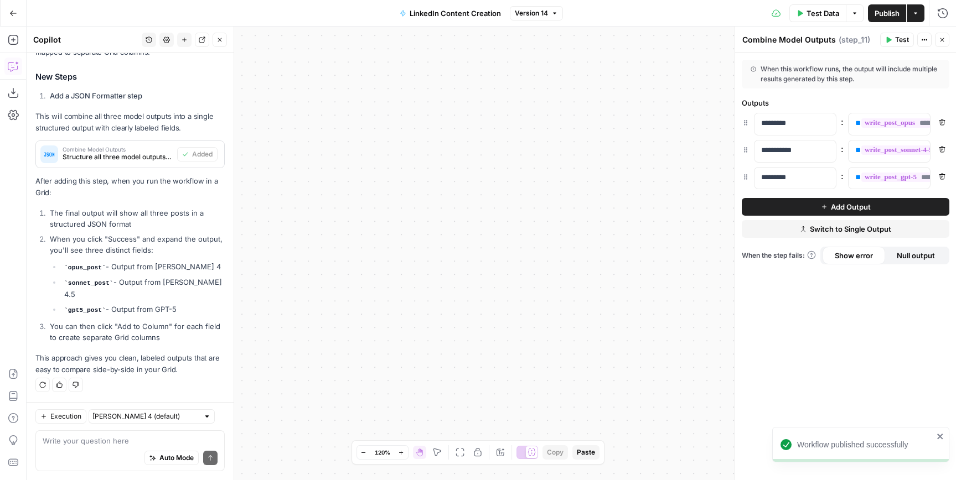
click at [8, 19] on button "Go Back" at bounding box center [13, 13] width 20 height 20
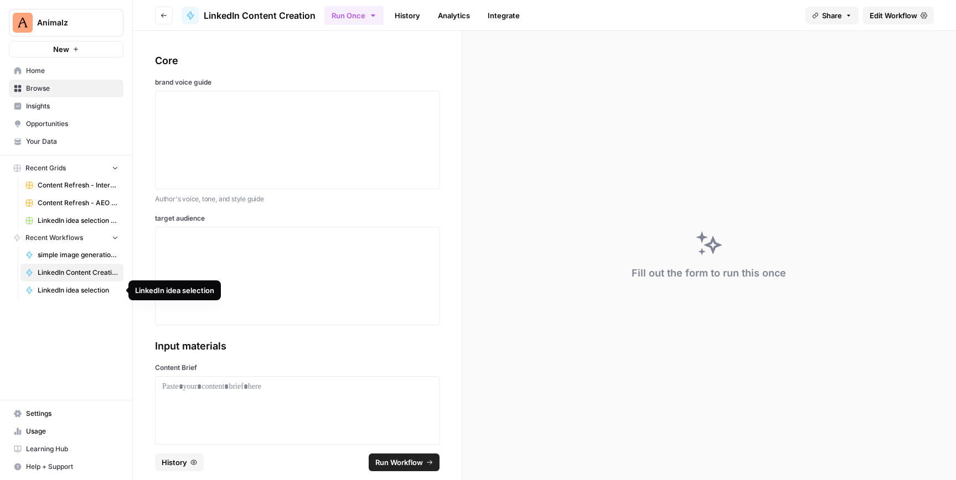
click at [82, 293] on span "LinkedIn idea selection" at bounding box center [78, 291] width 81 height 10
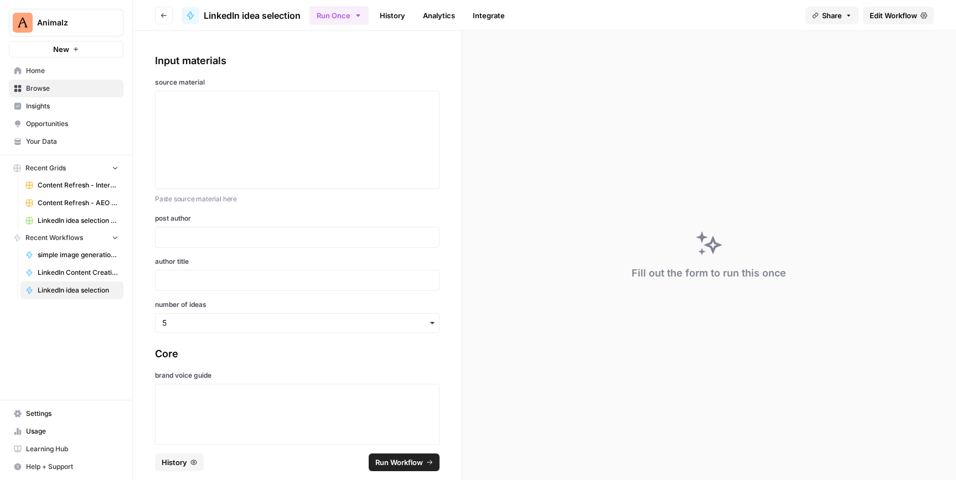
click at [873, 17] on span "Edit Workflow" at bounding box center [893, 15] width 48 height 11
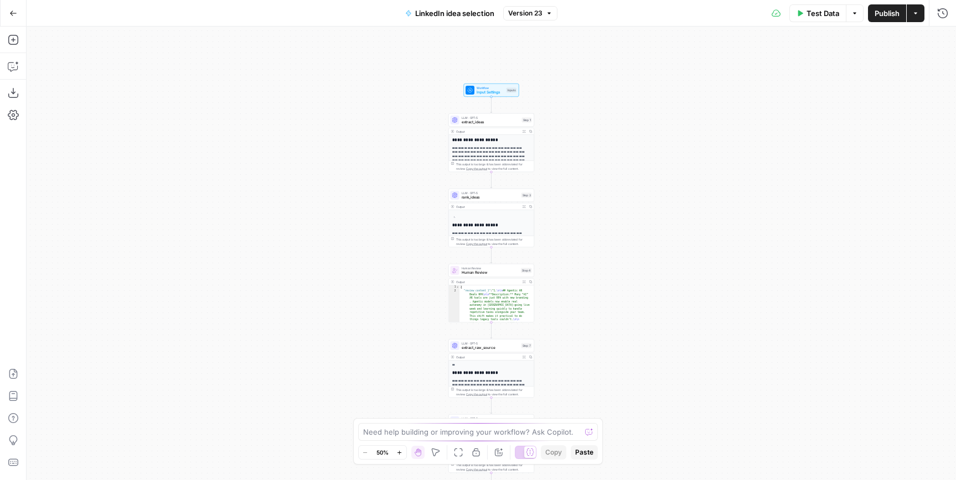
click at [400, 454] on icon "button" at bounding box center [399, 453] width 6 height 6
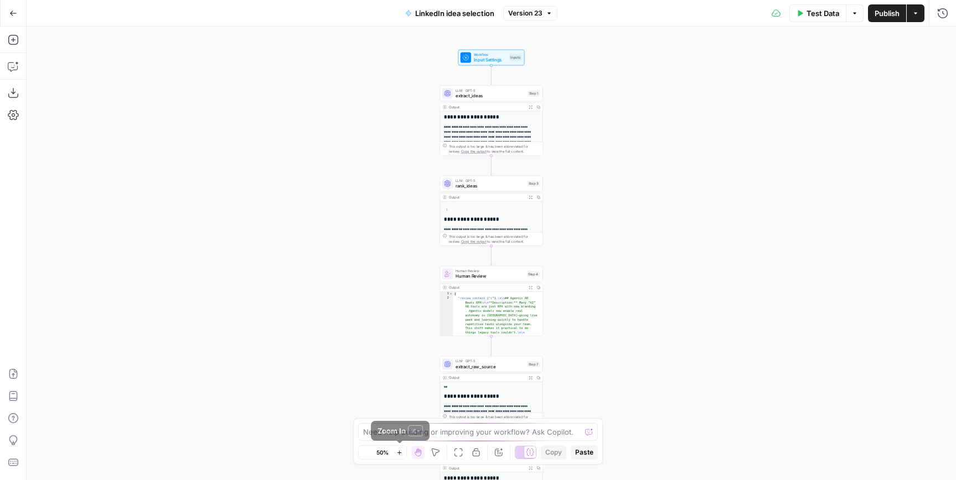
click at [400, 454] on icon "button" at bounding box center [399, 453] width 6 height 6
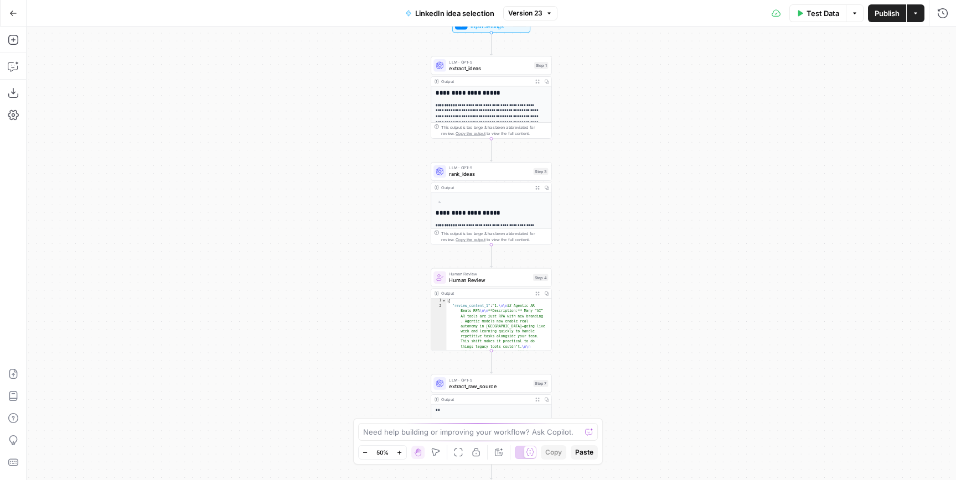
click at [400, 454] on icon "button" at bounding box center [399, 453] width 6 height 6
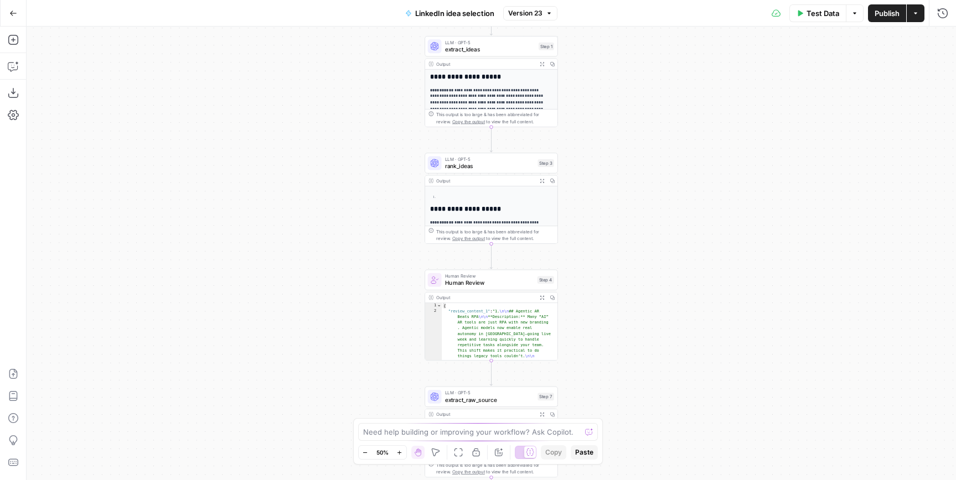
click at [400, 454] on icon "button" at bounding box center [399, 453] width 6 height 6
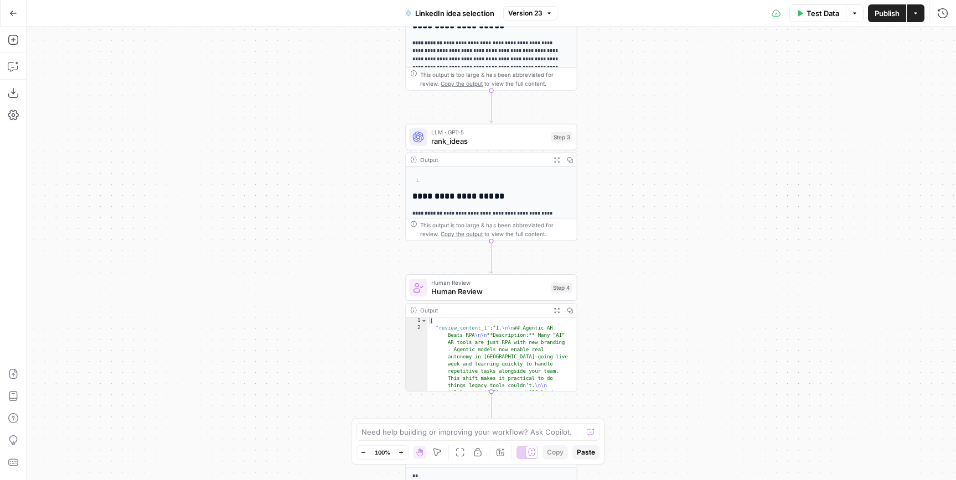
drag, startPoint x: 399, startPoint y: 448, endPoint x: 370, endPoint y: 362, distance: 91.0
click at [399, 448] on button "Zoom In" at bounding box center [401, 452] width 13 height 13
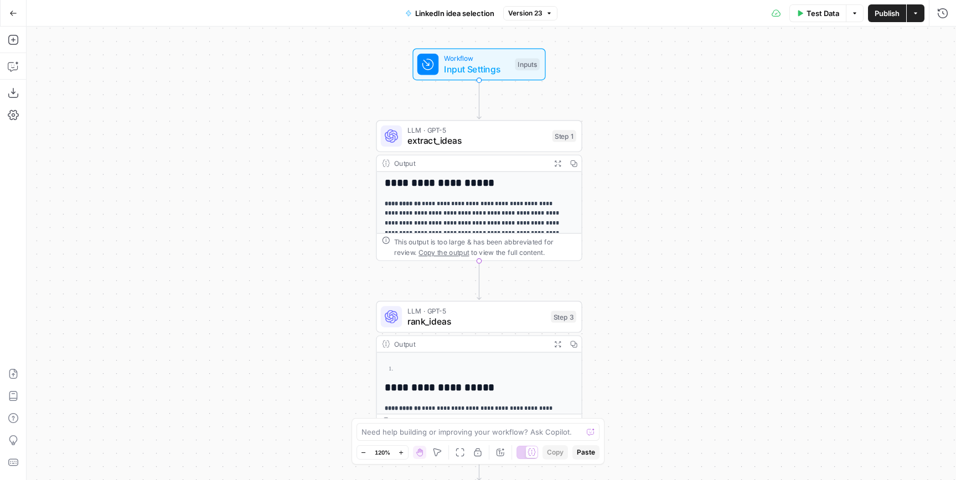
drag, startPoint x: 295, startPoint y: 197, endPoint x: 282, endPoint y: 367, distance: 170.4
click at [283, 385] on div "**********" at bounding box center [491, 254] width 929 height 454
click at [468, 64] on span "Input Settings" at bounding box center [477, 69] width 66 height 13
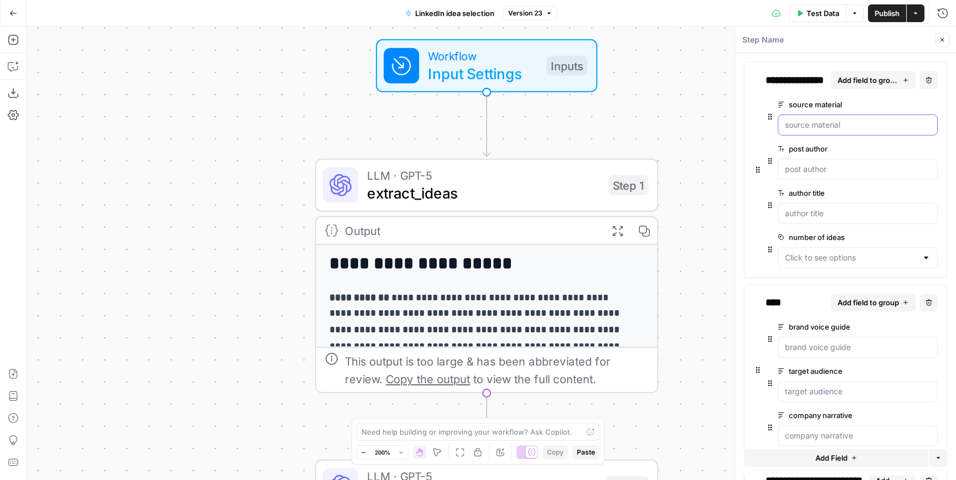
click at [803, 123] on material "source material" at bounding box center [858, 125] width 146 height 11
click at [361, 455] on icon "button" at bounding box center [363, 453] width 6 height 6
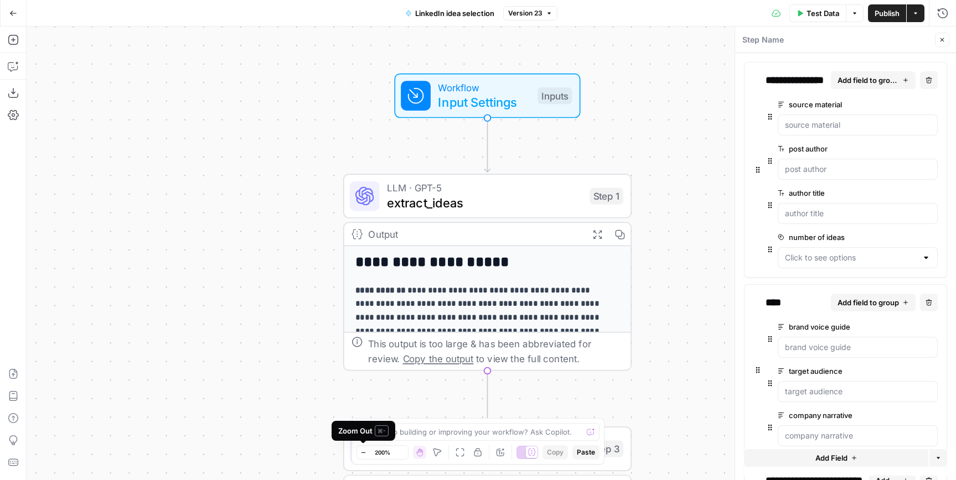
click at [361, 455] on icon "button" at bounding box center [363, 453] width 6 height 6
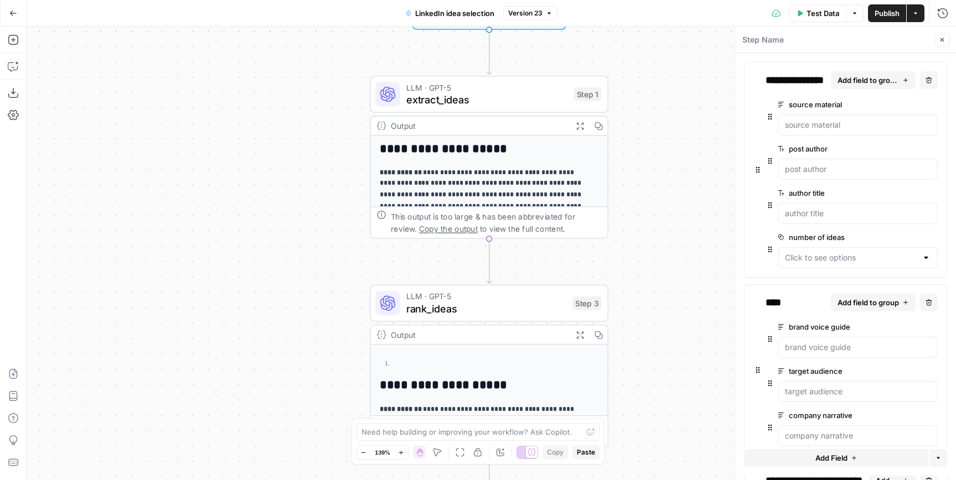
drag, startPoint x: 242, startPoint y: 366, endPoint x: 243, endPoint y: 255, distance: 111.8
click at [243, 255] on div "**********" at bounding box center [491, 254] width 929 height 454
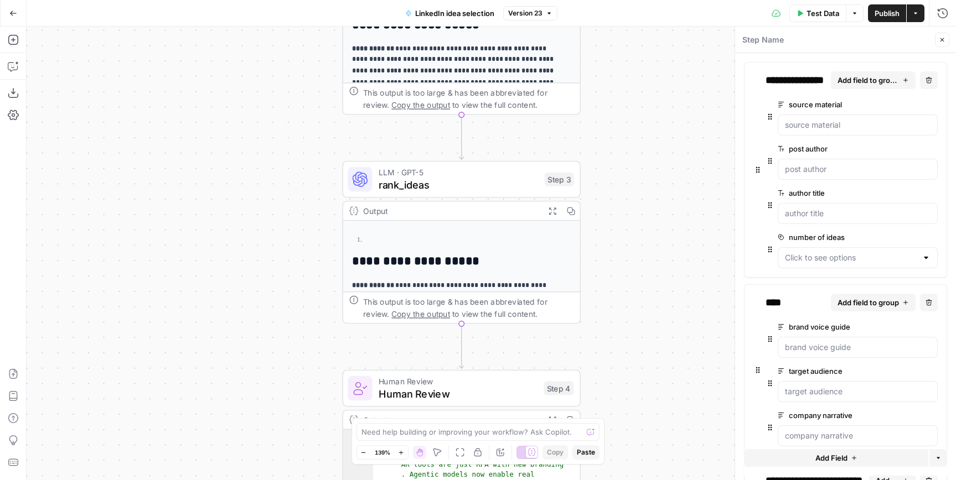
drag, startPoint x: 275, startPoint y: 350, endPoint x: 257, endPoint y: 230, distance: 121.5
click at [247, 221] on div "**********" at bounding box center [491, 254] width 929 height 454
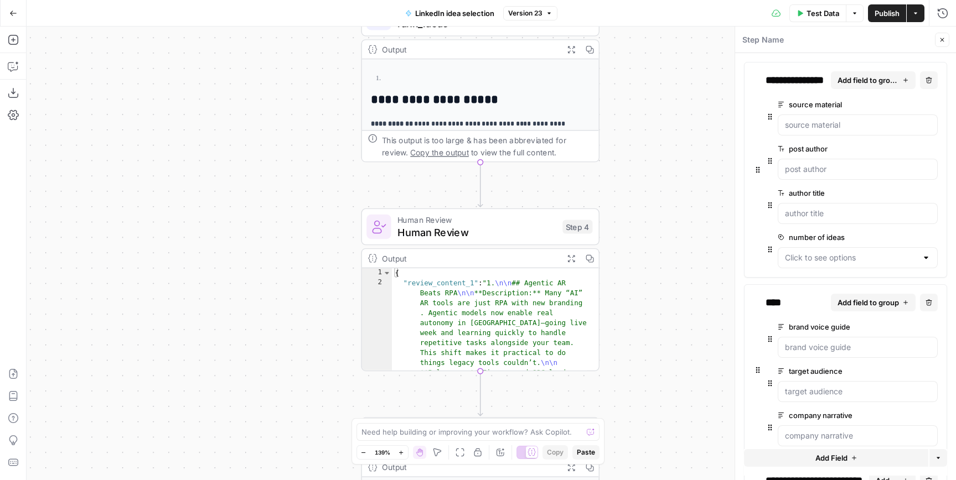
drag, startPoint x: 247, startPoint y: 329, endPoint x: 266, endPoint y: 168, distance: 162.2
click at [266, 168] on div "**********" at bounding box center [491, 254] width 929 height 454
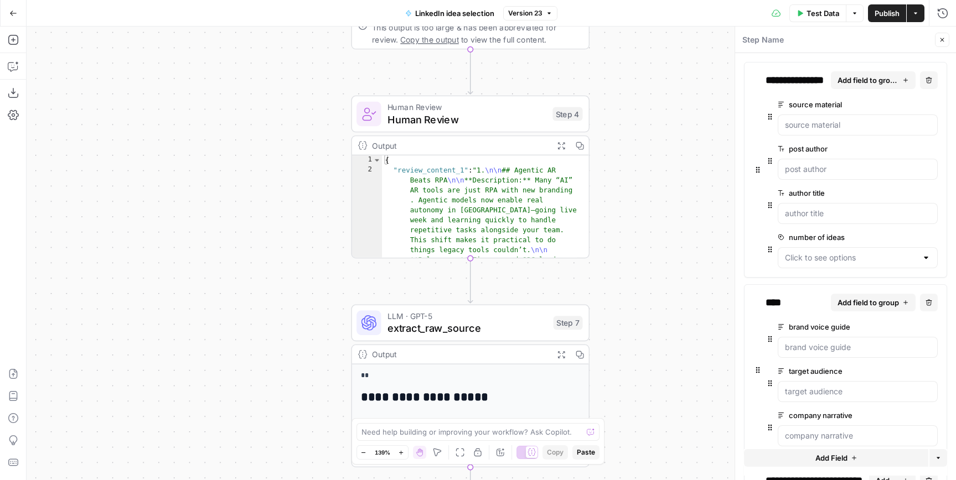
drag, startPoint x: 281, startPoint y: 321, endPoint x: 271, endPoint y: 213, distance: 108.9
click at [271, 213] on div "**********" at bounding box center [491, 254] width 929 height 454
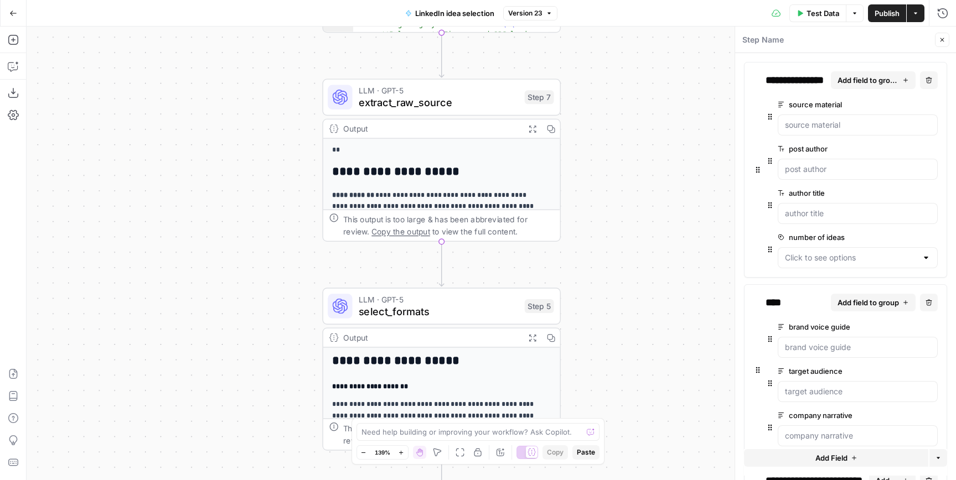
drag, startPoint x: 226, startPoint y: 354, endPoint x: 198, endPoint y: 128, distance: 227.6
click at [198, 128] on div "**********" at bounding box center [491, 254] width 929 height 454
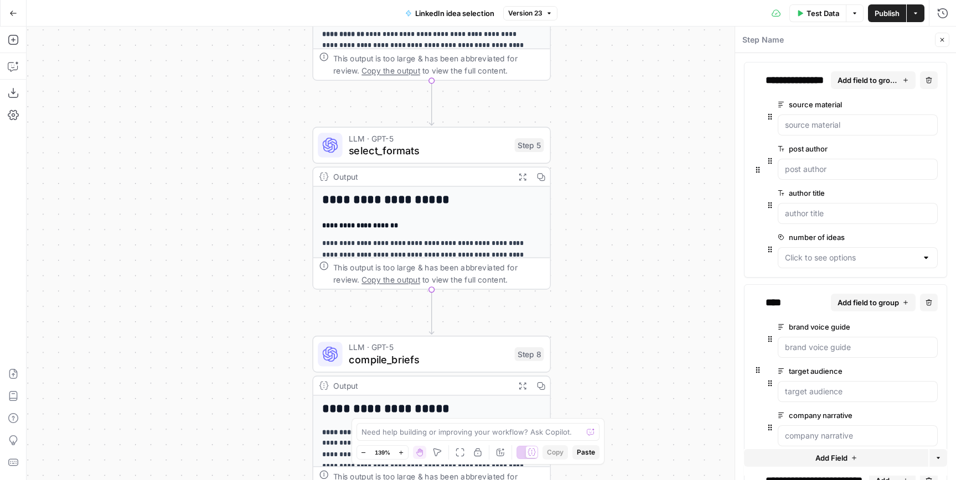
drag, startPoint x: 235, startPoint y: 303, endPoint x: 229, endPoint y: 125, distance: 178.3
click at [229, 124] on div "**********" at bounding box center [491, 254] width 929 height 454
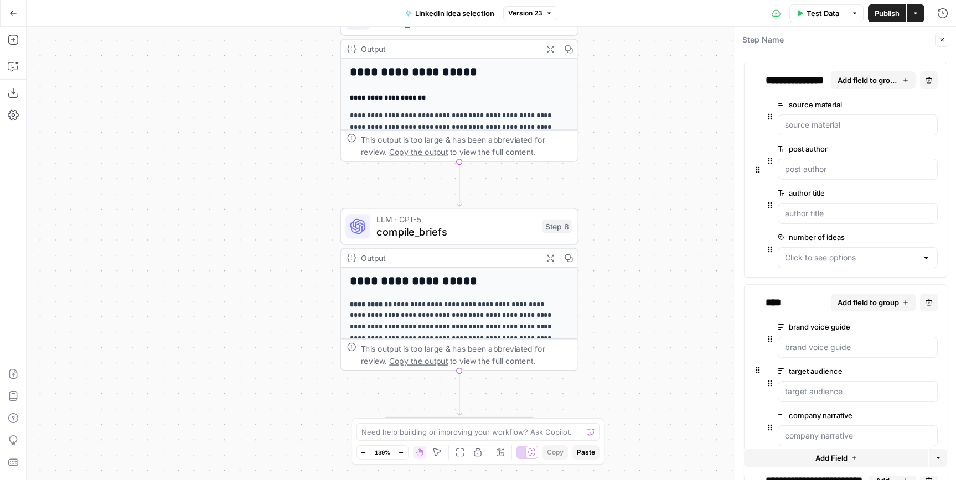
drag, startPoint x: 270, startPoint y: 349, endPoint x: 293, endPoint y: 239, distance: 112.7
click at [293, 239] on div "**********" at bounding box center [491, 254] width 929 height 454
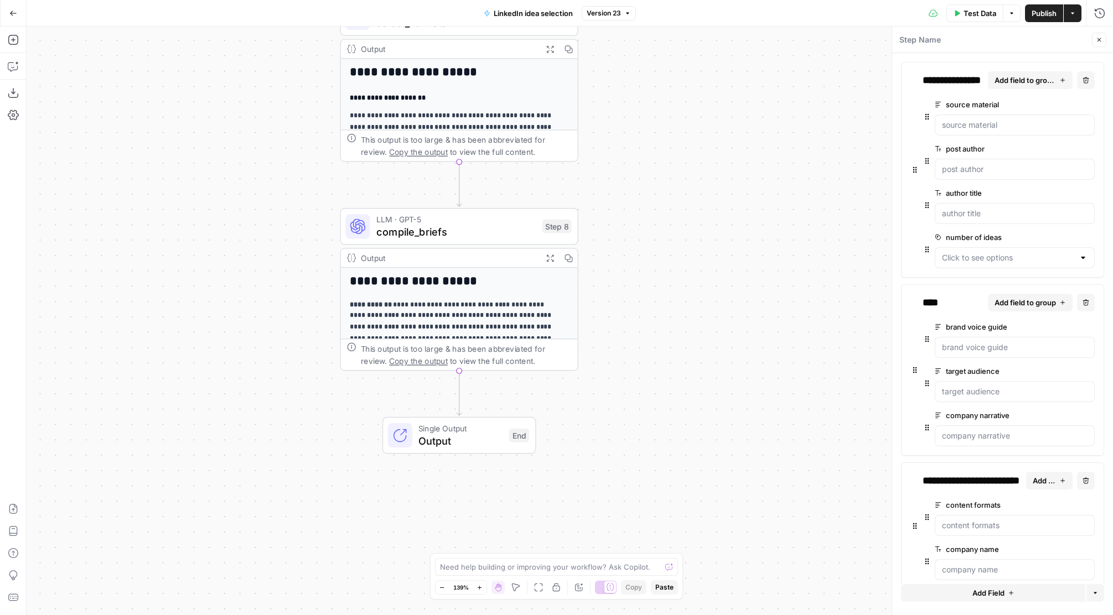
click at [13, 15] on icon "button" at bounding box center [13, 13] width 8 height 8
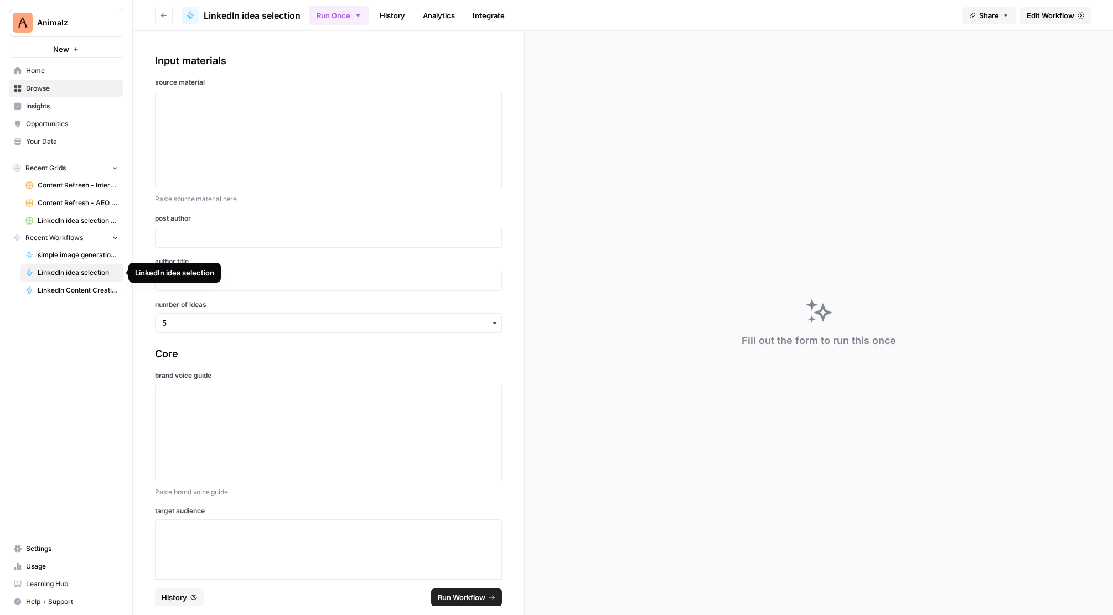
click at [66, 287] on span "LinkedIn Content Creation" at bounding box center [78, 291] width 81 height 10
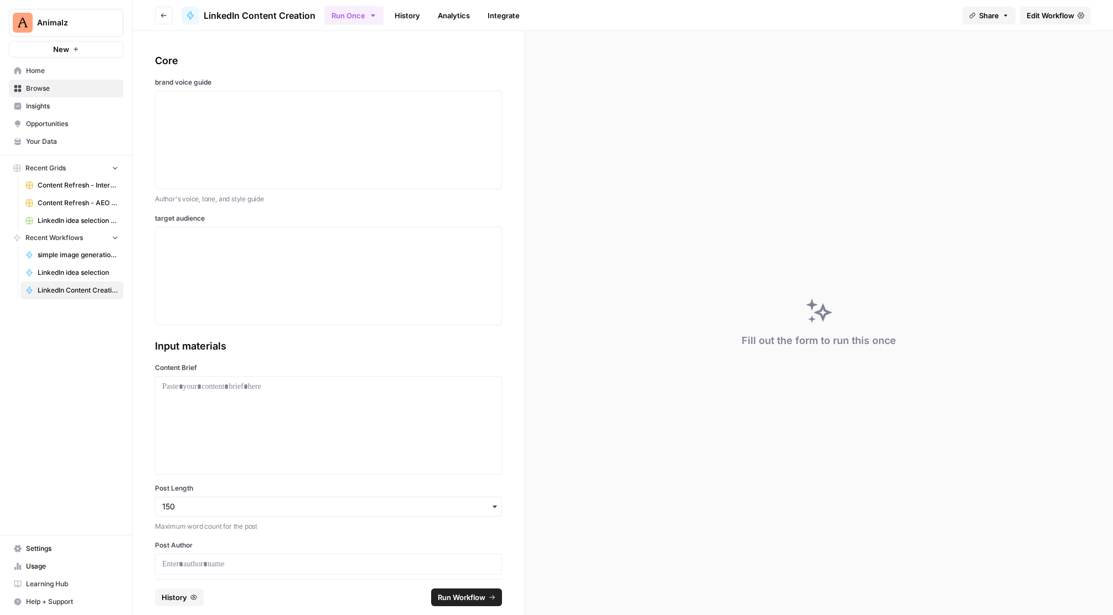
click at [49, 89] on span "Browse" at bounding box center [72, 89] width 92 height 10
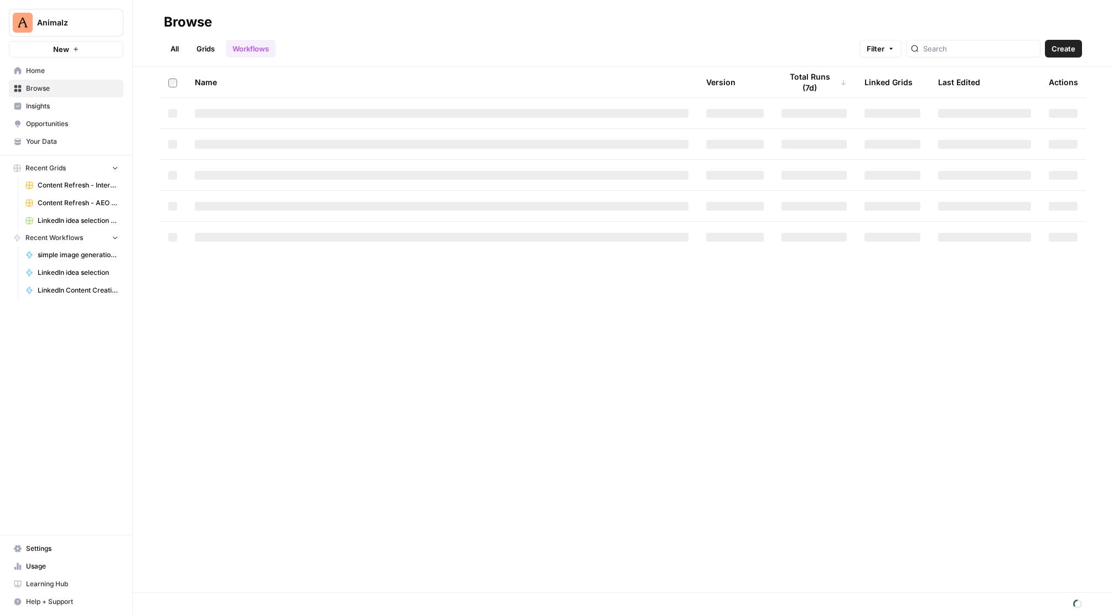
click at [212, 51] on link "Grids" at bounding box center [206, 49] width 32 height 18
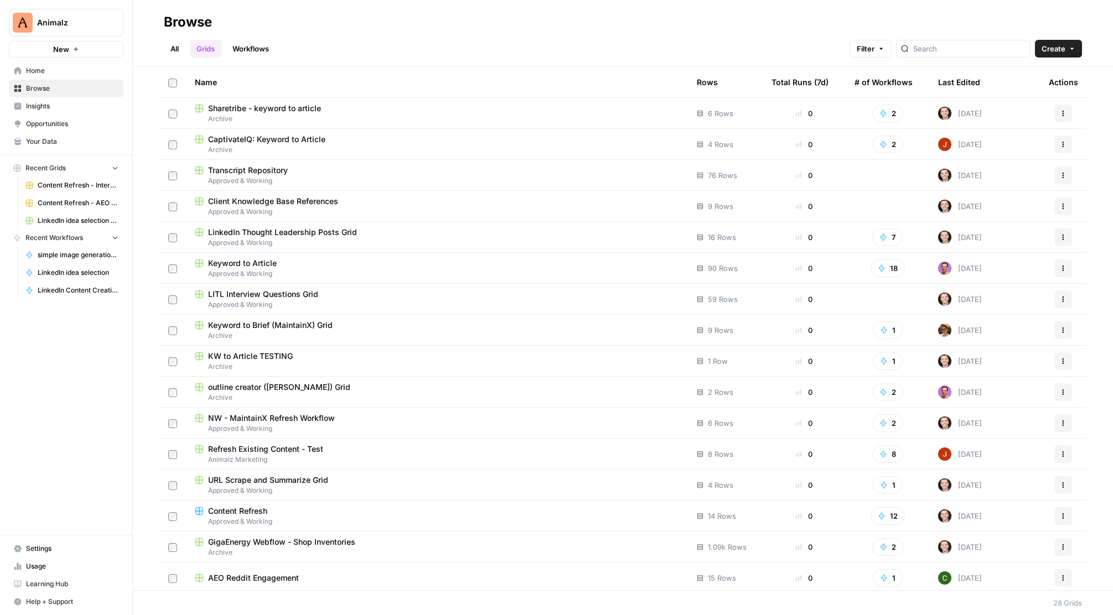
click at [964, 80] on div "Last Edited" at bounding box center [959, 82] width 42 height 30
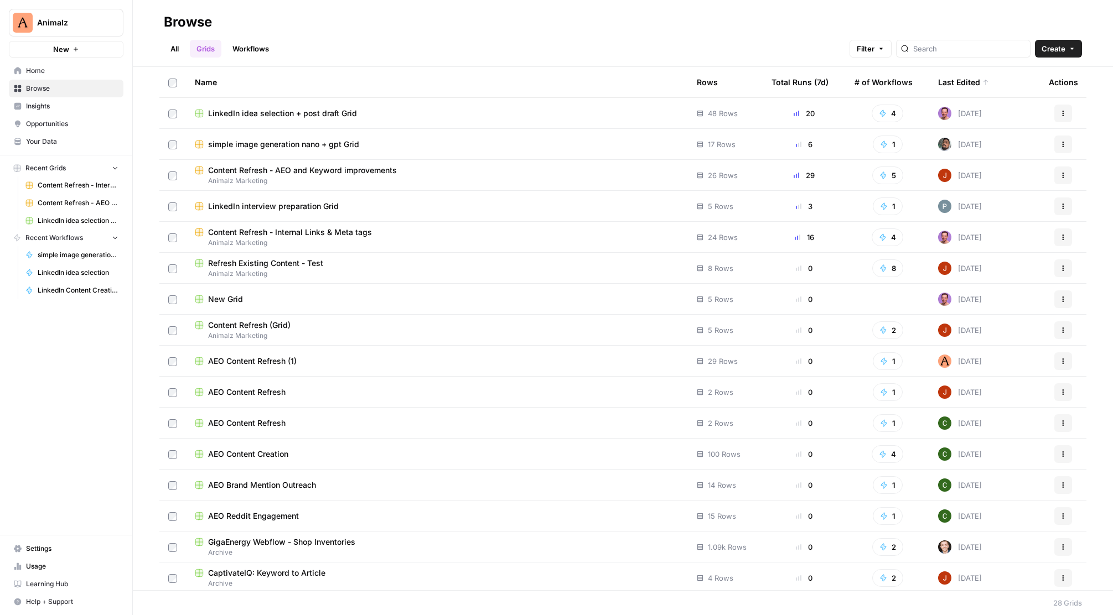
click at [292, 110] on span "LinkedIn idea selection + post draft Grid" at bounding box center [282, 113] width 149 height 11
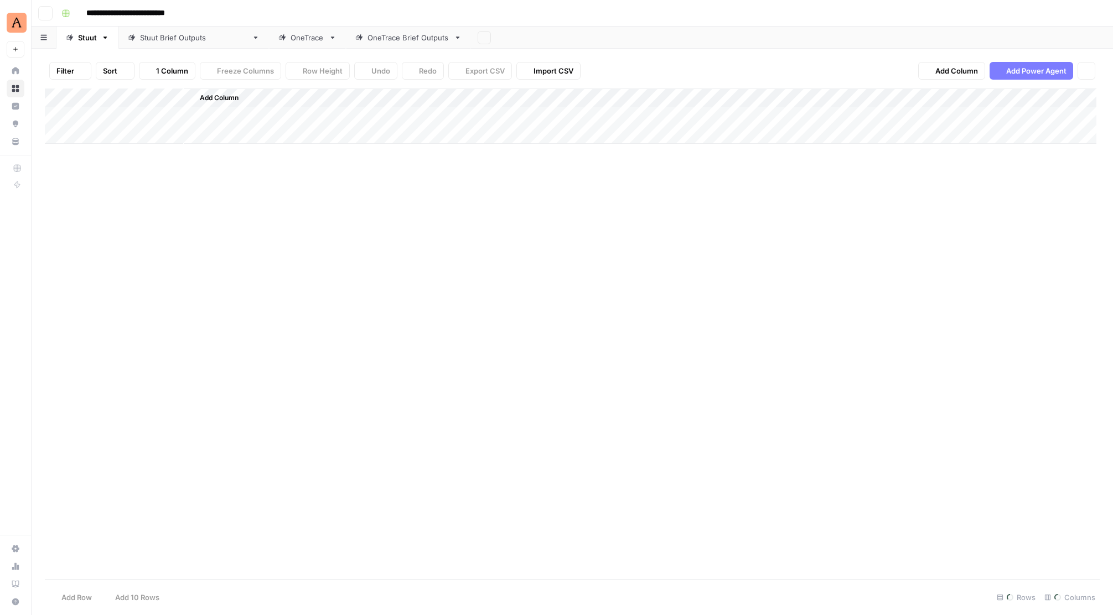
type input "**********"
click at [823, 141] on div "Add Column" at bounding box center [572, 154] width 1055 height 131
click at [367, 38] on div "OneTrace Brief Outputs" at bounding box center [408, 37] width 82 height 11
click at [1028, 130] on div "Add Column" at bounding box center [572, 295] width 1055 height 413
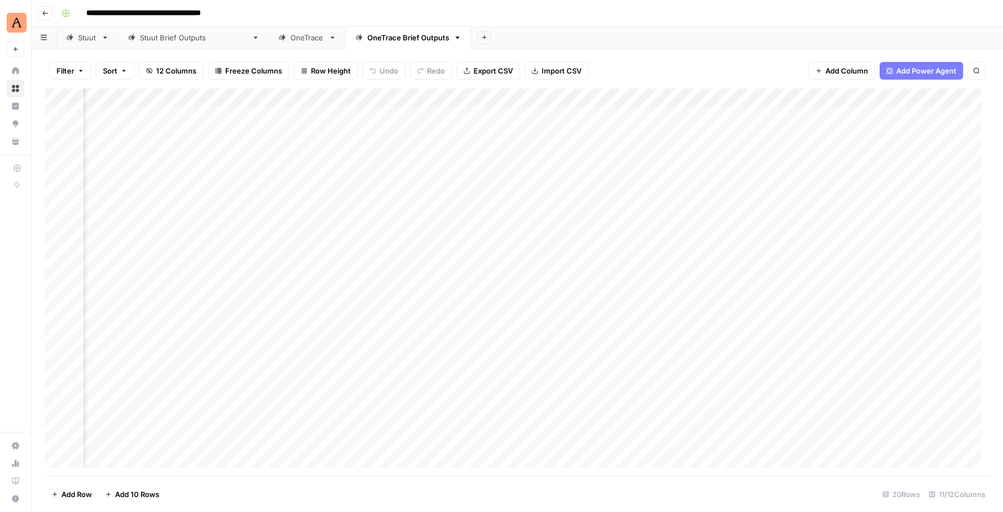
scroll to position [0, 359]
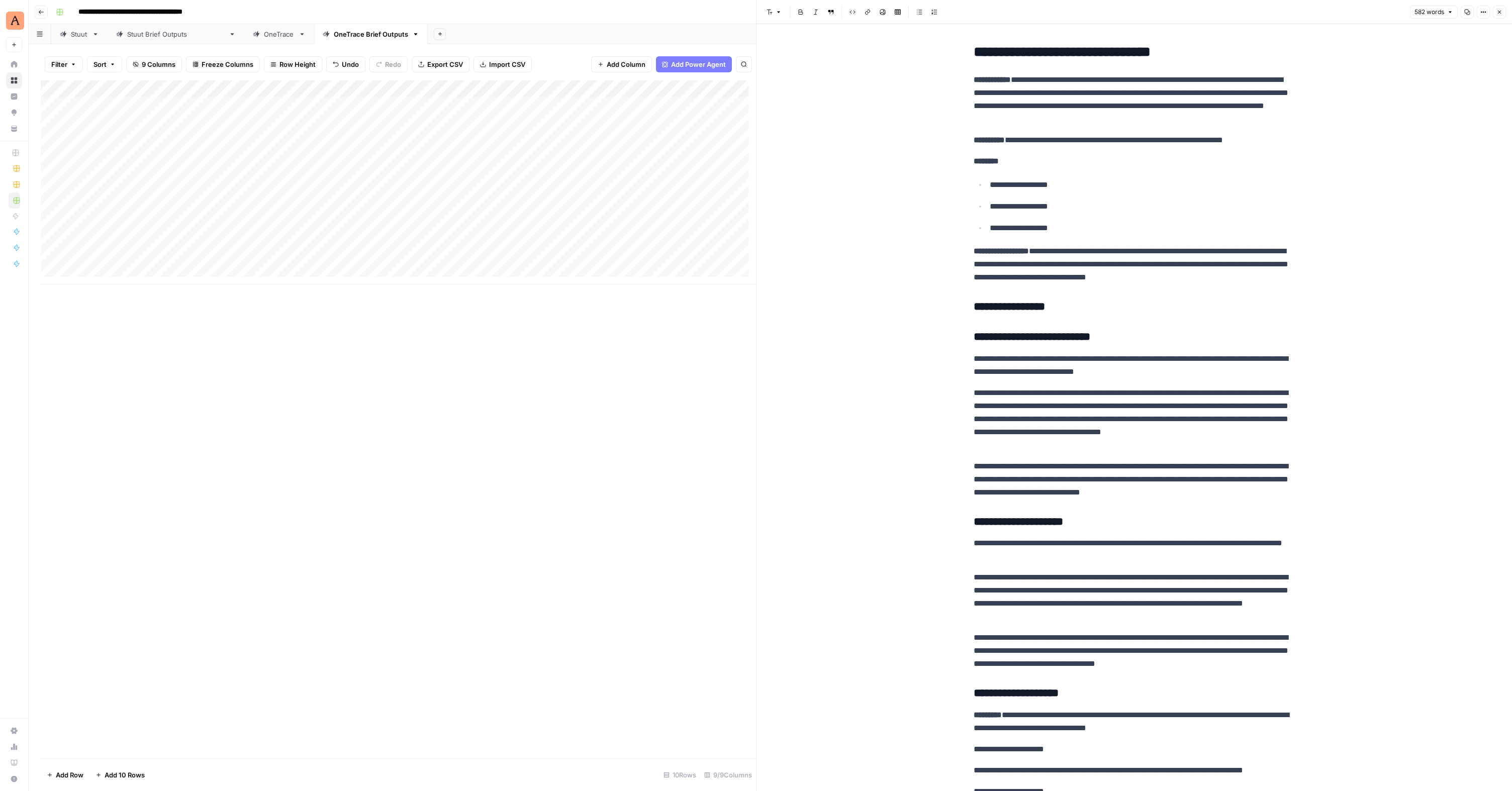
scroll to position [628, 0]
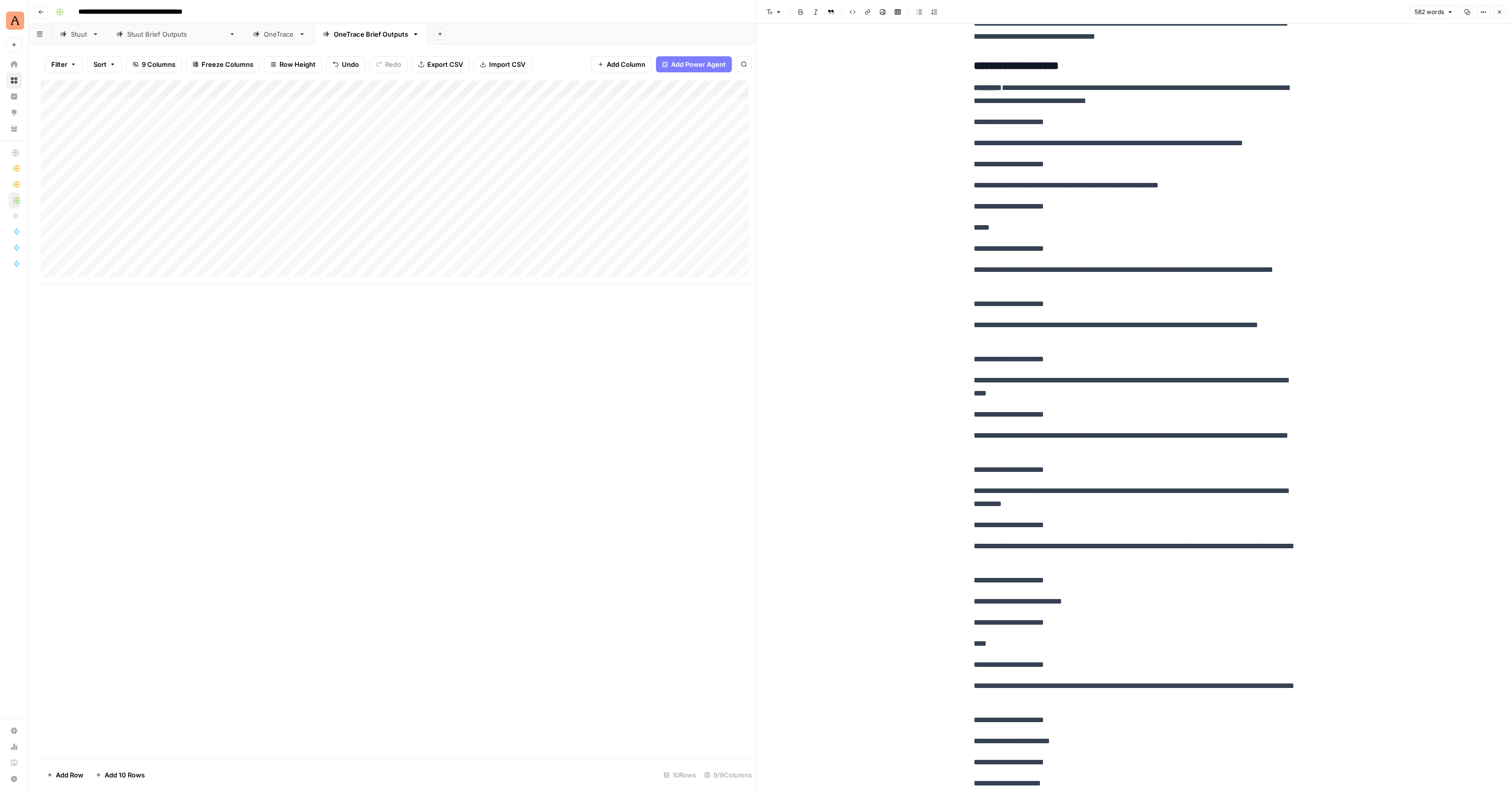
click at [157, 242] on div "Add Column" at bounding box center [399, 183] width 716 height 204
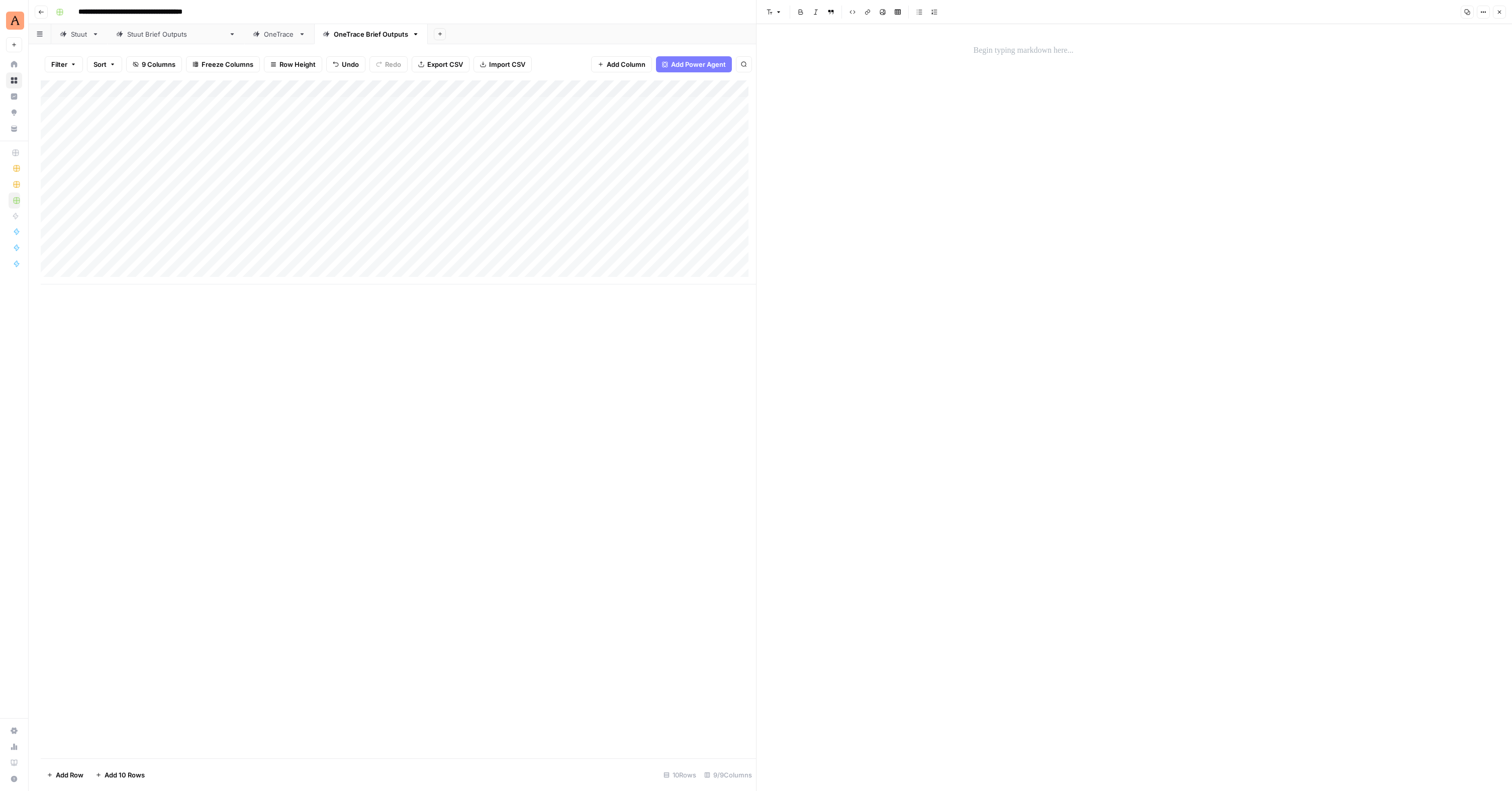
click at [1000, 60] on div at bounding box center [1133, 408] width 333 height 767
click at [999, 59] on div at bounding box center [1133, 50] width 333 height 21
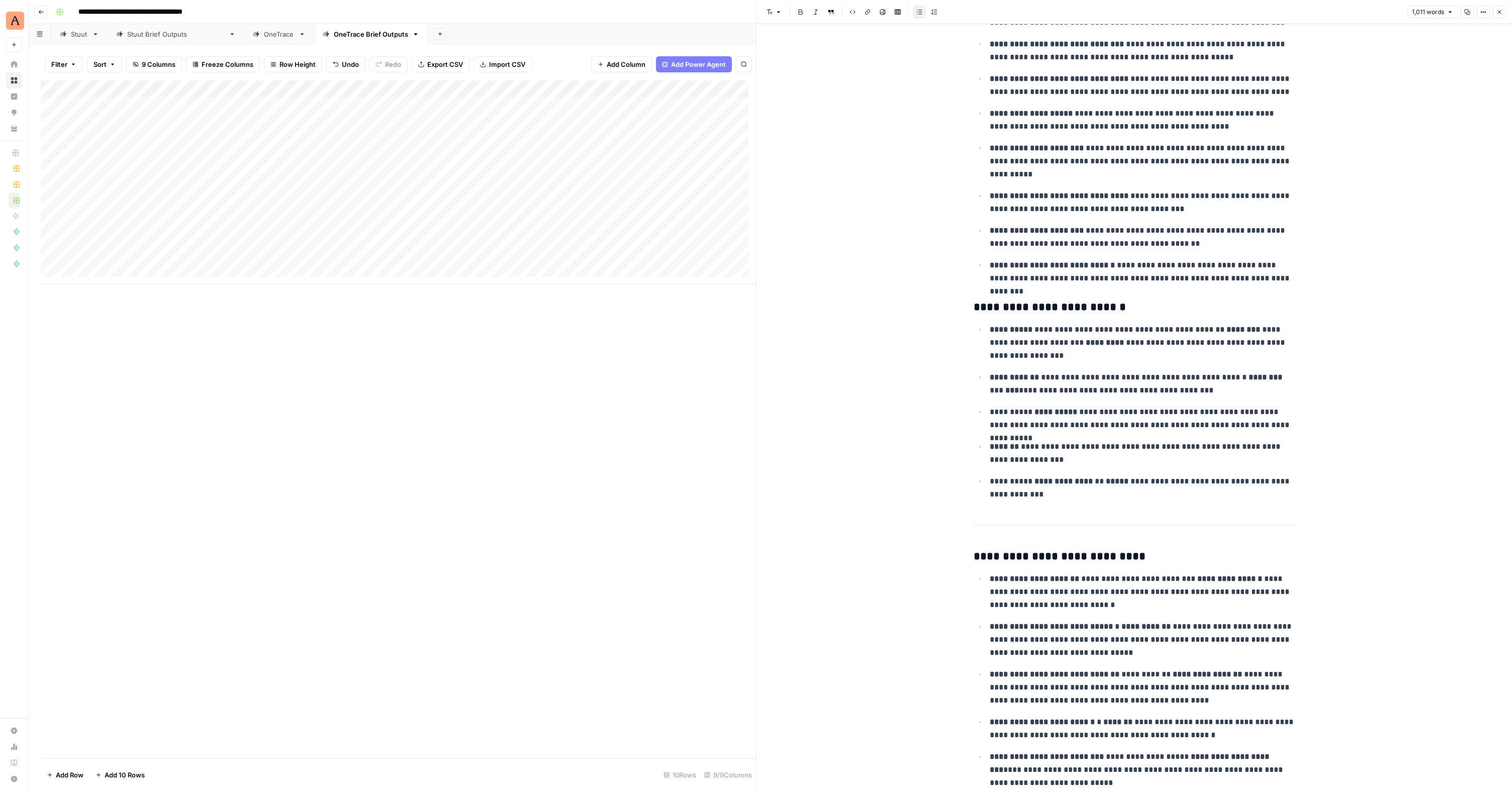
click at [142, 779] on span "Add 10 Rows" at bounding box center [124, 775] width 40 height 10
drag, startPoint x: 97, startPoint y: 253, endPoint x: 104, endPoint y: 247, distance: 9.2
click at [97, 253] on div "Add Column" at bounding box center [399, 268] width 716 height 375
click at [133, 246] on div "Add Column" at bounding box center [399, 268] width 716 height 375
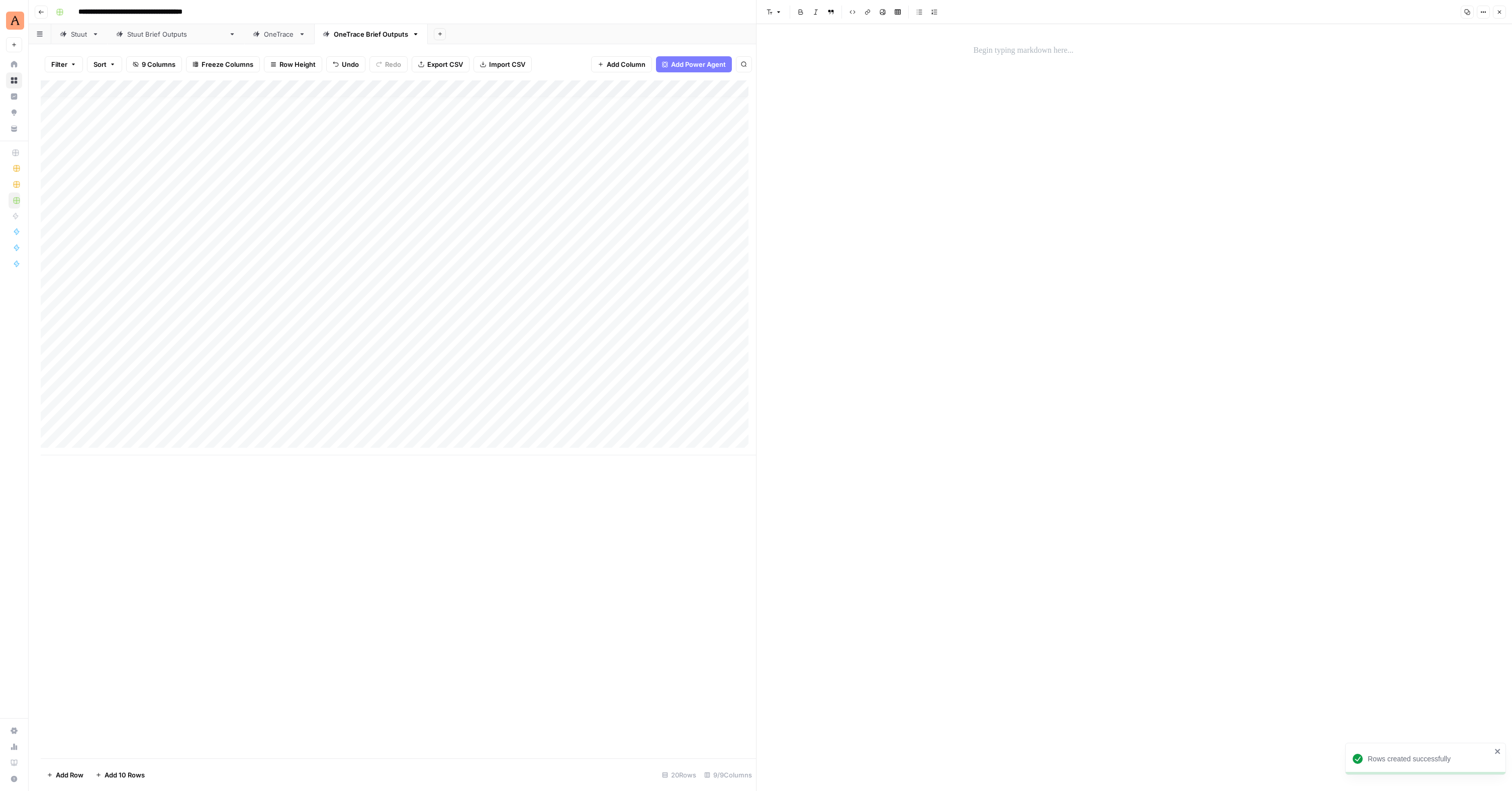
click at [133, 251] on div at bounding box center [148, 252] width 146 height 18
click at [1047, 64] on div at bounding box center [1133, 408] width 333 height 767
click at [1046, 53] on p at bounding box center [1134, 51] width 321 height 13
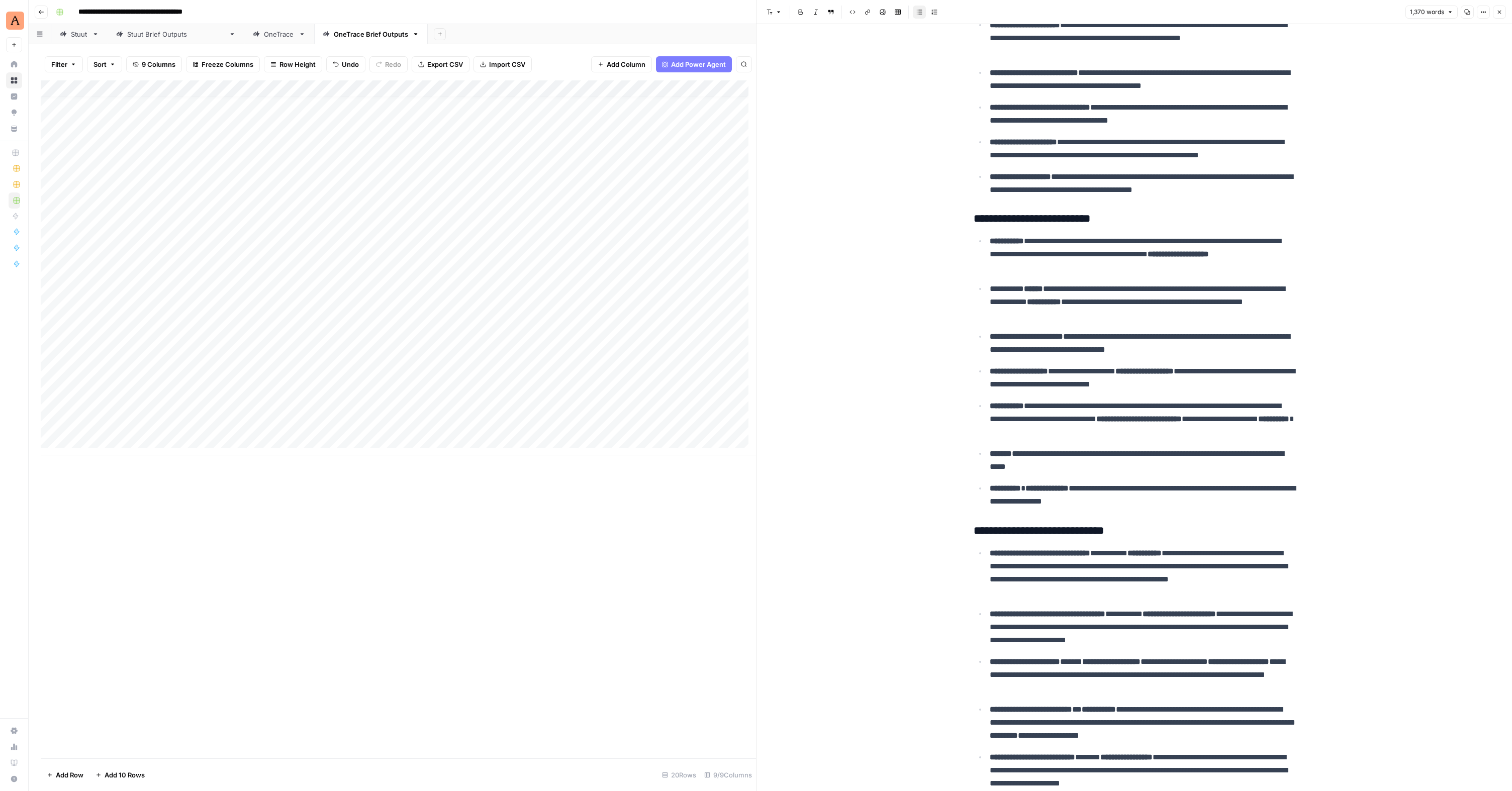
click at [159, 271] on div "Add Column" at bounding box center [399, 268] width 716 height 375
drag, startPoint x: 208, startPoint y: 266, endPoint x: 213, endPoint y: 267, distance: 5.1
click at [208, 266] on div "Add Column" at bounding box center [399, 268] width 716 height 375
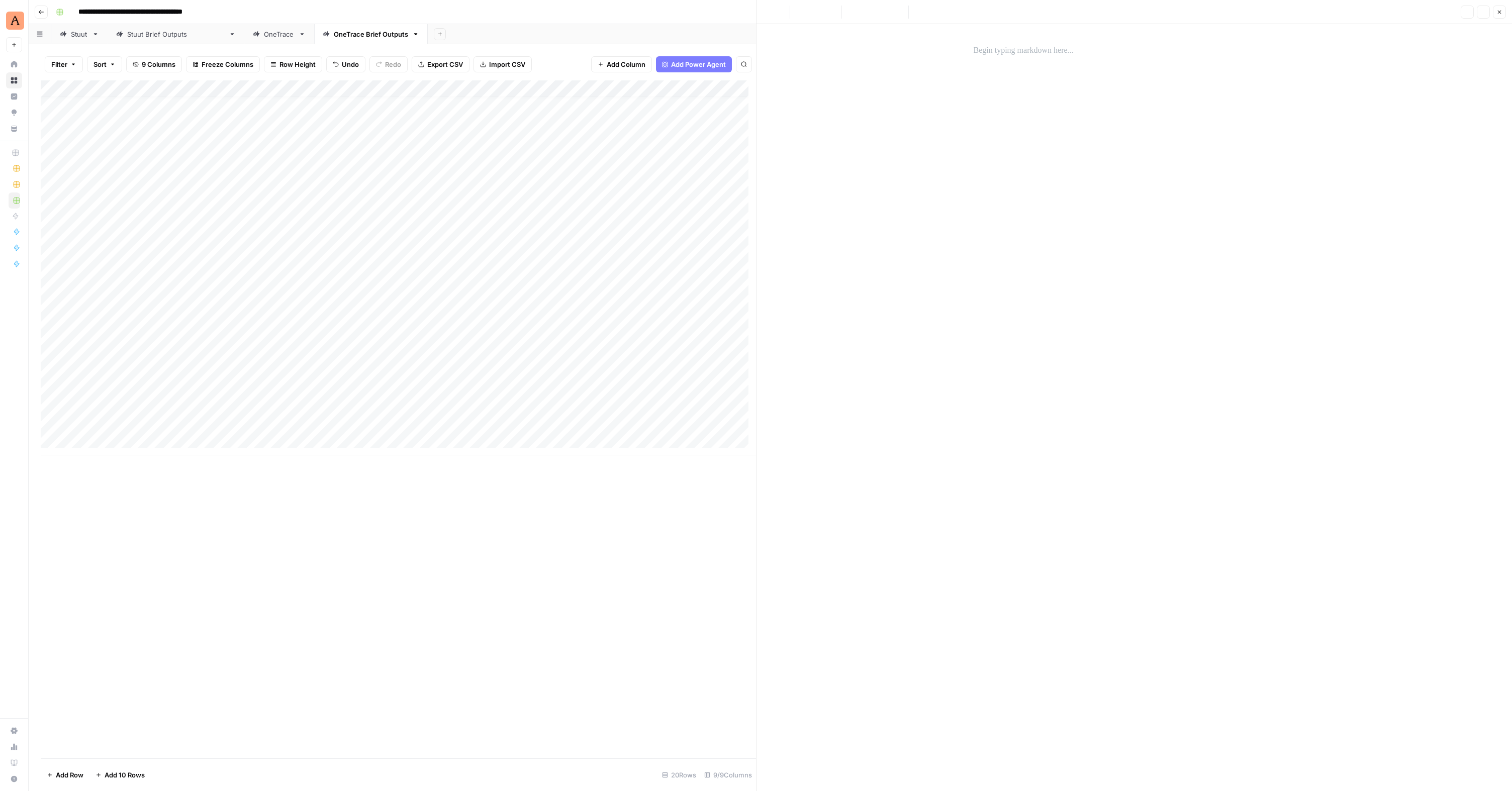
click at [1084, 68] on div at bounding box center [1133, 408] width 333 height 767
click at [1023, 44] on div at bounding box center [1133, 50] width 333 height 21
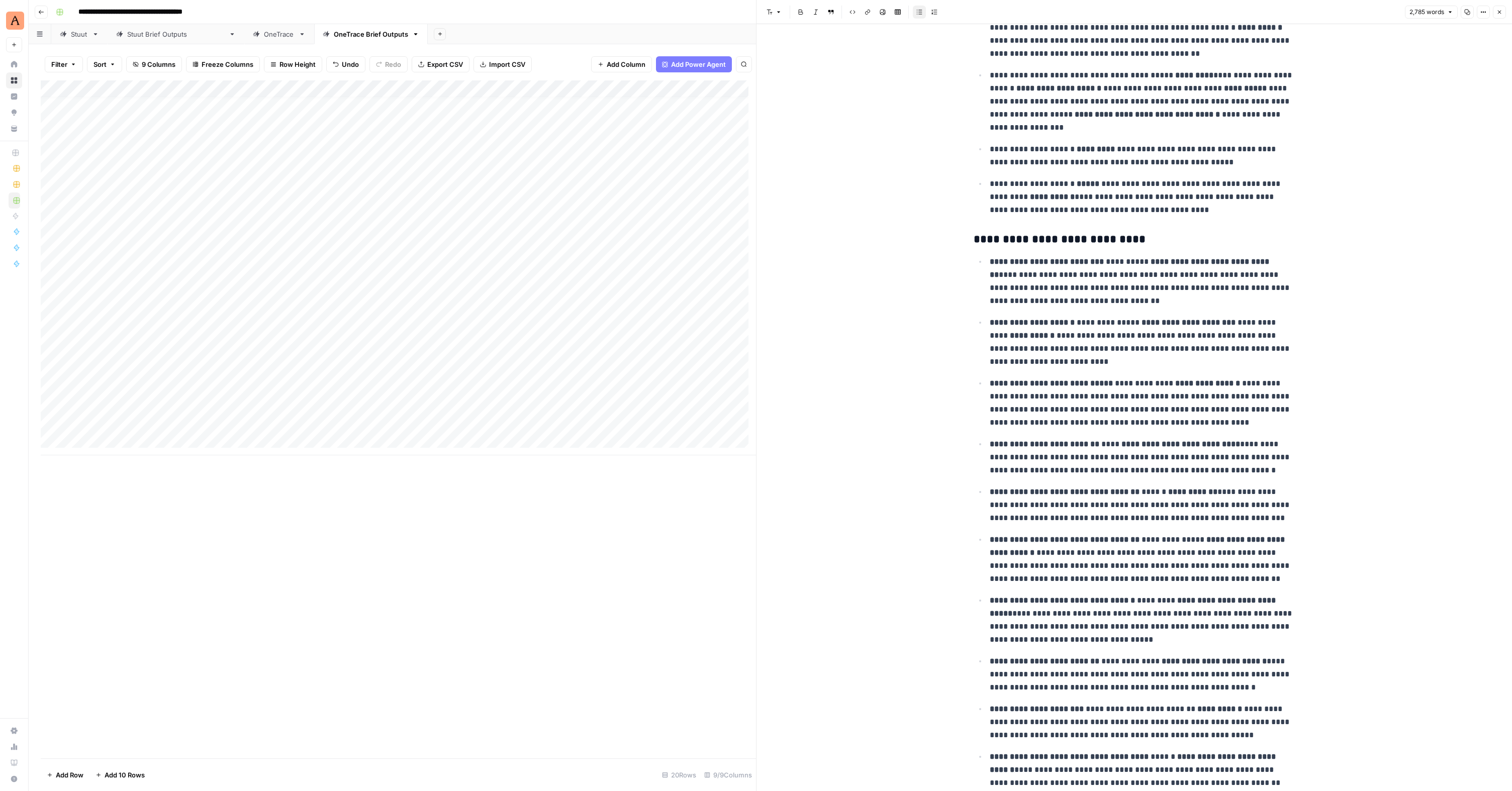
click at [401, 354] on div "Add Column" at bounding box center [399, 268] width 716 height 375
click at [642, 110] on div "Add Column" at bounding box center [399, 268] width 716 height 375
click at [634, 105] on div "Add Column" at bounding box center [399, 268] width 716 height 375
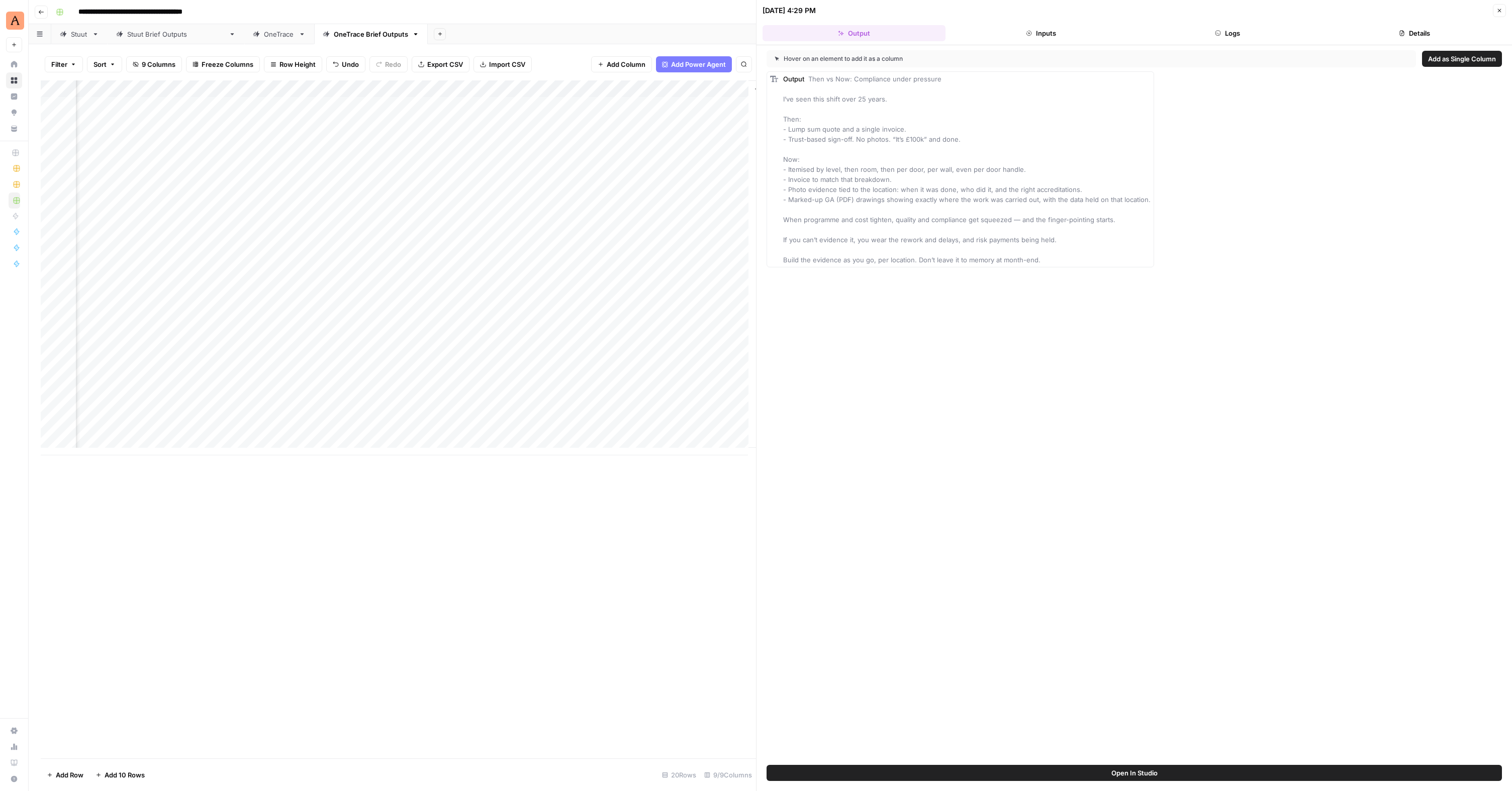
click at [1235, 29] on button "Logs" at bounding box center [1227, 34] width 183 height 16
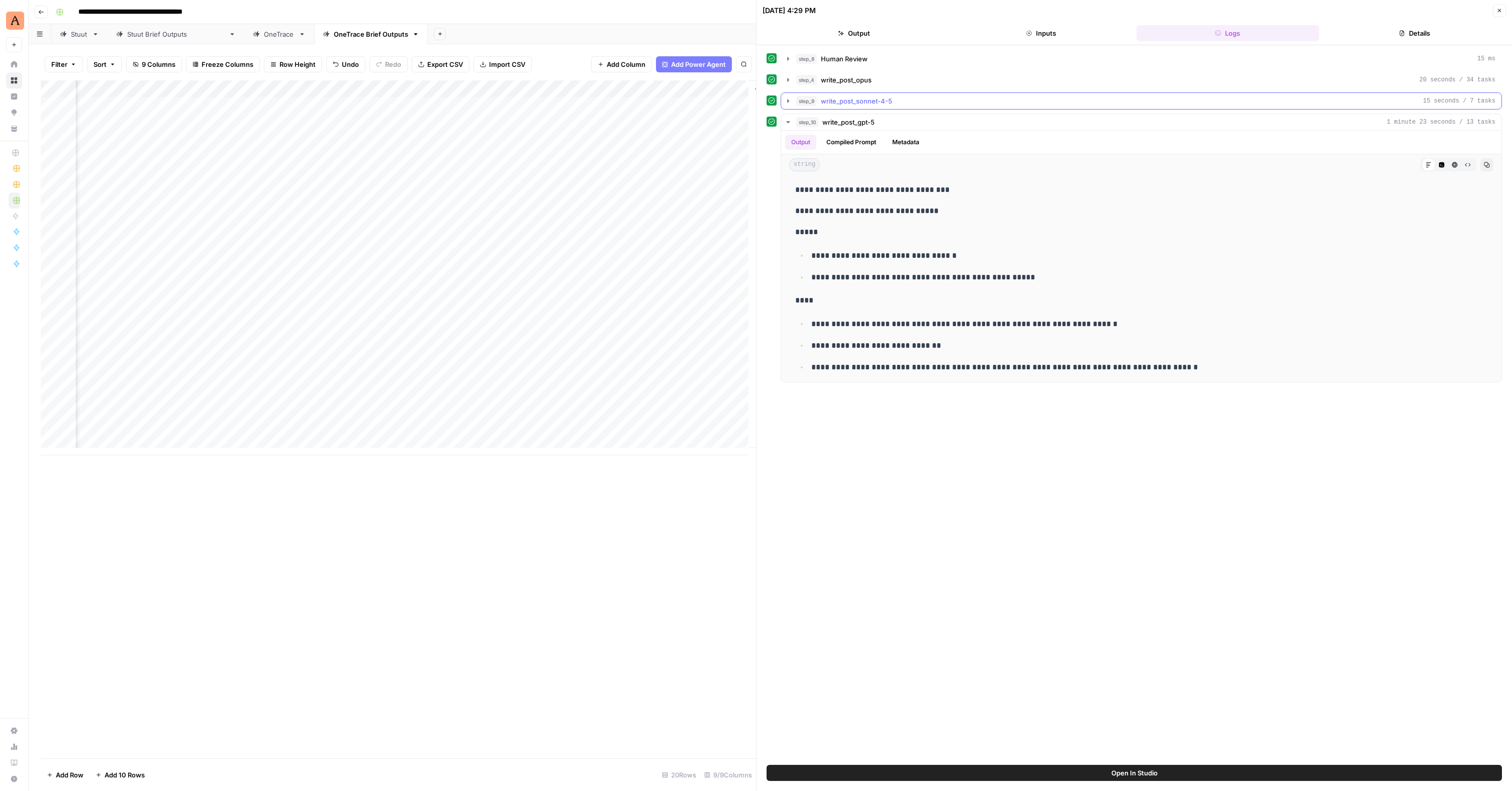
click at [848, 98] on span "write_post_sonnet-4-5" at bounding box center [856, 101] width 72 height 10
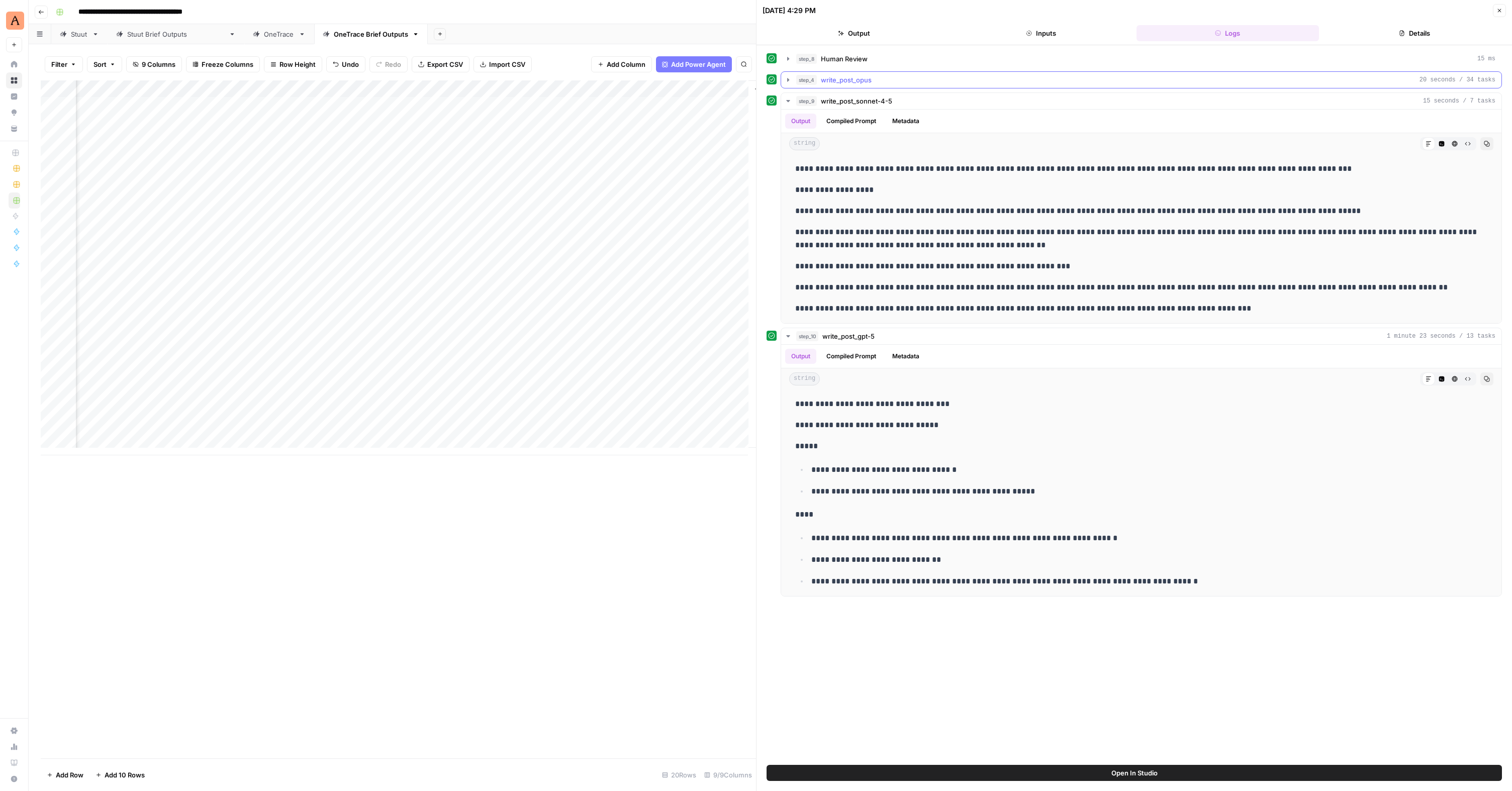
click at [852, 84] on span "write_post_opus" at bounding box center [846, 79] width 51 height 10
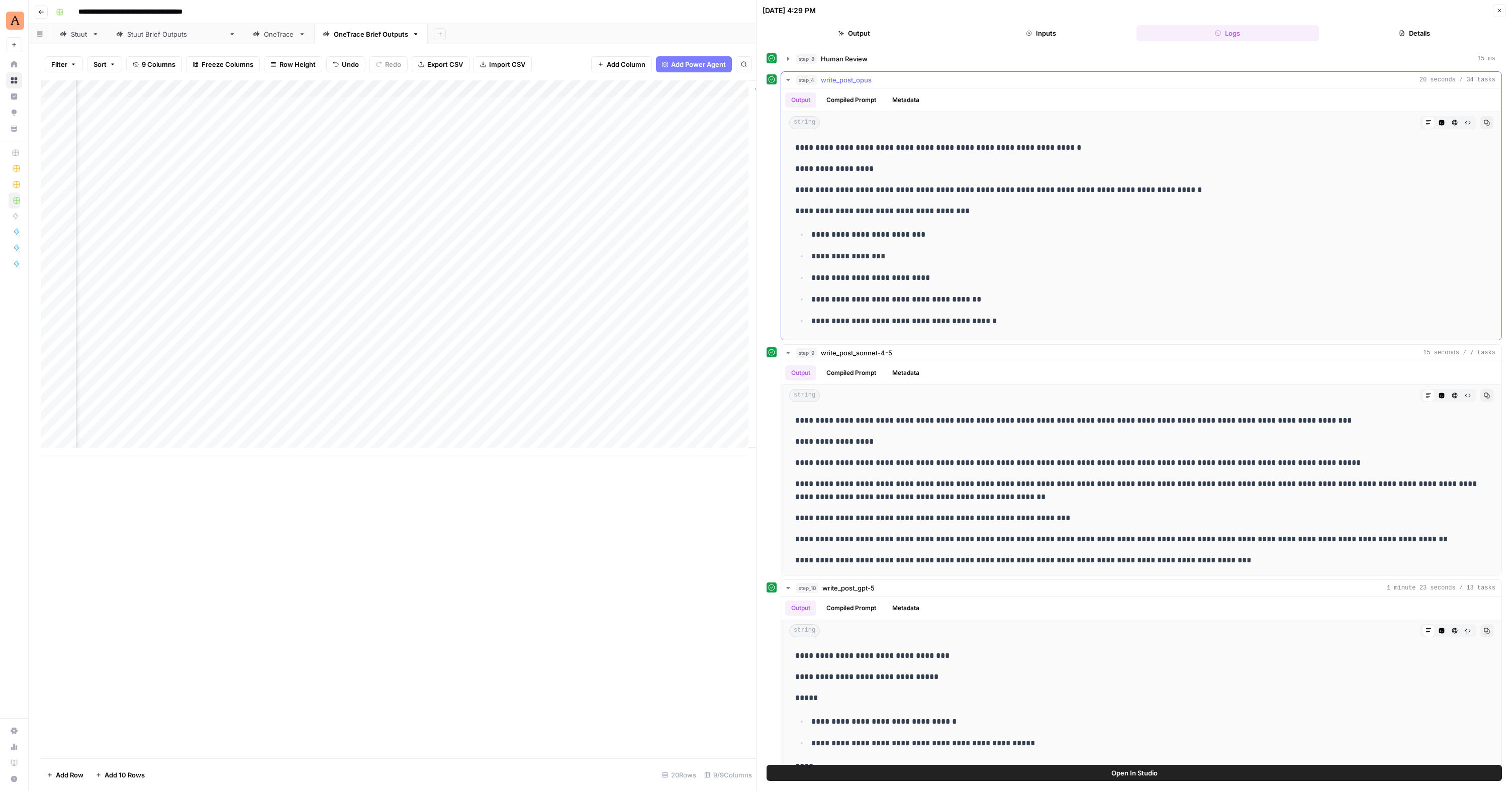
click at [805, 103] on button "Output" at bounding box center [800, 100] width 31 height 15
click at [803, 374] on button "Output" at bounding box center [800, 372] width 31 height 15
click at [805, 373] on button "Output" at bounding box center [800, 372] width 31 height 15
click at [857, 80] on span "write_post_opus" at bounding box center [846, 79] width 51 height 10
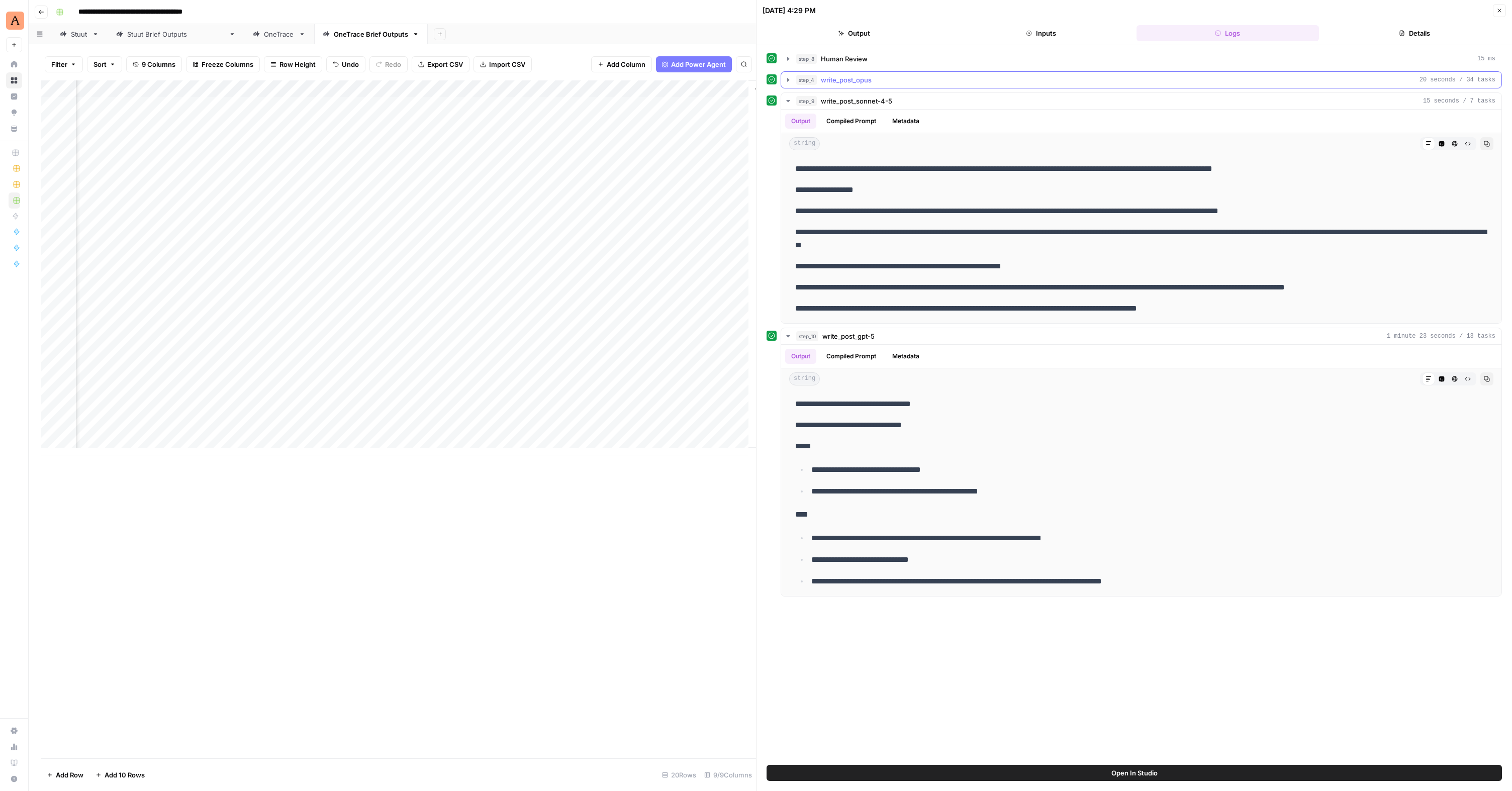
click at [857, 80] on span "write_post_opus" at bounding box center [846, 79] width 51 height 10
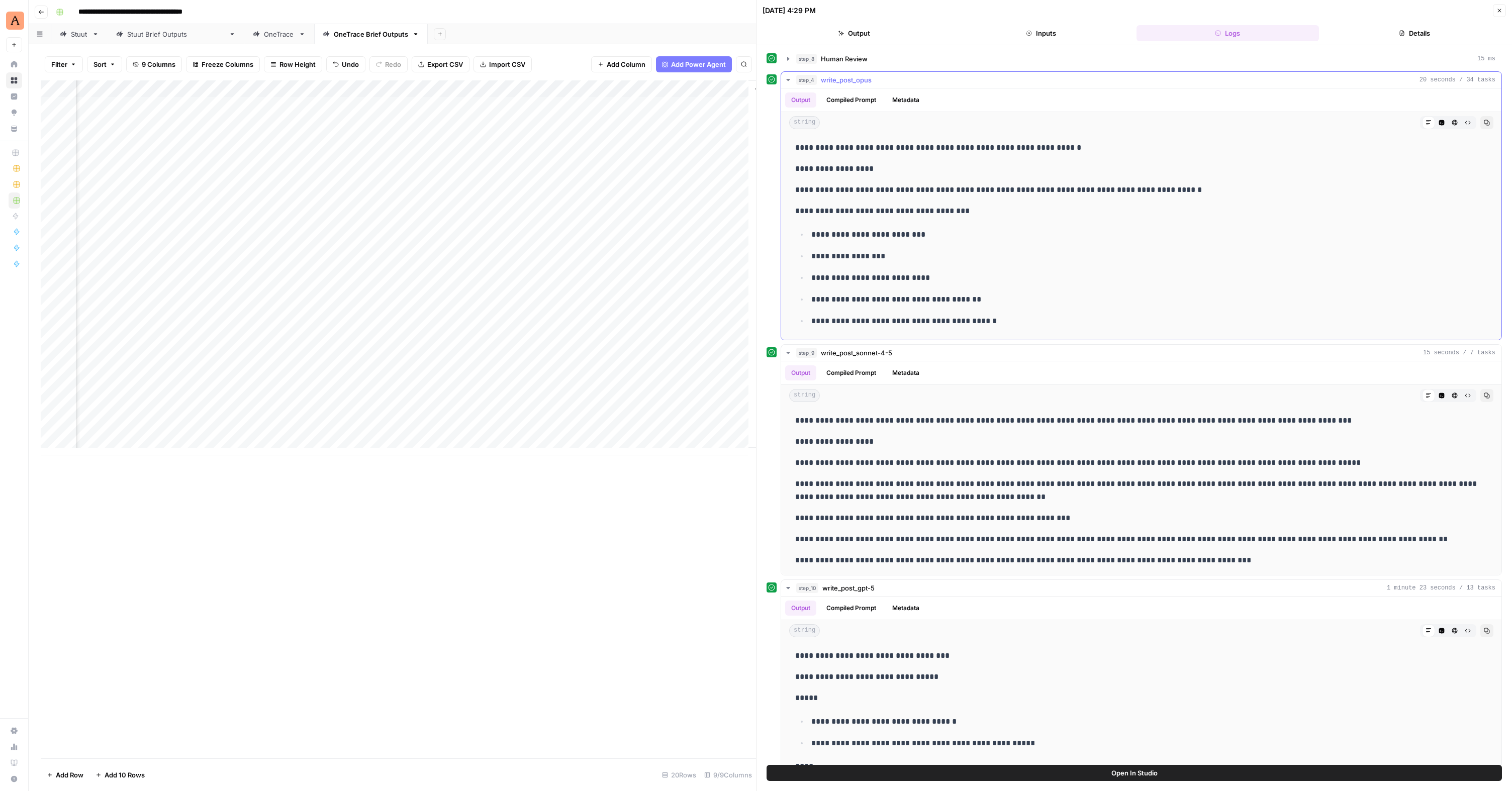
click at [814, 81] on span "step_4" at bounding box center [806, 79] width 21 height 10
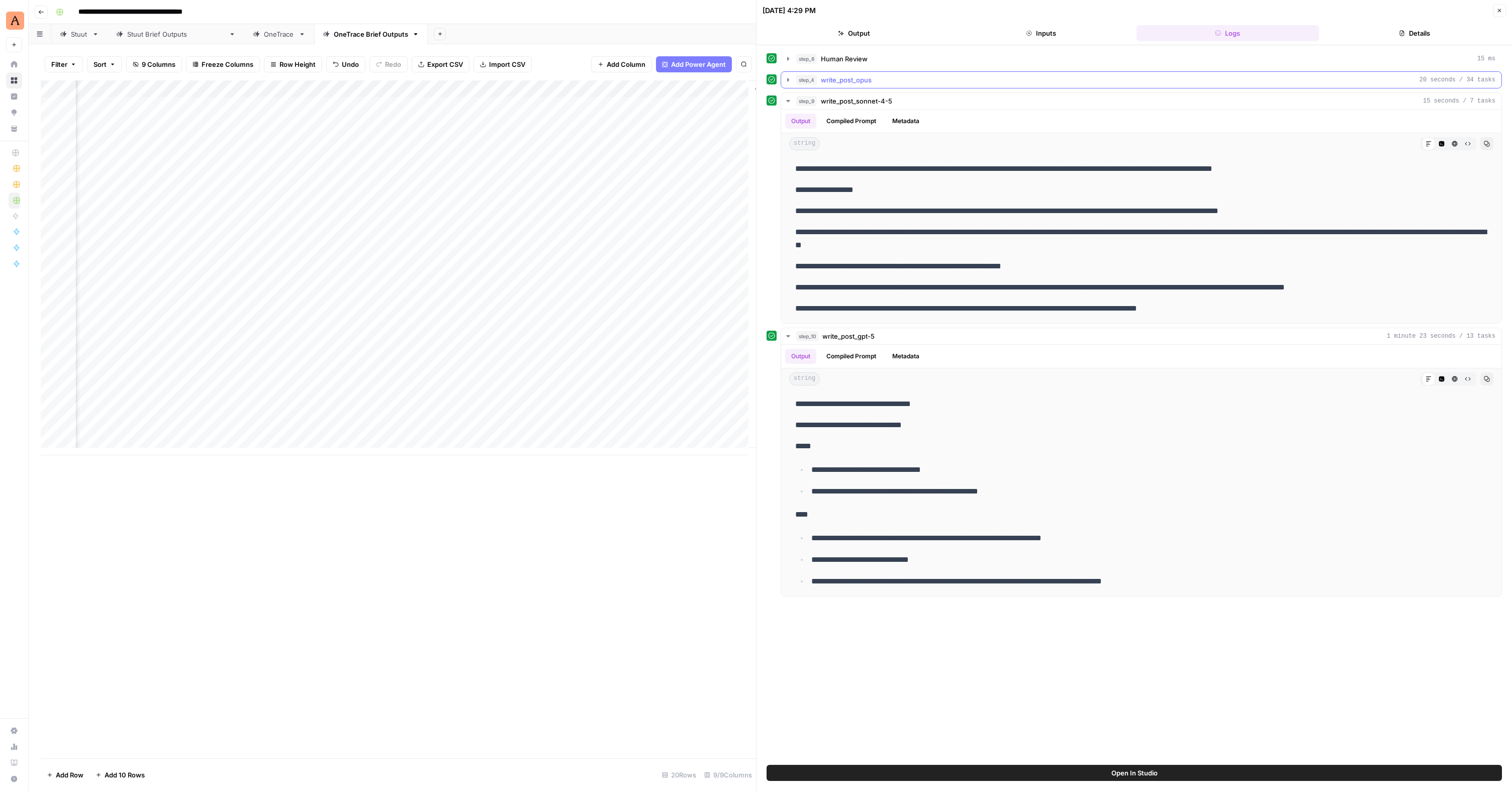
click at [807, 79] on span "step_4" at bounding box center [806, 79] width 21 height 10
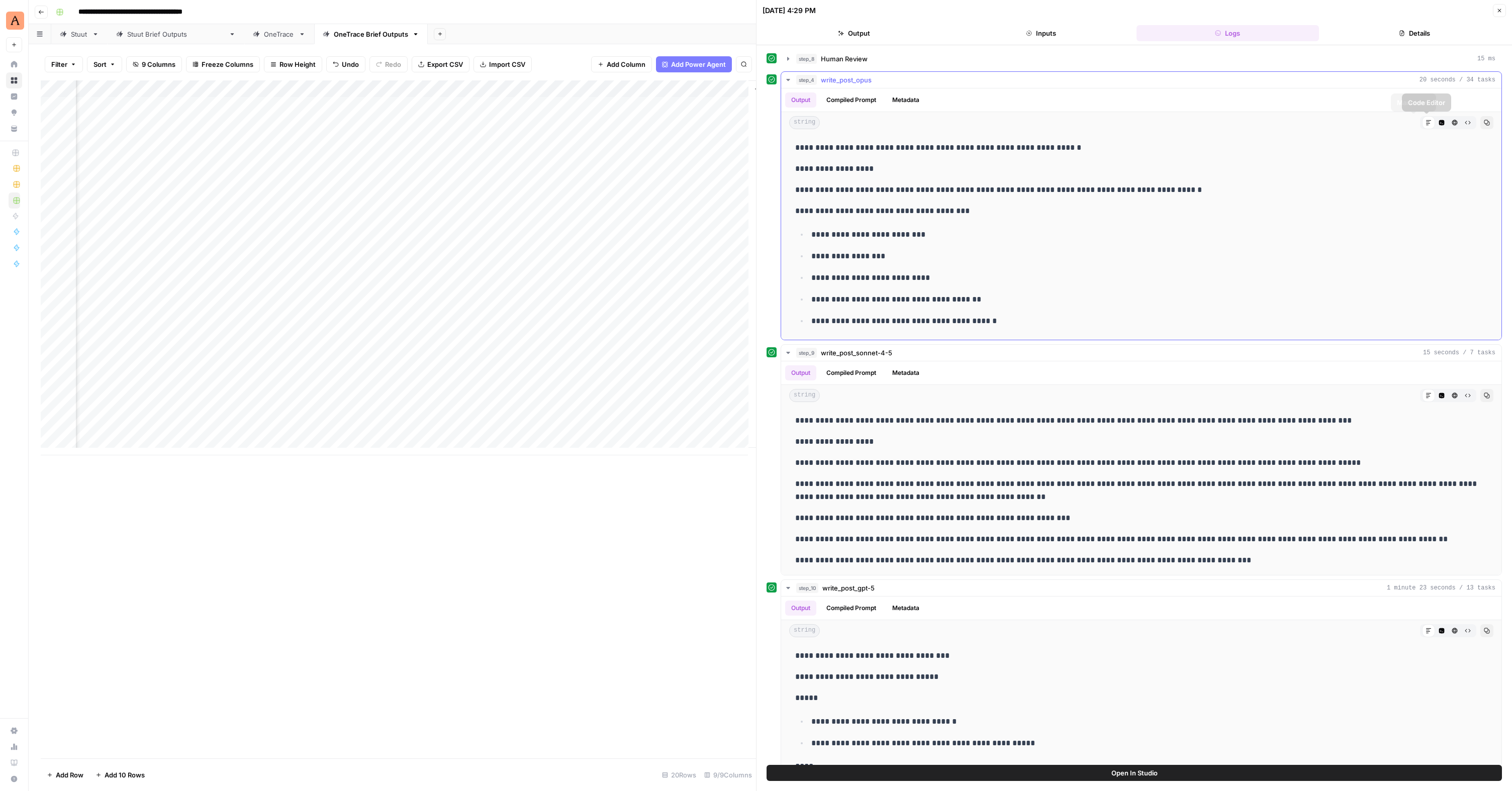
click at [1426, 121] on icon at bounding box center [1428, 123] width 6 height 6
click at [645, 103] on div "Add Column" at bounding box center [399, 268] width 716 height 375
click at [648, 165] on div "Add Column" at bounding box center [399, 268] width 716 height 375
click at [725, 90] on span "Add Column" at bounding box center [733, 89] width 35 height 9
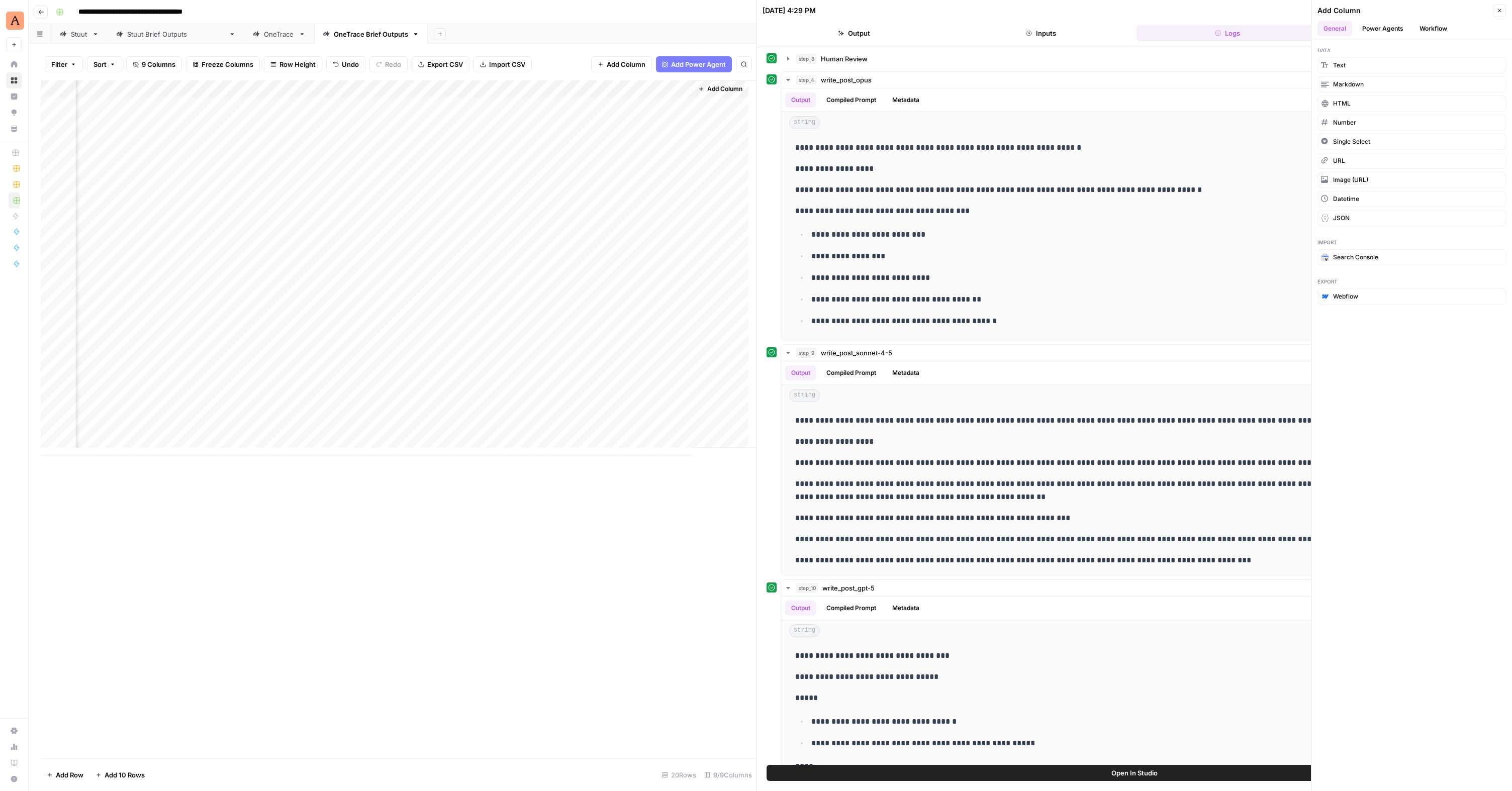
click at [1497, 11] on icon "button" at bounding box center [1499, 10] width 6 height 6
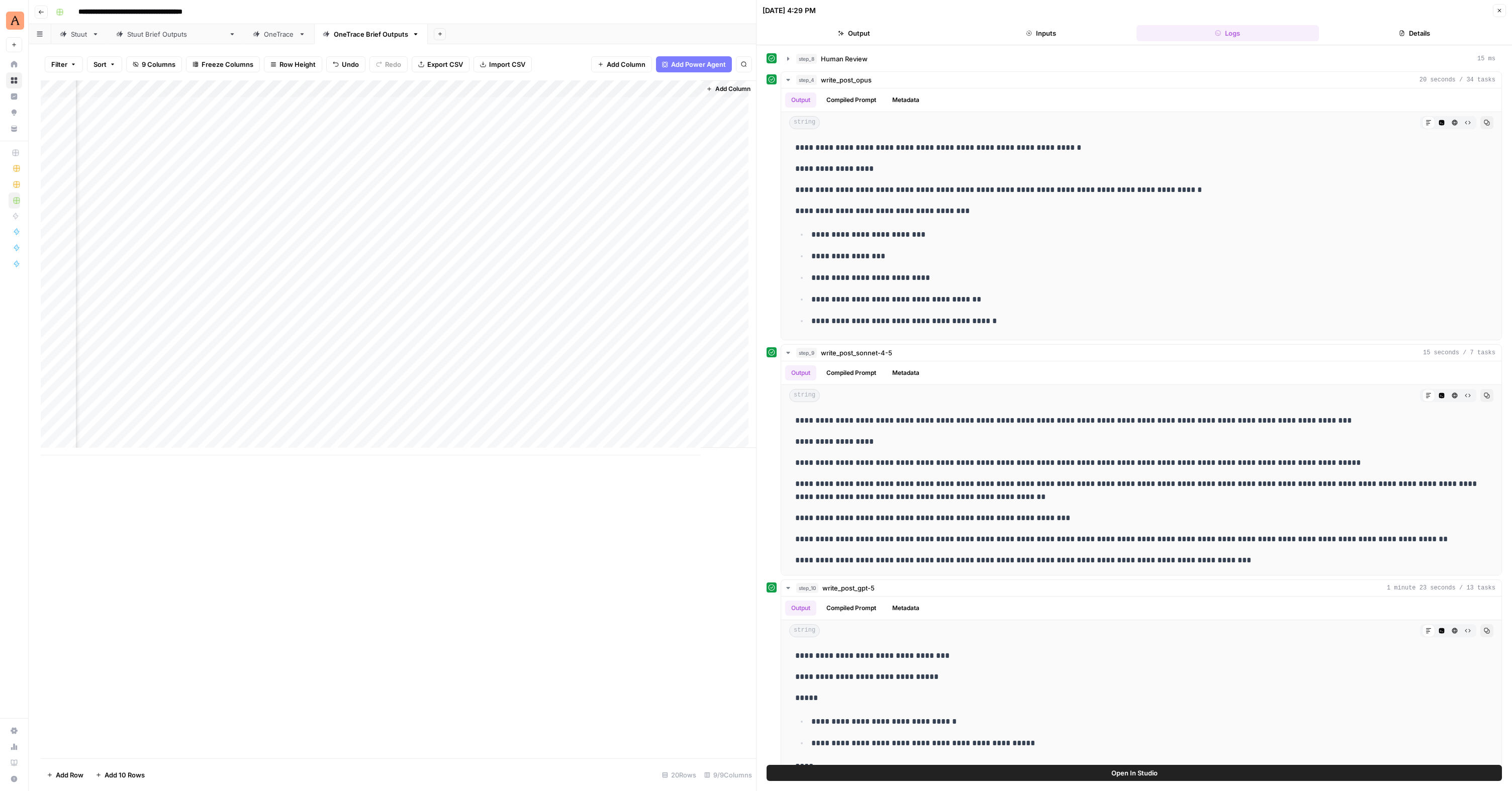
click at [565, 121] on div "Add Column" at bounding box center [399, 268] width 716 height 375
click at [561, 122] on div "Add Column" at bounding box center [399, 268] width 716 height 375
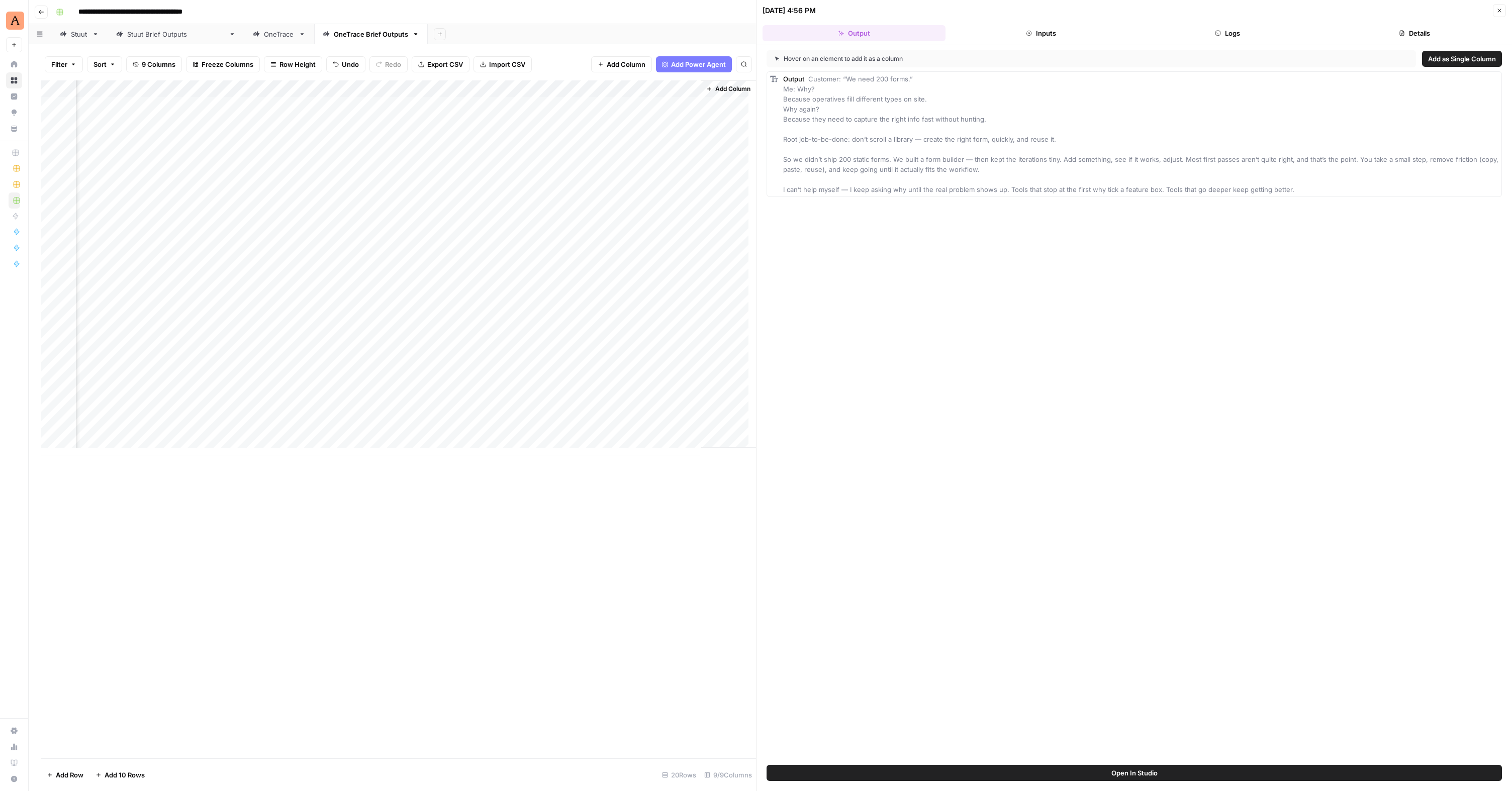
click at [1249, 32] on button "Logs" at bounding box center [1227, 34] width 183 height 16
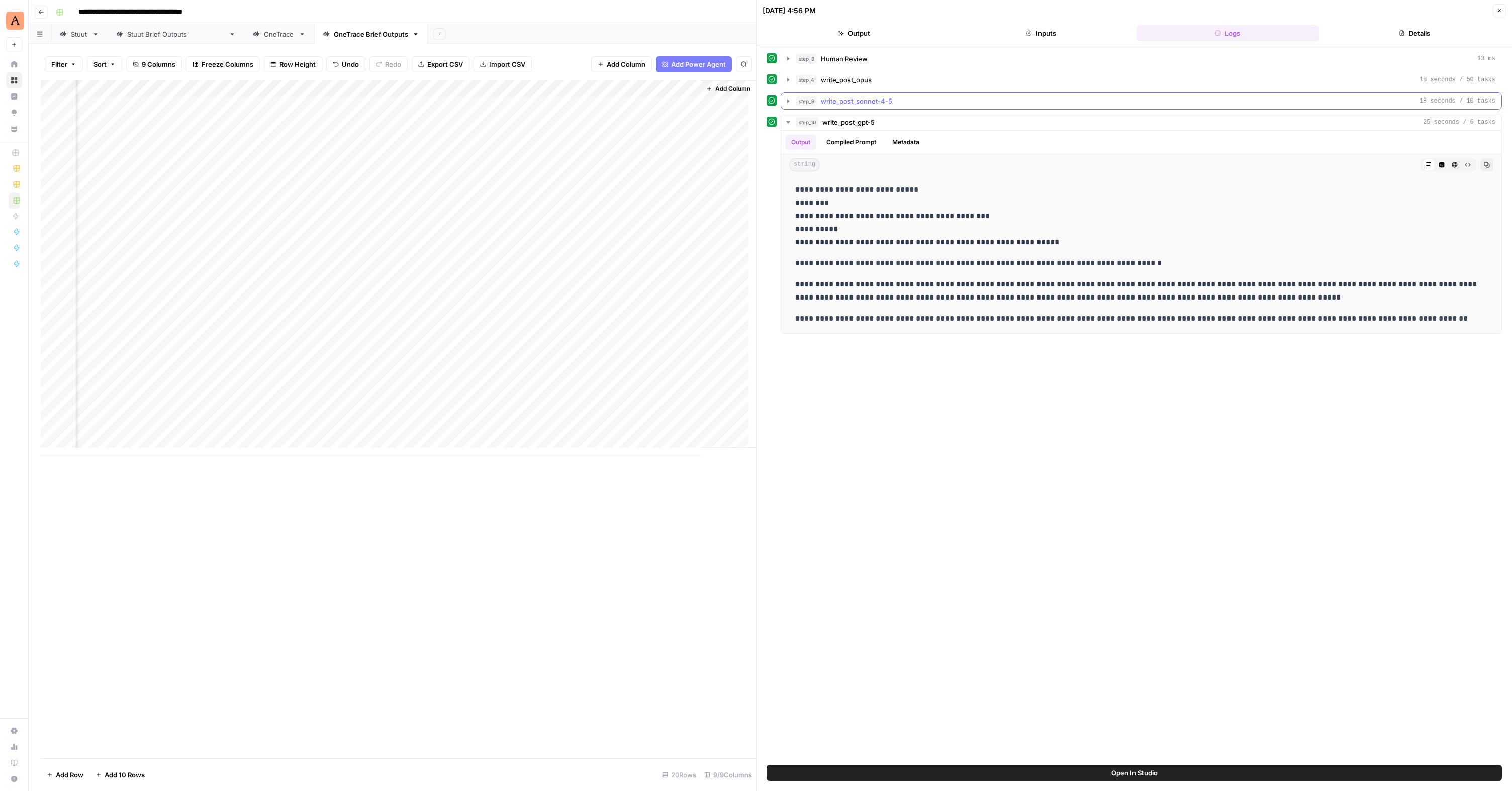
click at [786, 103] on icon "button" at bounding box center [787, 101] width 8 height 8
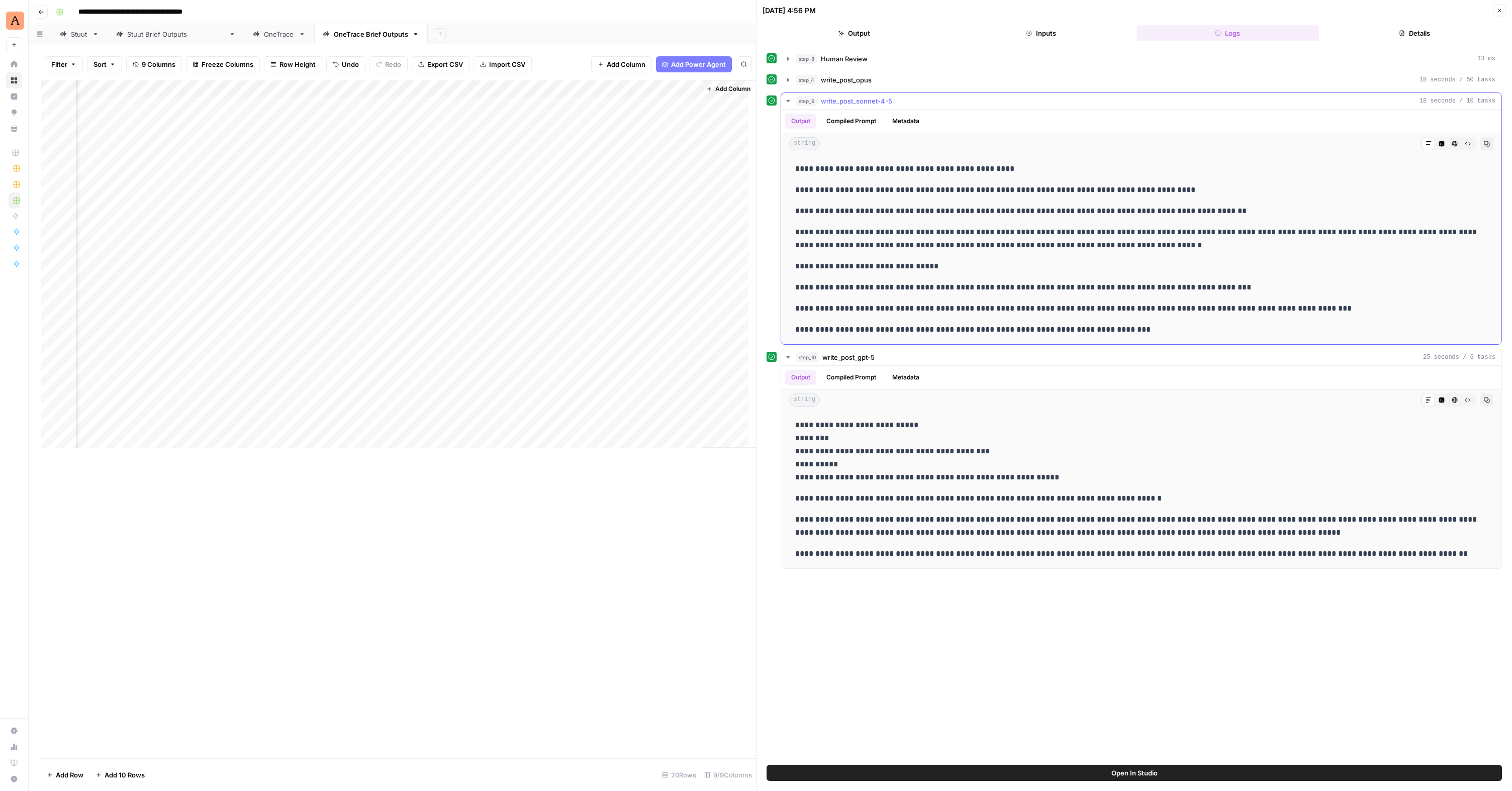
drag, startPoint x: 1234, startPoint y: 300, endPoint x: 1248, endPoint y: 298, distance: 14.1
click at [1234, 300] on div "**********" at bounding box center [1141, 249] width 704 height 182
click at [1431, 102] on span "18 seconds / 10 tasks" at bounding box center [1458, 101] width 76 height 9
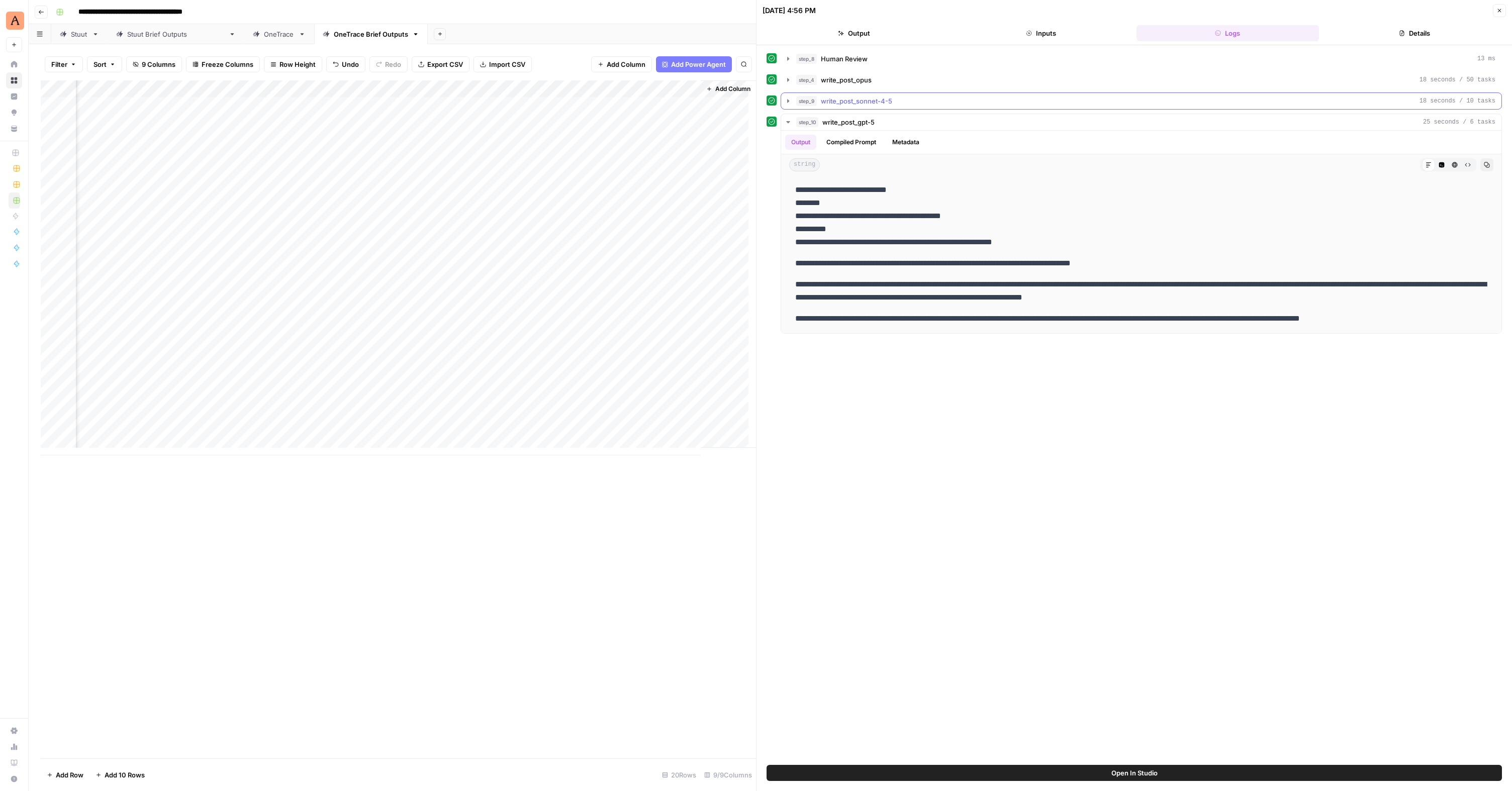
click at [1431, 101] on span "18 seconds / 10 tasks" at bounding box center [1458, 101] width 76 height 9
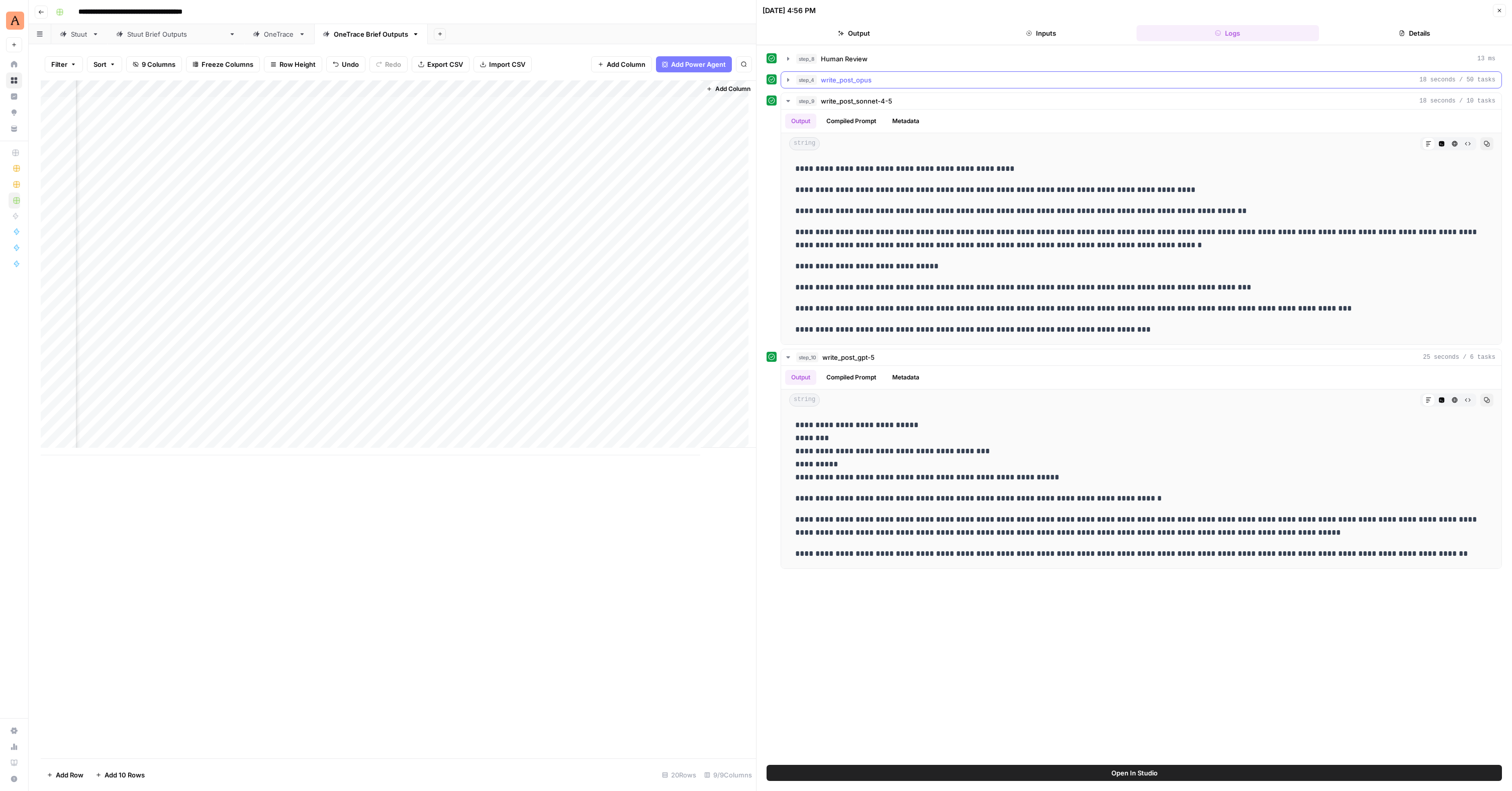
click at [788, 79] on icon "button" at bounding box center [788, 80] width 2 height 4
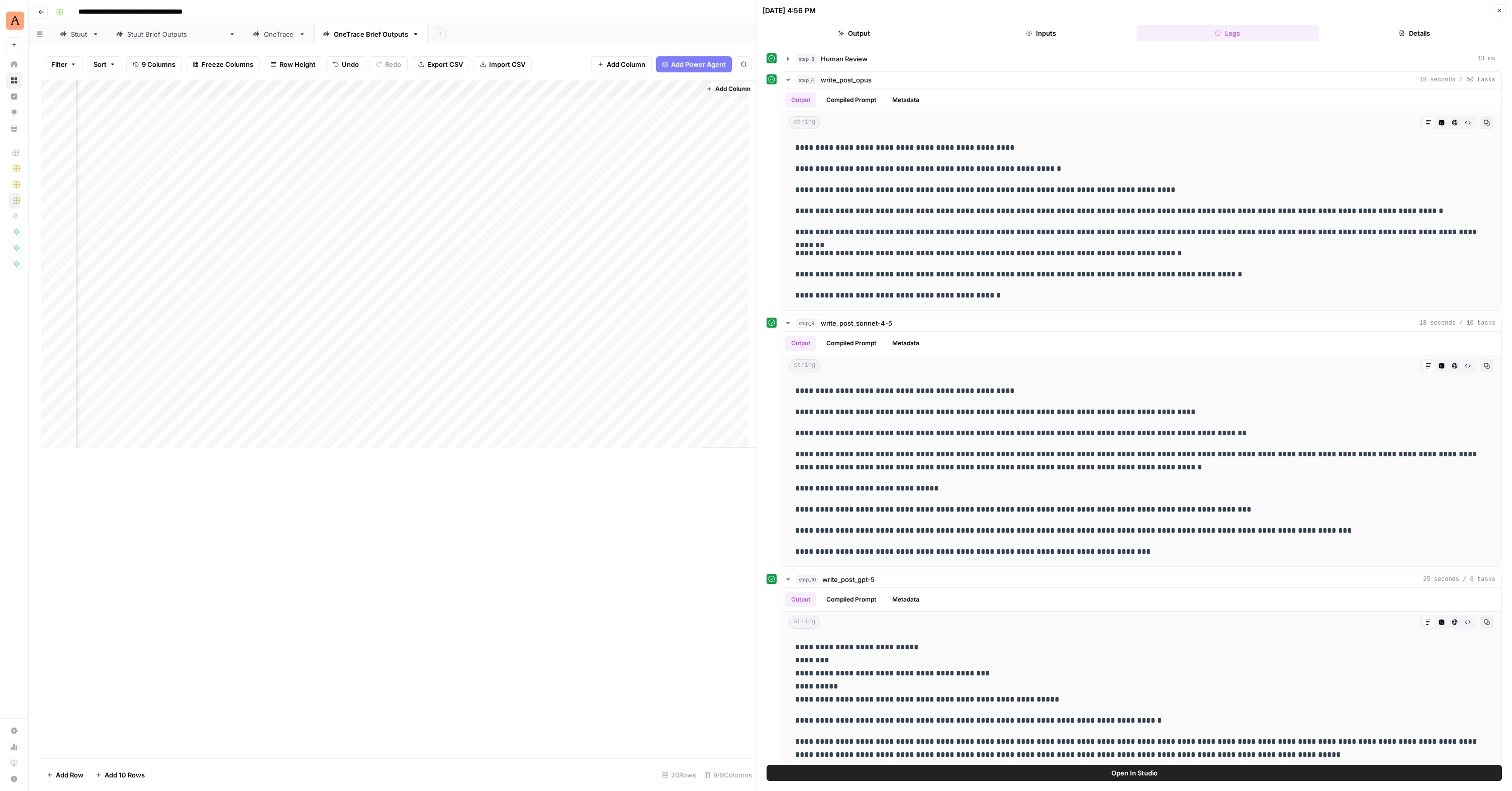
click at [772, 80] on icon at bounding box center [772, 80] width 7 height 7
click at [772, 80] on icon at bounding box center [771, 79] width 6 height 6
click at [854, 34] on button "Output" at bounding box center [854, 34] width 183 height 16
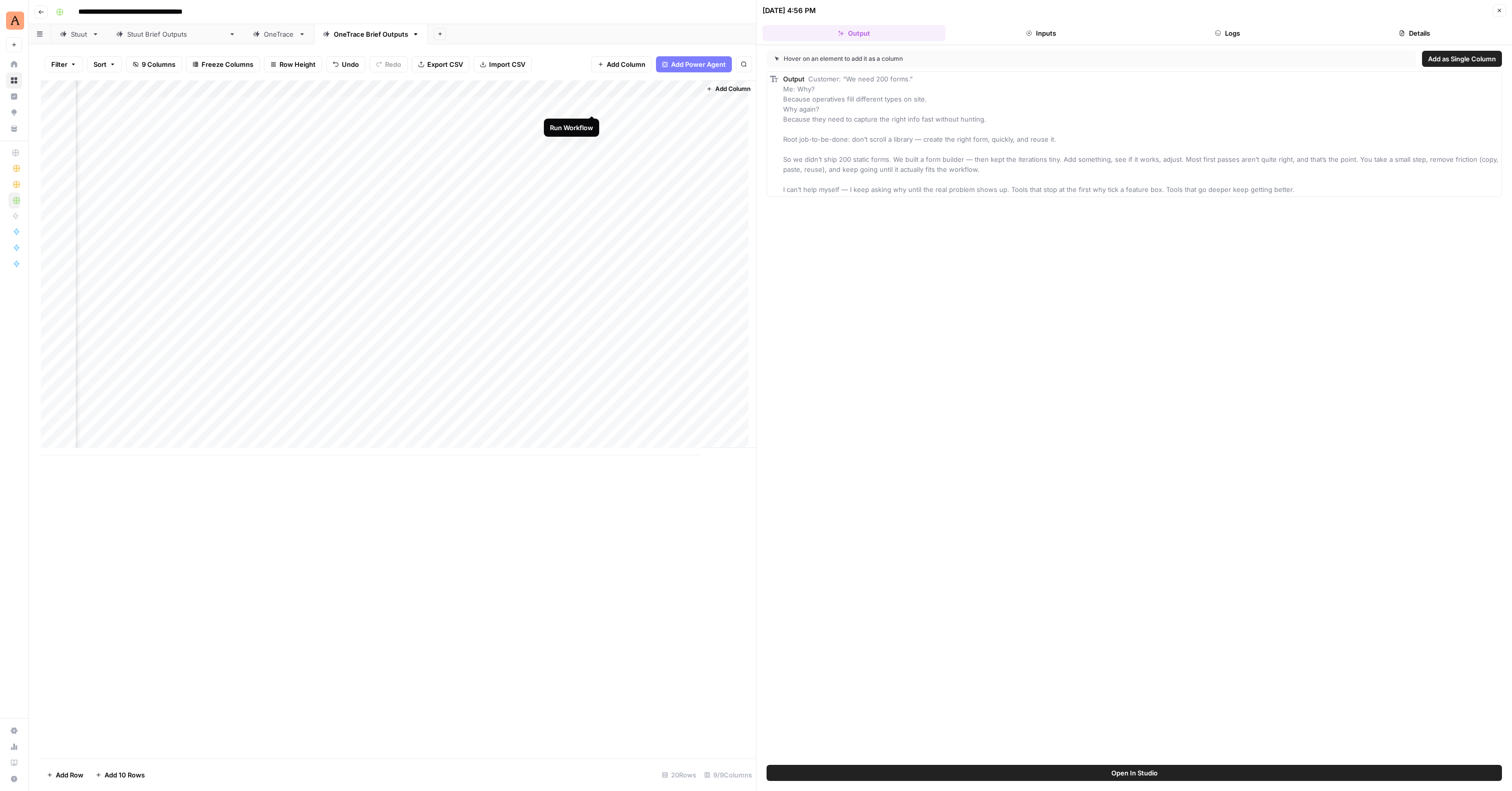
click at [591, 104] on div "Add Column" at bounding box center [399, 268] width 716 height 375
click at [593, 123] on div "Add Column" at bounding box center [399, 268] width 716 height 375
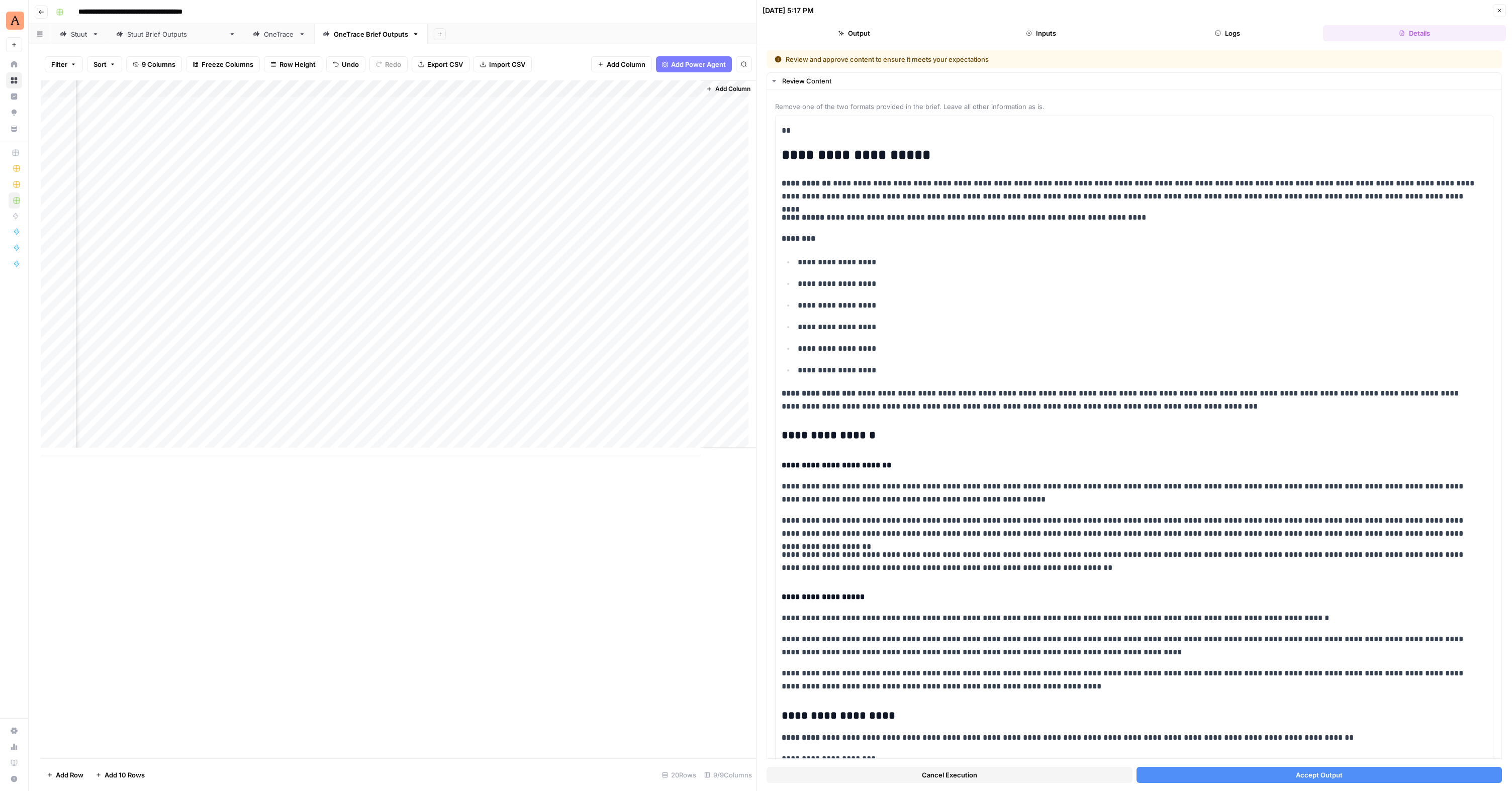
click at [558, 104] on div "Add Column" at bounding box center [399, 268] width 716 height 375
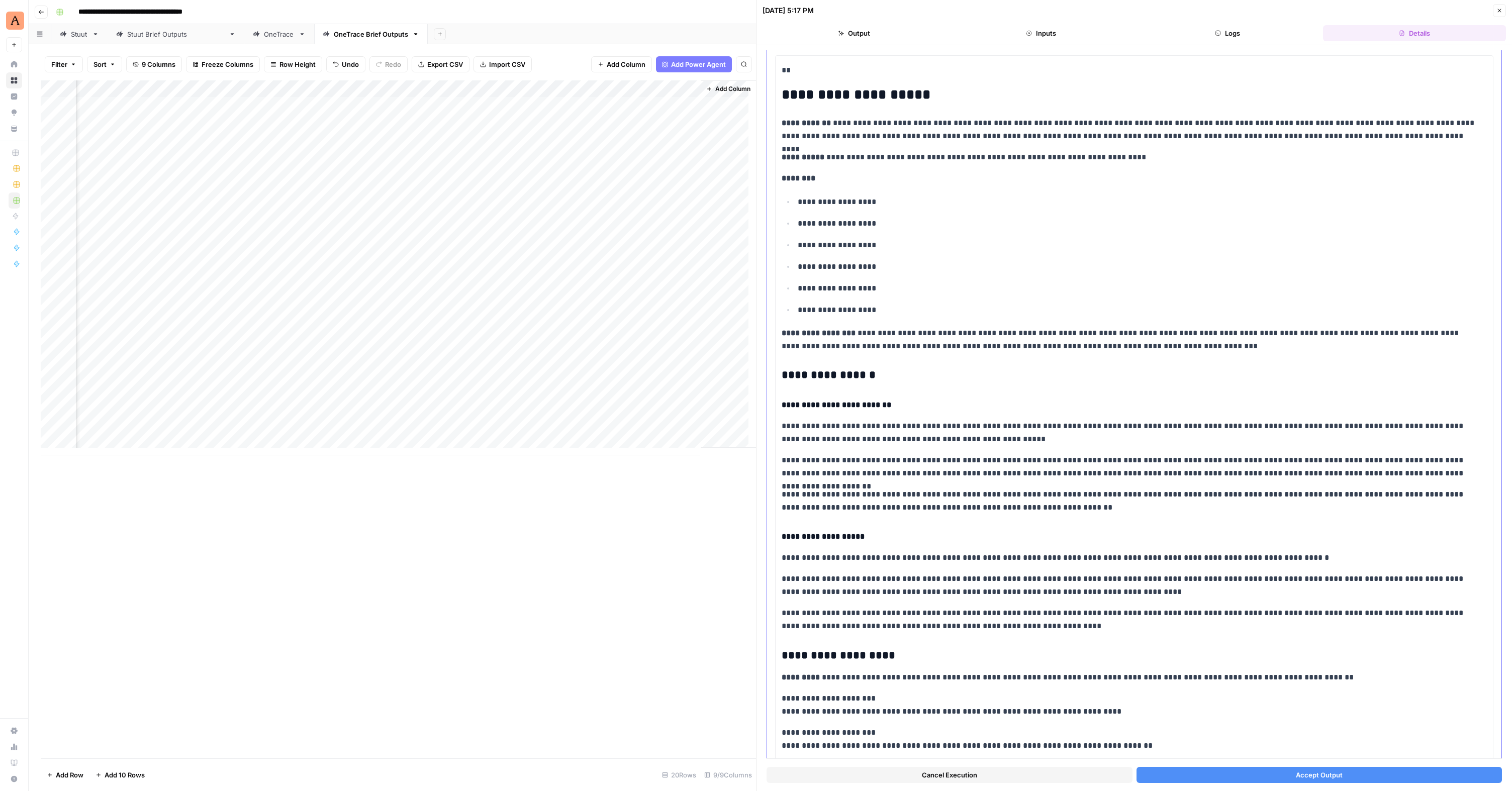
scroll to position [141, 0]
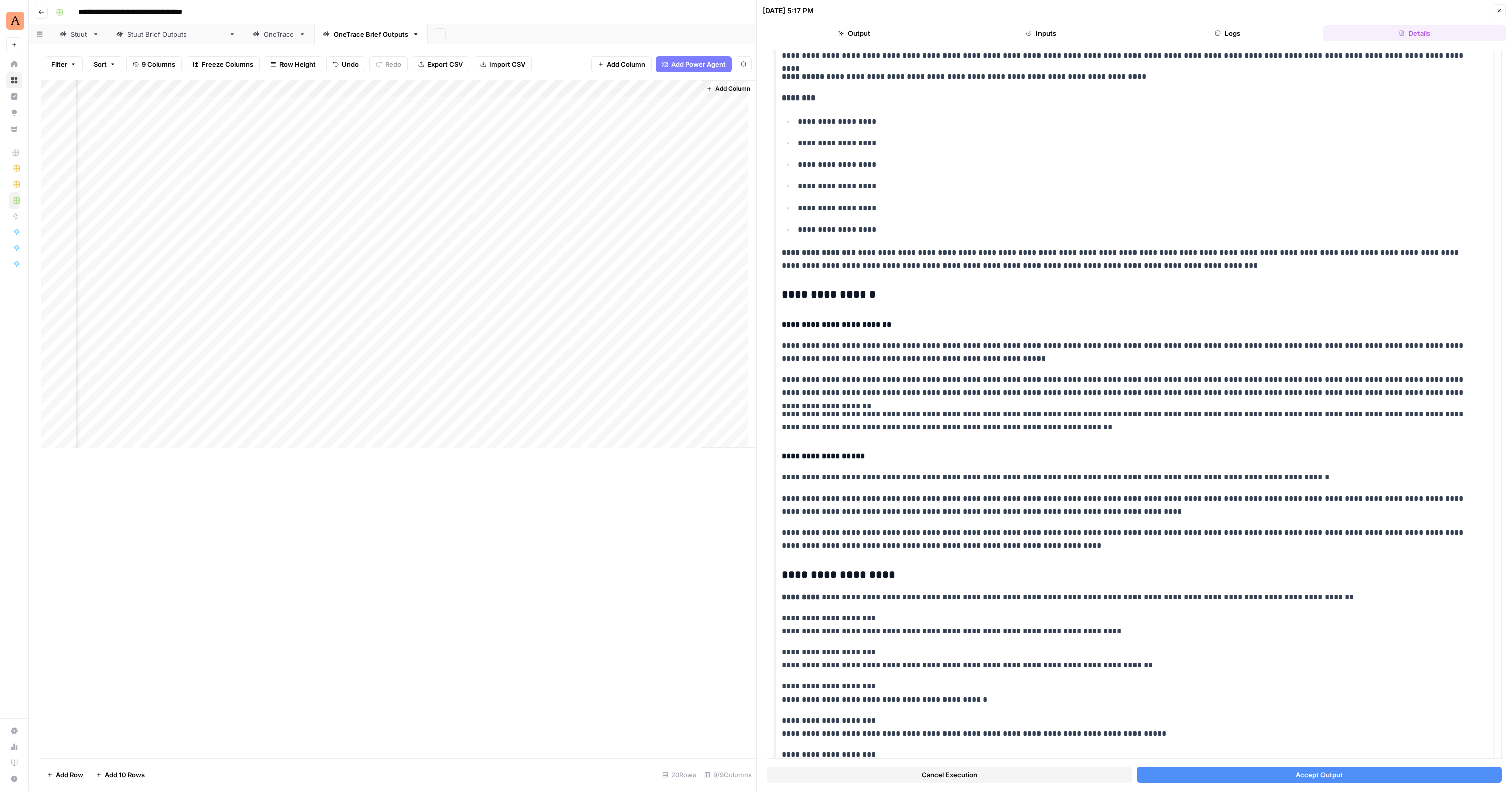
drag, startPoint x: 1009, startPoint y: 542, endPoint x: 756, endPoint y: 454, distance: 267.9
click at [756, 454] on div "**********" at bounding box center [1133, 395] width 756 height 791
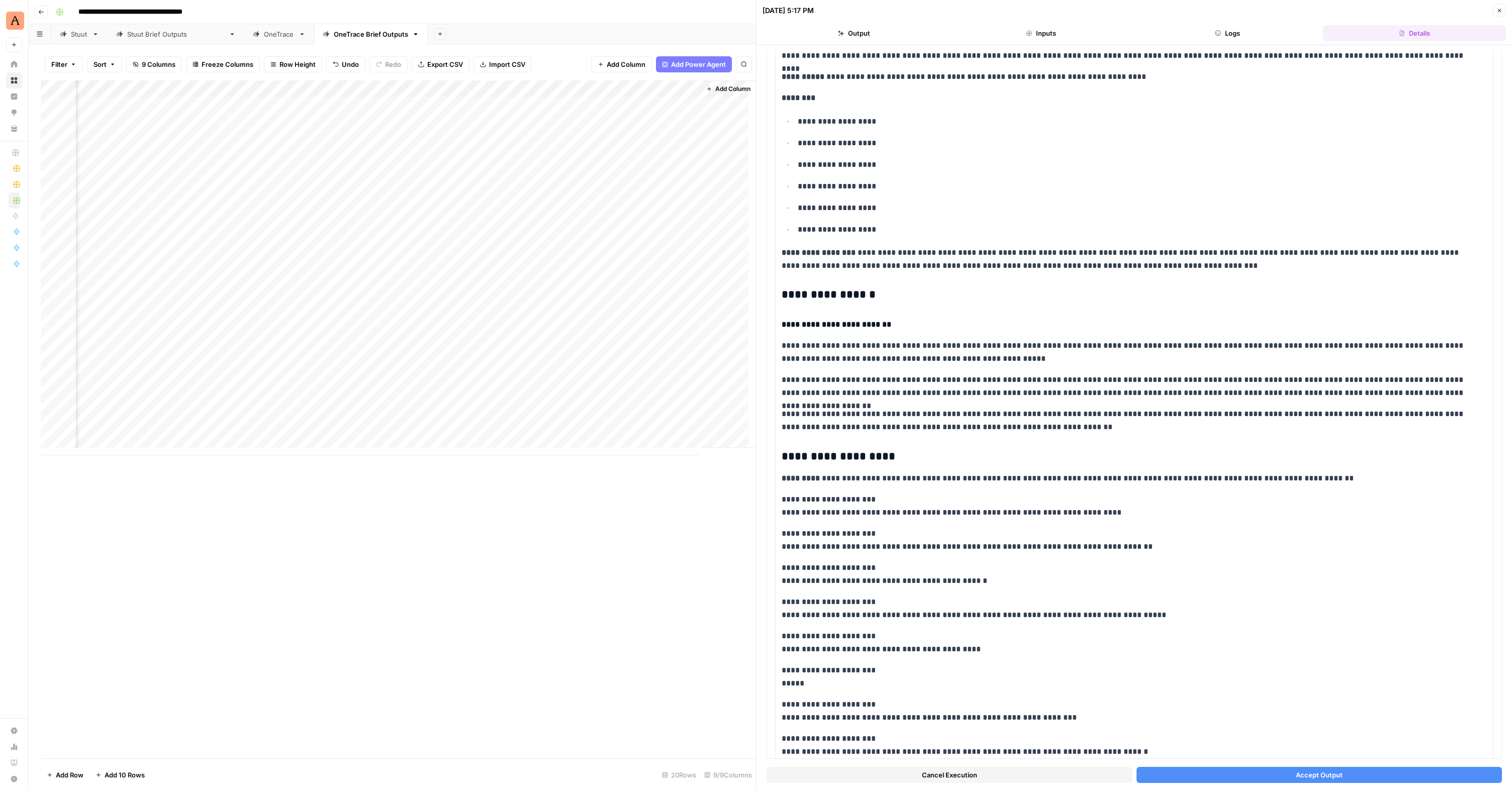
click at [1284, 775] on button "Accept Output" at bounding box center [1319, 776] width 366 height 16
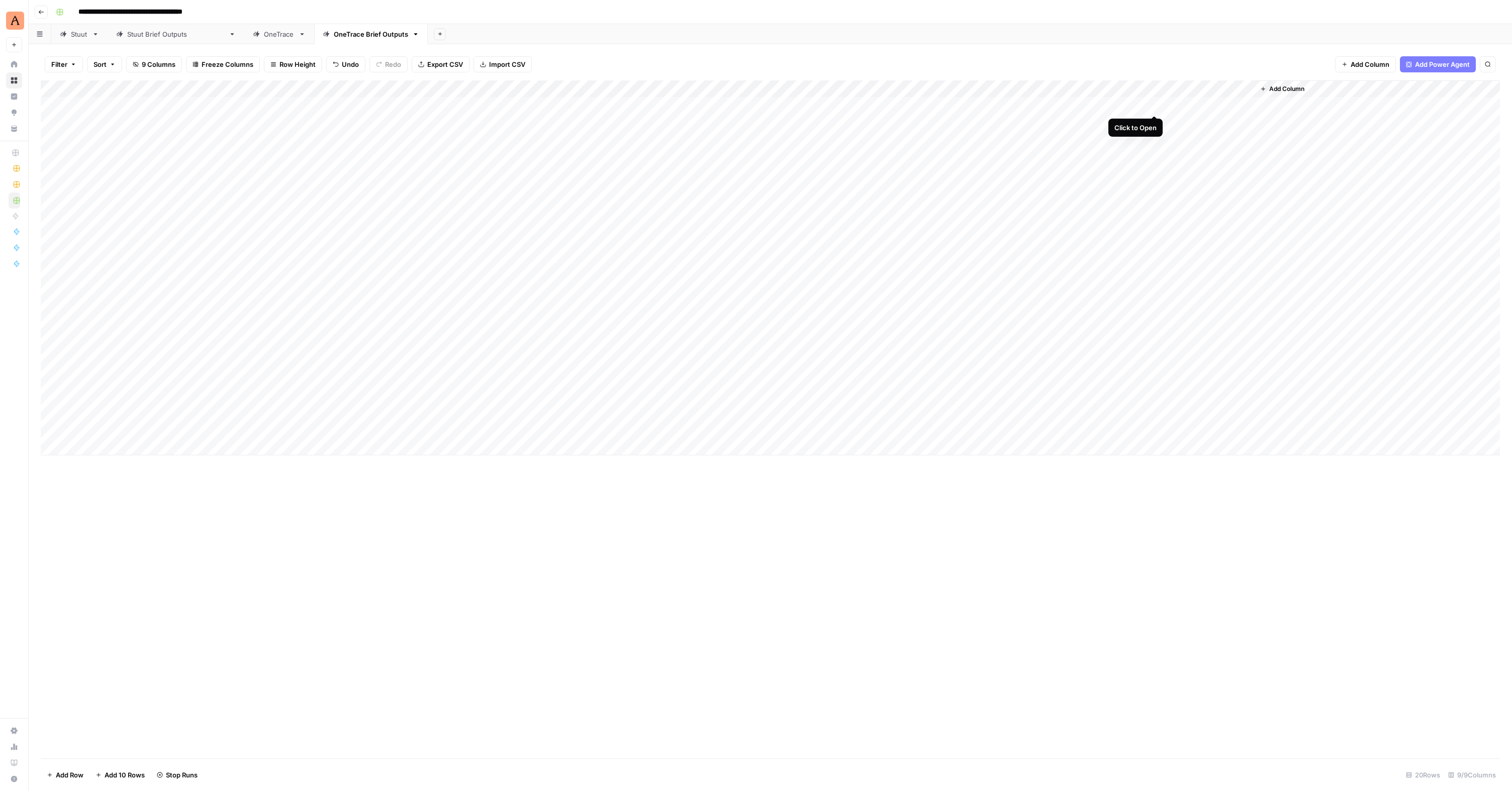
click at [1155, 104] on div "Add Column" at bounding box center [770, 268] width 1459 height 375
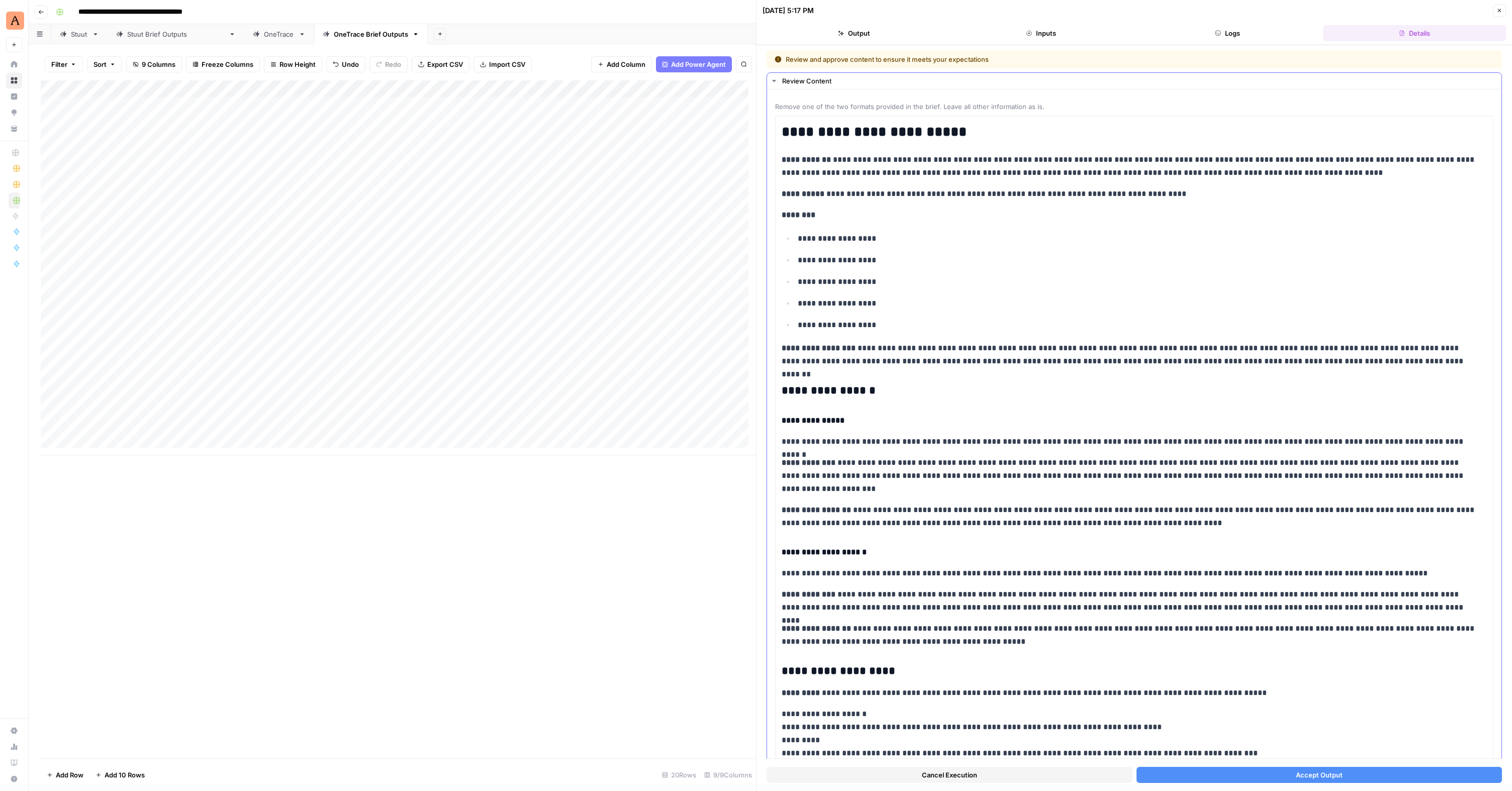
scroll to position [40, 0]
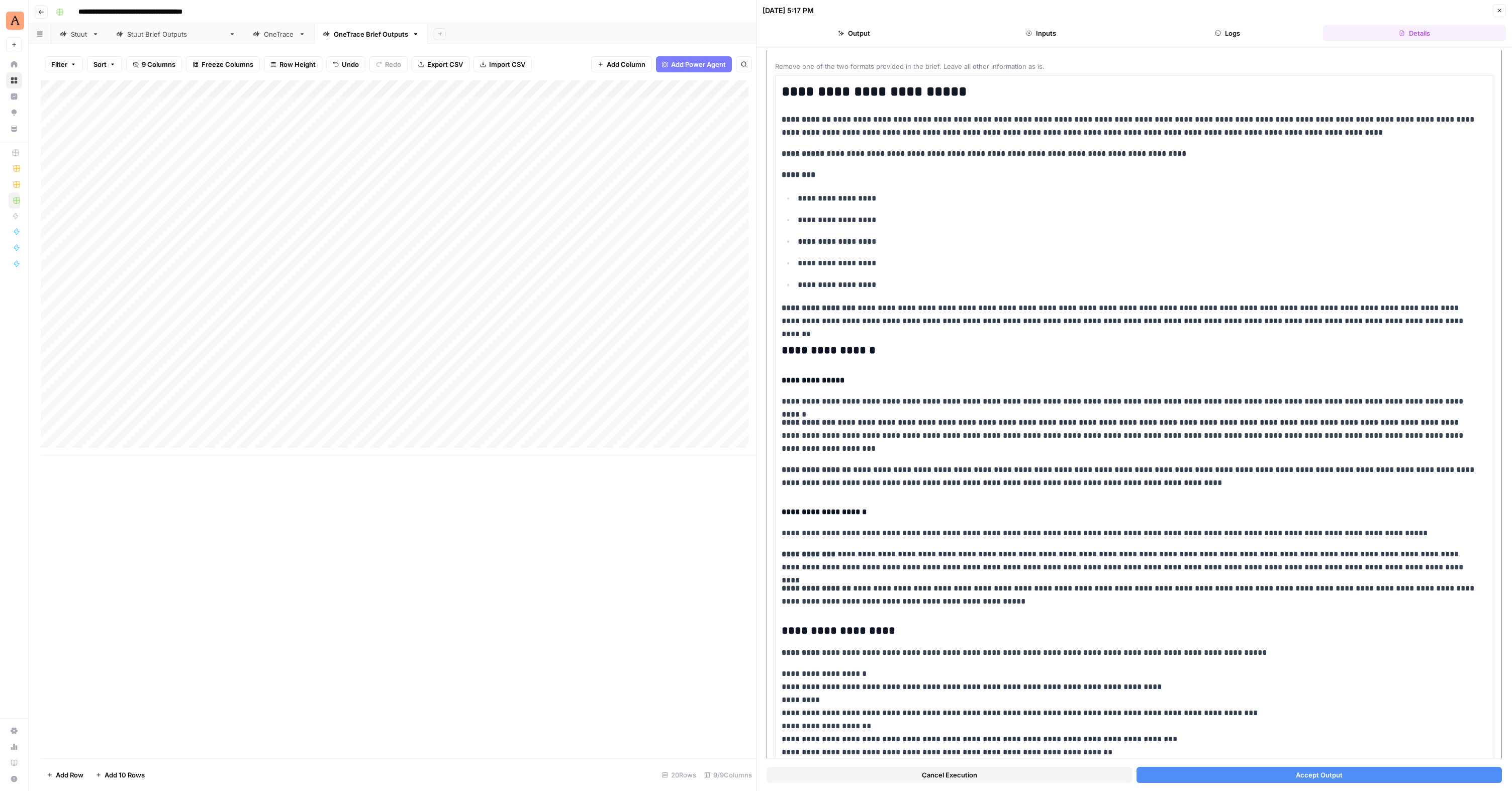
drag, startPoint x: 981, startPoint y: 604, endPoint x: 768, endPoint y: 506, distance: 234.5
click at [768, 507] on div "**********" at bounding box center [1134, 650] width 735 height 1202
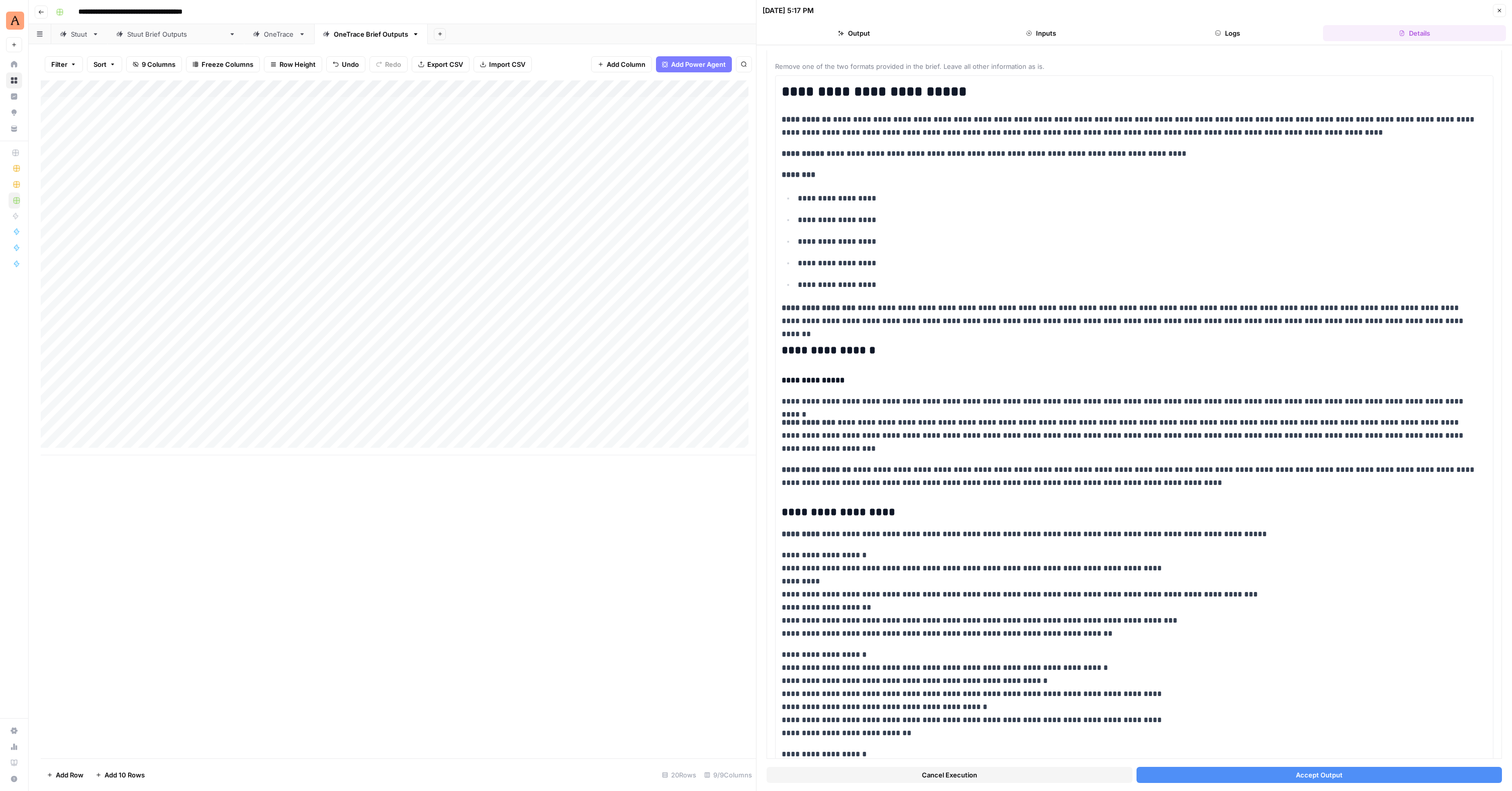
click at [1309, 775] on span "Accept Output" at bounding box center [1319, 775] width 46 height 10
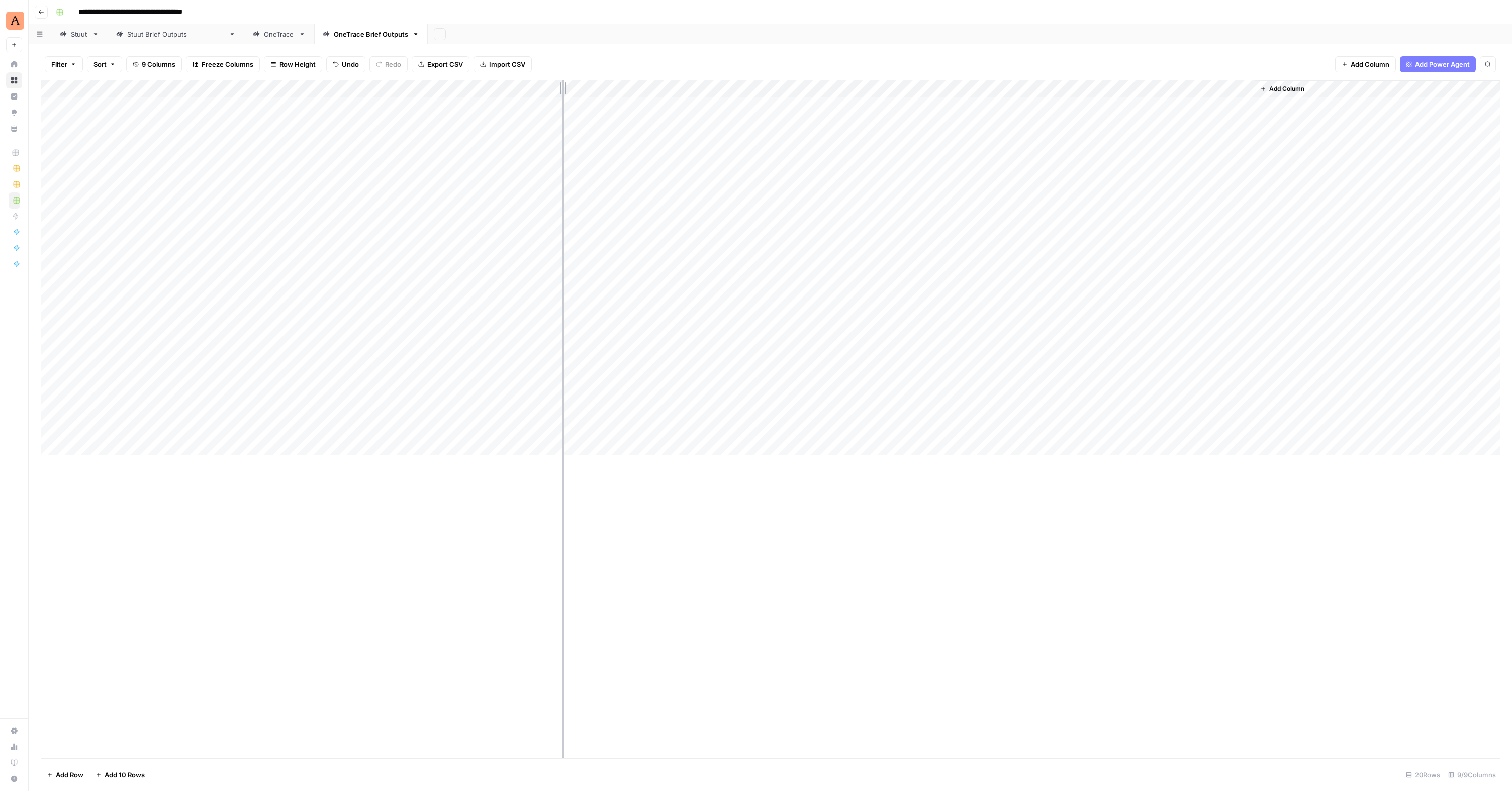
drag, startPoint x: 600, startPoint y: 88, endPoint x: 562, endPoint y: 88, distance: 38.0
click at [562, 88] on div "Add Column" at bounding box center [770, 268] width 1459 height 375
drag, startPoint x: 707, startPoint y: 92, endPoint x: 634, endPoint y: 95, distance: 73.1
click at [634, 95] on div "Add Column" at bounding box center [770, 268] width 1459 height 375
drag, startPoint x: 780, startPoint y: 91, endPoint x: 712, endPoint y: 94, distance: 68.1
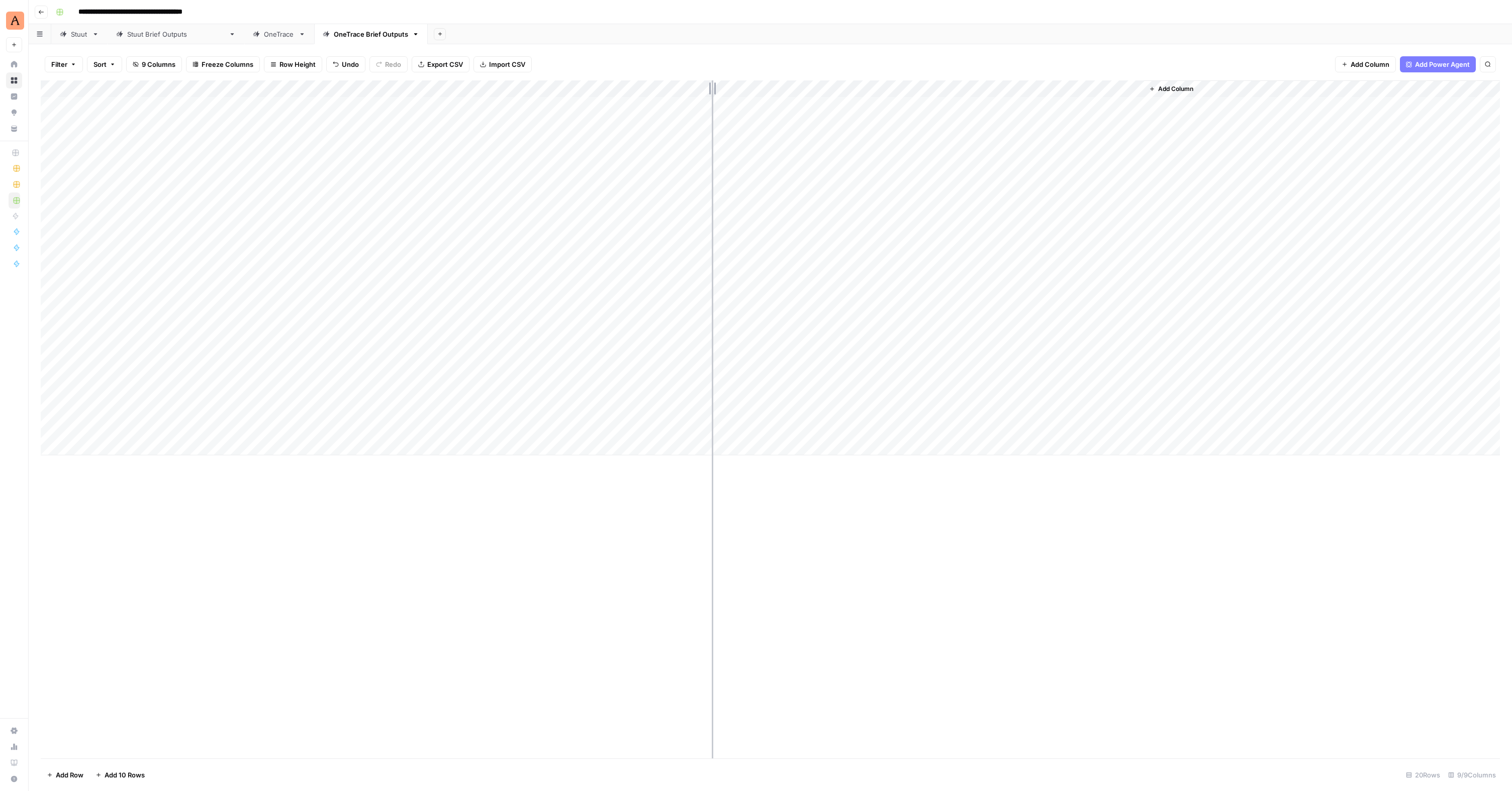
click at [712, 94] on div "Add Column" at bounding box center [770, 268] width 1459 height 375
drag, startPoint x: 854, startPoint y: 92, endPoint x: 770, endPoint y: 93, distance: 84.0
click at [770, 93] on div "Add Column" at bounding box center [770, 268] width 1459 height 375
click at [848, 53] on div "Filter Sort 9 Columns Freeze Columns Row Height Undo Redo Export CSV Import CSV…" at bounding box center [770, 64] width 1459 height 32
drag, startPoint x: 855, startPoint y: 88, endPoint x: 780, endPoint y: 91, distance: 75.1
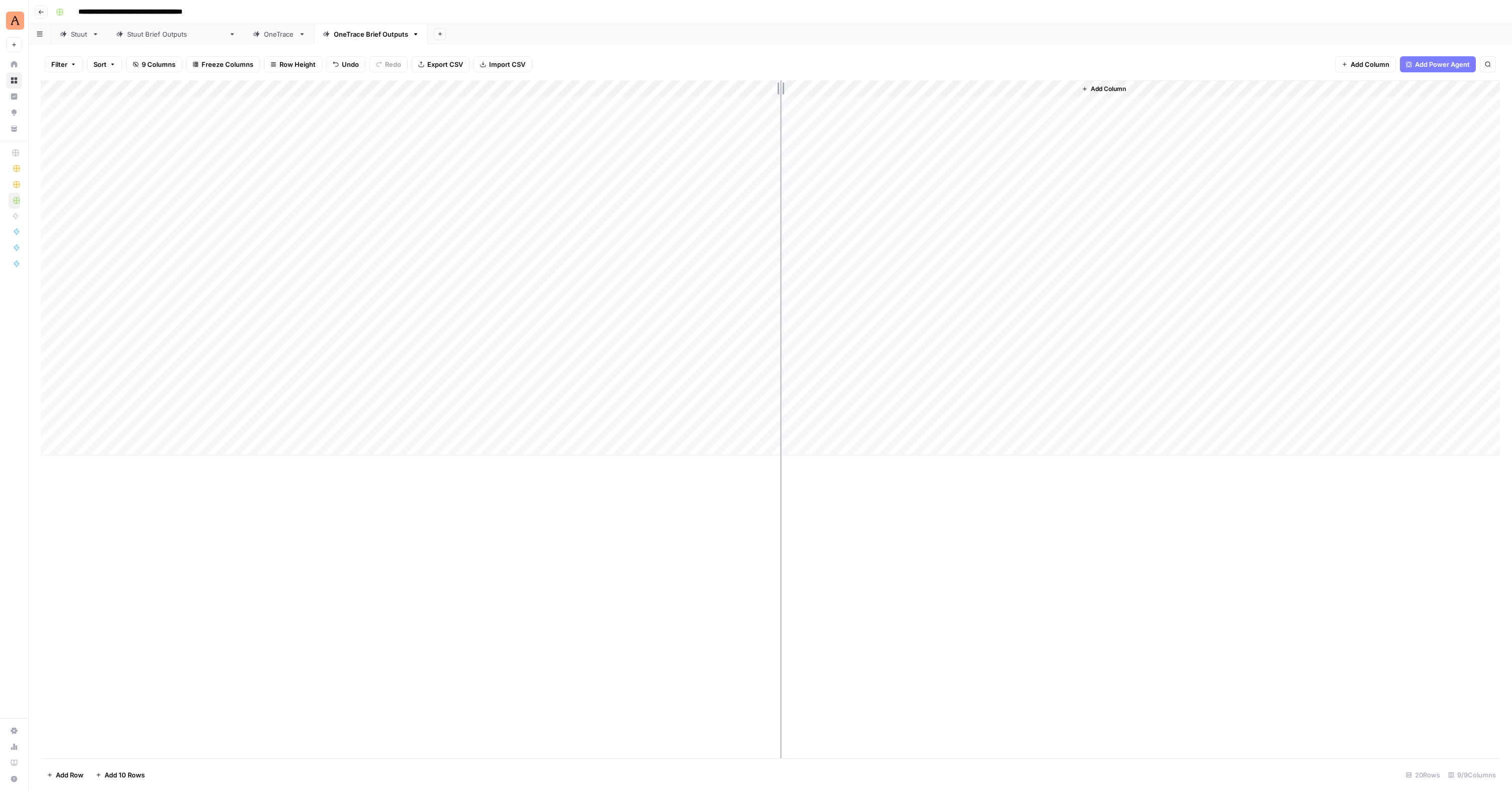
click at [780, 91] on div "Add Column" at bounding box center [770, 268] width 1459 height 375
drag, startPoint x: 907, startPoint y: 90, endPoint x: 890, endPoint y: 91, distance: 17.0
click at [890, 91] on div "Add Column" at bounding box center [770, 268] width 1459 height 375
click at [974, 87] on div "Add Column" at bounding box center [770, 268] width 1459 height 375
click at [944, 168] on span "Hide Column" at bounding box center [953, 173] width 88 height 10
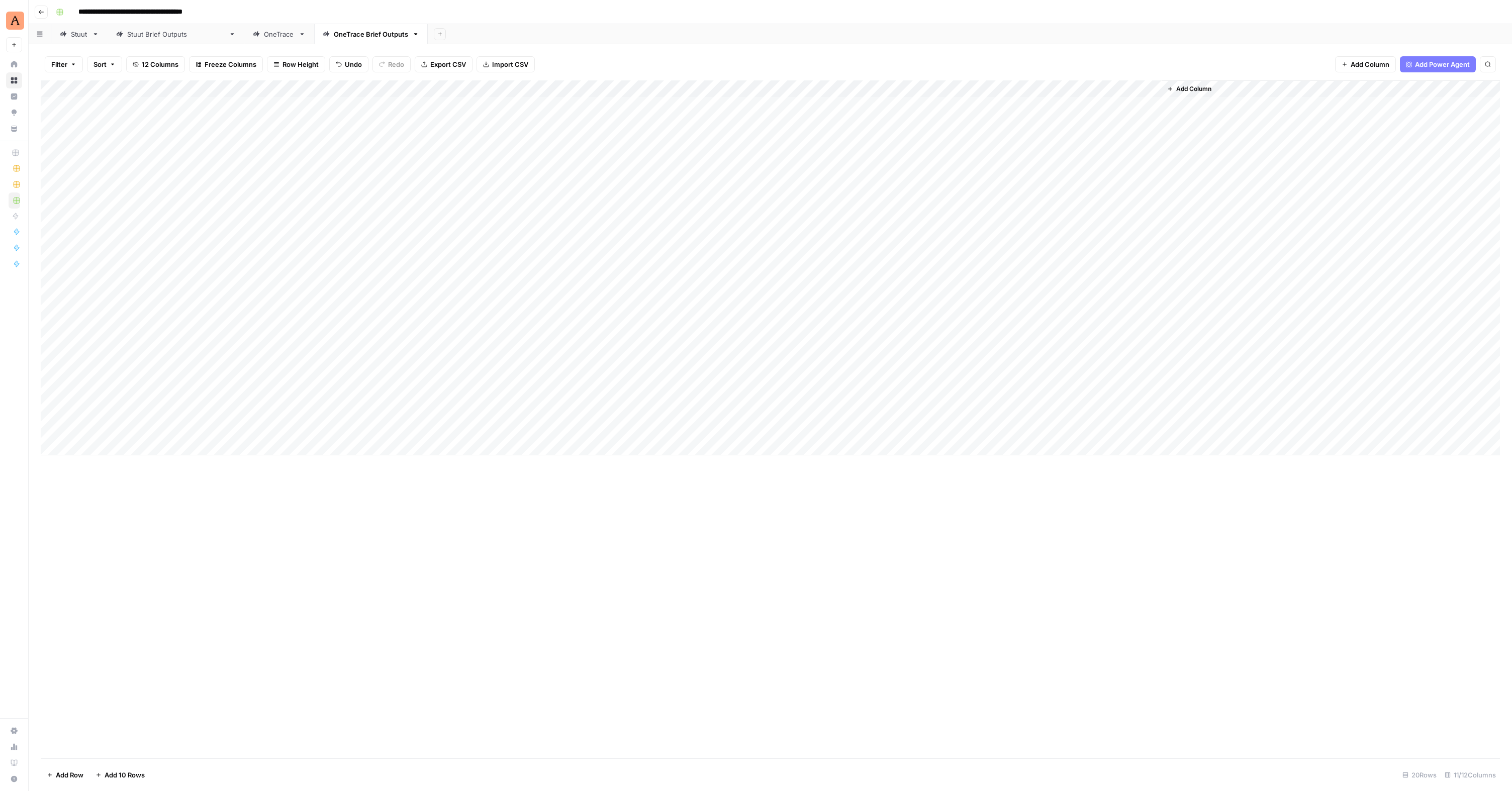
click at [1044, 104] on div "Add Column" at bounding box center [770, 268] width 1459 height 375
click at [1062, 104] on div "Add Column" at bounding box center [770, 268] width 1459 height 375
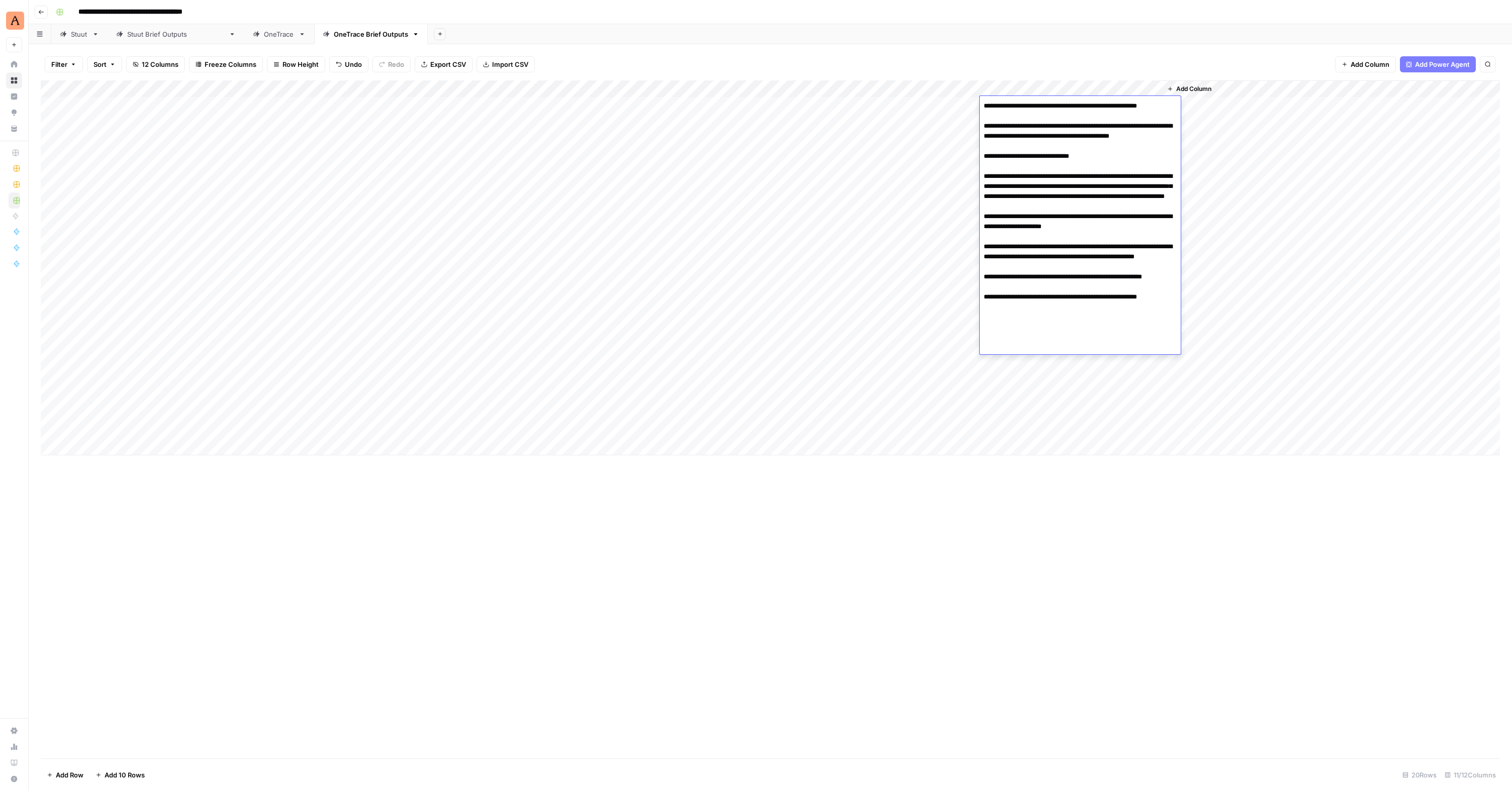
click at [932, 198] on div "Add Column" at bounding box center [770, 268] width 1459 height 375
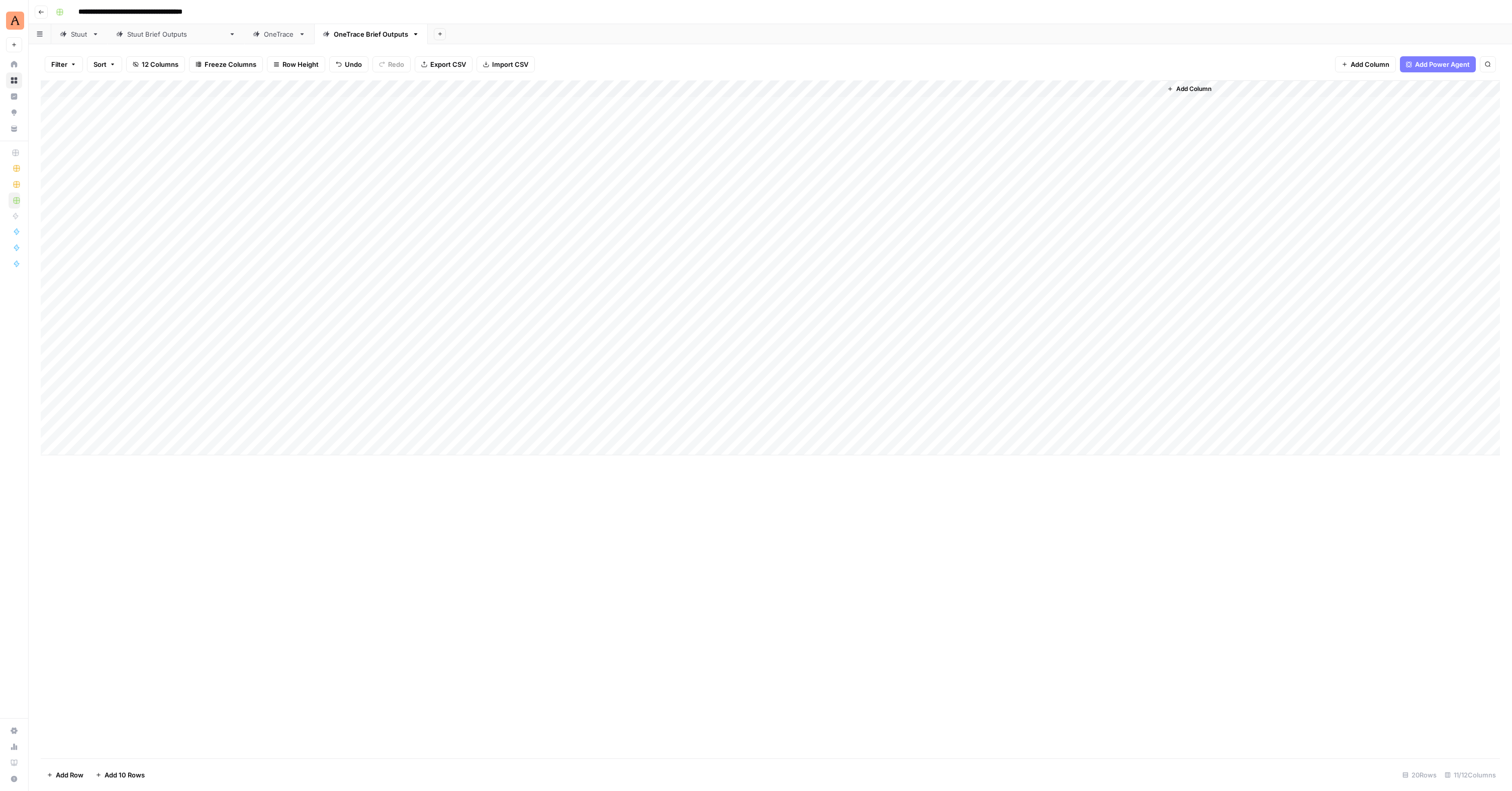
click at [955, 104] on div "Add Column" at bounding box center [770, 268] width 1459 height 375
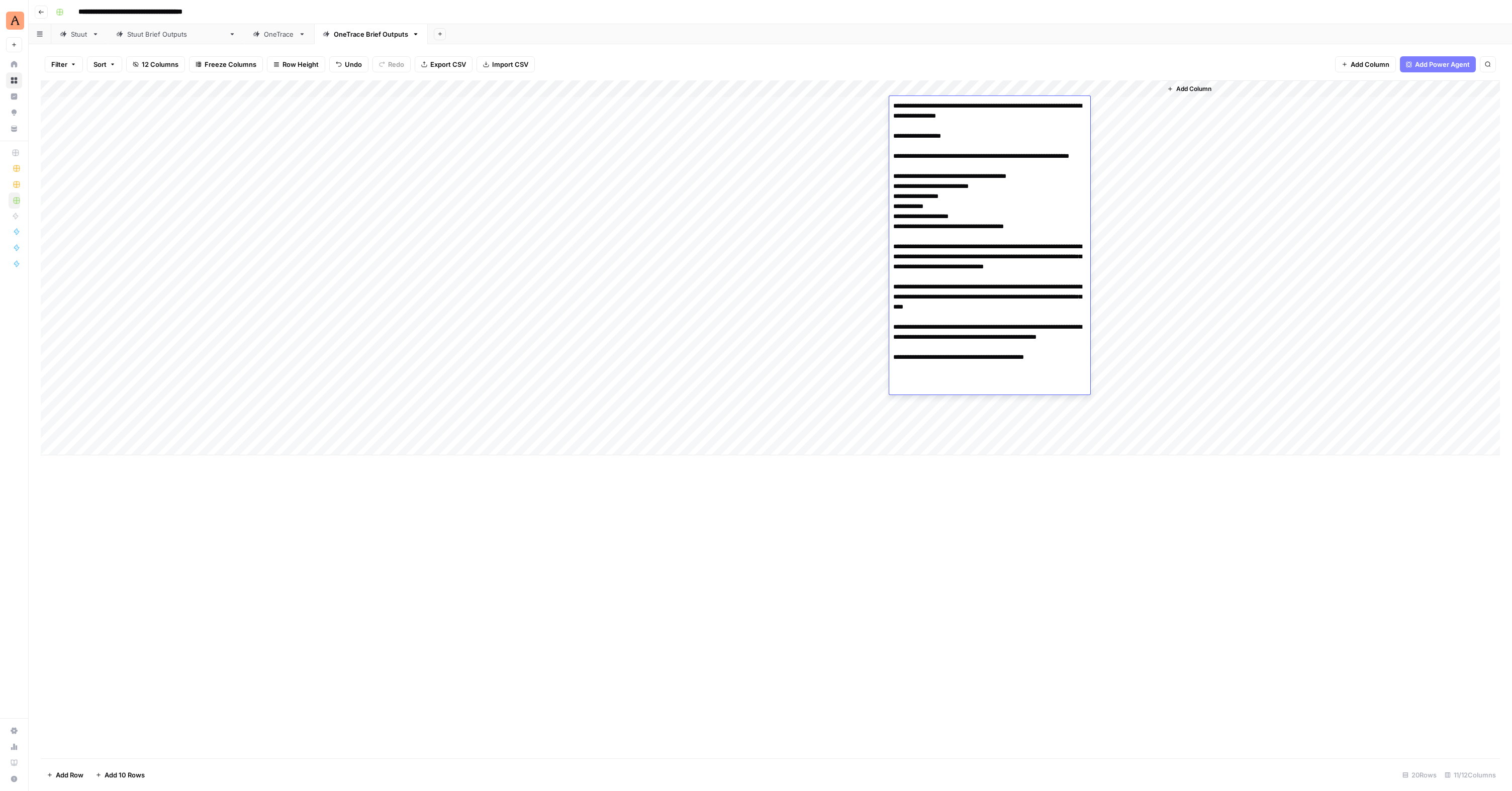
click at [1193, 204] on div "Add Column" at bounding box center [1330, 268] width 338 height 375
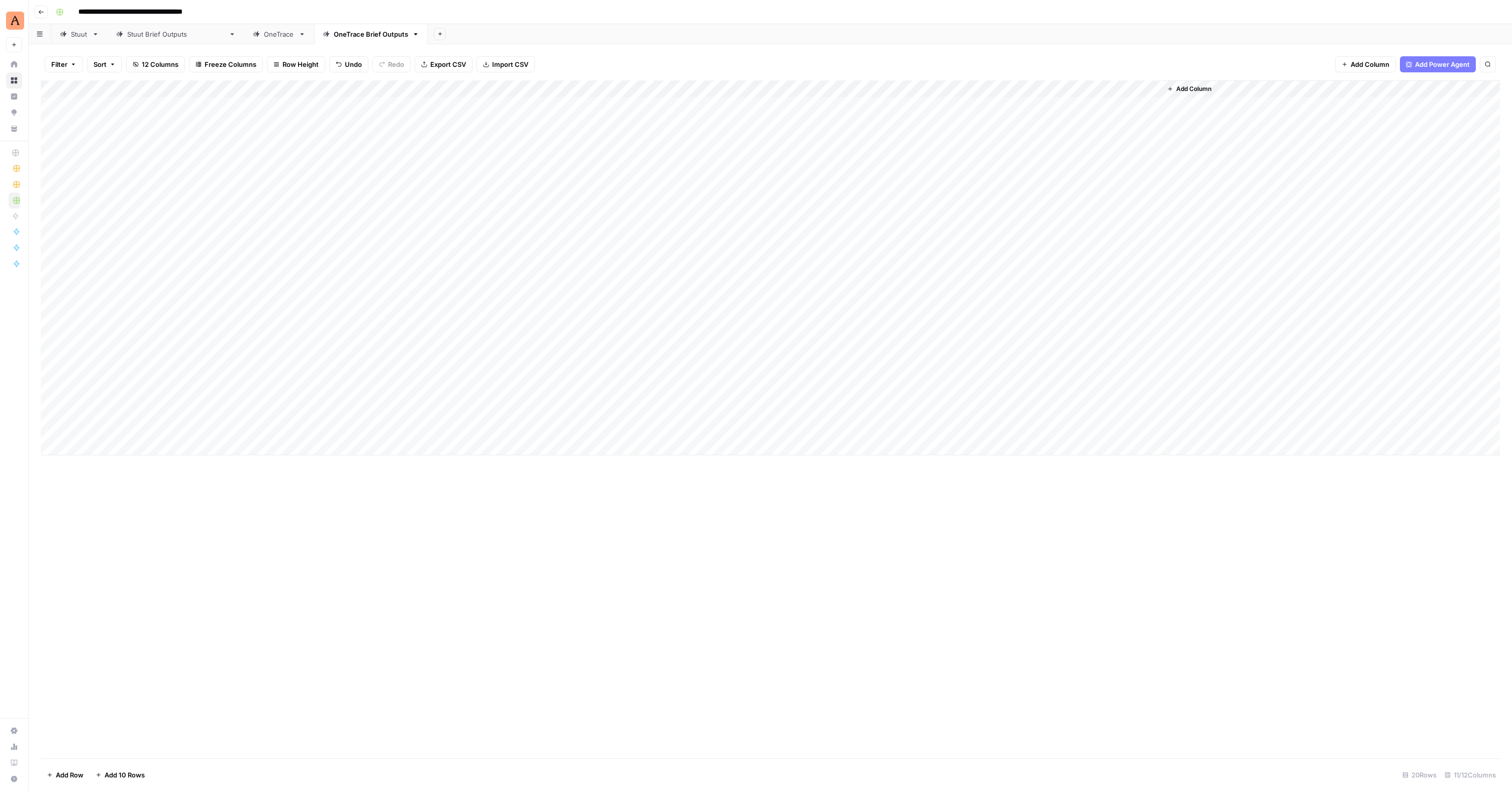
click at [1027, 104] on div "Add Column" at bounding box center [770, 268] width 1459 height 375
click at [1206, 260] on div "Add Column" at bounding box center [1330, 268] width 338 height 375
click at [1107, 105] on div "Add Column" at bounding box center [770, 268] width 1459 height 375
click at [1108, 105] on div "Add Column" at bounding box center [770, 268] width 1459 height 375
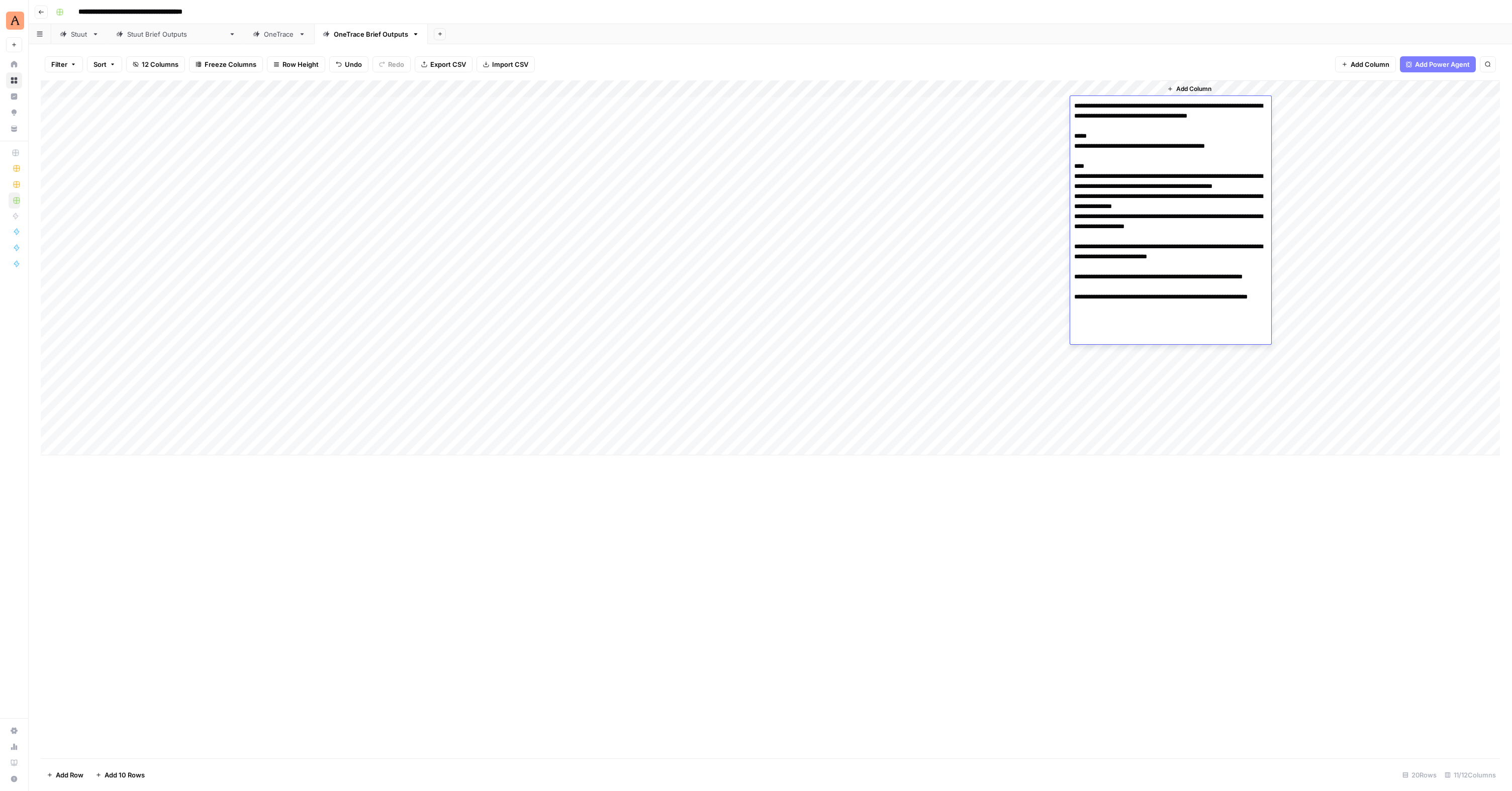
click at [1000, 218] on div "Add Column" at bounding box center [770, 268] width 1459 height 375
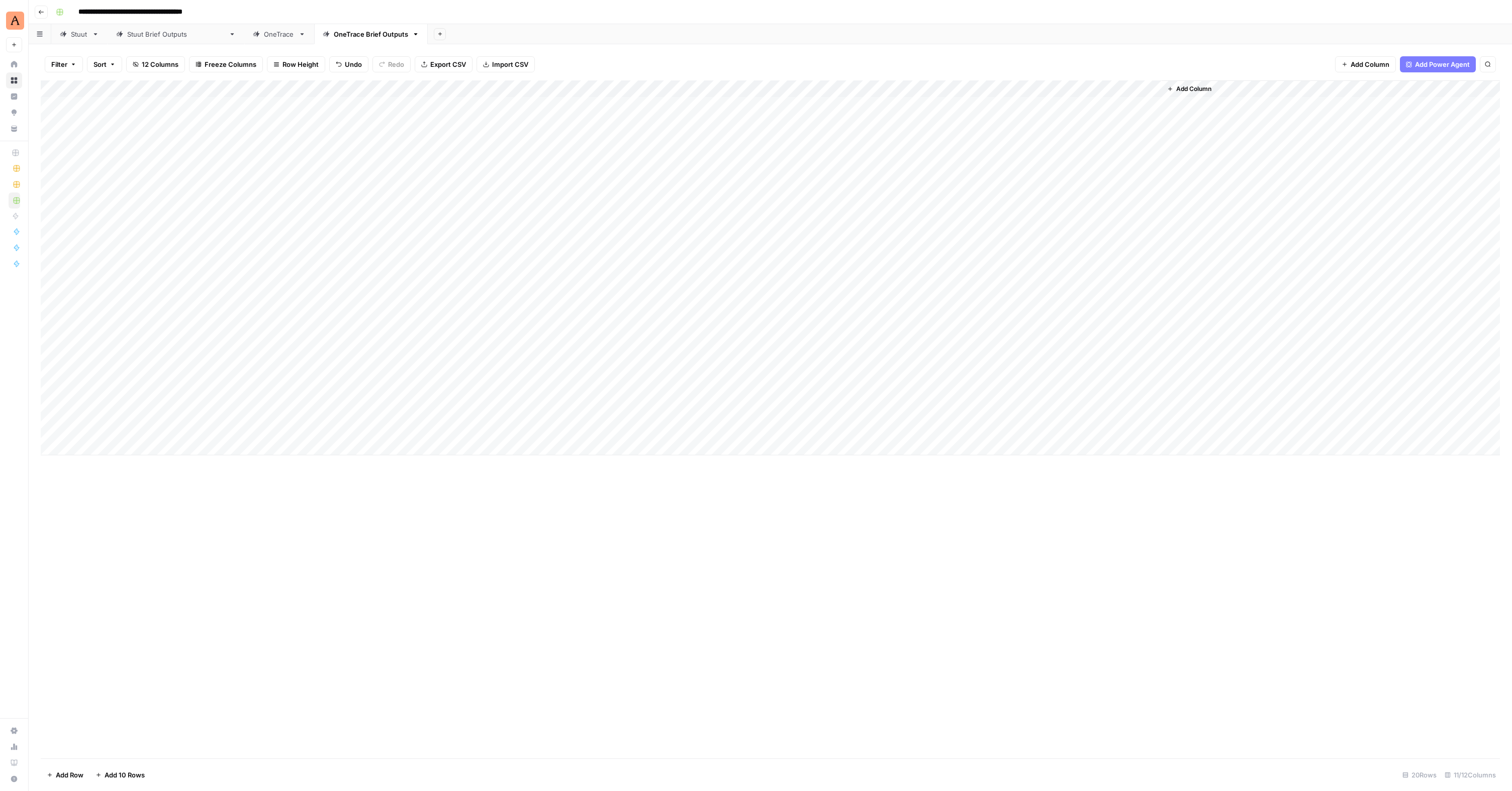
click at [939, 126] on div "Add Column" at bounding box center [770, 268] width 1459 height 375
click at [939, 124] on div "Add Column" at bounding box center [770, 268] width 1459 height 375
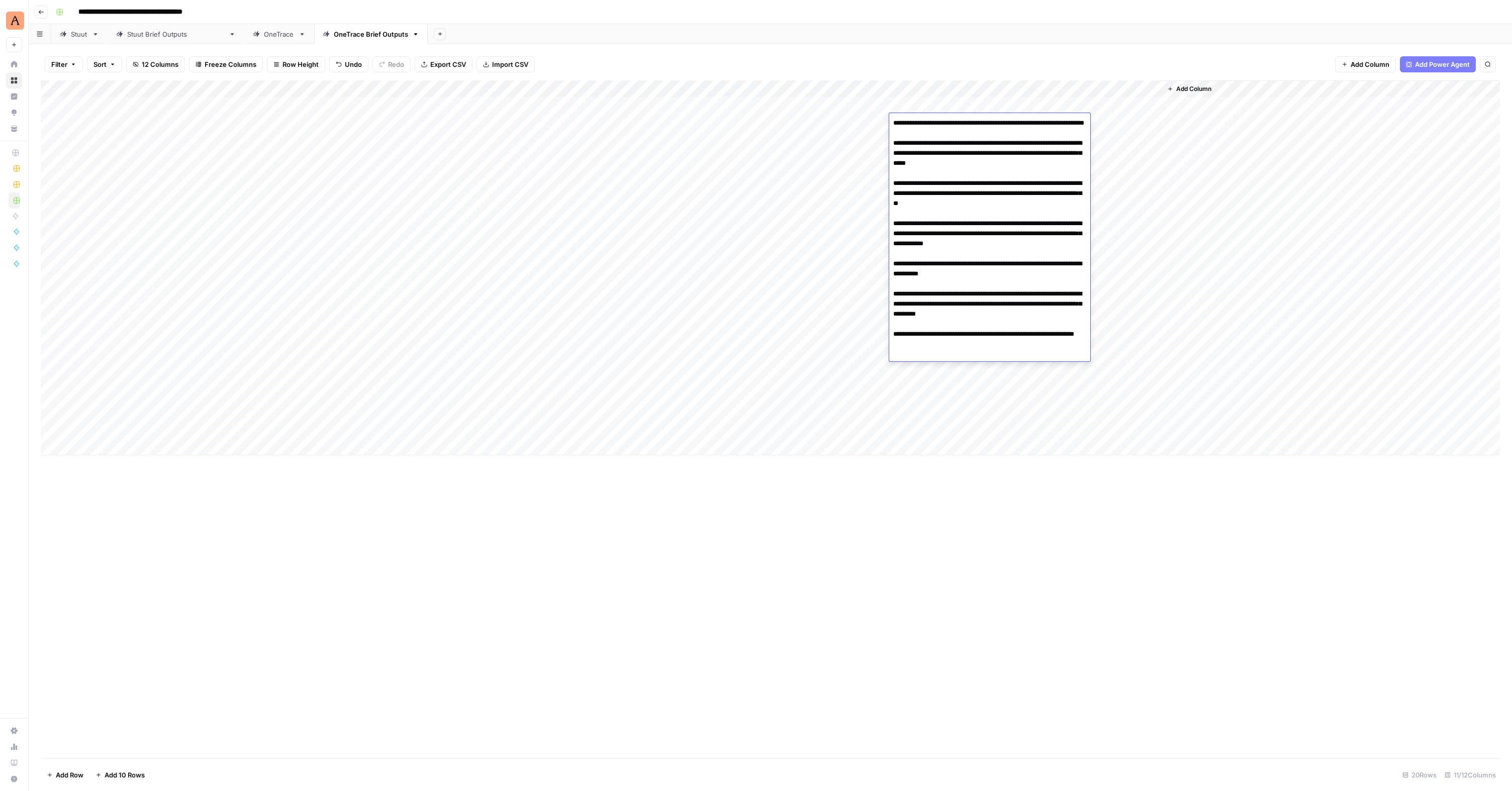
click at [938, 124] on textarea "**********" at bounding box center [989, 239] width 201 height 245
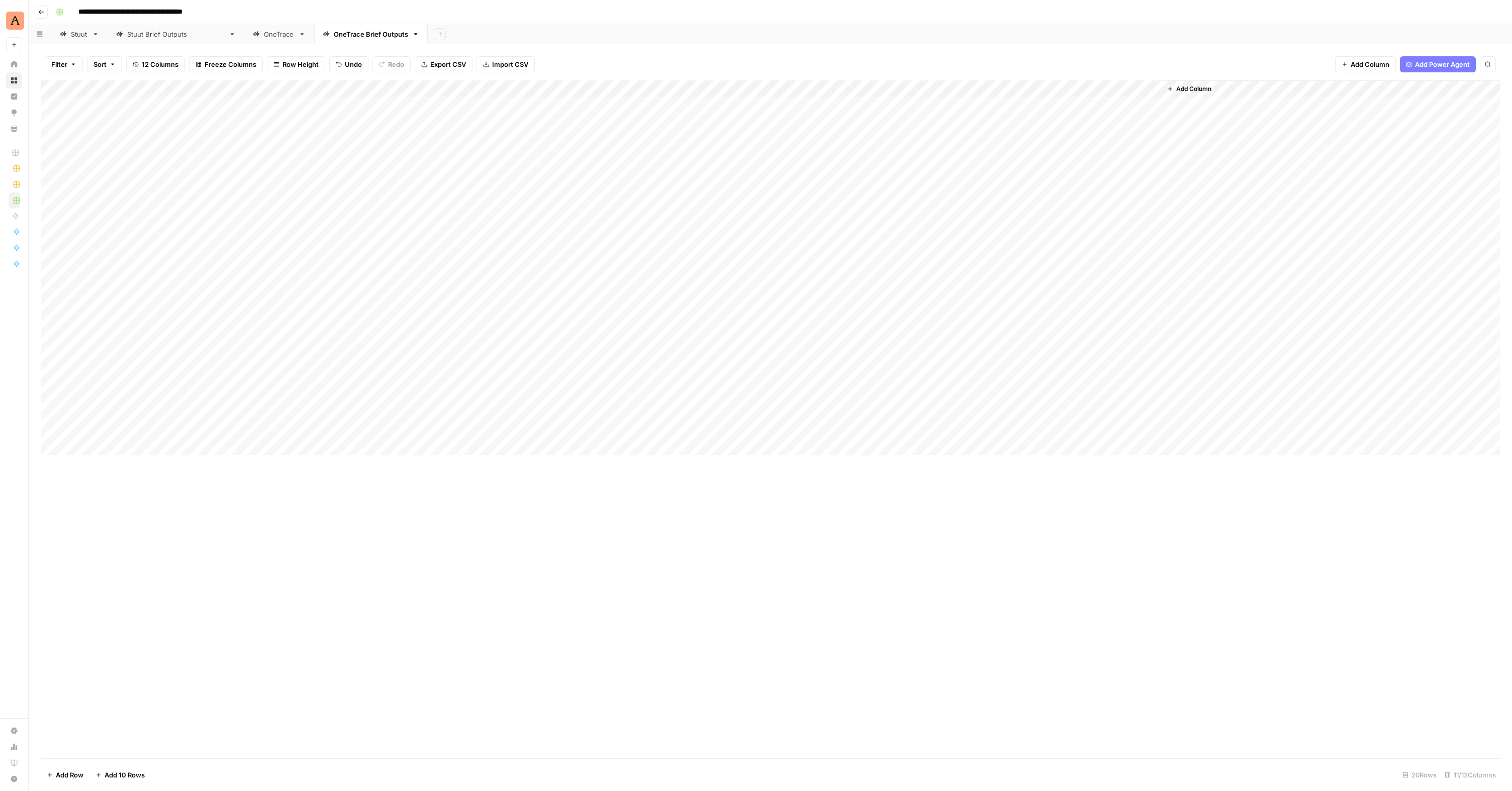
drag, startPoint x: 1259, startPoint y: 240, endPoint x: 1236, endPoint y: 224, distance: 28.0
click at [1260, 239] on div "Add Column" at bounding box center [1330, 268] width 338 height 375
click at [1036, 120] on div "Add Column" at bounding box center [770, 268] width 1459 height 375
click at [1036, 121] on div "Add Column" at bounding box center [770, 268] width 1459 height 375
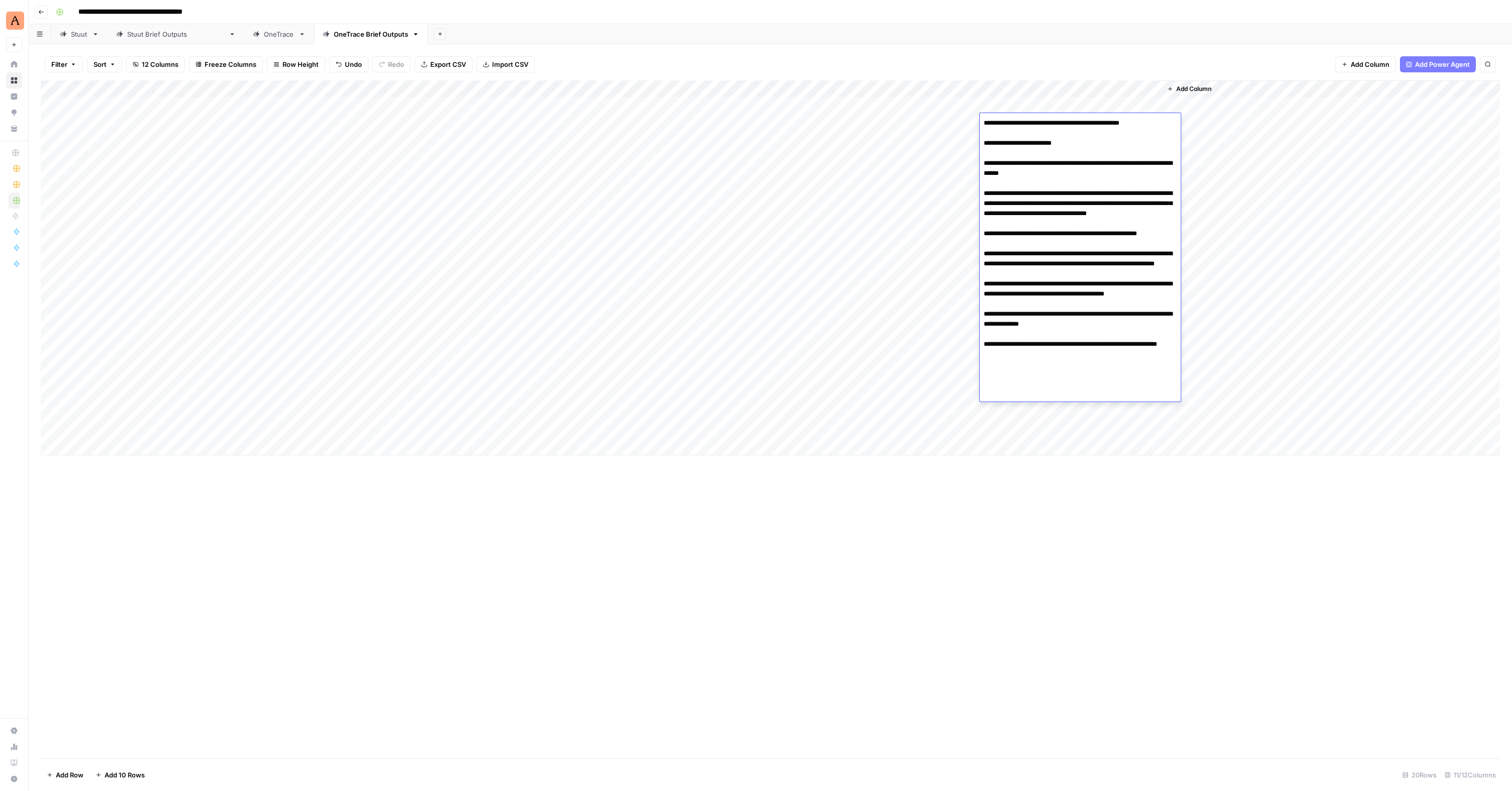
click at [936, 196] on div "Add Column" at bounding box center [770, 268] width 1459 height 375
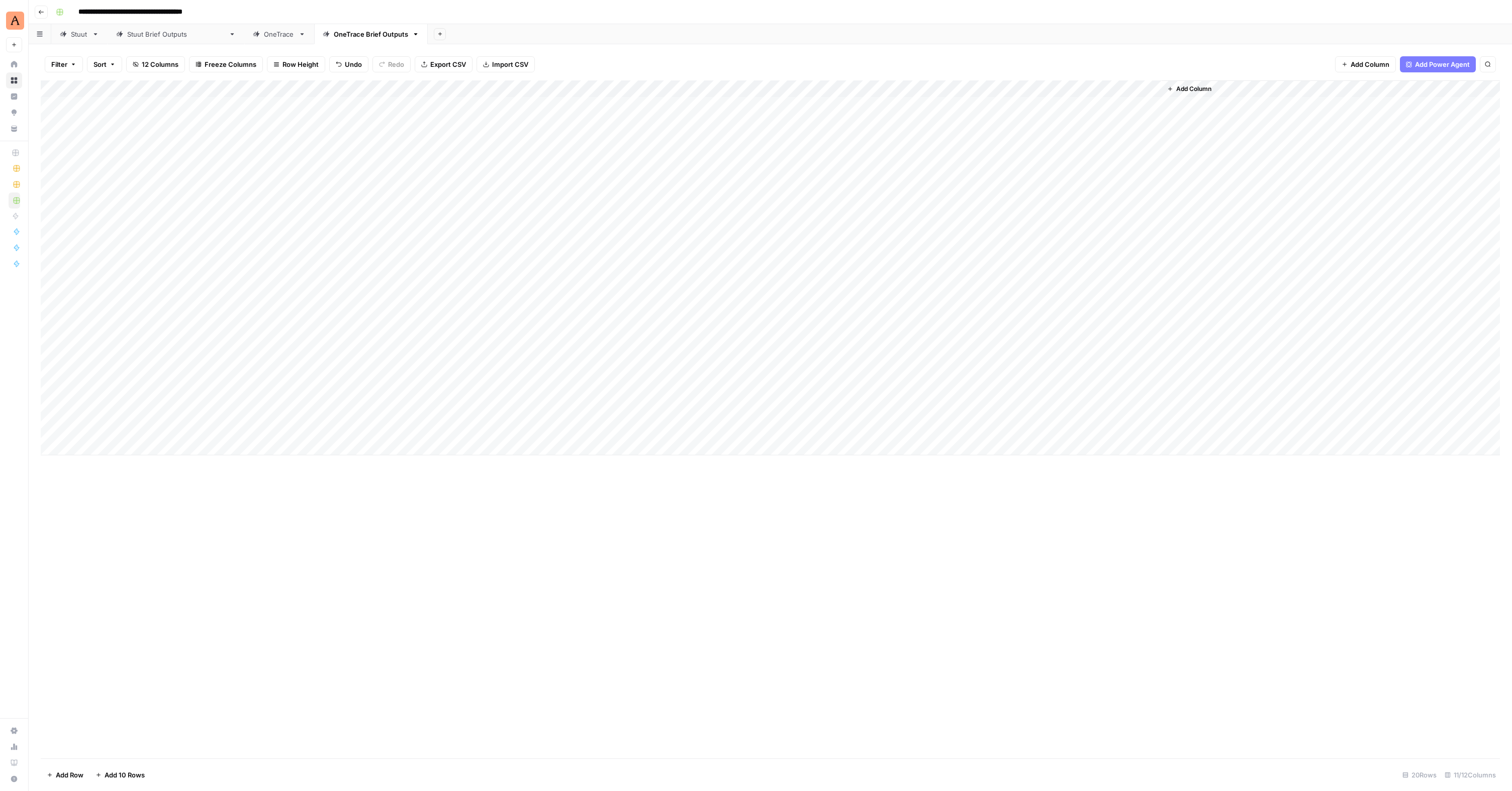
click at [833, 142] on div "Add Column" at bounding box center [770, 268] width 1459 height 375
click at [835, 156] on div "Add Column" at bounding box center [770, 268] width 1459 height 375
click at [835, 174] on div "Add Column" at bounding box center [770, 268] width 1459 height 375
click at [835, 191] on div "Add Column" at bounding box center [770, 268] width 1459 height 375
click at [835, 209] on div "Add Column" at bounding box center [770, 268] width 1459 height 375
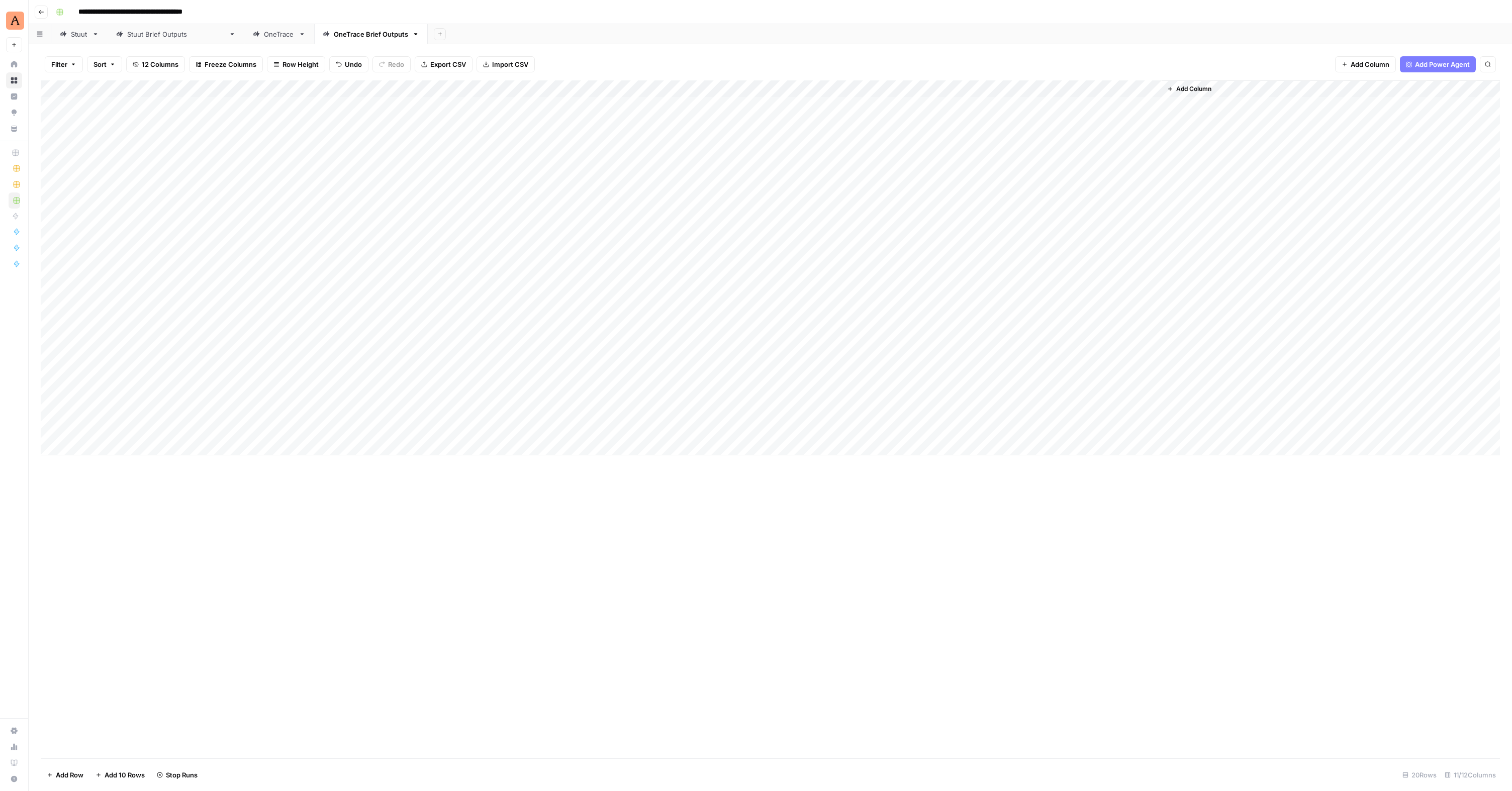
click at [834, 224] on div "Add Column" at bounding box center [770, 268] width 1459 height 375
click at [835, 242] on div "Add Column" at bounding box center [770, 268] width 1459 height 375
click at [834, 260] on div "Add Column" at bounding box center [770, 268] width 1459 height 375
click at [835, 276] on div "Add Column" at bounding box center [770, 268] width 1459 height 375
click at [880, 138] on div "Add Column" at bounding box center [770, 268] width 1459 height 375
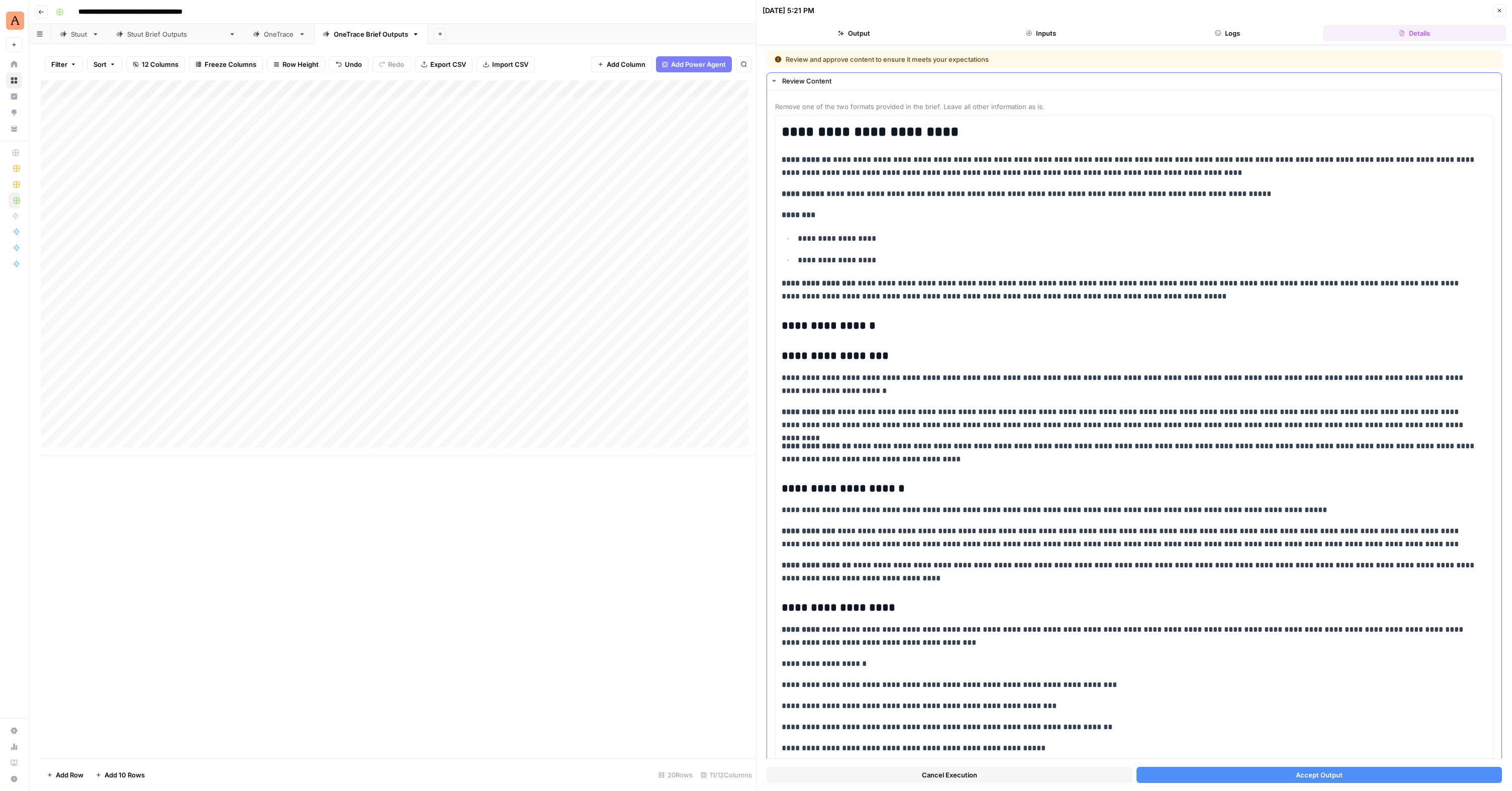
scroll to position [20, 0]
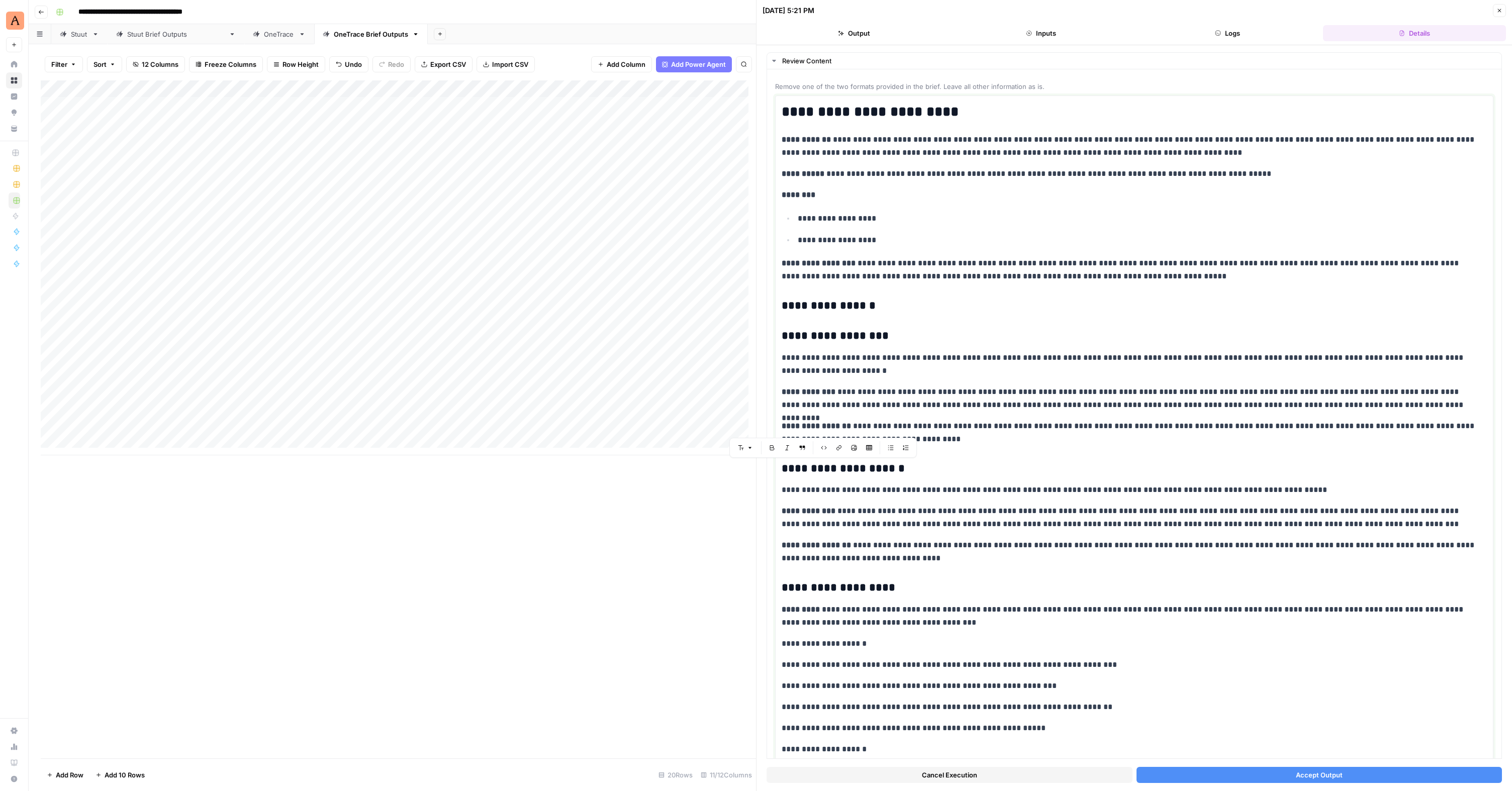
drag, startPoint x: 881, startPoint y: 565, endPoint x: 756, endPoint y: 466, distance: 159.5
click at [756, 466] on div "**********" at bounding box center [1133, 395] width 756 height 791
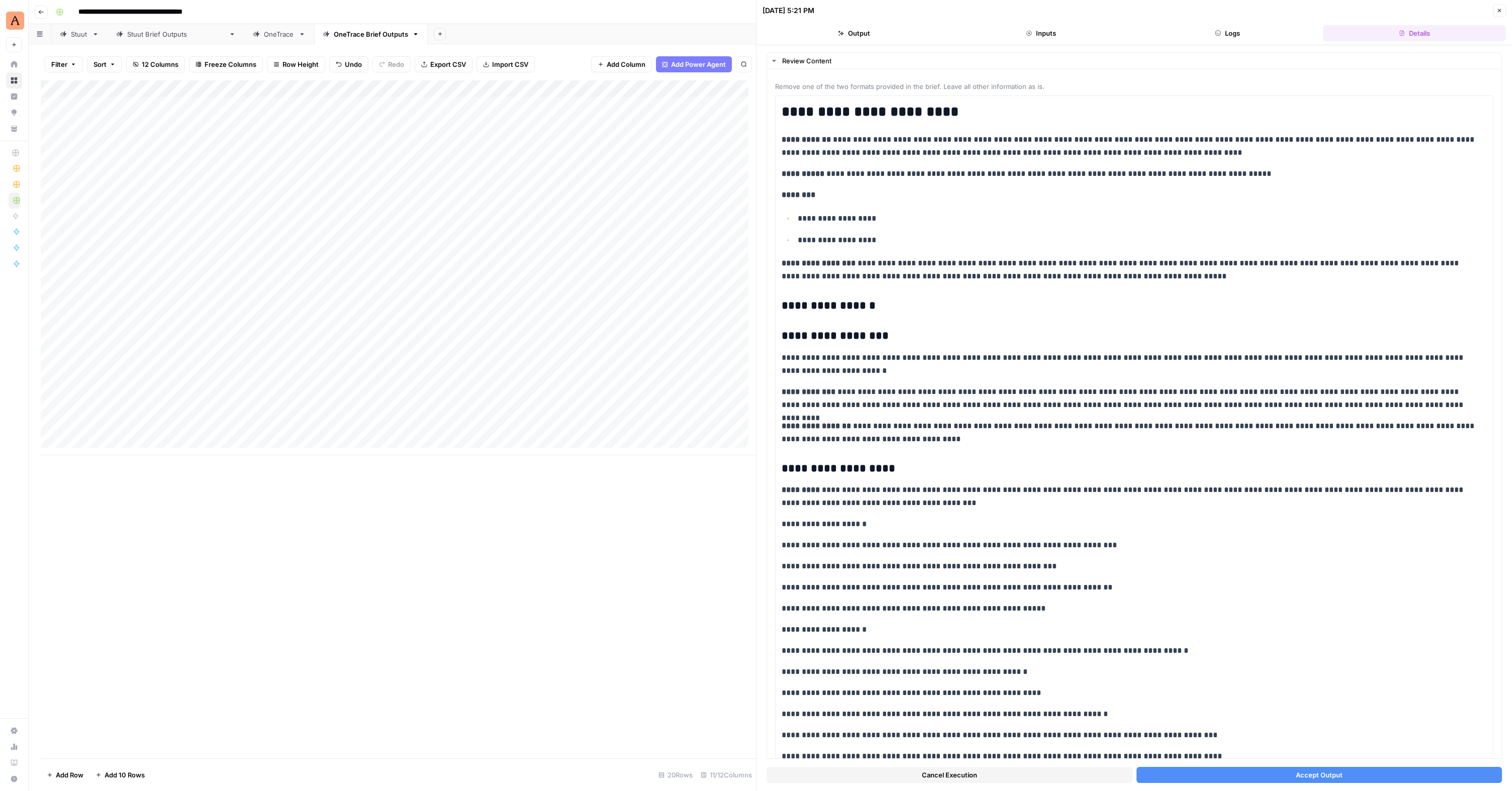
click at [1364, 775] on button "Accept Output" at bounding box center [1319, 776] width 366 height 16
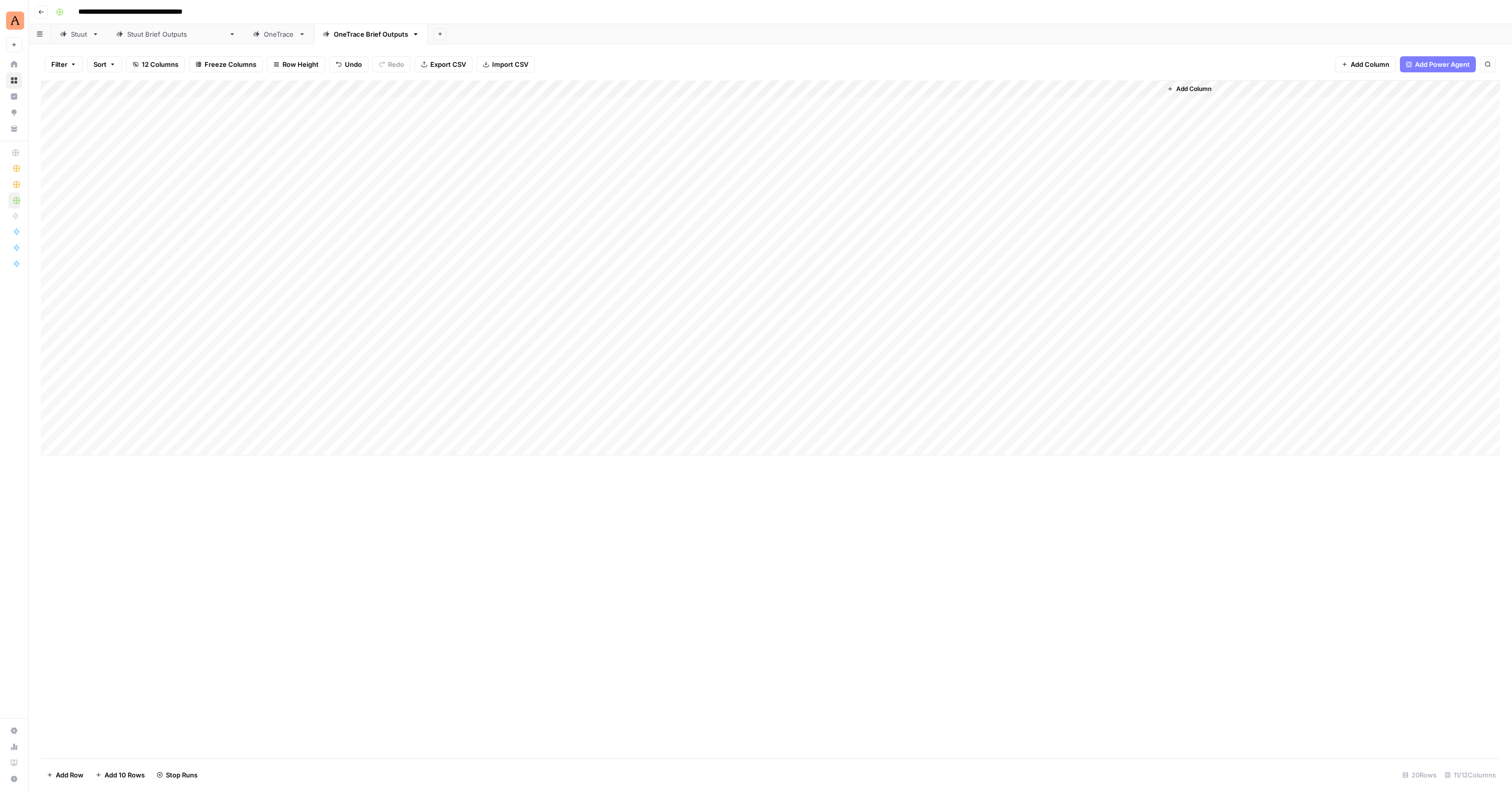
click at [881, 158] on div "Add Column" at bounding box center [770, 268] width 1459 height 375
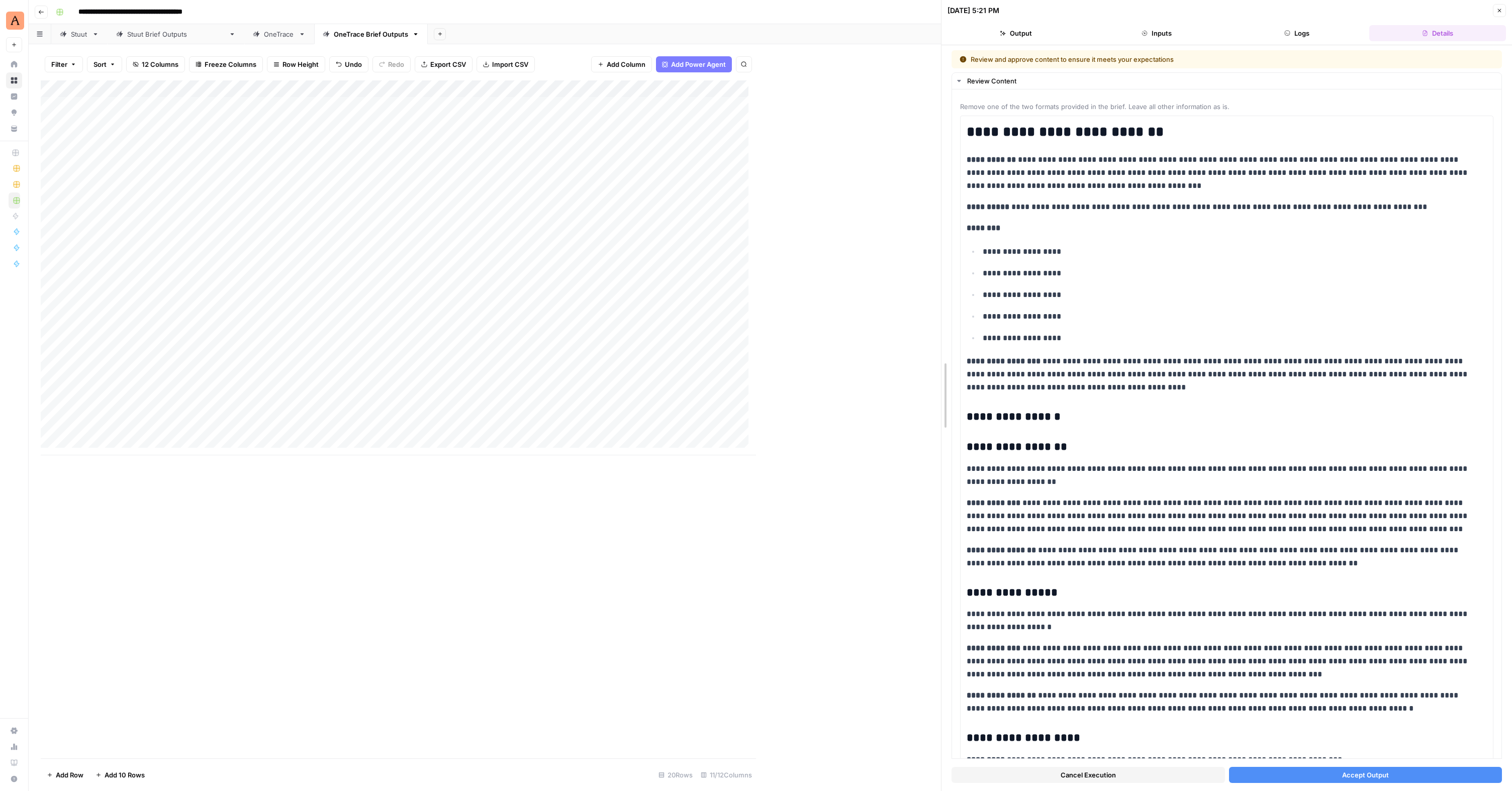
drag, startPoint x: 753, startPoint y: 217, endPoint x: 938, endPoint y: 227, distance: 185.3
click at [938, 227] on div at bounding box center [941, 395] width 10 height 791
drag, startPoint x: 1356, startPoint y: 709, endPoint x: 946, endPoint y: 584, distance: 428.6
click at [946, 584] on div "**********" at bounding box center [1226, 395] width 571 height 791
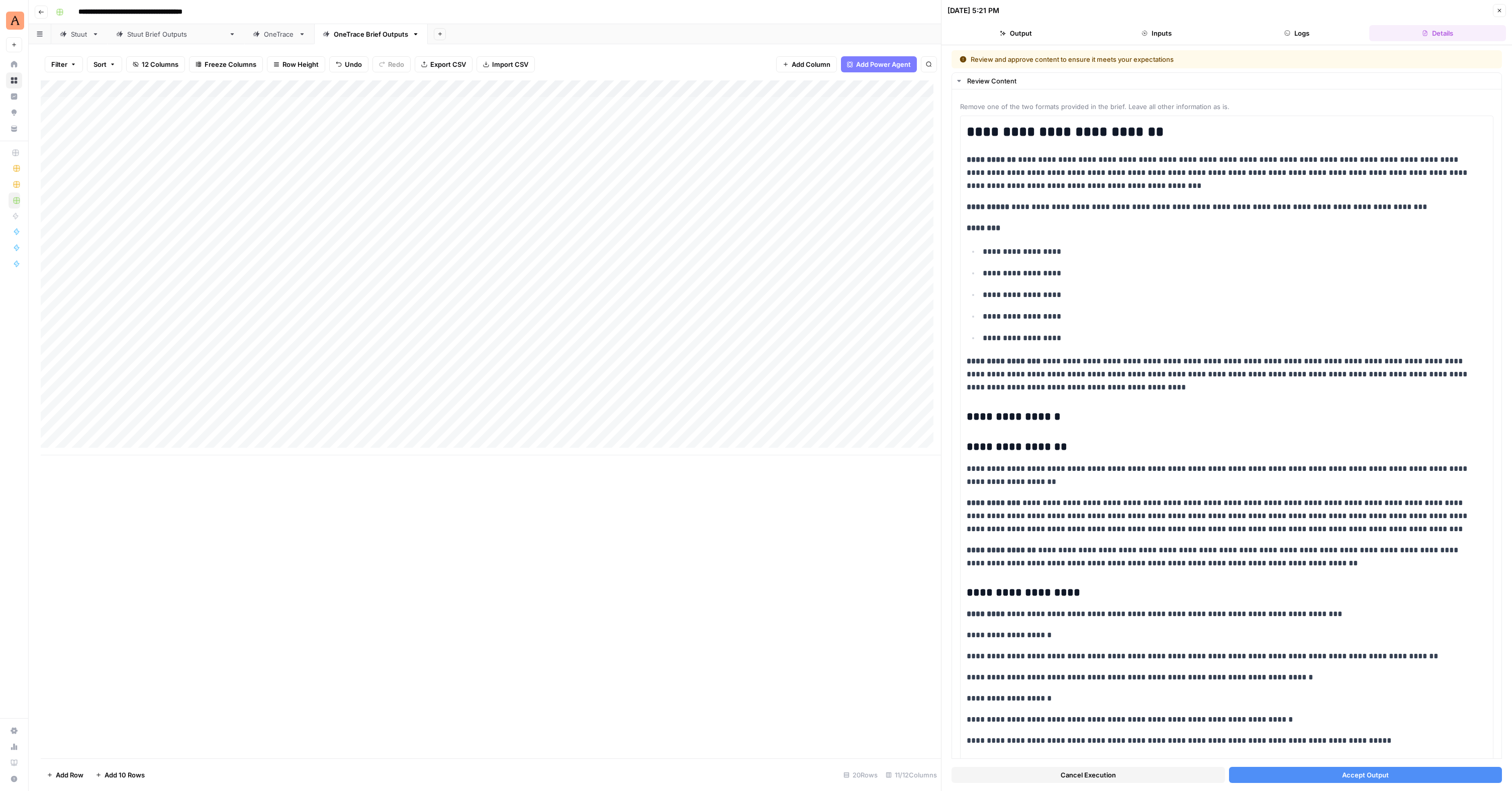
click at [1361, 780] on button "Accept Output" at bounding box center [1365, 776] width 273 height 16
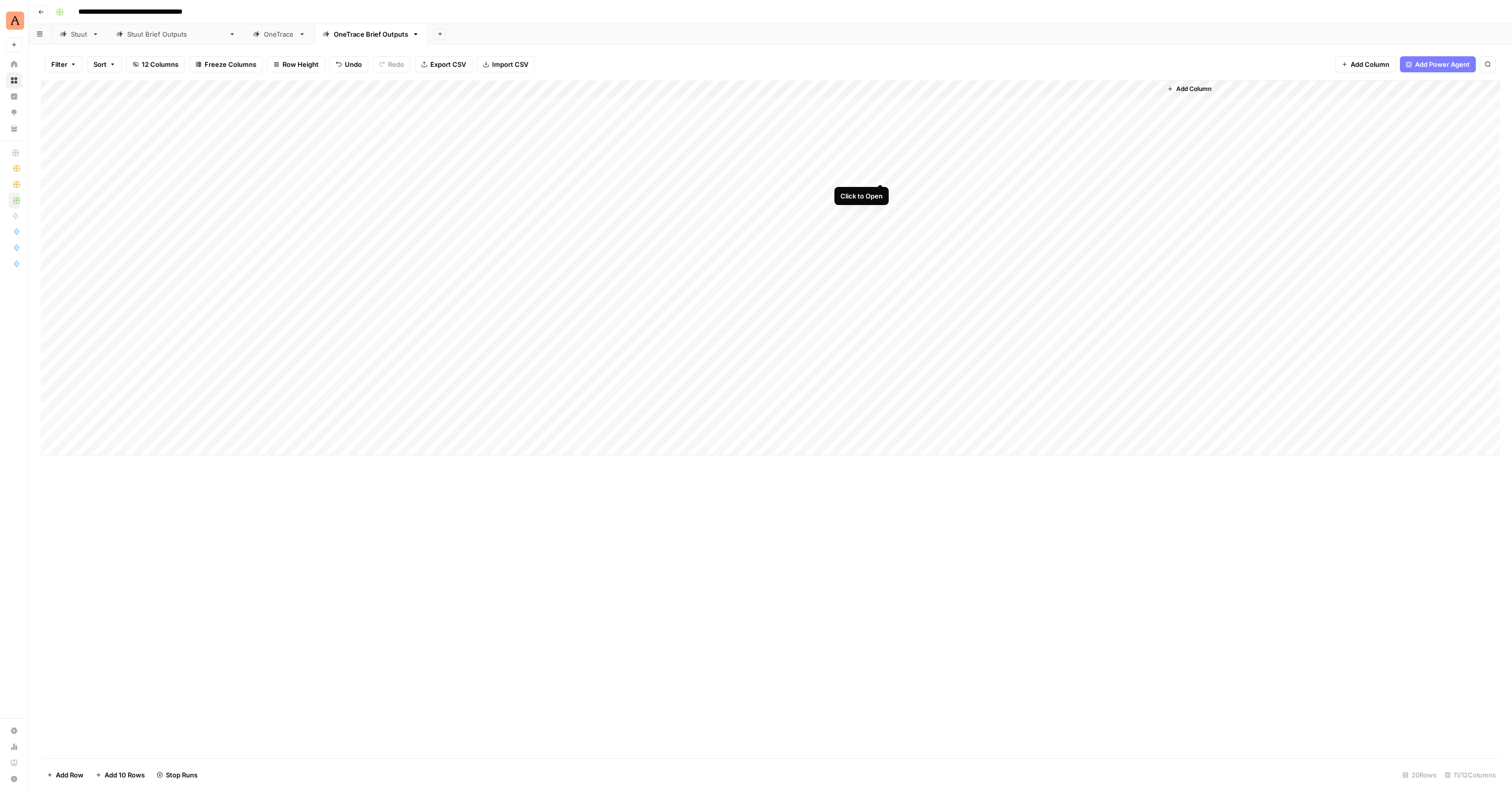
click at [877, 173] on div "Add Column" at bounding box center [770, 268] width 1459 height 375
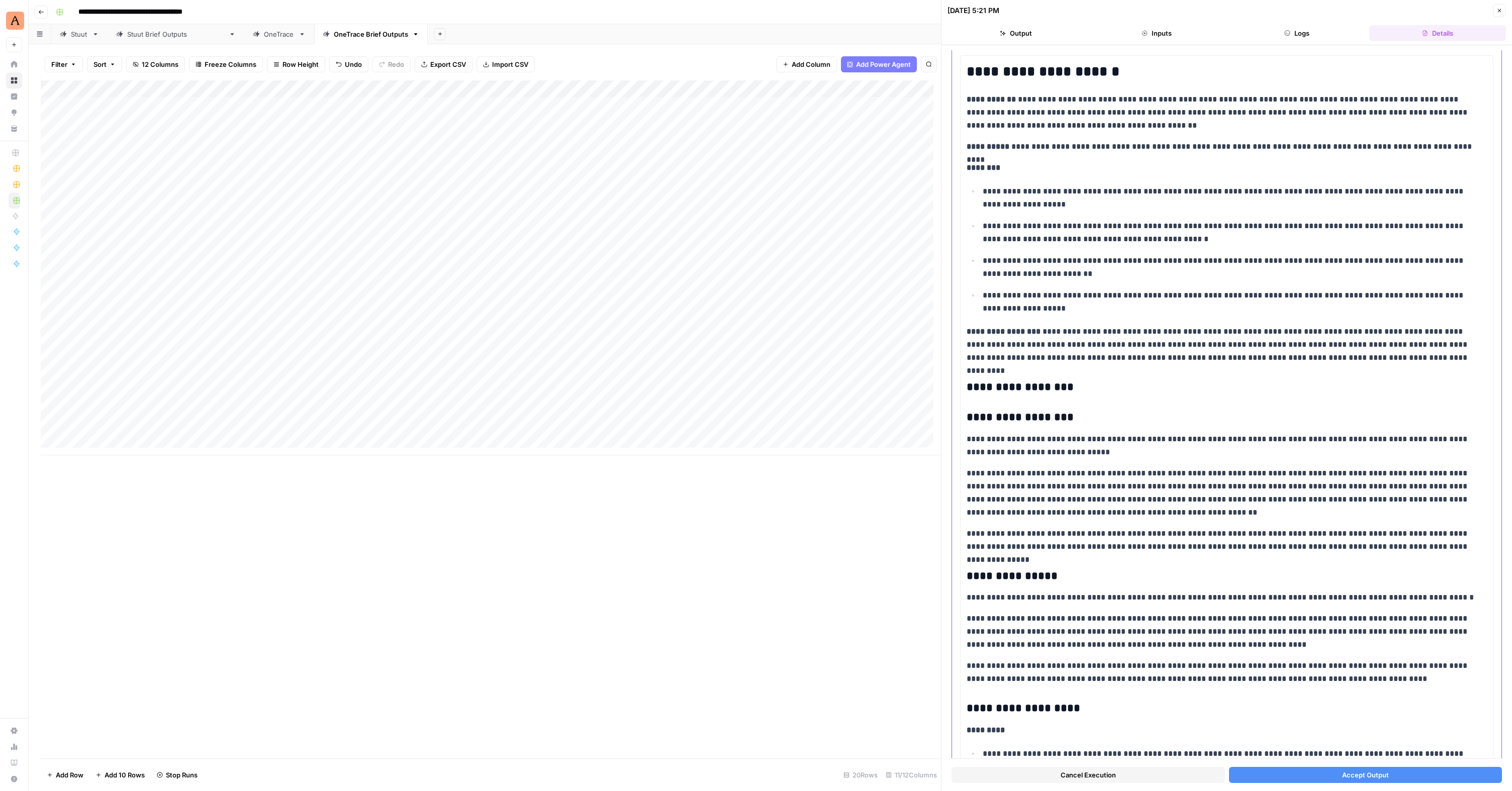
scroll to position [121, 0]
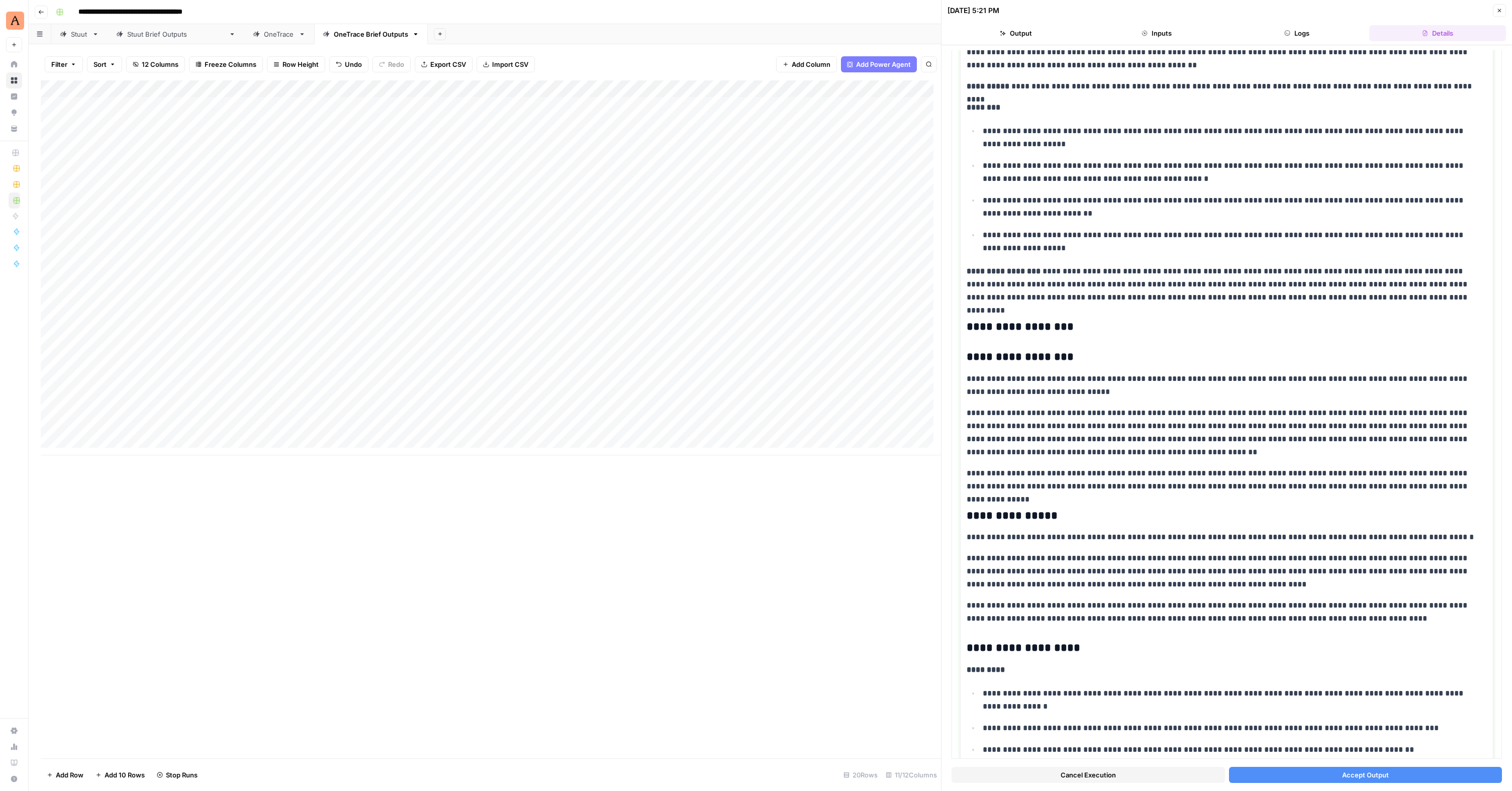
drag, startPoint x: 1340, startPoint y: 621, endPoint x: 945, endPoint y: 513, distance: 409.5
click at [945, 513] on div "**********" at bounding box center [1226, 395] width 571 height 791
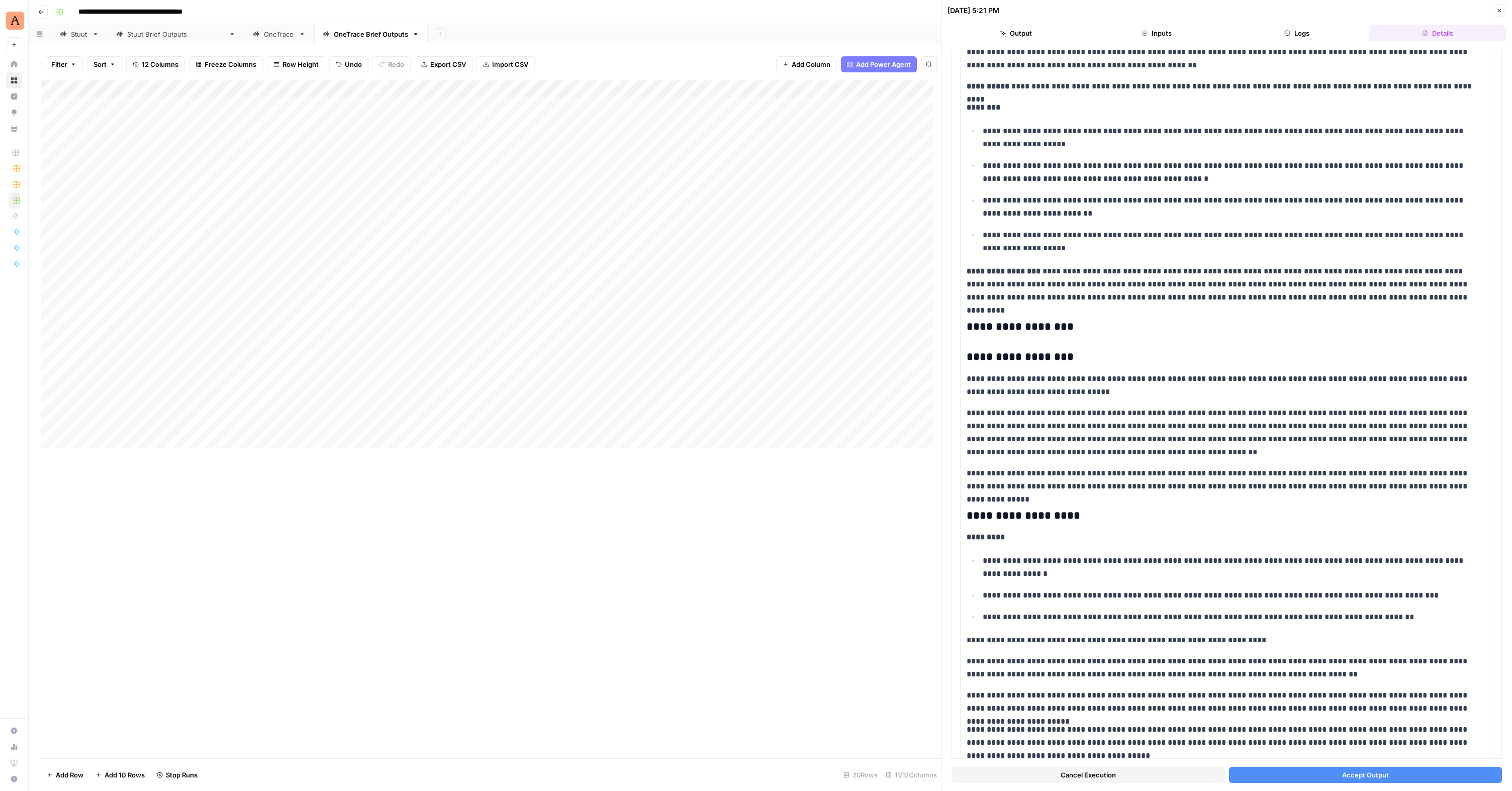
click at [1379, 774] on span "Accept Output" at bounding box center [1365, 775] width 46 height 10
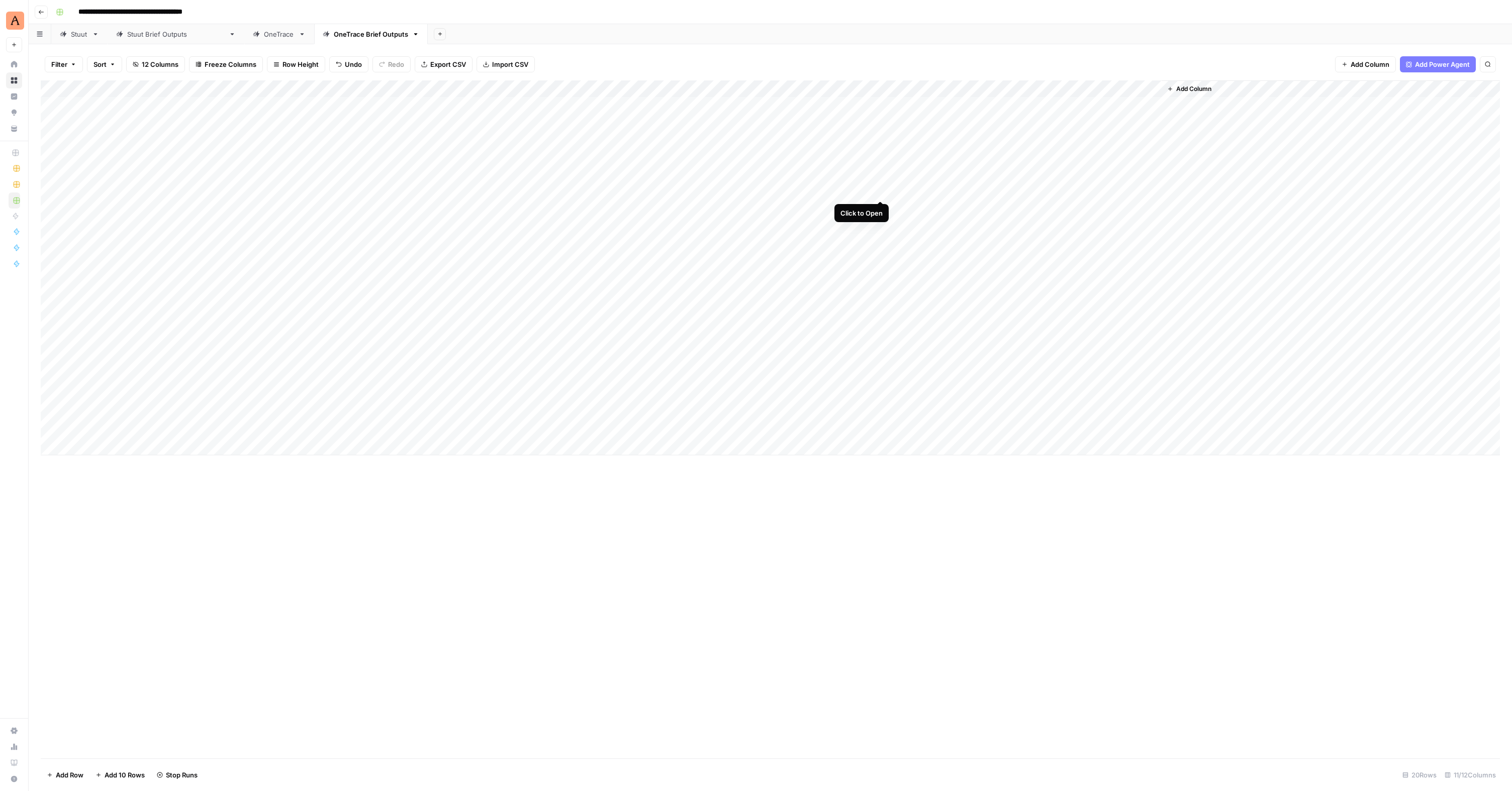
click at [880, 191] on div "Add Column" at bounding box center [770, 268] width 1459 height 375
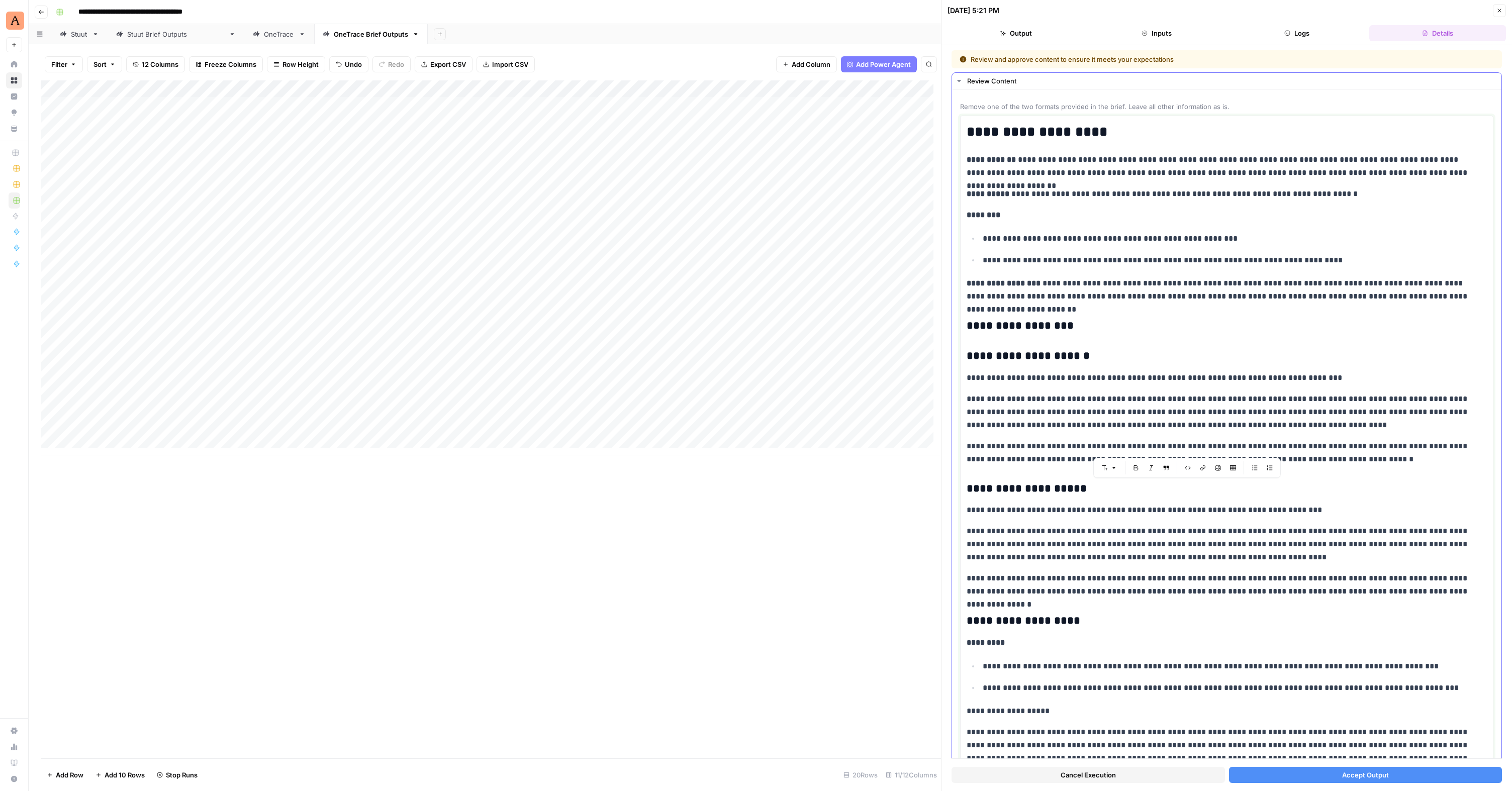
drag, startPoint x: 1421, startPoint y: 593, endPoint x: 954, endPoint y: 485, distance: 479.3
click at [954, 485] on div "**********" at bounding box center [1226, 731] width 549 height 1283
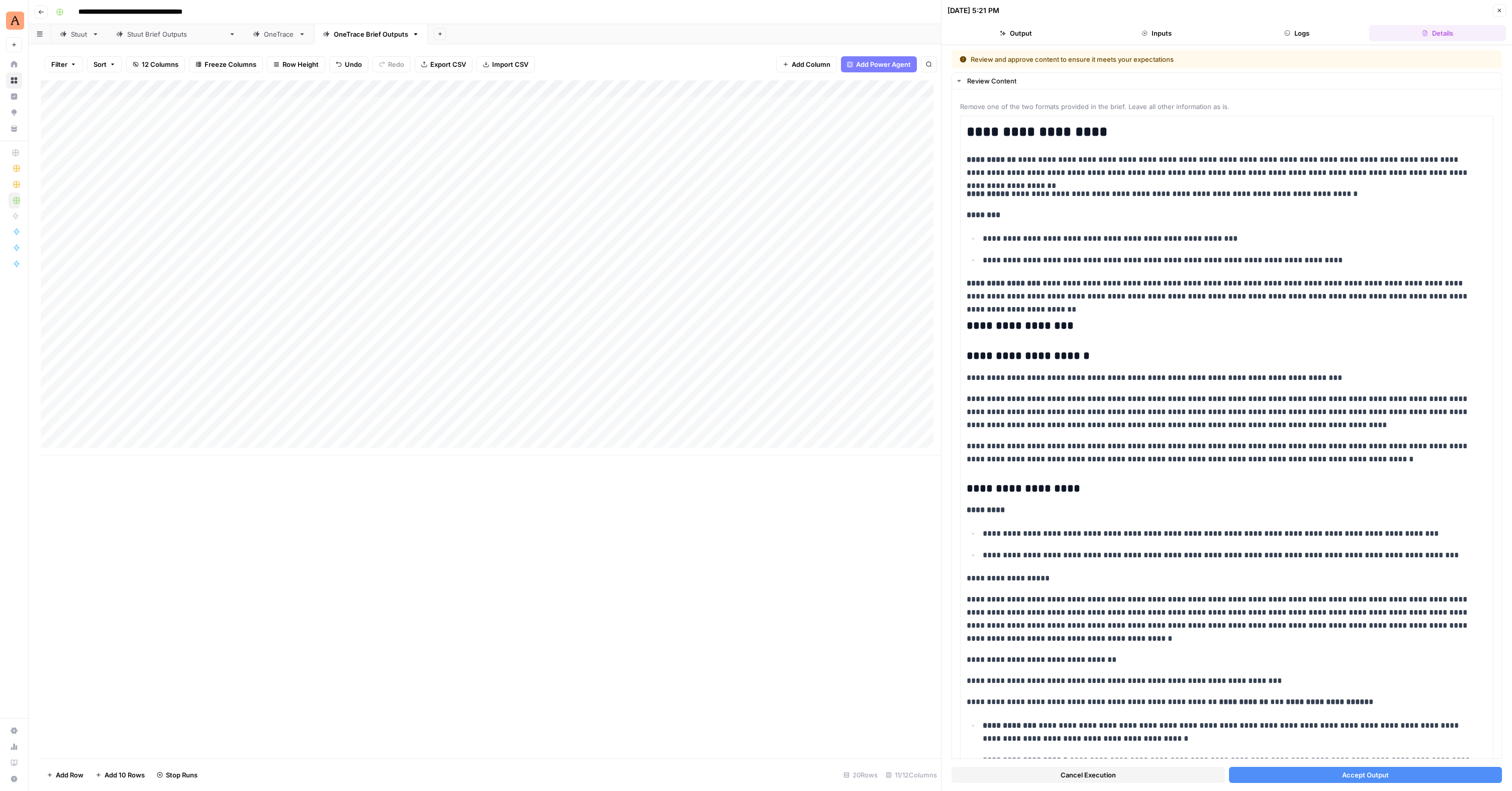
click at [1381, 774] on span "Accept Output" at bounding box center [1365, 775] width 46 height 10
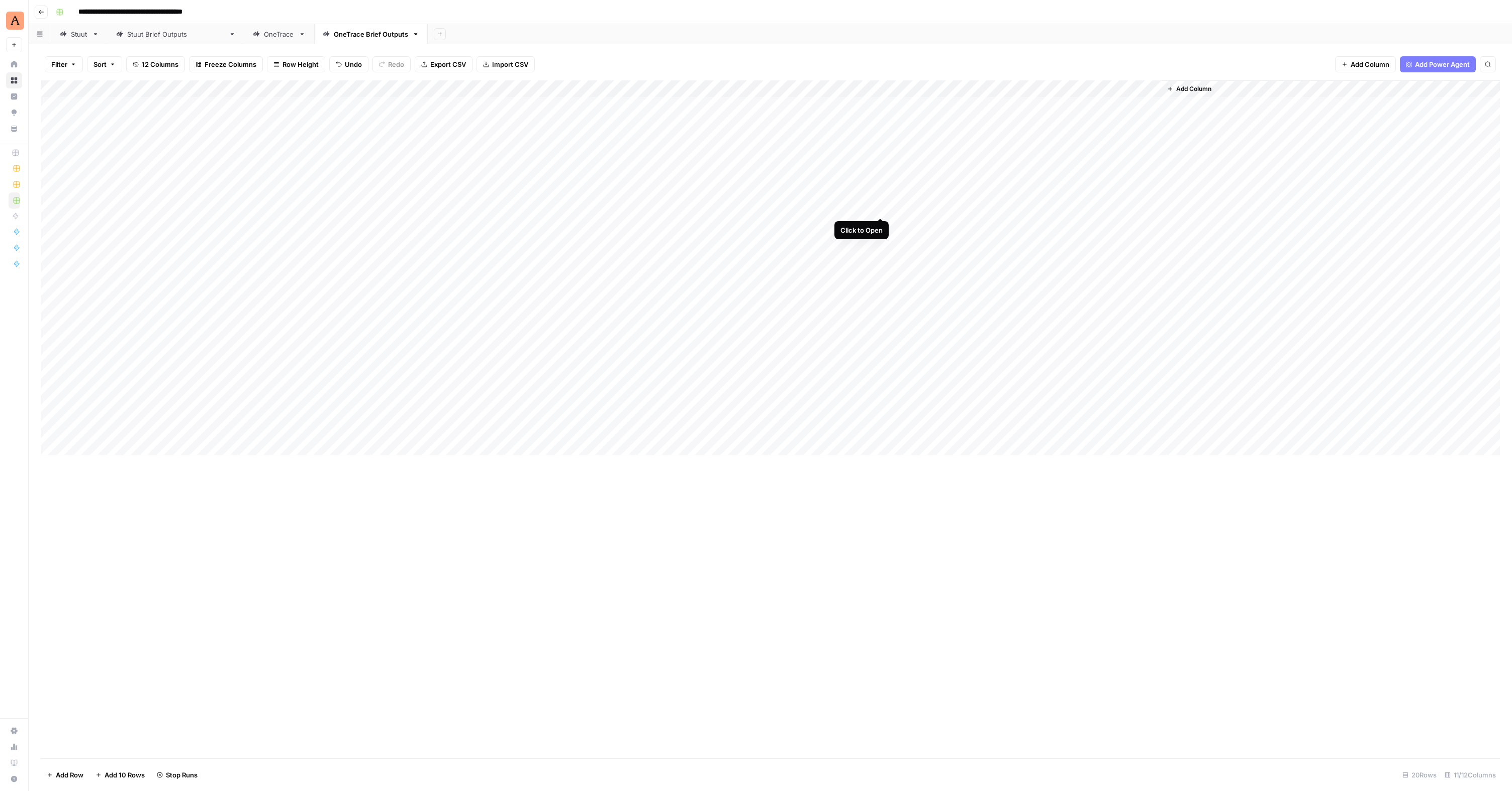
click at [878, 205] on div "Add Column" at bounding box center [770, 268] width 1459 height 375
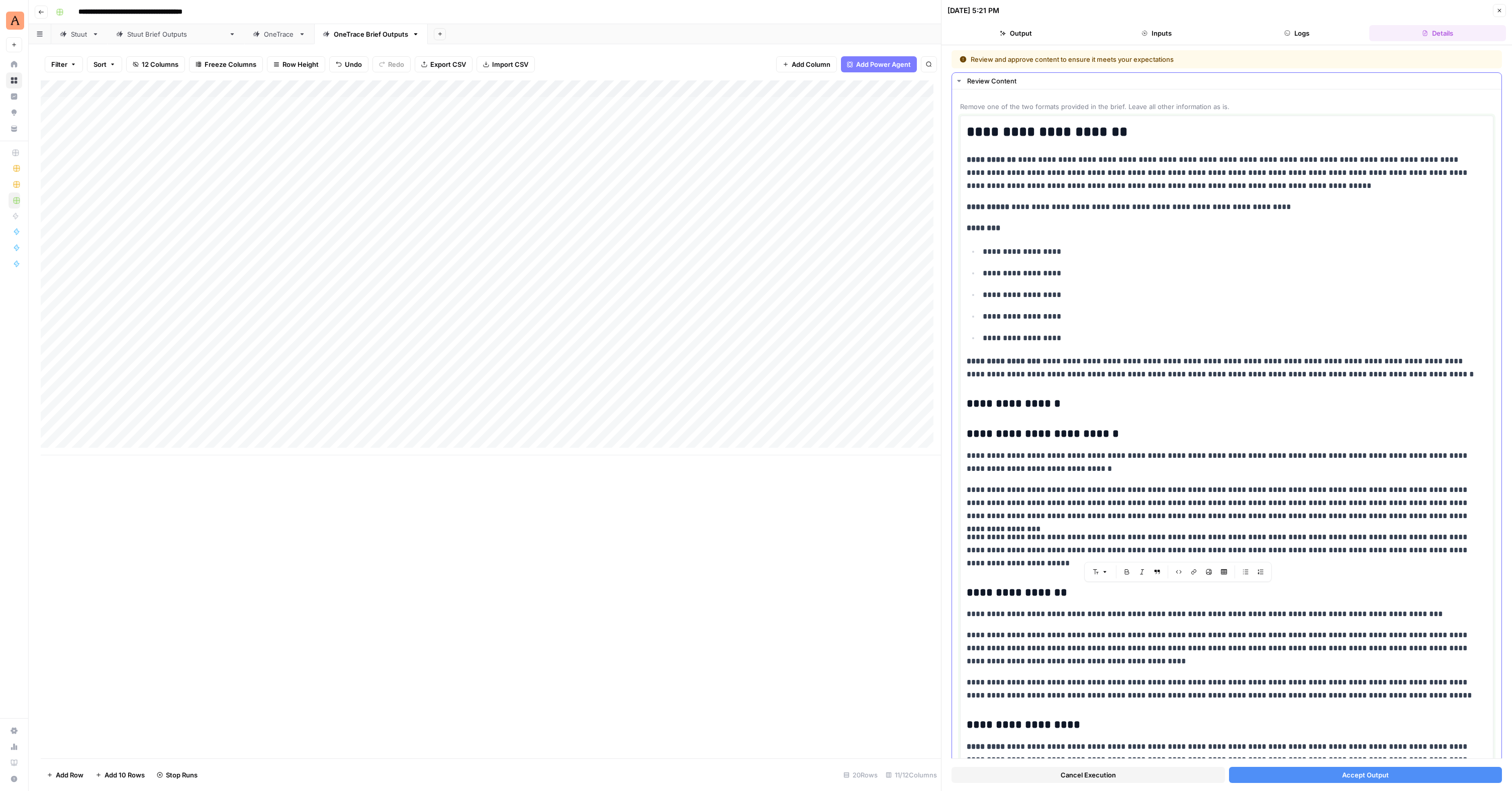
drag, startPoint x: 1417, startPoint y: 699, endPoint x: 974, endPoint y: 593, distance: 455.5
click at [967, 588] on div "**********" at bounding box center [1226, 783] width 520 height 1326
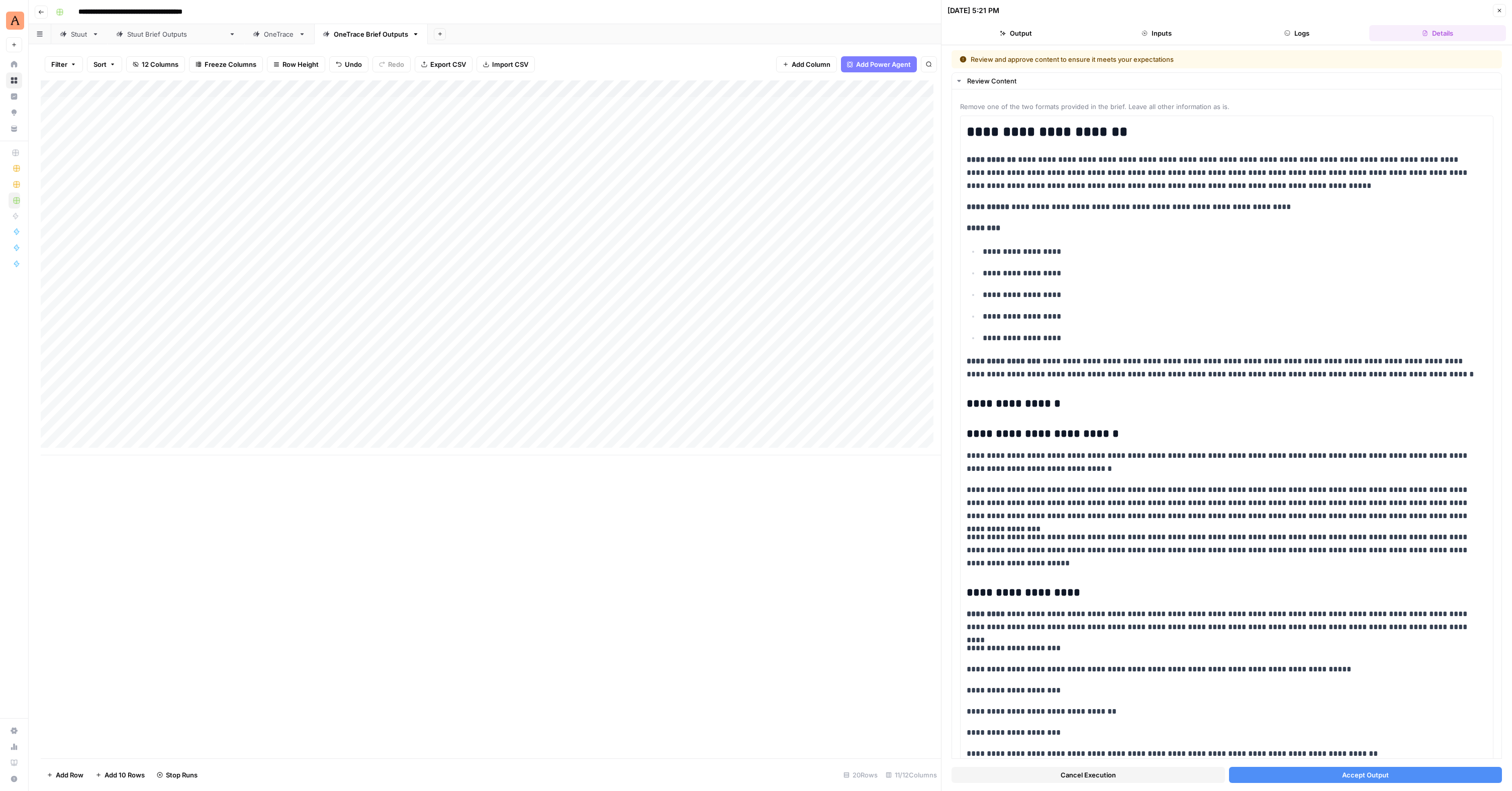
click at [1330, 770] on button "Accept Output" at bounding box center [1365, 776] width 273 height 16
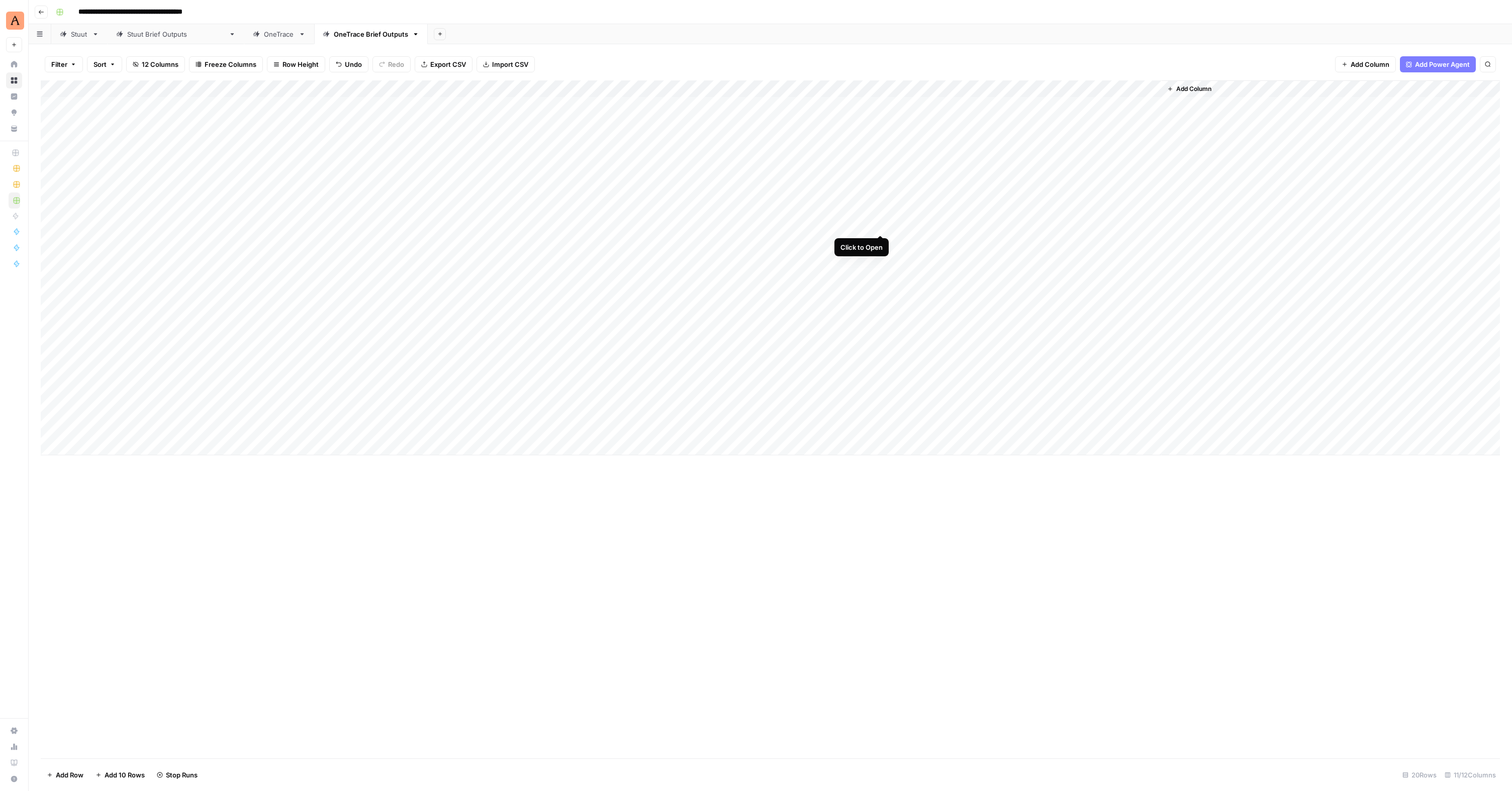
click at [881, 225] on div "Add Column" at bounding box center [770, 268] width 1459 height 375
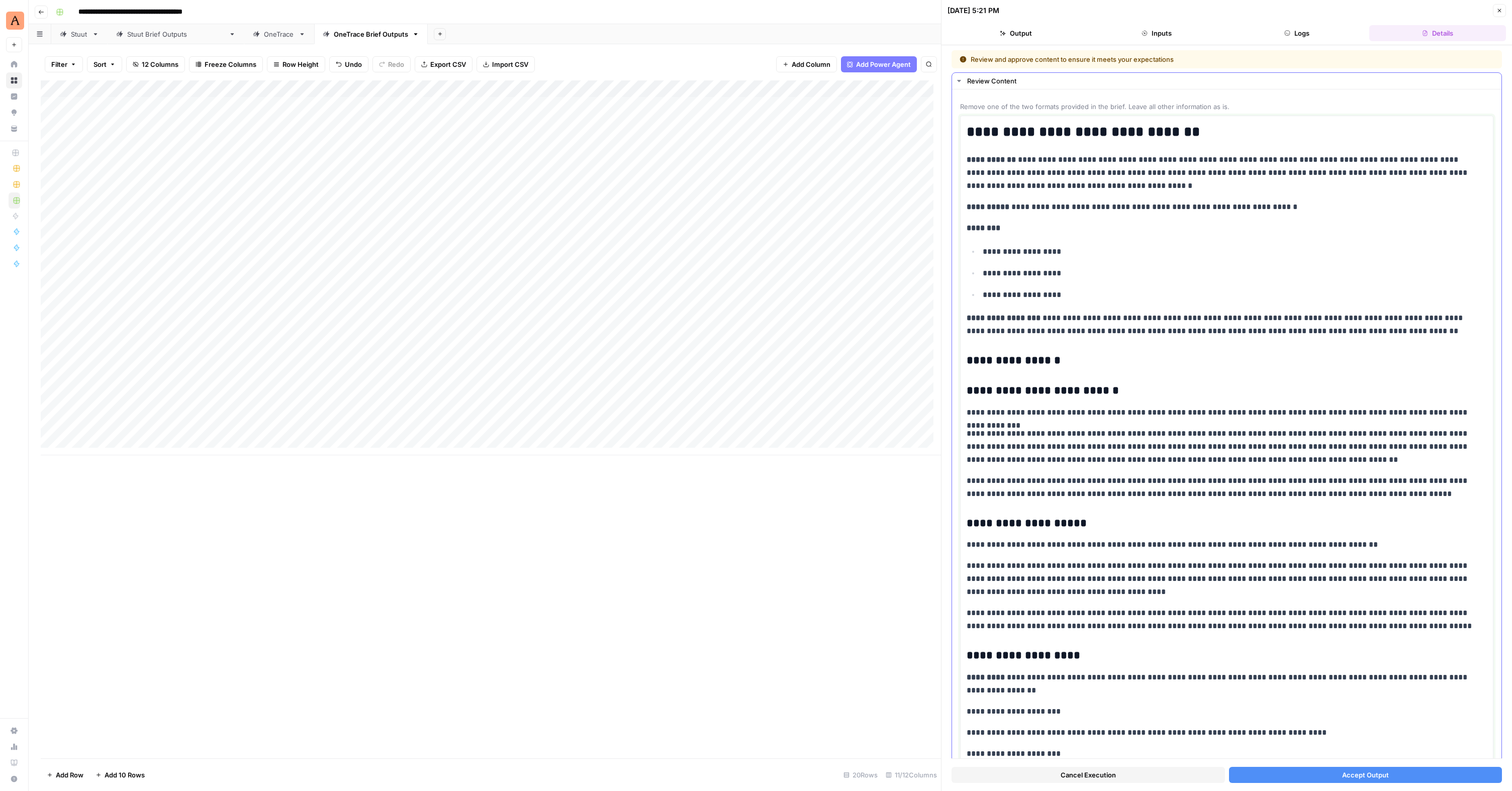
drag, startPoint x: 1374, startPoint y: 499, endPoint x: 964, endPoint y: 390, distance: 424.2
click at [964, 390] on div "**********" at bounding box center [1226, 706] width 533 height 1182
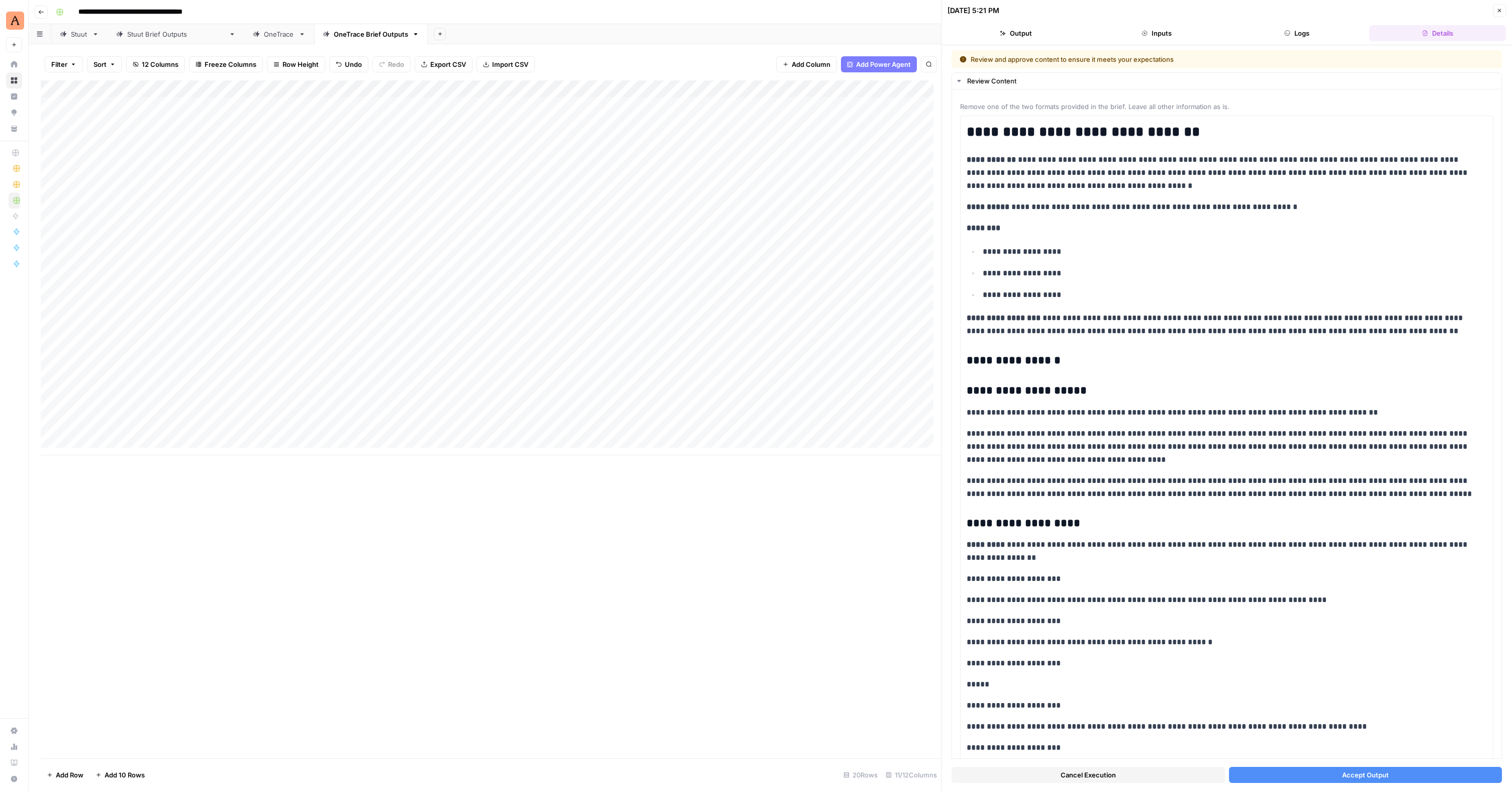
click at [1372, 777] on span "Accept Output" at bounding box center [1365, 775] width 46 height 10
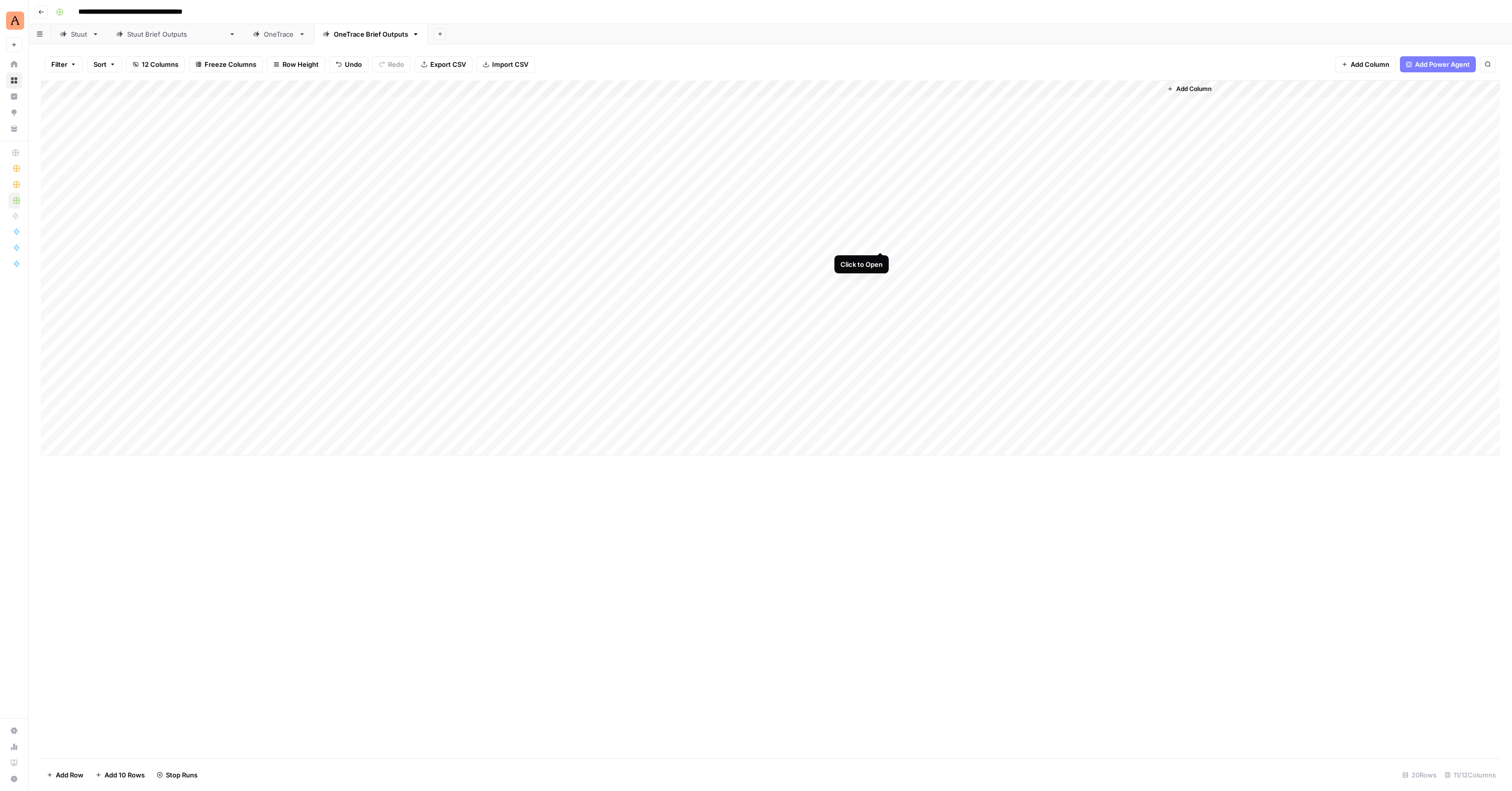
click at [881, 242] on div "Add Column" at bounding box center [770, 268] width 1459 height 375
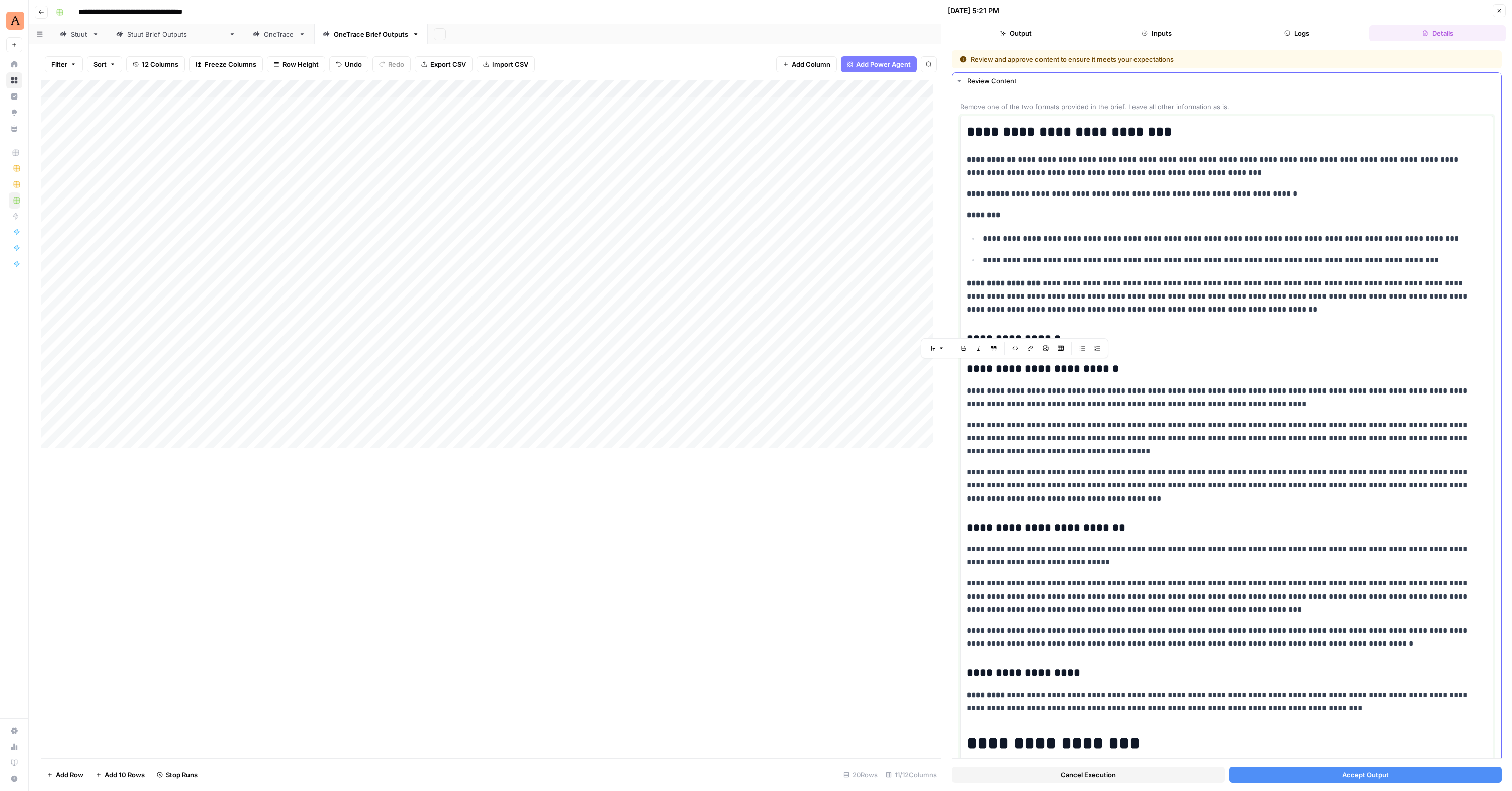
drag, startPoint x: 1068, startPoint y: 498, endPoint x: 957, endPoint y: 357, distance: 179.4
click at [957, 357] on body "**********" at bounding box center [756, 395] width 1512 height 791
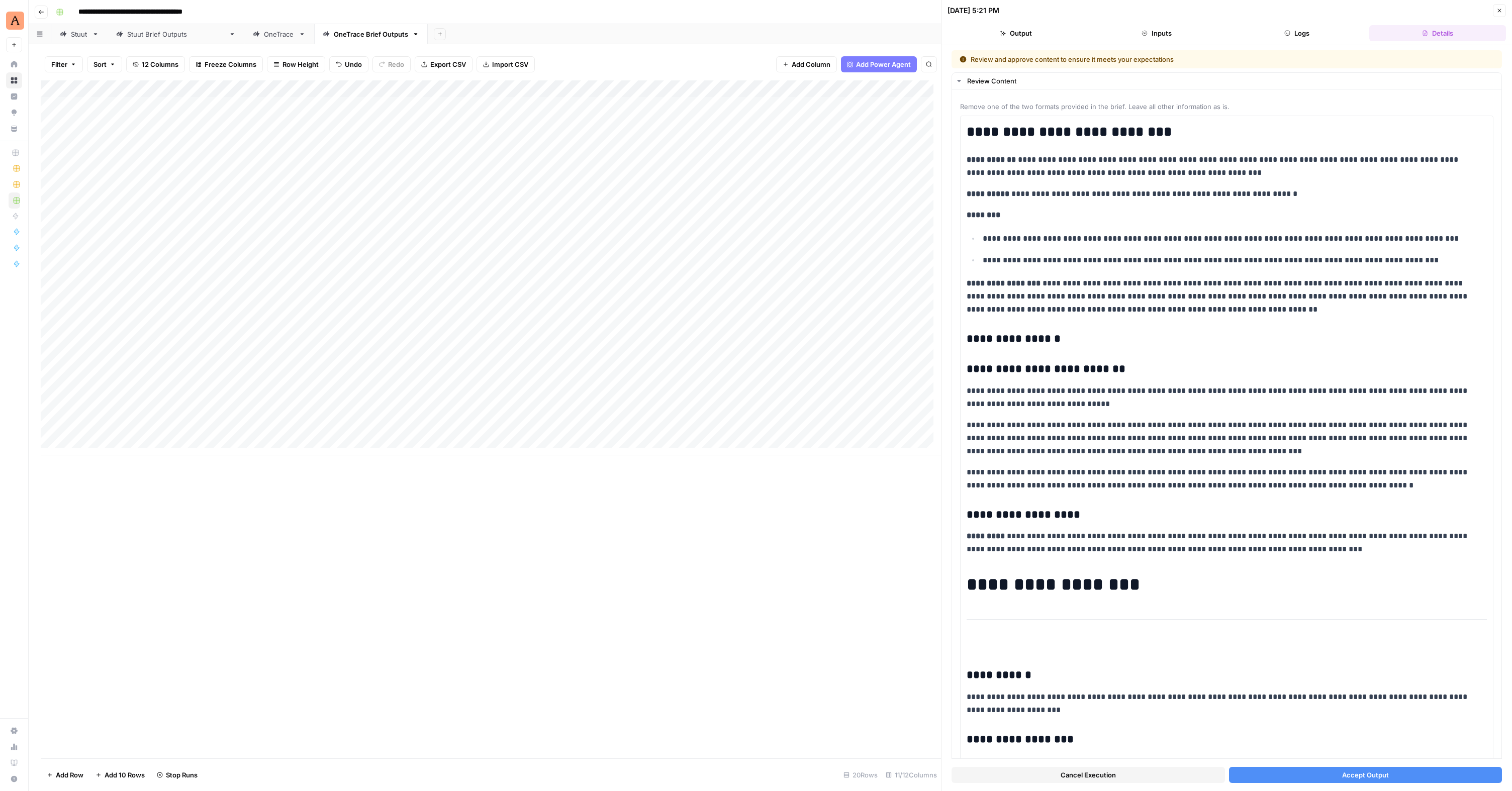
click at [1359, 781] on button "Accept Output" at bounding box center [1365, 776] width 273 height 16
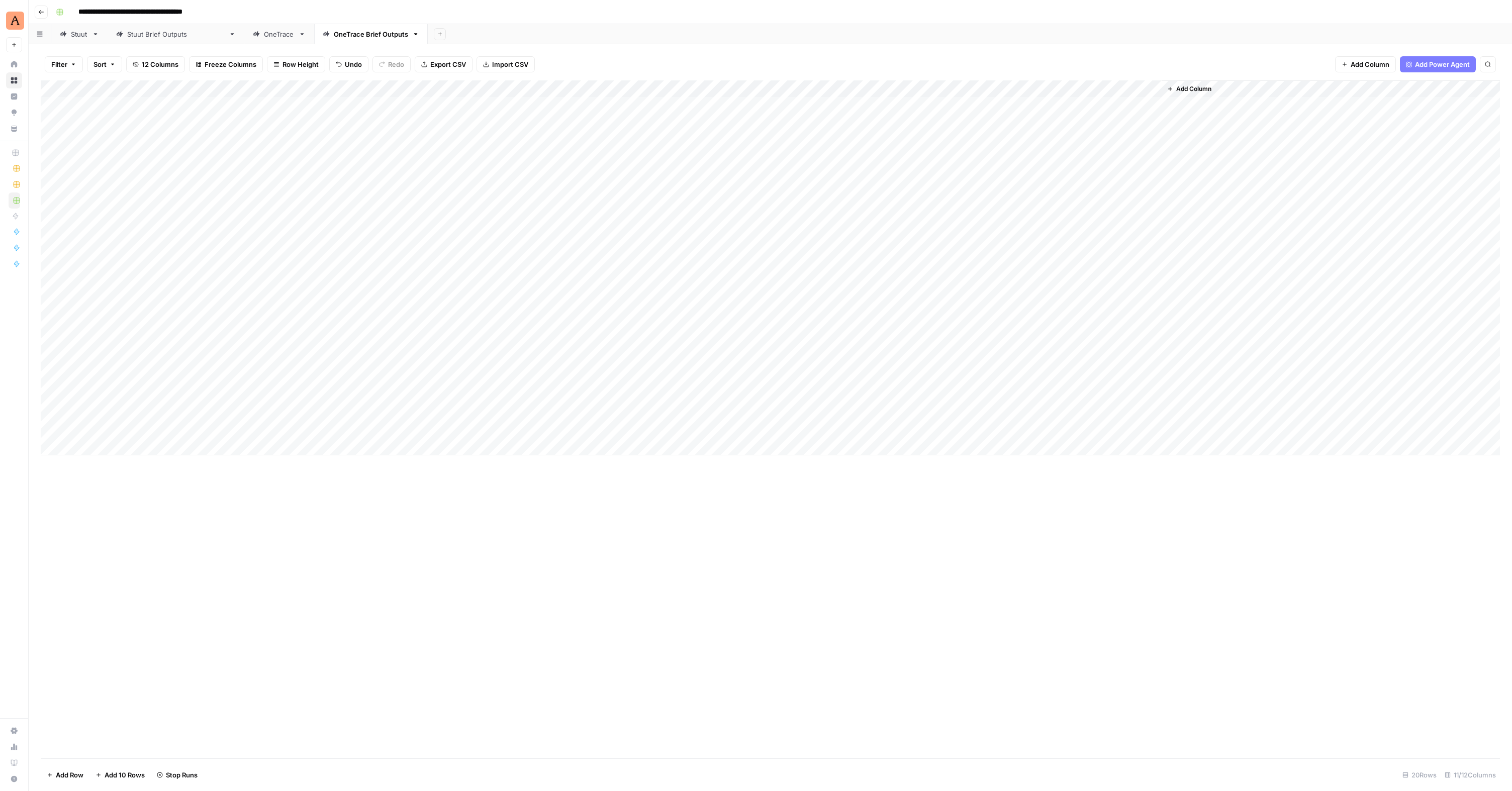
click at [880, 261] on div "Add Column" at bounding box center [770, 268] width 1459 height 375
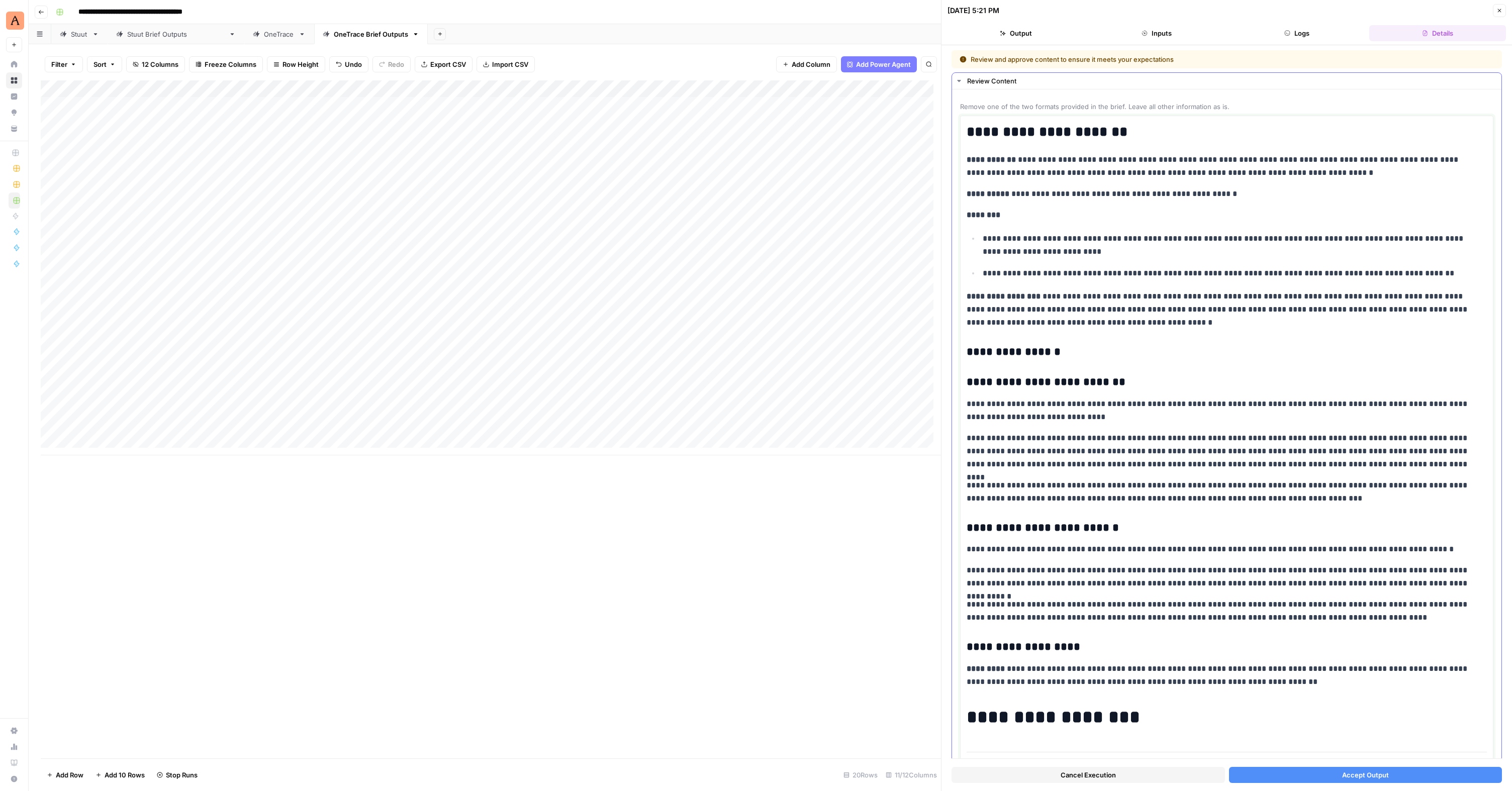
drag, startPoint x: 1252, startPoint y: 496, endPoint x: 954, endPoint y: 378, distance: 320.5
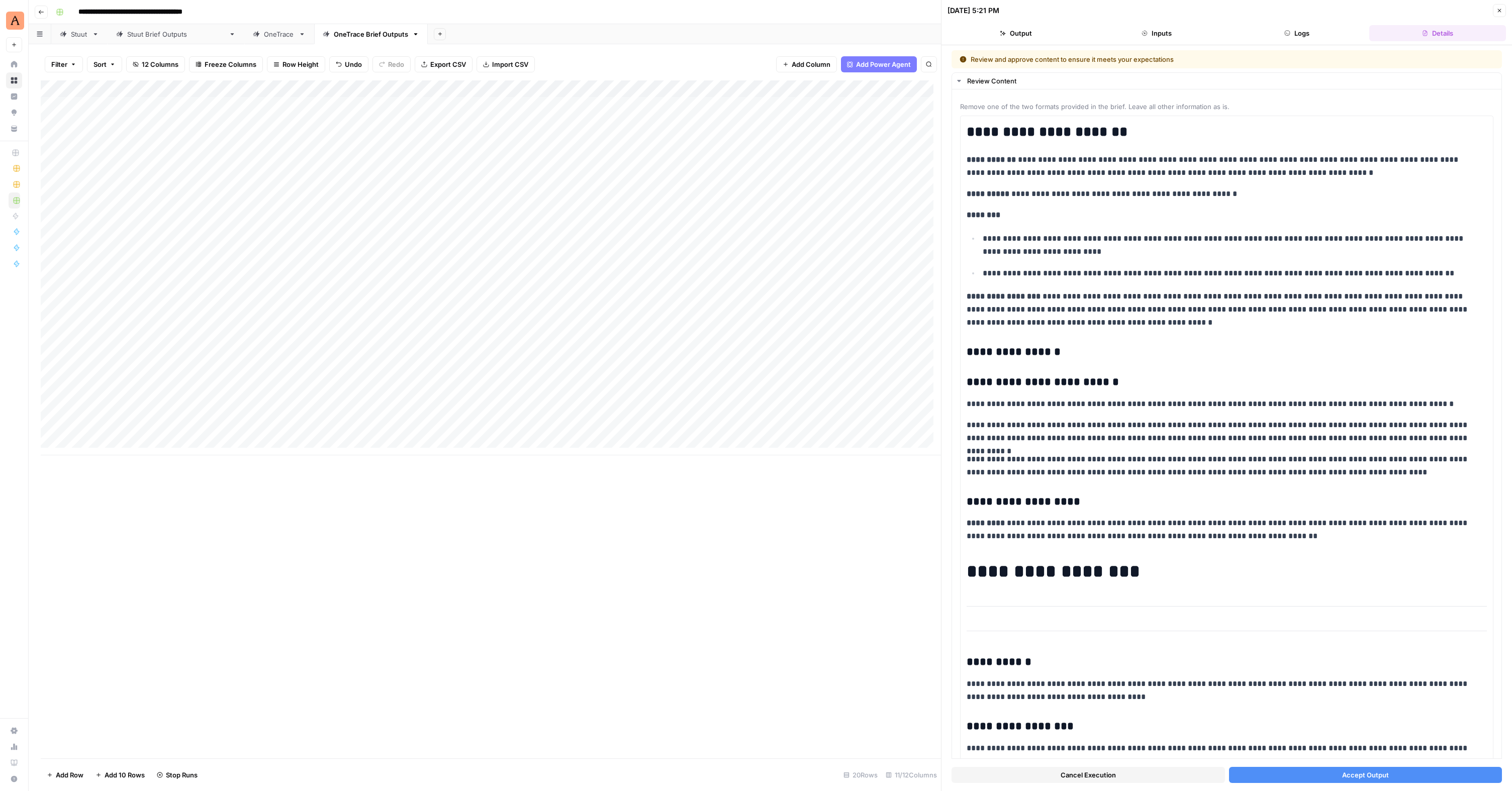
click at [1380, 778] on span "Accept Output" at bounding box center [1365, 775] width 46 height 10
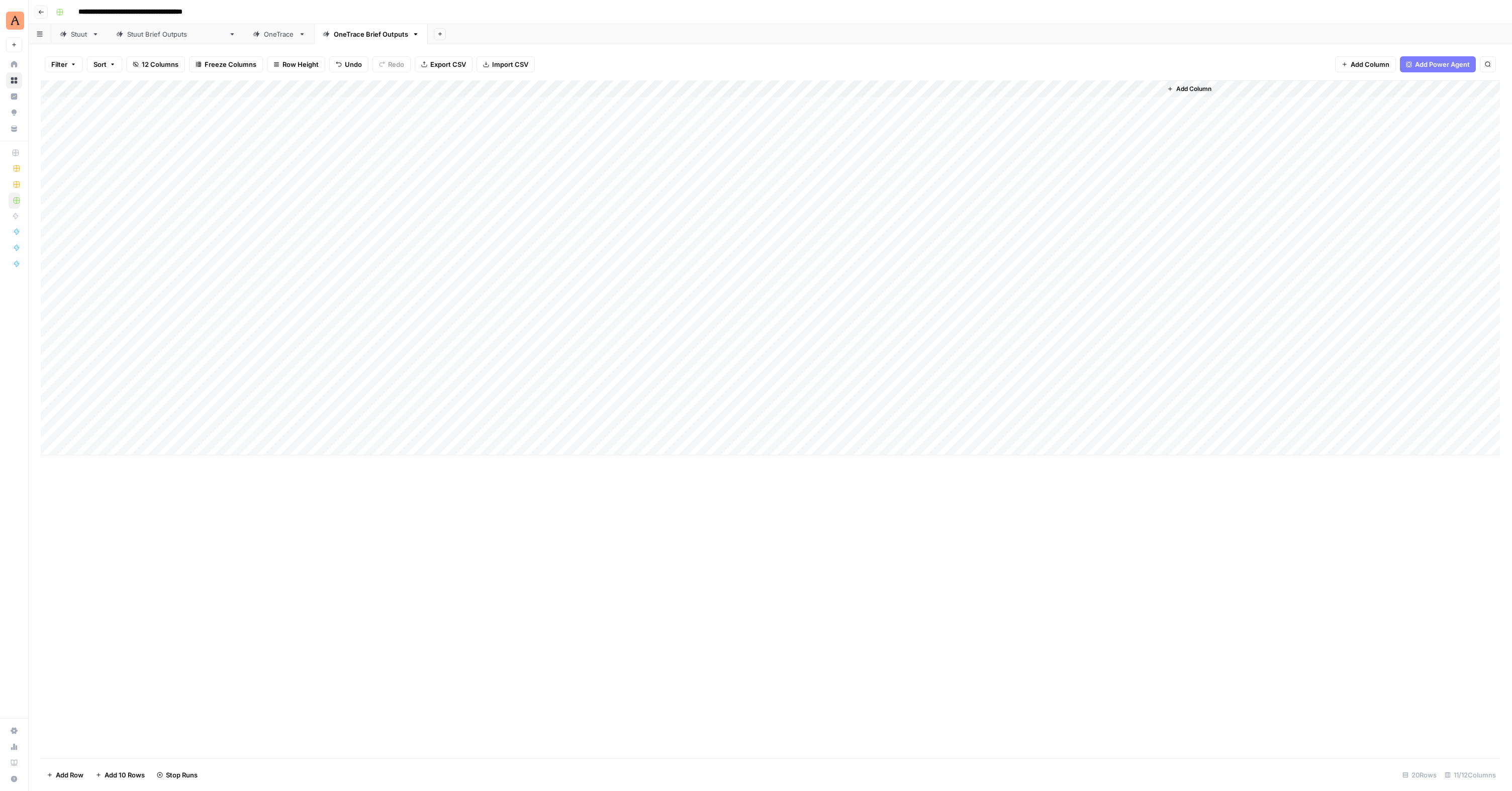
click at [880, 276] on div "Add Column" at bounding box center [770, 268] width 1459 height 375
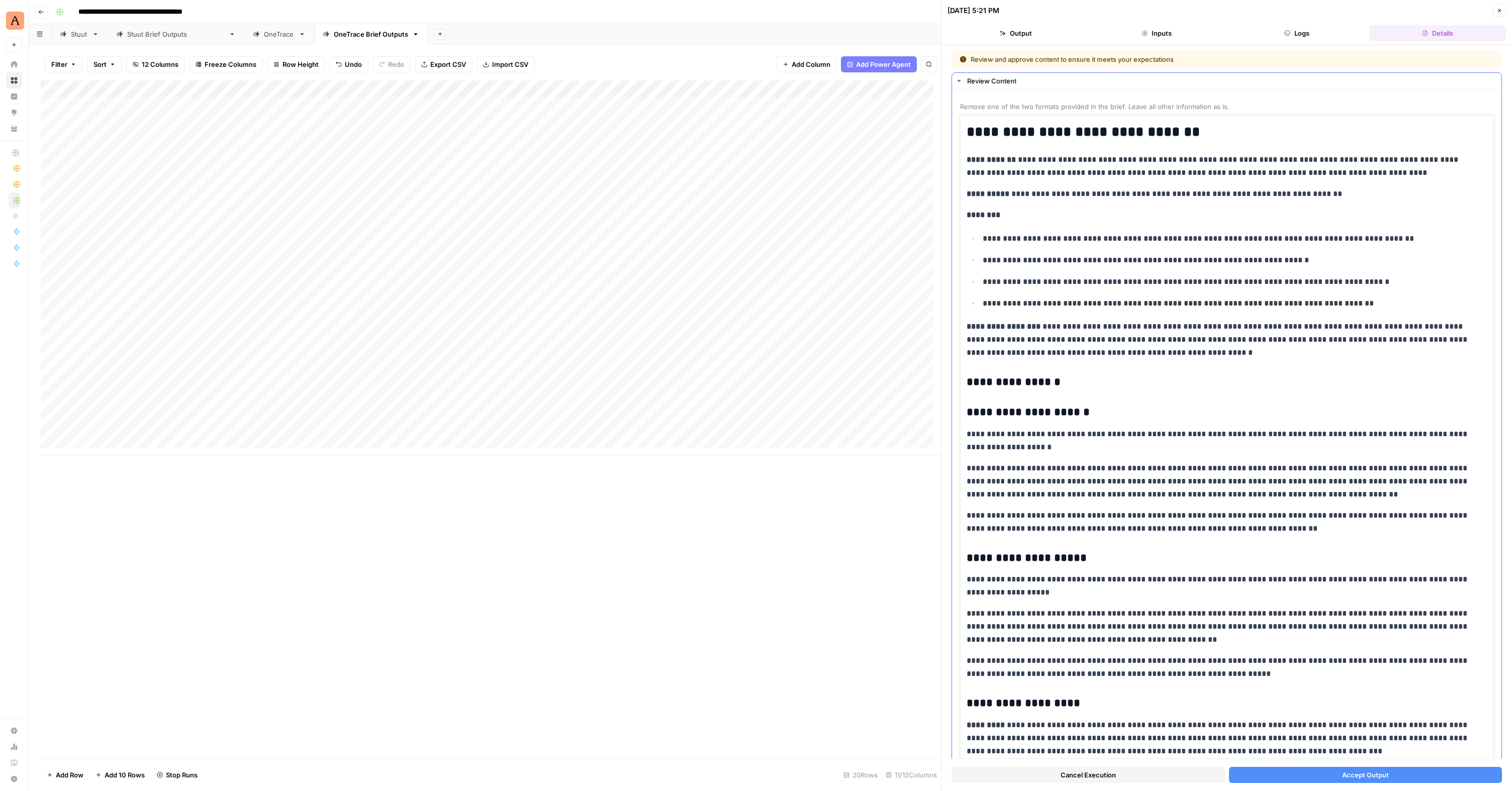
drag, startPoint x: 1207, startPoint y: 674, endPoint x: 962, endPoint y: 557, distance: 271.5
click at [1152, 471] on p "**********" at bounding box center [1222, 481] width 513 height 39
drag, startPoint x: 1278, startPoint y: 529, endPoint x: 965, endPoint y: 411, distance: 334.5
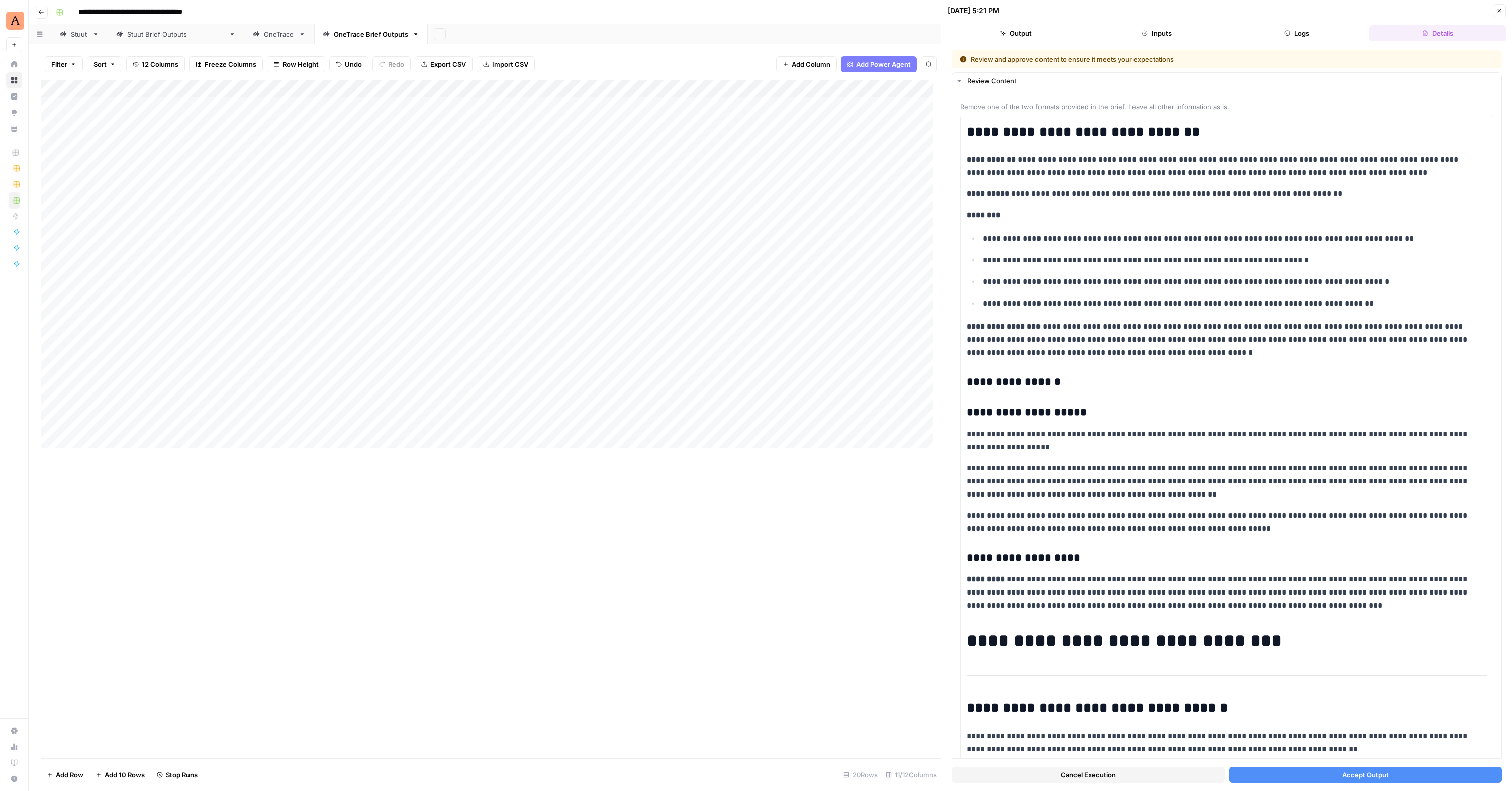
click at [1349, 778] on span "Accept Output" at bounding box center [1365, 775] width 46 height 10
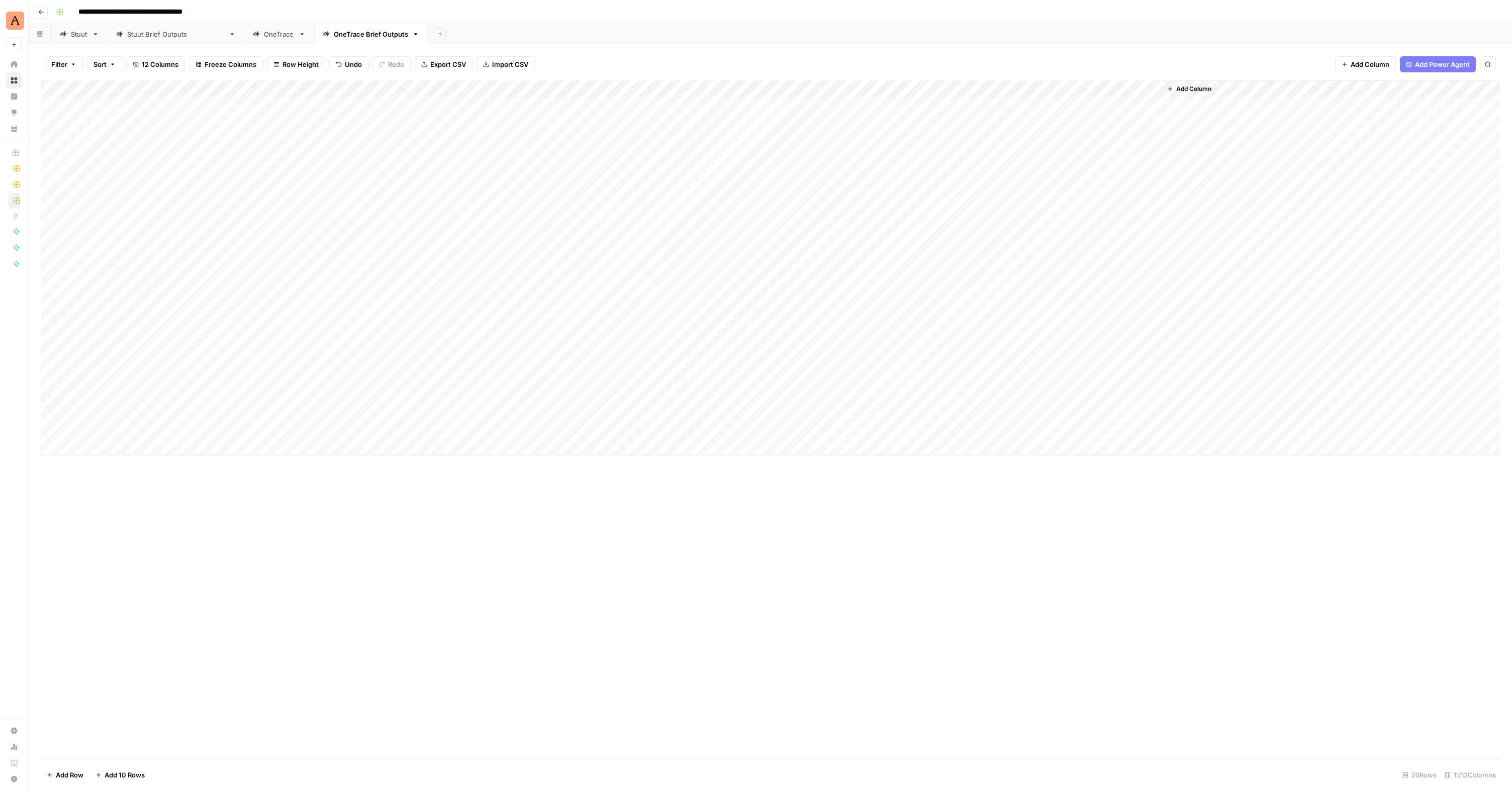
click at [931, 102] on div "Add Column" at bounding box center [770, 268] width 1459 height 375
click at [345, 575] on div "Add Column" at bounding box center [770, 420] width 1459 height 678
click at [706, 549] on div "Add Column" at bounding box center [770, 420] width 1459 height 678
click at [600, 638] on div "Add Column" at bounding box center [770, 420] width 1459 height 678
click at [446, 64] on span "Export CSV" at bounding box center [448, 64] width 35 height 10
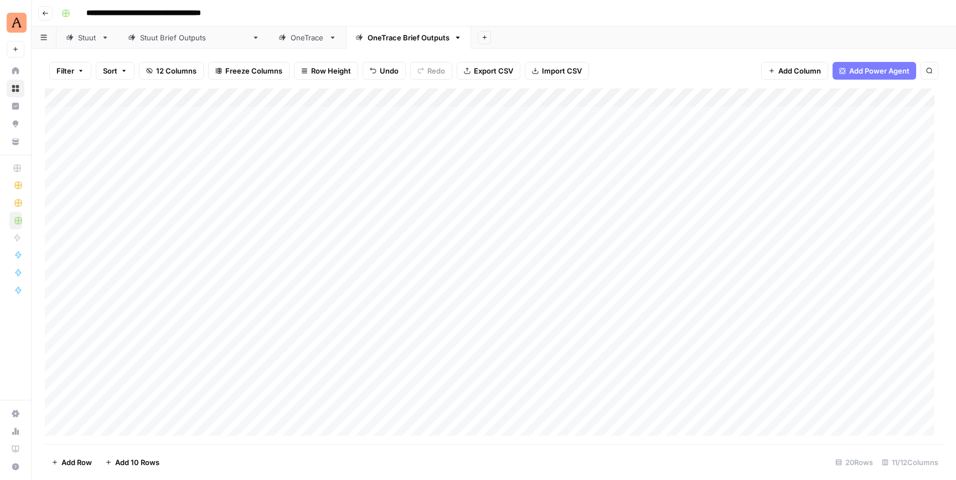
click at [291, 39] on div "OneTrace" at bounding box center [308, 37] width 34 height 11
click at [246, 112] on div "Add Column" at bounding box center [494, 201] width 898 height 225
click at [261, 119] on div "Add Column" at bounding box center [494, 201] width 898 height 225
click at [273, 278] on div "Add Column" at bounding box center [494, 201] width 898 height 225
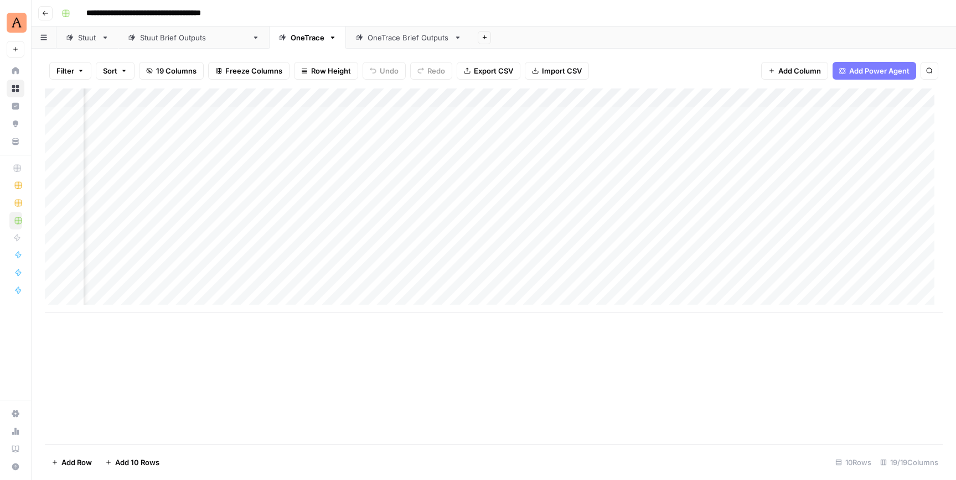
click at [372, 115] on div "Add Column" at bounding box center [494, 201] width 898 height 225
click at [491, 116] on div "Add Column" at bounding box center [494, 201] width 898 height 225
click at [670, 121] on div "Add Column" at bounding box center [494, 201] width 898 height 225
click at [828, 117] on div "Add Column" at bounding box center [494, 201] width 898 height 225
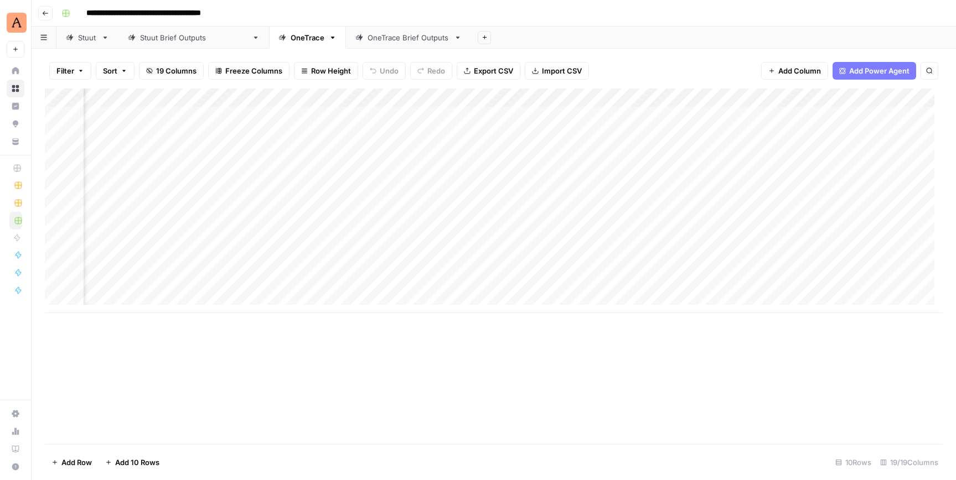
click at [560, 96] on div "Add Column" at bounding box center [494, 201] width 898 height 225
click at [560, 195] on span "Hide Column" at bounding box center [574, 190] width 97 height 11
click at [592, 99] on div "Add Column" at bounding box center [494, 201] width 898 height 225
click at [558, 192] on span "Hide Column" at bounding box center [574, 190] width 97 height 11
click at [597, 100] on div "Add Column" at bounding box center [494, 201] width 898 height 225
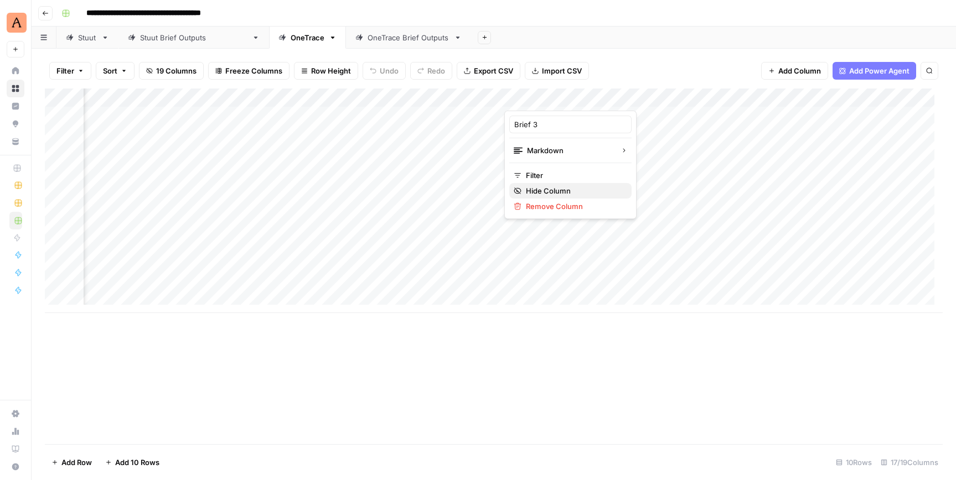
click at [573, 194] on span "Hide Column" at bounding box center [574, 190] width 97 height 11
click at [597, 100] on div "Add Column" at bounding box center [494, 201] width 898 height 225
type input "Brief 4"
click at [574, 194] on span "Hide Column" at bounding box center [574, 190] width 97 height 11
click at [591, 99] on div "Add Column" at bounding box center [494, 201] width 898 height 225
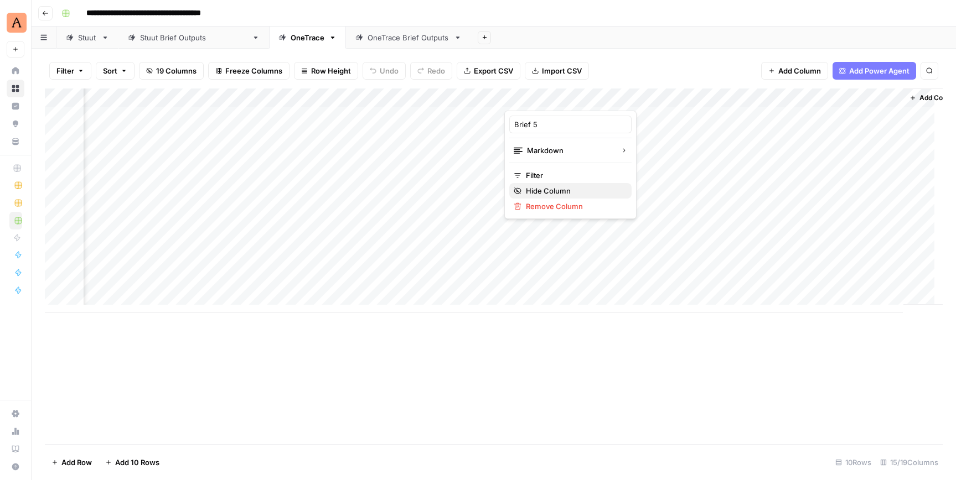
drag, startPoint x: 565, startPoint y: 187, endPoint x: 579, endPoint y: 172, distance: 20.7
click at [565, 187] on span "Hide Column" at bounding box center [574, 190] width 97 height 11
click at [665, 98] on div "Add Column" at bounding box center [494, 201] width 898 height 225
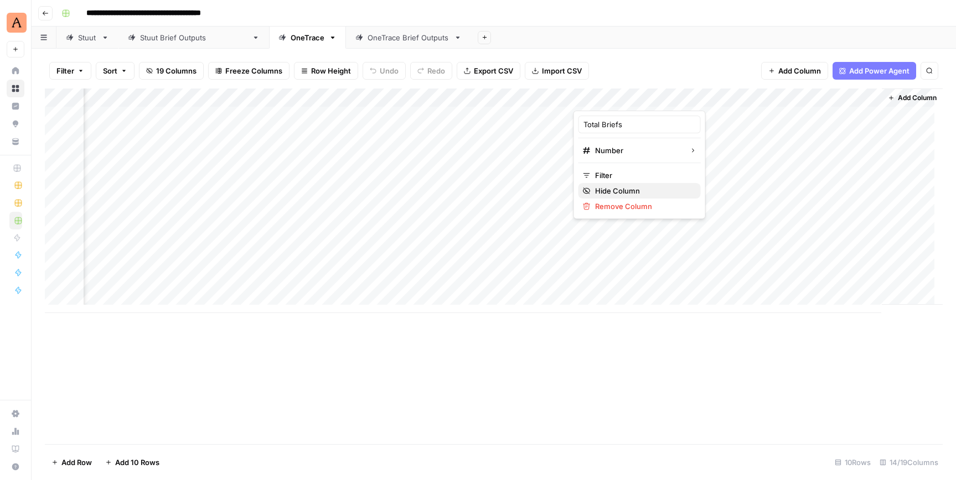
drag, startPoint x: 643, startPoint y: 191, endPoint x: 659, endPoint y: 181, distance: 18.9
click at [643, 190] on span "Hide Column" at bounding box center [643, 190] width 97 height 11
click at [763, 98] on div "Add Column" at bounding box center [494, 201] width 898 height 225
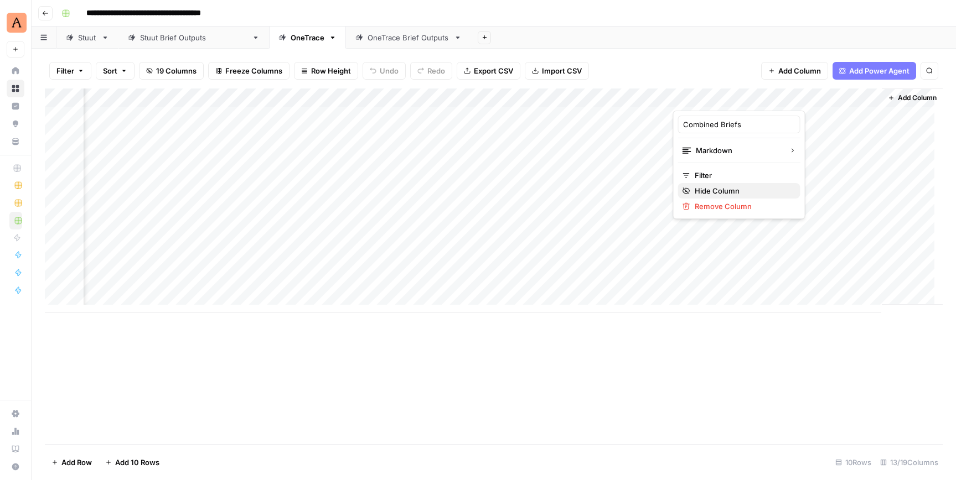
drag, startPoint x: 720, startPoint y: 189, endPoint x: 742, endPoint y: 179, distance: 24.5
click at [720, 189] on span "Hide Column" at bounding box center [743, 190] width 97 height 11
click at [863, 99] on div "Add Column" at bounding box center [494, 201] width 898 height 225
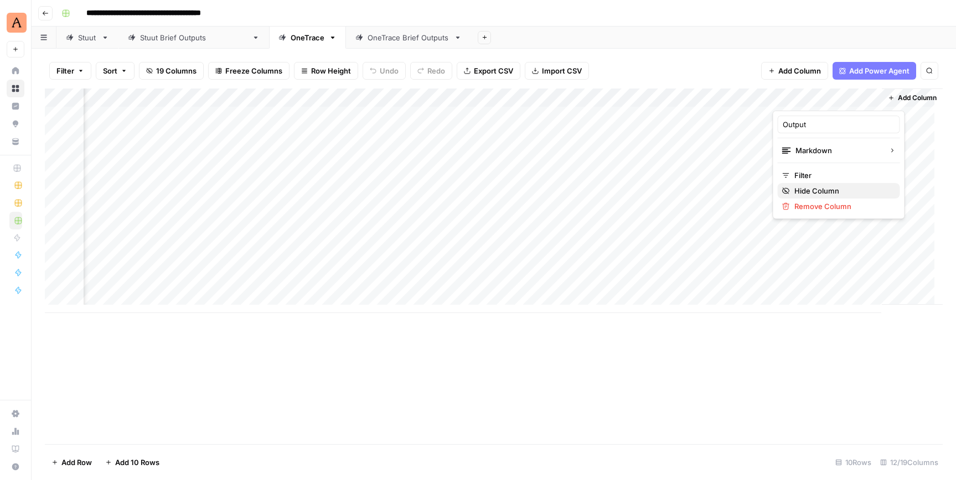
click at [811, 190] on span "Hide Column" at bounding box center [842, 190] width 97 height 11
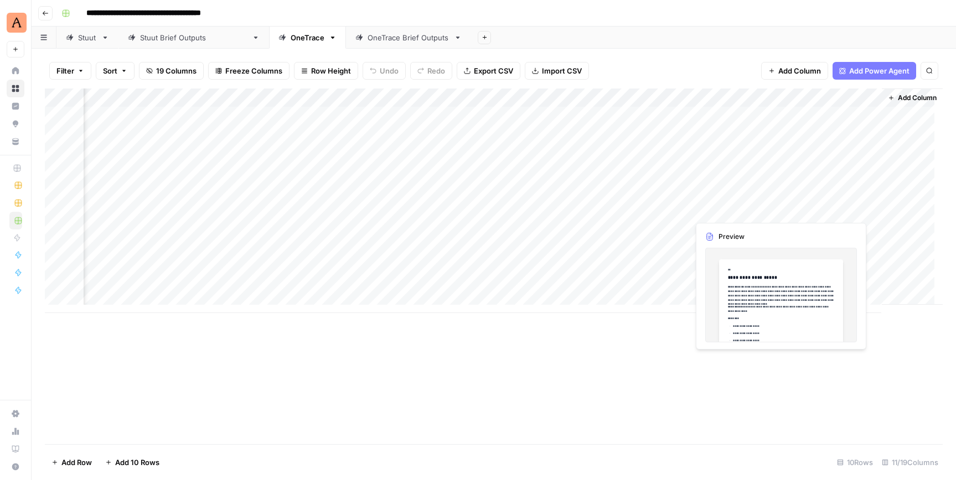
click at [819, 196] on div "Add Column" at bounding box center [494, 201] width 898 height 225
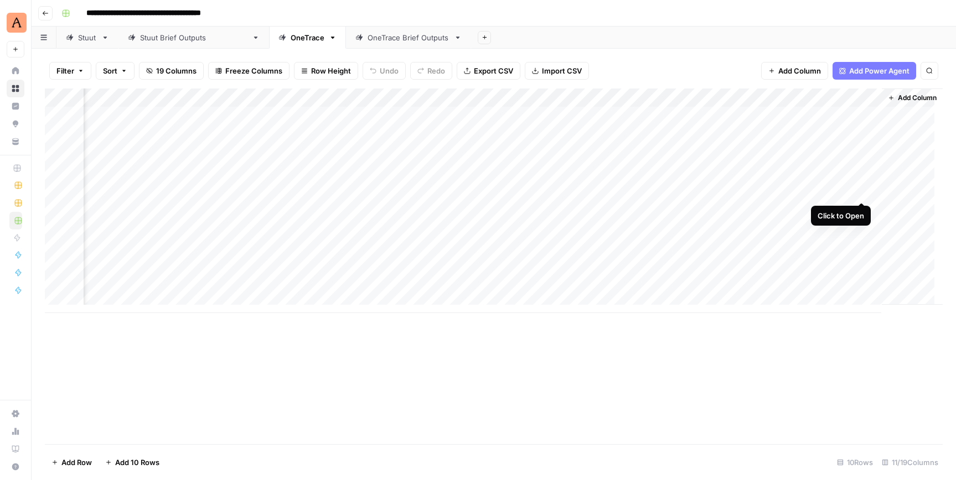
click at [862, 189] on div "Add Column" at bounding box center [494, 201] width 898 height 225
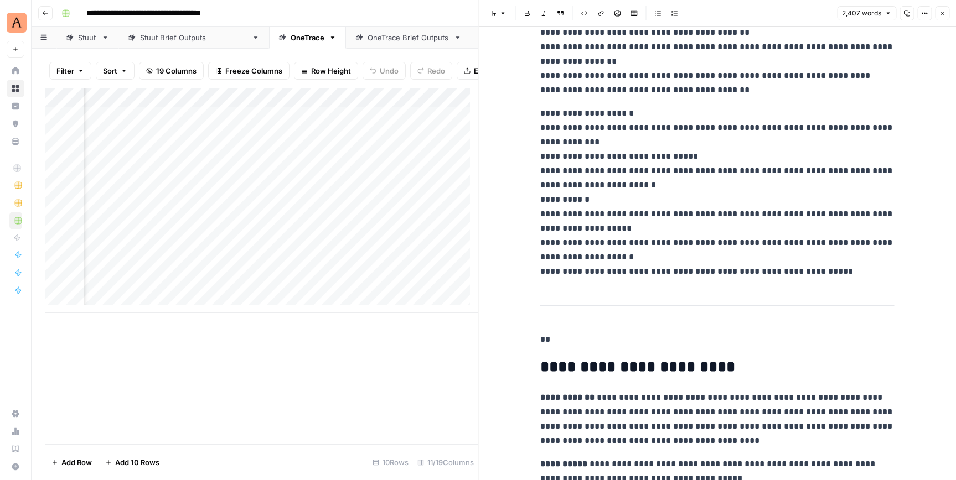
scroll to position [1541, 0]
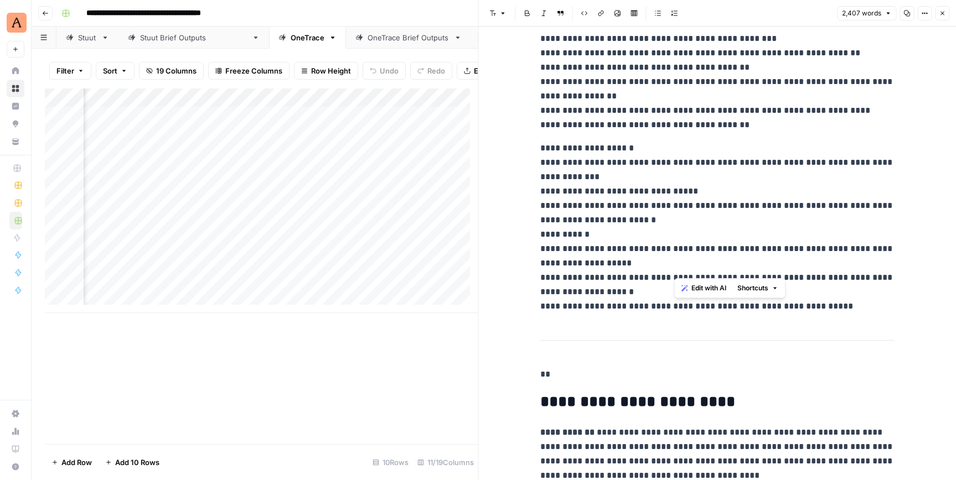
drag, startPoint x: 833, startPoint y: 266, endPoint x: 674, endPoint y: 23, distance: 290.6
click at [674, 22] on div "**********" at bounding box center [717, 240] width 478 height 480
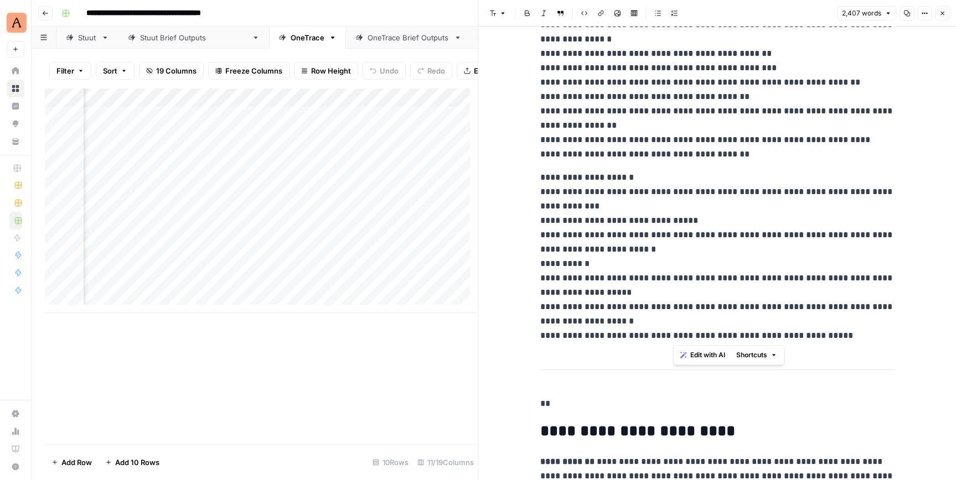
click at [346, 44] on link "OneTrace Brief Outputs" at bounding box center [408, 38] width 125 height 22
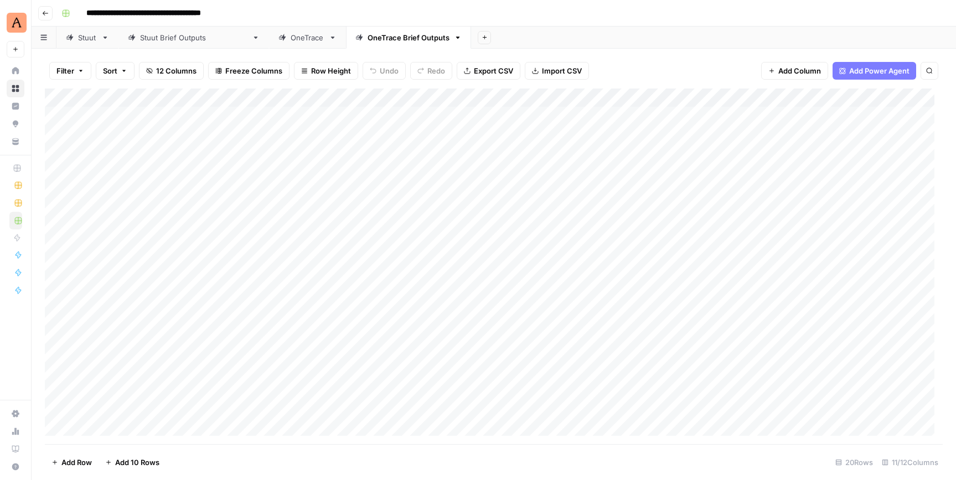
click at [111, 321] on div "Add Column" at bounding box center [494, 267] width 898 height 356
click at [574, 317] on div "Add Column" at bounding box center [494, 267] width 898 height 356
click at [591, 324] on div "Add Column" at bounding box center [494, 267] width 898 height 356
click at [482, 359] on div "Add Column" at bounding box center [494, 267] width 898 height 356
